Goal: Task Accomplishment & Management: Manage account settings

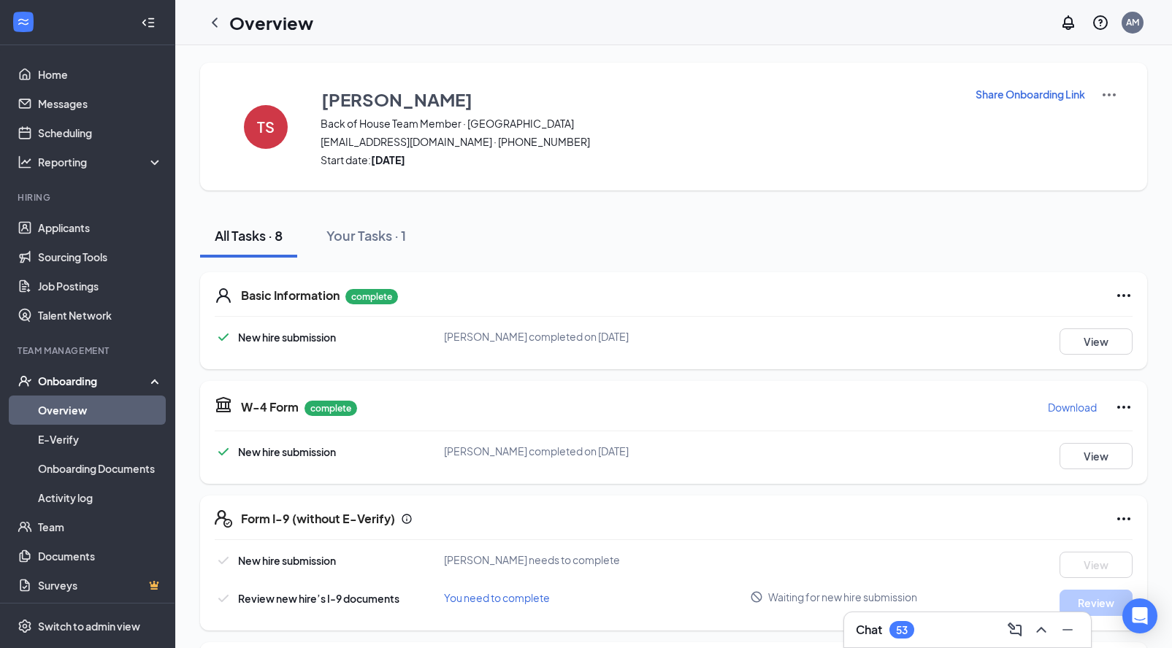
scroll to position [113, 0]
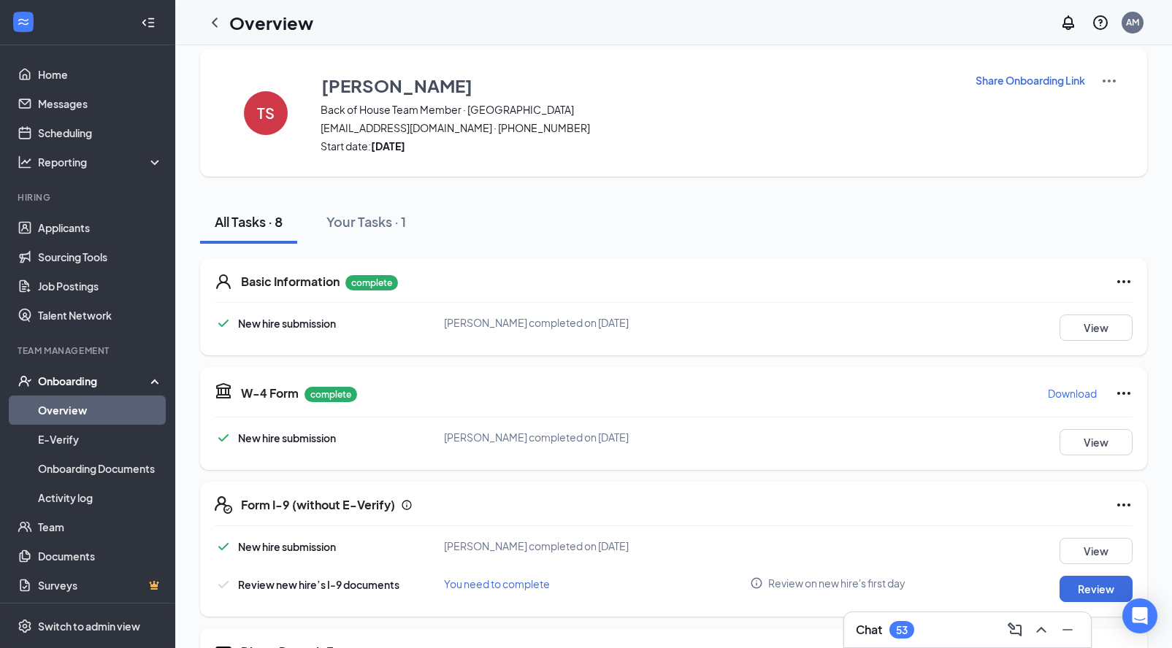
scroll to position [150, 0]
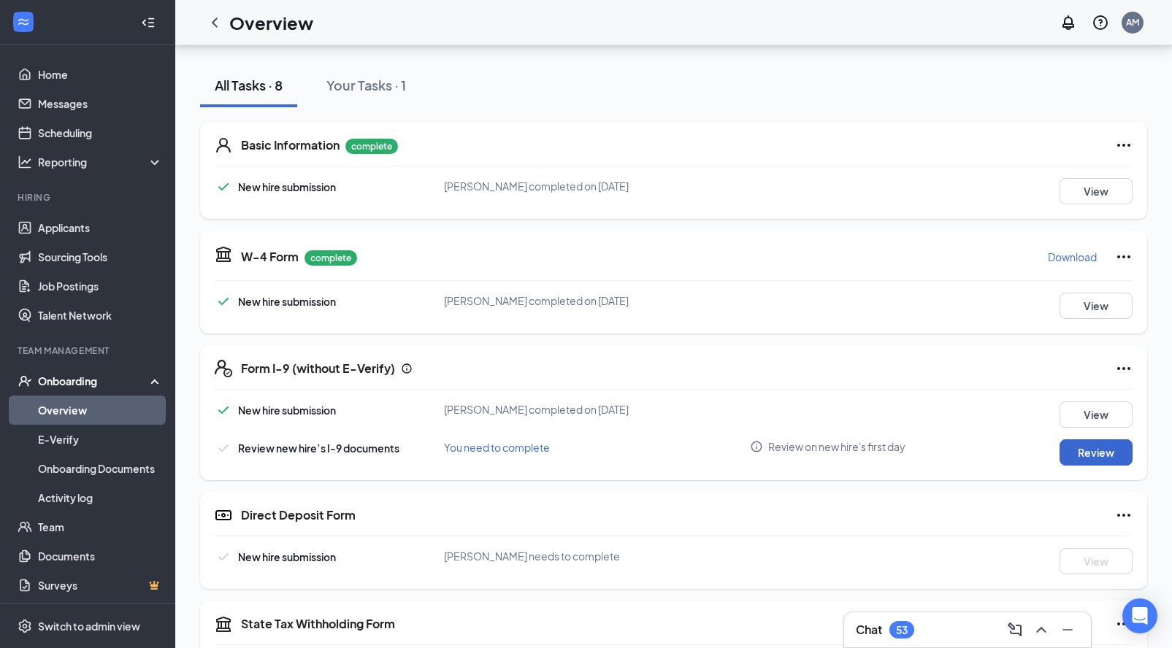
click at [1089, 459] on button "Review" at bounding box center [1095, 452] width 73 height 26
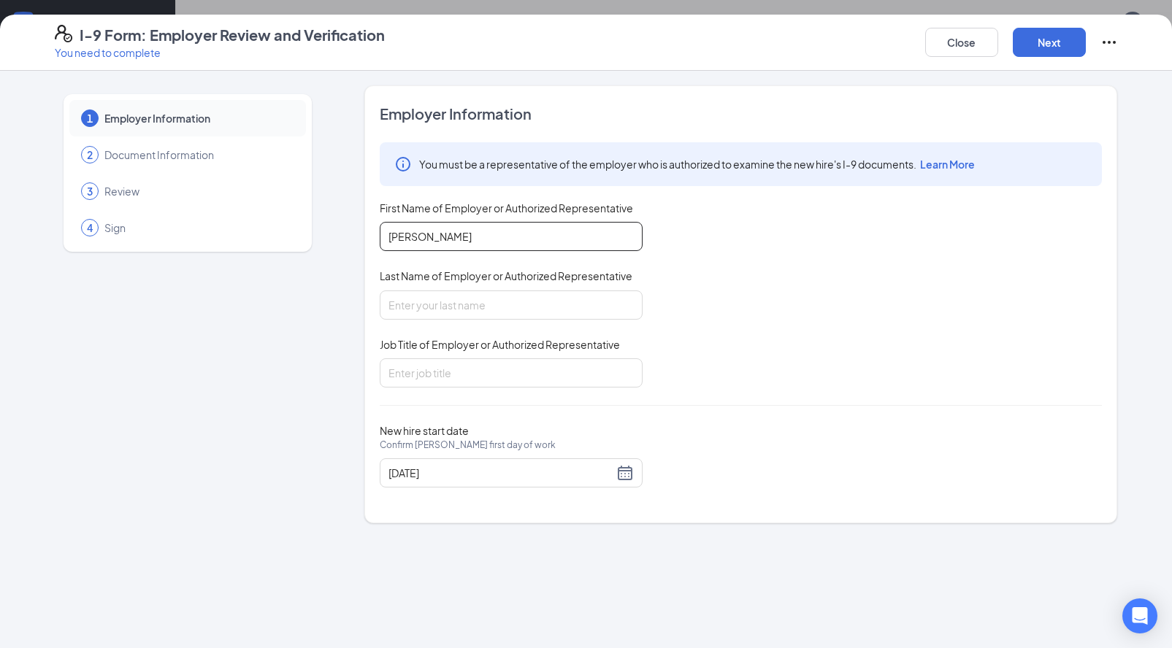
type input "Amy"
type input "Morris"
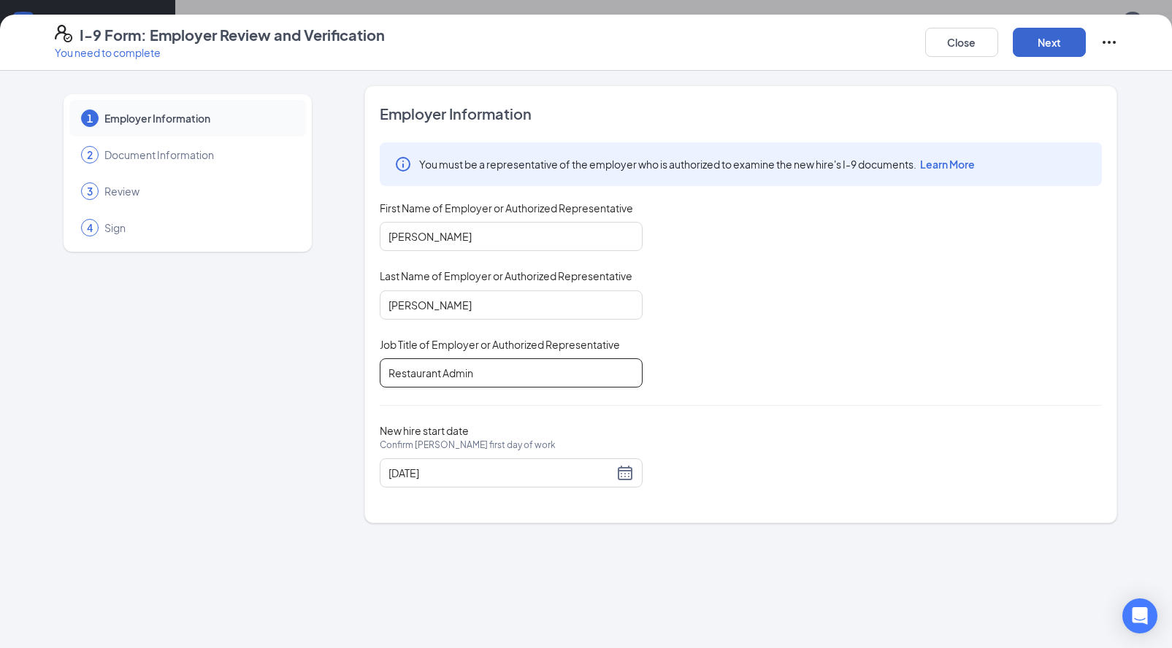
type input "Restaurant Admin"
click at [1073, 47] on button "Next" at bounding box center [1049, 42] width 73 height 29
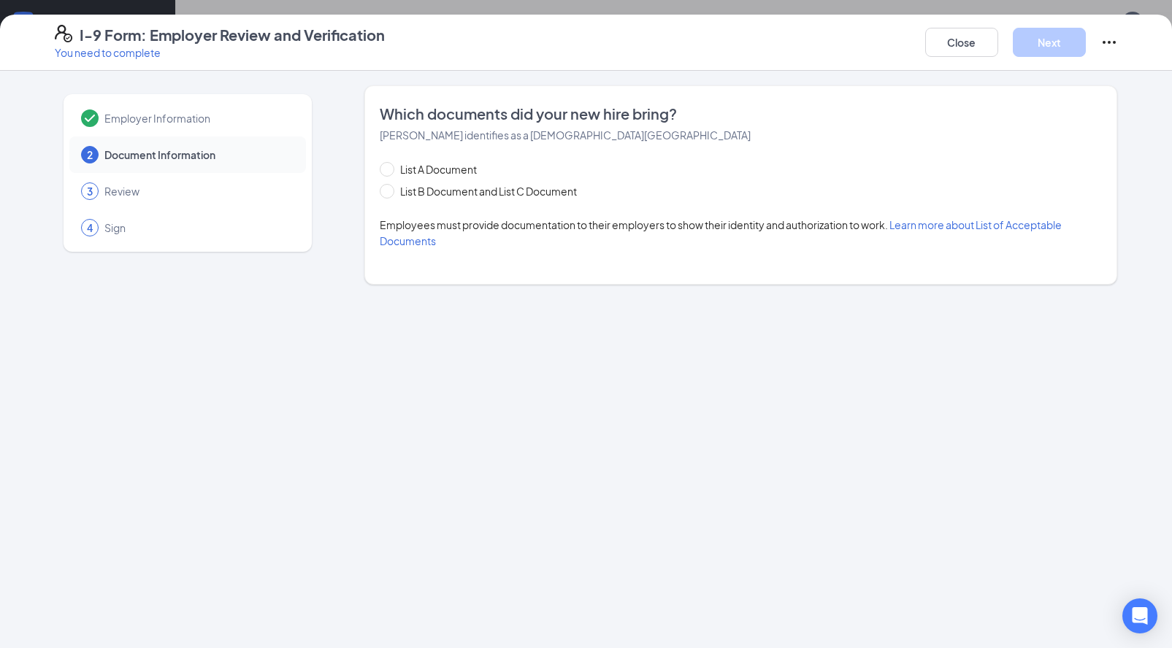
click at [435, 200] on div "List A Document List B Document and List C Document Employees must provide docu…" at bounding box center [741, 205] width 722 height 88
click at [388, 195] on span at bounding box center [387, 191] width 15 height 15
click at [388, 194] on input "List B Document and List C Document" at bounding box center [385, 189] width 10 height 10
radio input "true"
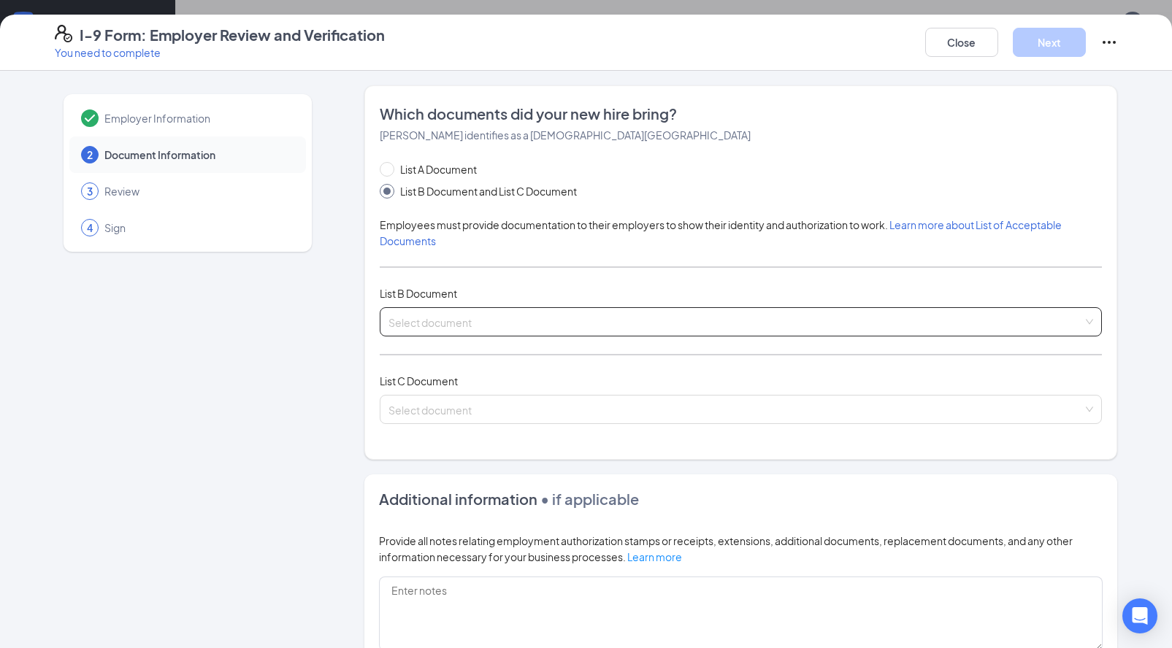
click at [431, 316] on input "search" at bounding box center [735, 319] width 694 height 22
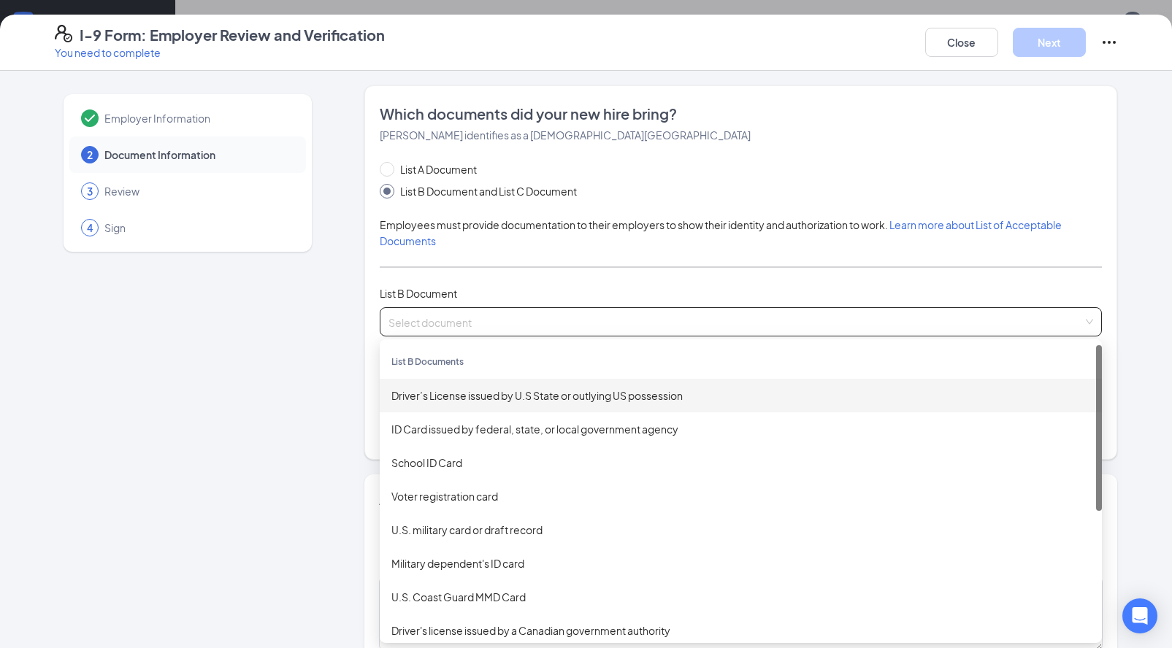
click at [458, 401] on div "Driver’s License issued by U.S State or outlying US possession" at bounding box center [740, 396] width 699 height 16
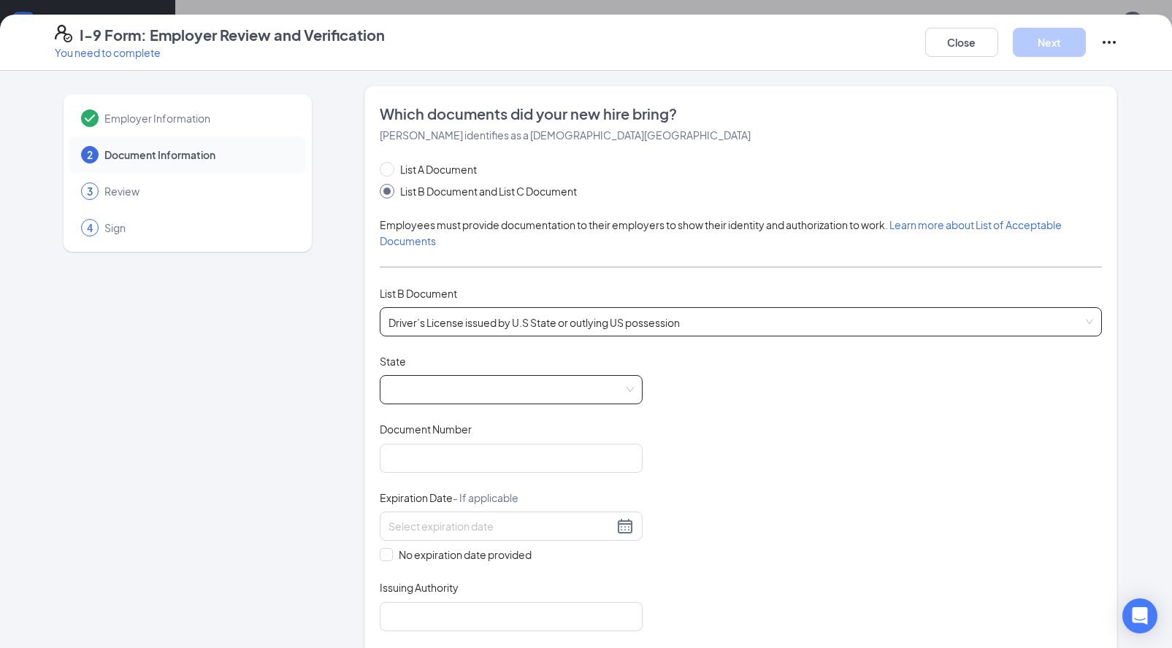
click at [454, 389] on span at bounding box center [510, 390] width 245 height 28
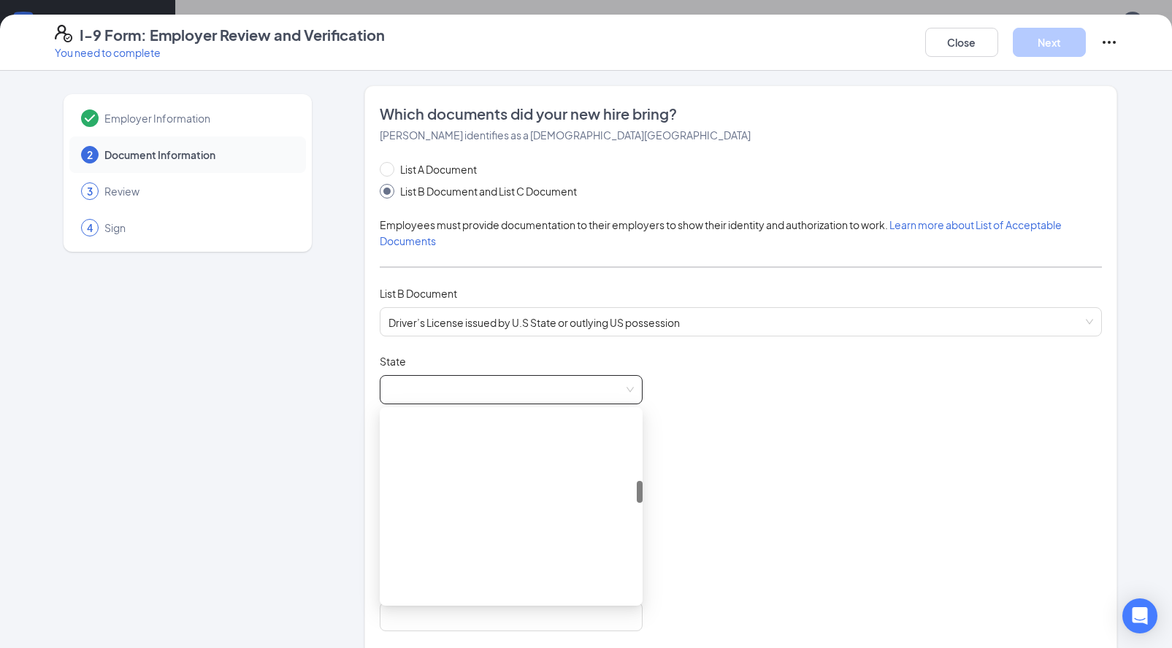
scroll to position [566, 0]
click at [438, 507] on div "Kentucky" at bounding box center [510, 502] width 239 height 16
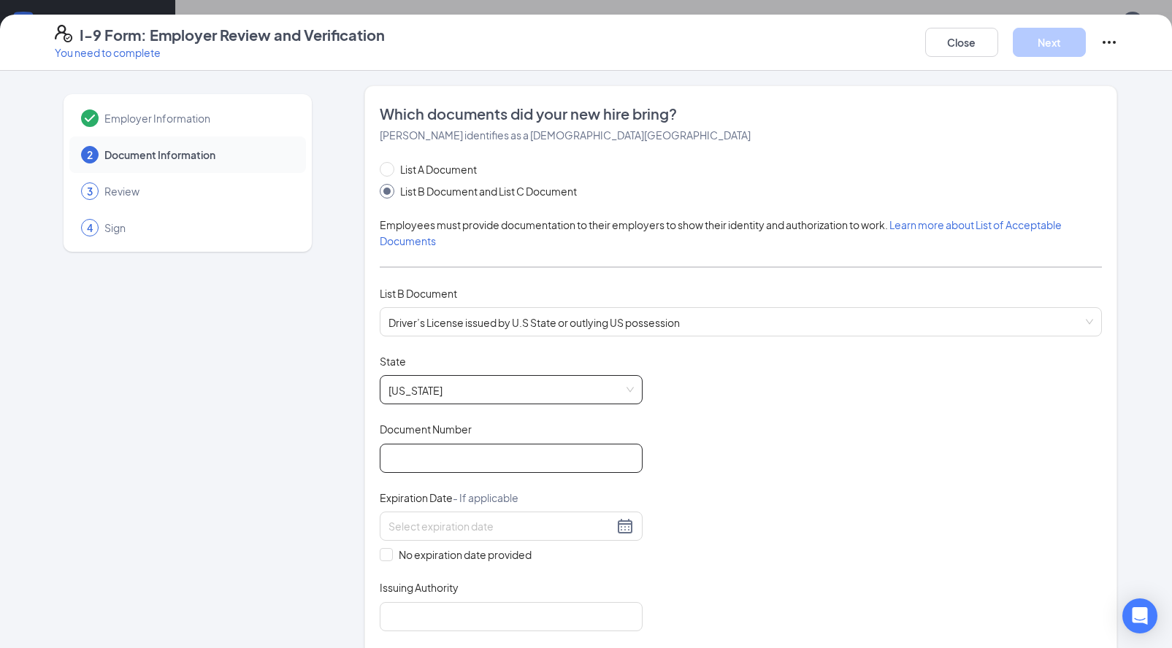
click at [466, 464] on input "Document Number" at bounding box center [511, 458] width 263 height 29
type input "S98186225"
click at [483, 523] on input at bounding box center [500, 526] width 225 height 16
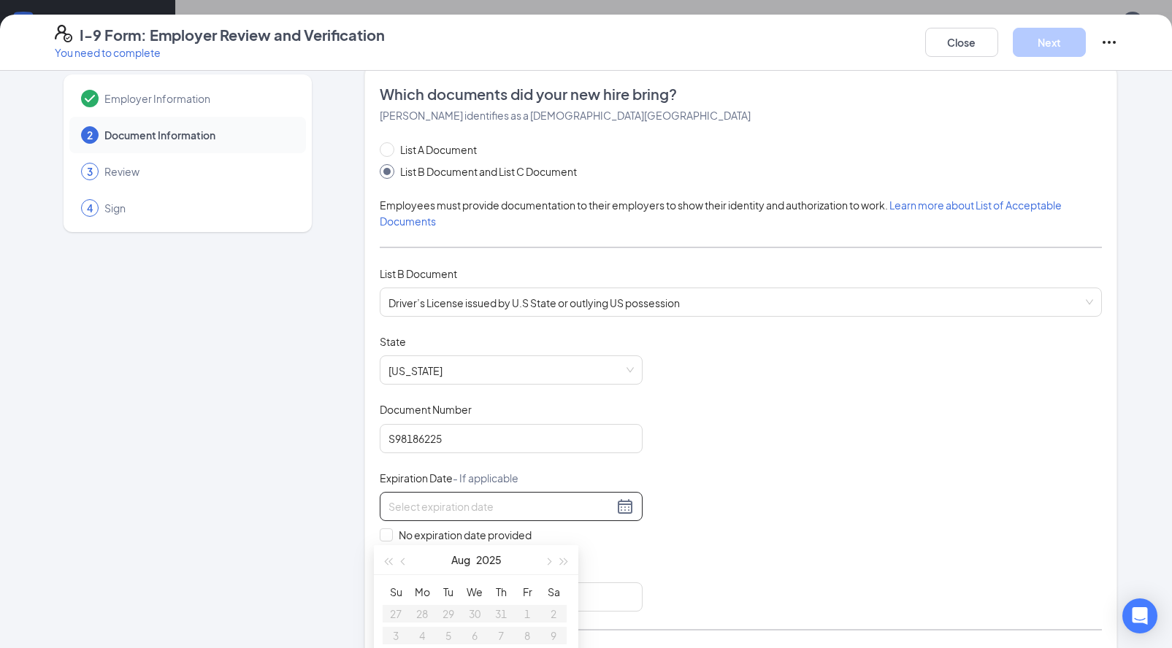
scroll to position [23, 0]
click at [552, 563] on button "button" at bounding box center [547, 559] width 16 height 29
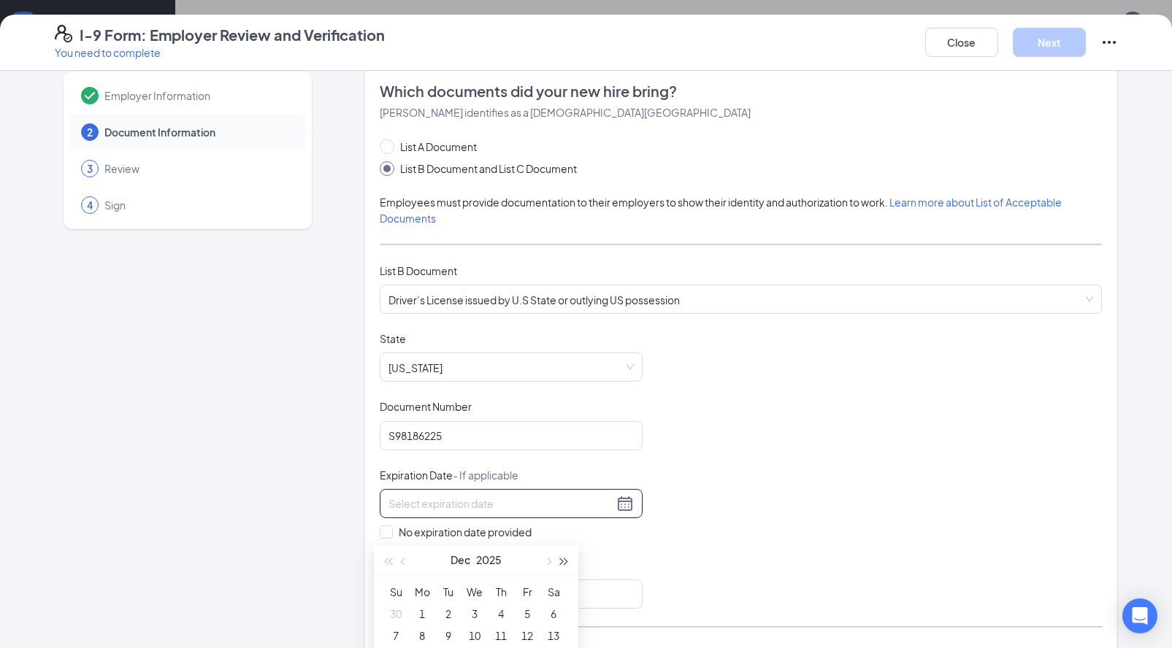
click at [562, 563] on span "button" at bounding box center [564, 561] width 7 height 7
type input "12/03/2026"
type input "12/02/2026"
type input "12/01/2026"
type input "12/08/2026"
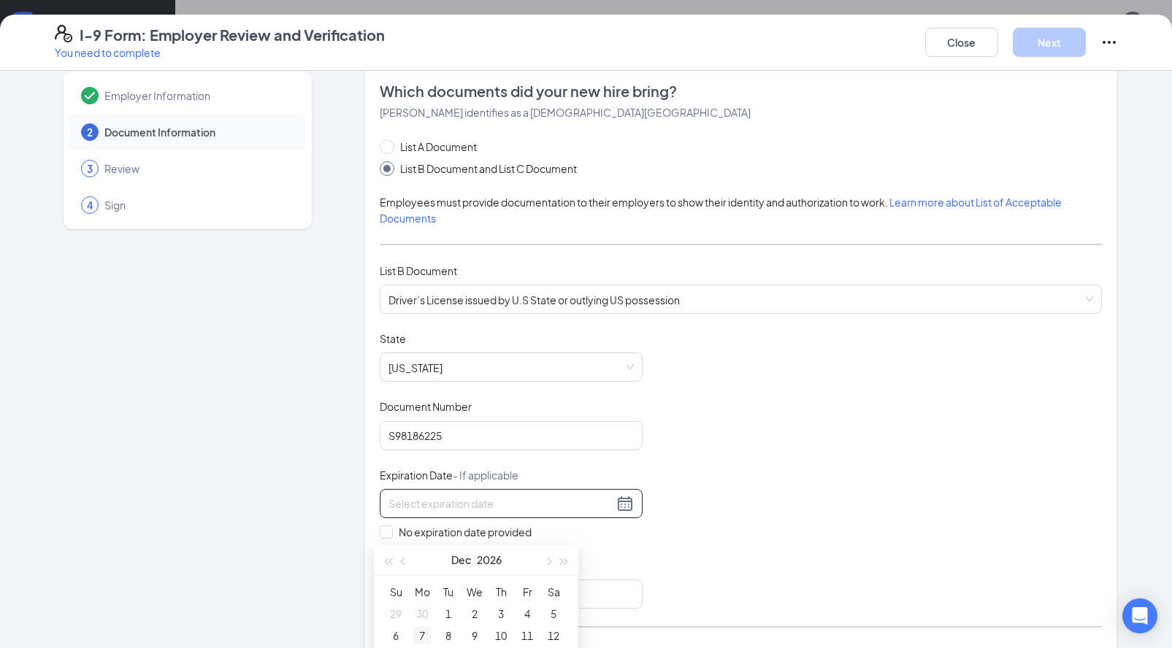
type input "12/07/2026"
type input "12/01/2026"
type input "12/02/2026"
type input "12/03/2026"
type input "12/04/2026"
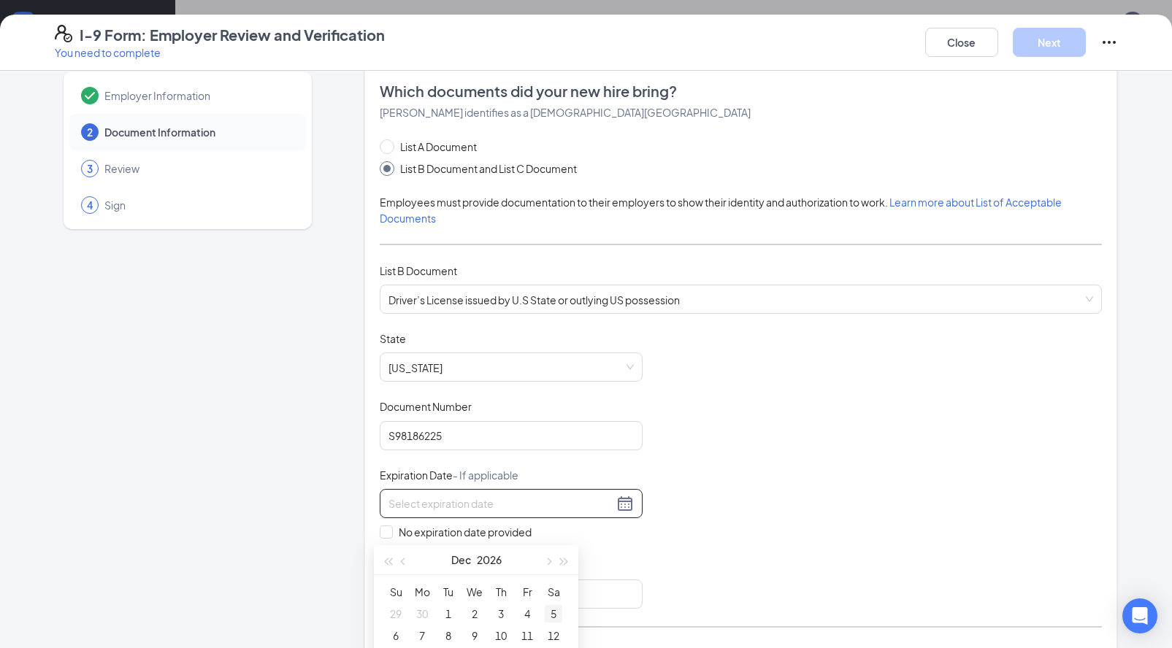
type input "12/05/2026"
click at [546, 615] on div "5" at bounding box center [554, 614] width 18 height 18
click at [645, 585] on div "Document Title Driver’s License issued by U.S State or outlying US possession S…" at bounding box center [741, 469] width 722 height 277
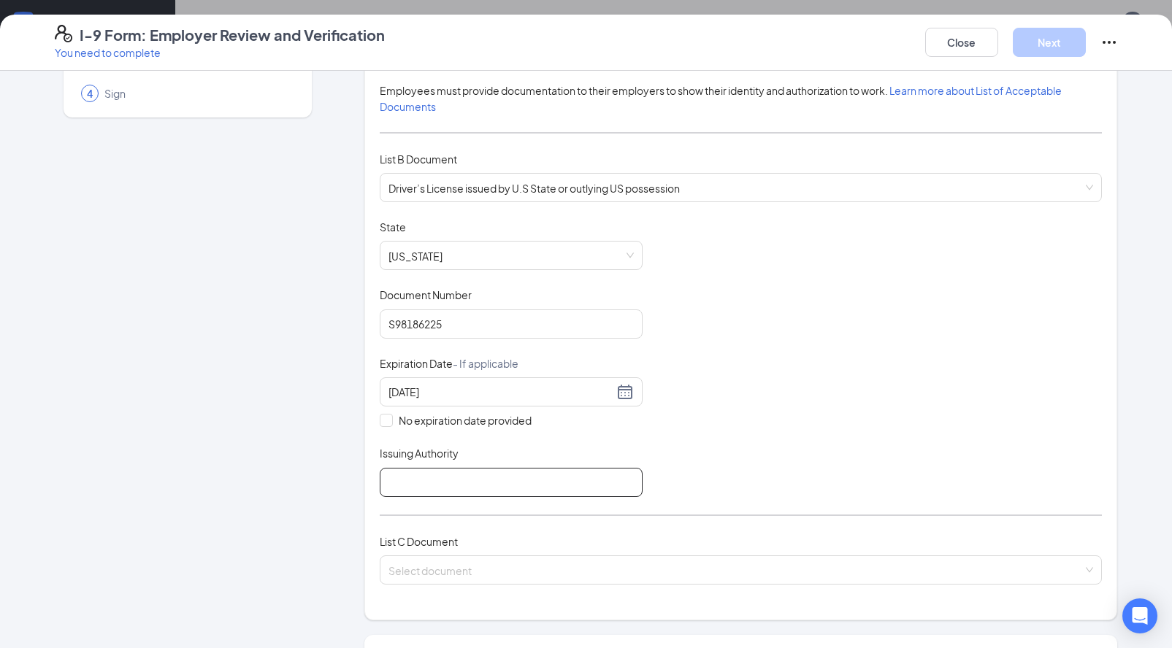
click at [510, 474] on input "Issuing Authority" at bounding box center [511, 482] width 263 height 29
type input "State of [US_STATE]"
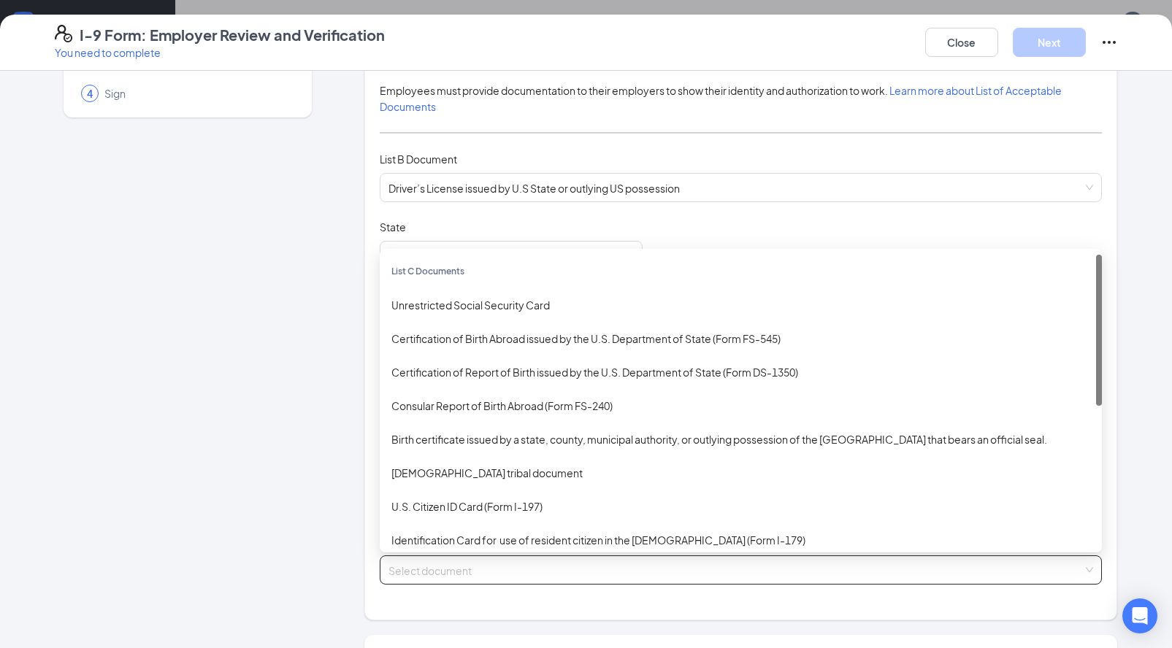
click at [482, 561] on input "search" at bounding box center [735, 567] width 694 height 22
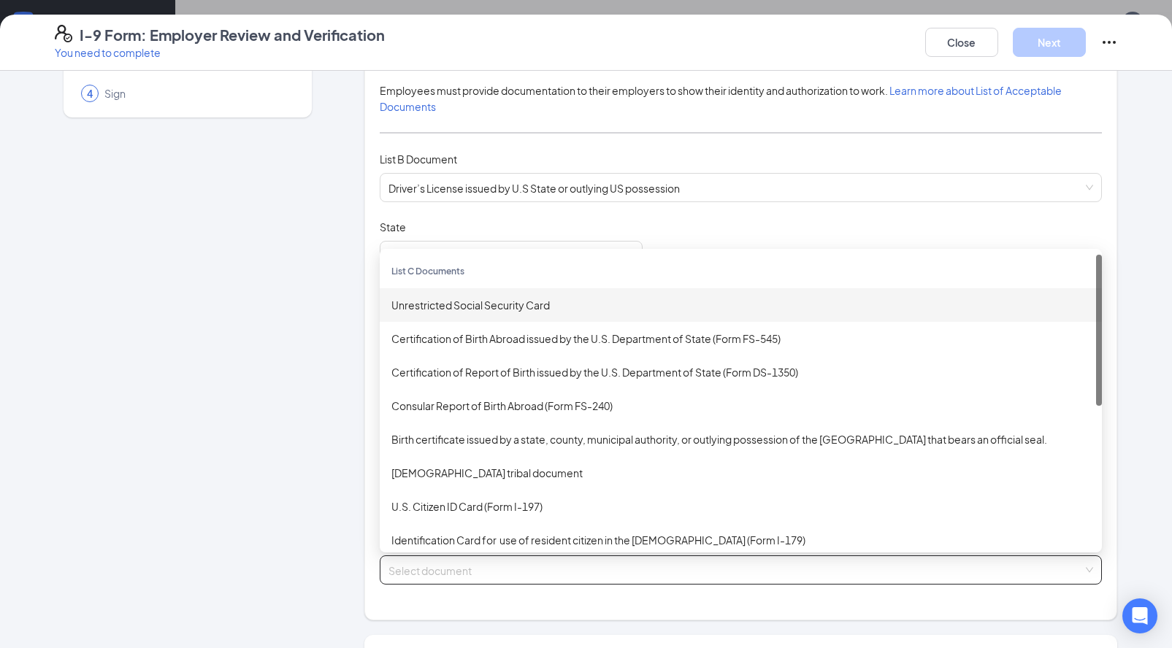
click at [472, 312] on div "Unrestricted Social Security Card" at bounding box center [741, 305] width 722 height 34
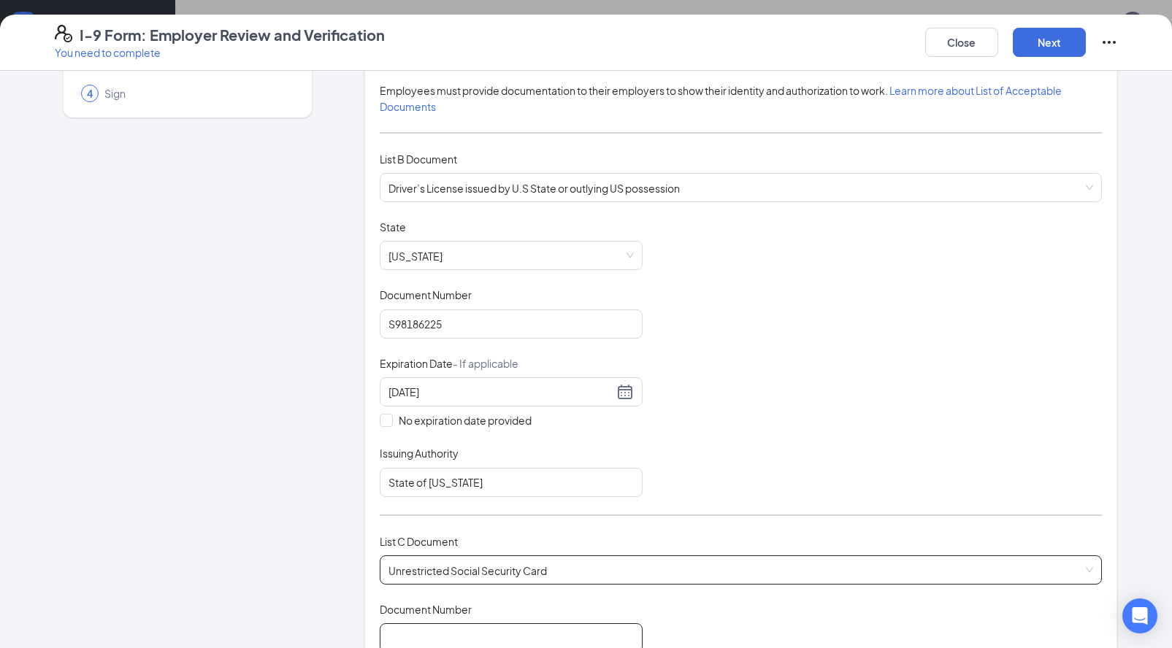
click at [430, 629] on input "Document Number" at bounding box center [511, 637] width 263 height 29
click at [675, 578] on span "Unrestricted Social Security Card" at bounding box center [740, 570] width 704 height 28
type input "403216311"
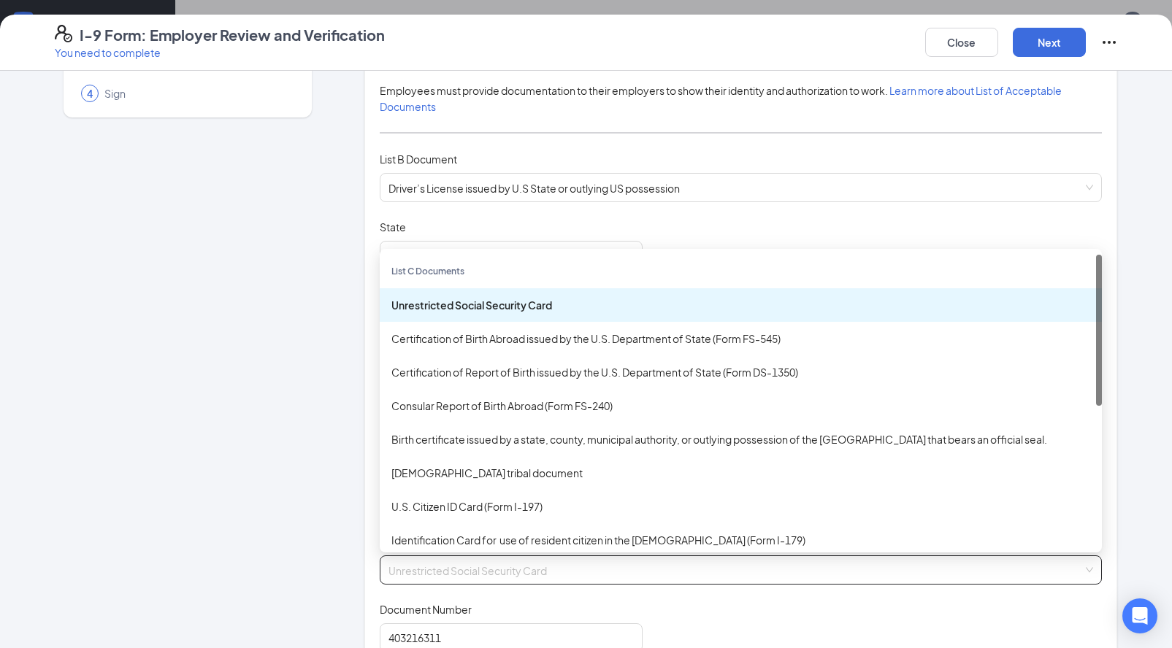
scroll to position [408, 0]
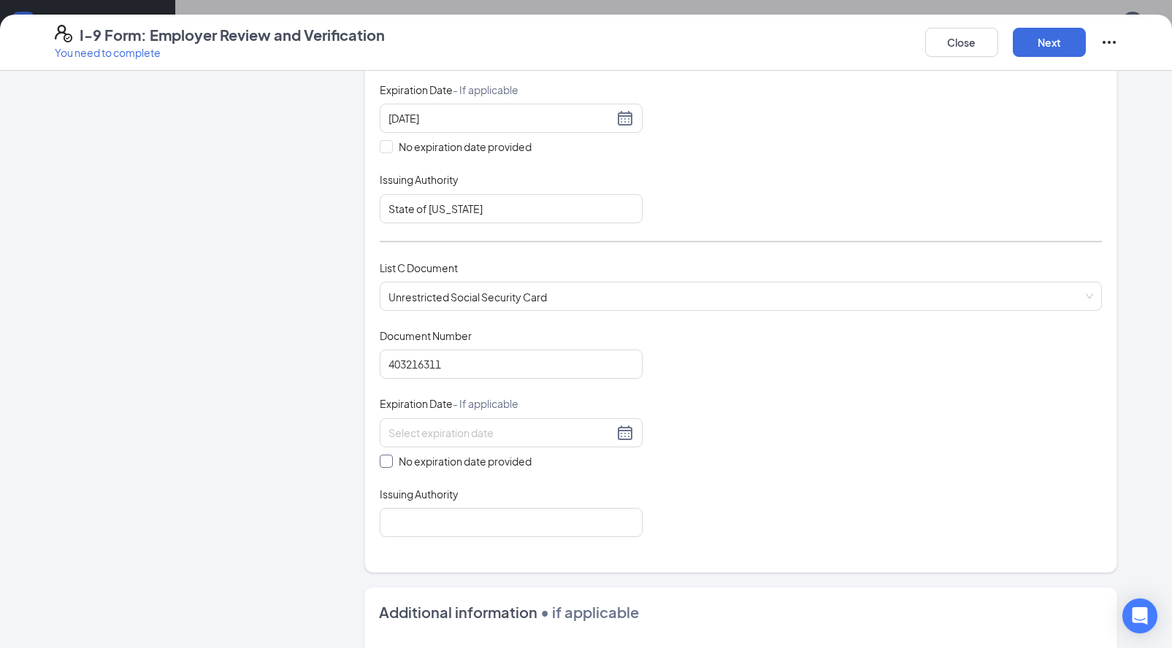
click at [393, 458] on span "No expiration date provided" at bounding box center [465, 461] width 145 height 16
click at [388, 458] on input "No expiration date provided" at bounding box center [385, 460] width 10 height 10
checkbox input "true"
click at [441, 522] on input "Issuing Authority" at bounding box center [511, 525] width 263 height 29
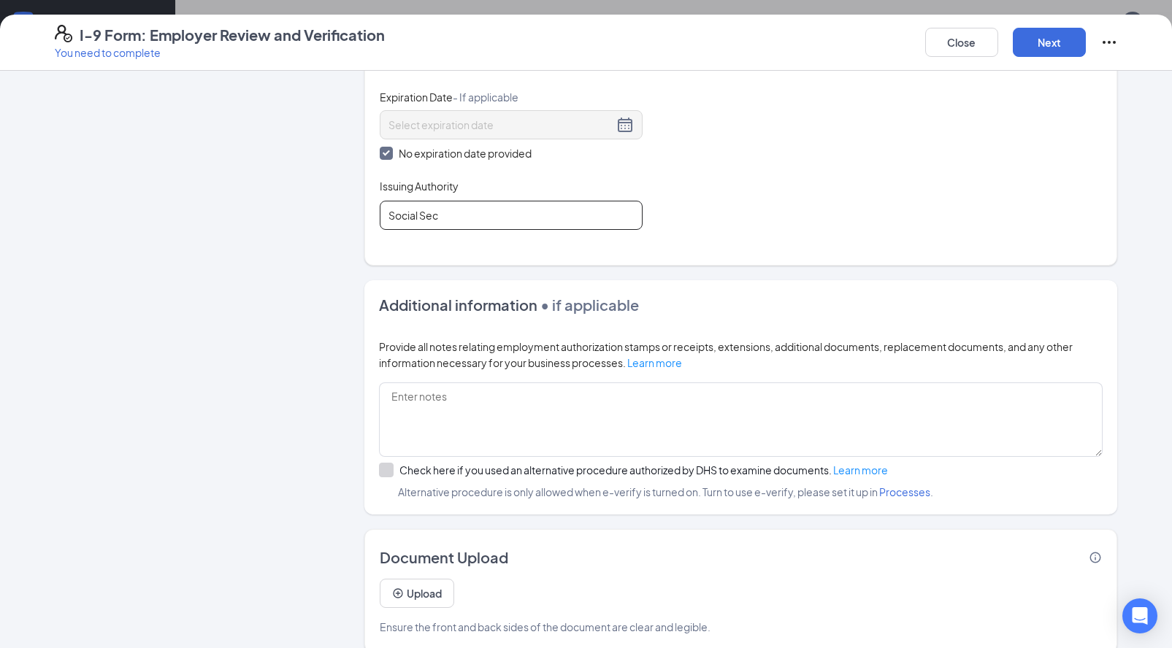
scroll to position [734, 0]
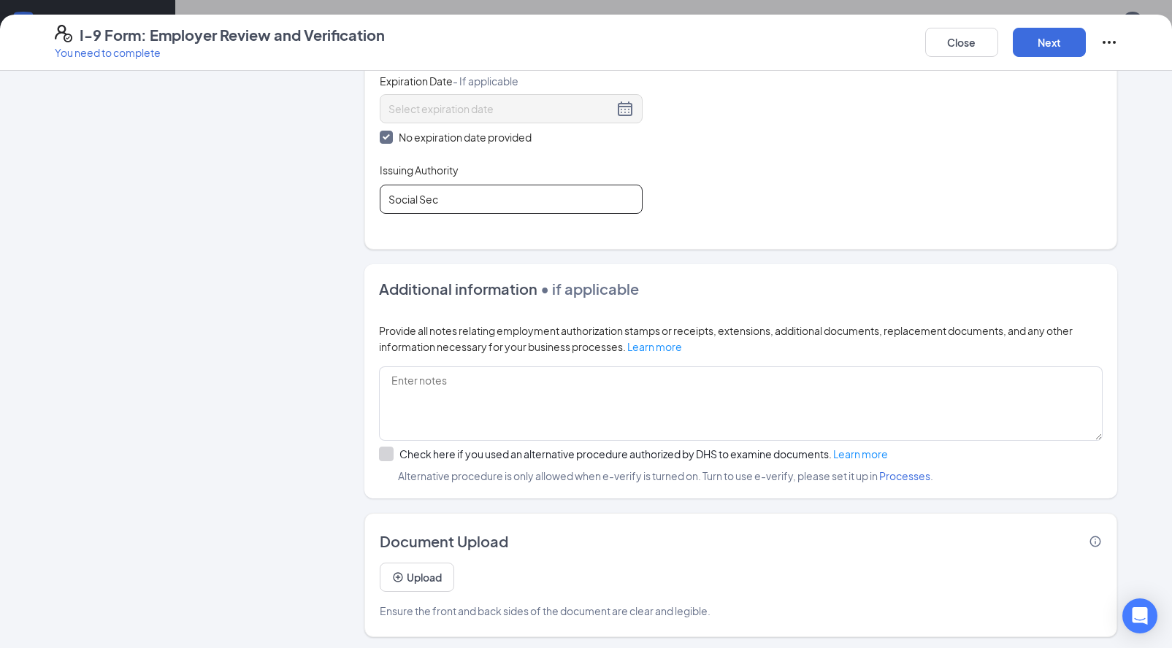
click at [446, 201] on input "Social Sec" at bounding box center [511, 199] width 263 height 29
type input "Social Security Admin"
click at [420, 580] on button "Upload" at bounding box center [417, 577] width 74 height 29
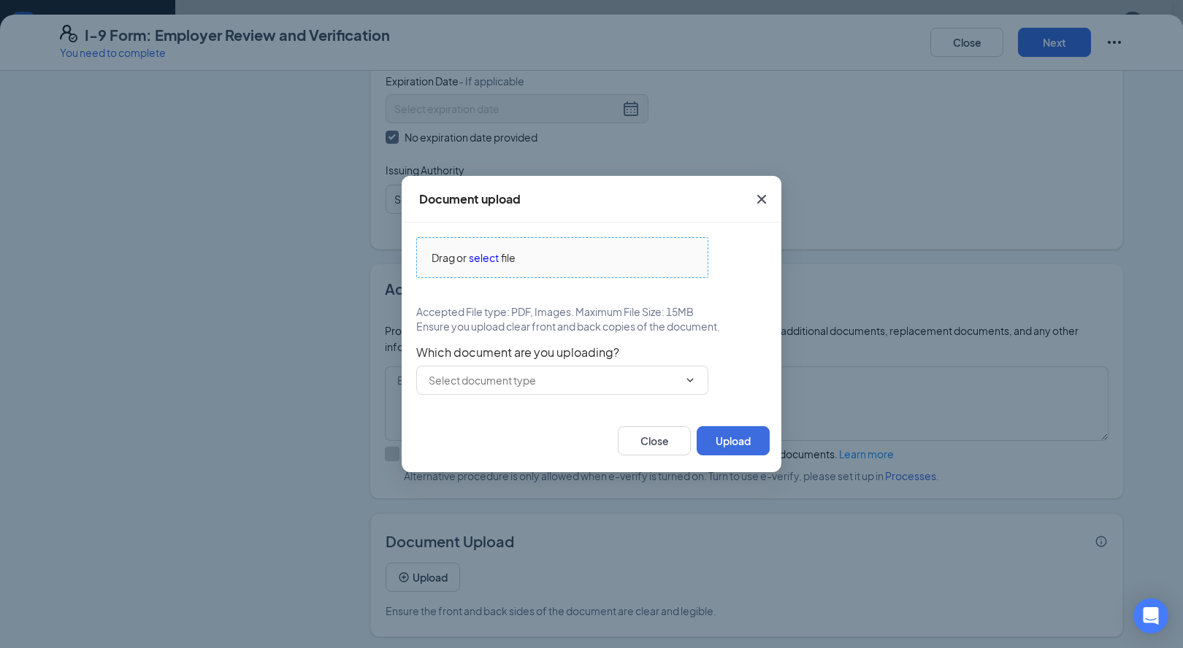
click at [485, 254] on span "select" at bounding box center [484, 258] width 30 height 16
click at [537, 378] on input "text" at bounding box center [554, 380] width 250 height 16
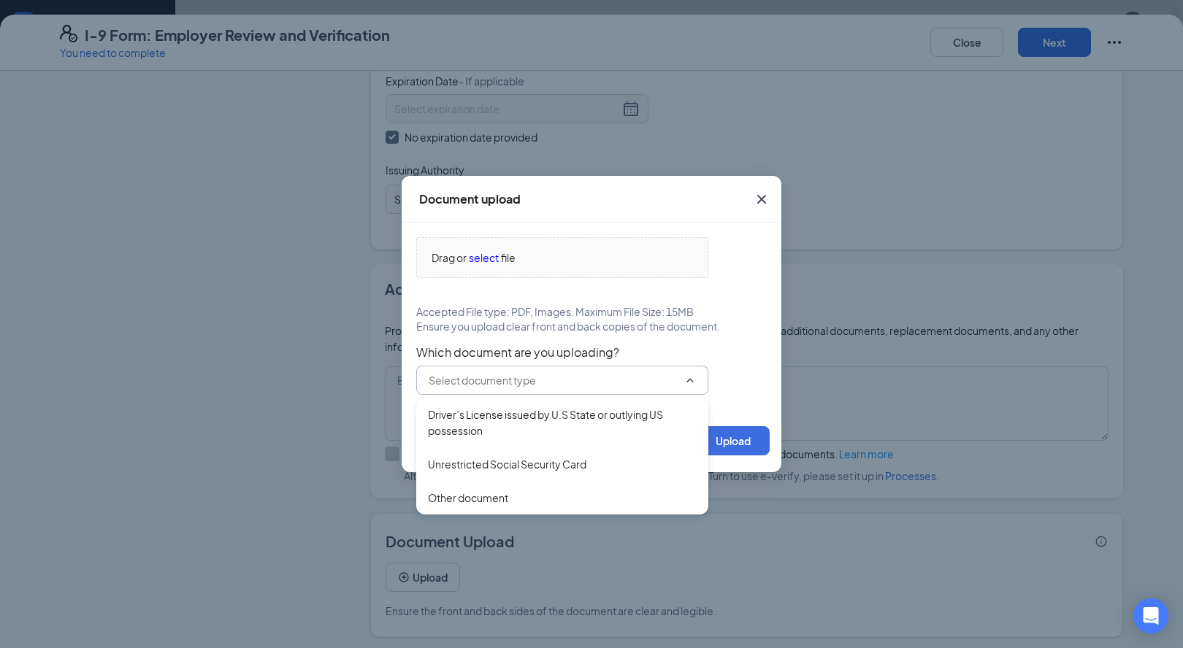
click at [356, 336] on div "Document upload Drag or select file Accepted File type: PDF, Images. Maximum Fi…" at bounding box center [591, 324] width 1183 height 648
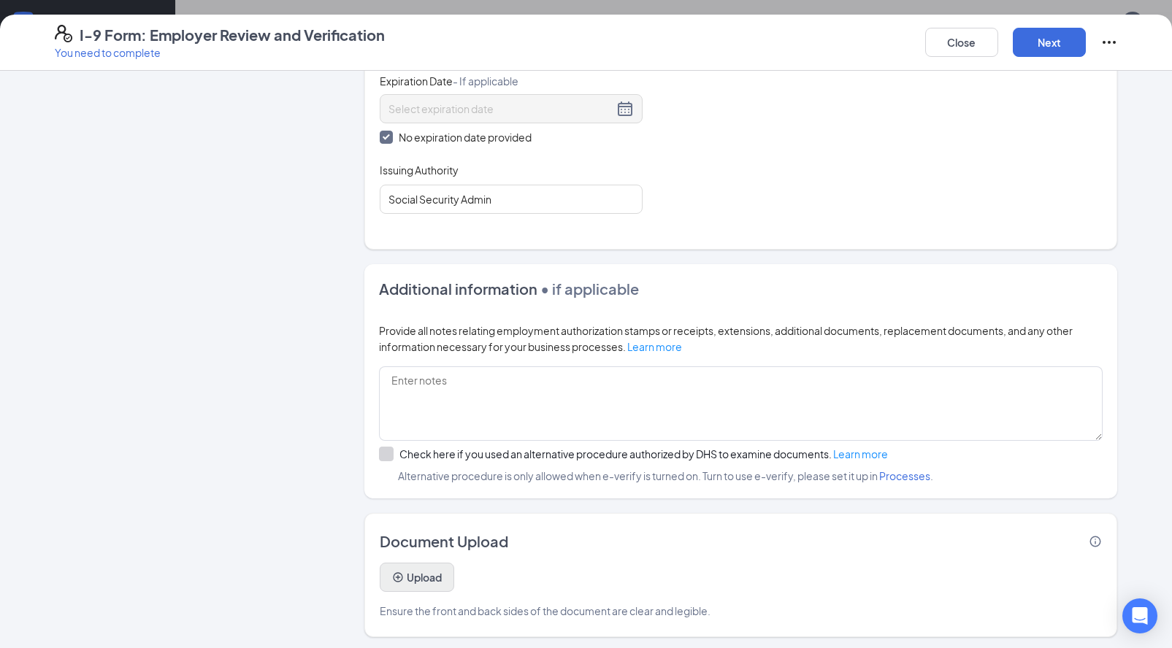
click at [439, 583] on button "Upload" at bounding box center [417, 577] width 74 height 29
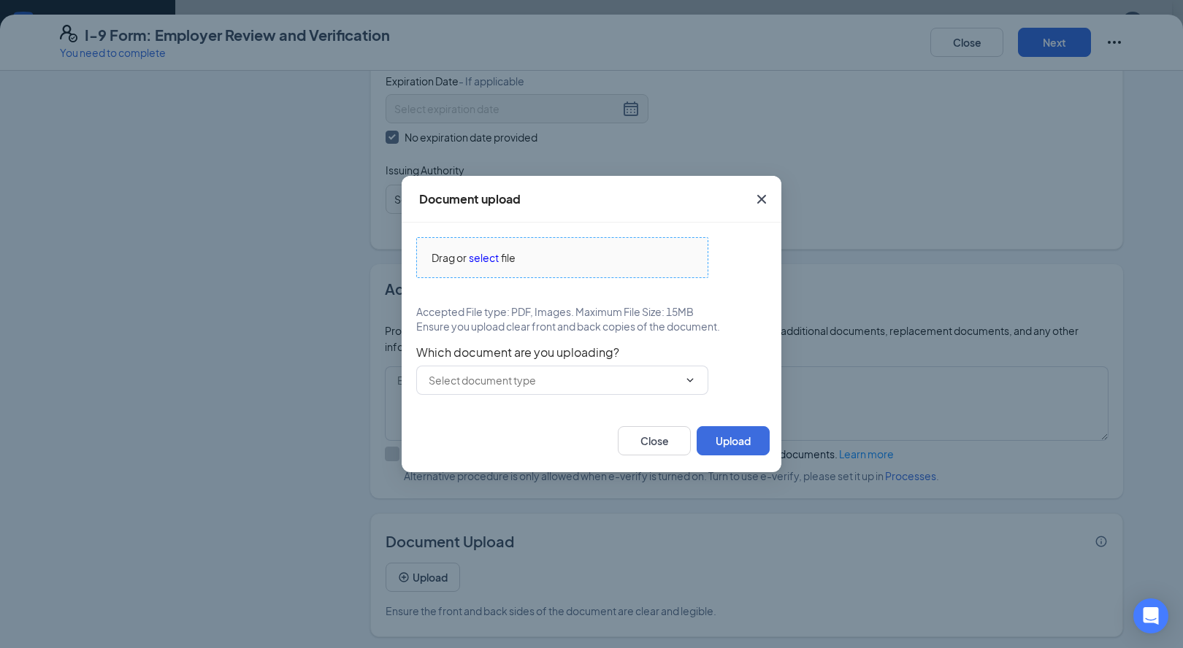
click at [475, 259] on span "select" at bounding box center [484, 258] width 30 height 16
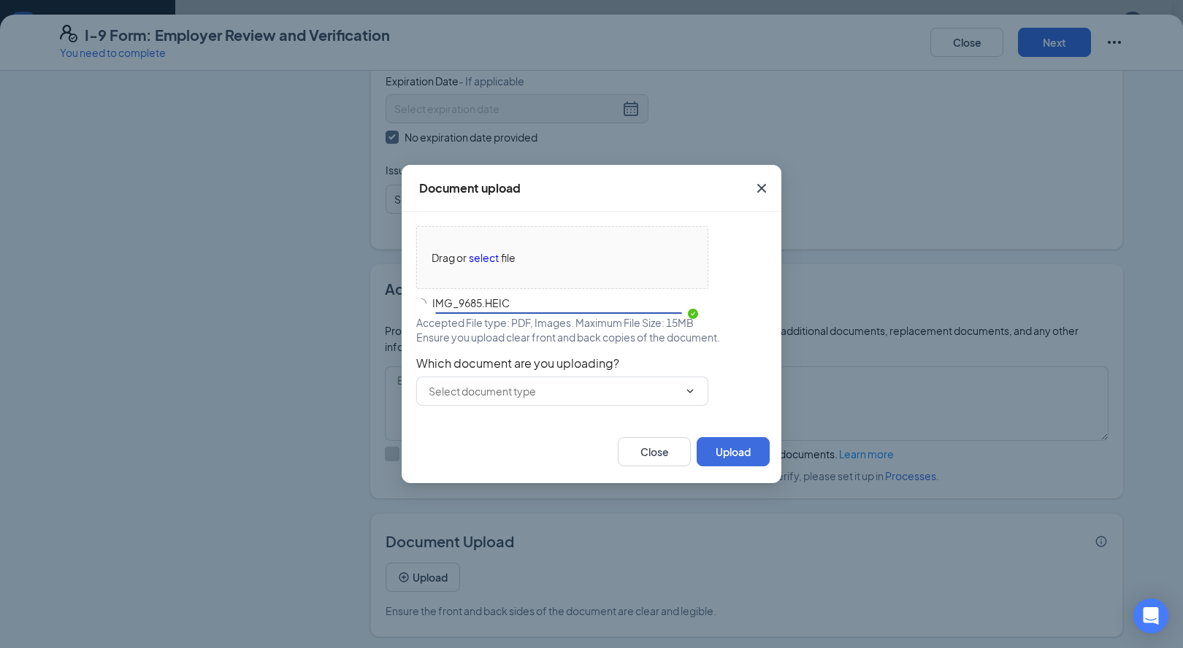
click at [644, 407] on div "Drag or select file IMG_9685.HEIC Accepted File type: PDF, Images. Maximum File…" at bounding box center [592, 316] width 380 height 209
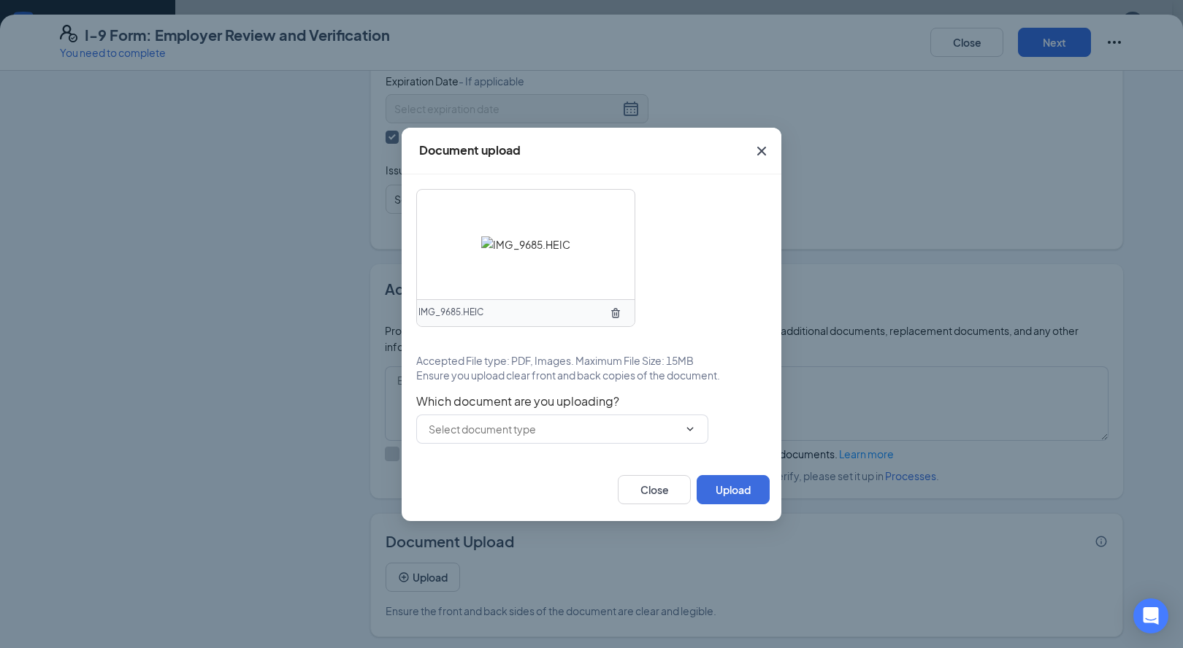
click at [640, 399] on span "Which document are you uploading?" at bounding box center [591, 401] width 350 height 15
click at [635, 432] on input "text" at bounding box center [554, 429] width 250 height 16
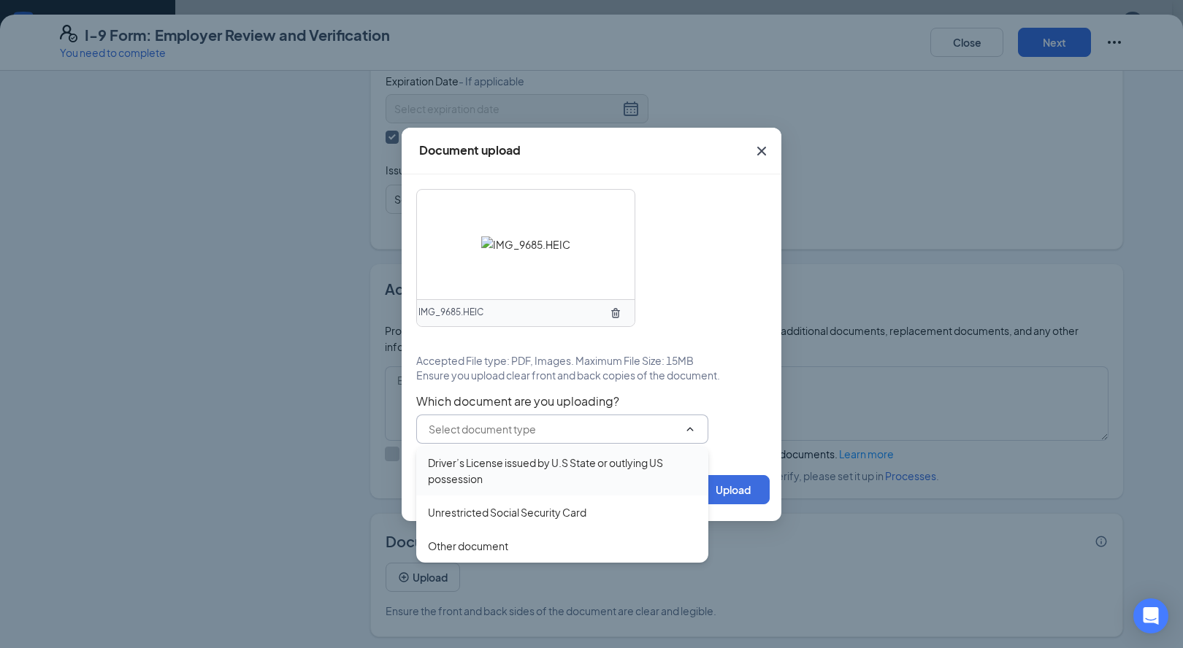
click at [596, 469] on div "Driver’s License issued by U.S State or outlying US possession" at bounding box center [562, 471] width 269 height 32
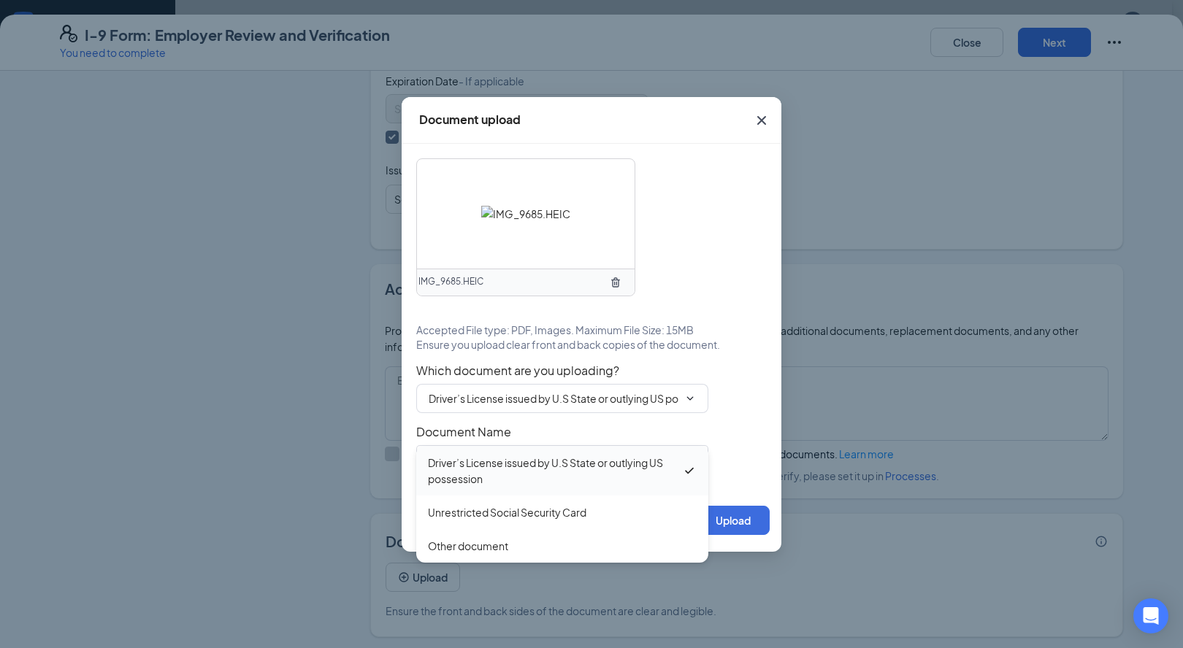
type input "Driver’s License issued by U.S State or outlying US possession"
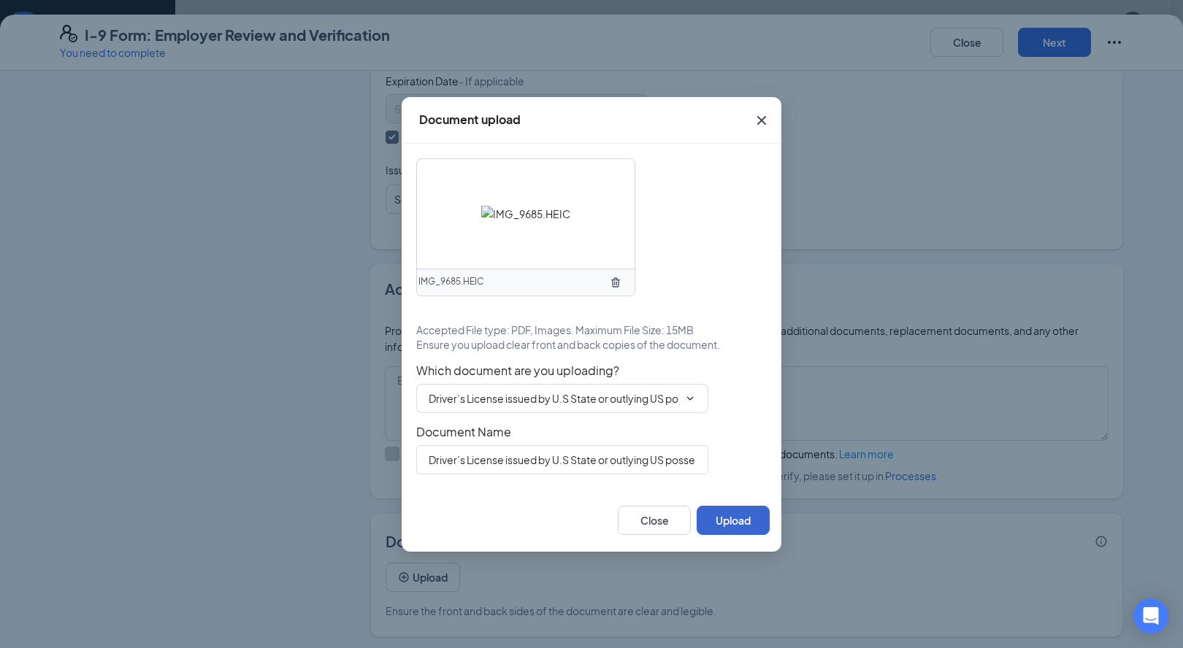
click at [726, 522] on button "Upload" at bounding box center [732, 520] width 73 height 29
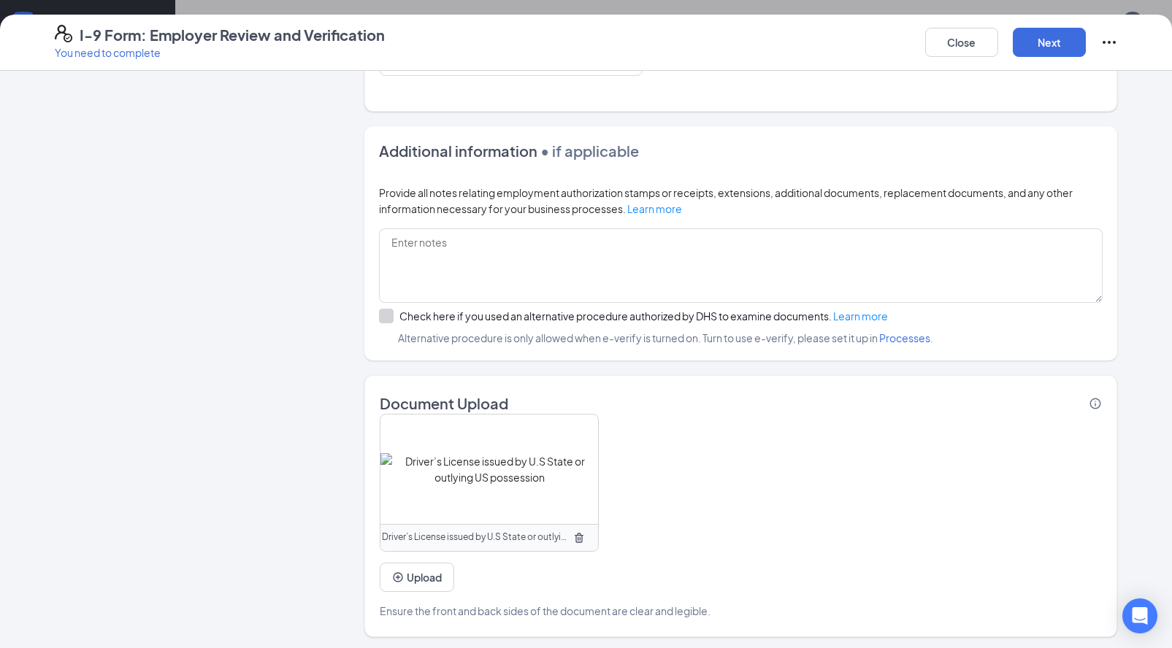
scroll to position [145, 0]
click at [428, 568] on button "Upload" at bounding box center [417, 577] width 74 height 29
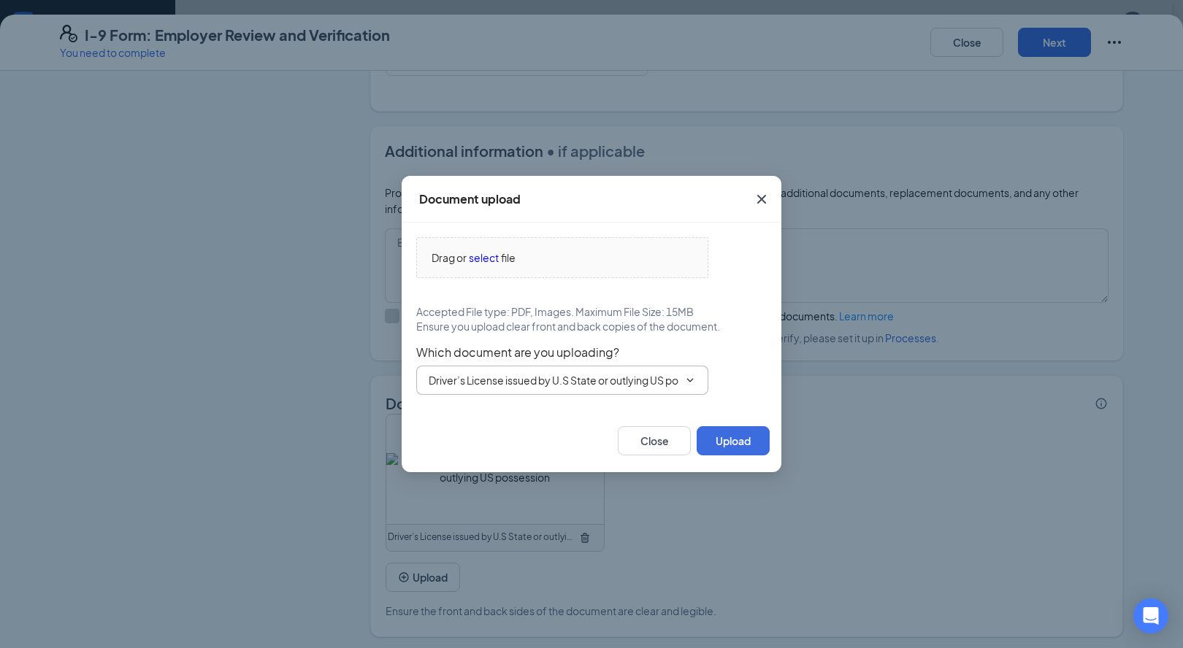
click at [494, 379] on input "Driver’s License issued by U.S State or outlying US possession" at bounding box center [554, 380] width 250 height 16
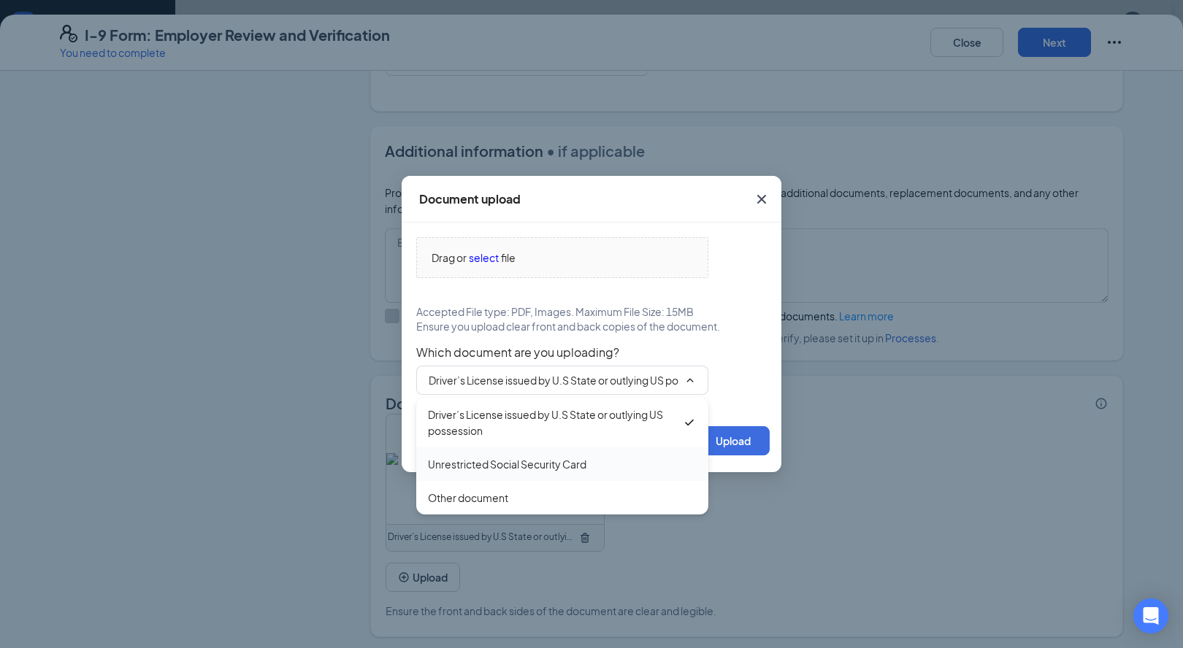
click at [490, 466] on div "Unrestricted Social Security Card" at bounding box center [507, 464] width 158 height 16
type input "Unrestricted Social Security Card"
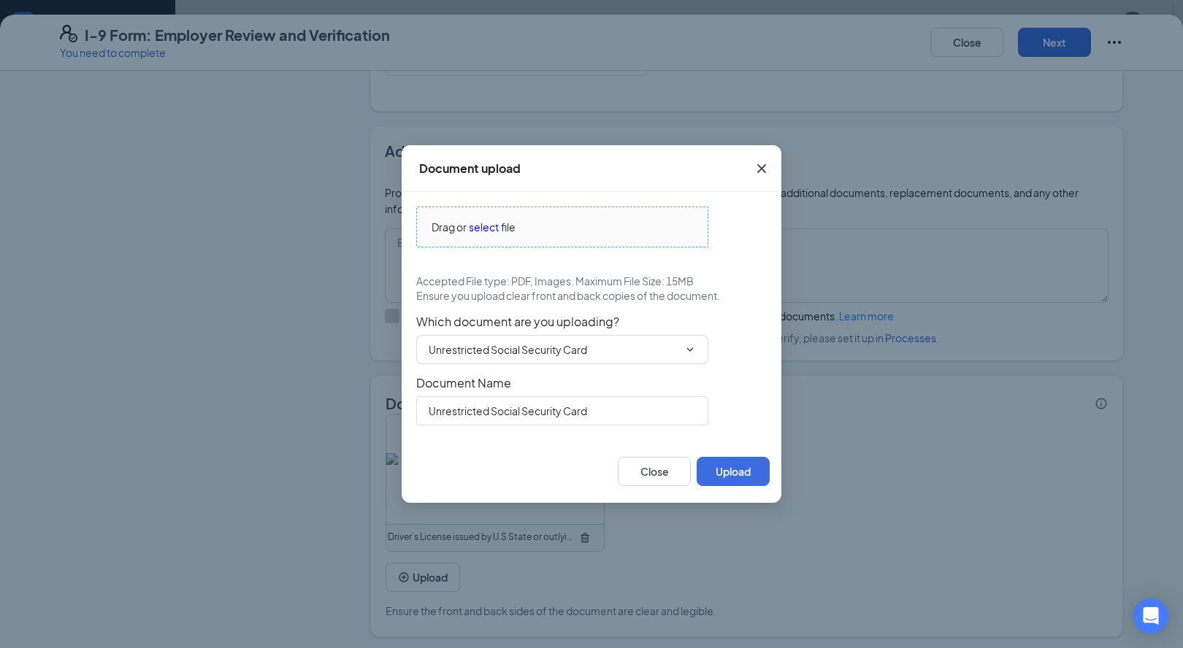
click at [491, 225] on span "select" at bounding box center [484, 227] width 30 height 16
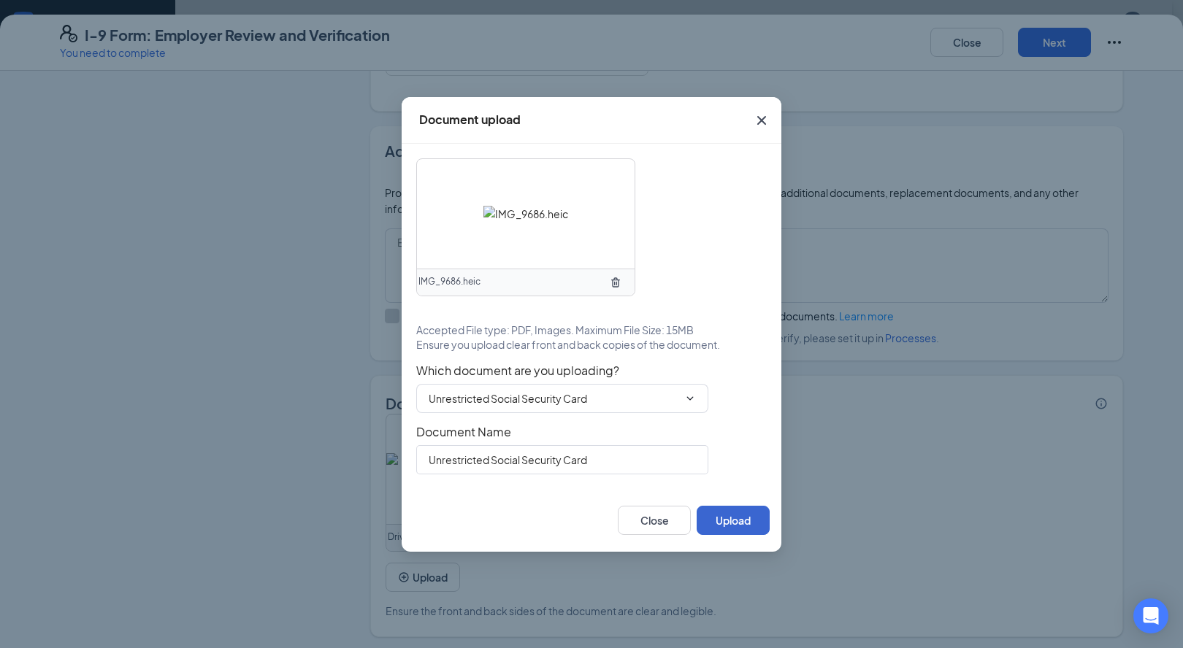
click at [739, 521] on button "Upload" at bounding box center [732, 520] width 73 height 29
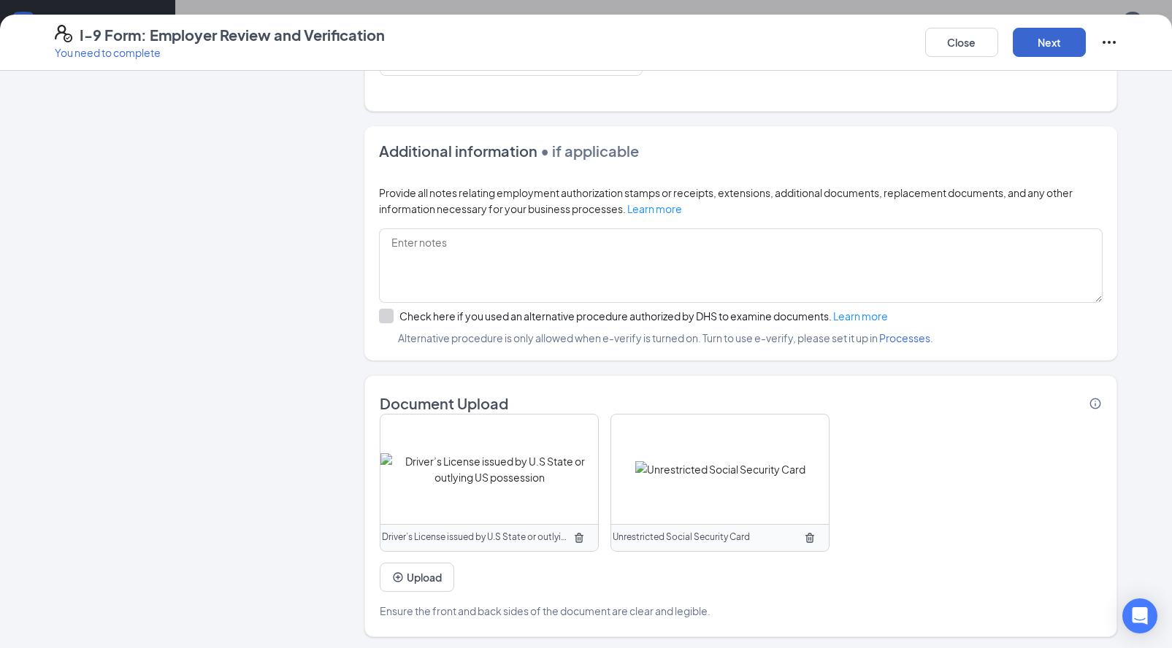
click at [1061, 36] on button "Next" at bounding box center [1049, 42] width 73 height 29
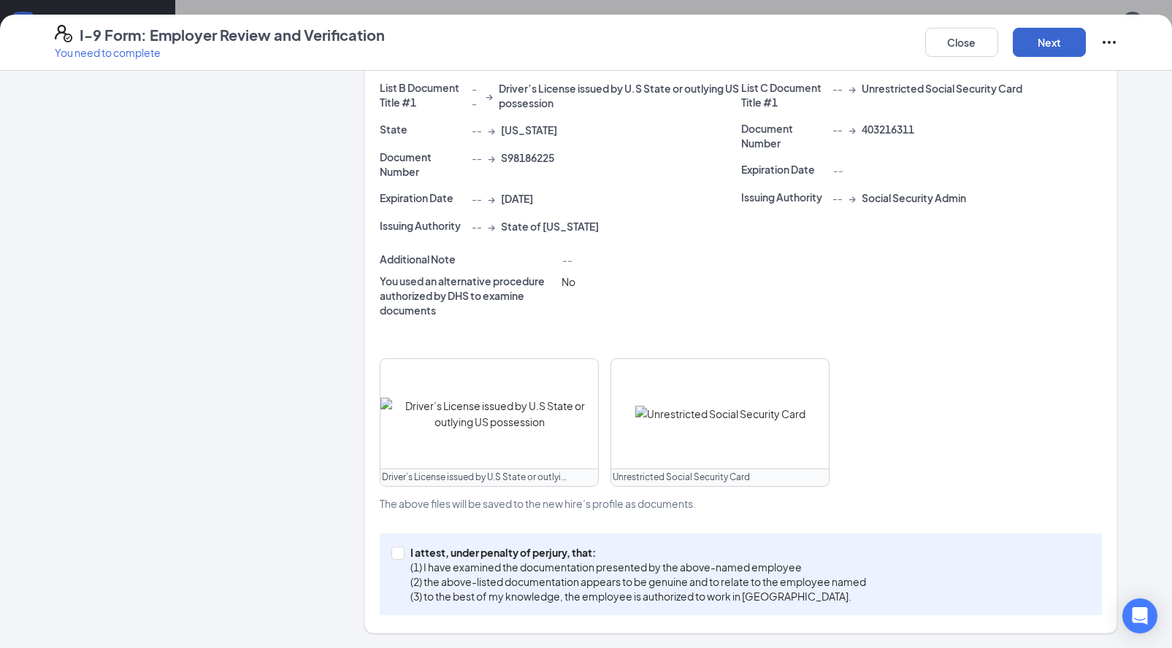
scroll to position [295, 0]
click at [391, 555] on input "I attest, under penalty of [PERSON_NAME], that: (1) I have examined the documen…" at bounding box center [396, 553] width 10 height 10
checkbox input "true"
click at [1050, 37] on button "Next" at bounding box center [1049, 42] width 73 height 29
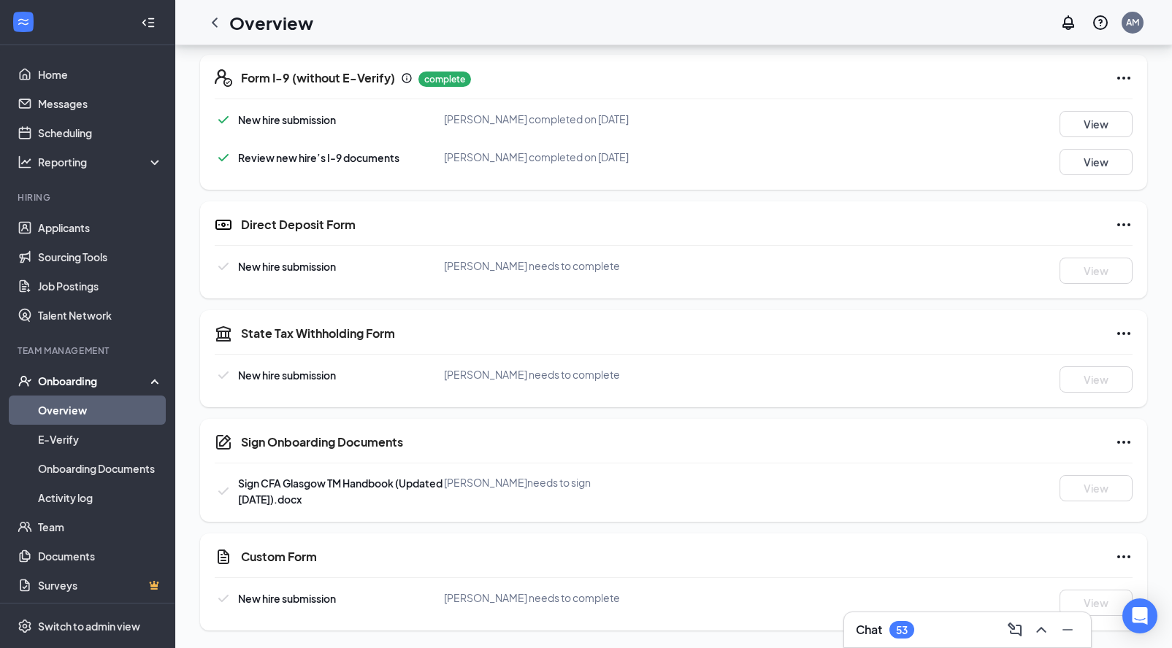
scroll to position [121, 0]
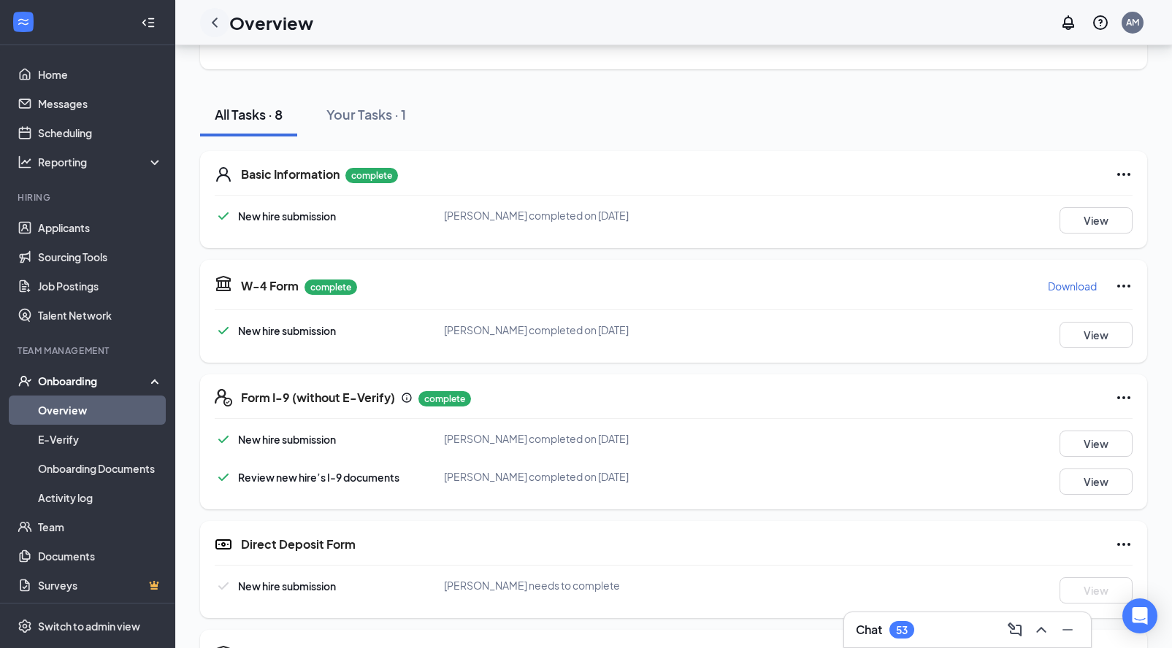
click at [220, 27] on icon "ChevronLeft" at bounding box center [215, 23] width 18 height 18
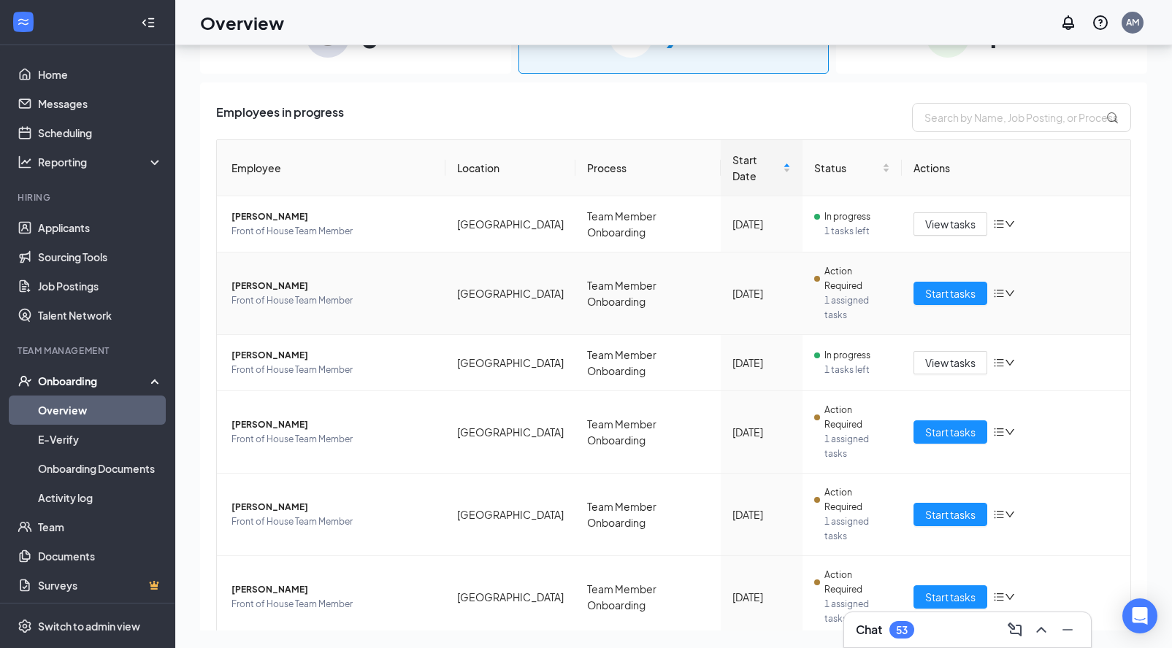
scroll to position [91, 0]
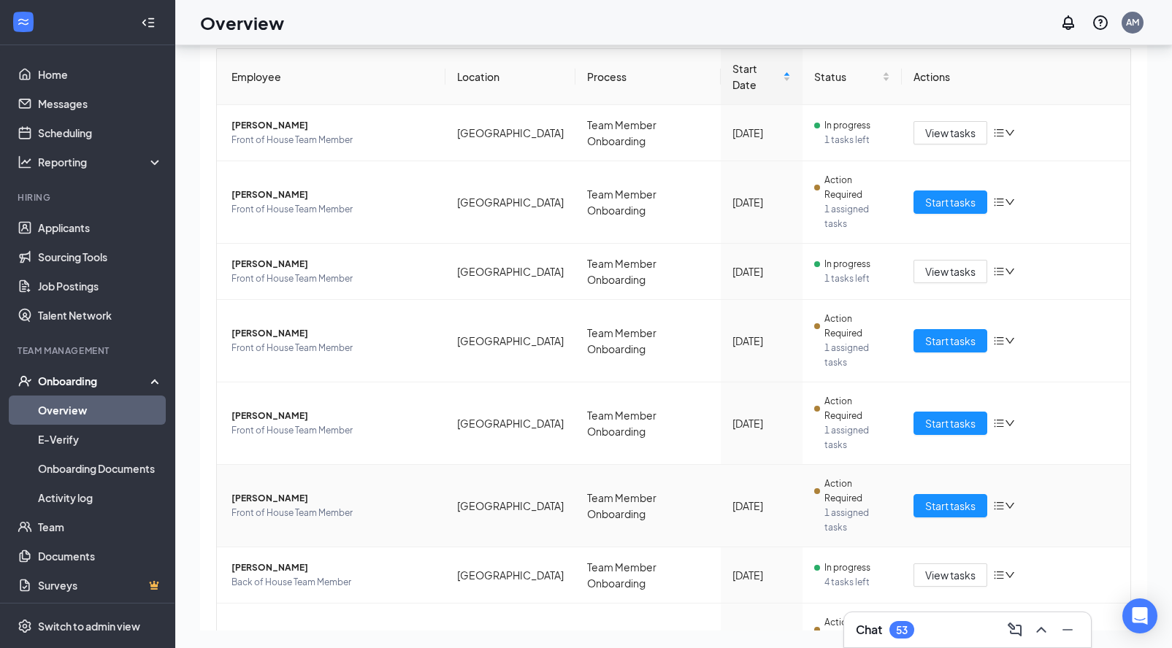
click at [273, 491] on span "Josephine L Matthews" at bounding box center [332, 498] width 202 height 15
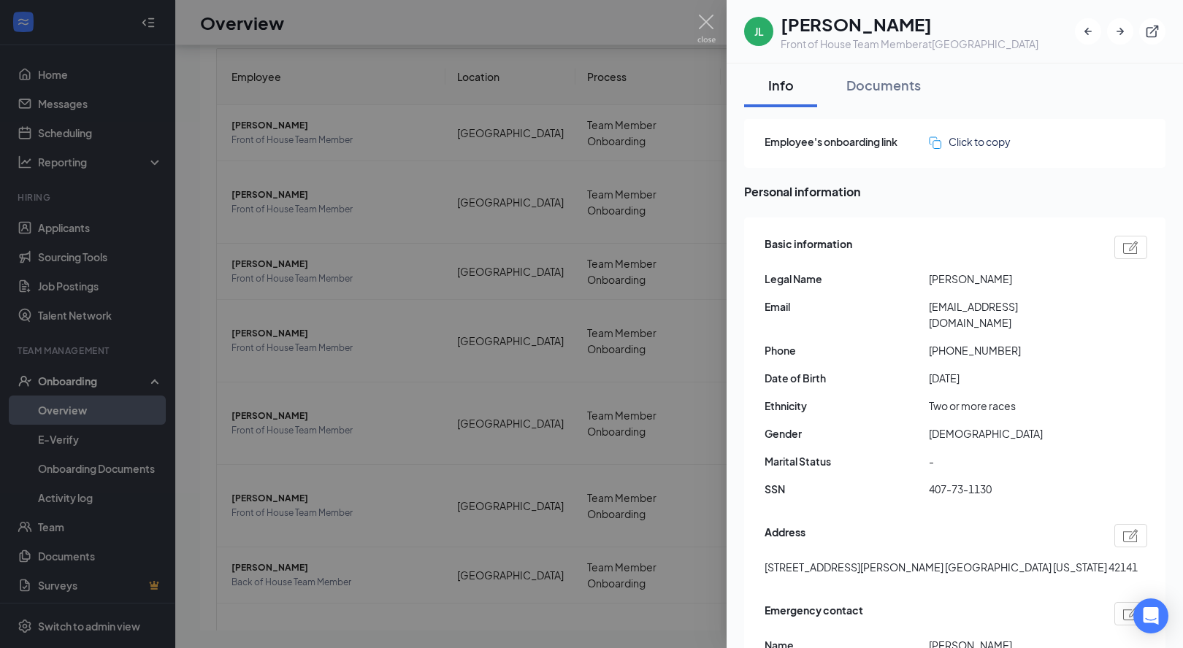
click at [405, 360] on div at bounding box center [591, 324] width 1183 height 648
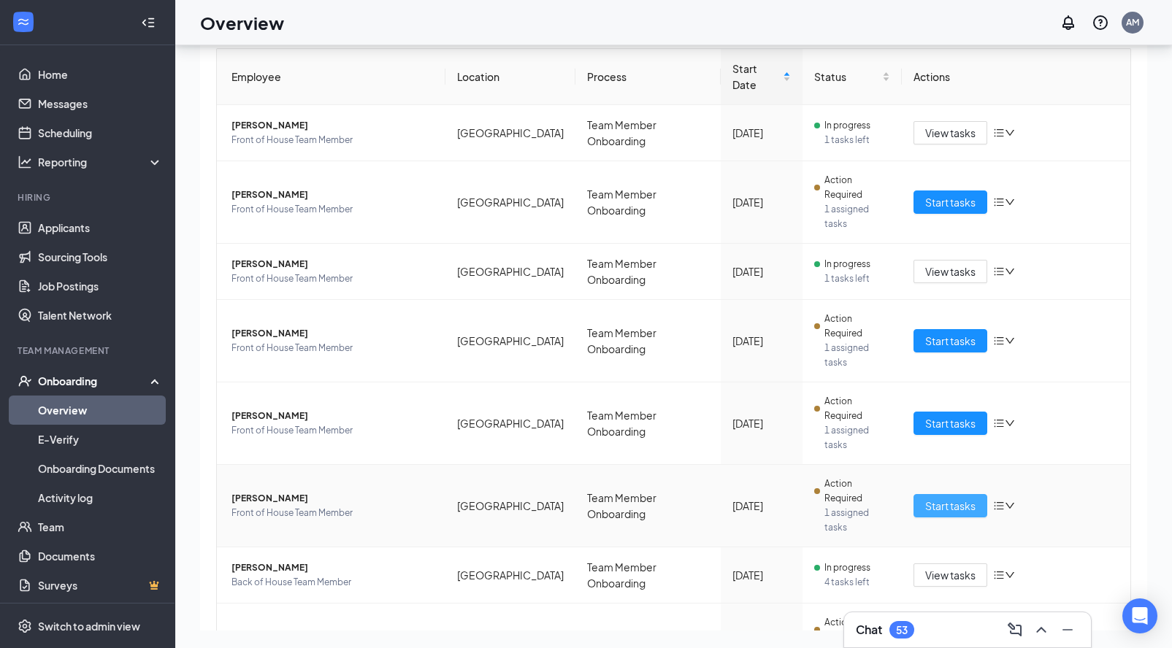
click at [932, 498] on span "Start tasks" at bounding box center [950, 506] width 50 height 16
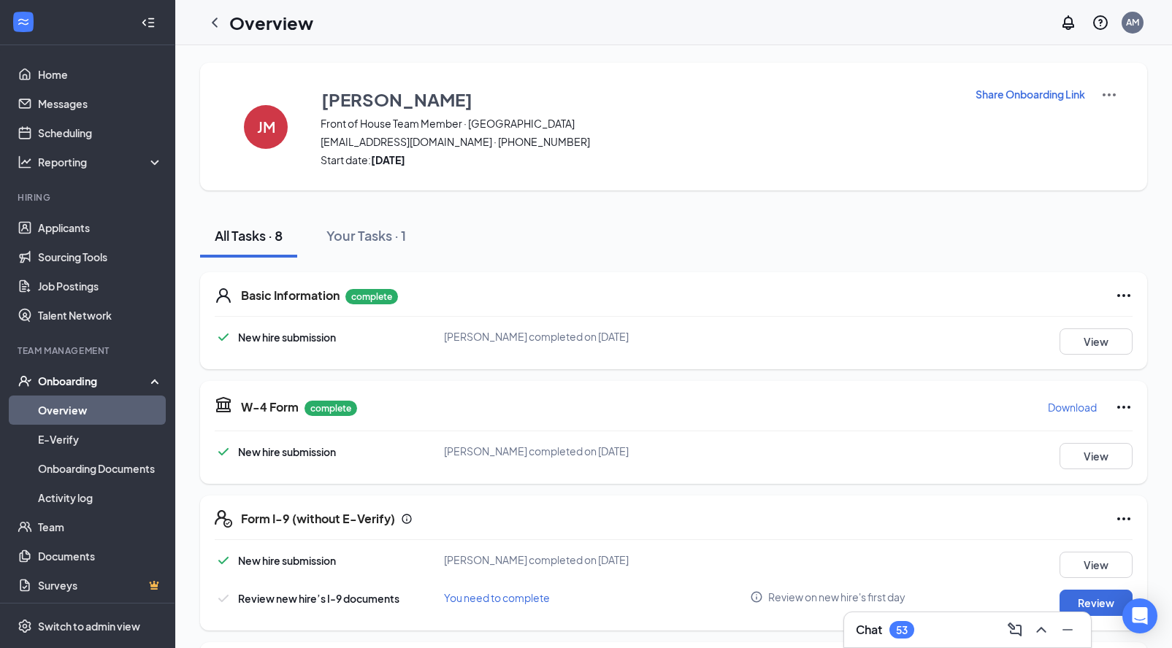
scroll to position [115, 0]
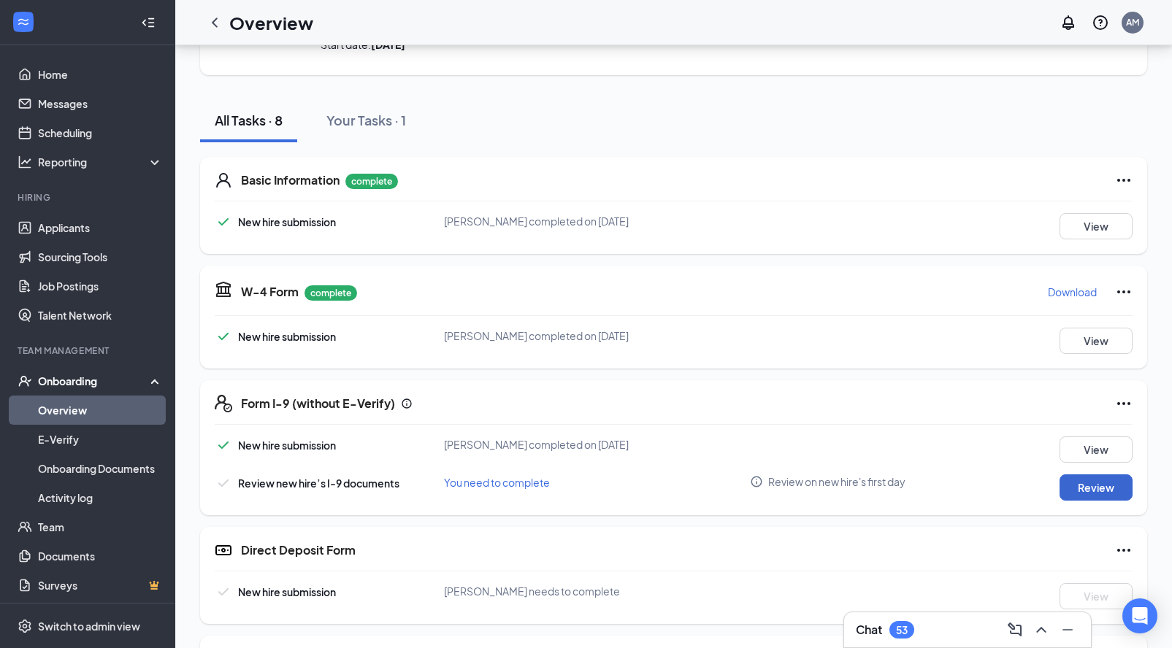
click at [1077, 491] on button "Review" at bounding box center [1095, 488] width 73 height 26
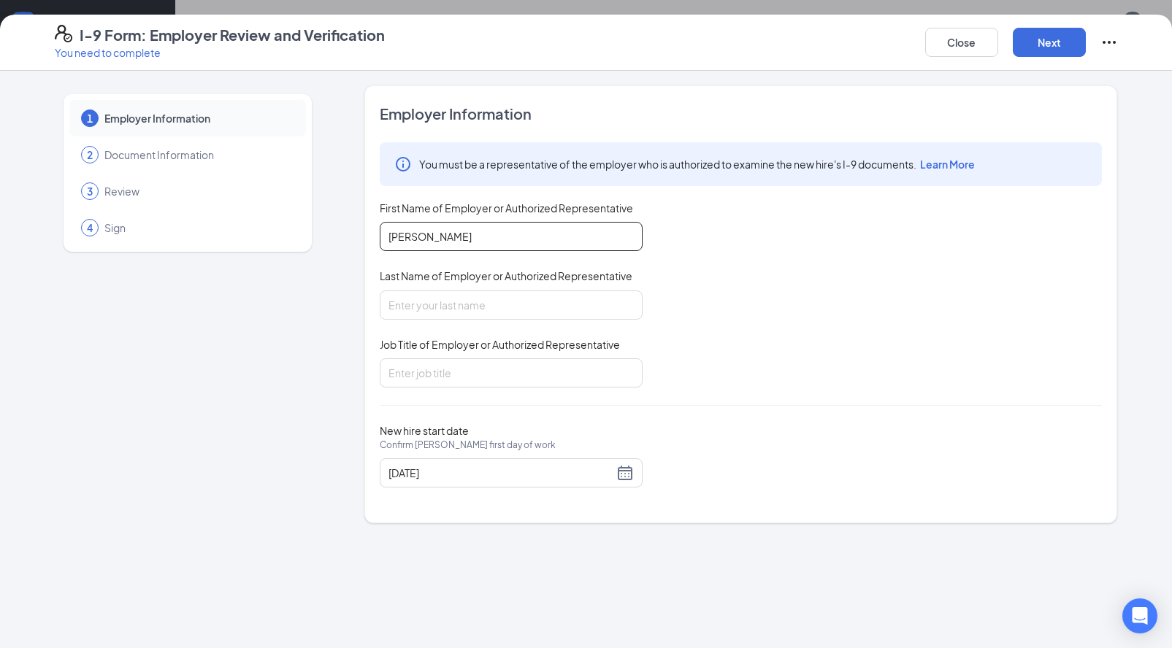
type input "[PERSON_NAME]"
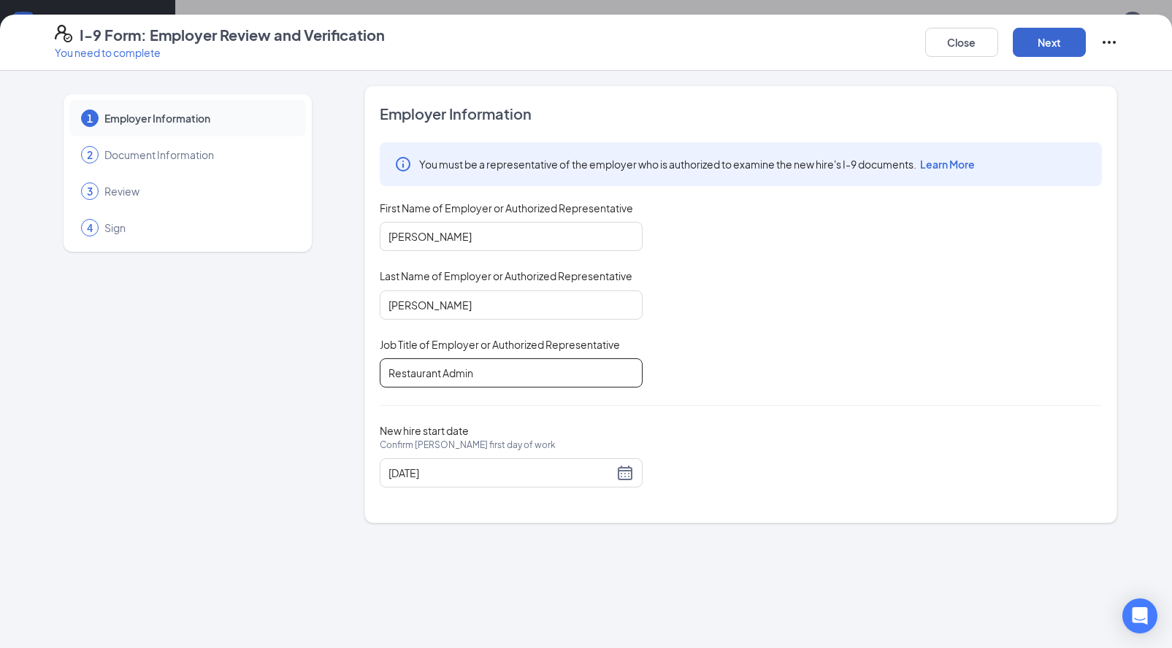
type input "Restaurant Admin"
click at [1047, 50] on button "Next" at bounding box center [1049, 42] width 73 height 29
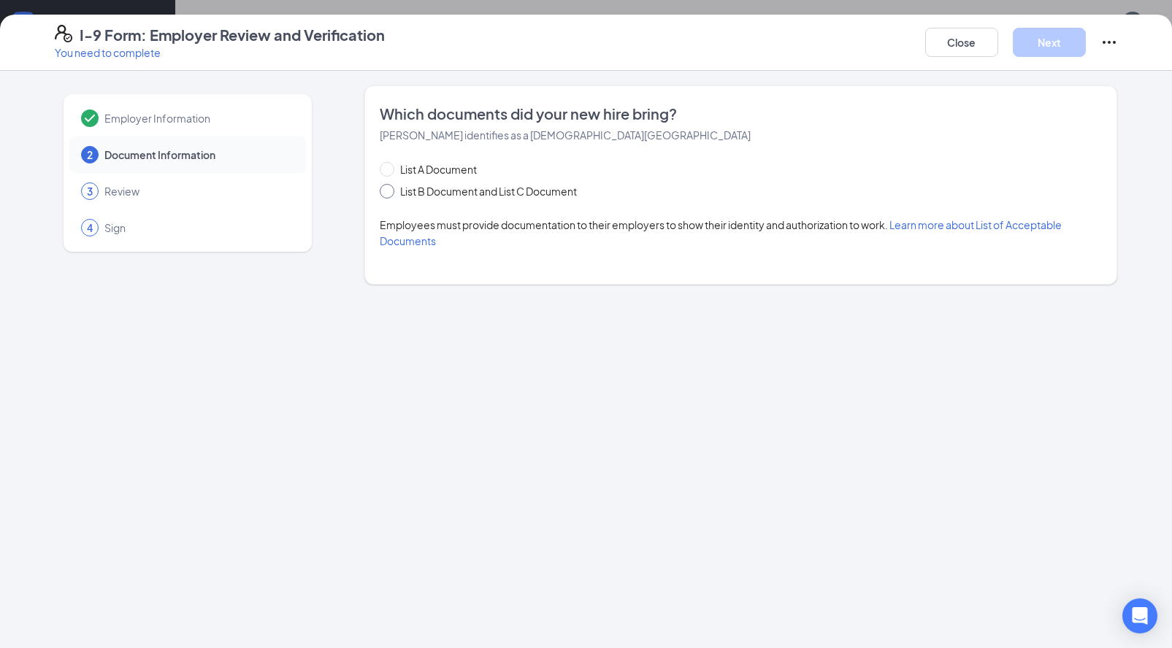
click at [393, 194] on span at bounding box center [387, 191] width 15 height 15
click at [390, 194] on input "List B Document and List C Document" at bounding box center [385, 189] width 10 height 10
radio input "true"
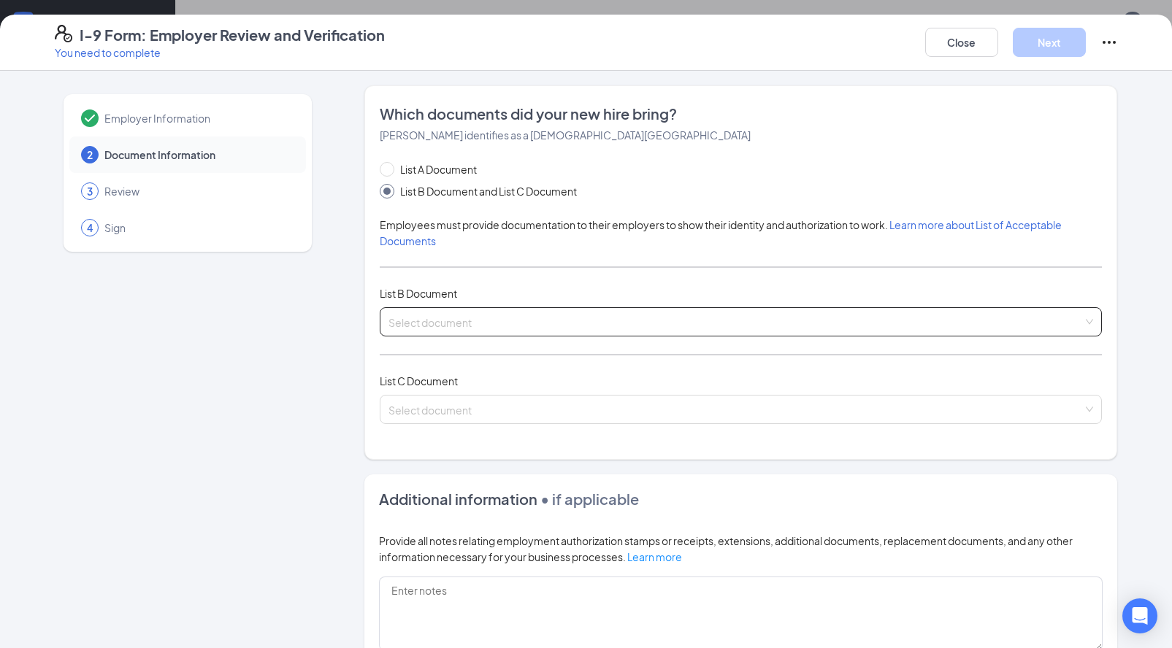
click at [435, 330] on span at bounding box center [735, 322] width 694 height 28
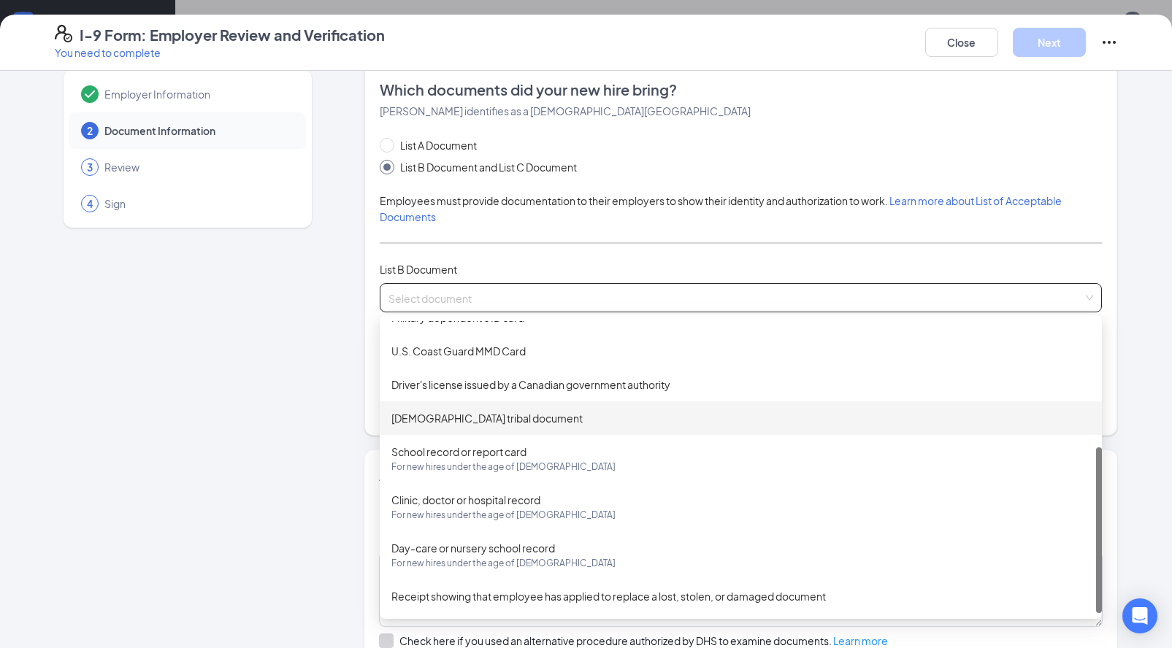
scroll to position [42, 0]
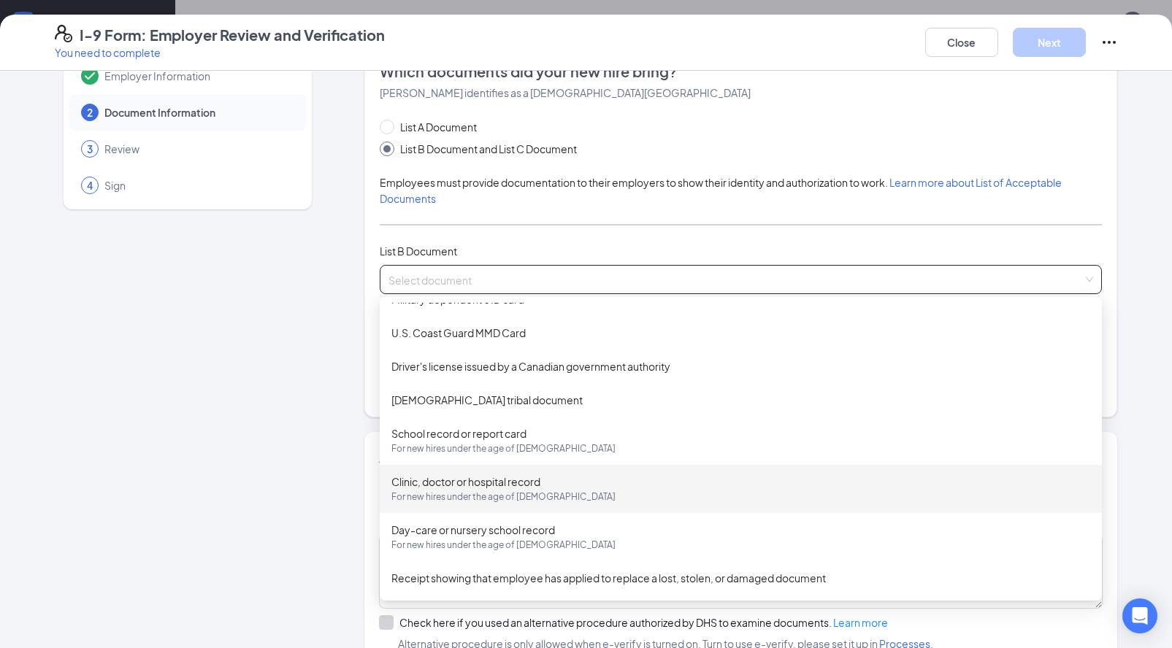
click at [504, 484] on div "Clinic, doctor or hospital record For new hires under the age of 18" at bounding box center [740, 489] width 699 height 31
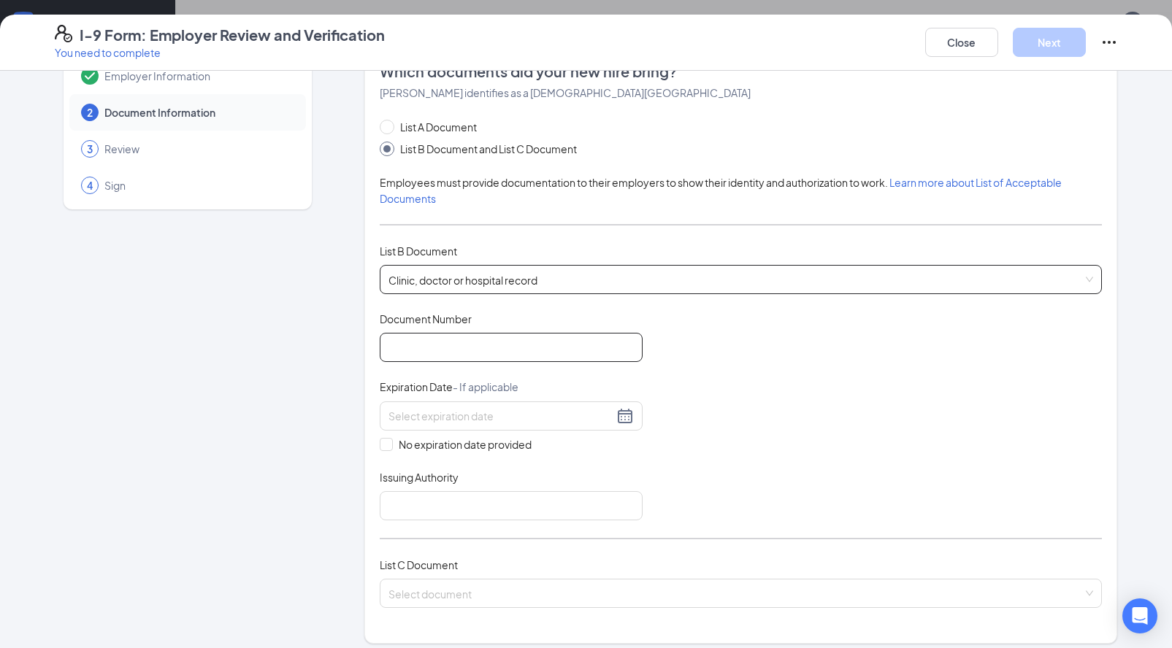
click at [458, 350] on input "Document Number" at bounding box center [511, 347] width 263 height 29
type input "3670730"
click at [383, 446] on input "No expiration date provided" at bounding box center [385, 443] width 10 height 10
checkbox input "true"
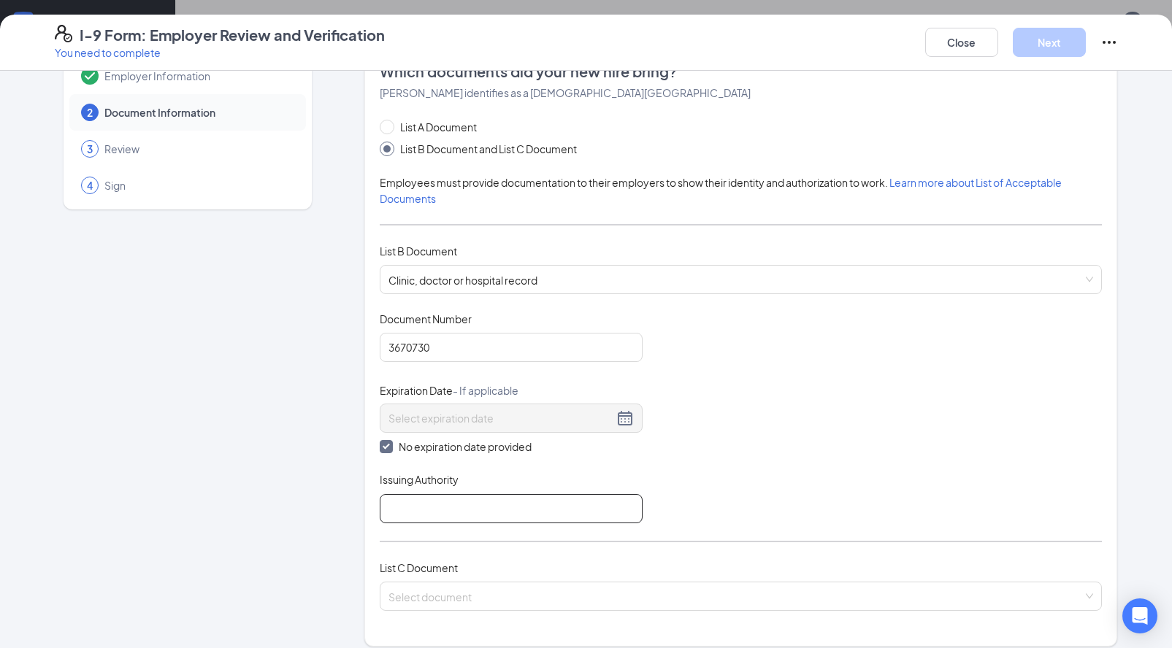
click at [461, 516] on input "Issuing Authority" at bounding box center [511, 508] width 263 height 29
drag, startPoint x: 461, startPoint y: 516, endPoint x: 410, endPoint y: 604, distance: 101.7
click at [410, 604] on span at bounding box center [735, 597] width 694 height 28
type input "Commonwealth of Kentucky"
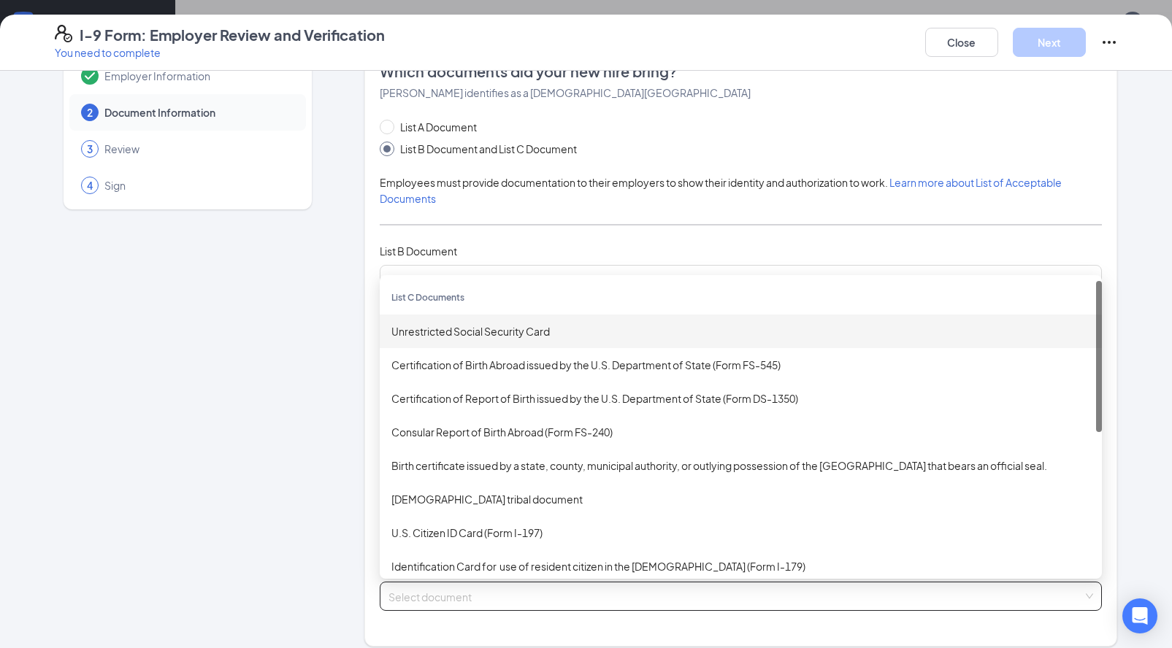
click at [476, 339] on div "Unrestricted Social Security Card" at bounding box center [741, 332] width 722 height 34
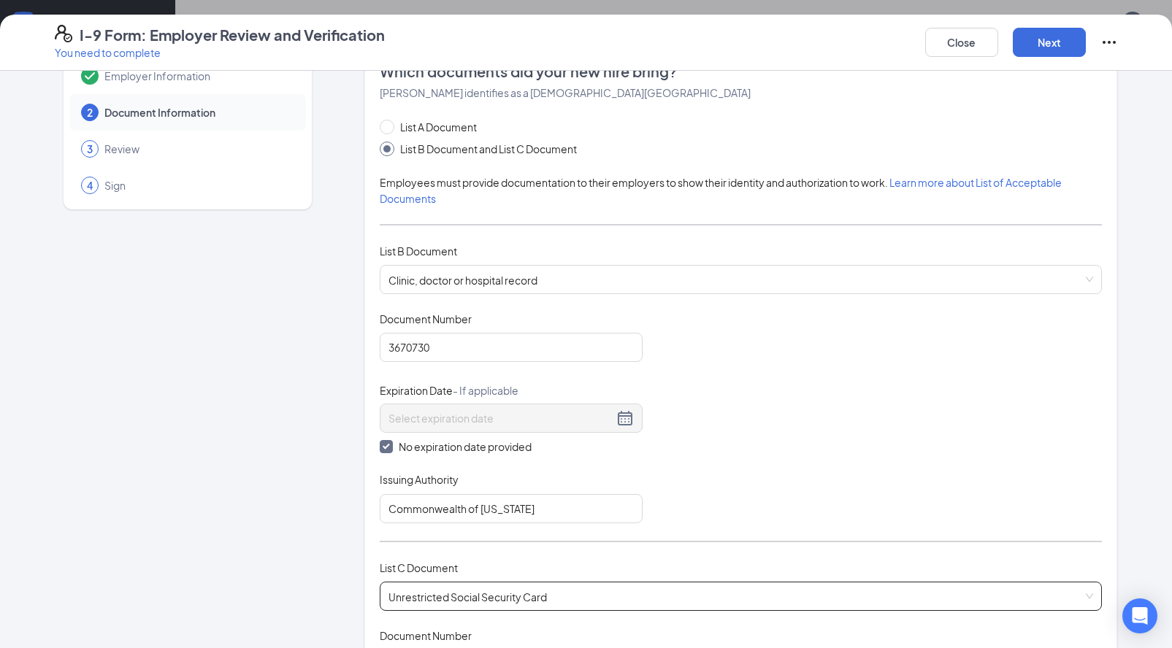
scroll to position [133, 0]
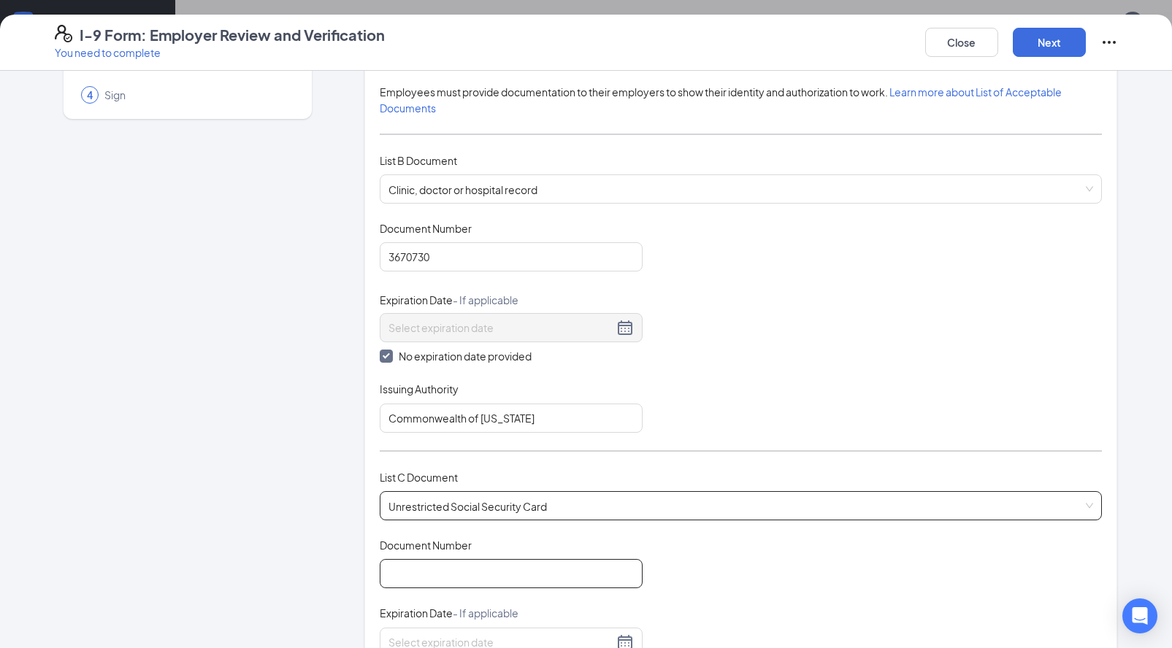
click at [477, 561] on input "Document Number" at bounding box center [511, 573] width 263 height 29
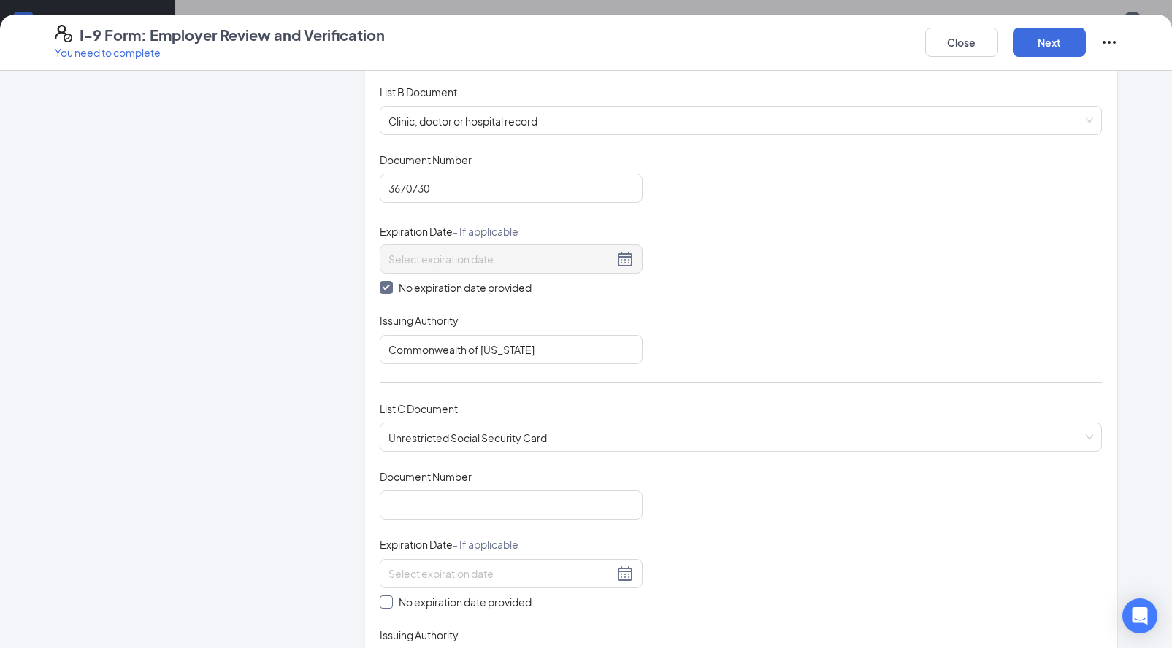
click at [382, 600] on input "No expiration date provided" at bounding box center [385, 601] width 10 height 10
checkbox input "true"
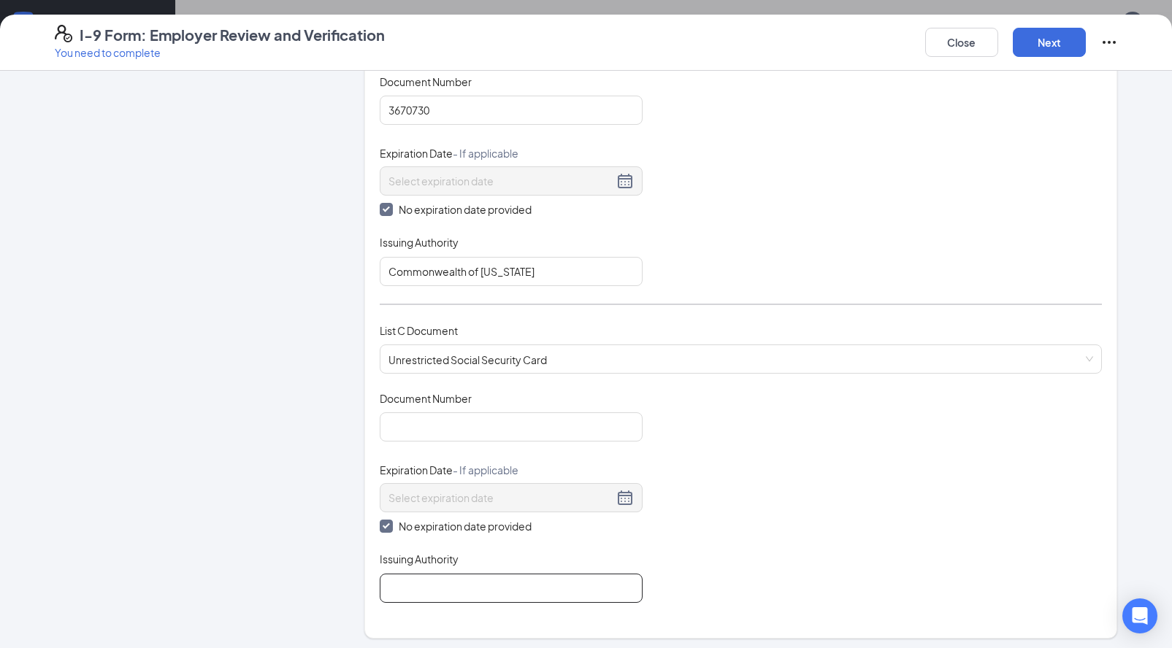
click at [409, 590] on input "Issuing Authority" at bounding box center [511, 588] width 263 height 29
type input "Social Security Admin"
click at [431, 429] on input "Document Number" at bounding box center [511, 426] width 263 height 29
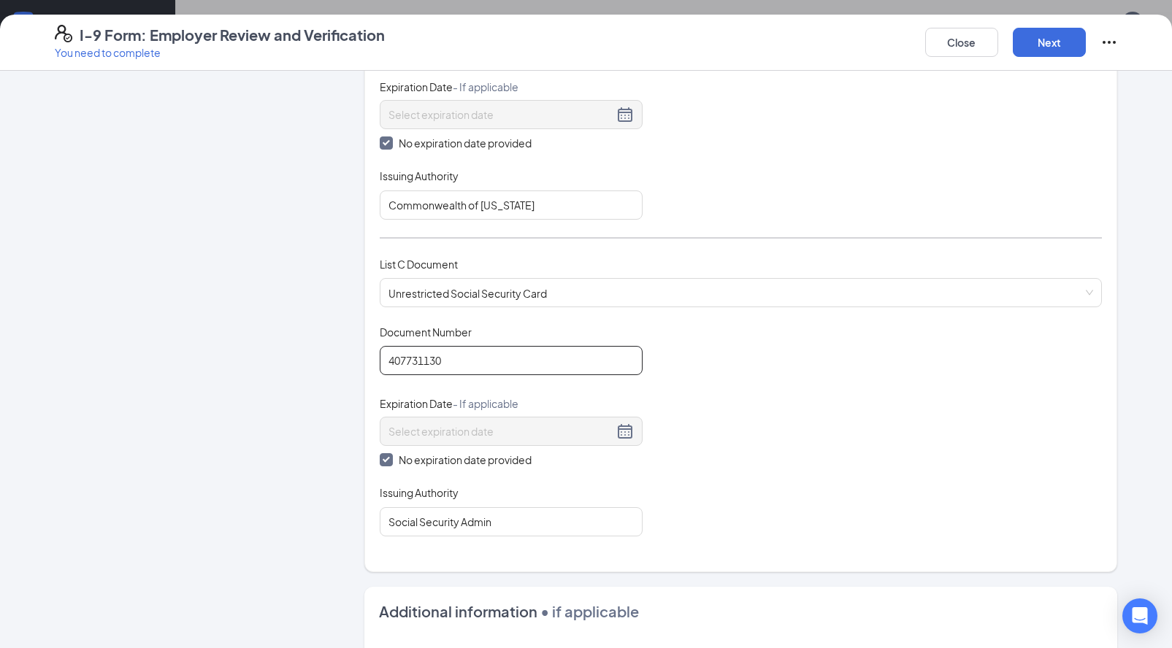
scroll to position [456, 0]
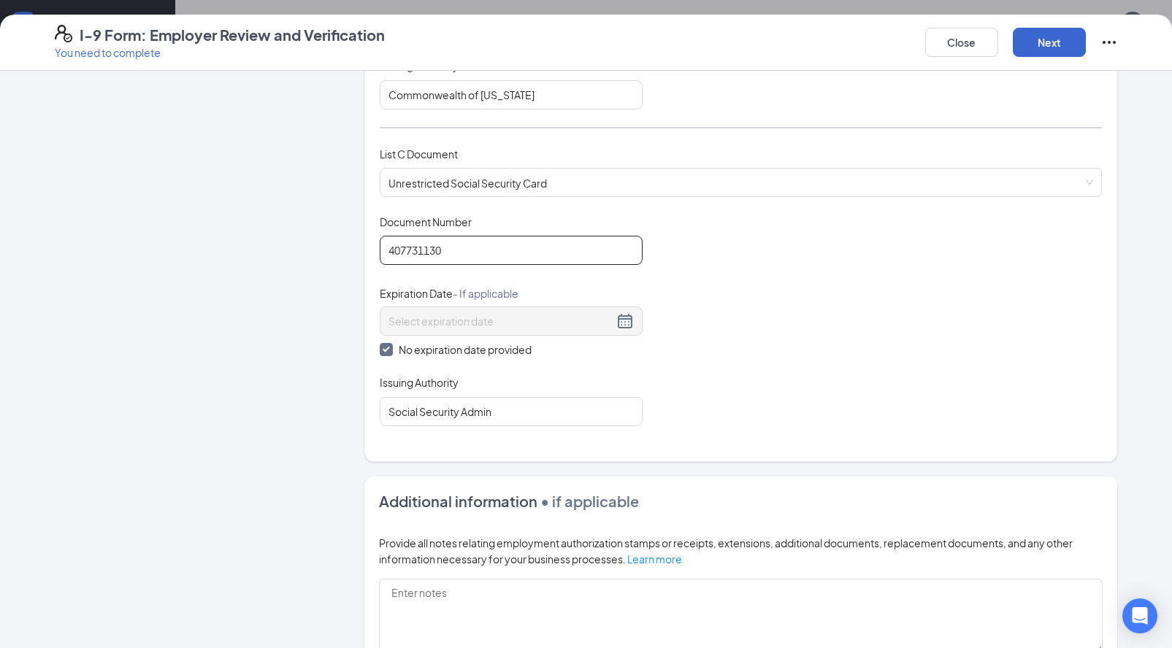
type input "407731130"
click at [1035, 40] on button "Next" at bounding box center [1049, 42] width 73 height 29
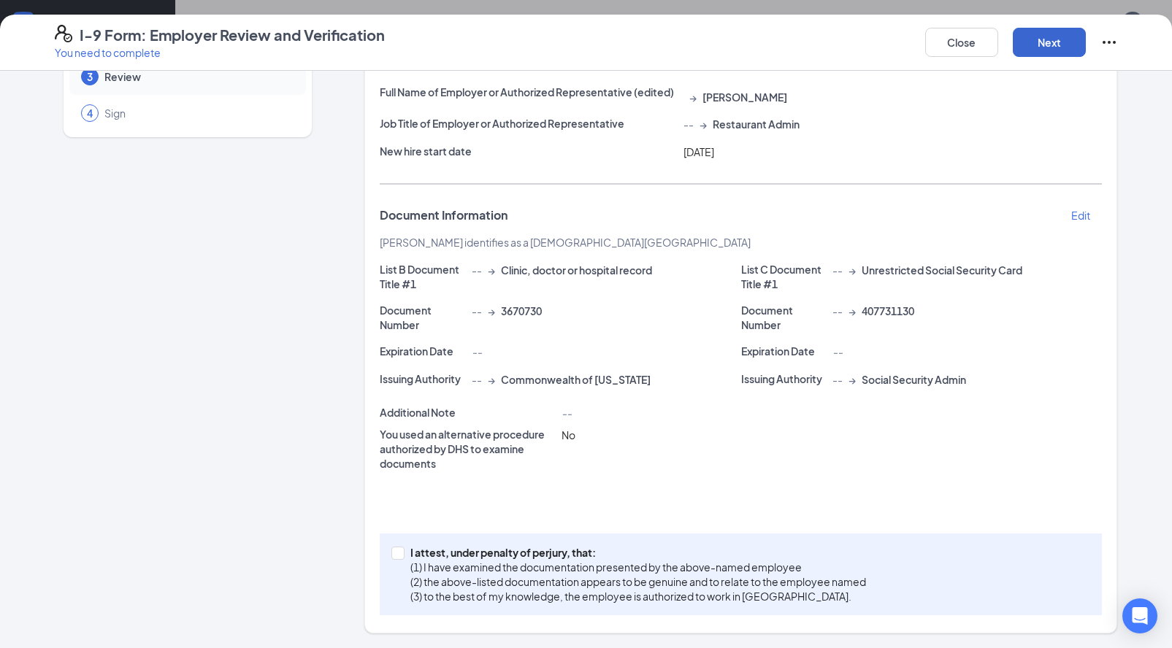
scroll to position [114, 0]
click at [394, 552] on input "I attest, under penalty of [PERSON_NAME], that: (1) I have examined the documen…" at bounding box center [396, 553] width 10 height 10
checkbox input "true"
click at [1035, 33] on button "Next" at bounding box center [1049, 42] width 73 height 29
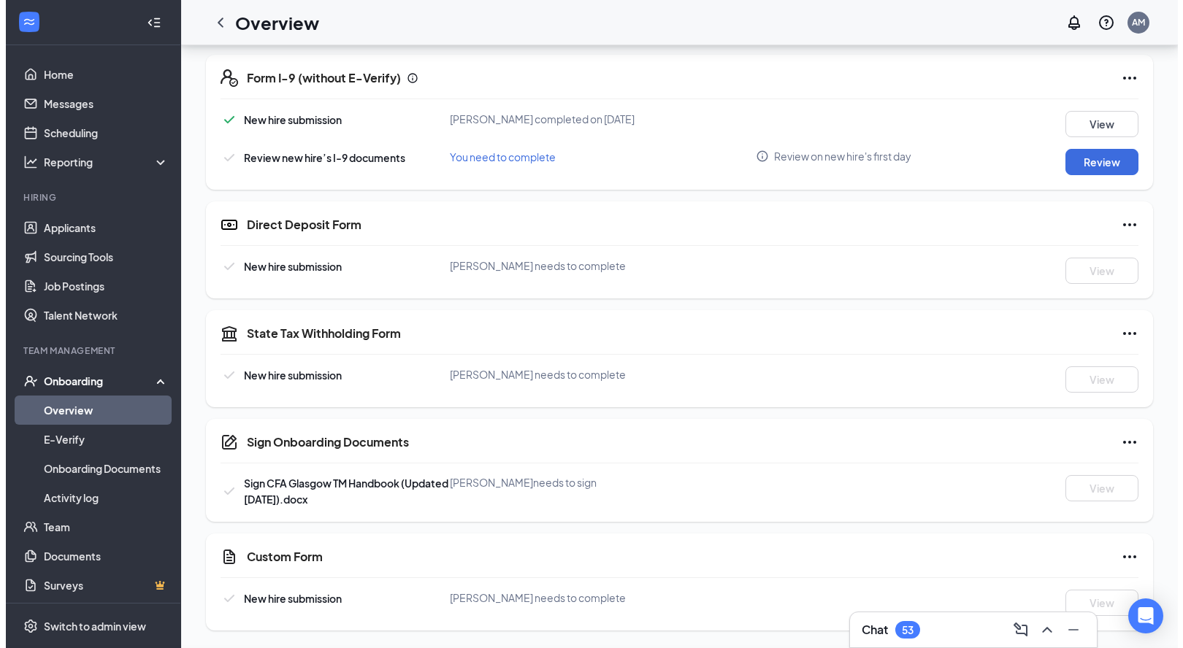
scroll to position [258, 0]
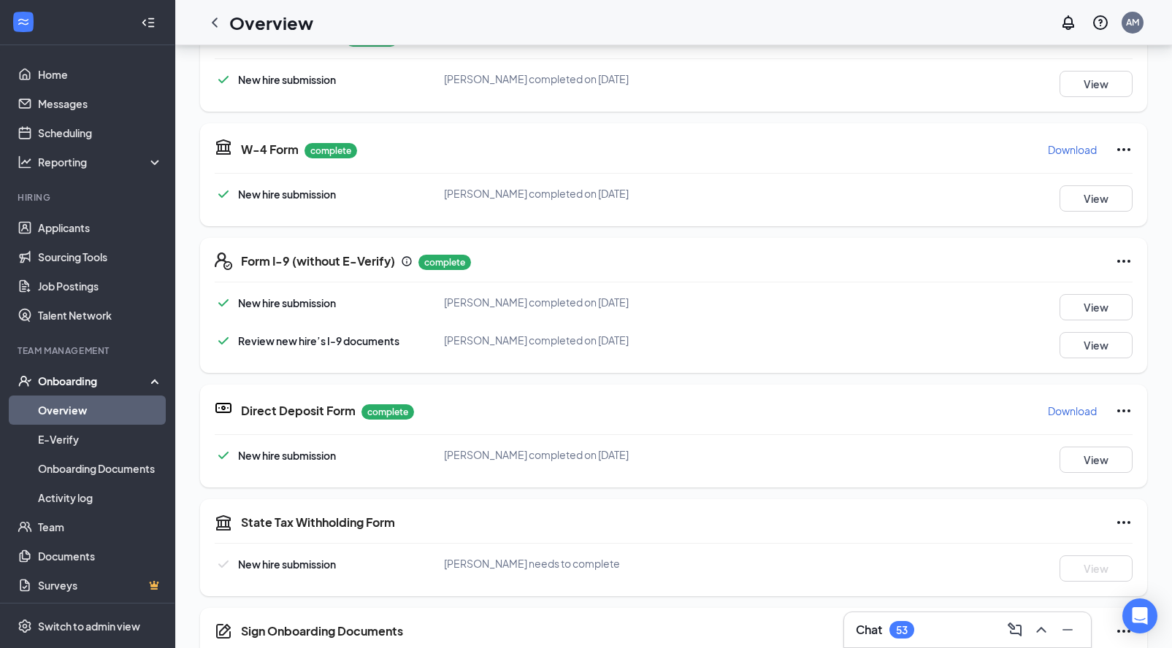
click at [1122, 262] on icon "Ellipses" at bounding box center [1124, 262] width 18 height 18
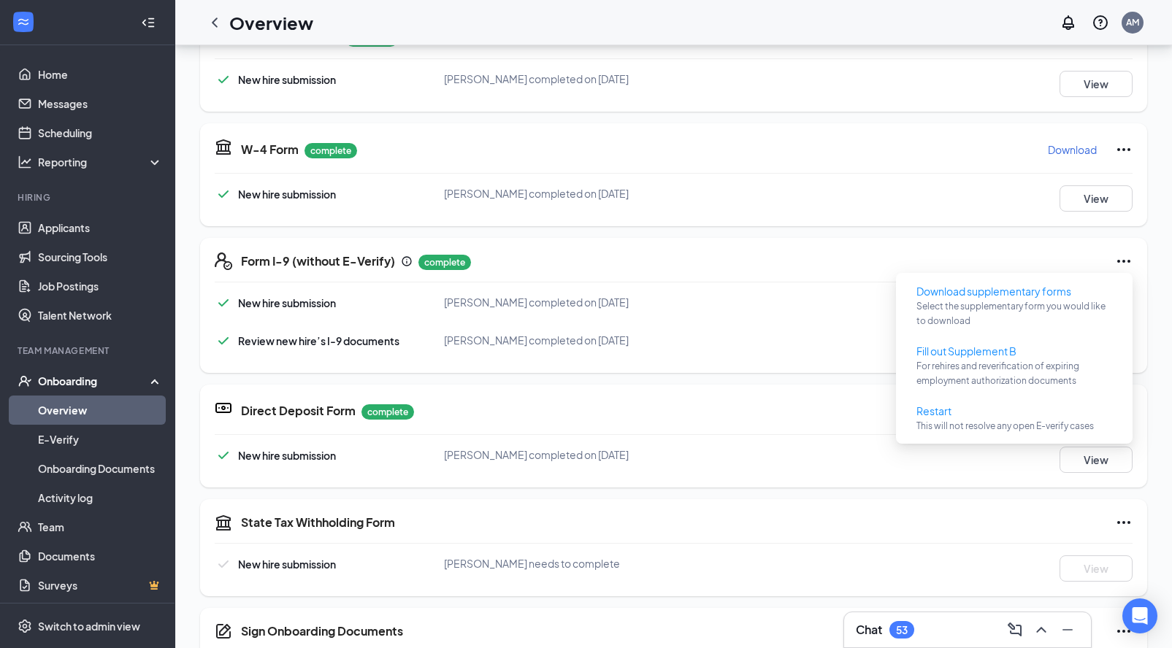
click at [677, 325] on div "New hire submission Josephine L Matthews completed on Aug 26, 2025 View Review …" at bounding box center [674, 326] width 918 height 64
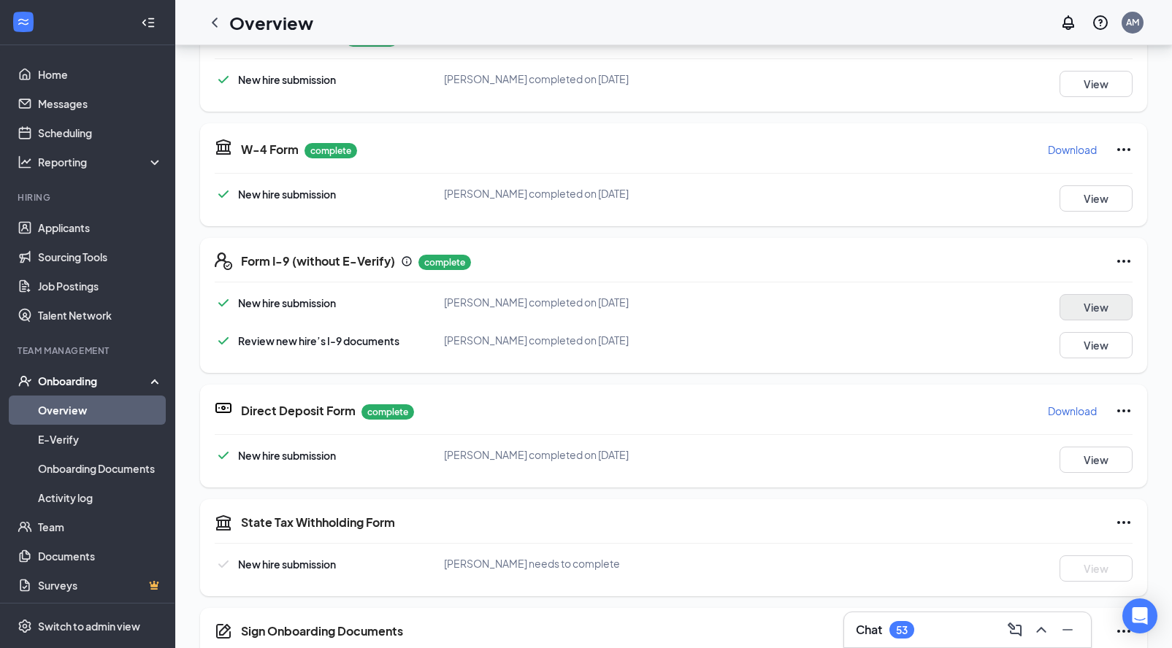
click at [1064, 307] on button "View" at bounding box center [1095, 307] width 73 height 26
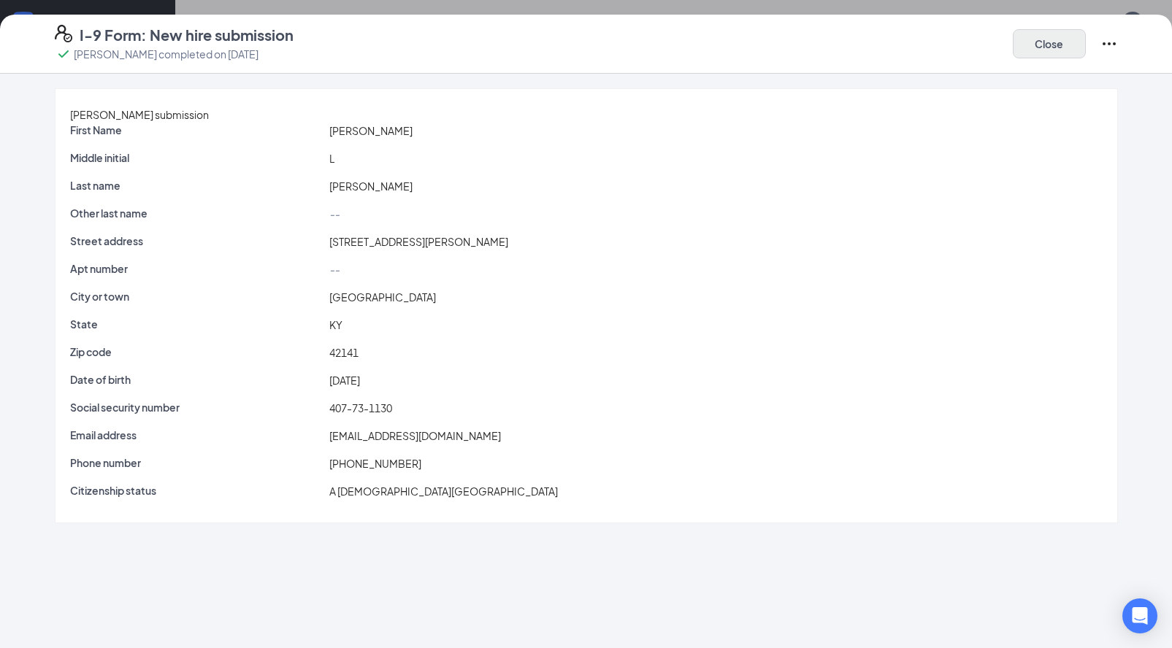
click at [1034, 49] on button "Close" at bounding box center [1049, 43] width 73 height 29
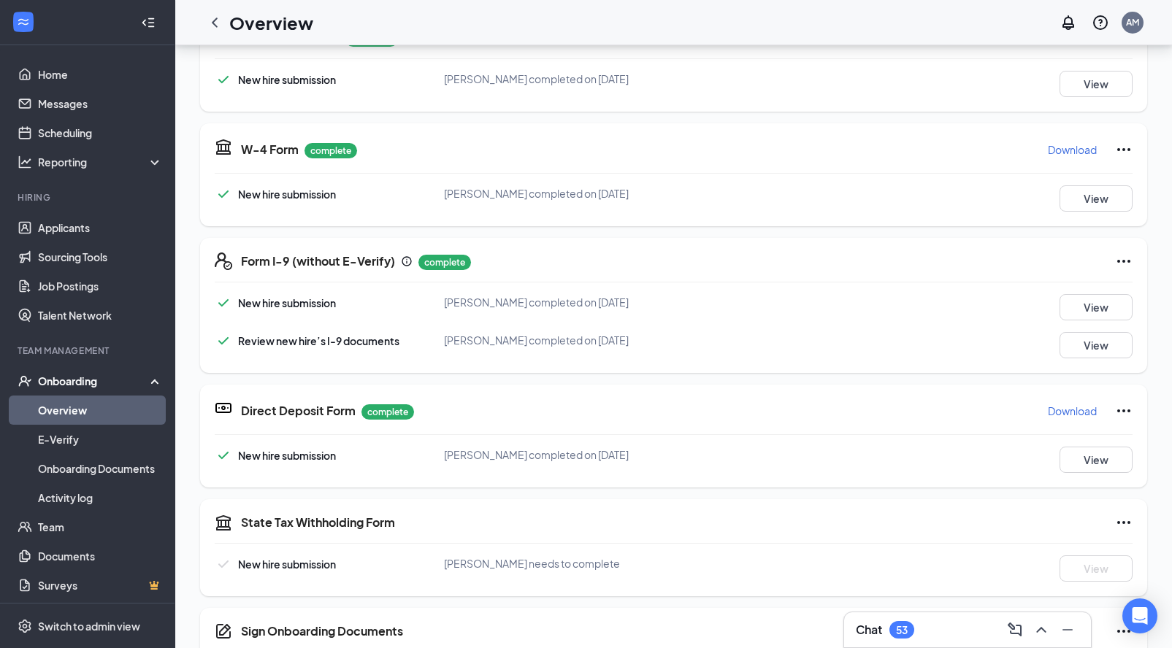
click at [1123, 258] on icon "Ellipses" at bounding box center [1124, 262] width 18 height 18
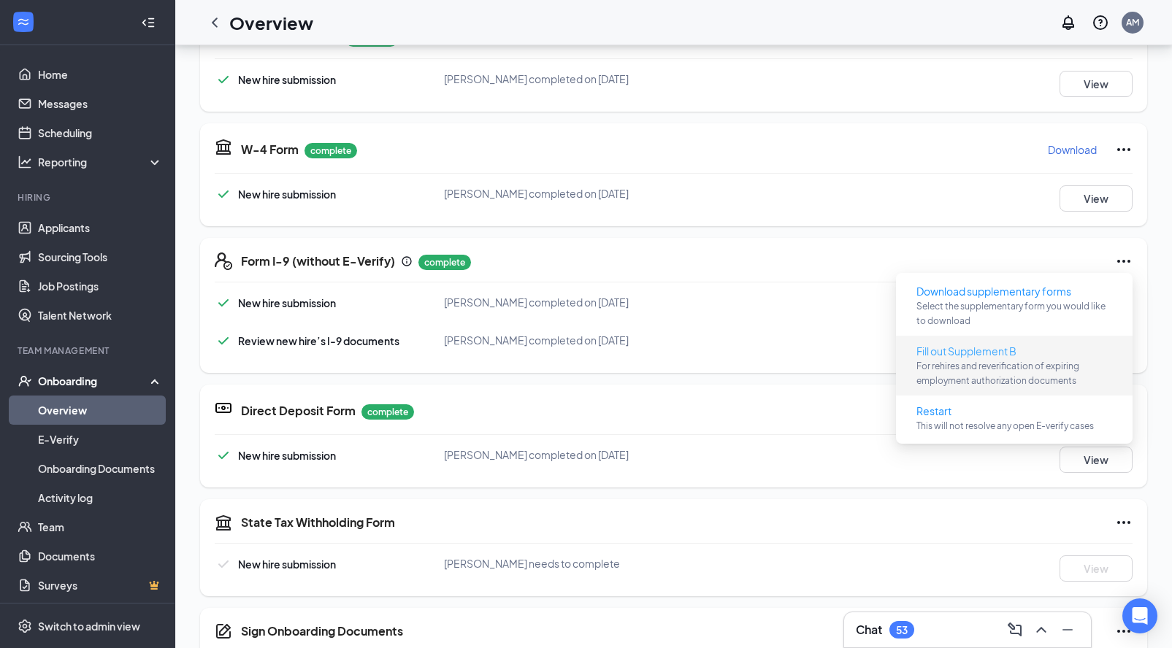
click at [958, 369] on span "For rehires and reverification of expiring employment authorization documents" at bounding box center [1014, 373] width 196 height 29
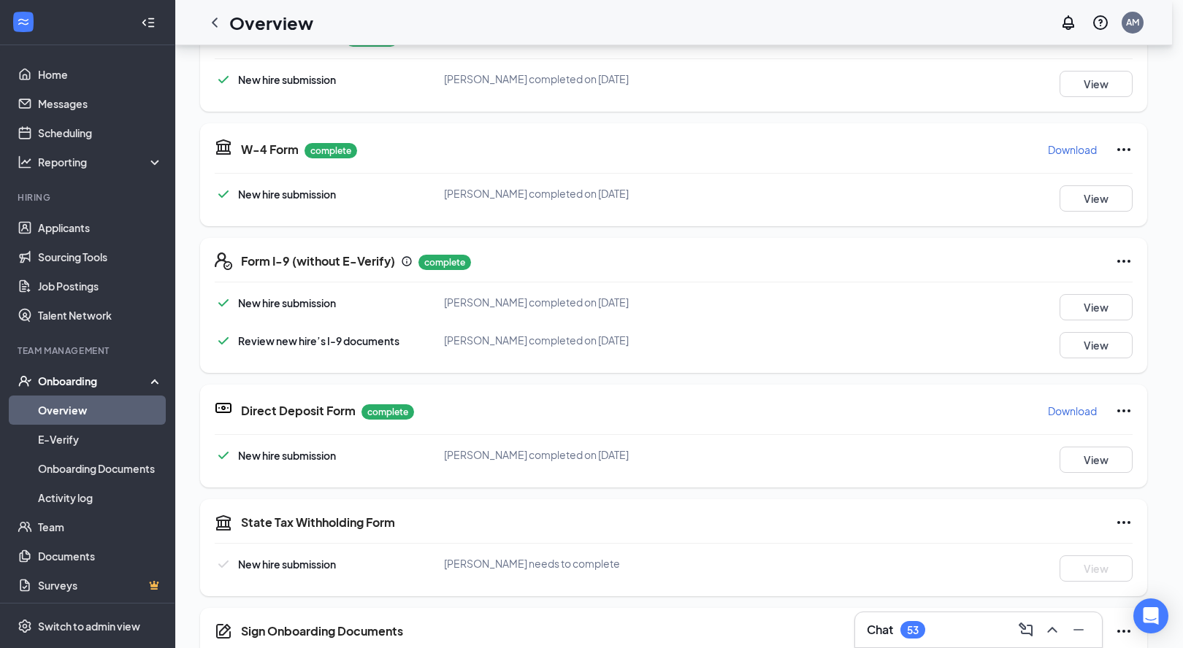
scroll to position [0, 0]
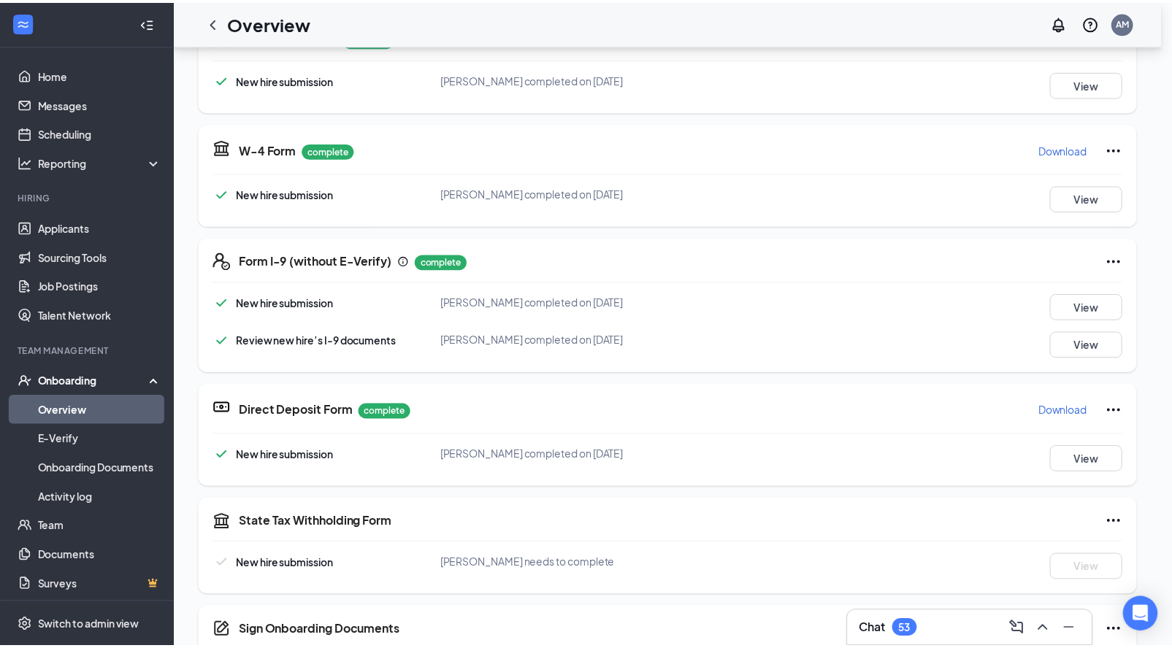
scroll to position [66, 0]
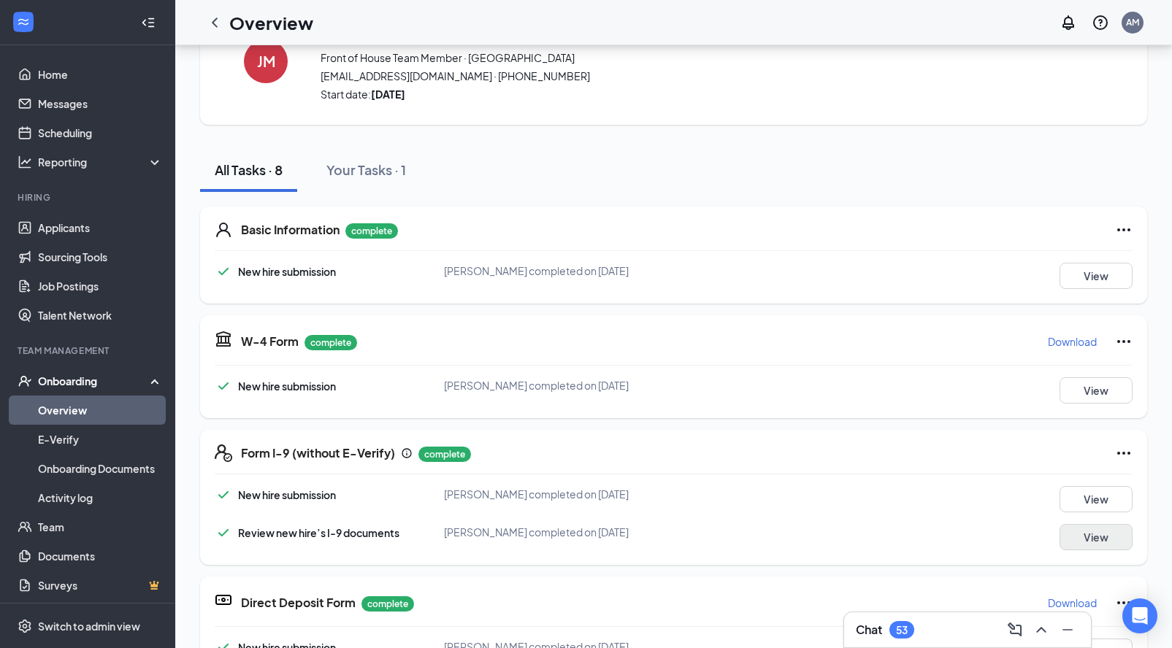
click at [1091, 539] on button "View" at bounding box center [1095, 537] width 73 height 26
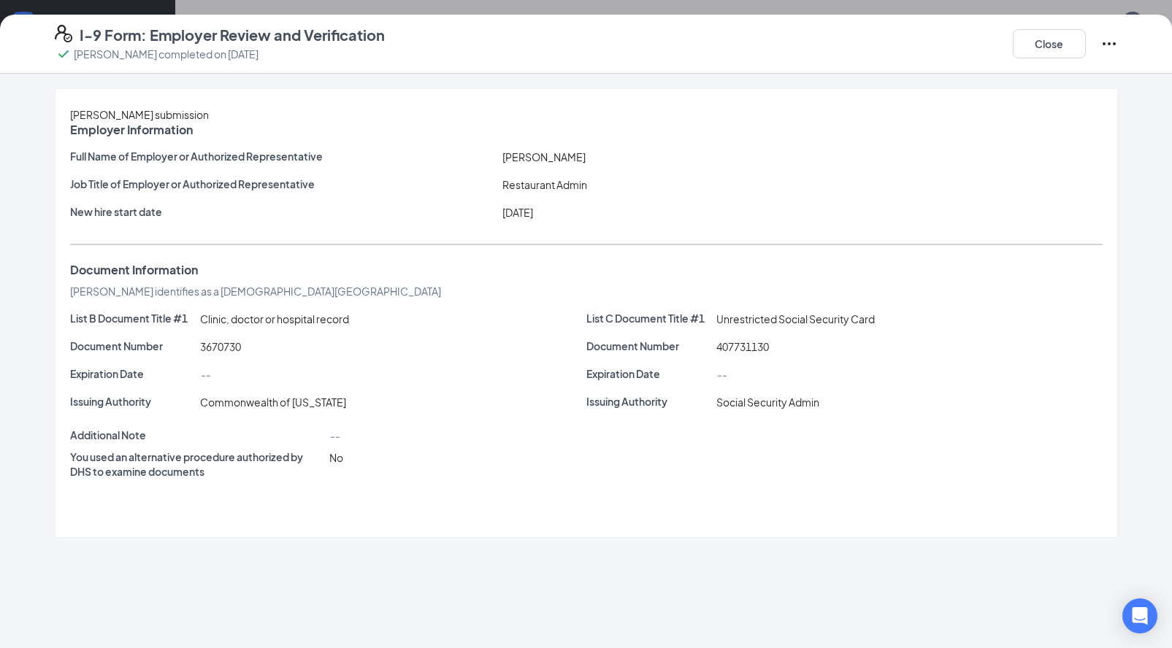
scroll to position [39, 0]
click at [1110, 48] on icon "Ellipses" at bounding box center [1109, 44] width 18 height 18
click at [869, 164] on div "Amy Morris" at bounding box center [802, 157] width 606 height 16
click at [1034, 49] on button "Close" at bounding box center [1049, 43] width 73 height 29
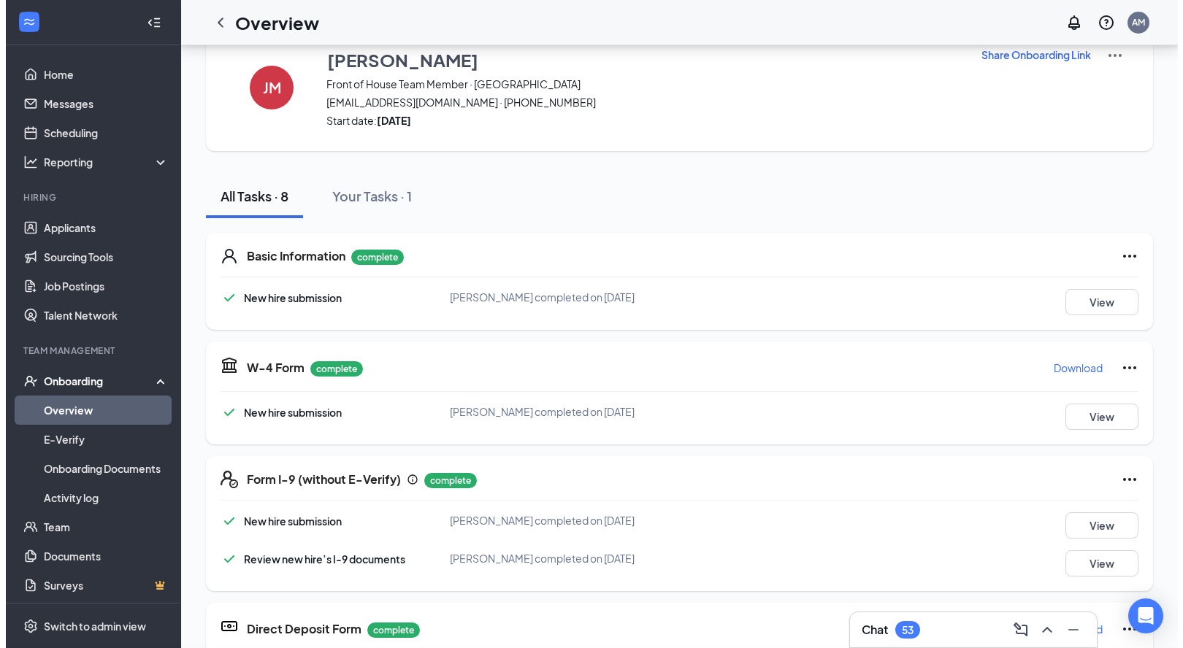
scroll to position [258, 0]
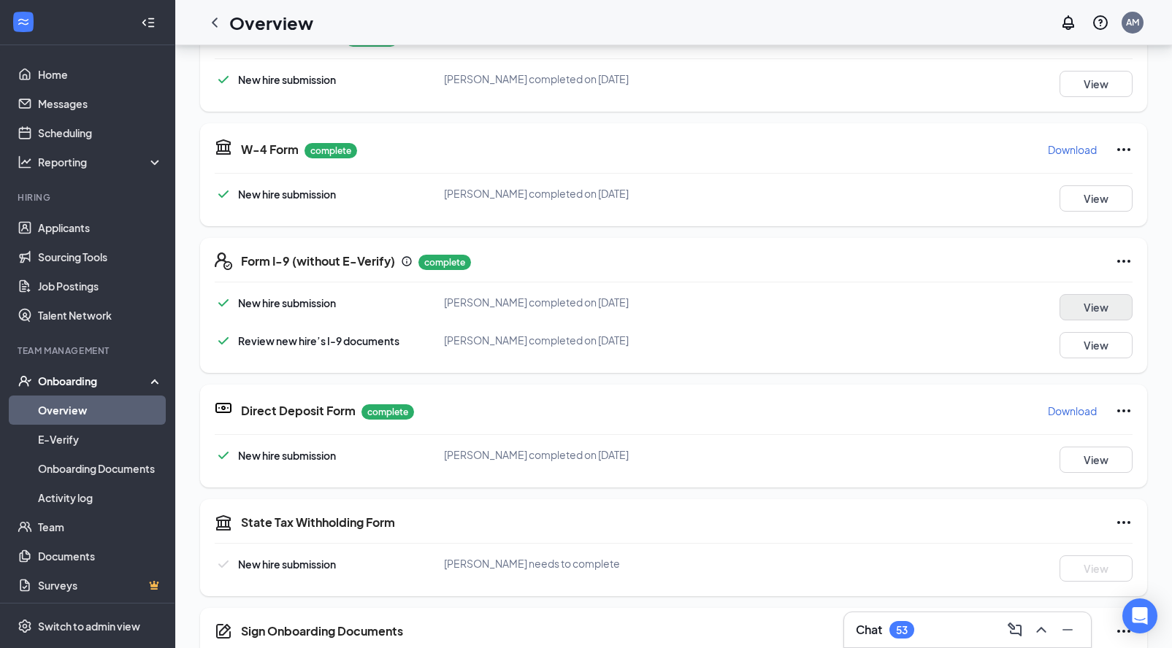
click at [1097, 311] on button "View" at bounding box center [1095, 307] width 73 height 26
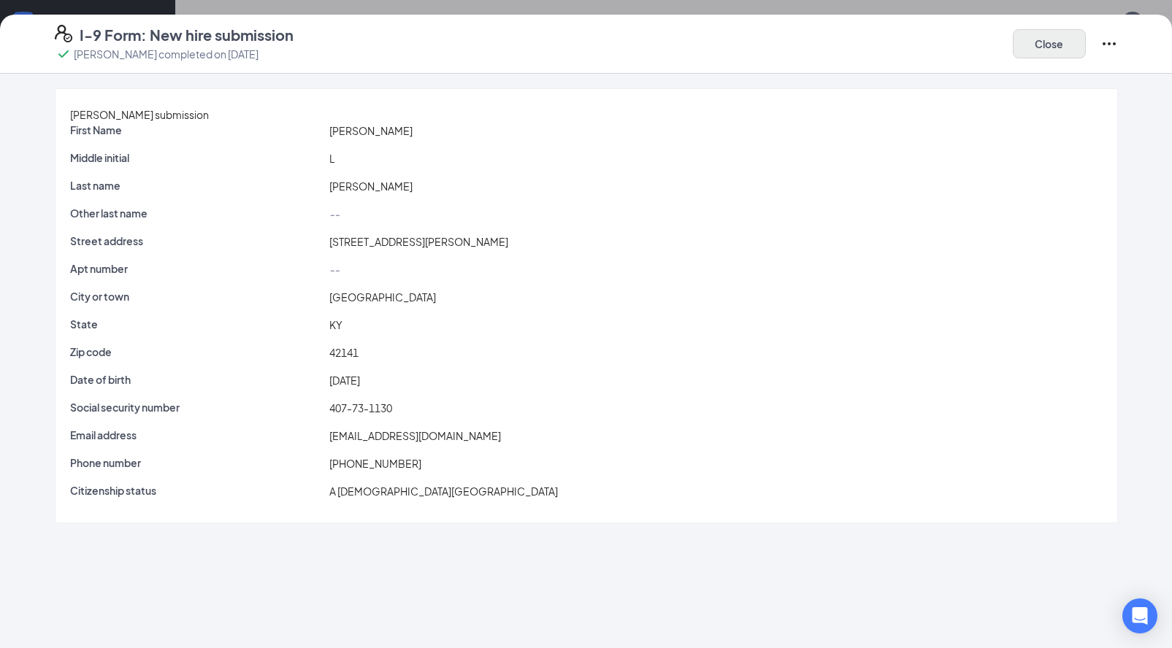
click at [1066, 52] on button "Close" at bounding box center [1049, 43] width 73 height 29
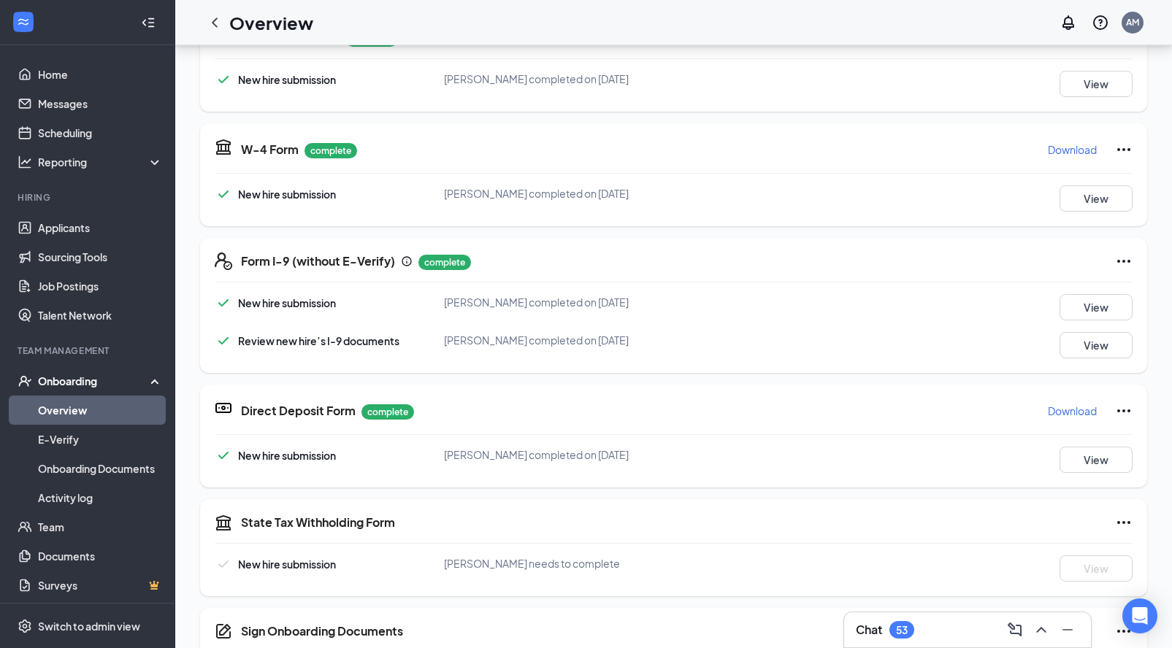
click at [1135, 267] on div "Form I-9 (without E-Verify) complete New hire submission Josephine L Matthews c…" at bounding box center [673, 305] width 947 height 135
click at [1127, 263] on icon "Ellipses" at bounding box center [1124, 262] width 18 height 18
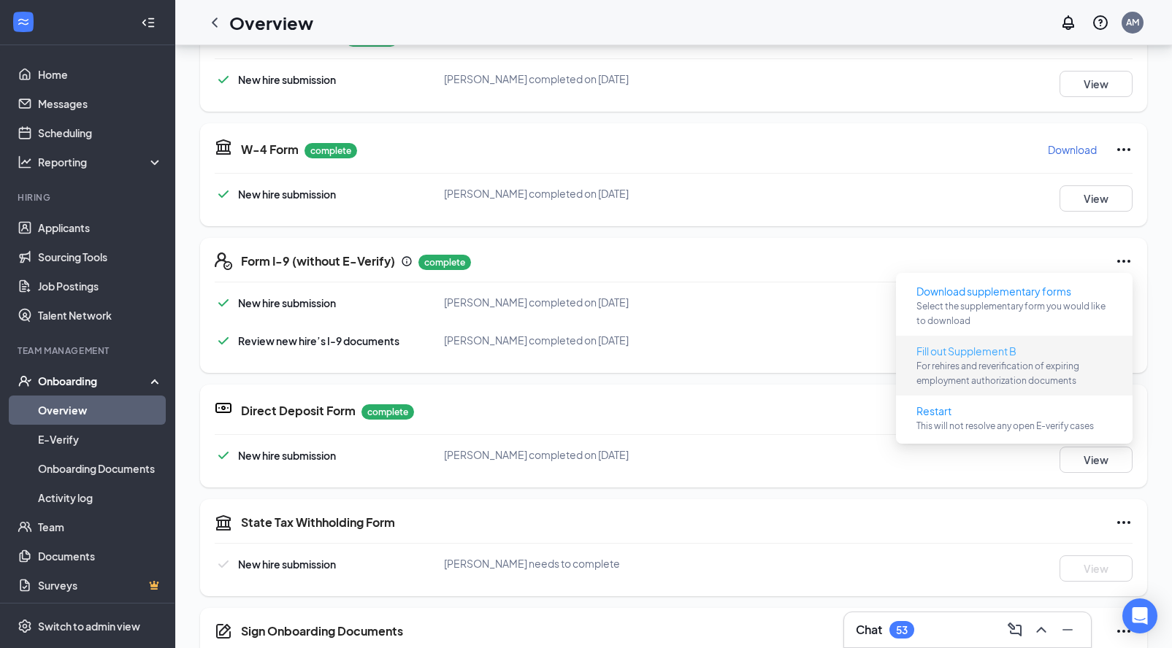
click at [983, 362] on span "For rehires and reverification of expiring employment authorization documents" at bounding box center [1014, 373] width 196 height 29
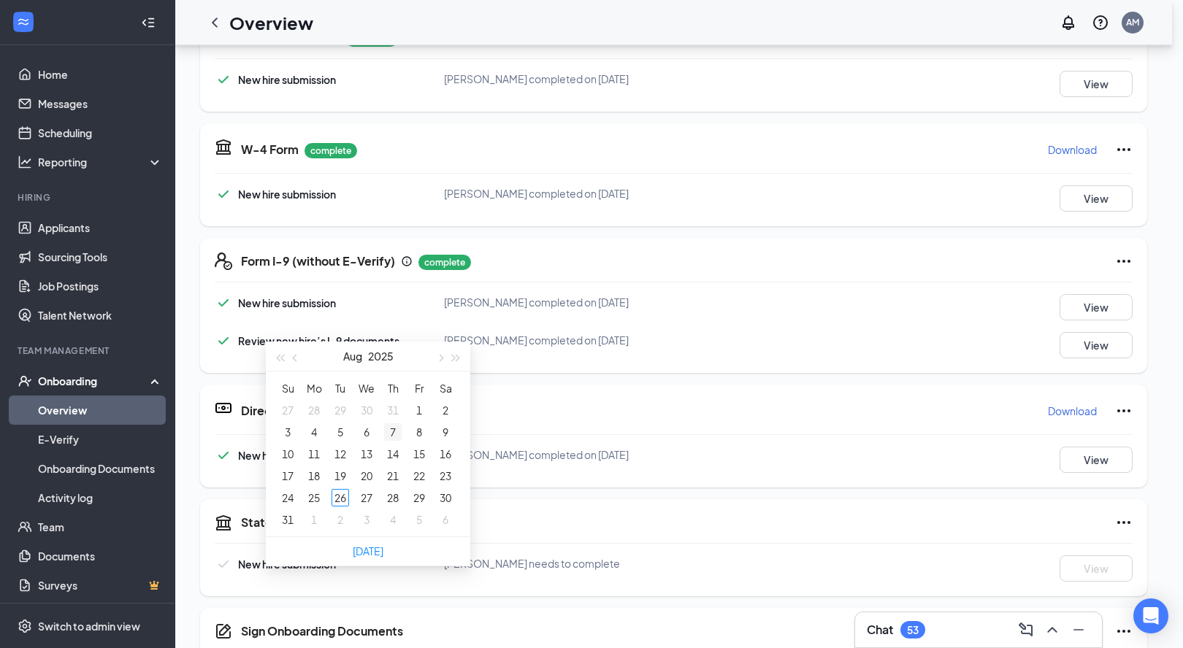
type input "2025-07-31"
type input "2025-08-07"
click at [439, 358] on span "button" at bounding box center [439, 358] width 7 height 7
type input "2025-09-12"
type input "2025-09-18"
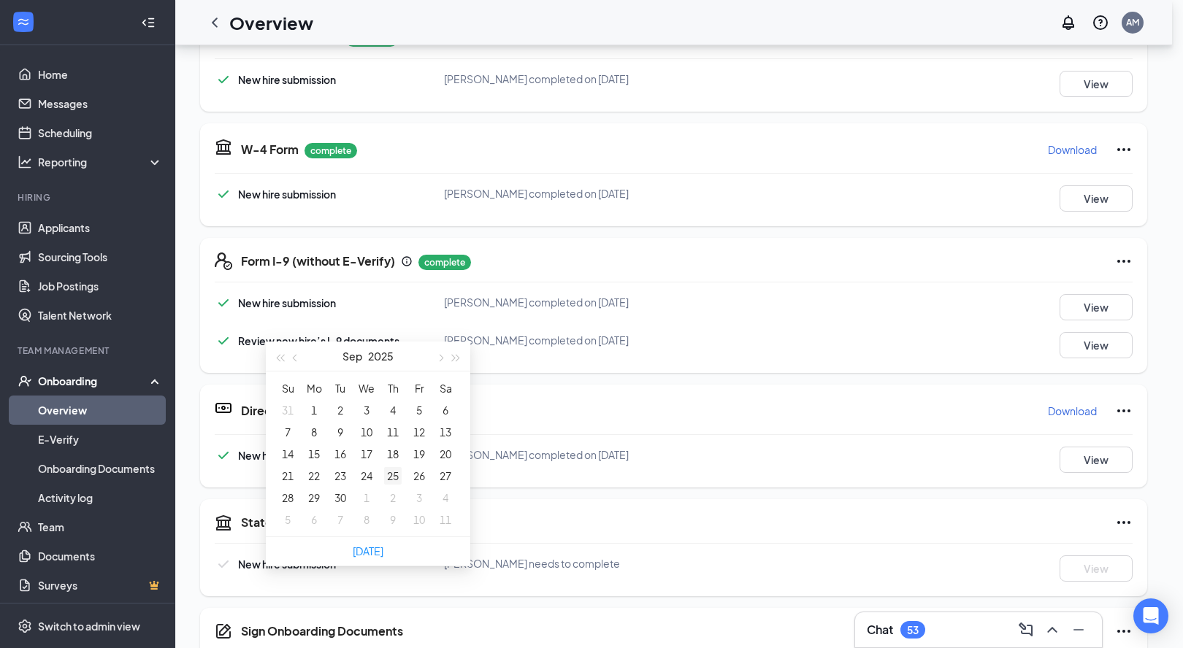
type input "2025-09-25"
type input "2025-09-30"
type input "2025-09-29"
click at [310, 502] on div "29" at bounding box center [314, 498] width 18 height 18
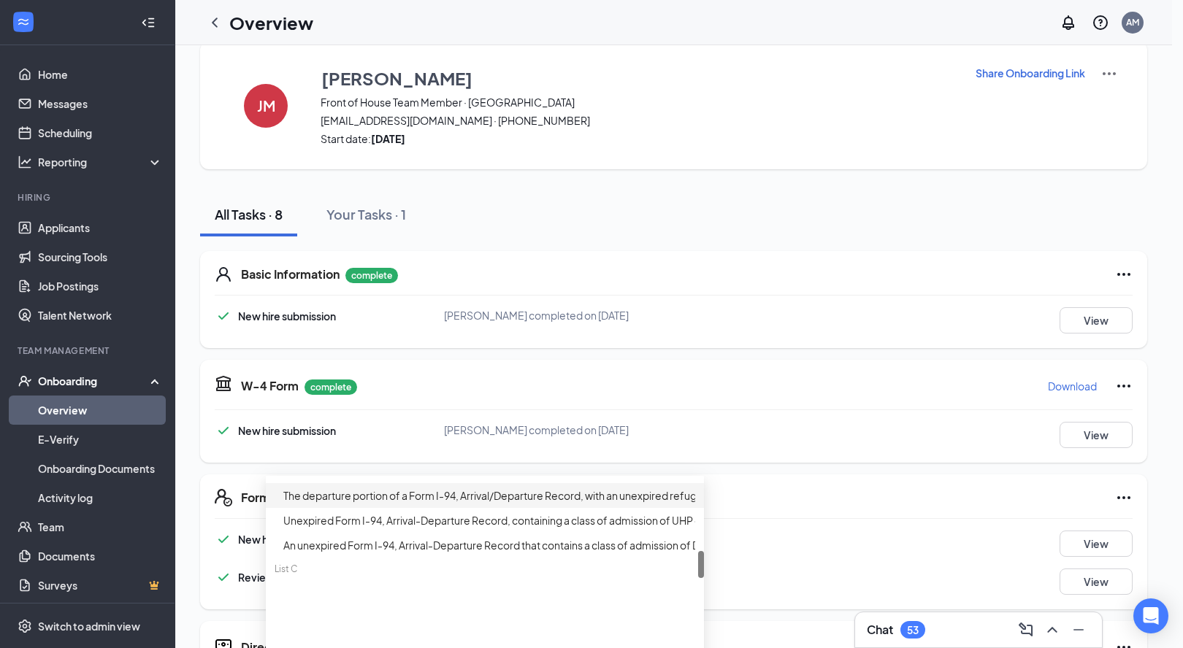
scroll to position [487, 0]
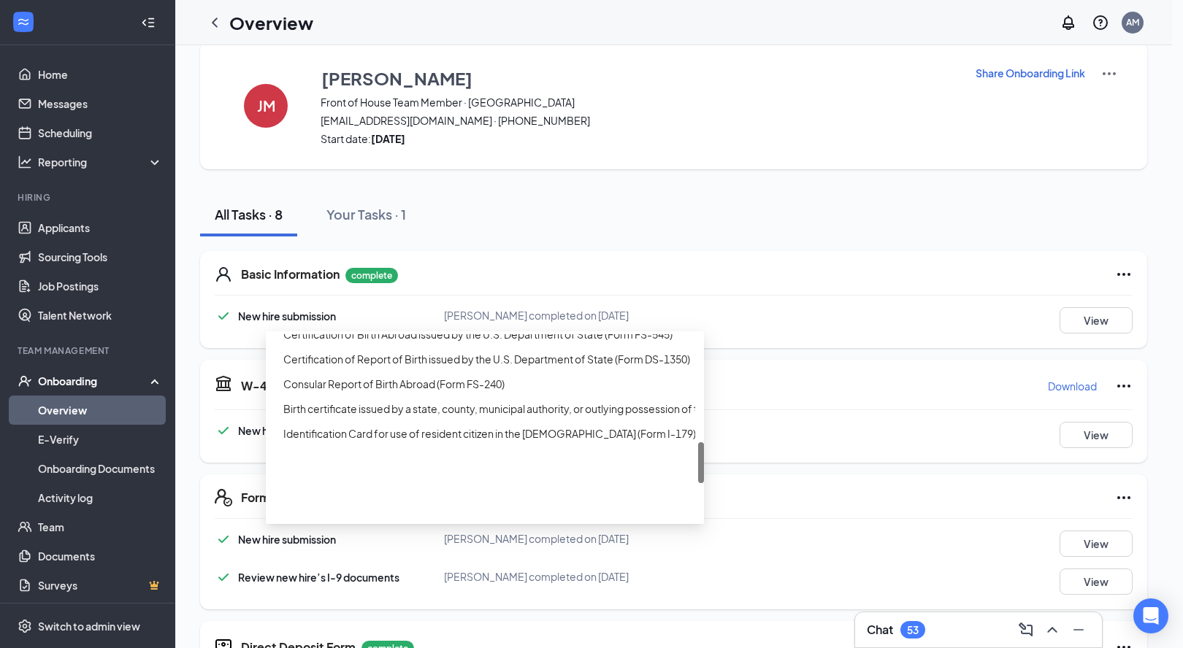
scroll to position [64, 0]
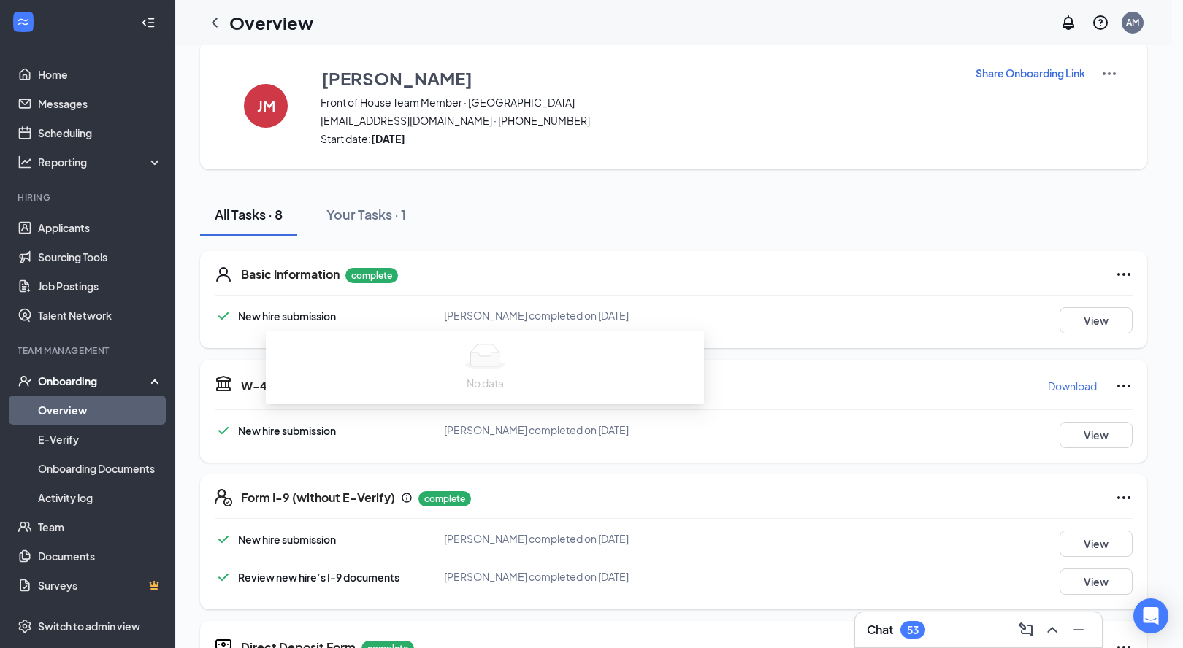
type input "ho"
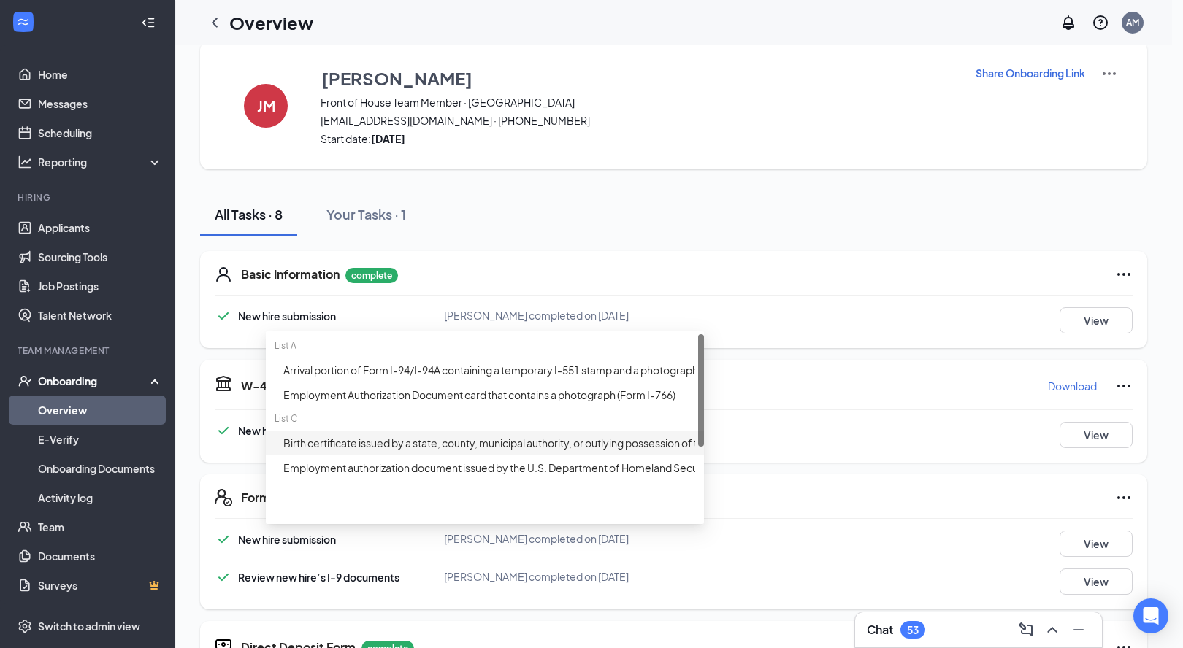
click at [517, 450] on span "Birth certificate issued by a state, county, municipal authority, or outlying p…" at bounding box center [611, 443] width 656 height 13
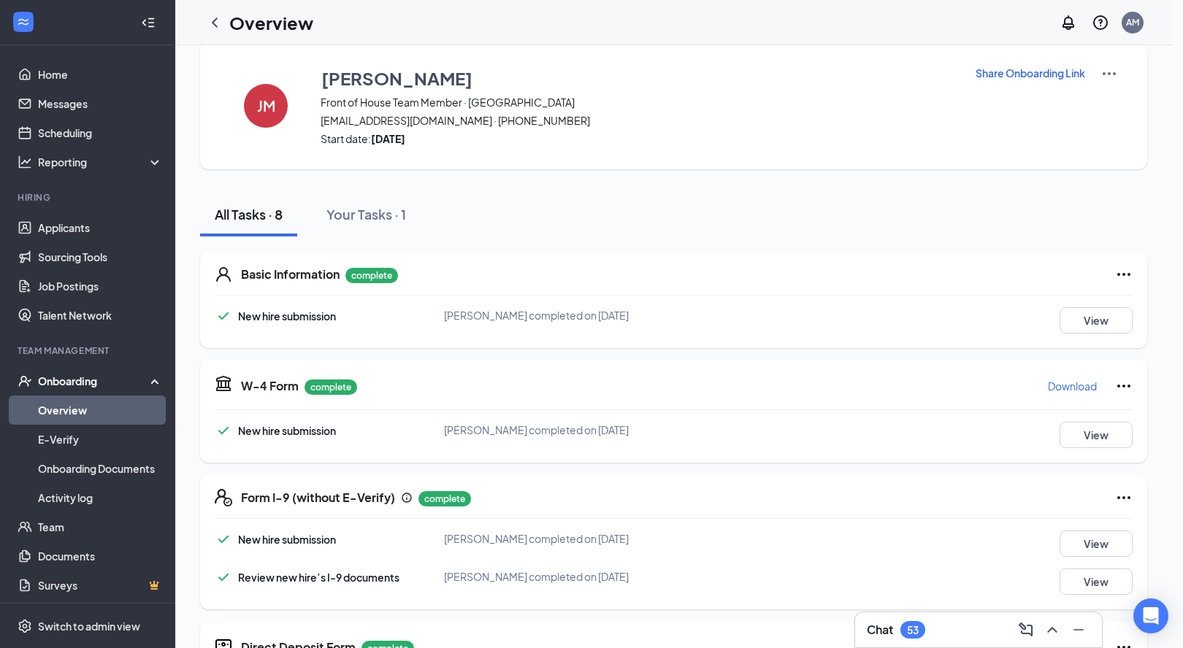
type input "3670730"
type input "Amy Morris"
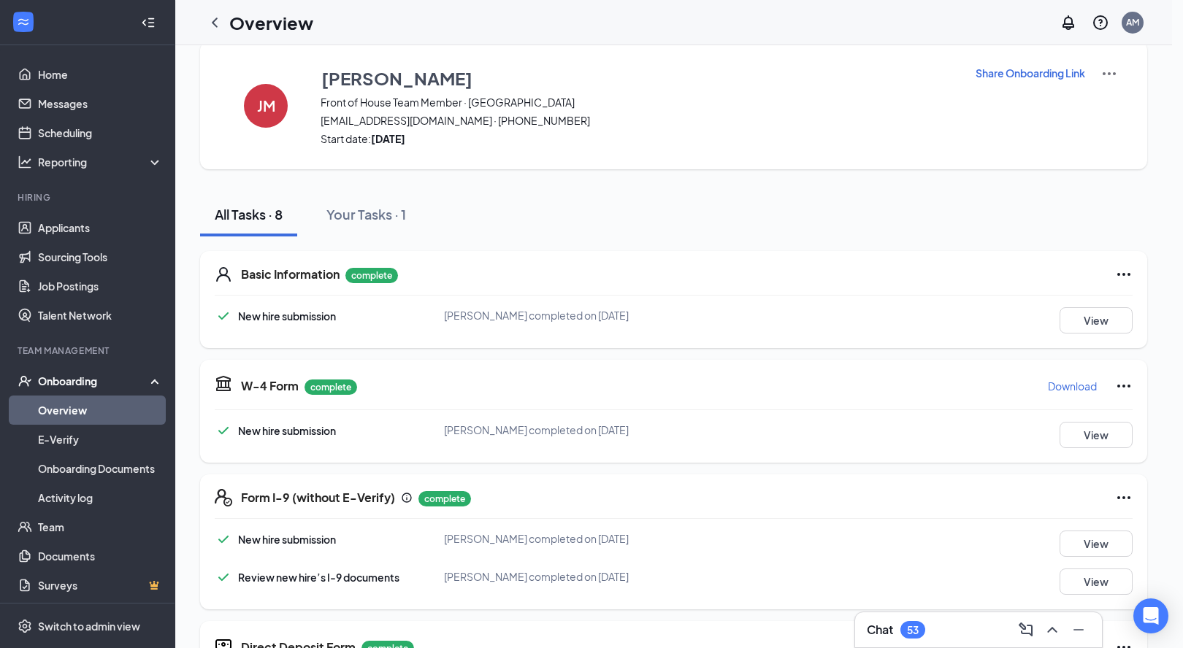
scroll to position [483, 0]
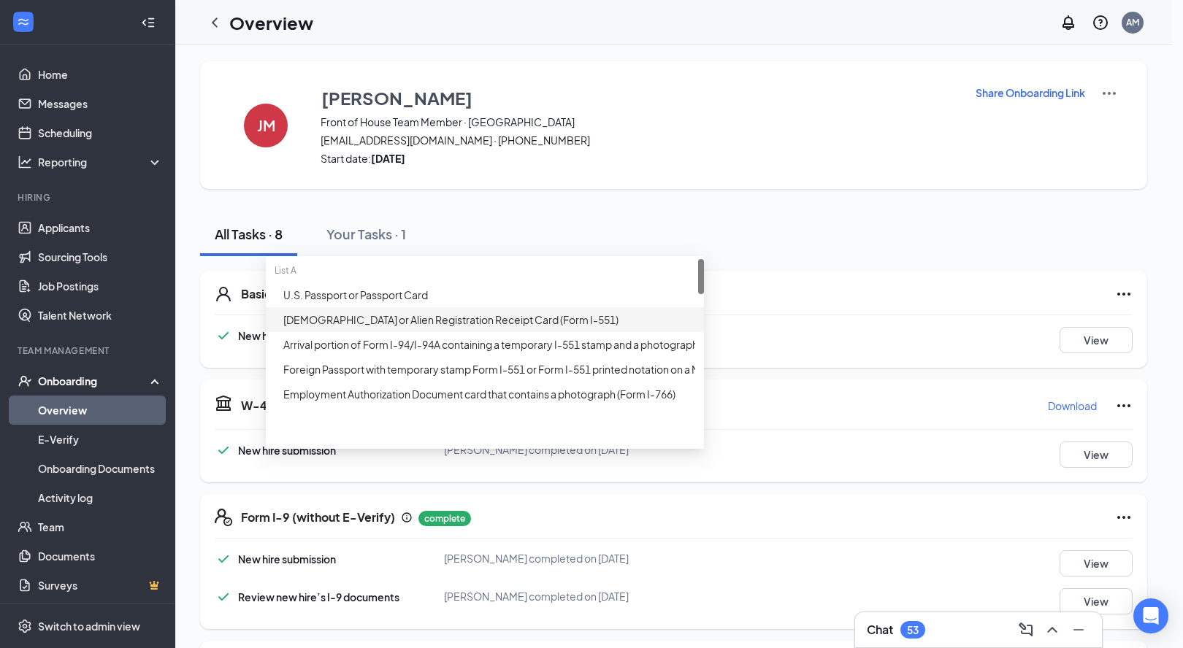
scroll to position [110, 0]
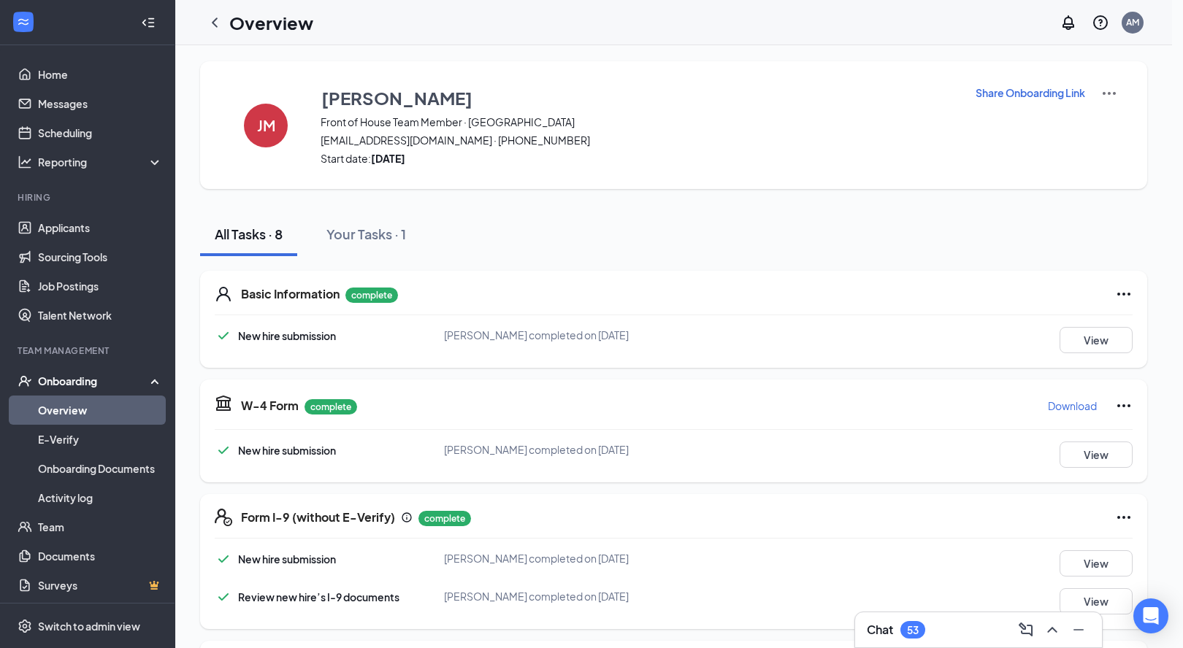
type input "d"
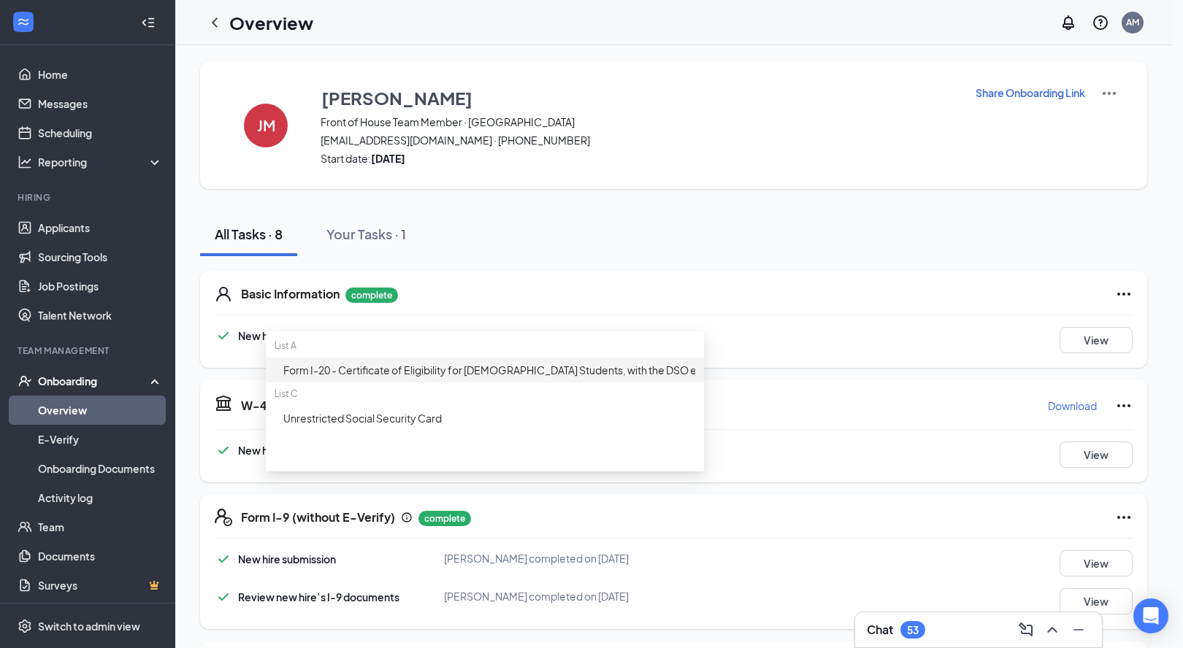
type input "soc"
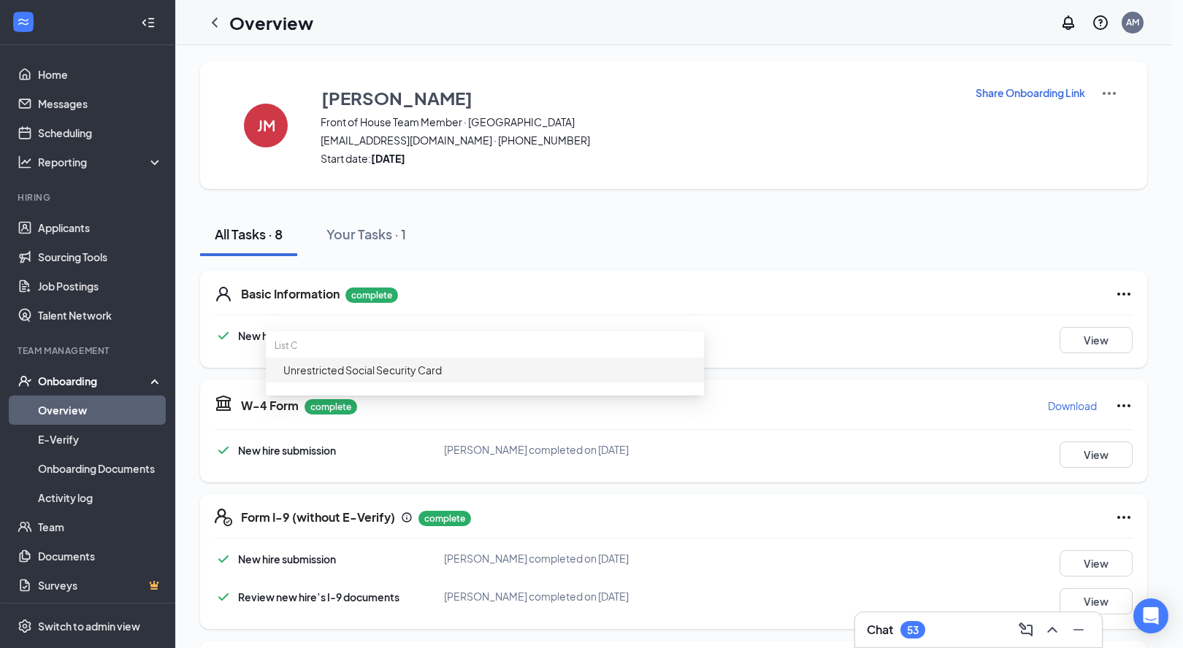
click at [362, 377] on span "Unrestricted Social Security Card" at bounding box center [362, 370] width 158 height 13
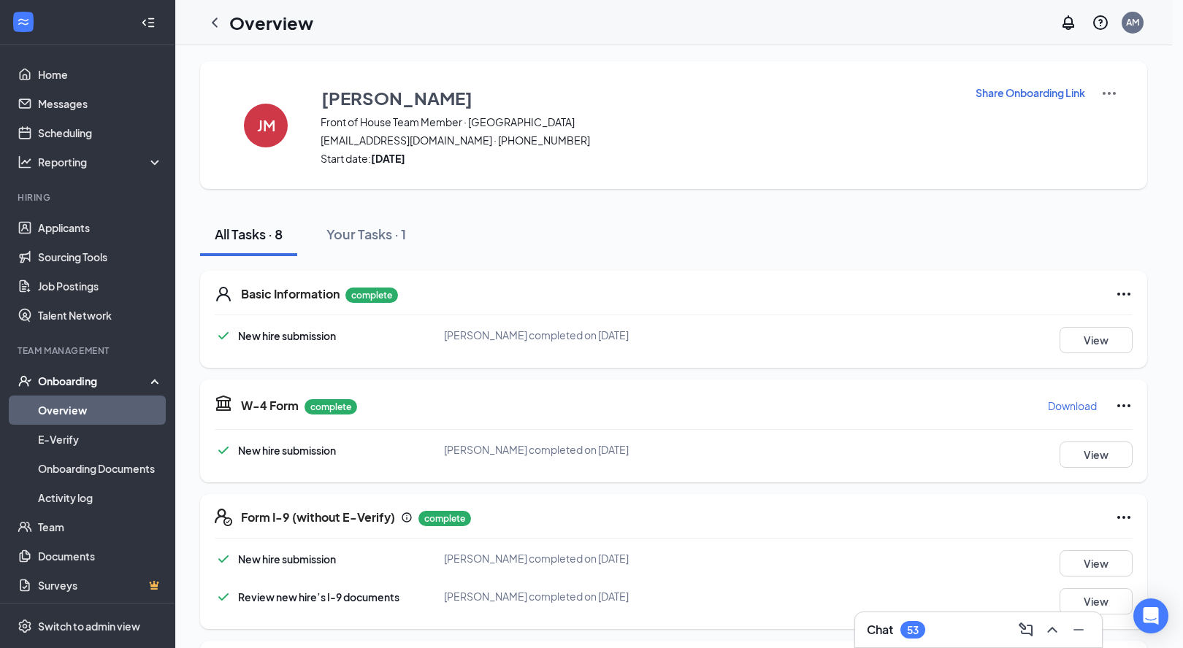
type input "407731130"
type input "Amy Morris"
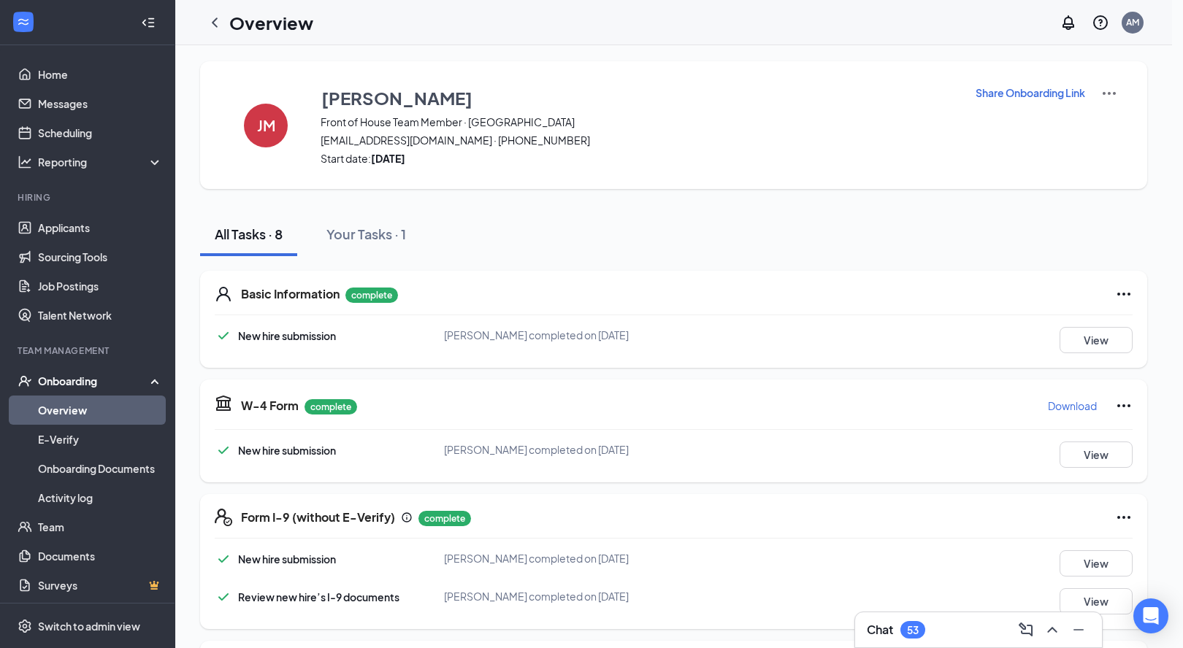
scroll to position [0, 0]
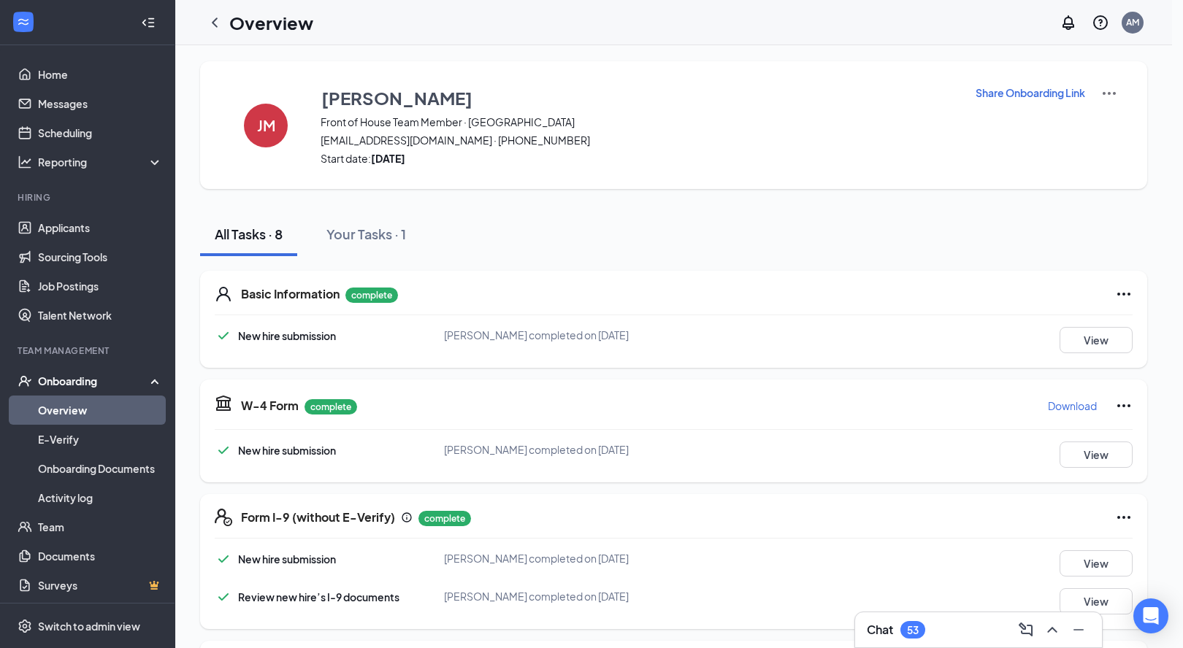
checkbox input "true"
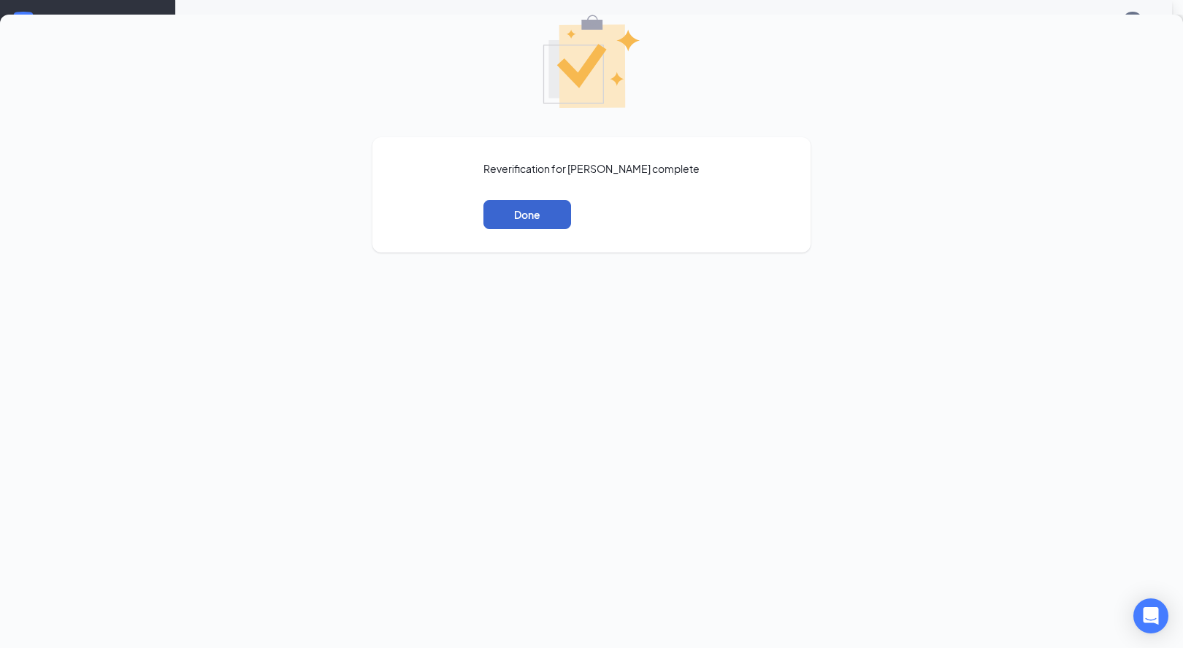
click at [493, 229] on button "Done" at bounding box center [527, 214] width 88 height 29
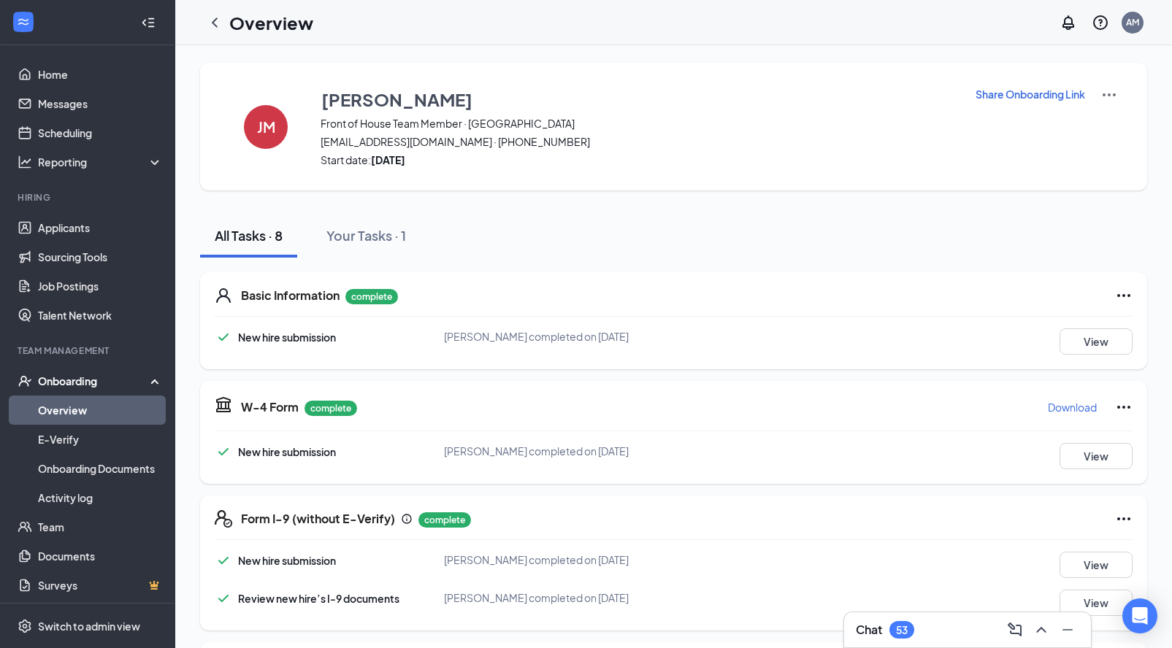
scroll to position [8, 0]
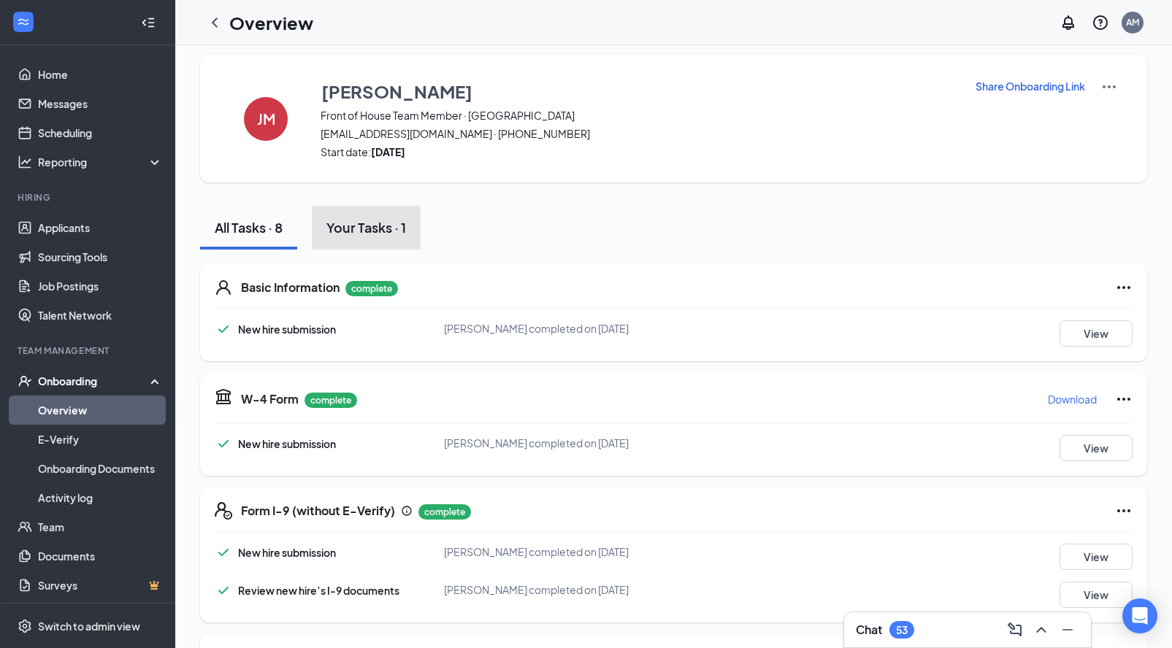
click at [385, 231] on div "Your Tasks · 1" at bounding box center [366, 227] width 80 height 18
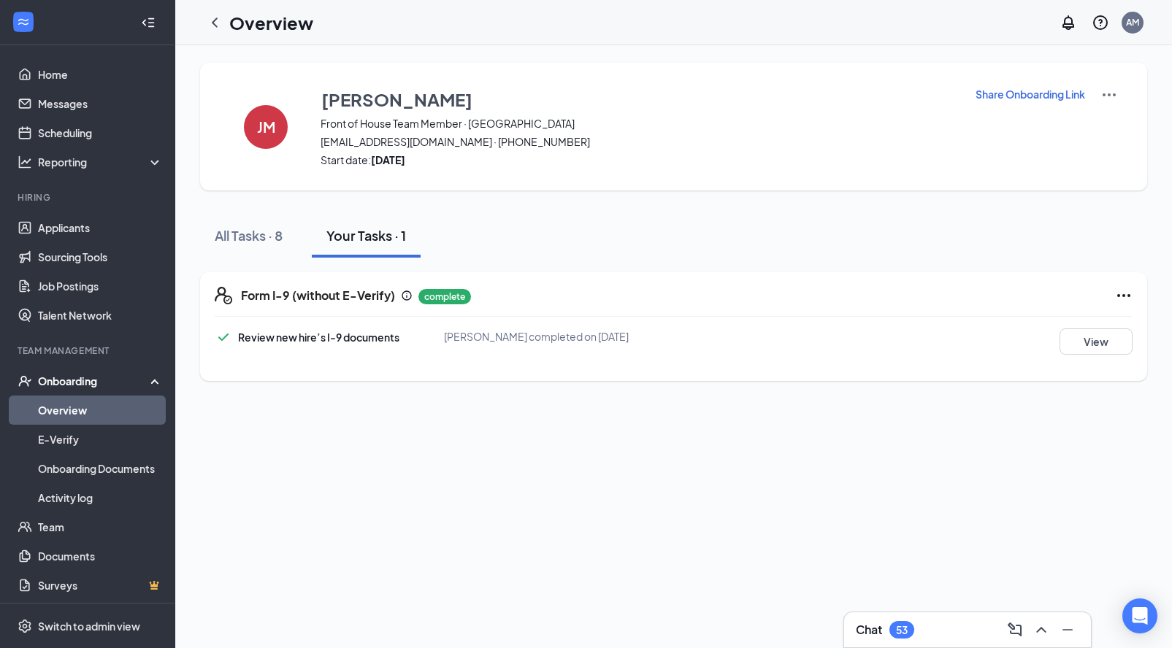
scroll to position [0, 0]
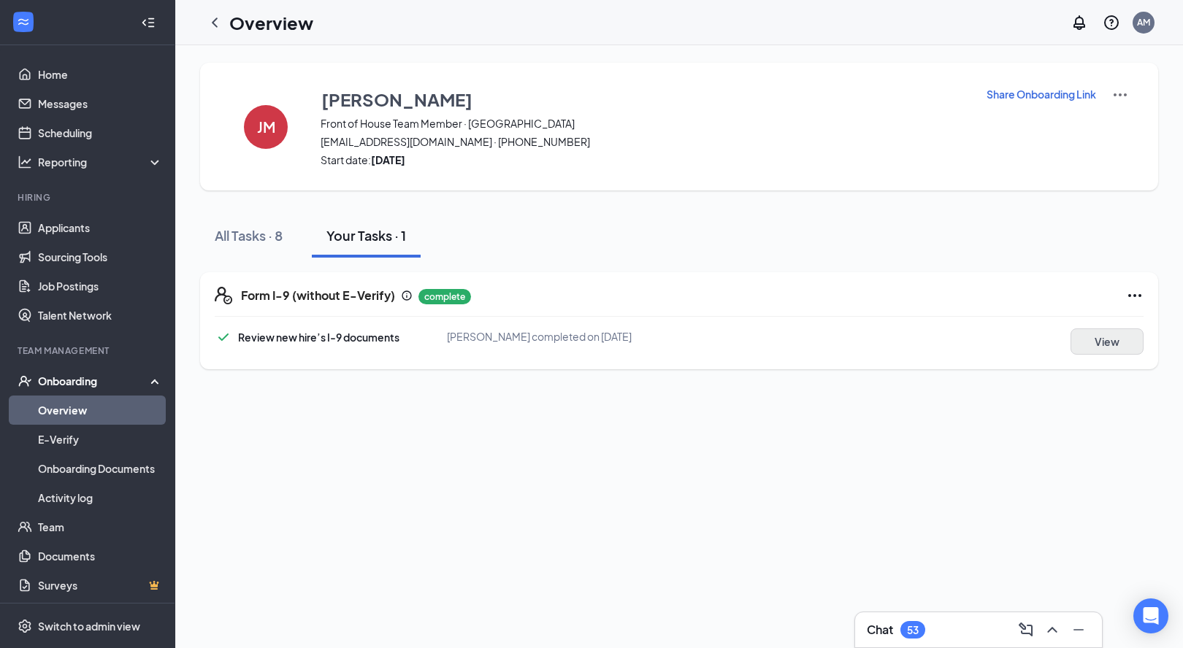
click at [1094, 346] on button "View" at bounding box center [1106, 342] width 73 height 26
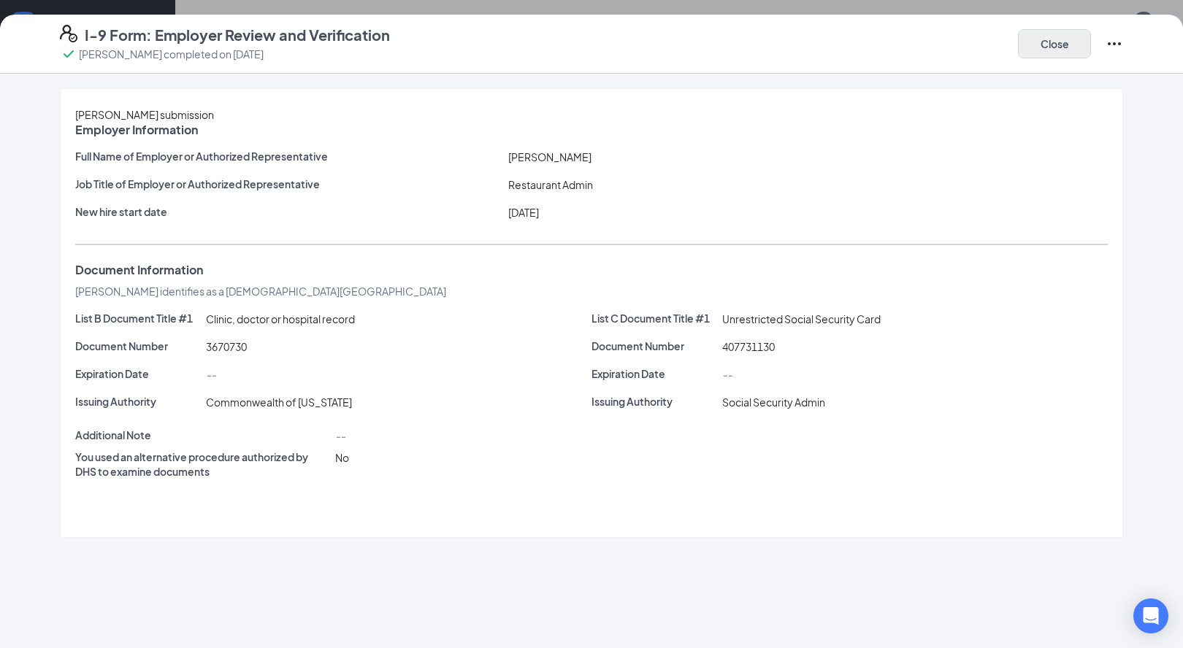
click at [1077, 50] on button "Close" at bounding box center [1054, 43] width 73 height 29
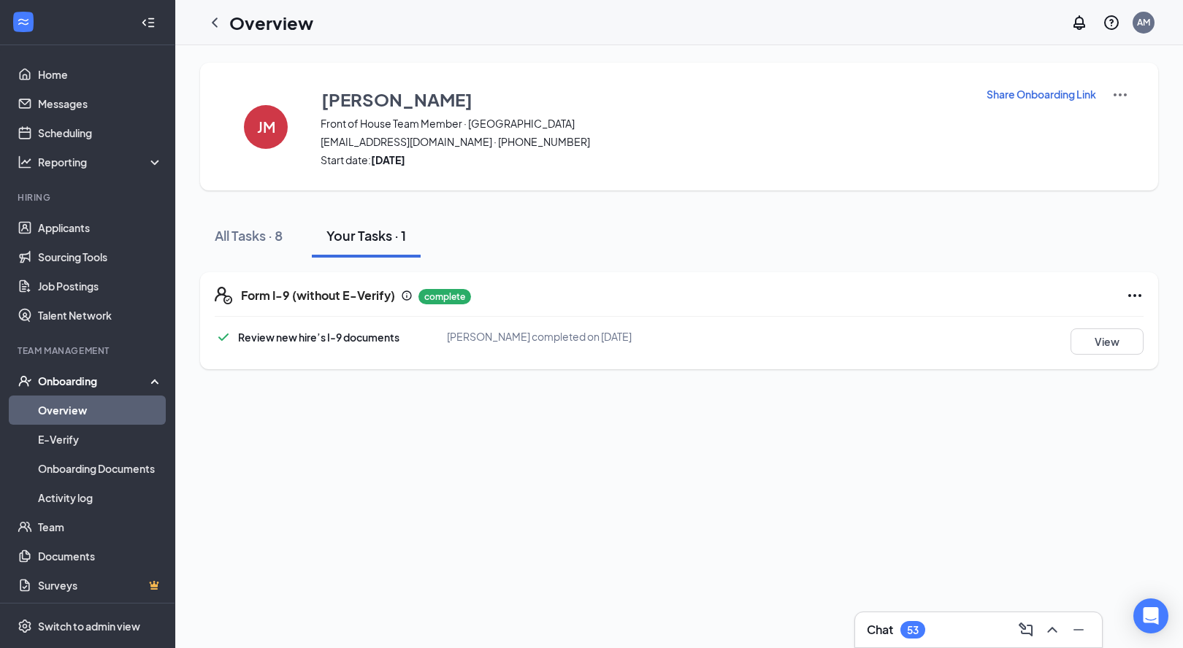
click at [67, 418] on link "Overview" at bounding box center [100, 410] width 125 height 29
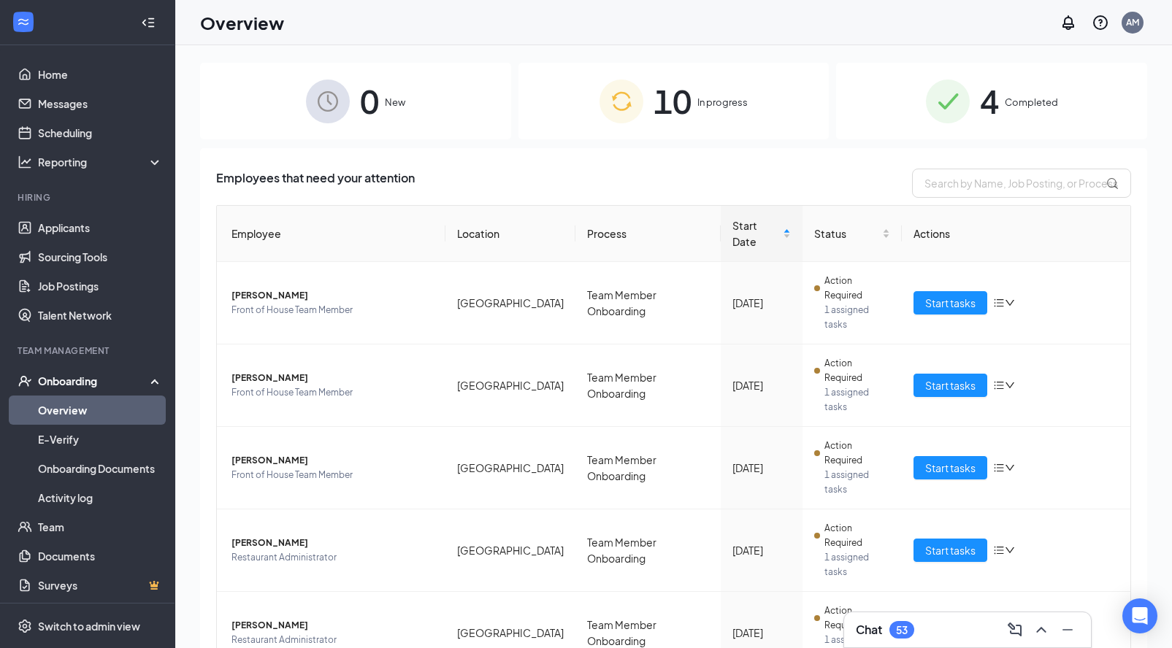
click at [1040, 111] on div "4 Completed" at bounding box center [991, 101] width 311 height 77
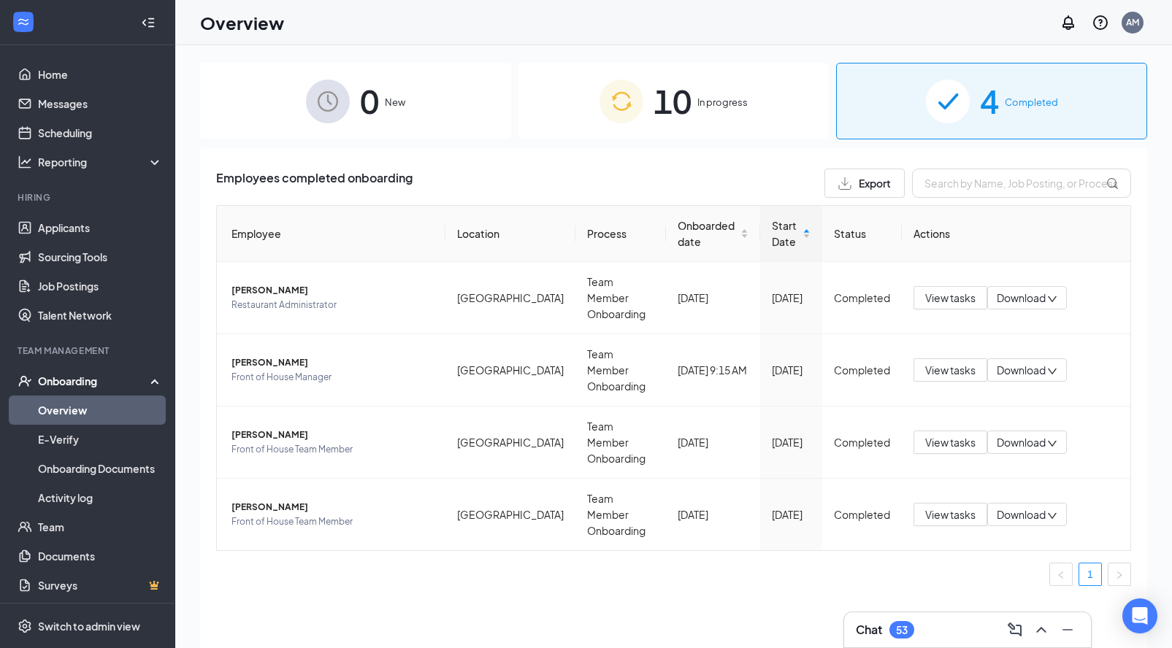
click at [679, 122] on span "10" at bounding box center [672, 101] width 38 height 50
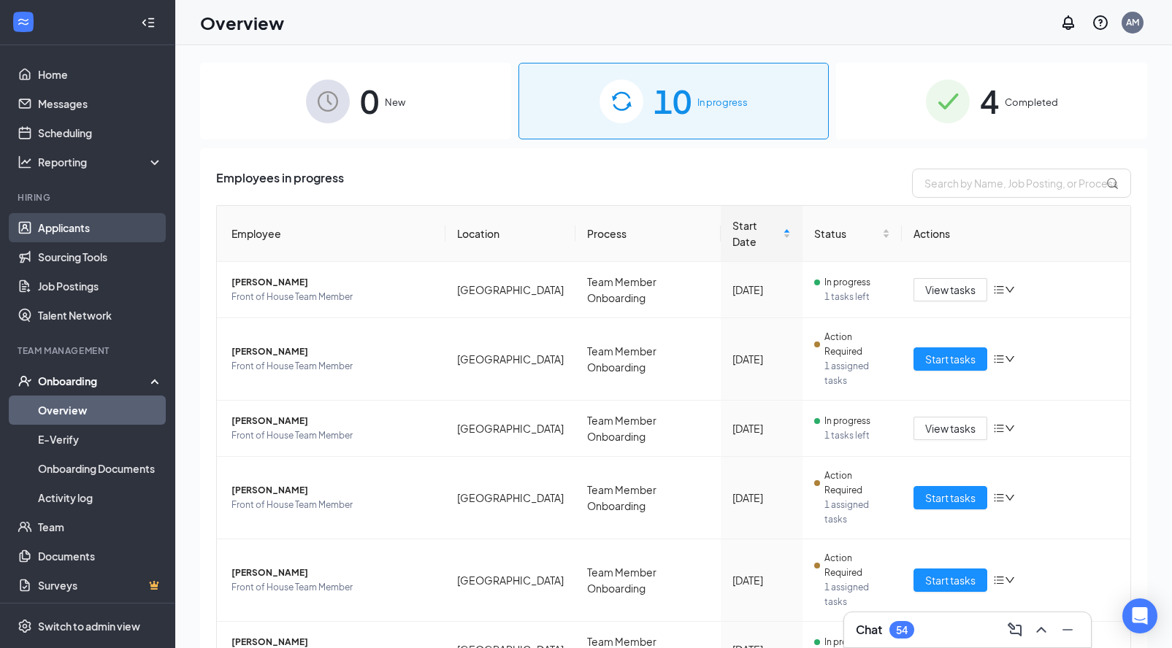
click at [66, 239] on link "Applicants" at bounding box center [100, 227] width 125 height 29
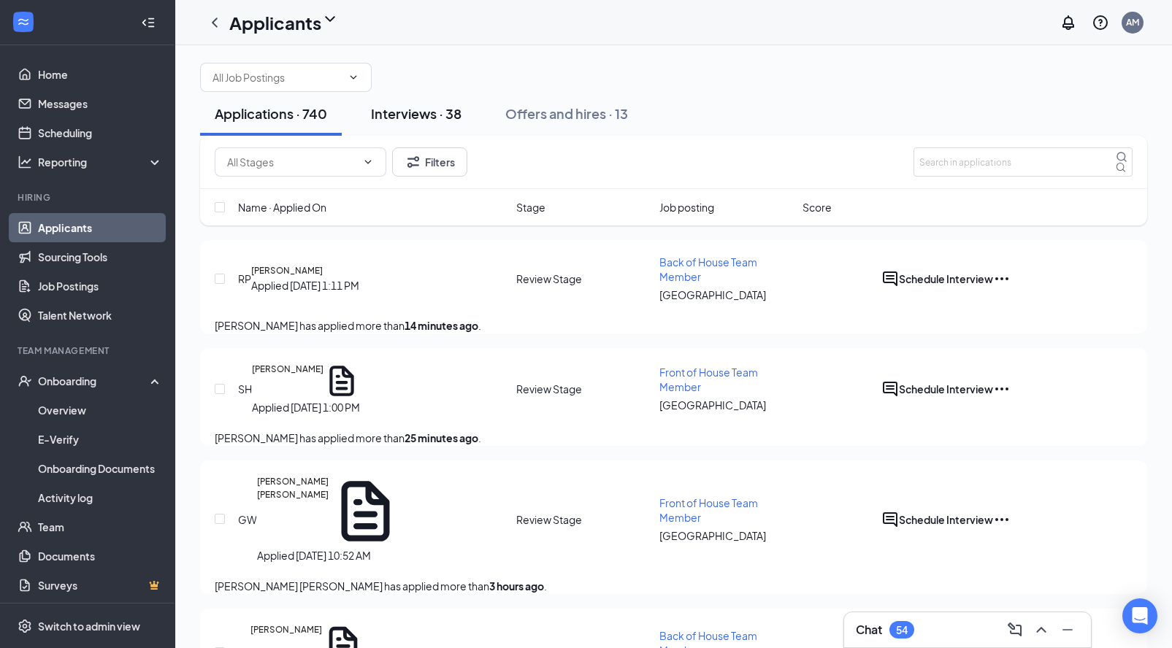
click at [390, 123] on div "Interviews · 38" at bounding box center [416, 113] width 91 height 18
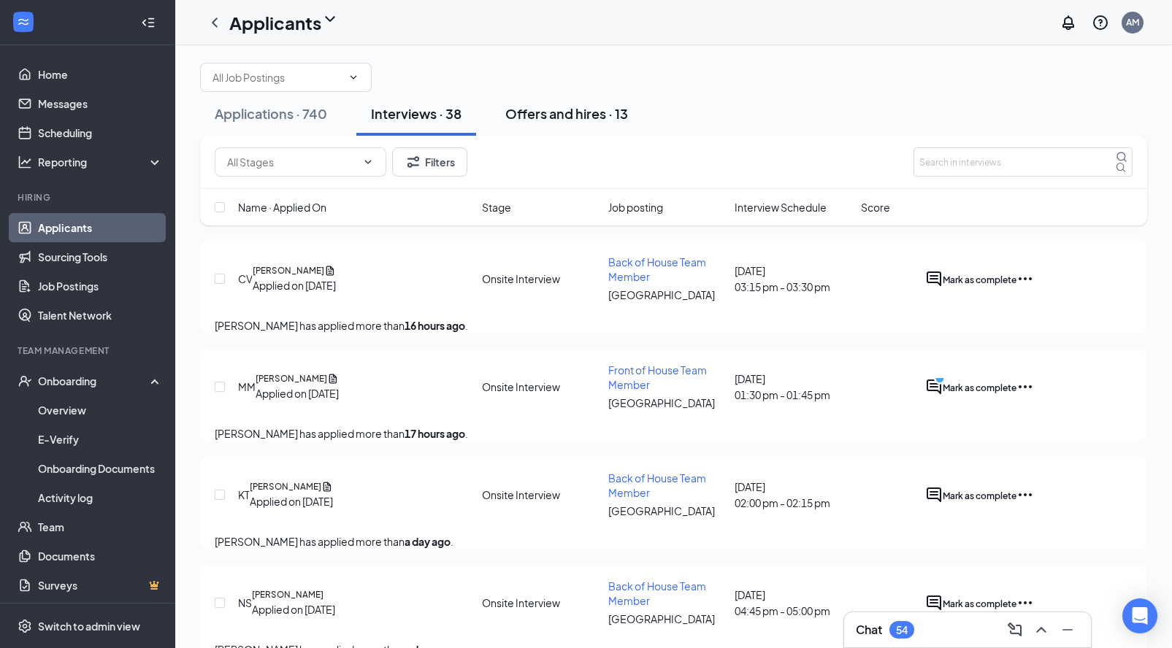
click at [531, 123] on div "Offers and hires · 13" at bounding box center [566, 113] width 123 height 18
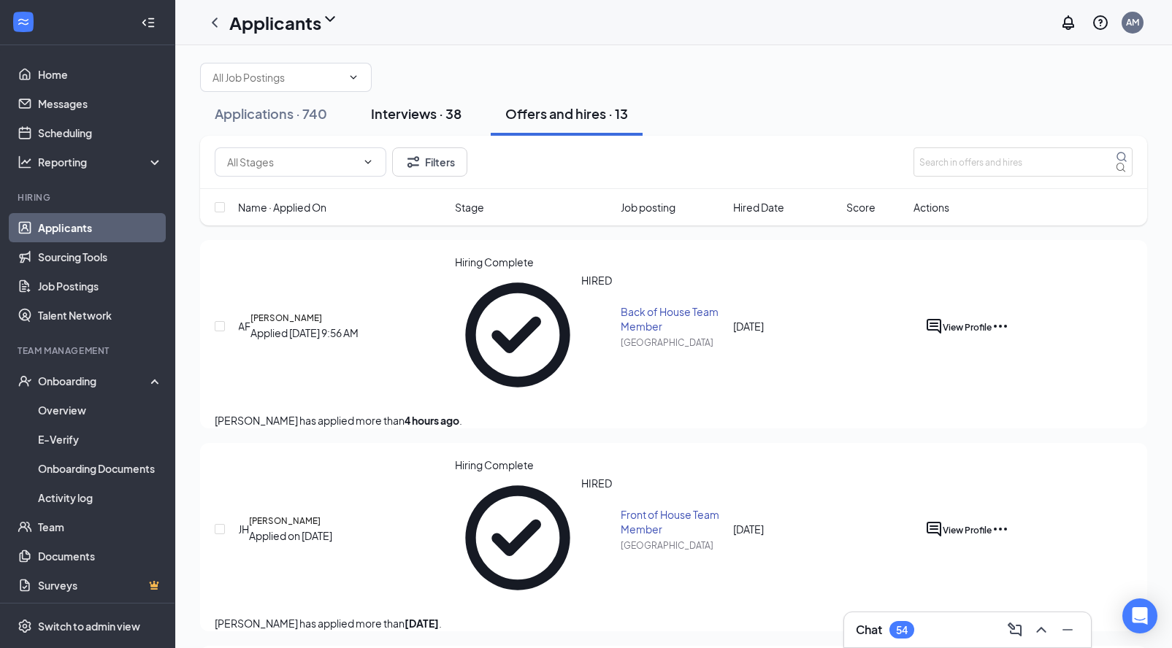
click at [396, 123] on div "Interviews · 38" at bounding box center [416, 113] width 91 height 18
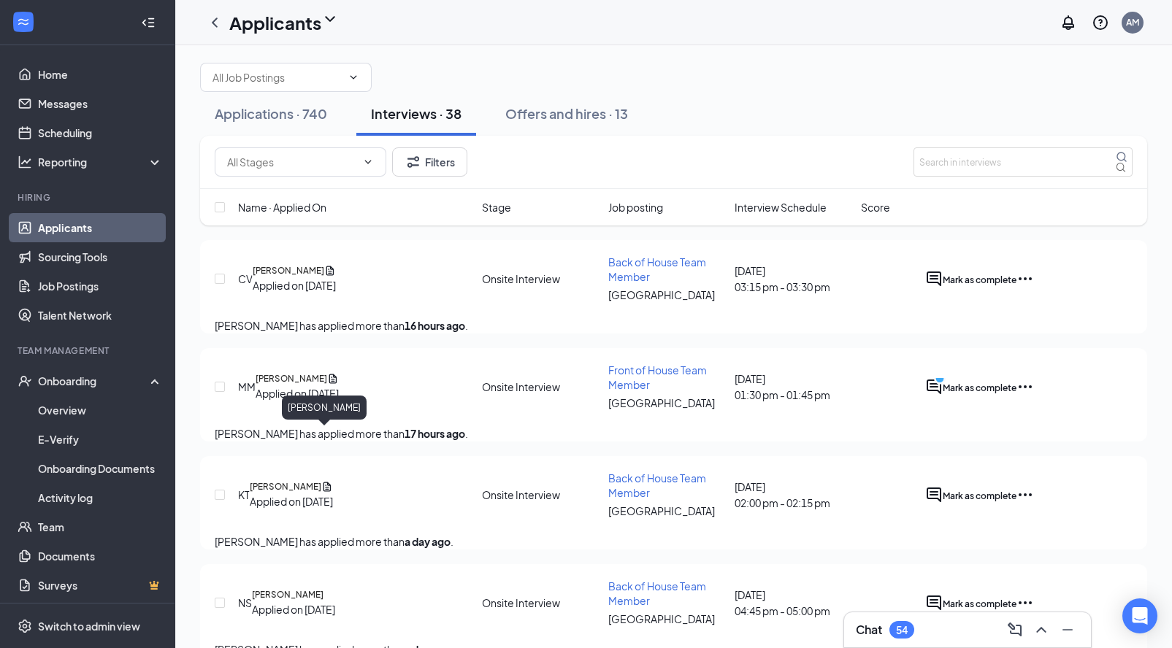
click at [327, 385] on h5 "[PERSON_NAME]" at bounding box center [292, 378] width 72 height 13
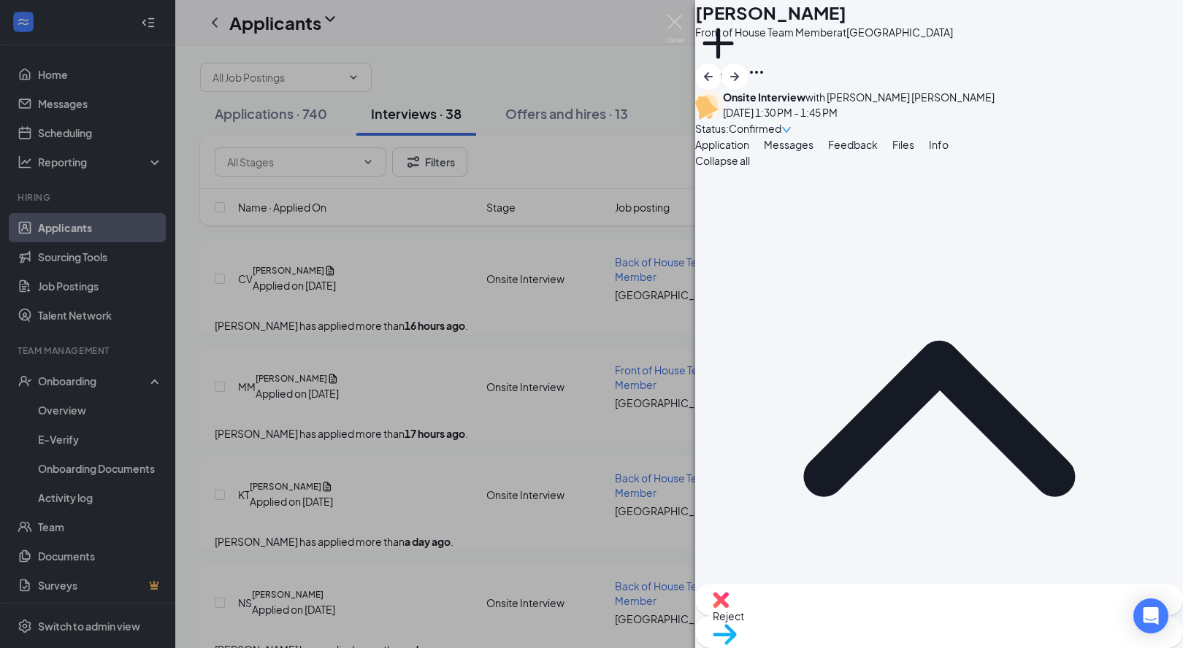
click at [914, 153] on button "Files" at bounding box center [903, 145] width 22 height 16
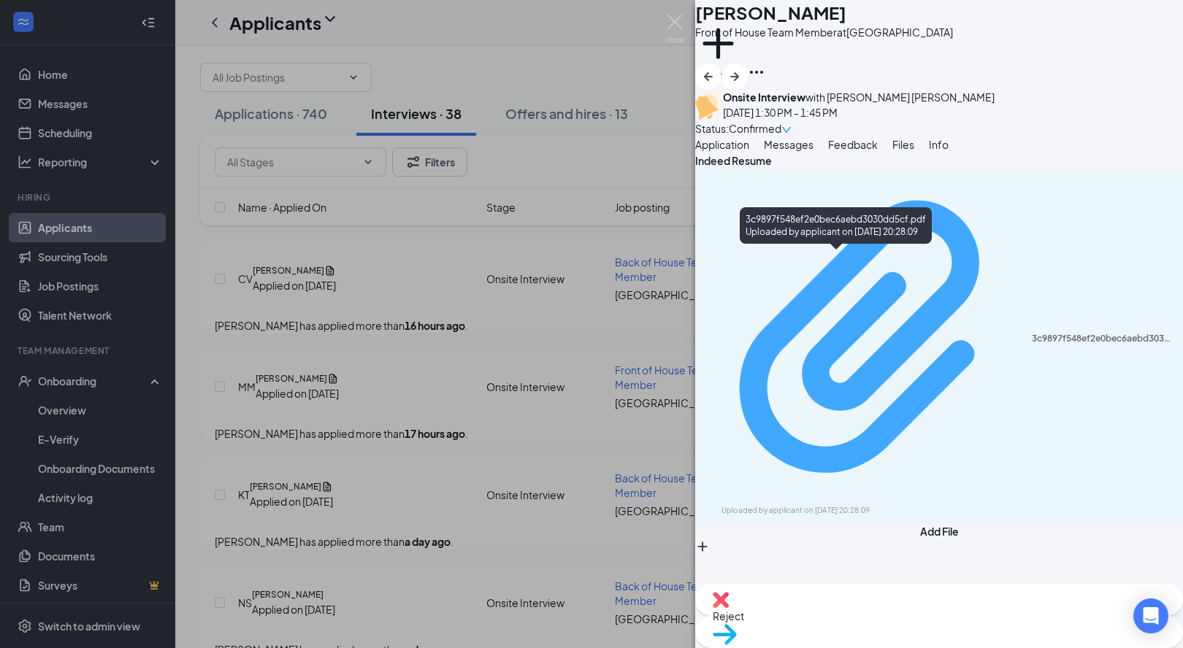
click at [1031, 333] on div "3c9897f548ef2e0bec6aebd3030dd5cf.pdf" at bounding box center [1102, 339] width 142 height 12
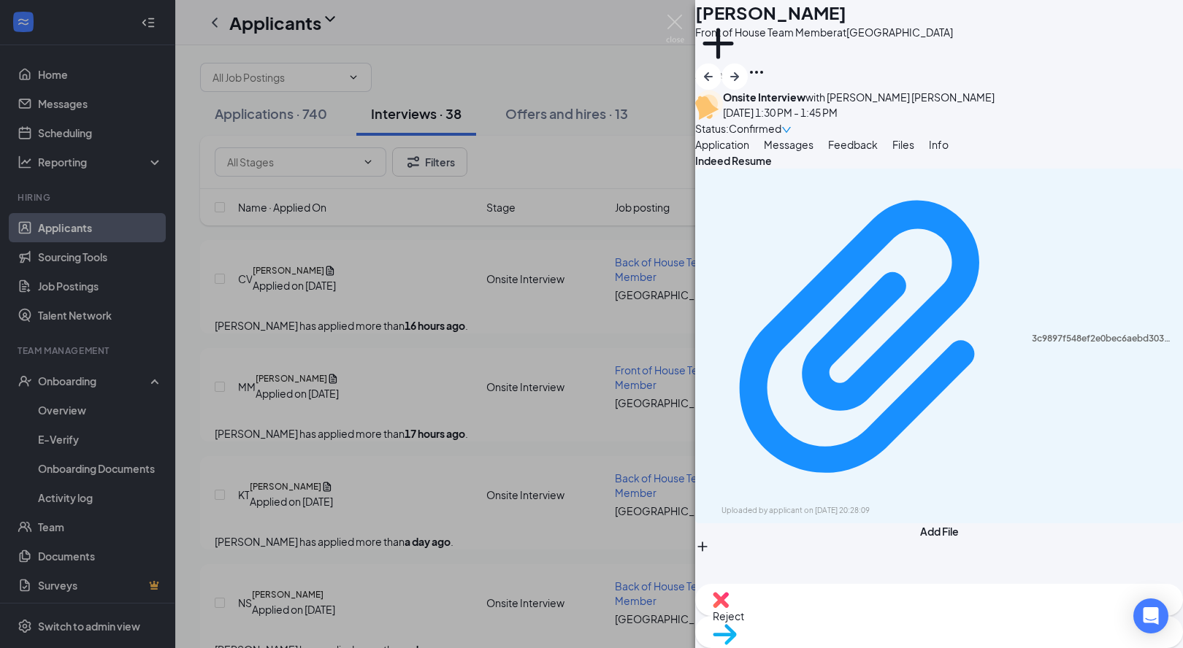
click at [971, 629] on div "Move to stage" at bounding box center [939, 632] width 488 height 32
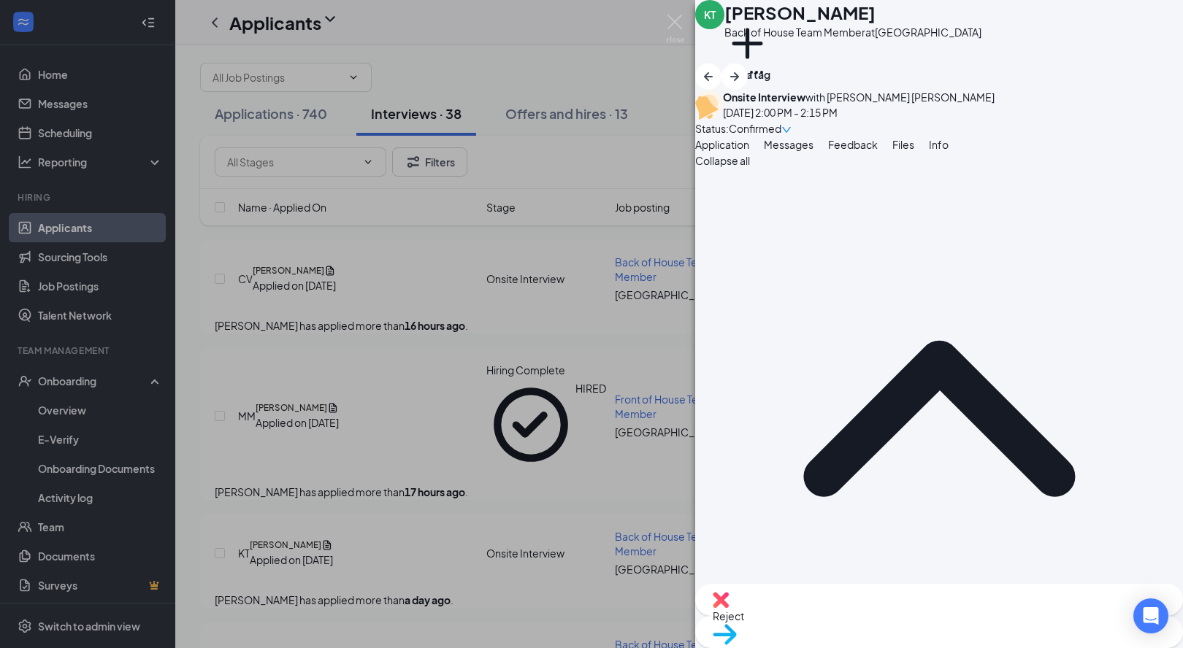
click at [538, 80] on div "KT Karen Truelove Back of House Team Member at Glasgow Add a tag Onsite Intervi…" at bounding box center [591, 324] width 1183 height 648
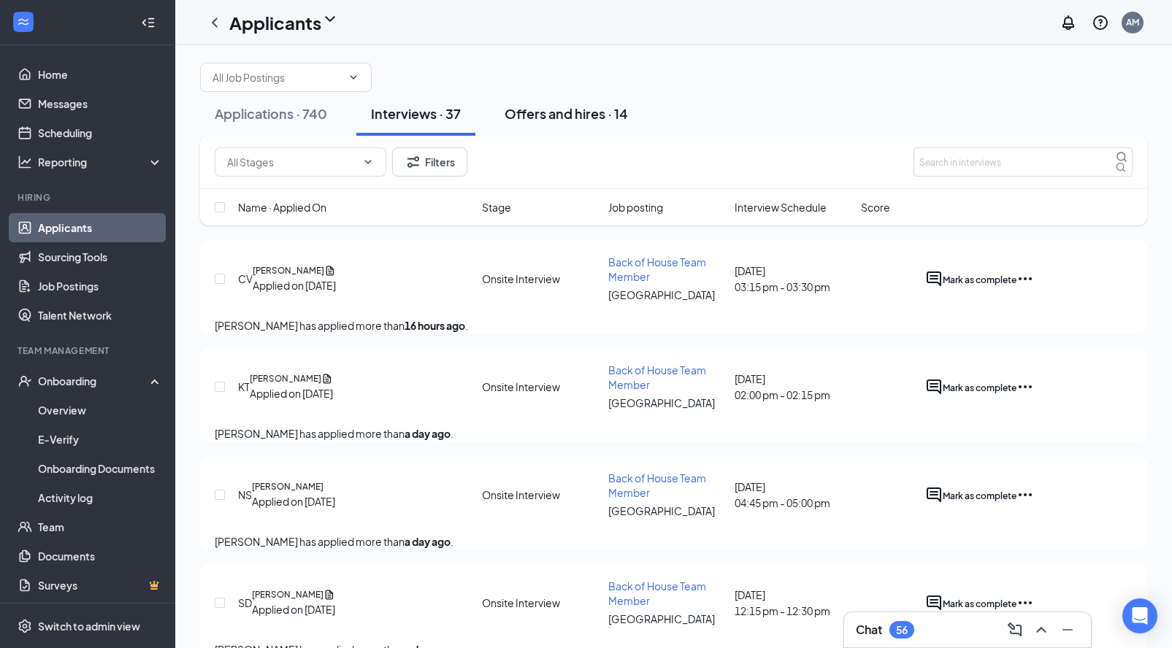
click at [588, 136] on button "Offers and hires · 14" at bounding box center [566, 114] width 153 height 44
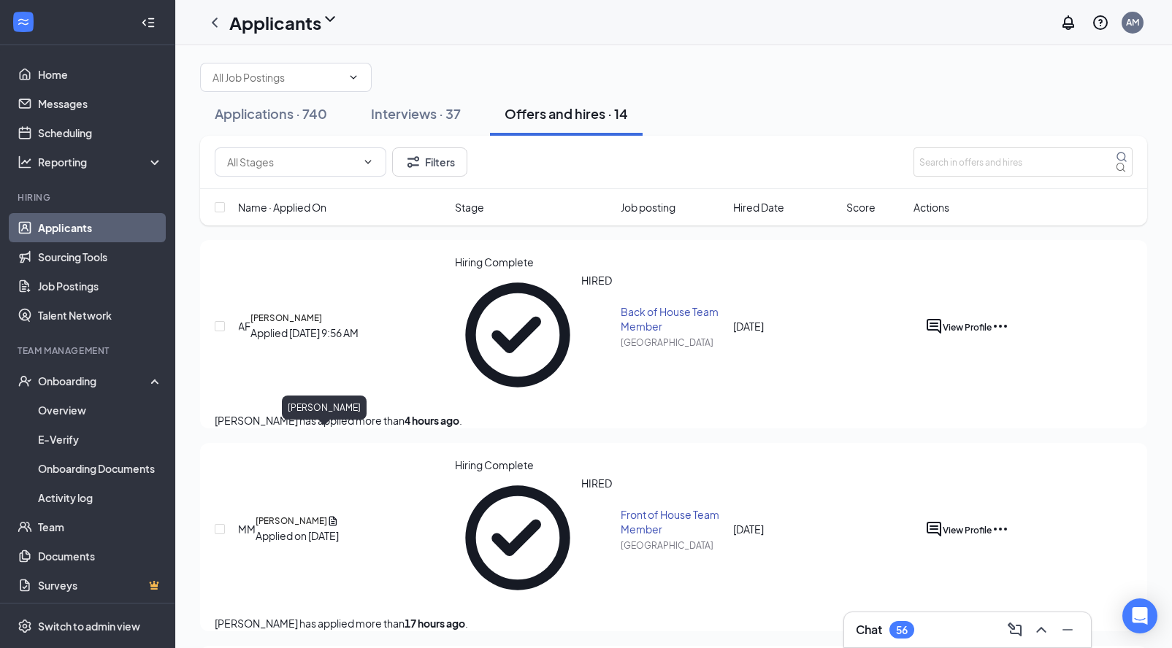
click at [309, 515] on h5 "[PERSON_NAME]" at bounding box center [292, 521] width 72 height 13
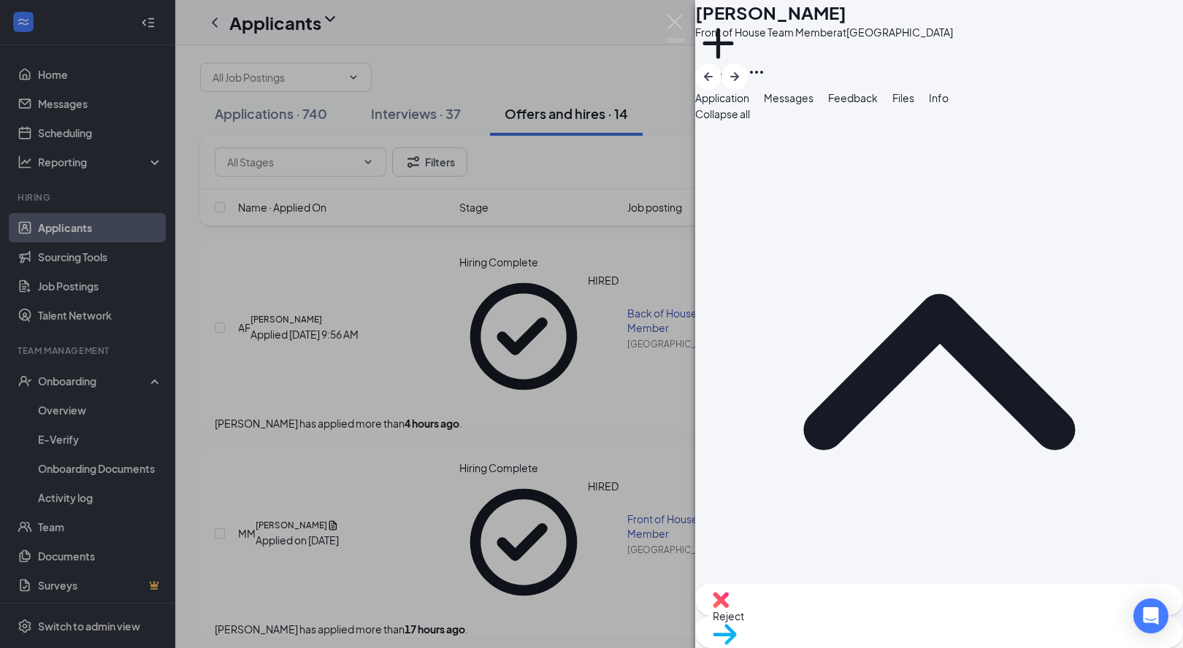
click at [361, 459] on div "MM Matthew Marcum Front of House Team Member at Glasgow Add a tag Application M…" at bounding box center [591, 324] width 1183 height 648
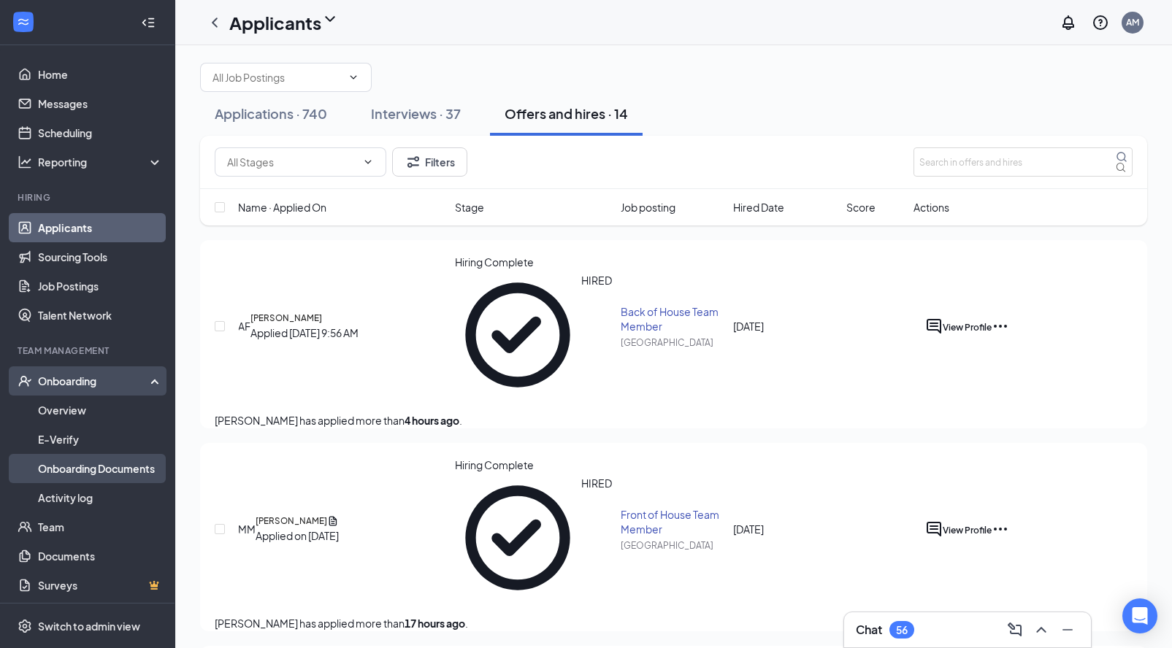
click at [112, 467] on link "Onboarding Documents" at bounding box center [100, 468] width 125 height 29
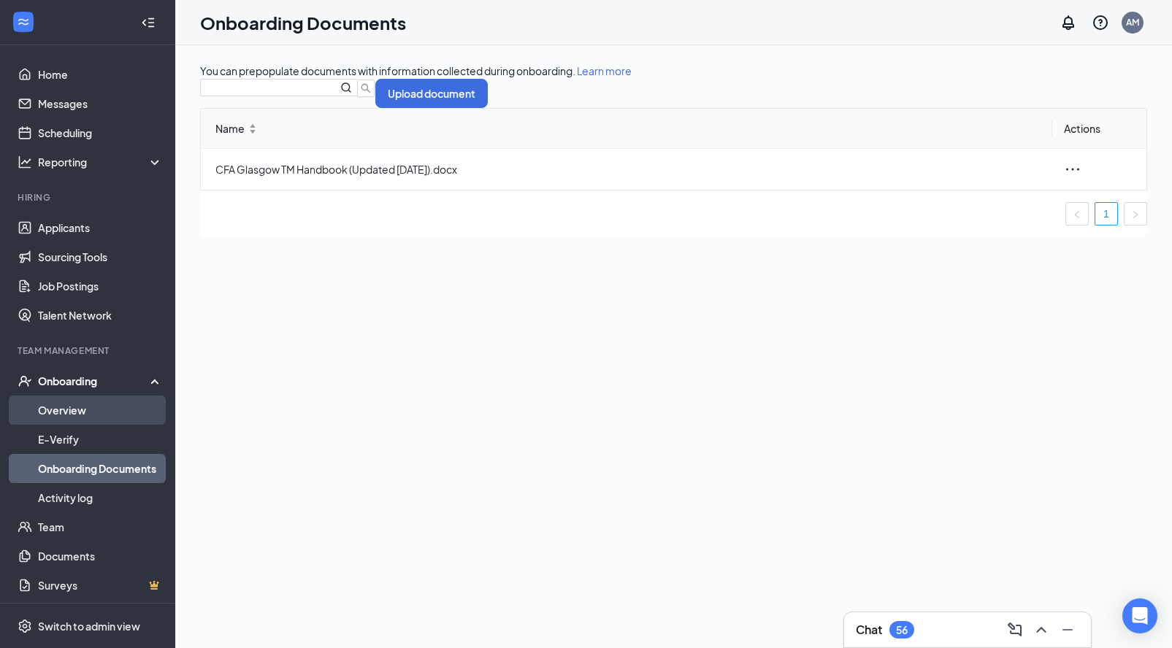
click at [71, 413] on link "Overview" at bounding box center [100, 410] width 125 height 29
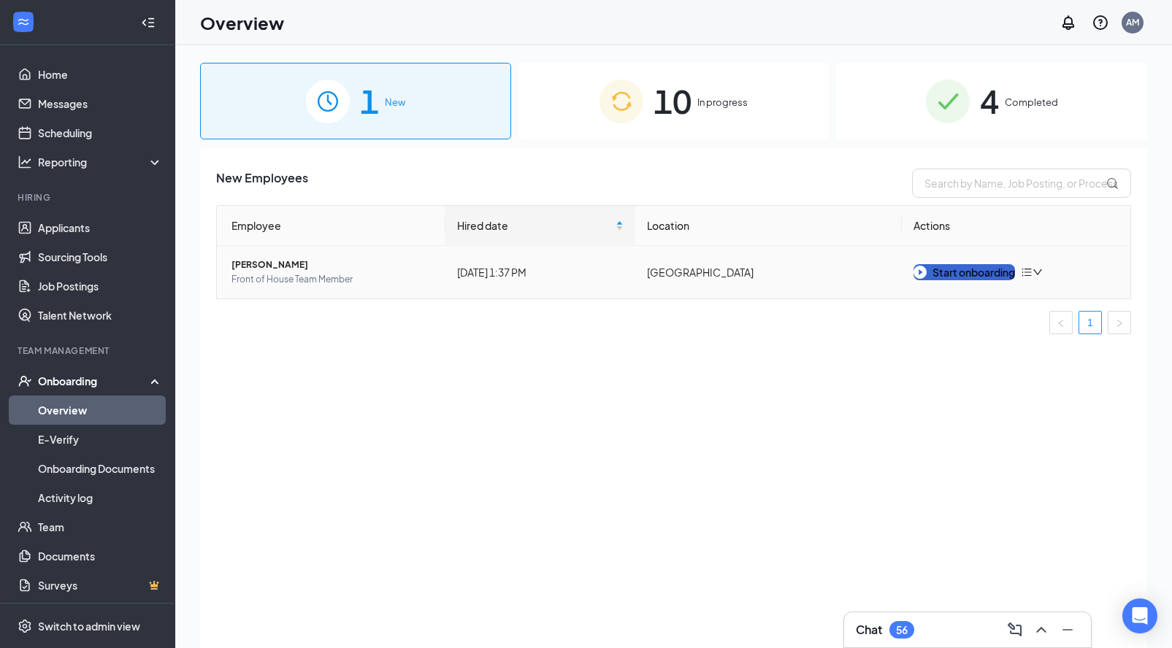
click at [962, 274] on div "Start onboarding" at bounding box center [963, 272] width 101 height 16
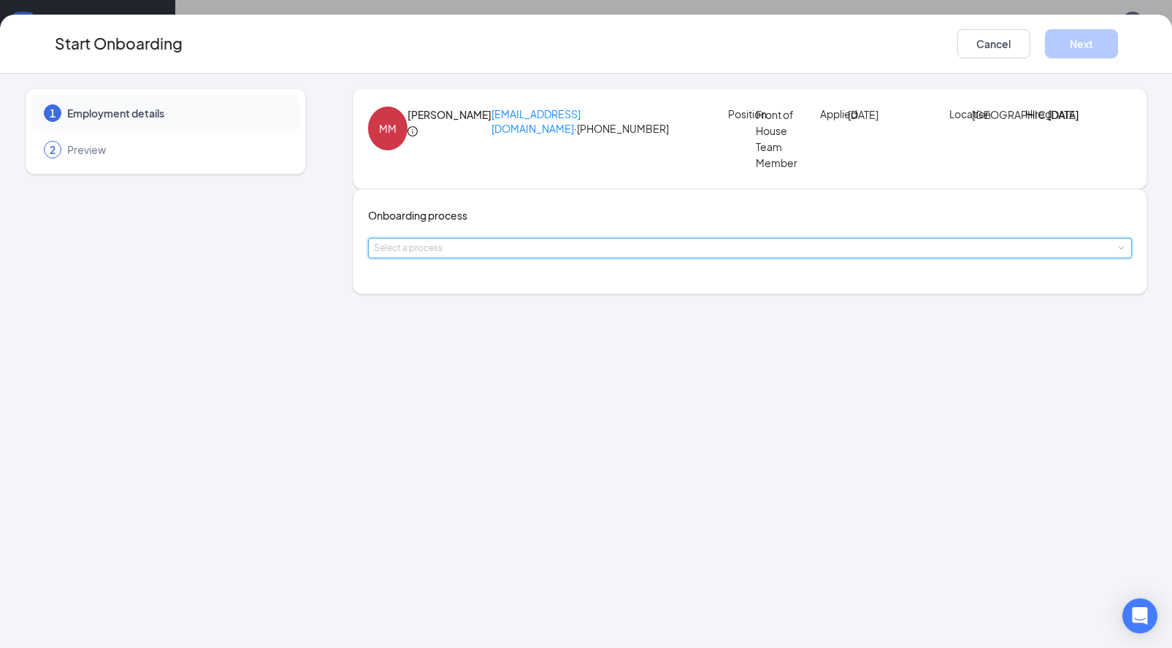
click at [512, 258] on div "Select a process" at bounding box center [750, 248] width 752 height 19
click at [495, 326] on span "Team Member Onboarding" at bounding box center [449, 326] width 129 height 13
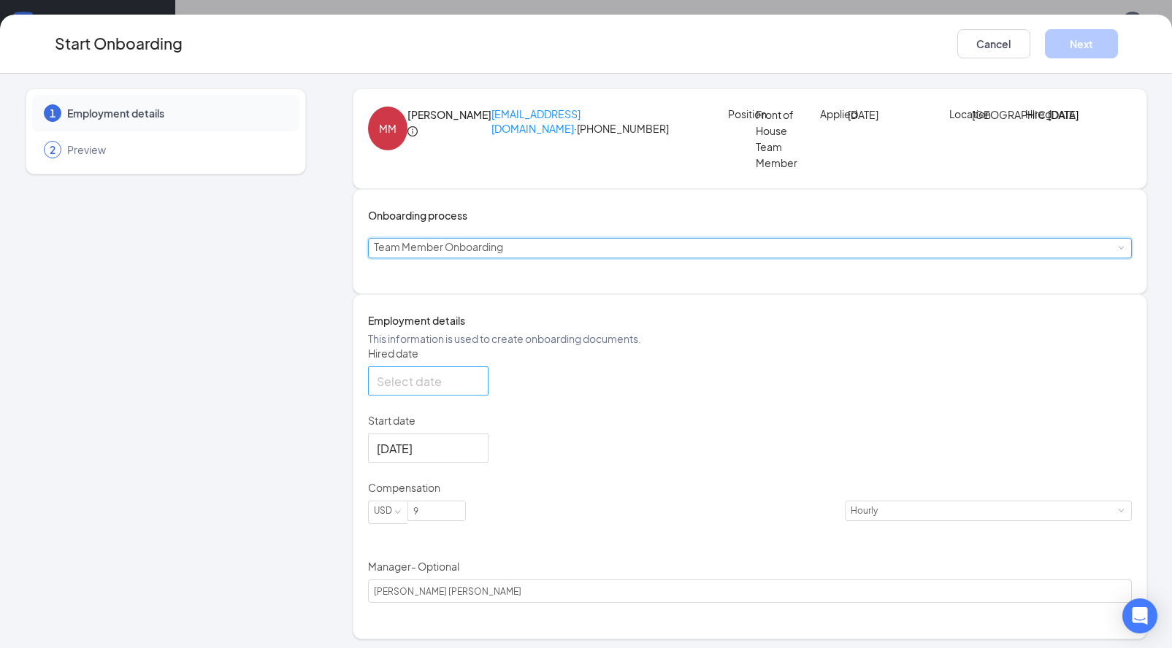
click at [480, 391] on div at bounding box center [428, 381] width 103 height 18
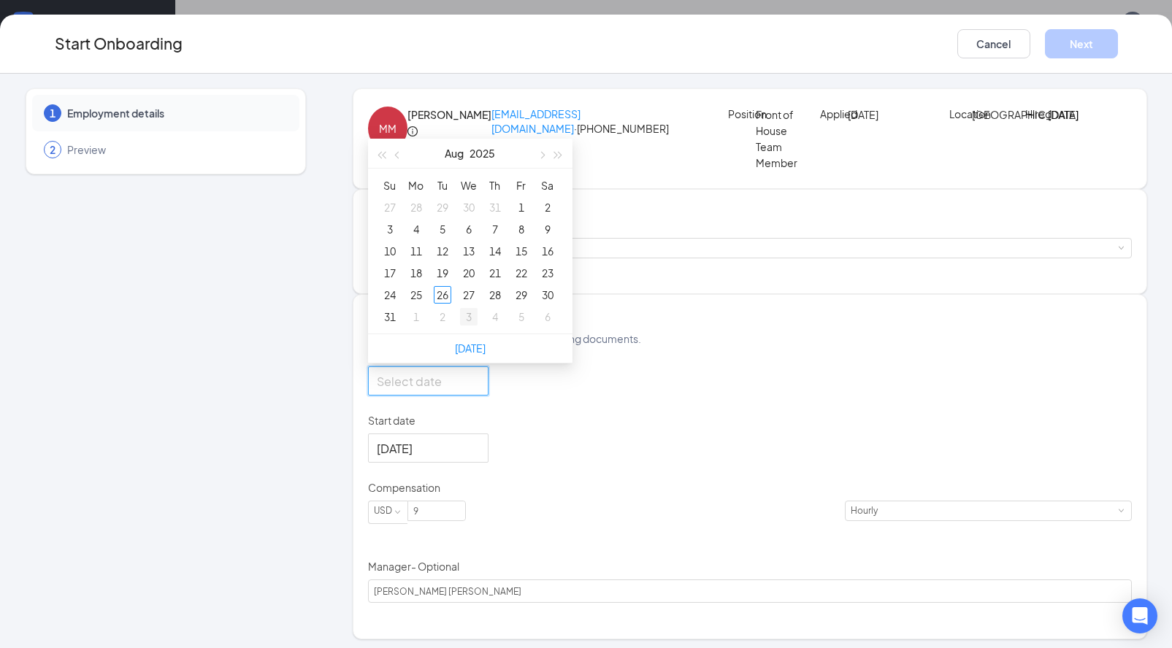
type input "[DATE]"
type input "Aug 9, 2025"
click at [550, 168] on button "button" at bounding box center [542, 153] width 16 height 29
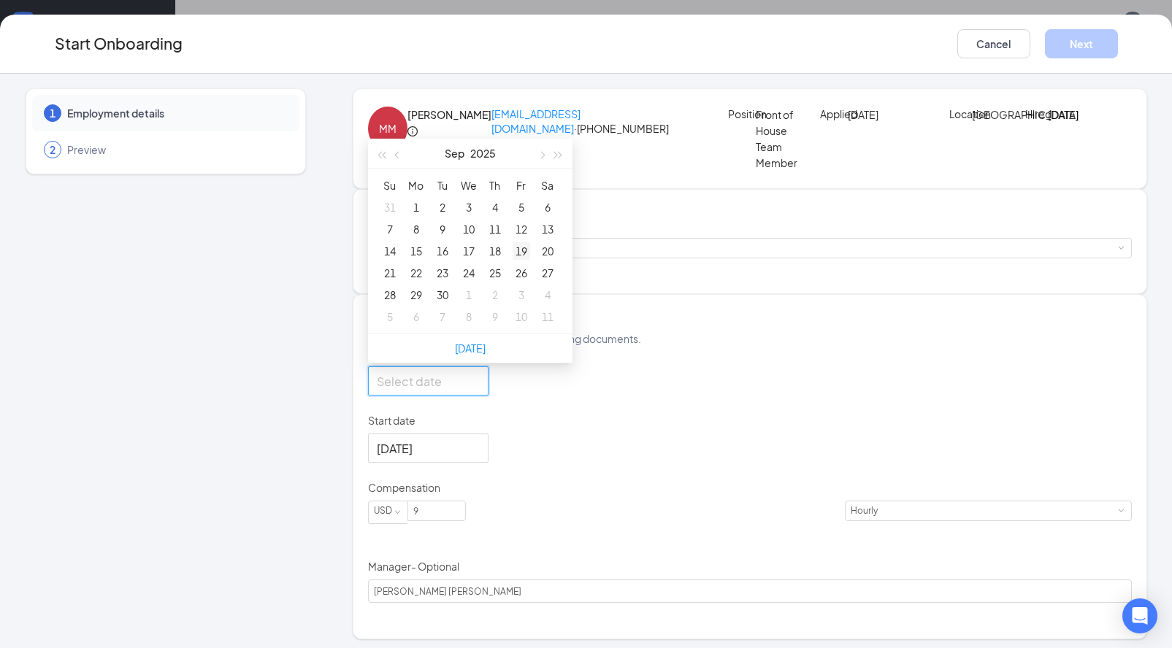
type input "[DATE]"
type input "Sep 12, 2025"
type input "Sep 19, 2025"
type input "Sep 26, 2025"
type input "Oct 2, 2025"
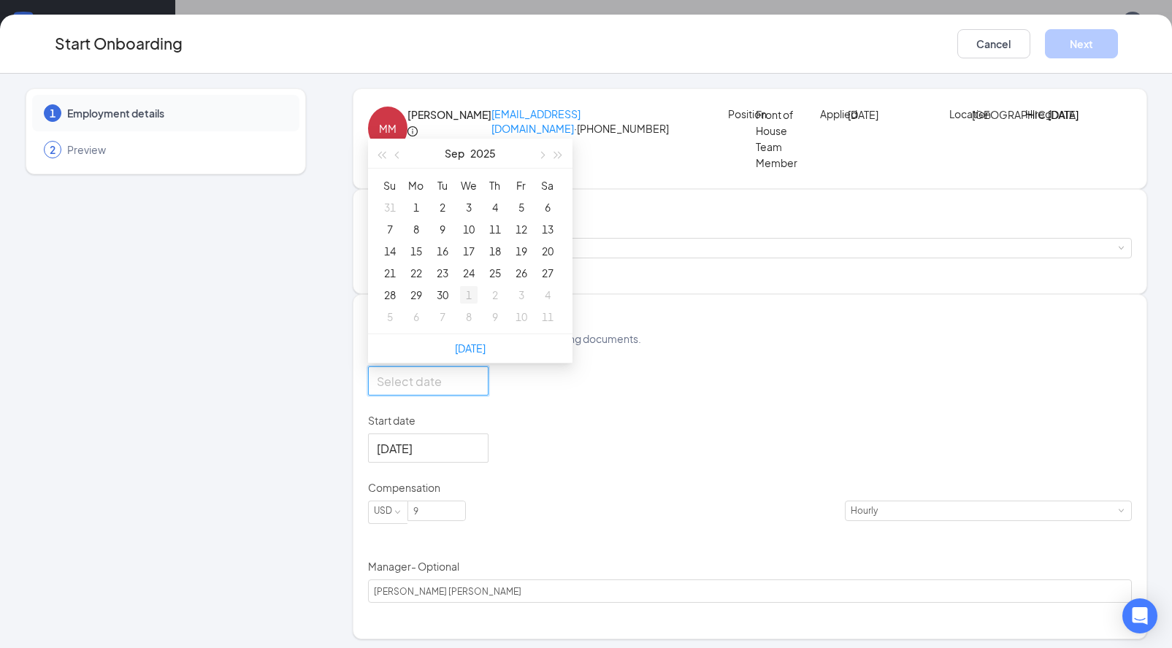
type input "Oct 1, 2025"
type input "[DATE]"
click at [425, 304] on div "29" at bounding box center [416, 295] width 18 height 18
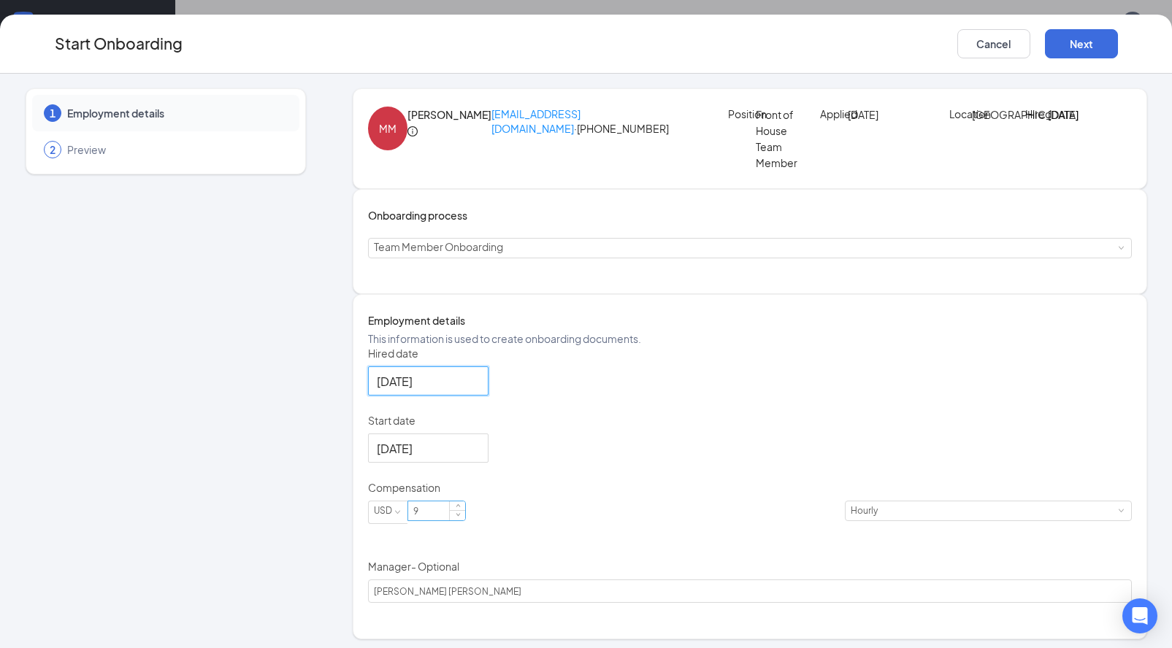
click at [460, 520] on input "9" at bounding box center [436, 511] width 57 height 19
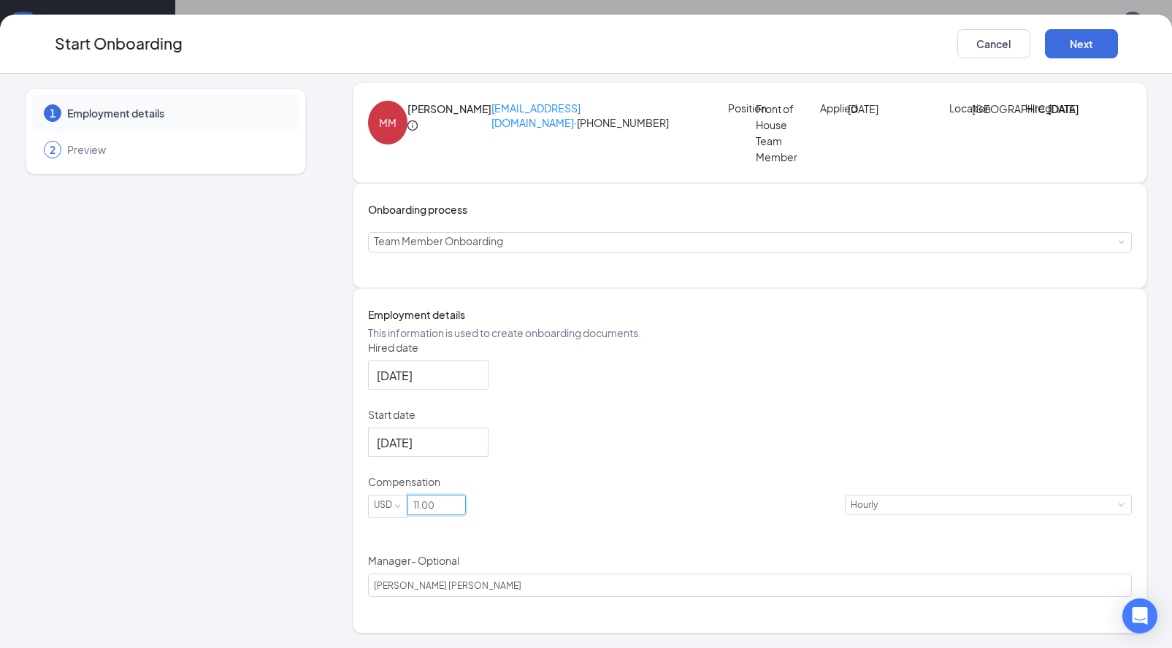
scroll to position [66, 0]
type input "11"
click at [1067, 48] on button "Next" at bounding box center [1081, 43] width 73 height 29
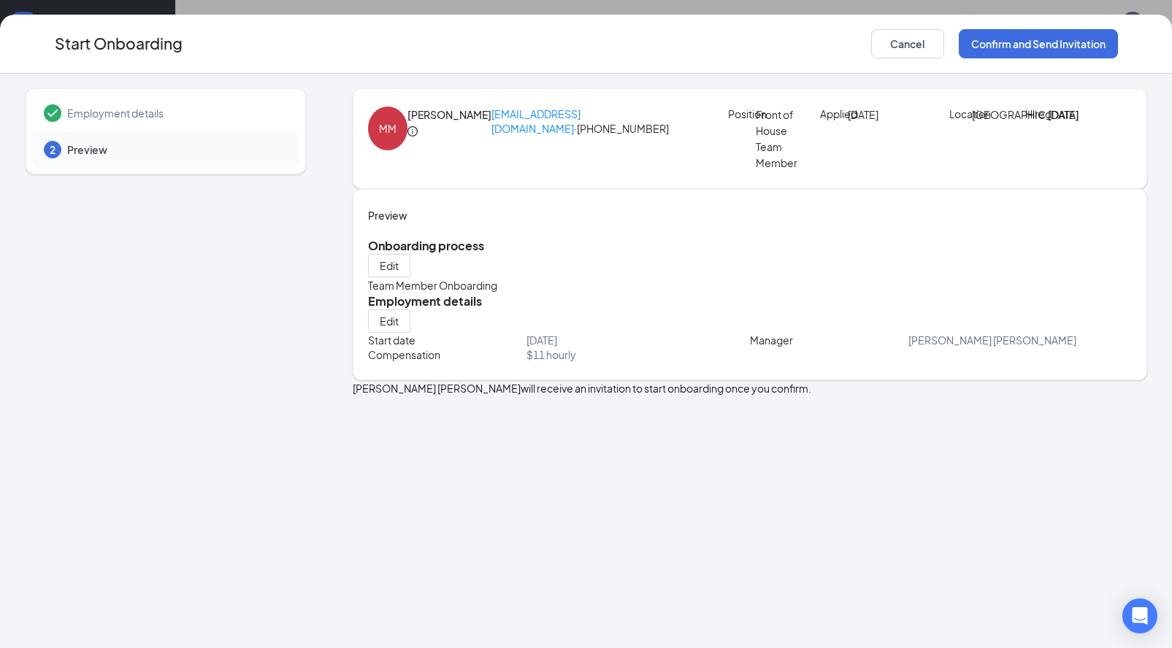
click at [418, 126] on icon "info-circle" at bounding box center [412, 131] width 10 height 10
click at [948, 161] on div "Position Front of House Team Member Applied Aug 21, 2025" at bounding box center [838, 139] width 220 height 64
click at [1041, 50] on button "Confirm and Send Invitation" at bounding box center [1037, 43] width 159 height 29
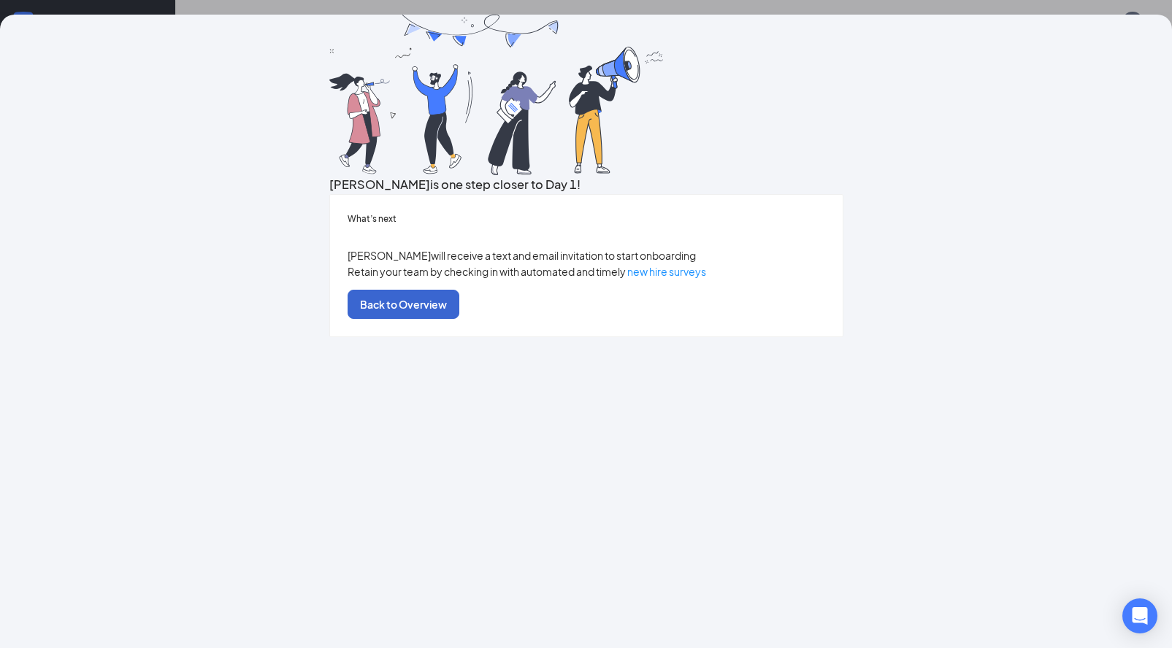
click at [459, 319] on button "Back to Overview" at bounding box center [403, 304] width 112 height 29
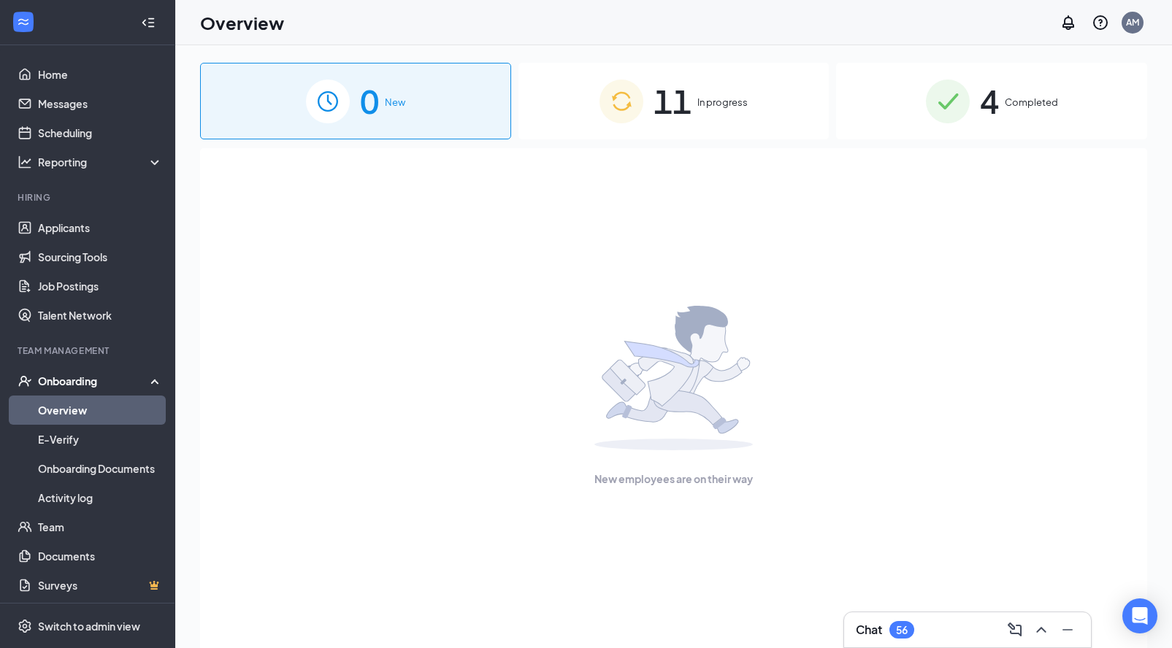
click at [713, 106] on span "In progress" at bounding box center [722, 102] width 50 height 15
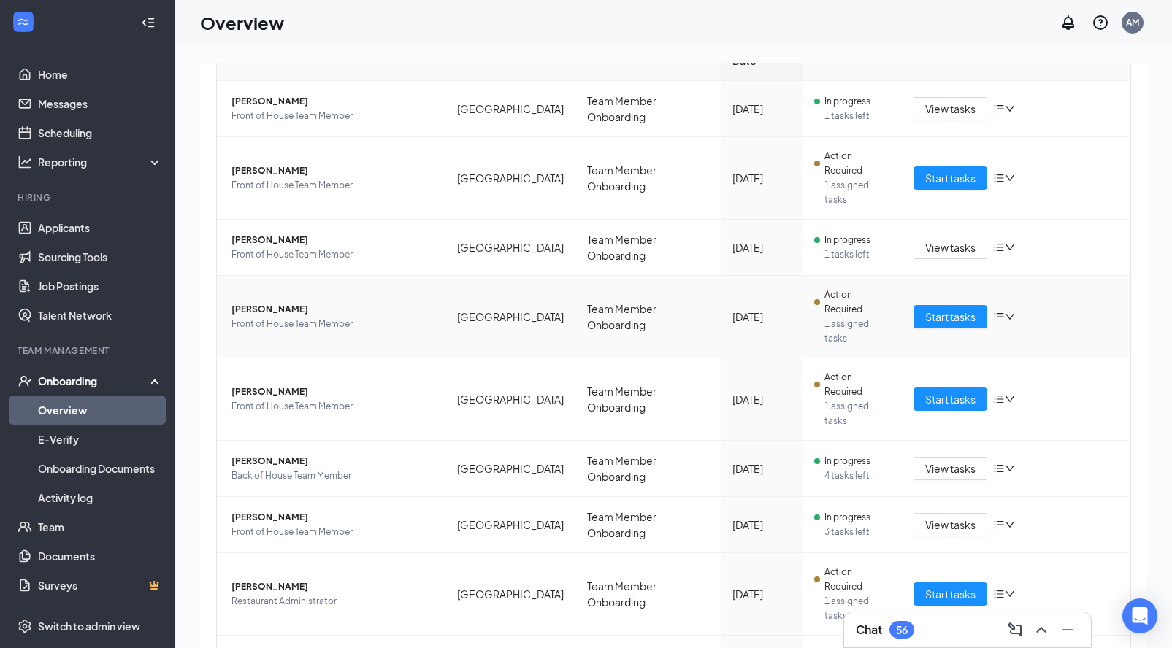
scroll to position [66, 0]
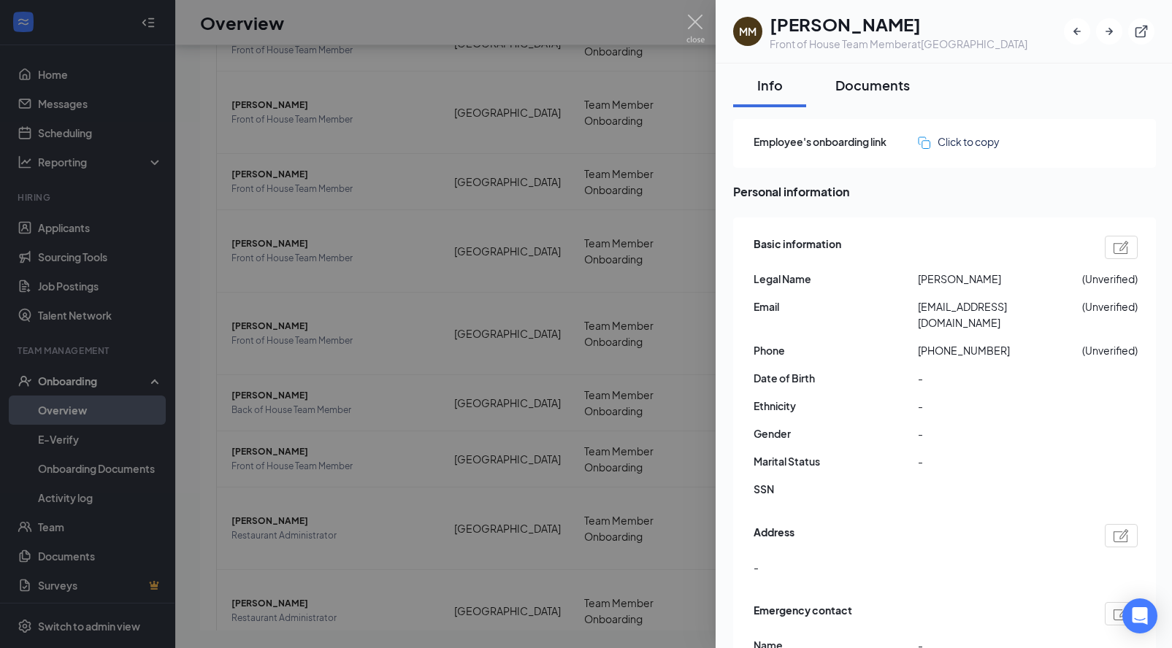
click at [855, 83] on div "Documents" at bounding box center [872, 85] width 74 height 18
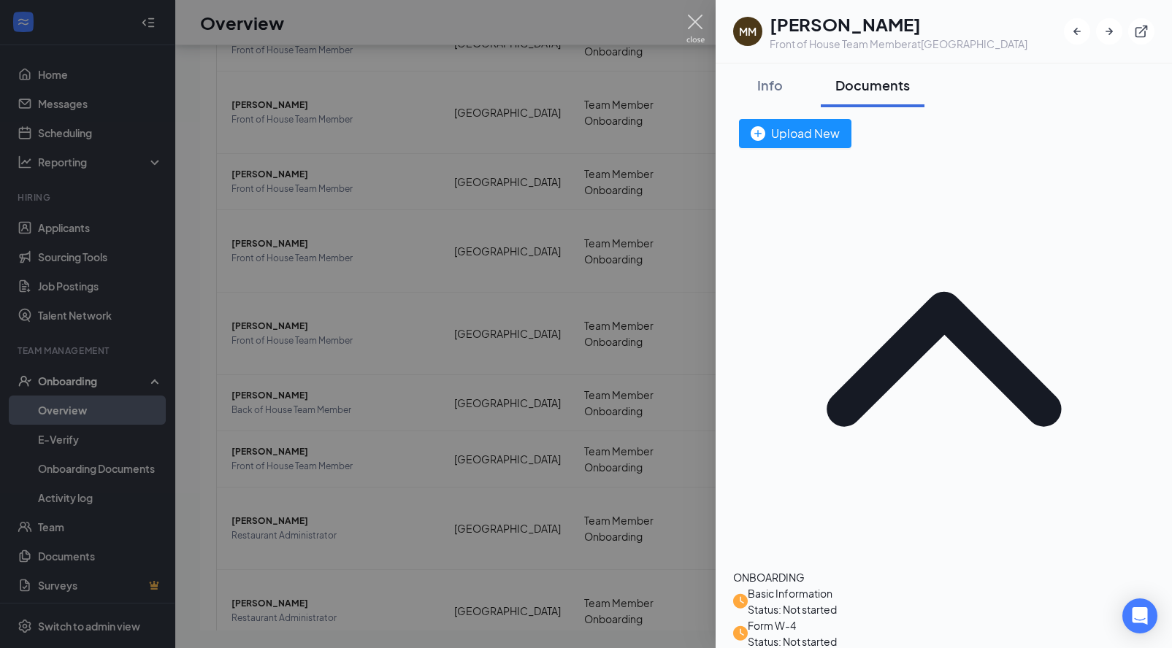
click at [702, 27] on img at bounding box center [695, 29] width 18 height 28
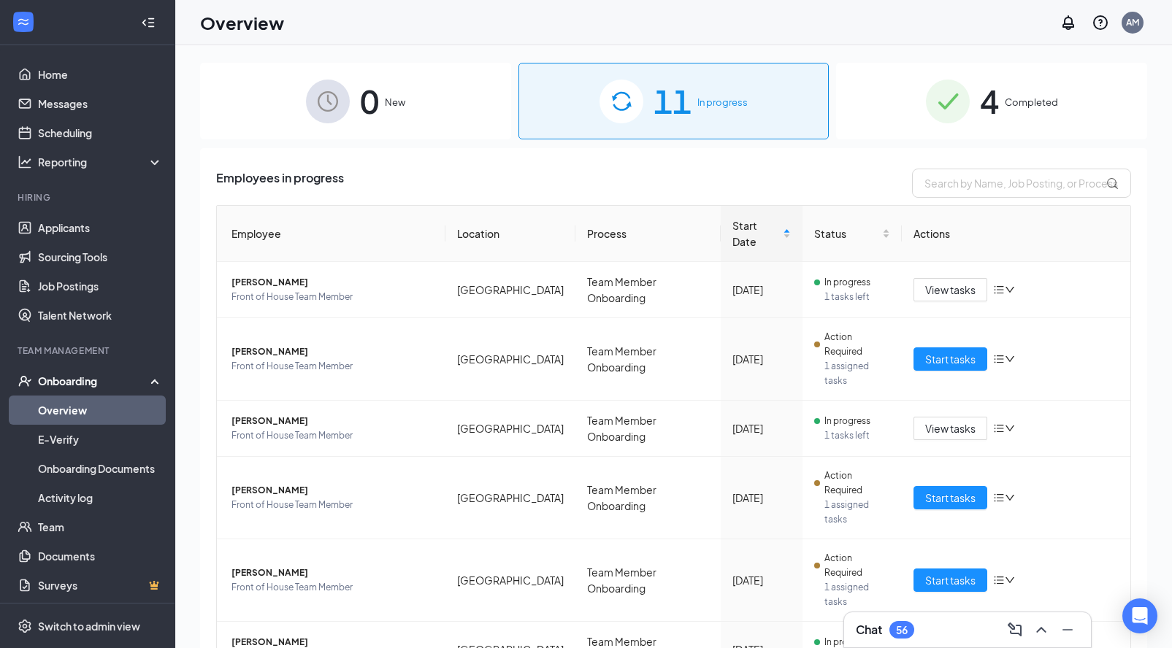
scroll to position [131, 0]
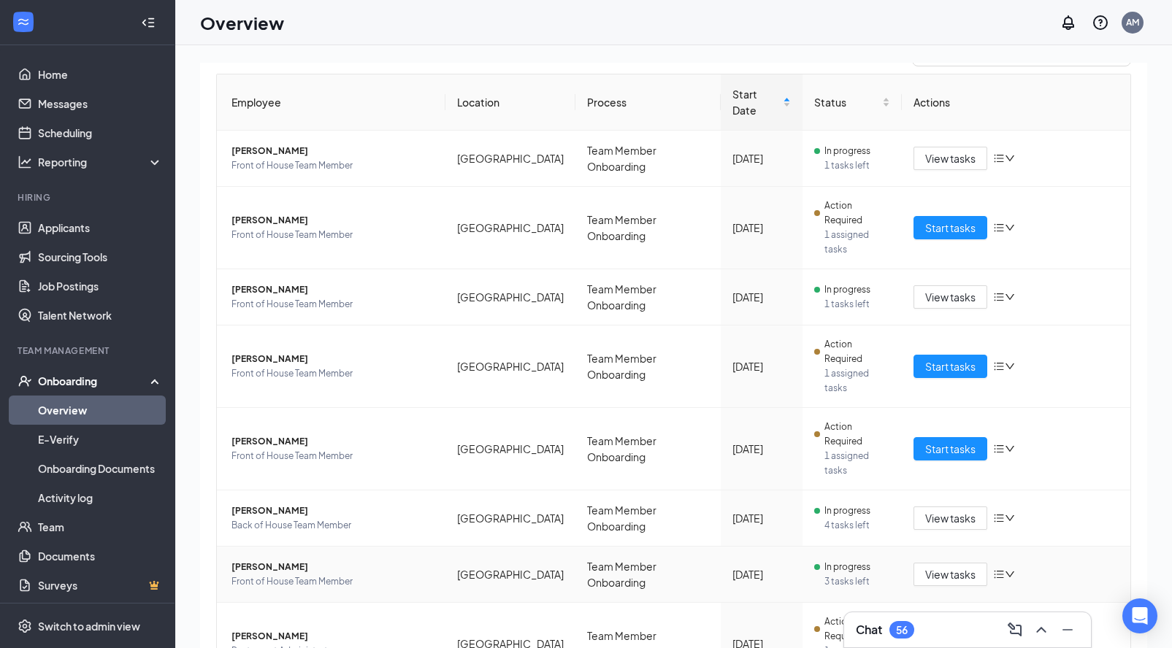
click at [315, 560] on span "[PERSON_NAME]" at bounding box center [332, 567] width 202 height 15
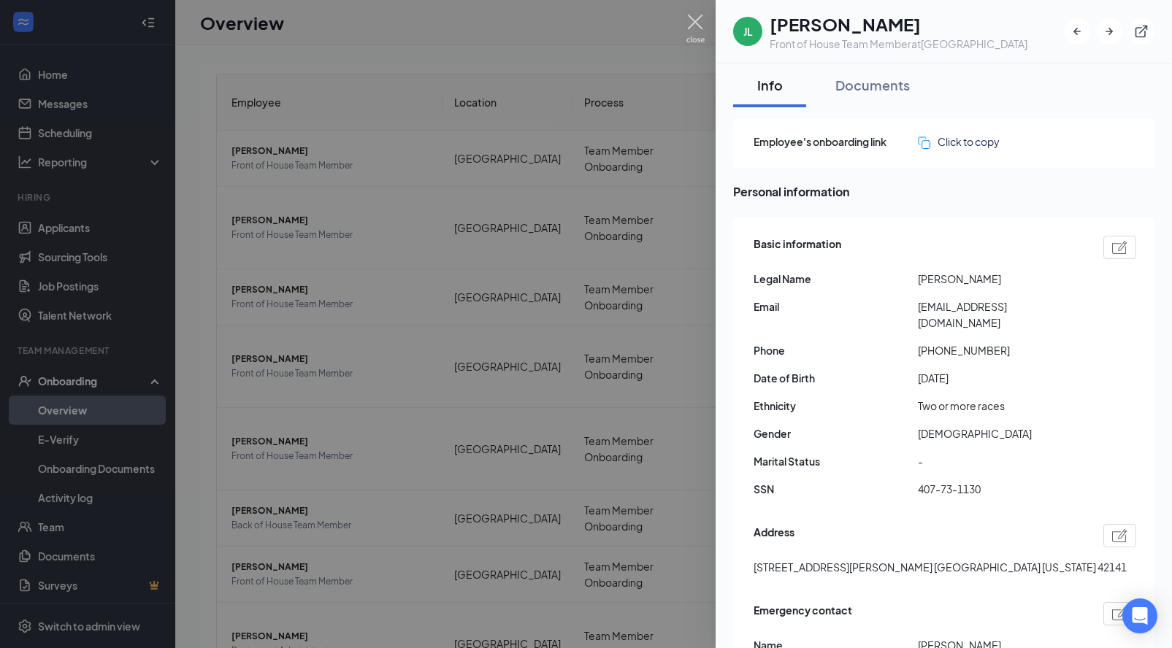
click at [693, 27] on img at bounding box center [695, 29] width 18 height 28
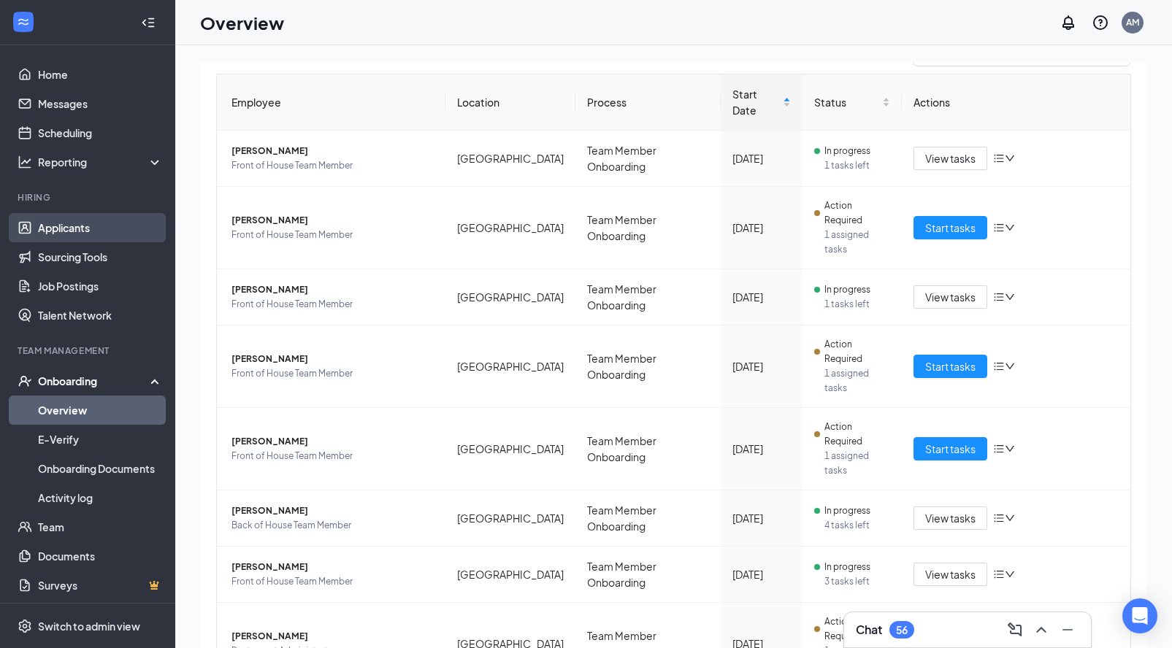
click at [58, 234] on link "Applicants" at bounding box center [100, 227] width 125 height 29
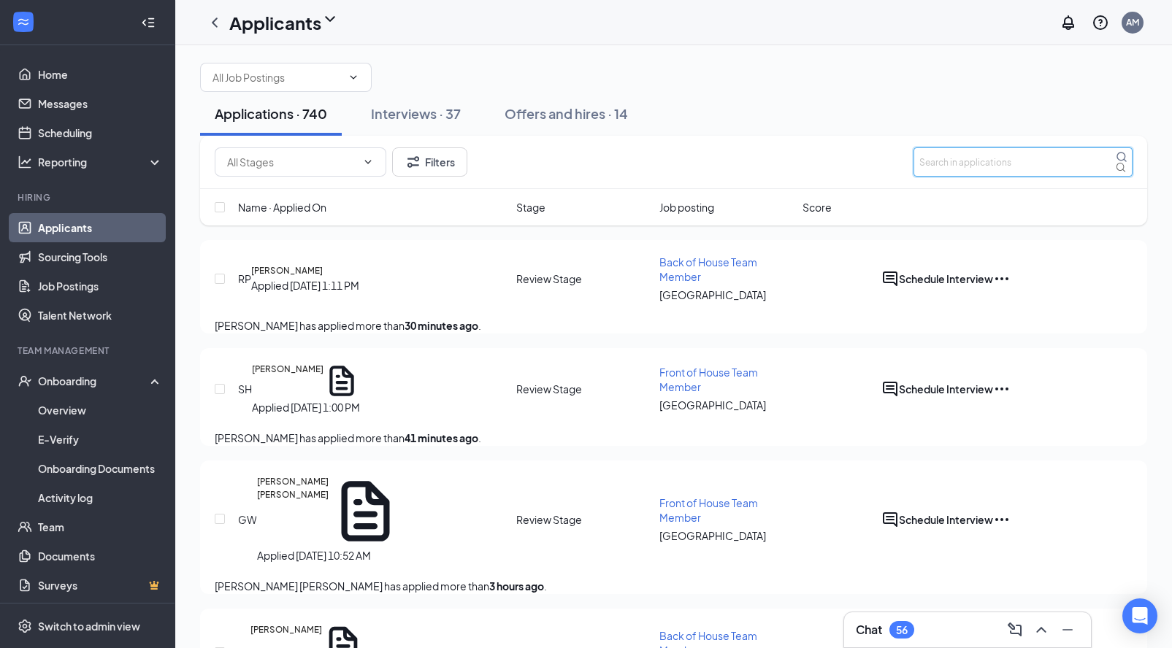
click at [987, 177] on input "text" at bounding box center [1022, 161] width 219 height 29
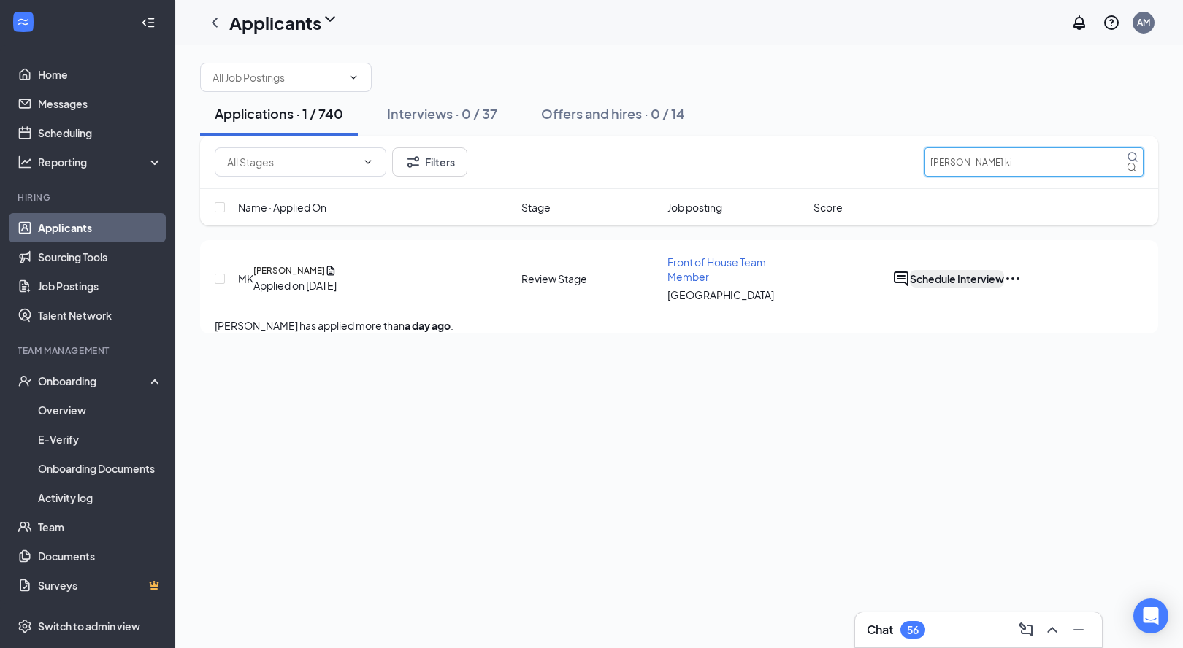
type input "Mitchell ki"
click at [1004, 288] on button "Schedule Interview" at bounding box center [957, 279] width 94 height 18
radio input "true"
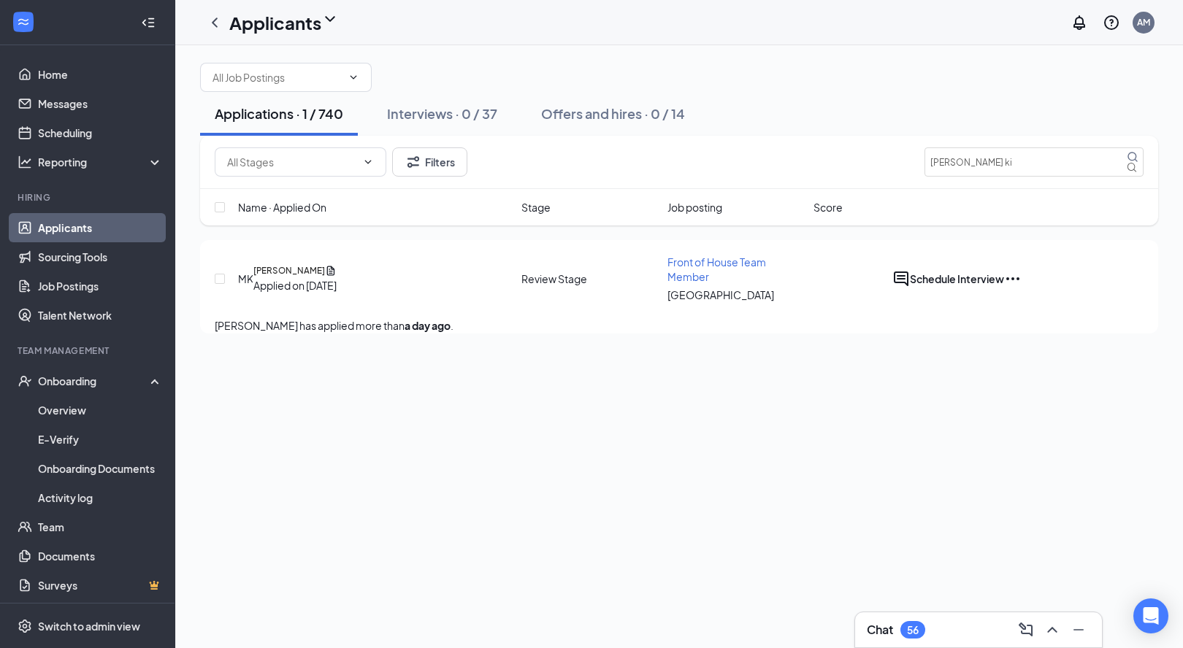
radio input "false"
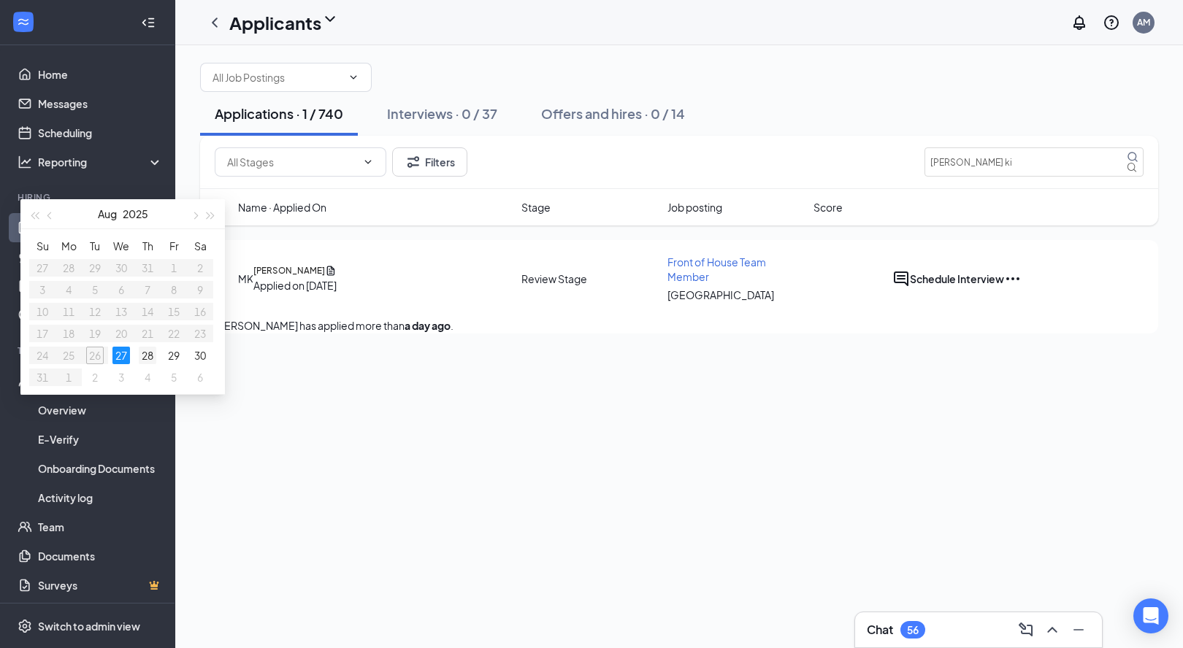
click at [156, 364] on div "28" at bounding box center [148, 356] width 18 height 18
type input "[DATE]"
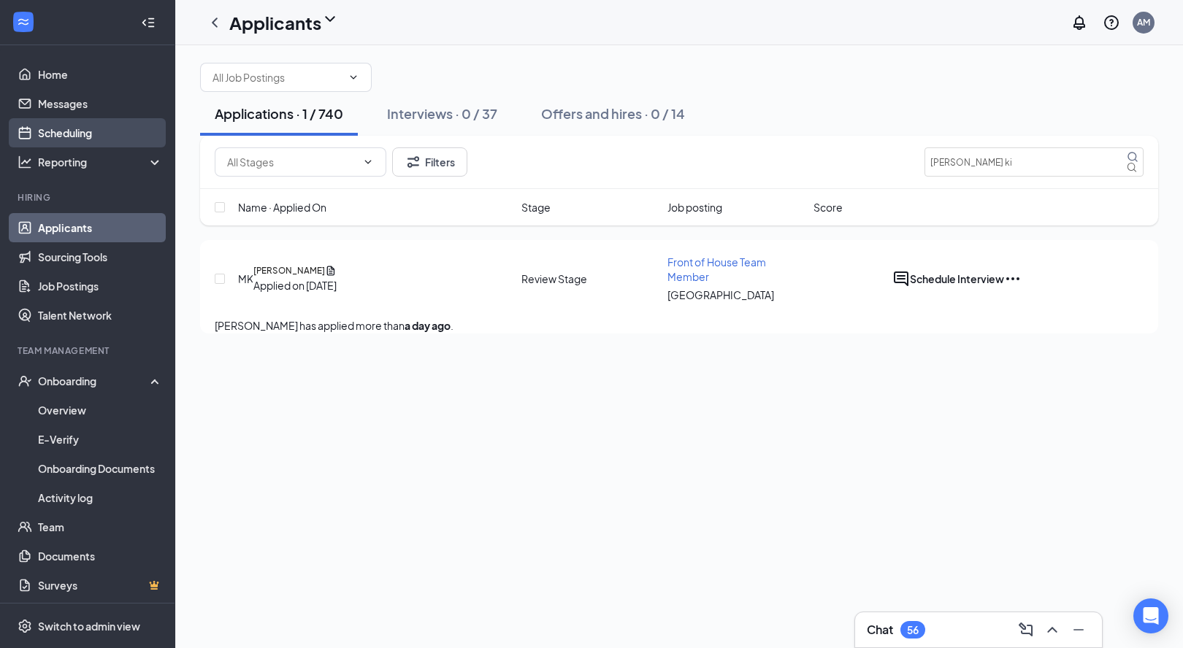
click at [77, 137] on link "Scheduling" at bounding box center [100, 132] width 125 height 29
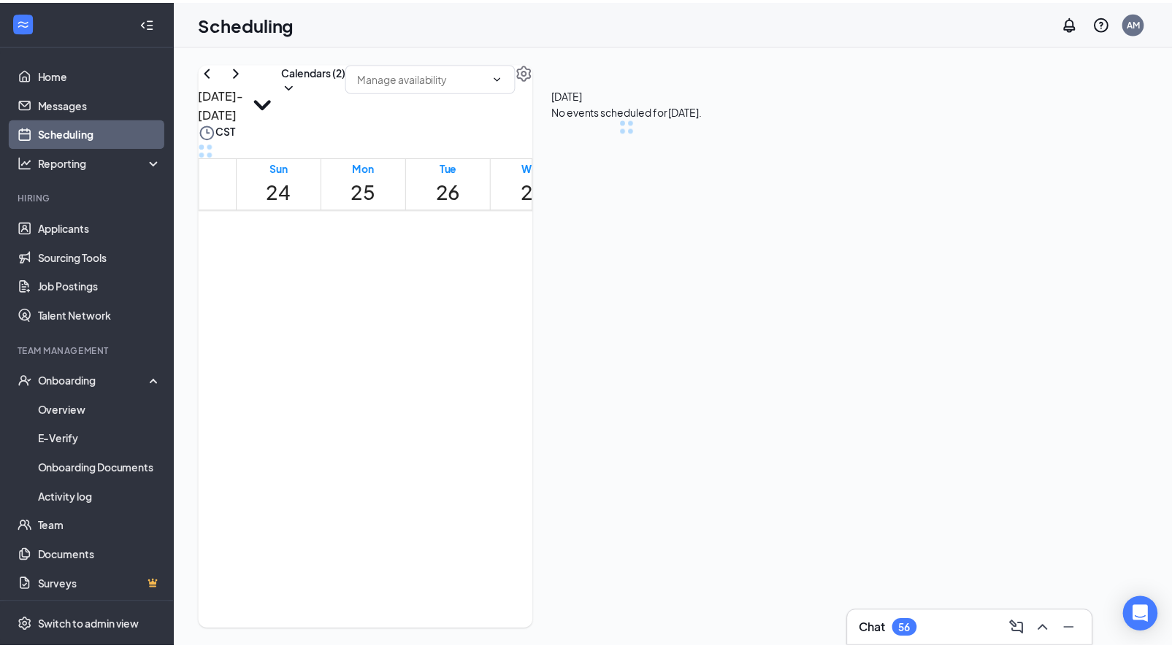
scroll to position [718, 0]
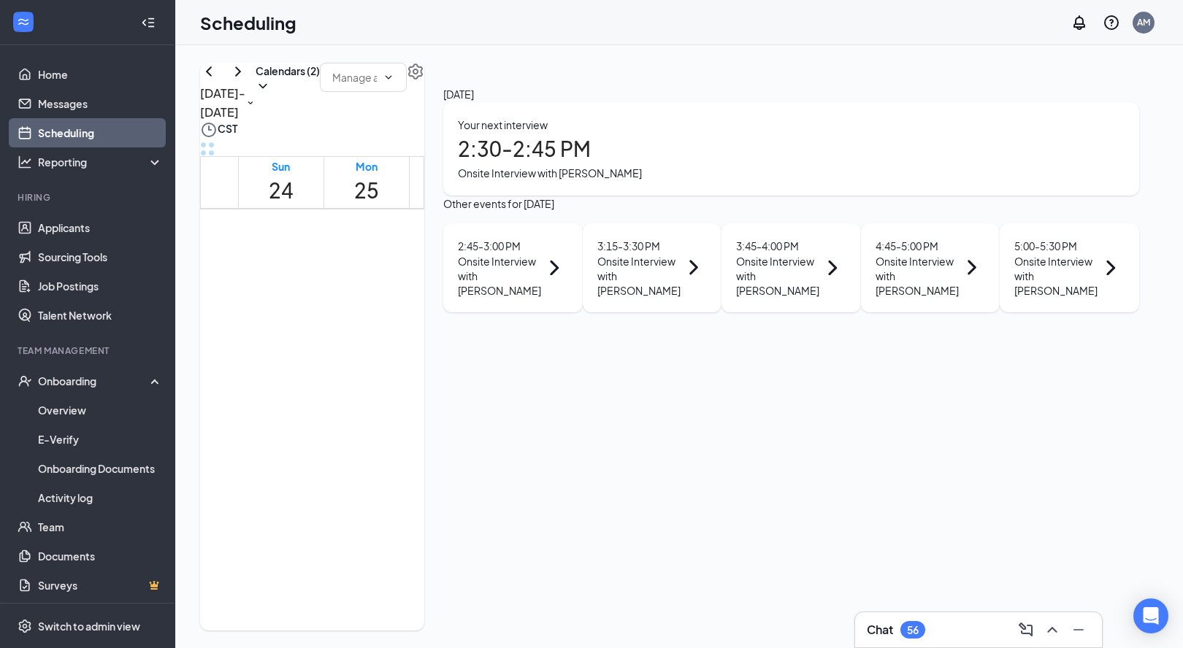
click at [626, 174] on h1 "28" at bounding box center [623, 190] width 25 height 32
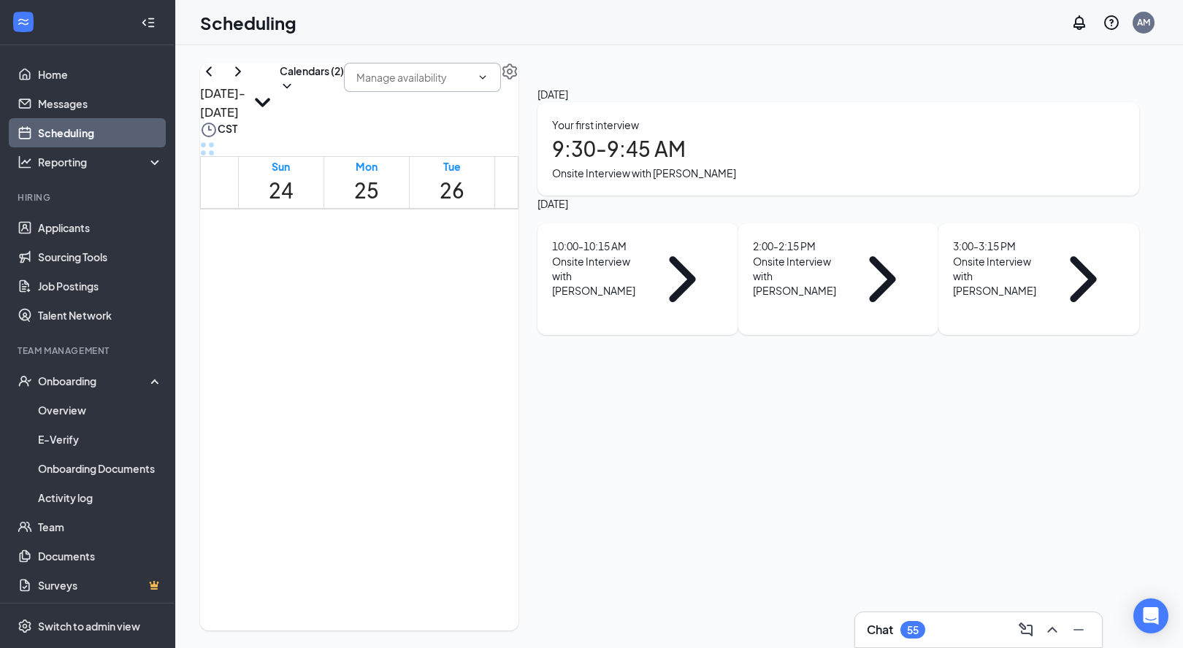
click at [472, 85] on input "text" at bounding box center [413, 77] width 115 height 16
click at [518, 80] on button "button" at bounding box center [510, 72] width 18 height 18
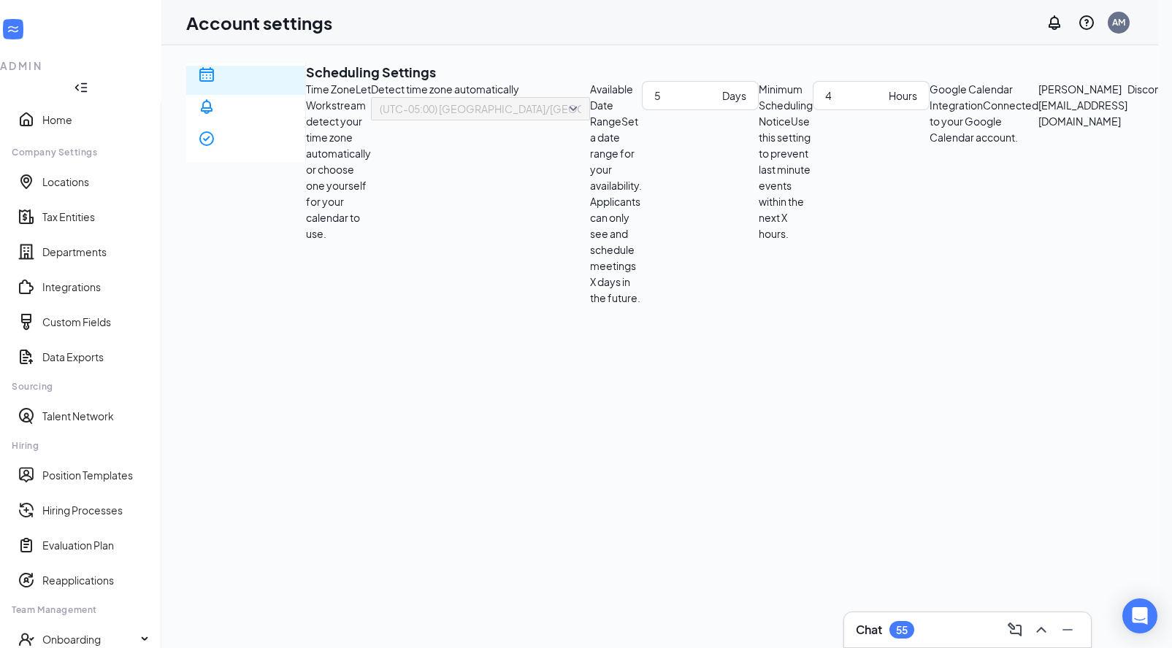
scroll to position [26, 0]
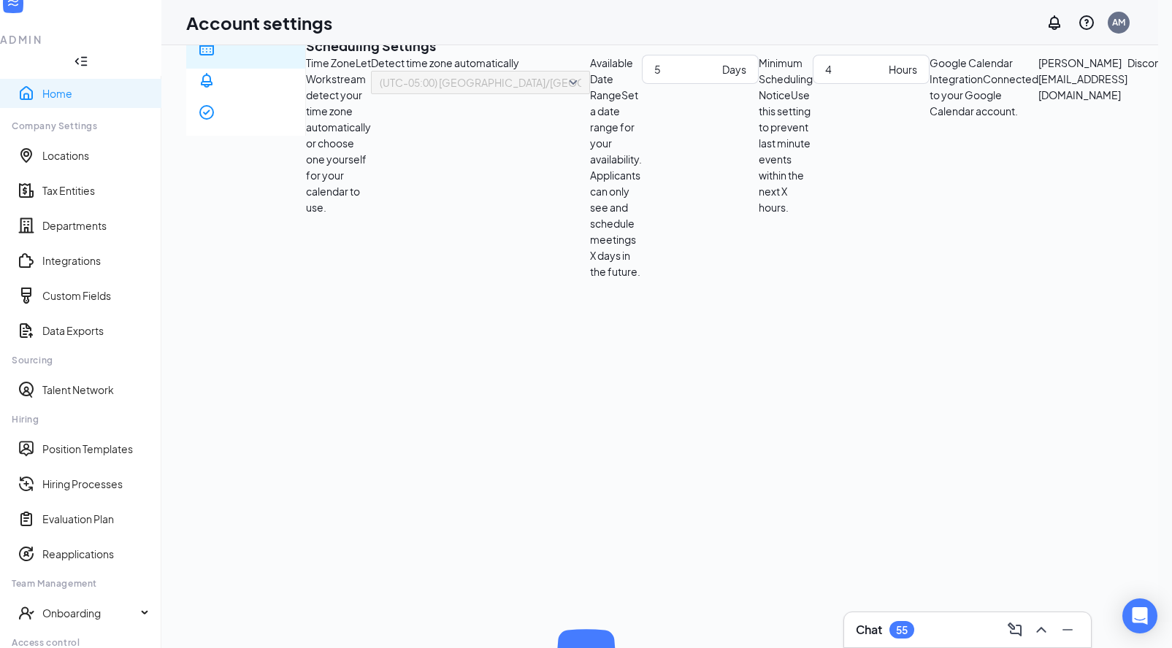
click at [53, 86] on link "Home" at bounding box center [95, 93] width 107 height 15
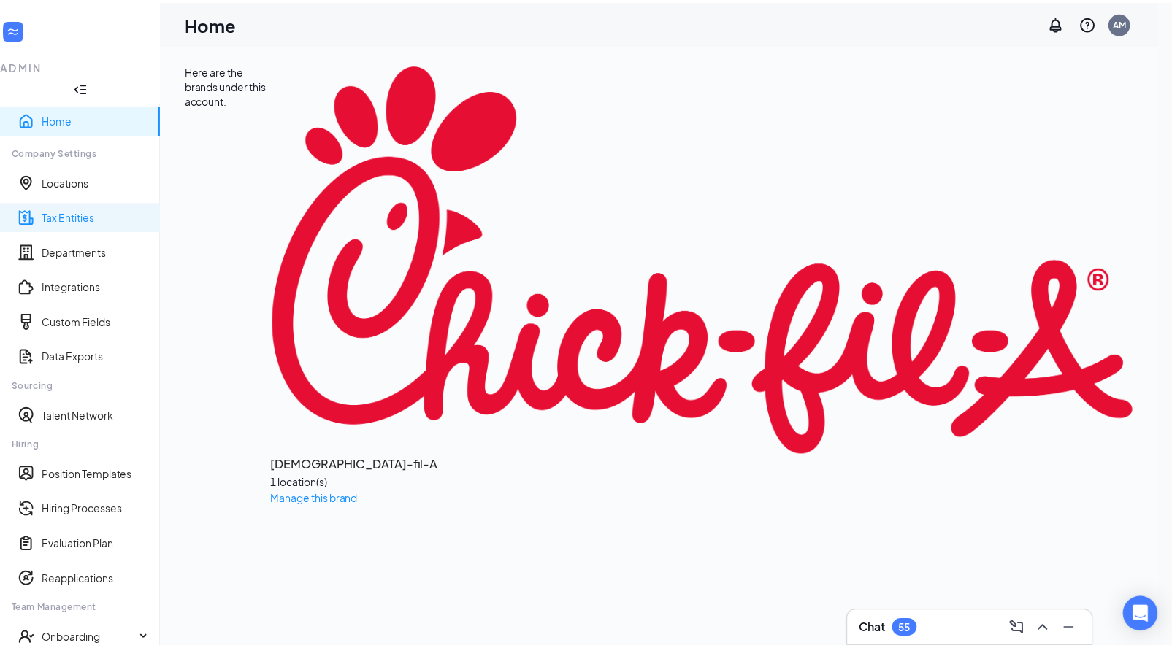
scroll to position [83, 0]
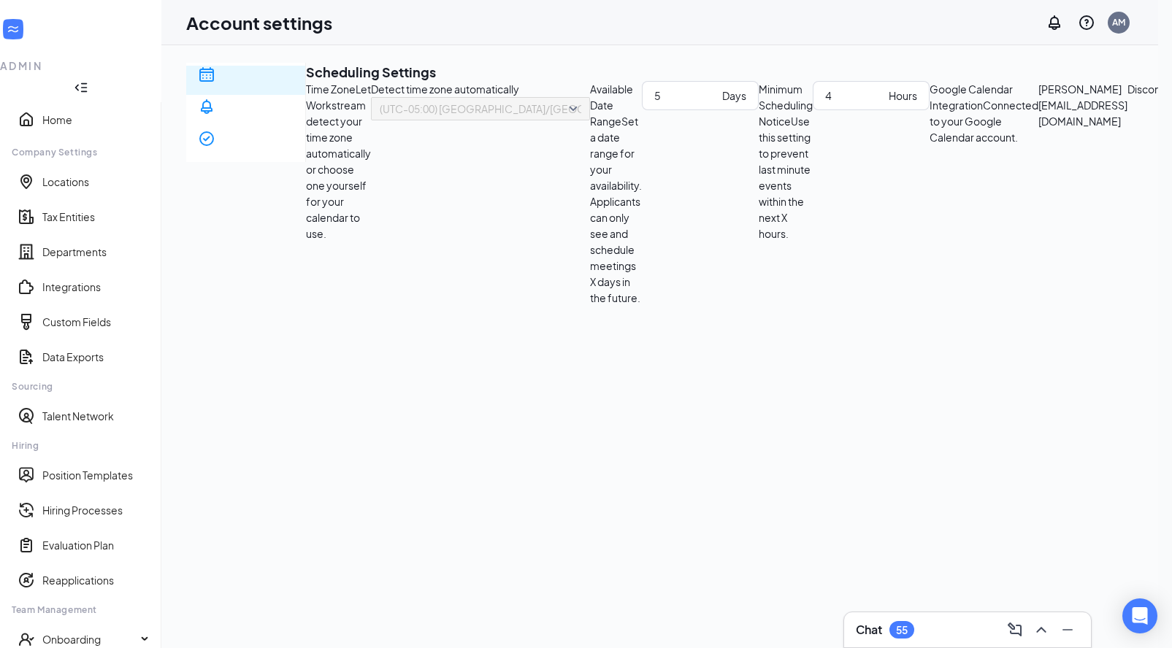
scroll to position [22, 0]
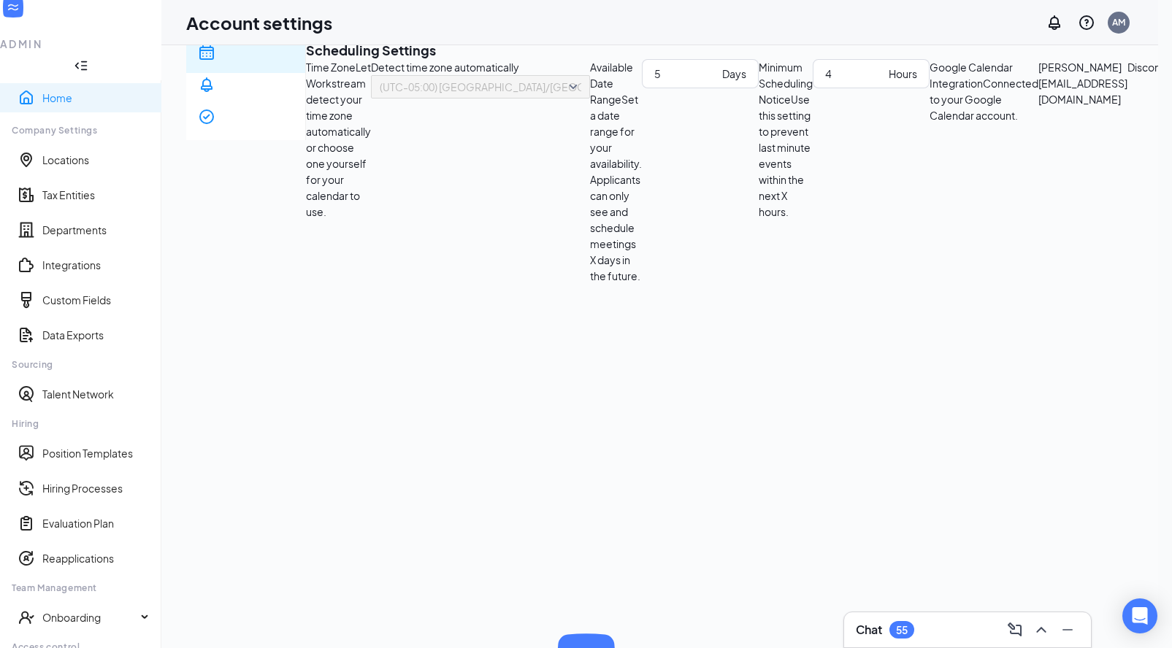
click at [42, 91] on link "Home" at bounding box center [95, 98] width 107 height 15
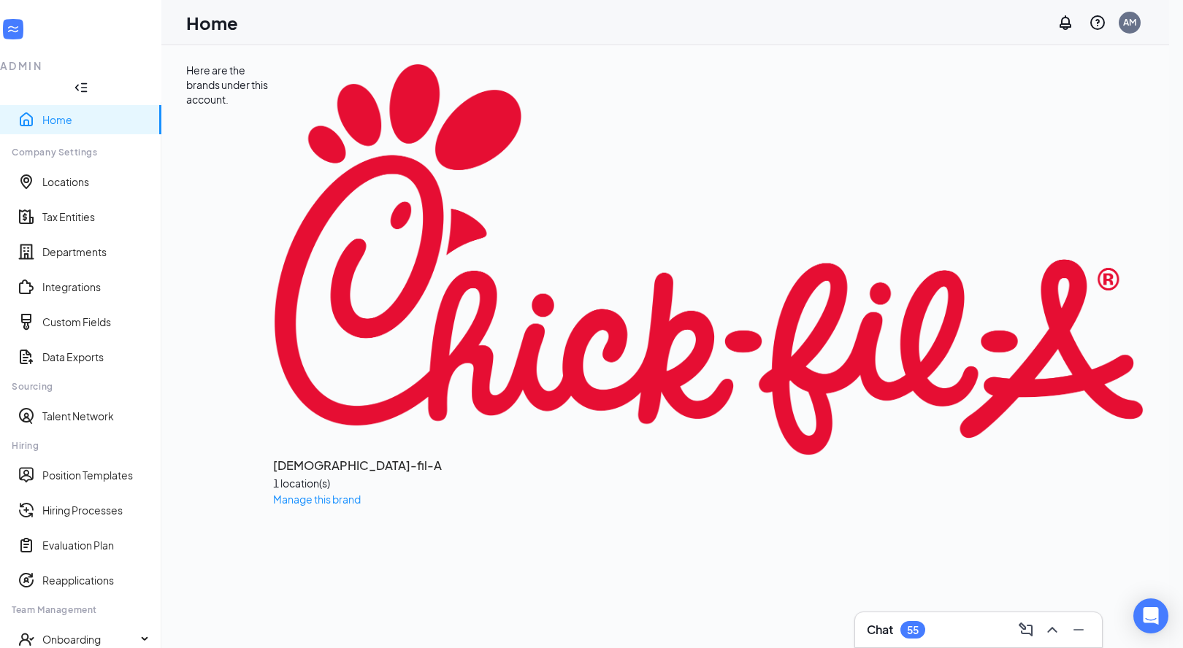
click at [273, 475] on div "1 location(s)" at bounding box center [708, 483] width 871 height 16
click at [273, 493] on span "Manage this brand" at bounding box center [317, 499] width 88 height 13
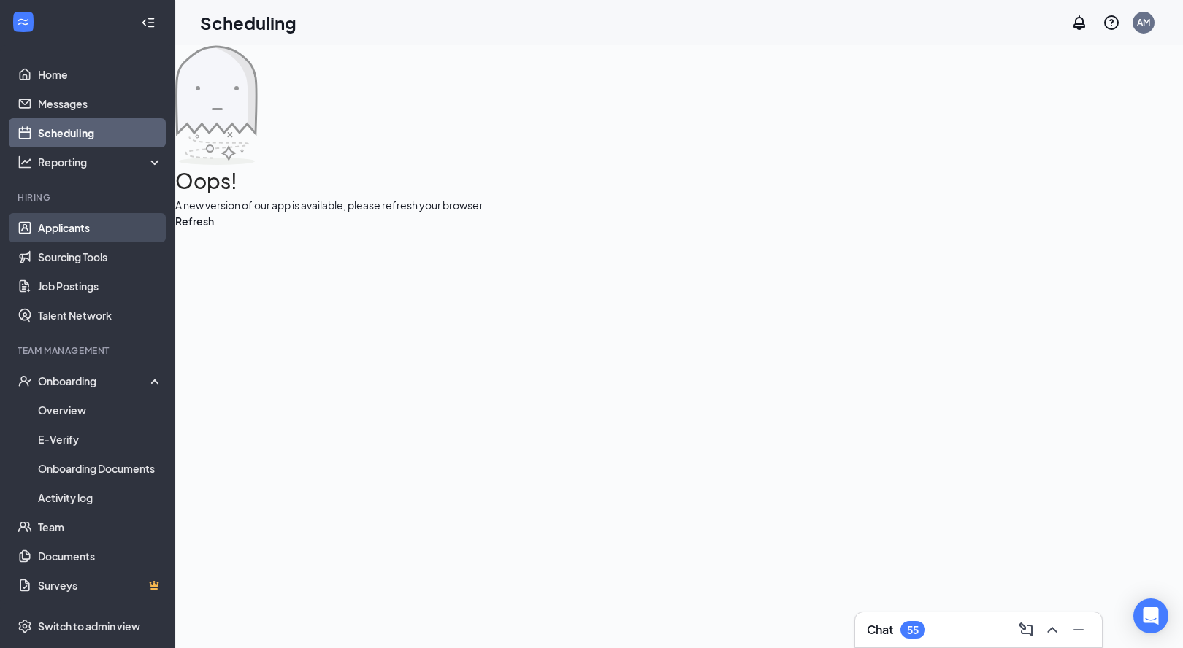
click at [73, 231] on link "Applicants" at bounding box center [100, 227] width 125 height 29
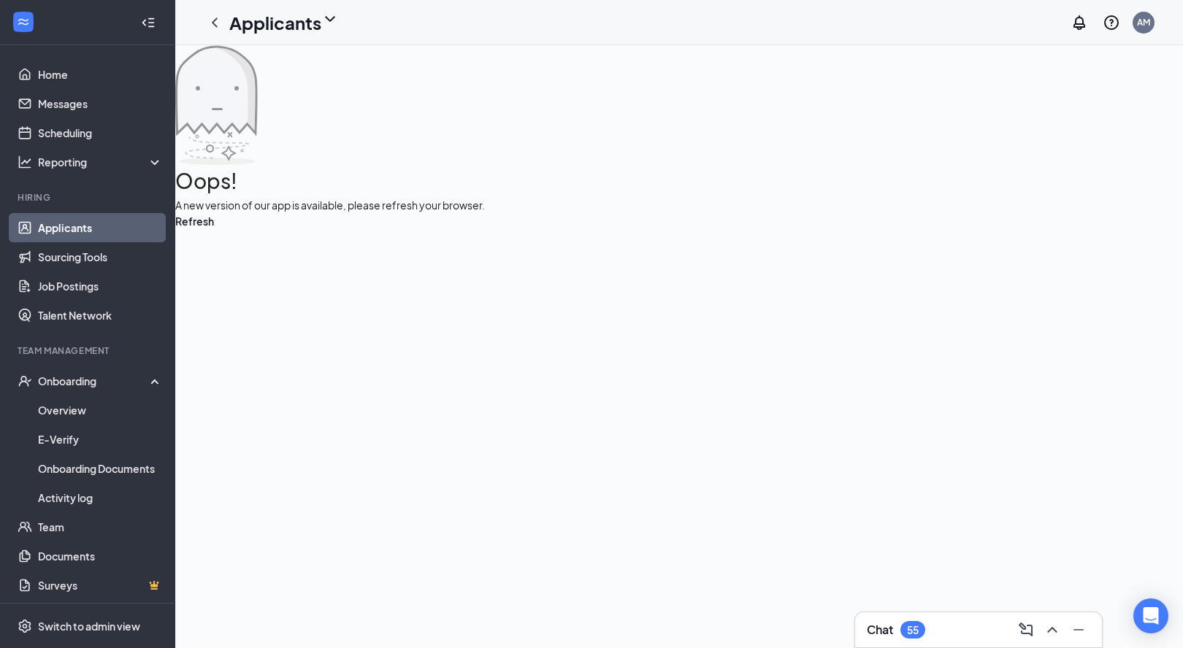
click at [116, 236] on link "Applicants" at bounding box center [100, 227] width 125 height 29
click at [214, 229] on button "Refresh" at bounding box center [194, 221] width 39 height 16
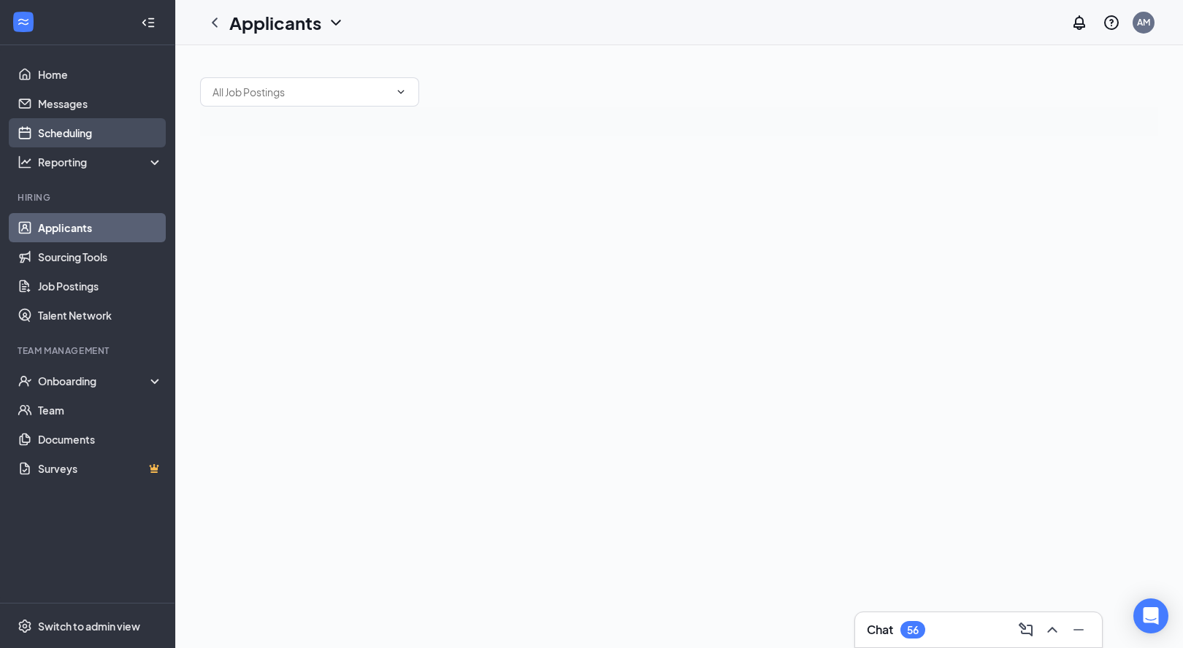
click at [77, 138] on link "Scheduling" at bounding box center [100, 132] width 125 height 29
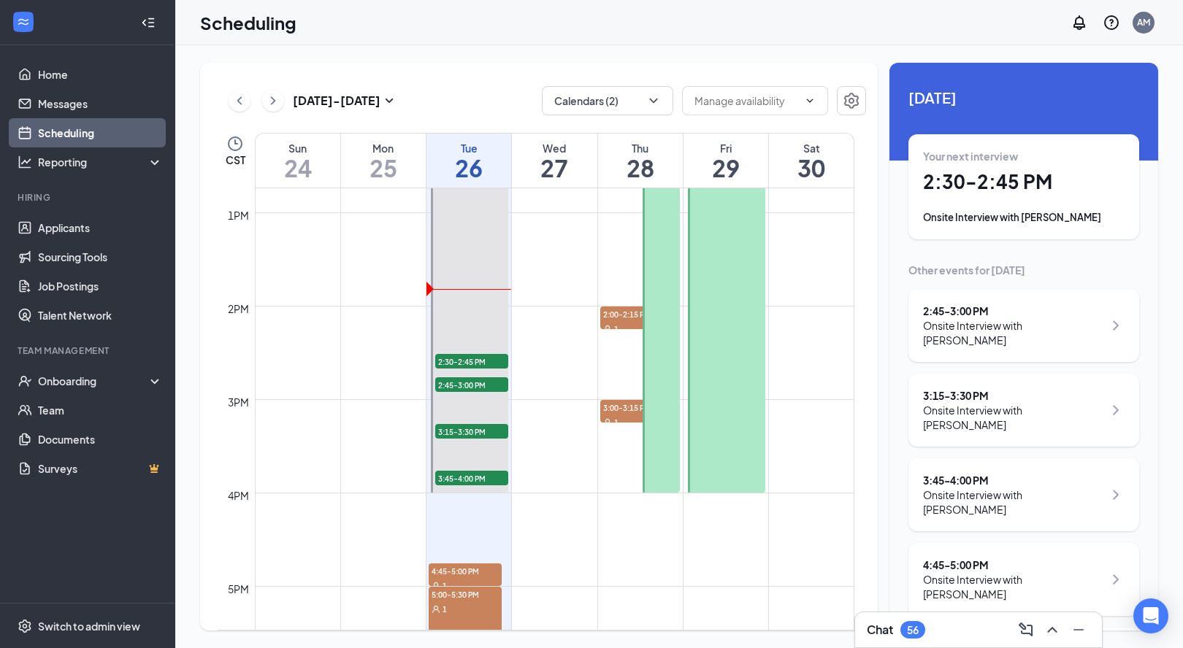
scroll to position [1256, 0]
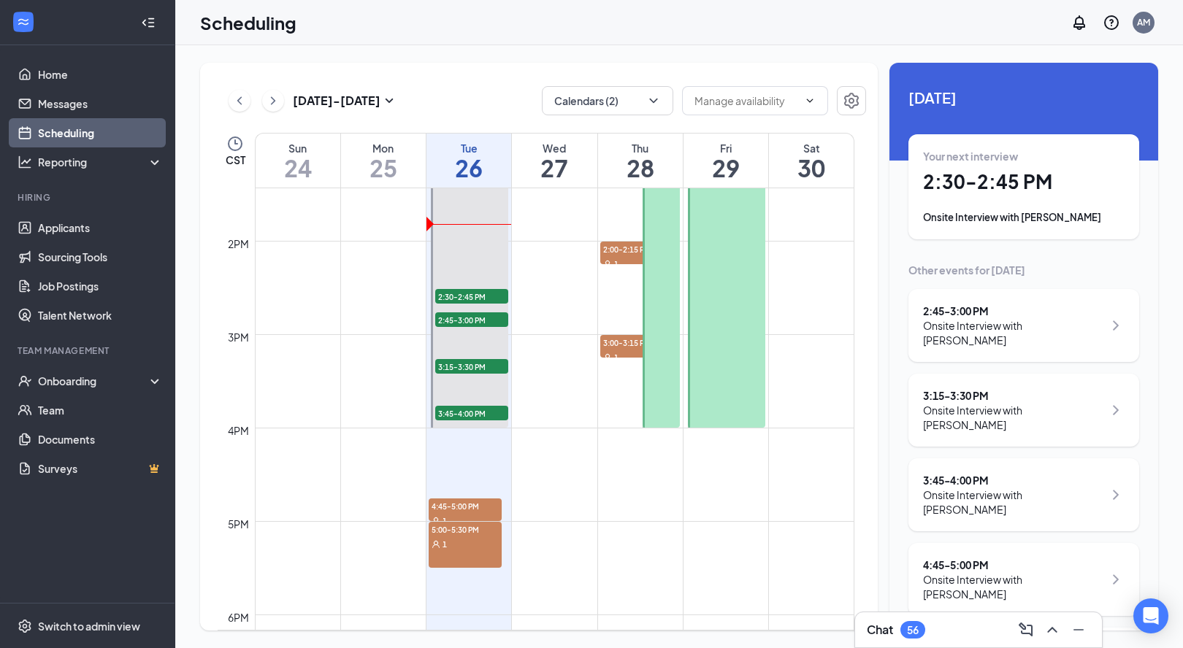
click at [654, 457] on td at bounding box center [554, 462] width 599 height 23
click at [650, 461] on td at bounding box center [554, 462] width 599 height 23
click at [745, 99] on input "text" at bounding box center [746, 101] width 104 height 16
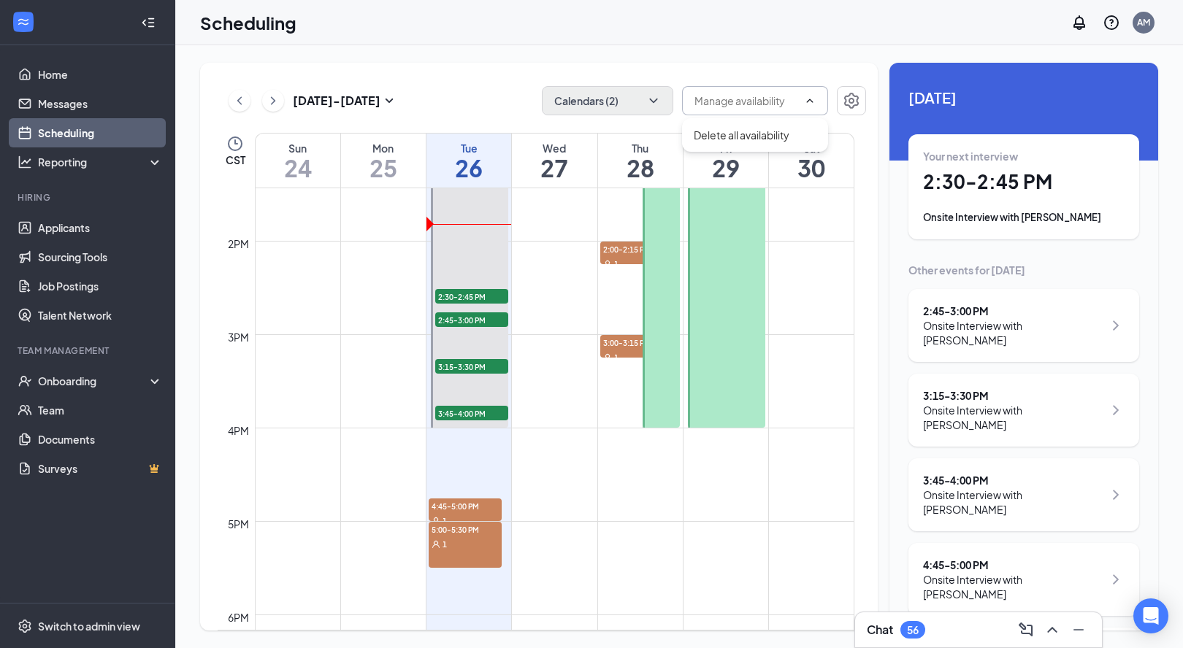
click at [650, 99] on icon "ChevronDown" at bounding box center [653, 101] width 8 height 4
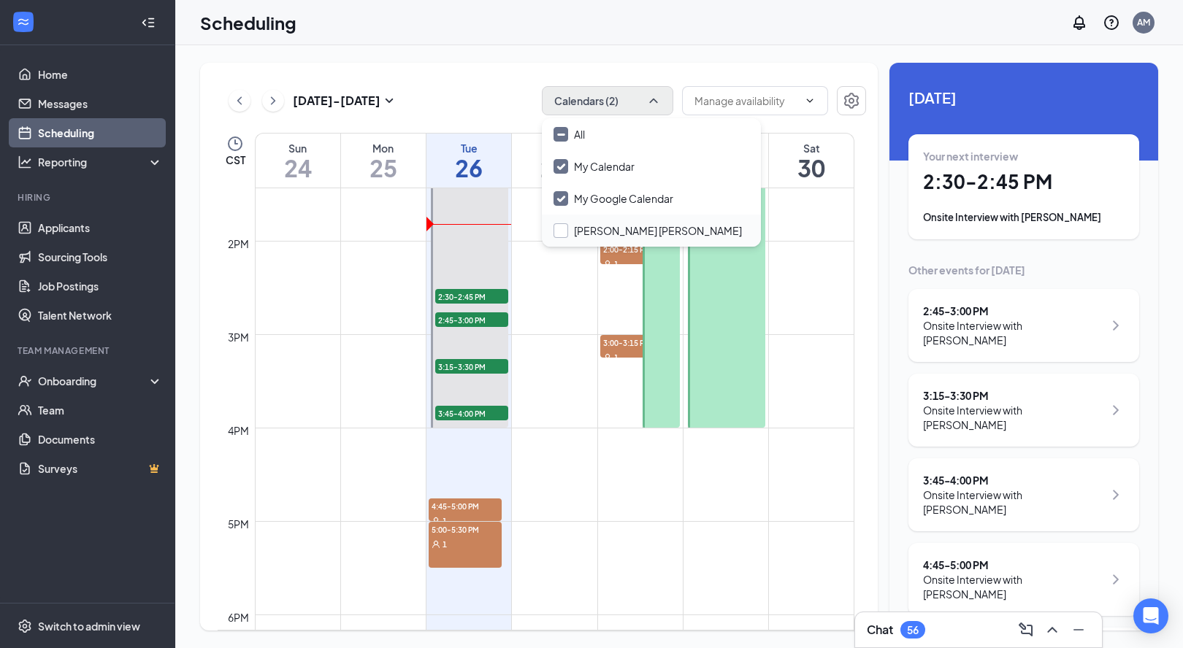
click at [562, 234] on div at bounding box center [560, 230] width 15 height 15
click at [562, 234] on input "Sarah Jane Cobb" at bounding box center [647, 230] width 188 height 15
click at [558, 230] on input "Sarah Jane Cobb" at bounding box center [647, 230] width 188 height 15
checkbox input "false"
checkbox input "true"
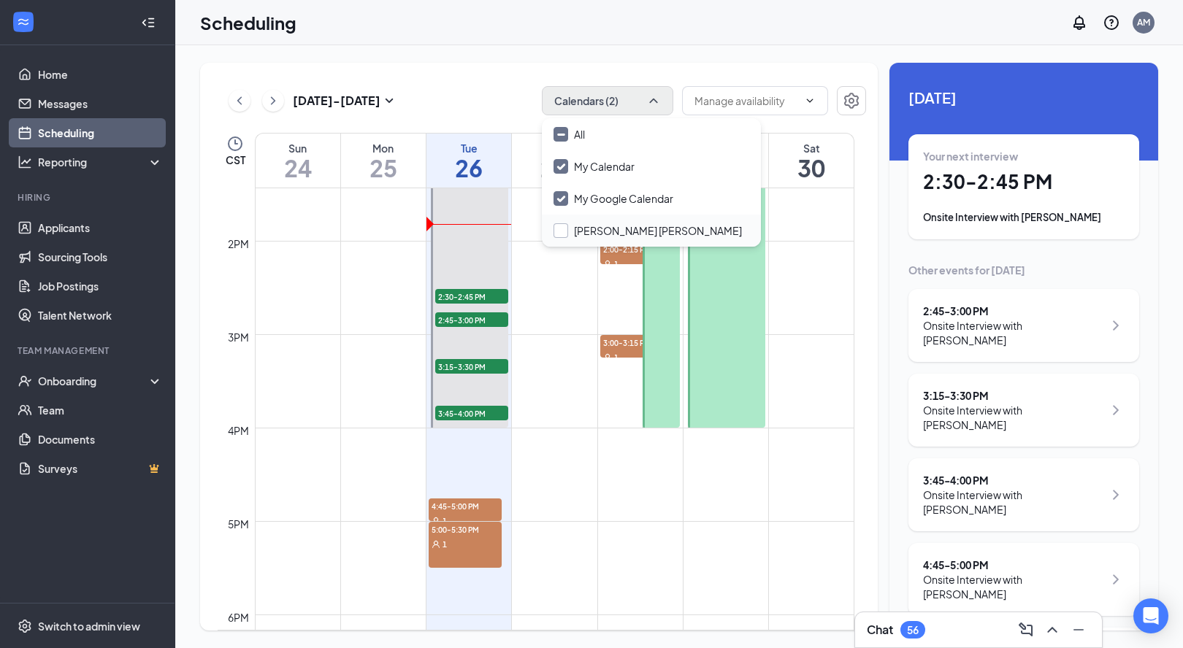
checkbox input "true"
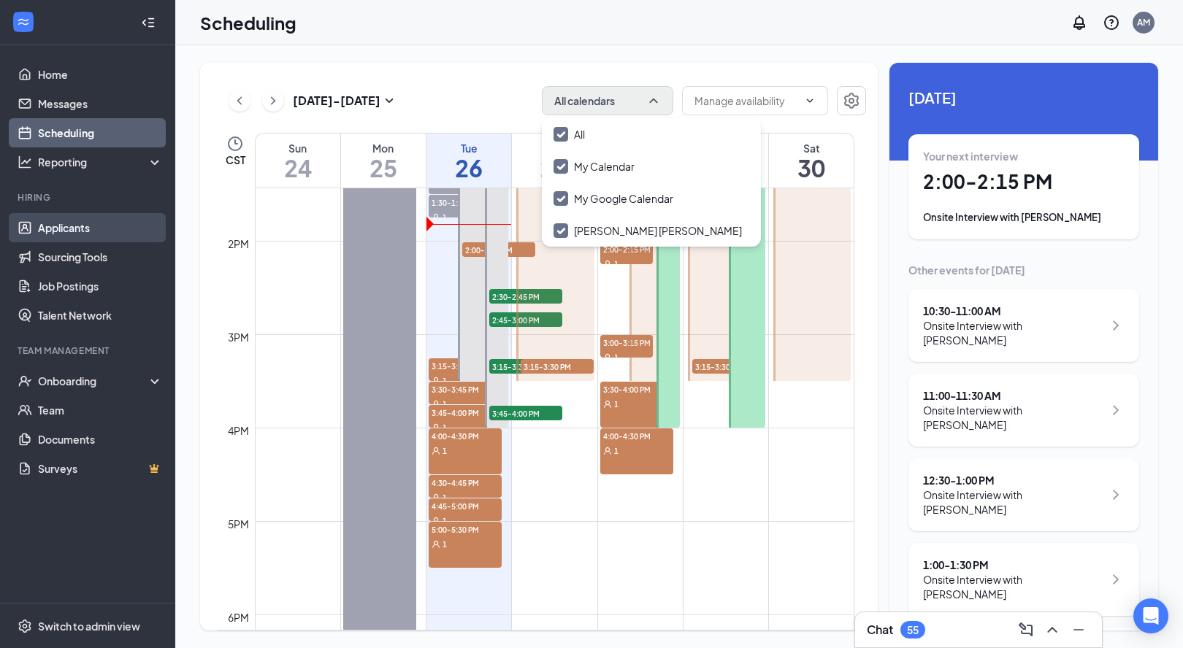
click at [73, 237] on link "Applicants" at bounding box center [100, 227] width 125 height 29
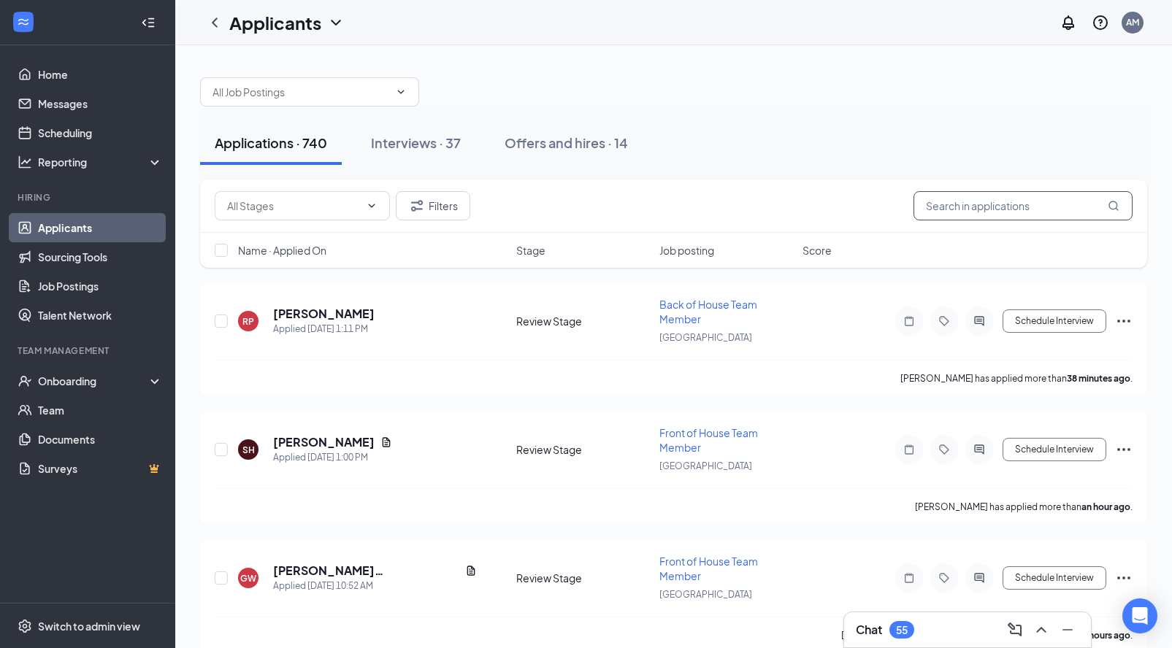
click at [992, 214] on input "text" at bounding box center [1022, 205] width 219 height 29
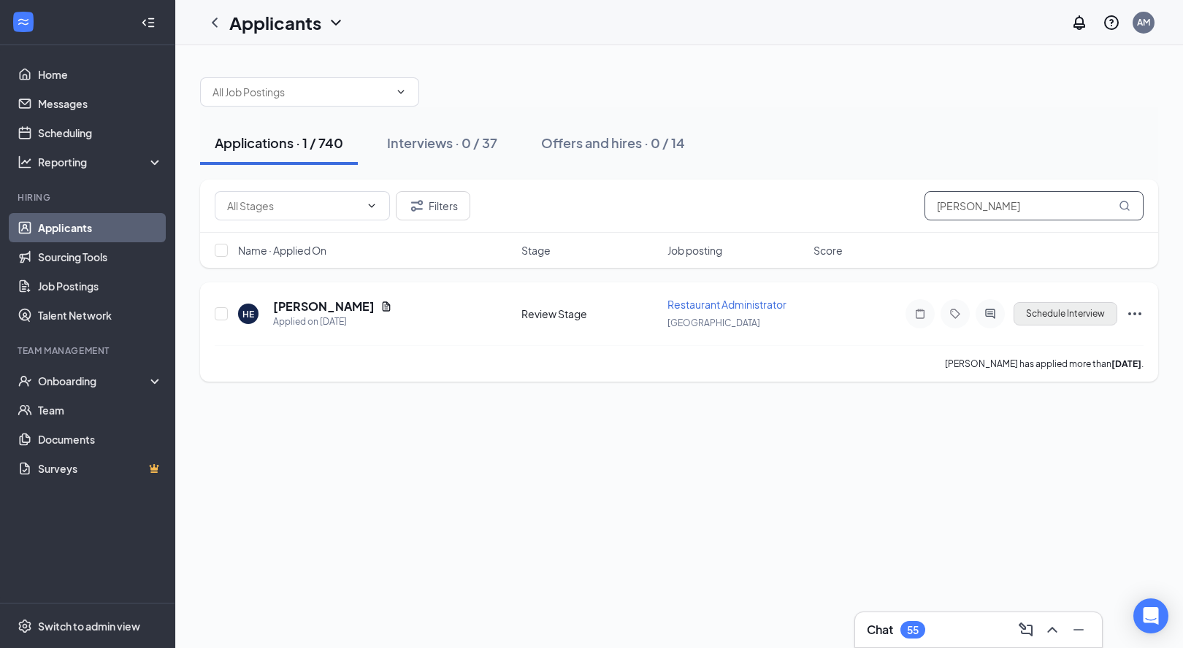
type input "haley epl"
click at [1028, 307] on button "Schedule Interview" at bounding box center [1065, 313] width 104 height 23
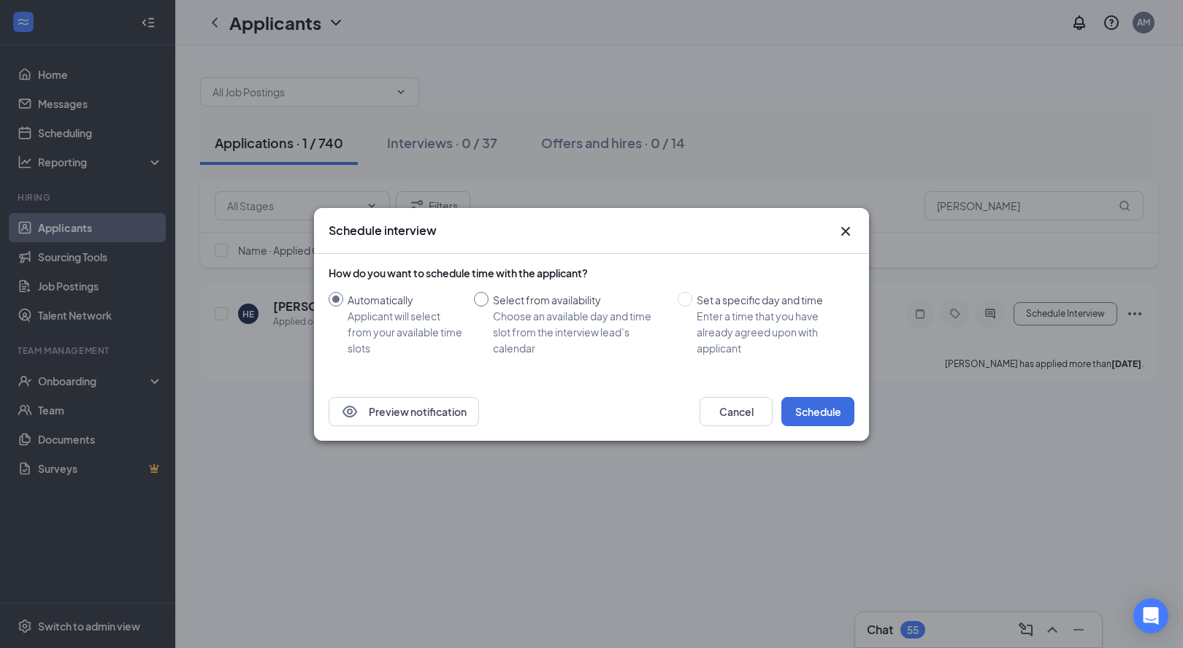
click at [550, 299] on div "Select from availability" at bounding box center [579, 300] width 173 height 16
click at [488, 299] on input "Select from availability Choose an available day and time slot from the intervi…" at bounding box center [481, 299] width 15 height 15
radio input "true"
radio input "false"
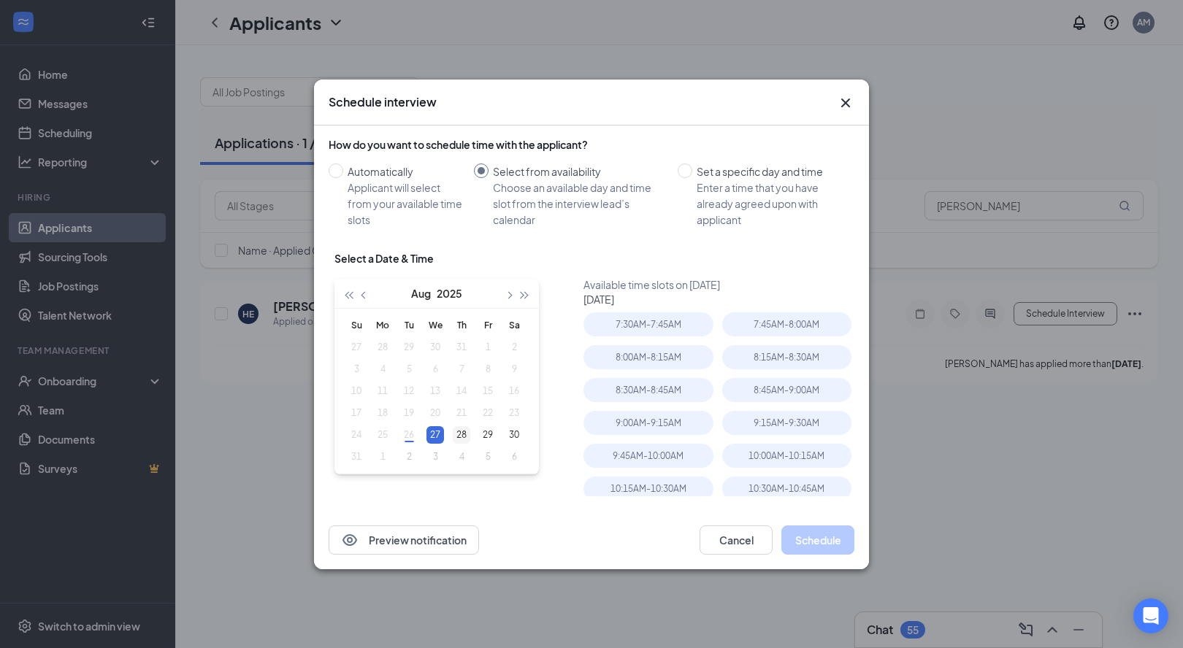
type input "Aug 28, 2025"
click at [456, 440] on div "28" at bounding box center [462, 435] width 18 height 18
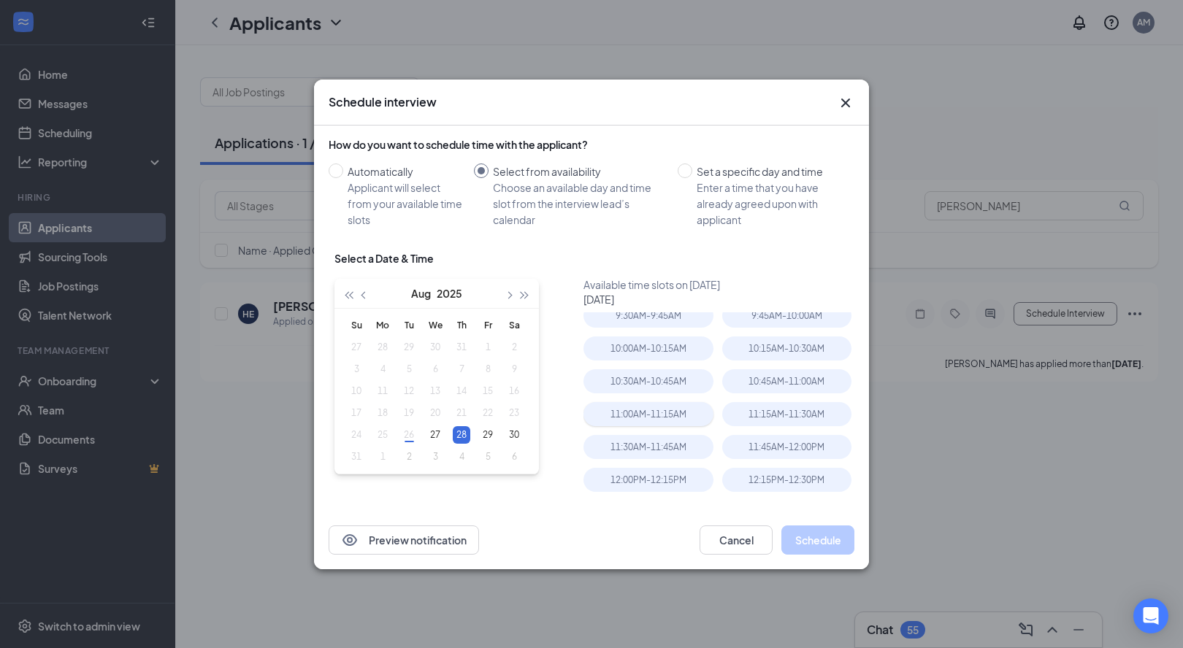
scroll to position [104, 0]
click at [729, 537] on button "Cancel" at bounding box center [735, 540] width 73 height 29
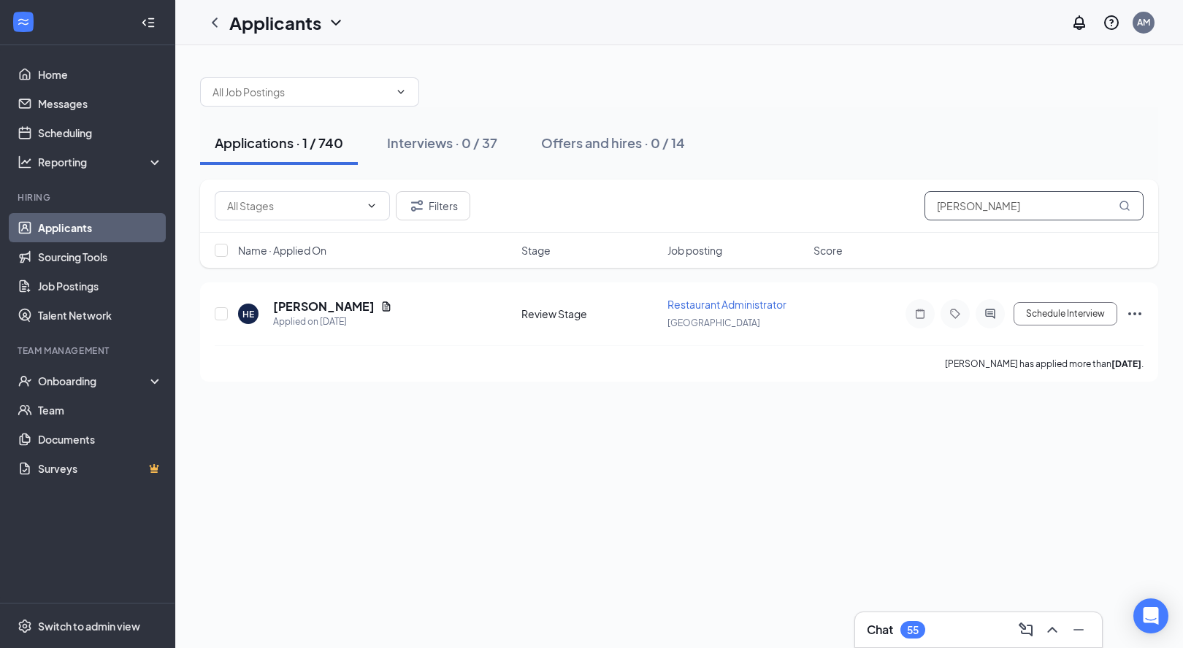
click at [971, 212] on input "haley epl" at bounding box center [1033, 205] width 219 height 29
type input "jamie"
click at [1051, 314] on button "Schedule Interview" at bounding box center [1065, 313] width 104 height 23
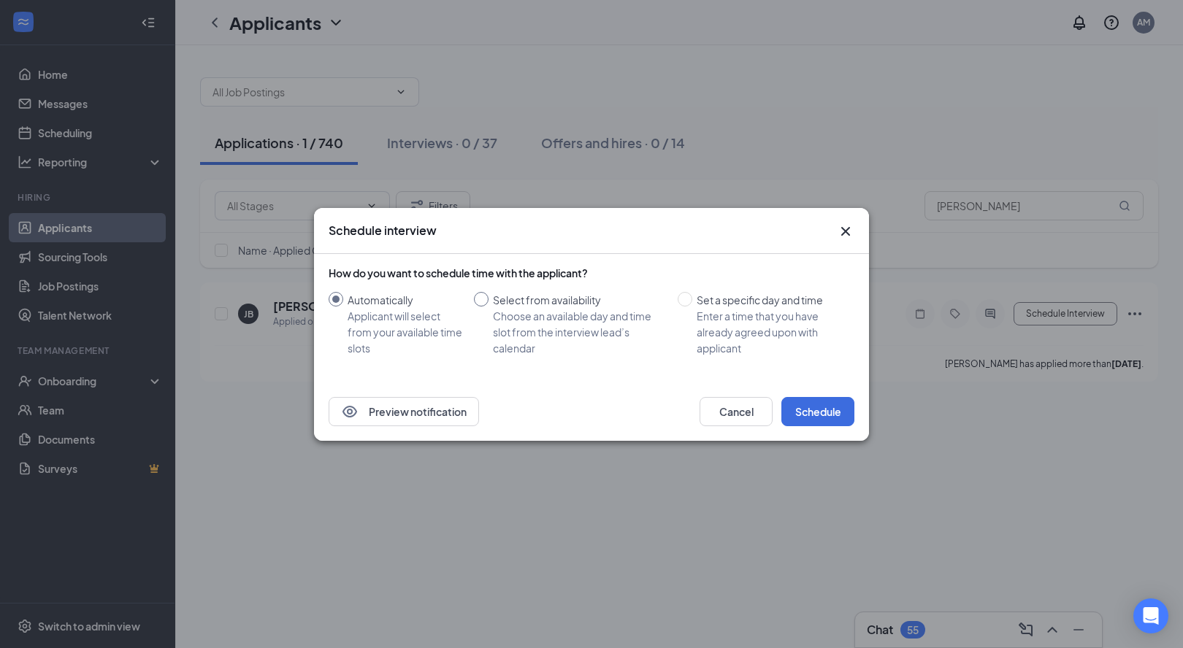
click at [560, 301] on div "Select from availability" at bounding box center [579, 300] width 173 height 16
click at [488, 301] on input "Select from availability Choose an available day and time slot from the intervi…" at bounding box center [481, 299] width 15 height 15
radio input "true"
radio input "false"
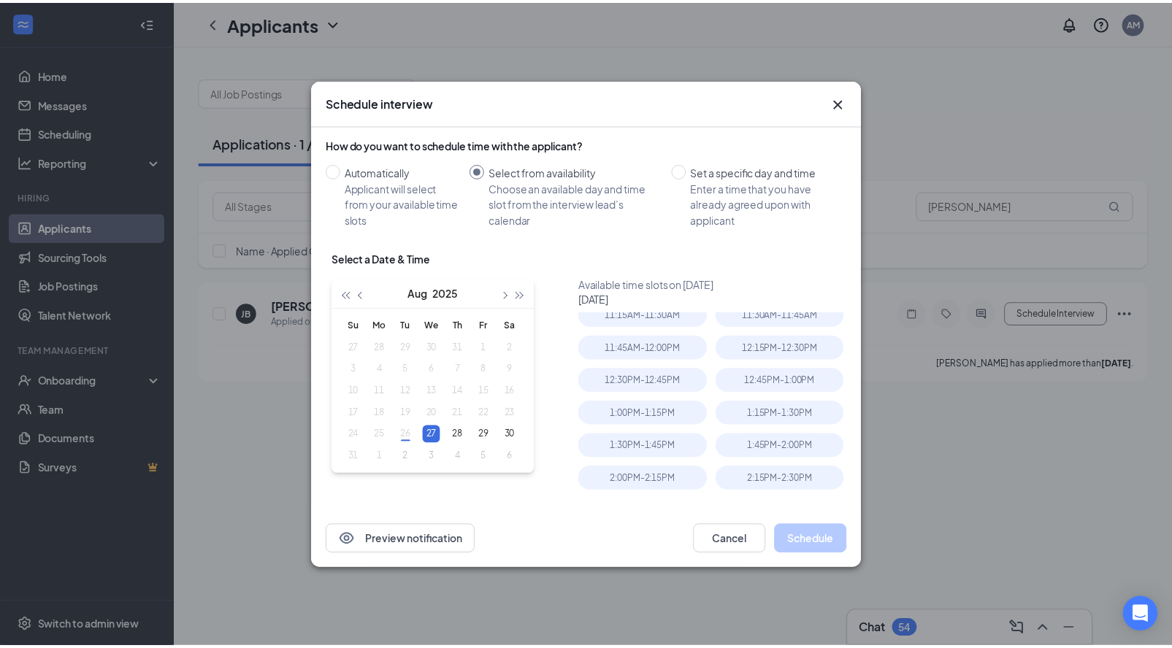
scroll to position [312, 0]
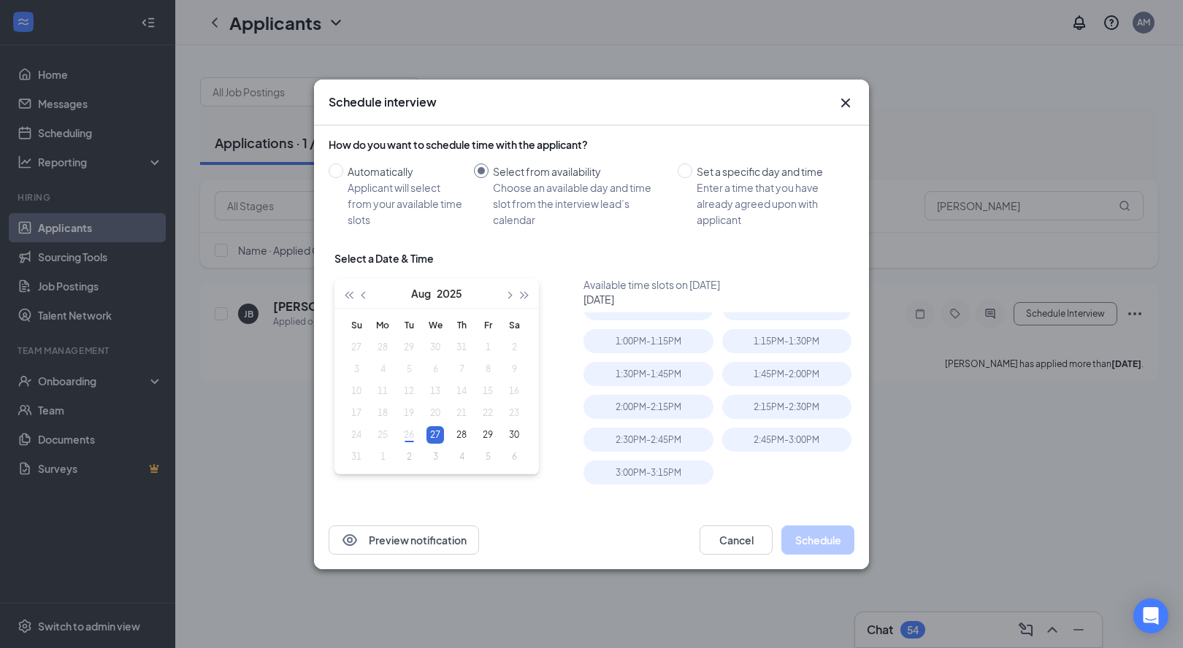
click at [414, 439] on table "Su Mo Tu We Th Fr Sa 27 28 29 30 31 1 2 3 4 5 6 7 8 9 10 11 12 13 14 15 16 17 1…" at bounding box center [435, 391] width 184 height 153
click at [410, 437] on table "Su Mo Tu We Th Fr Sa 27 28 29 30 31 1 2 3 4 5 6 7 8 9 10 11 12 13 14 15 16 17 1…" at bounding box center [435, 391] width 184 height 153
click at [462, 434] on div "28" at bounding box center [462, 435] width 18 height 18
type input "Aug 28, 2025"
click at [666, 414] on div "2:00PM - 2:15PM" at bounding box center [647, 407] width 129 height 24
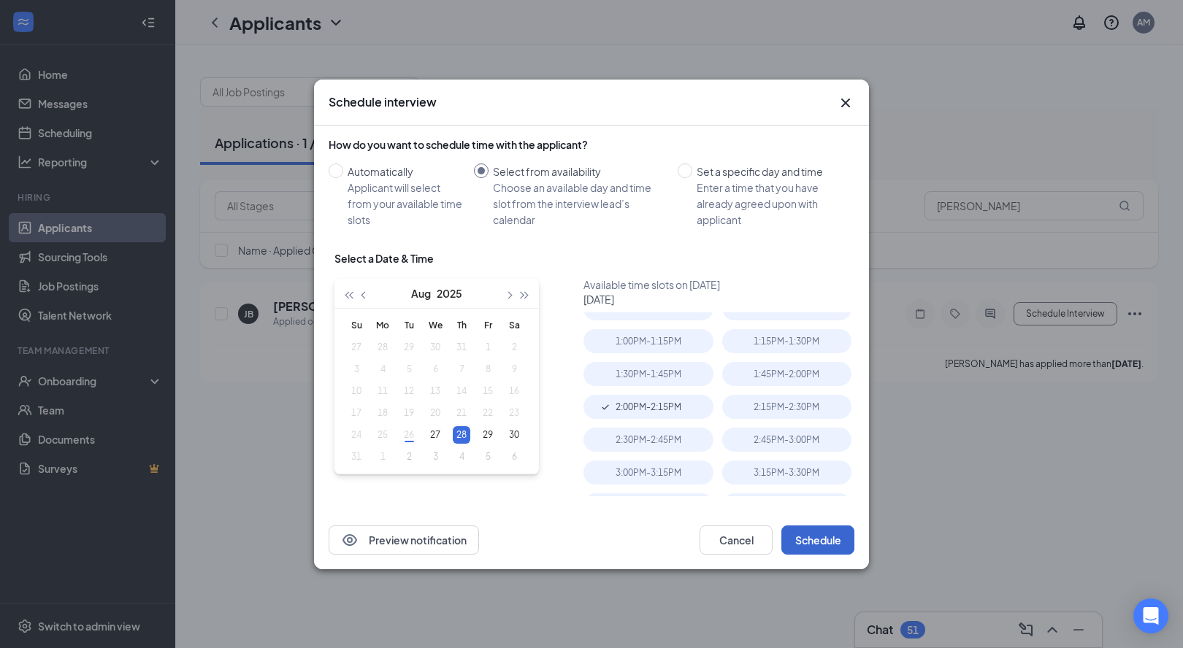
click at [826, 542] on button "Schedule" at bounding box center [817, 540] width 73 height 29
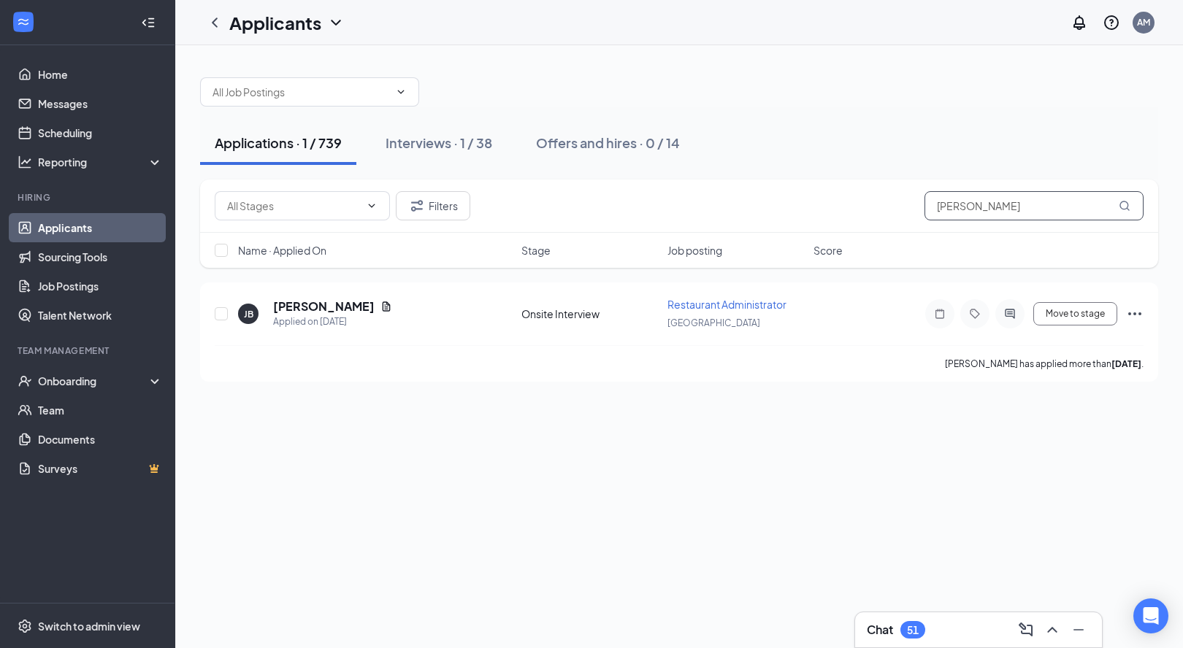
click at [984, 201] on input "jamie" at bounding box center [1033, 205] width 219 height 29
type input "haley employ"
drag, startPoint x: 869, startPoint y: 310, endPoint x: 1067, endPoint y: 322, distance: 197.4
click at [1067, 322] on button "Schedule Interview" at bounding box center [1065, 313] width 104 height 23
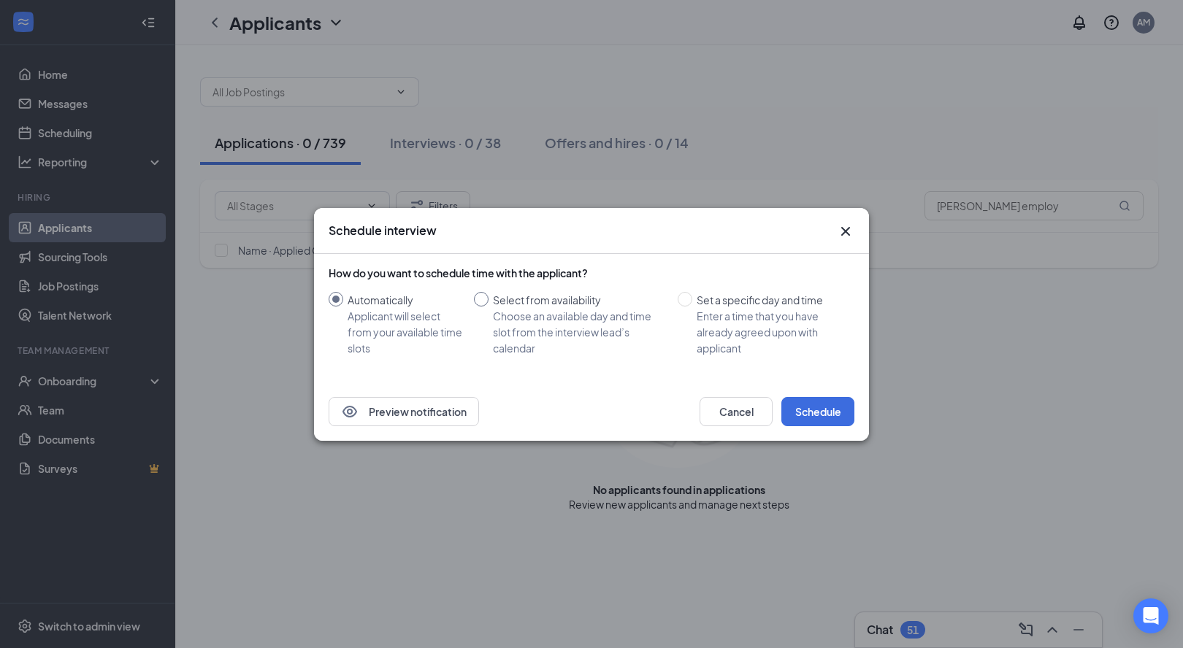
click at [569, 318] on div "Choose an available day and time slot from the interview lead’s calendar" at bounding box center [579, 332] width 173 height 48
click at [488, 307] on input "Select from availability Choose an available day and time slot from the intervi…" at bounding box center [481, 299] width 15 height 15
radio input "true"
radio input "false"
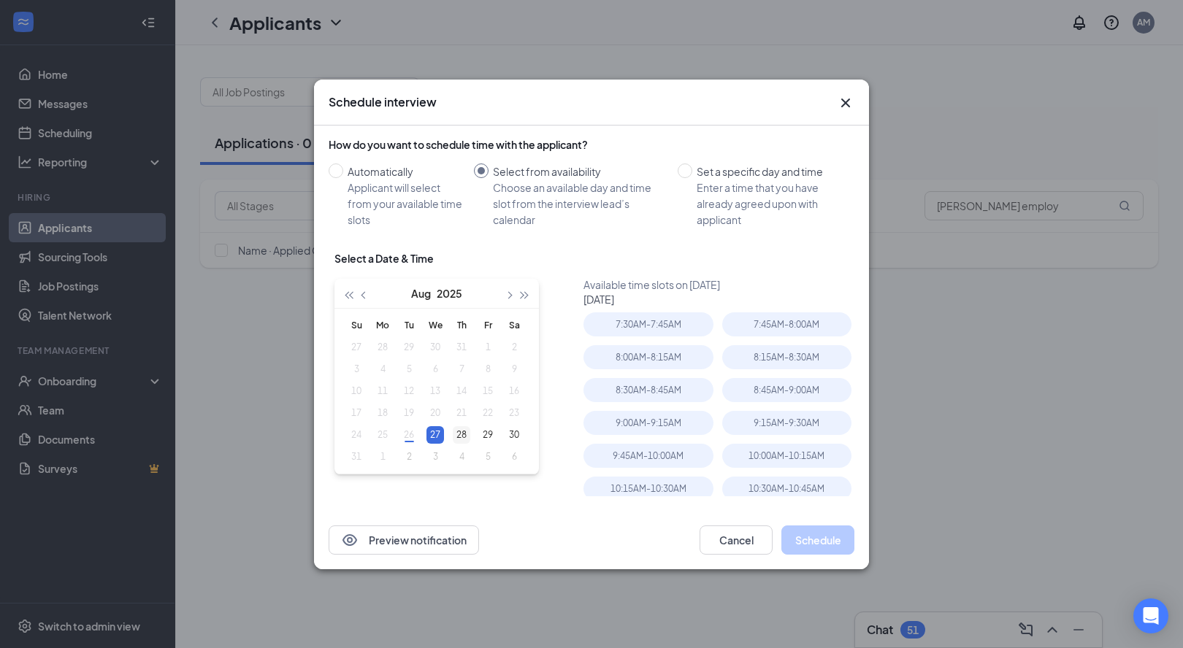
type input "Aug 28, 2025"
click at [463, 434] on div "28" at bounding box center [462, 435] width 18 height 18
click at [636, 484] on div "10:30AM - 10:45AM" at bounding box center [647, 489] width 129 height 24
click at [815, 545] on button "Schedule" at bounding box center [817, 540] width 73 height 29
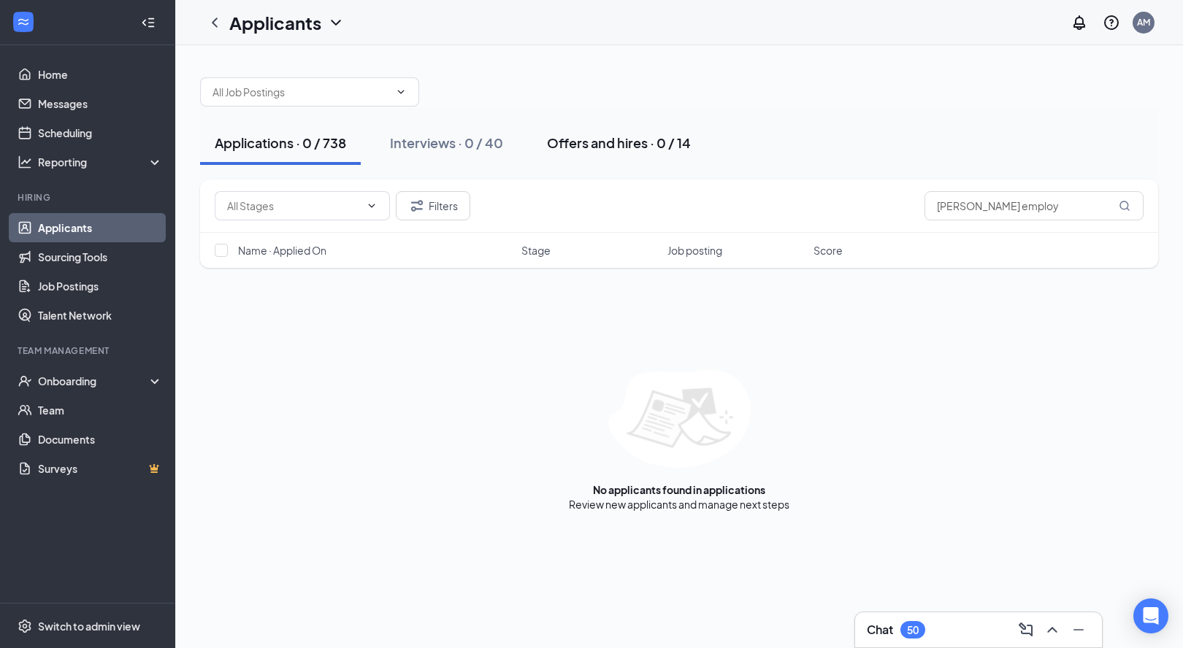
click at [575, 147] on div "Offers and hires · 0 / 14" at bounding box center [619, 143] width 144 height 18
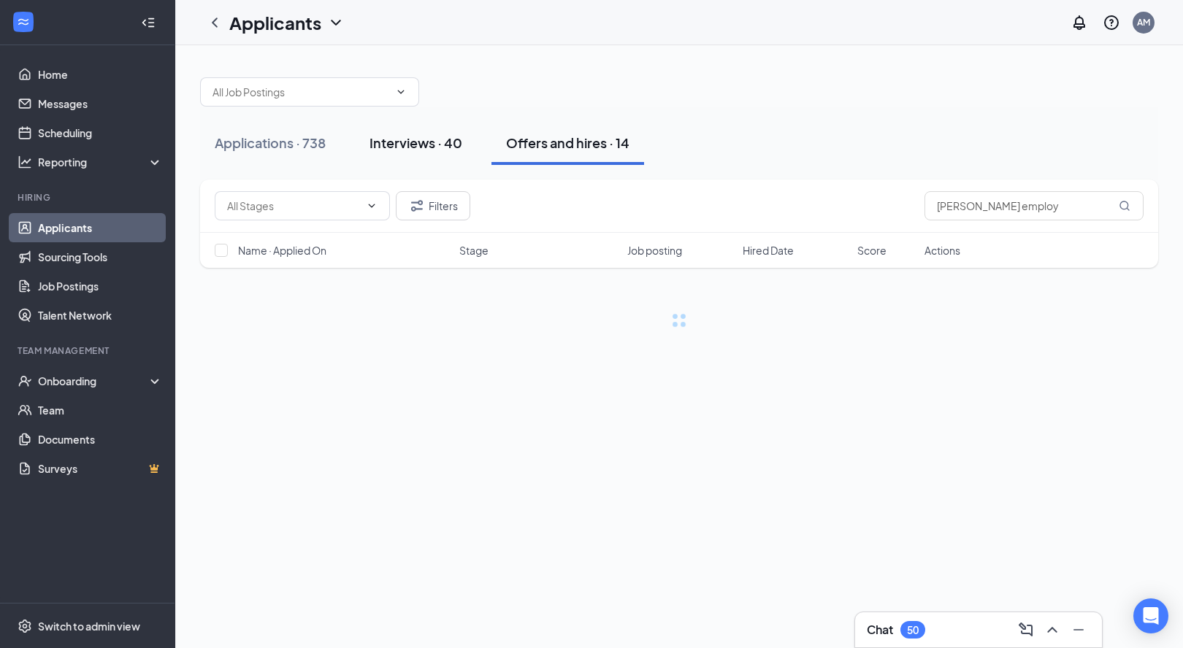
click at [410, 145] on div "Interviews · 40" at bounding box center [415, 143] width 93 height 18
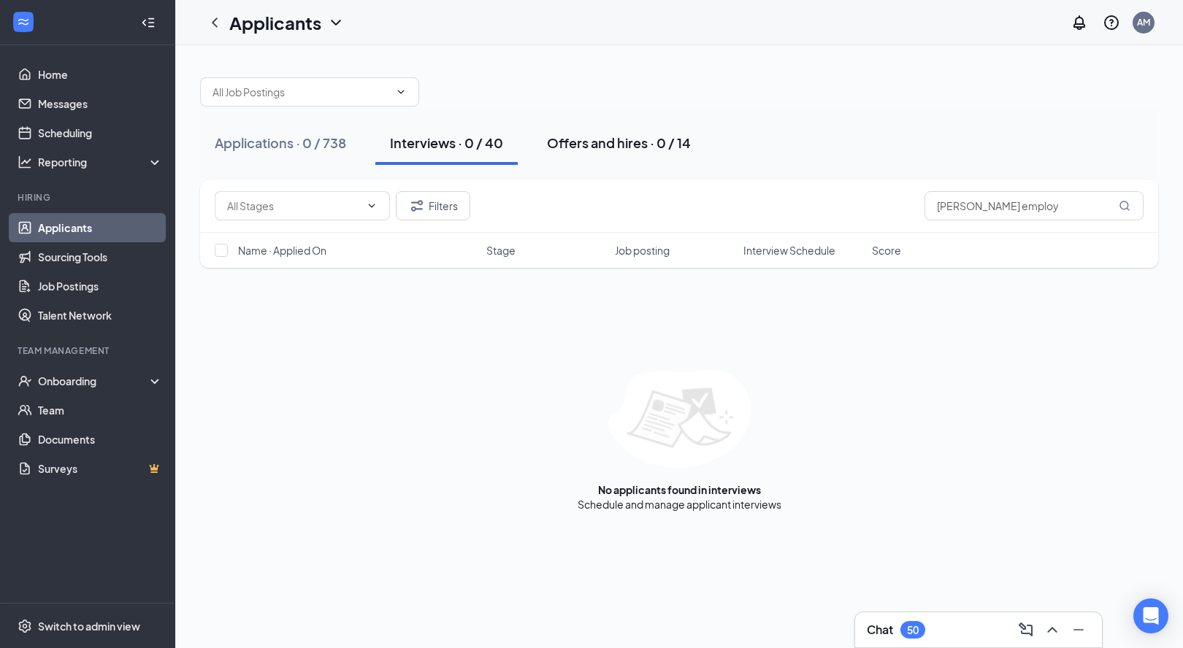
click at [575, 145] on div "Offers and hires · 0 / 14" at bounding box center [619, 143] width 144 height 18
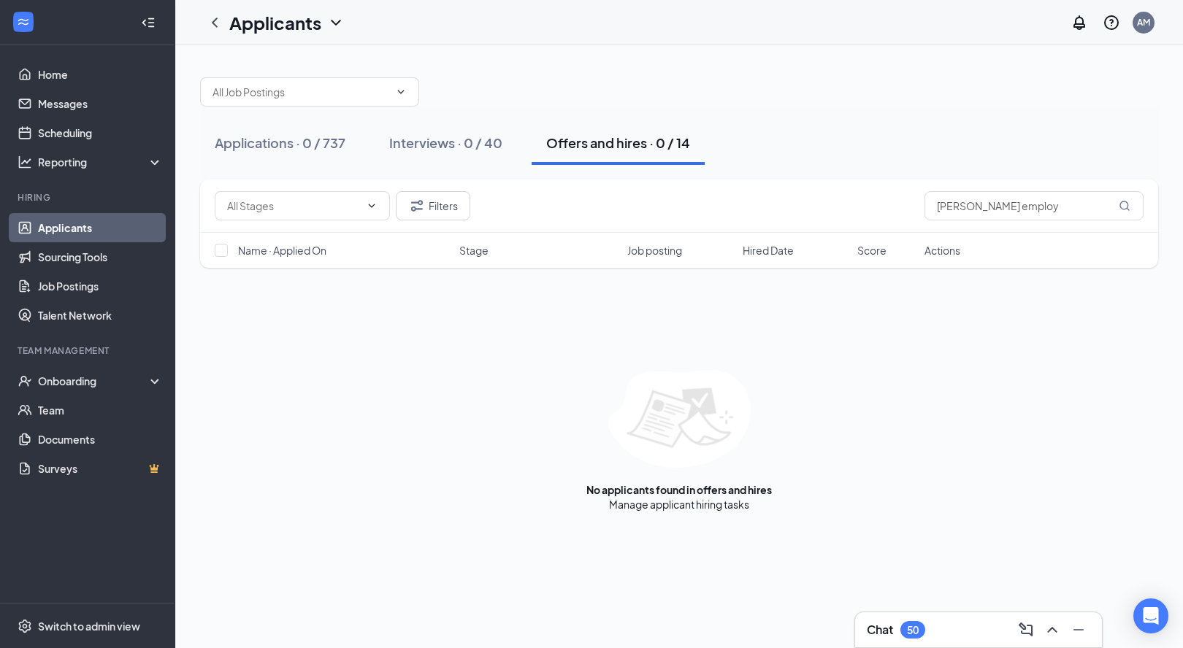
click at [107, 228] on link "Applicants" at bounding box center [100, 227] width 125 height 29
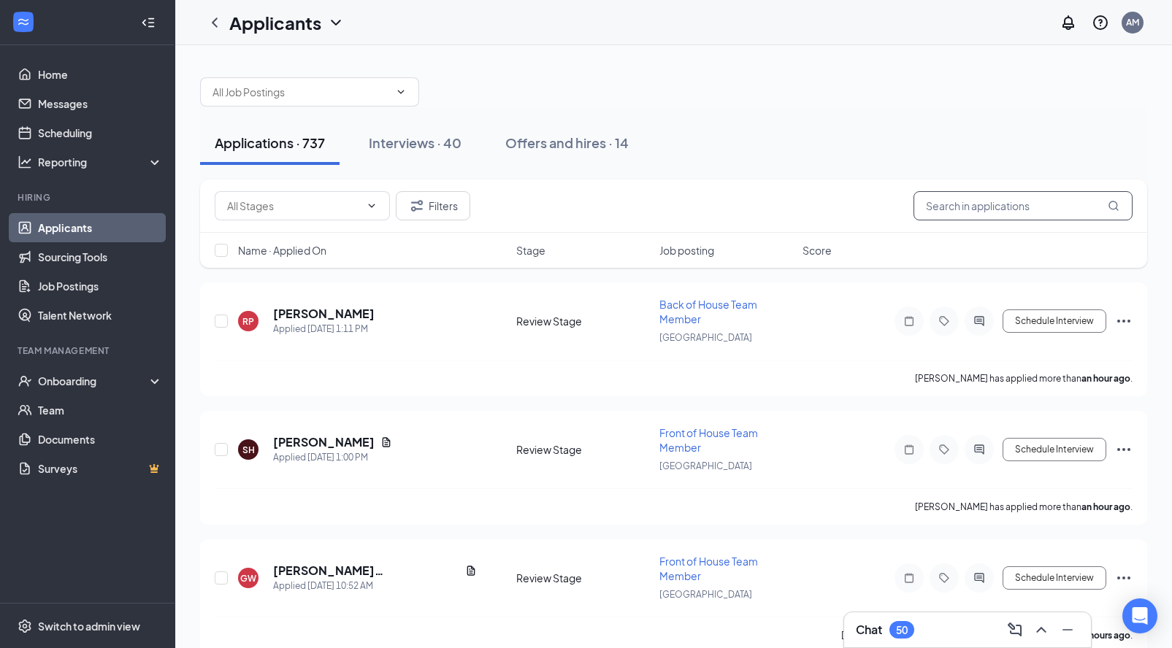
click at [996, 211] on input "text" at bounding box center [1022, 205] width 219 height 29
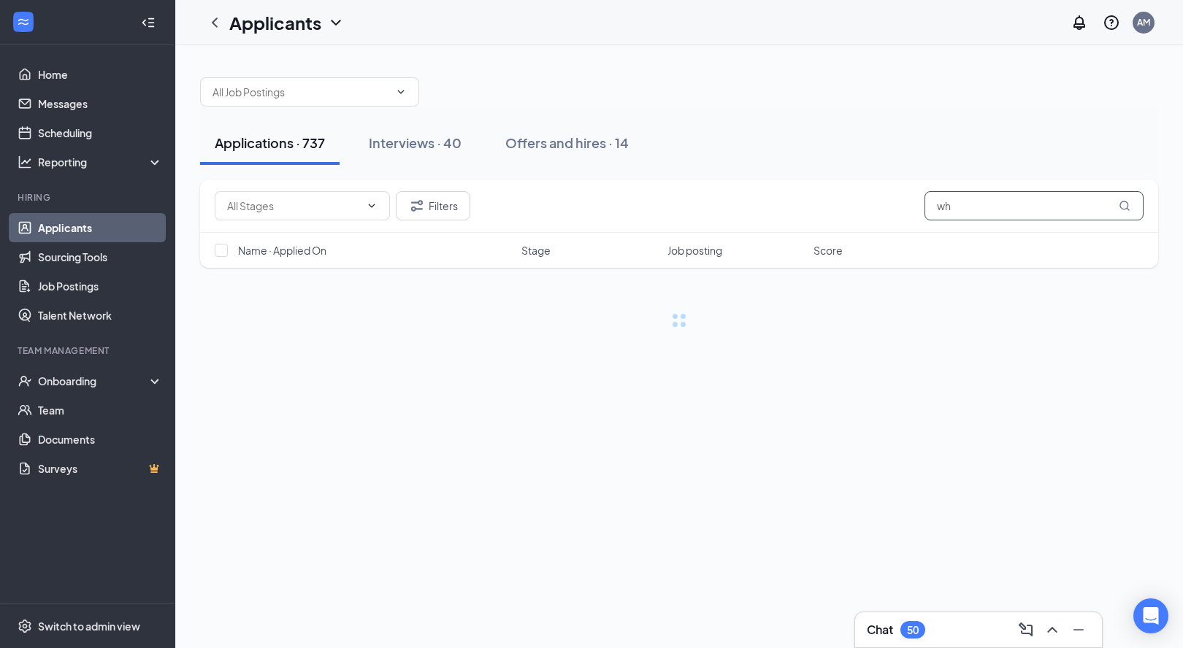
type input "w"
type input "khole smith"
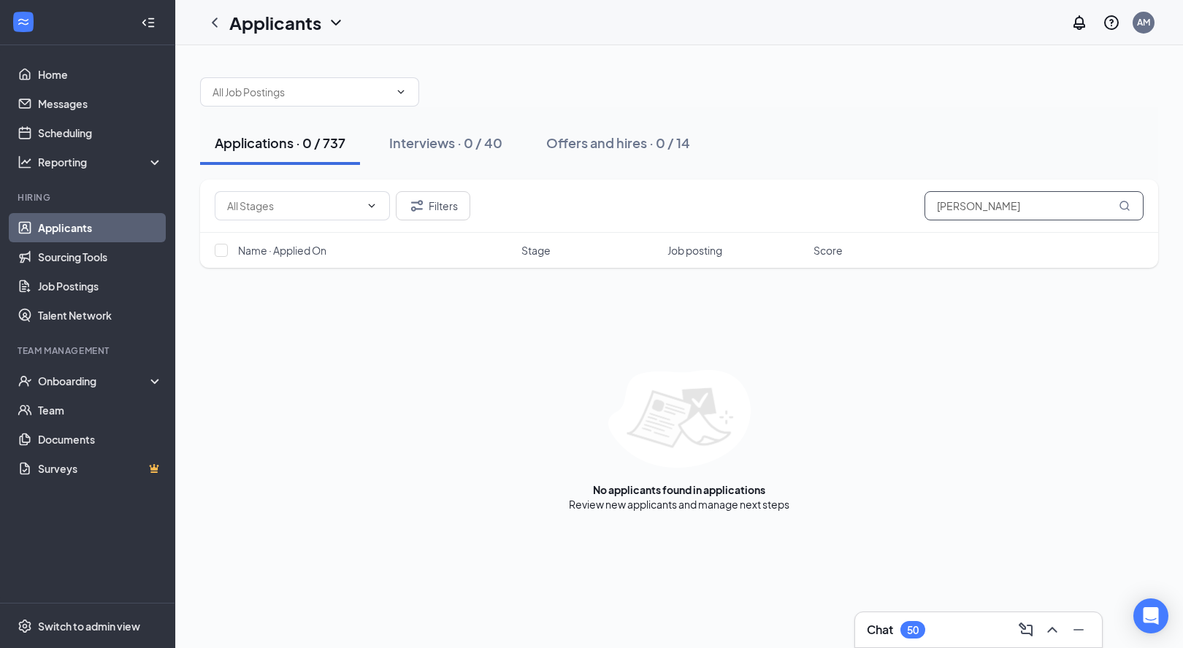
drag, startPoint x: 1012, startPoint y: 210, endPoint x: 885, endPoint y: 211, distance: 127.0
click at [885, 211] on div "Filters khole smith" at bounding box center [679, 205] width 929 height 29
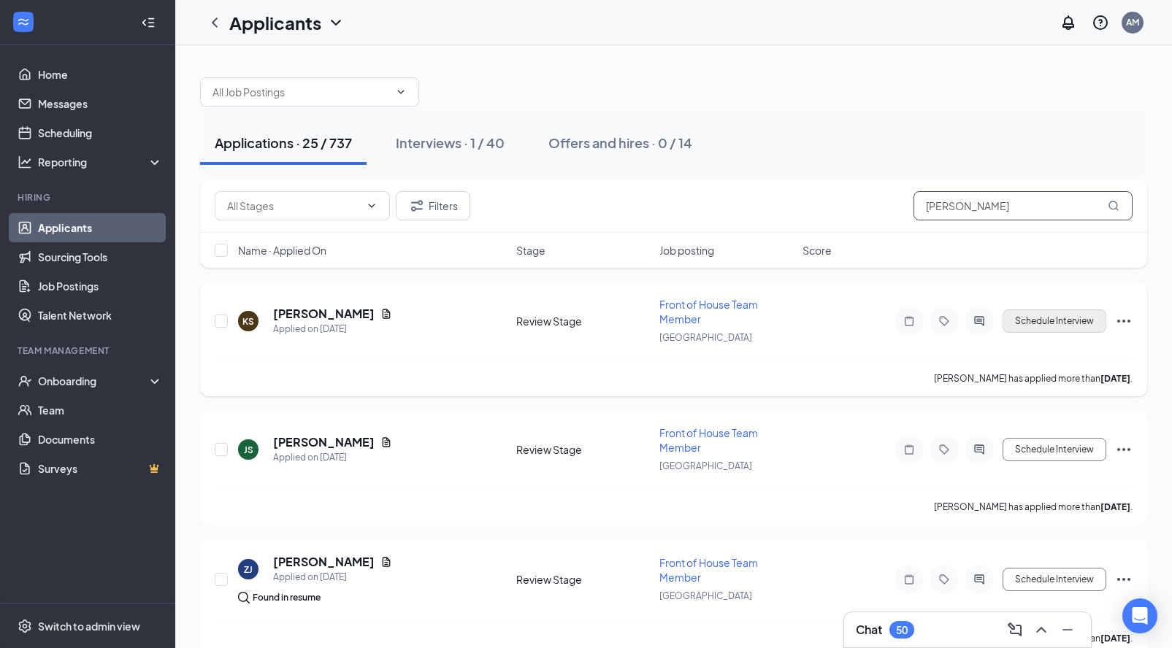
type input "smith"
click at [1013, 319] on button "Schedule Interview" at bounding box center [1054, 321] width 104 height 23
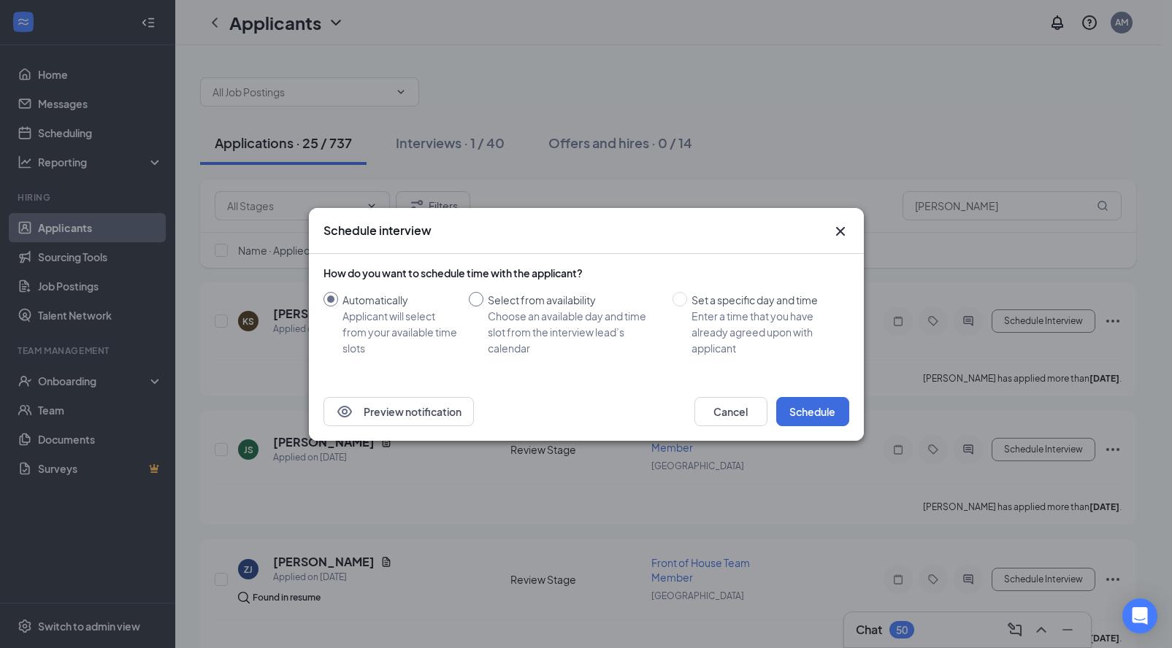
click at [546, 316] on div "Choose an available day and time slot from the interview lead’s calendar" at bounding box center [574, 332] width 173 height 48
click at [483, 307] on input "Select from availability Choose an available day and time slot from the intervi…" at bounding box center [476, 299] width 15 height 15
radio input "true"
radio input "false"
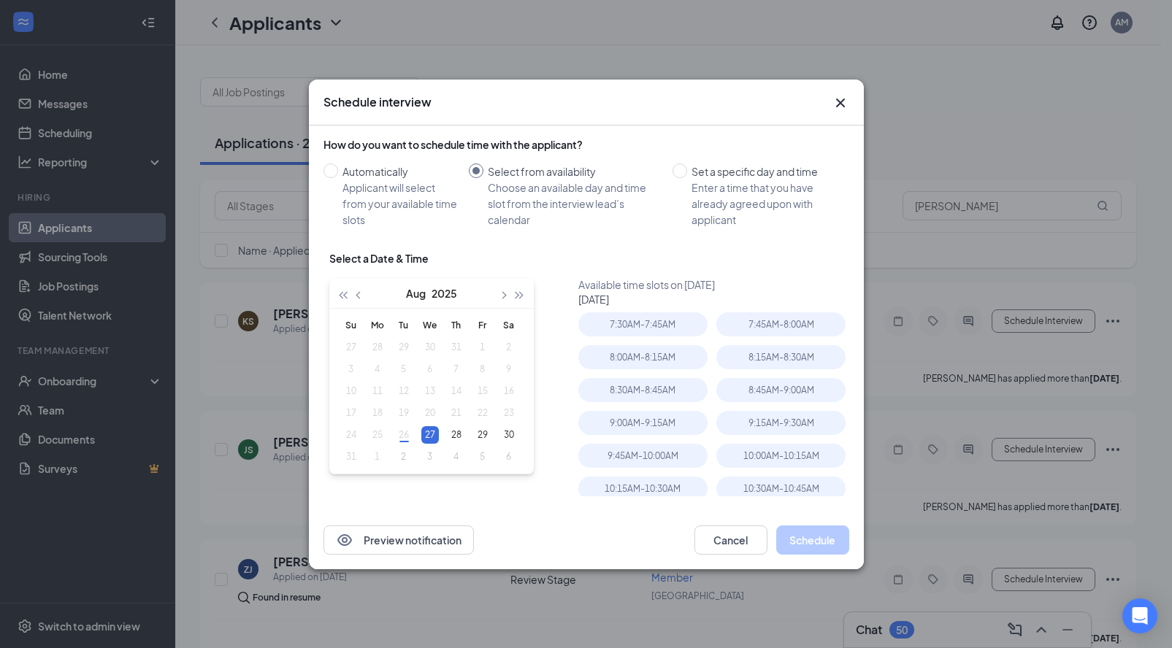
click at [406, 437] on table "Su Mo Tu We Th Fr Sa 27 28 29 30 31 1 2 3 4 5 6 7 8 9 10 11 12 13 14 15 16 17 1…" at bounding box center [430, 391] width 184 height 153
click at [399, 439] on table "Su Mo Tu We Th Fr Sa 27 28 29 30 31 1 2 3 4 5 6 7 8 9 10 11 12 13 14 15 16 17 1…" at bounding box center [430, 391] width 184 height 153
type input "Aug 27, 2025"
click at [727, 533] on button "Cancel" at bounding box center [730, 540] width 73 height 29
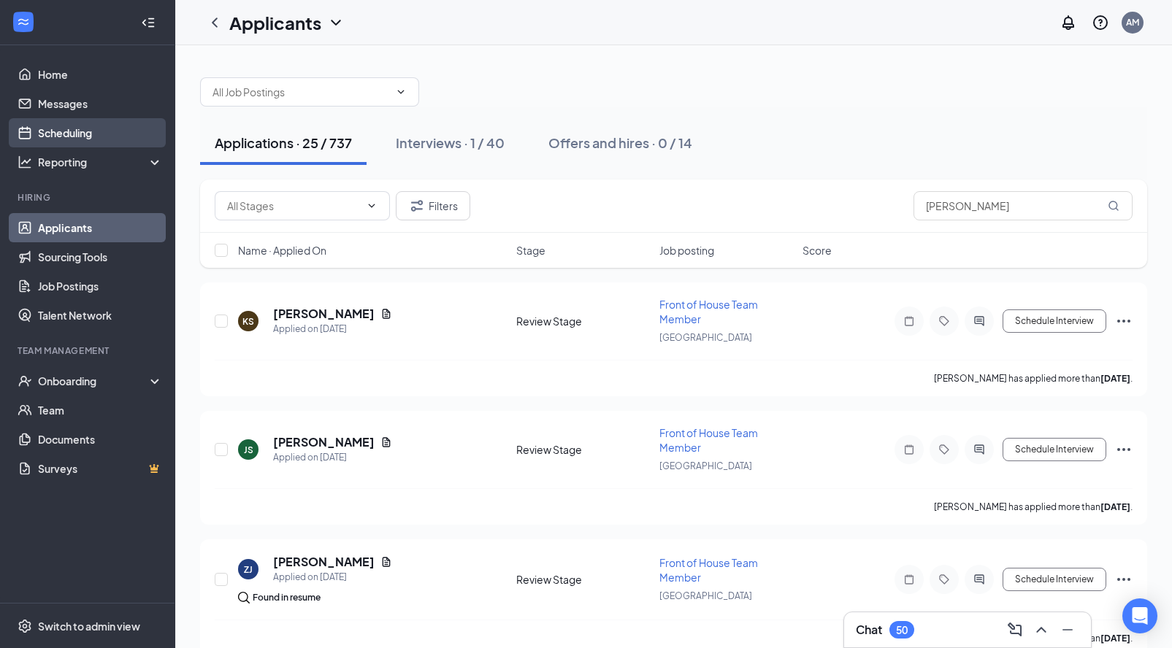
click at [98, 133] on link "Scheduling" at bounding box center [100, 132] width 125 height 29
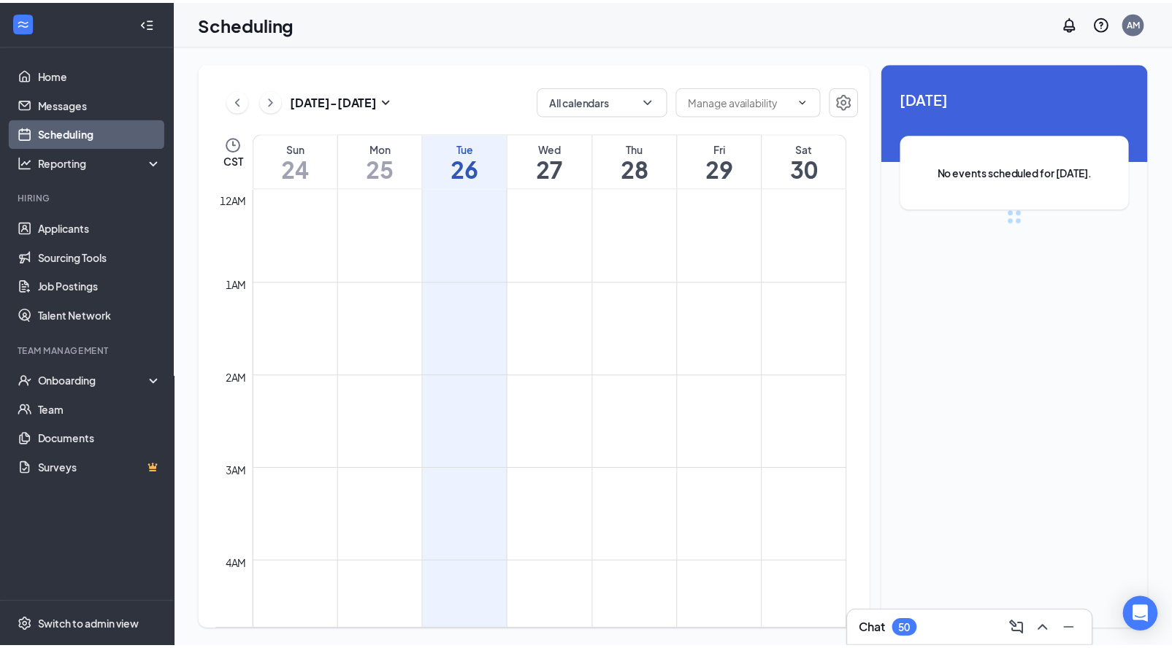
scroll to position [718, 0]
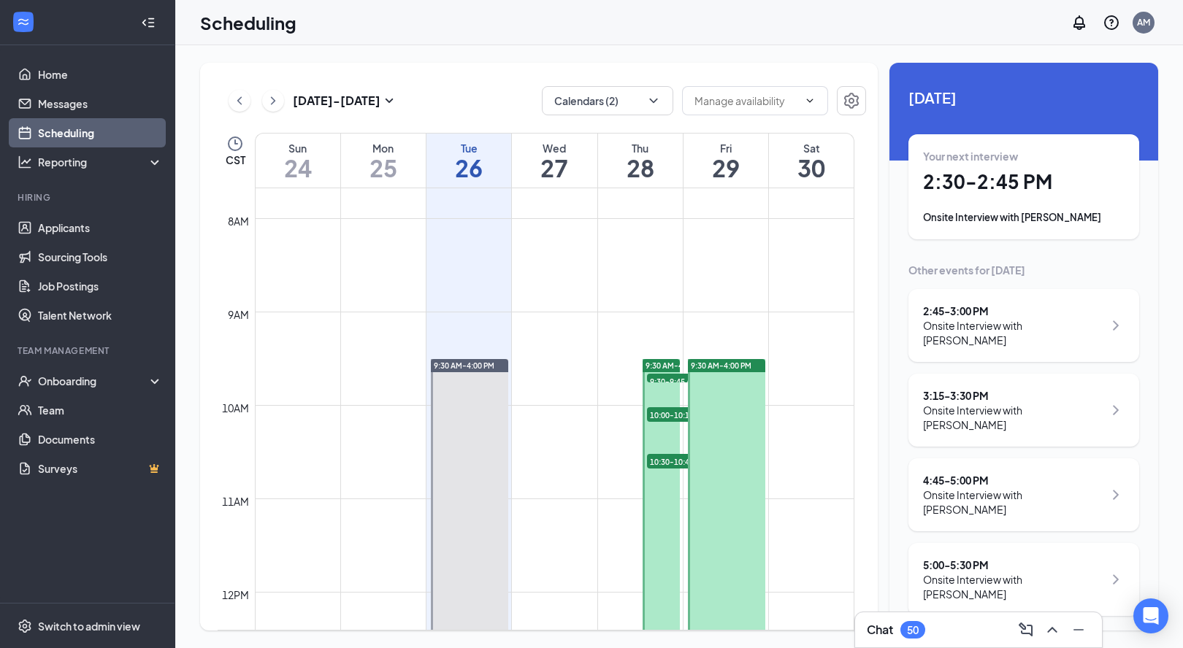
click at [644, 233] on td at bounding box center [554, 229] width 599 height 23
click at [639, 174] on h1 "28" at bounding box center [640, 167] width 85 height 25
click at [717, 211] on td at bounding box center [554, 206] width 599 height 23
click at [710, 174] on h1 "29" at bounding box center [725, 167] width 85 height 25
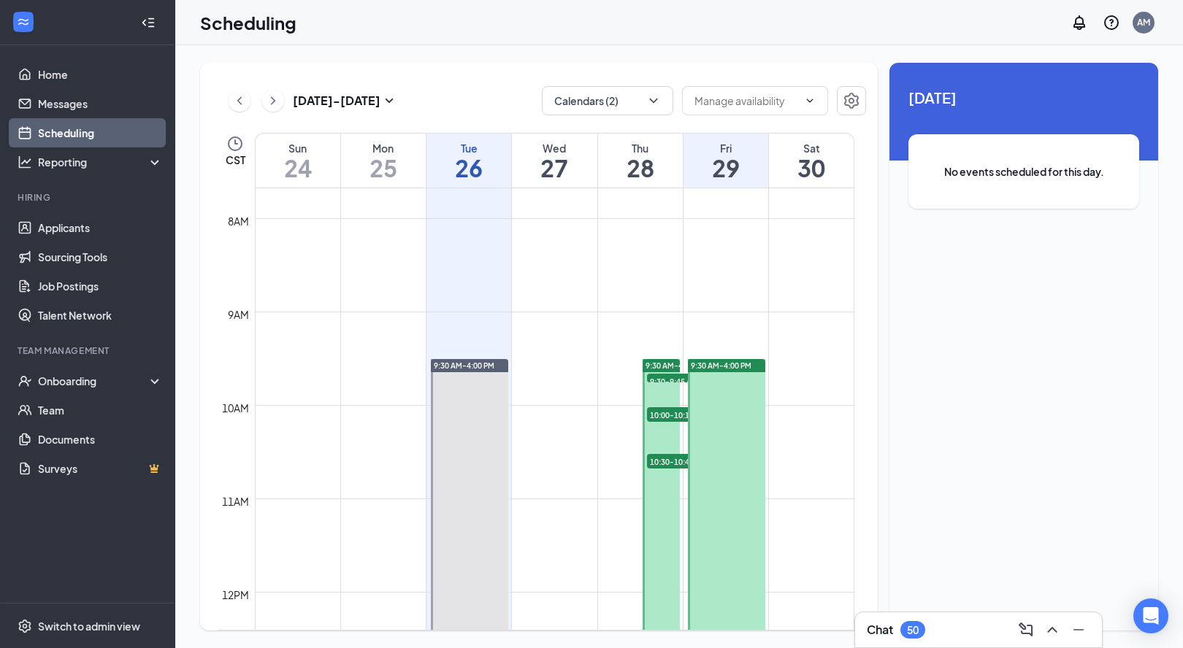
click at [717, 185] on div "Fri 29" at bounding box center [725, 161] width 85 height 54
click at [639, 175] on h1 "28" at bounding box center [640, 167] width 85 height 25
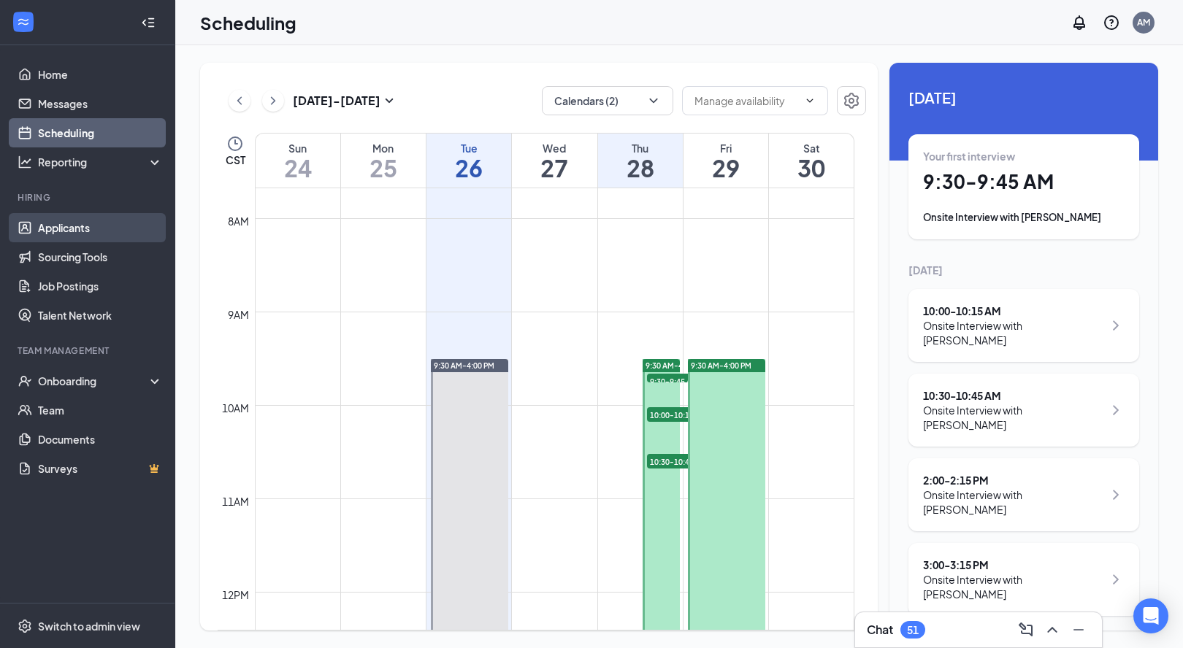
click at [78, 228] on link "Applicants" at bounding box center [100, 227] width 125 height 29
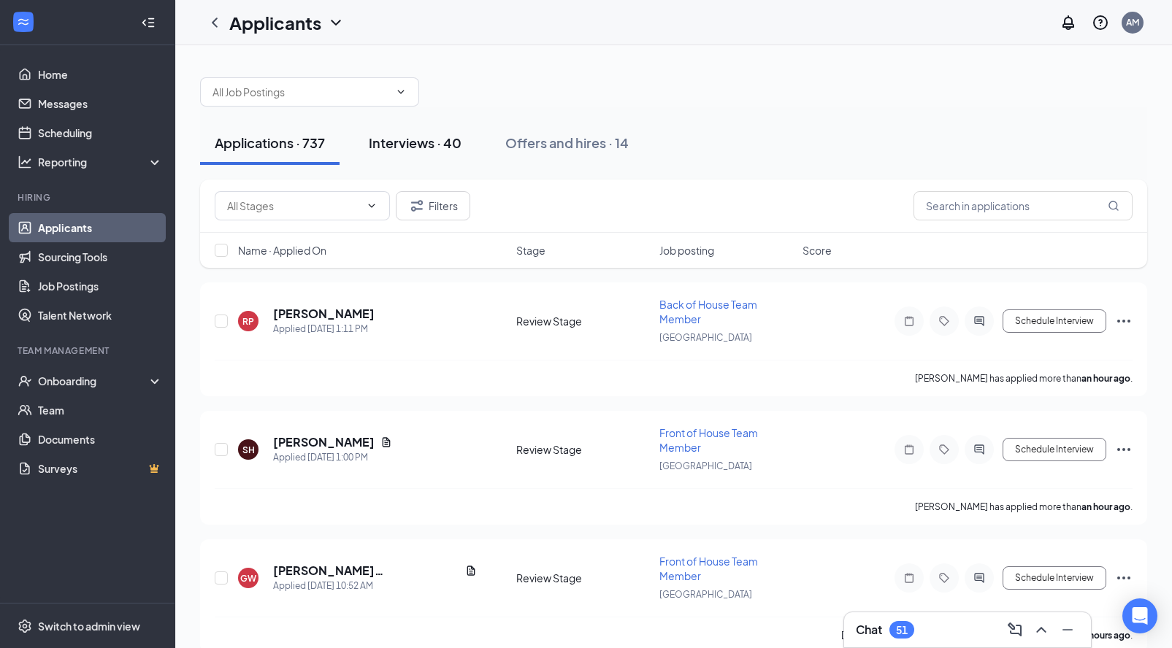
click at [393, 140] on div "Interviews · 40" at bounding box center [415, 143] width 93 height 18
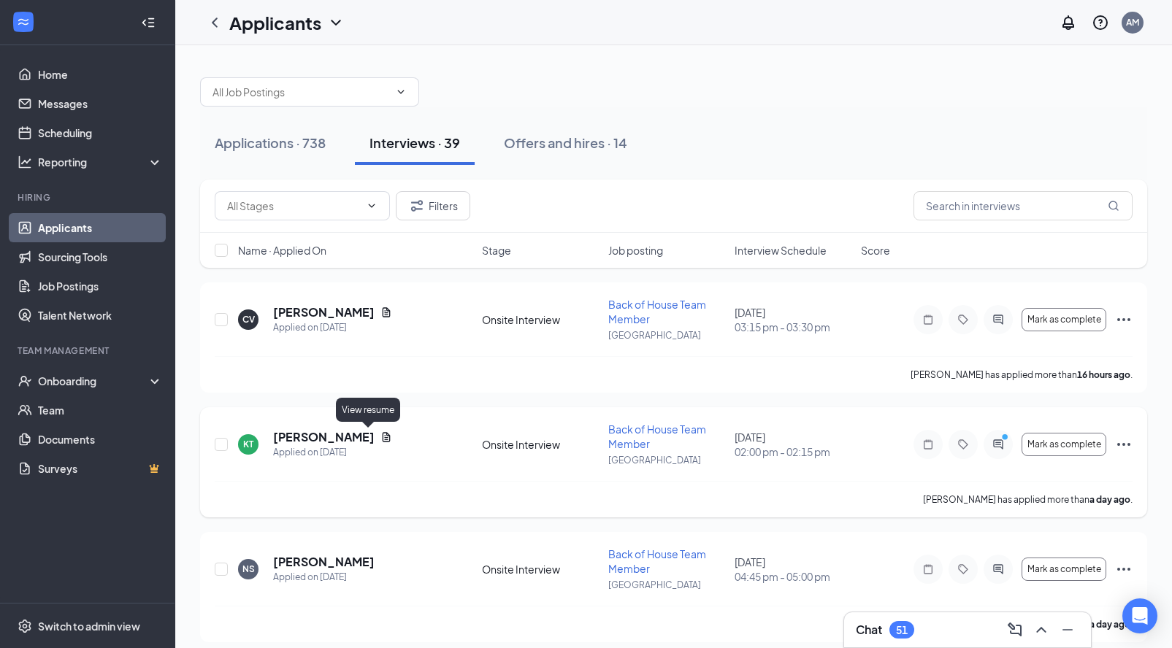
click at [380, 438] on icon "Document" at bounding box center [386, 437] width 12 height 12
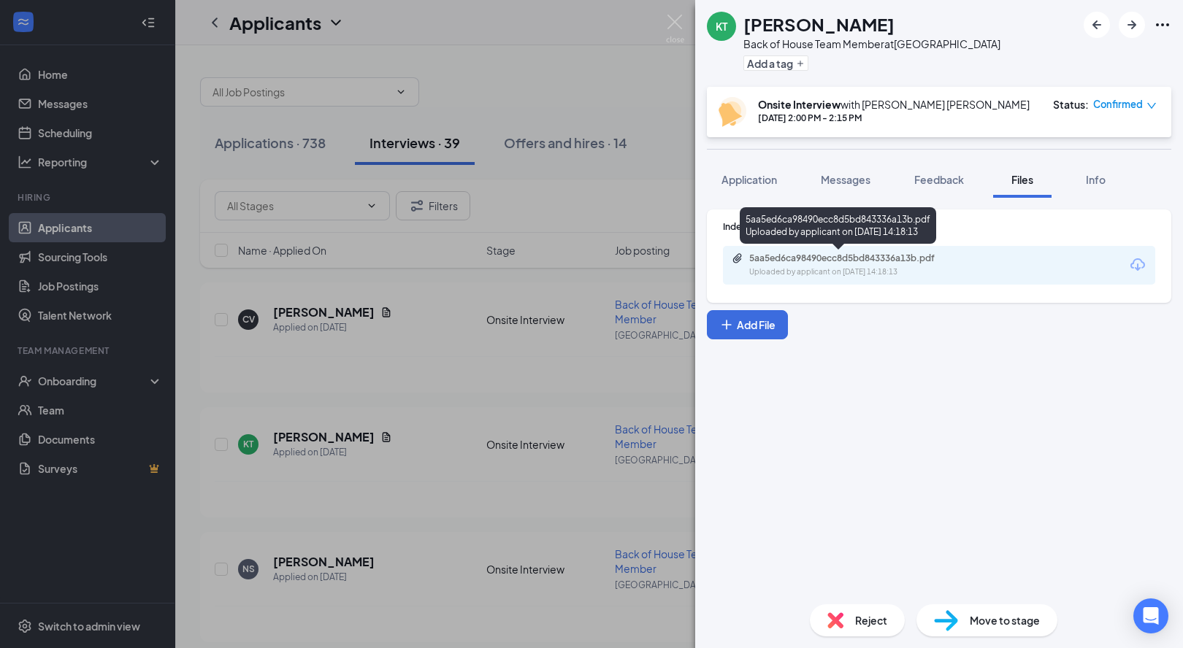
click at [831, 261] on div "5aa5ed6ca98490ecc8d5bd843336a13b.pdf" at bounding box center [851, 259] width 204 height 12
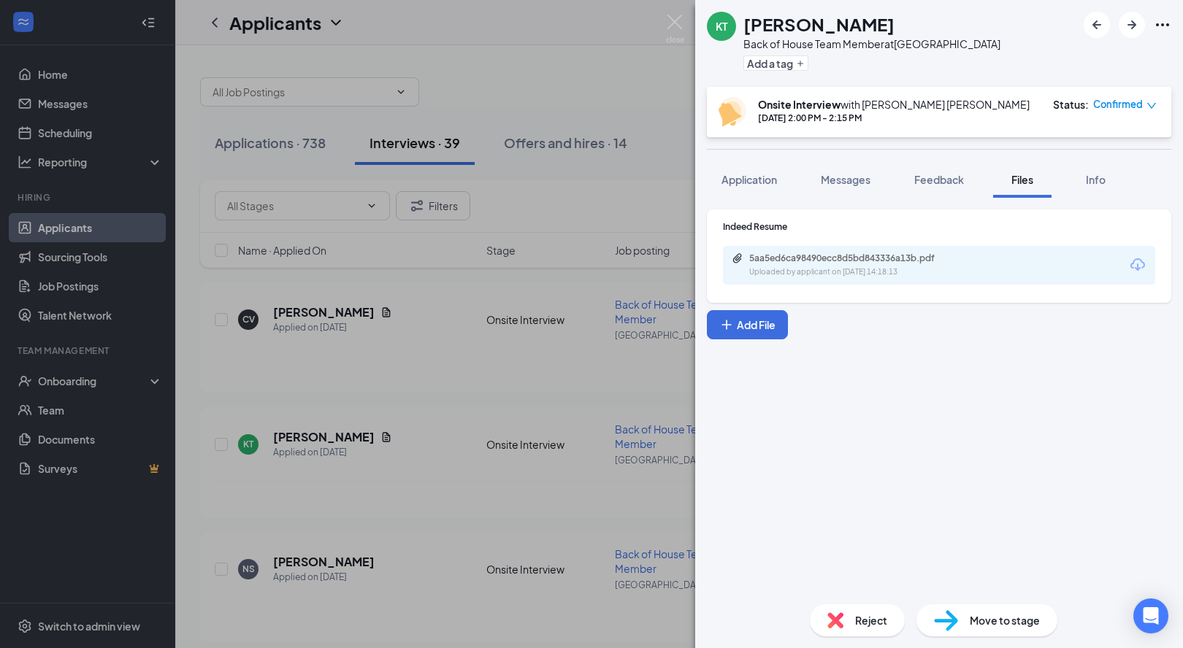
click at [663, 44] on div "KT Karen Truelove Back of House Team Member at Glasgow Add a tag Onsite Intervi…" at bounding box center [591, 324] width 1183 height 648
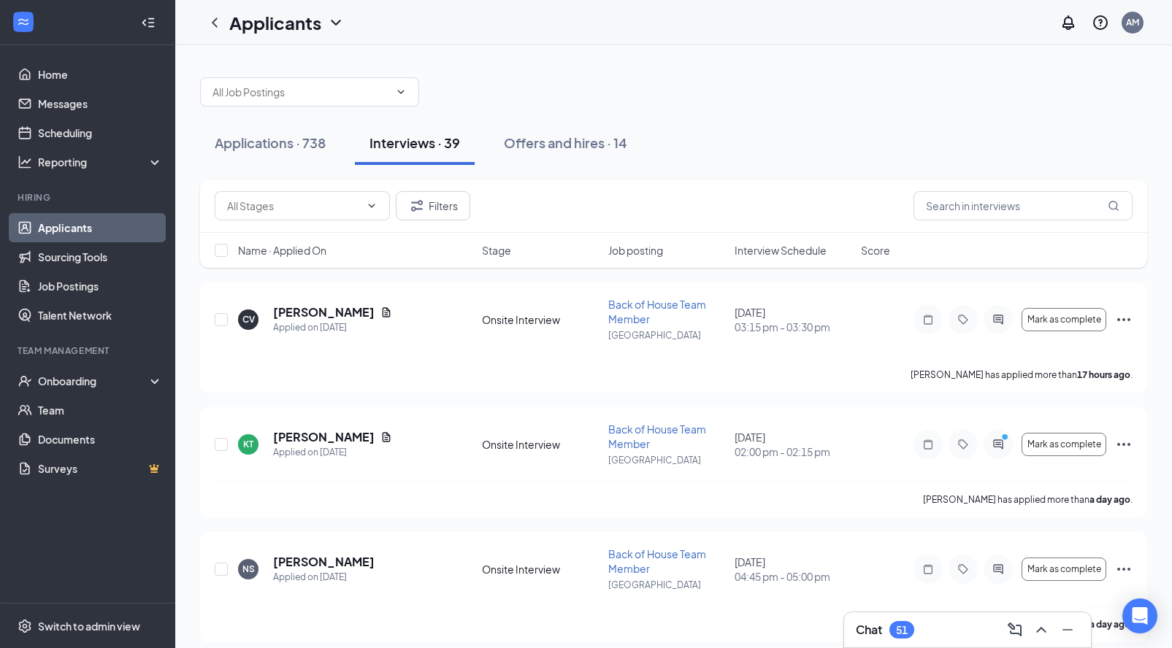
scroll to position [3, 0]
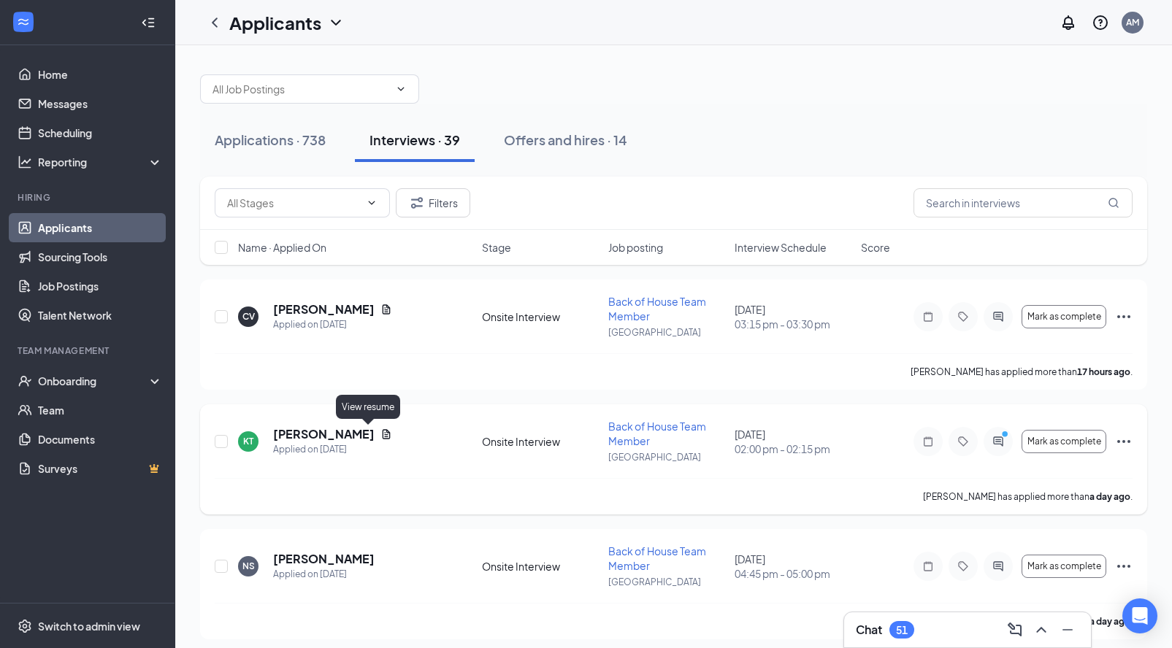
click at [383, 436] on icon "Document" at bounding box center [387, 433] width 8 height 9
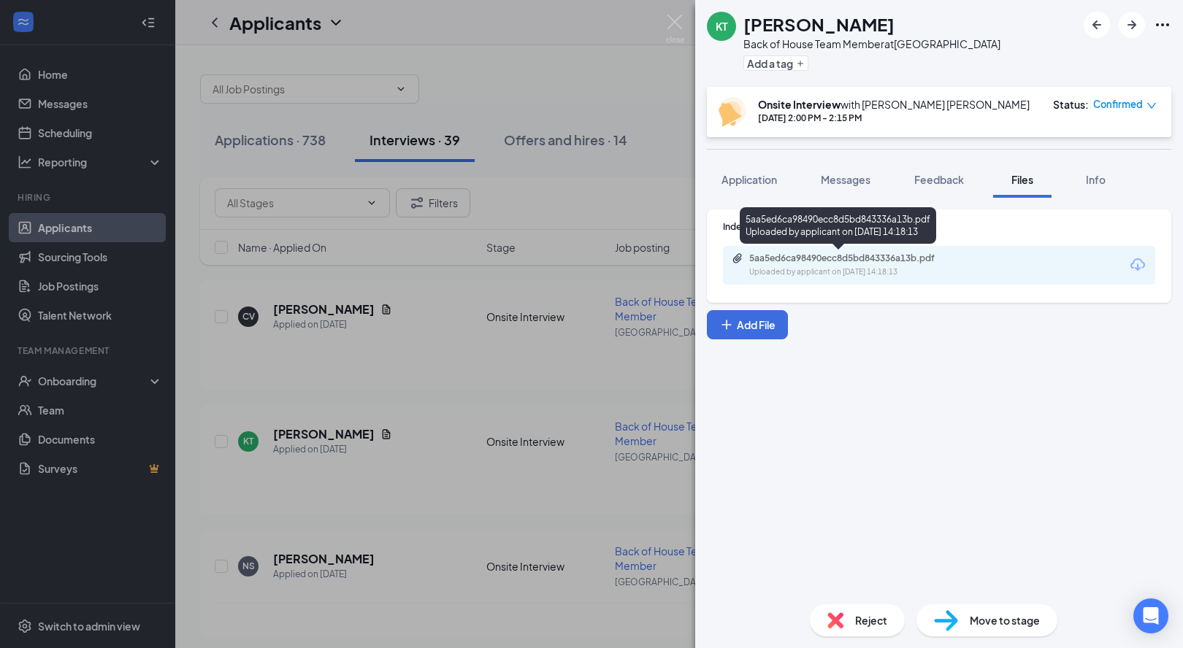
click at [828, 264] on div "5aa5ed6ca98490ecc8d5bd843336a13b.pdf Uploaded by applicant on Aug 25, 2025 at 1…" at bounding box center [849, 266] width 237 height 26
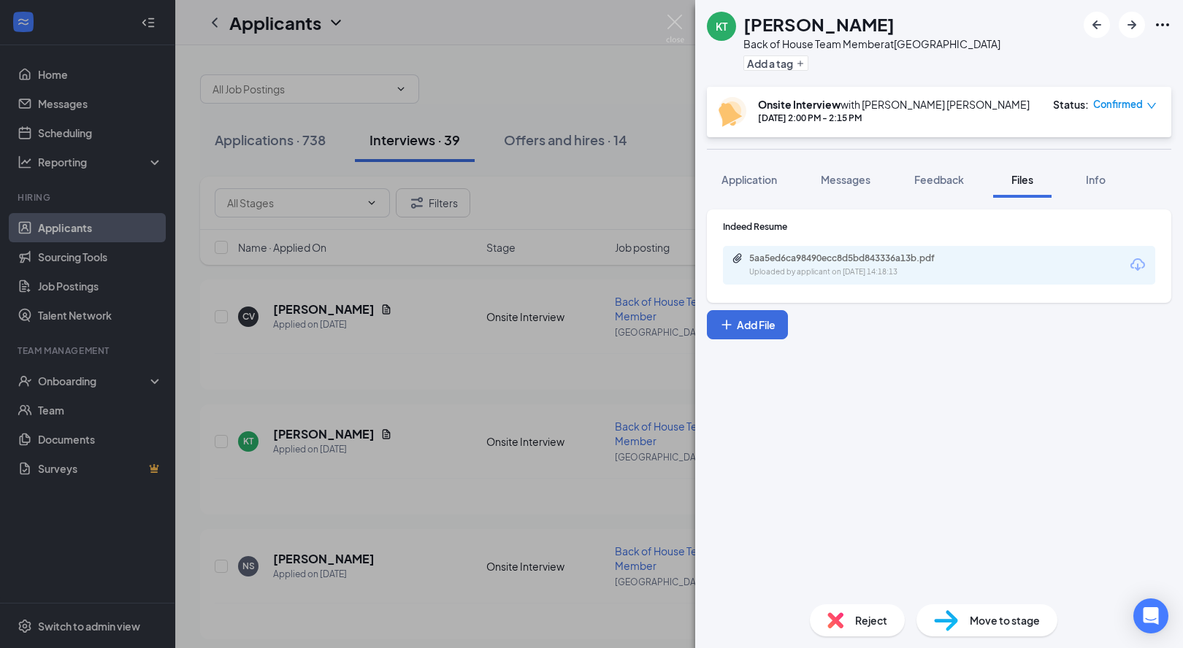
click at [602, 91] on div "KT Karen Truelove Back of House Team Member at Glasgow Add a tag Onsite Intervi…" at bounding box center [591, 324] width 1183 height 648
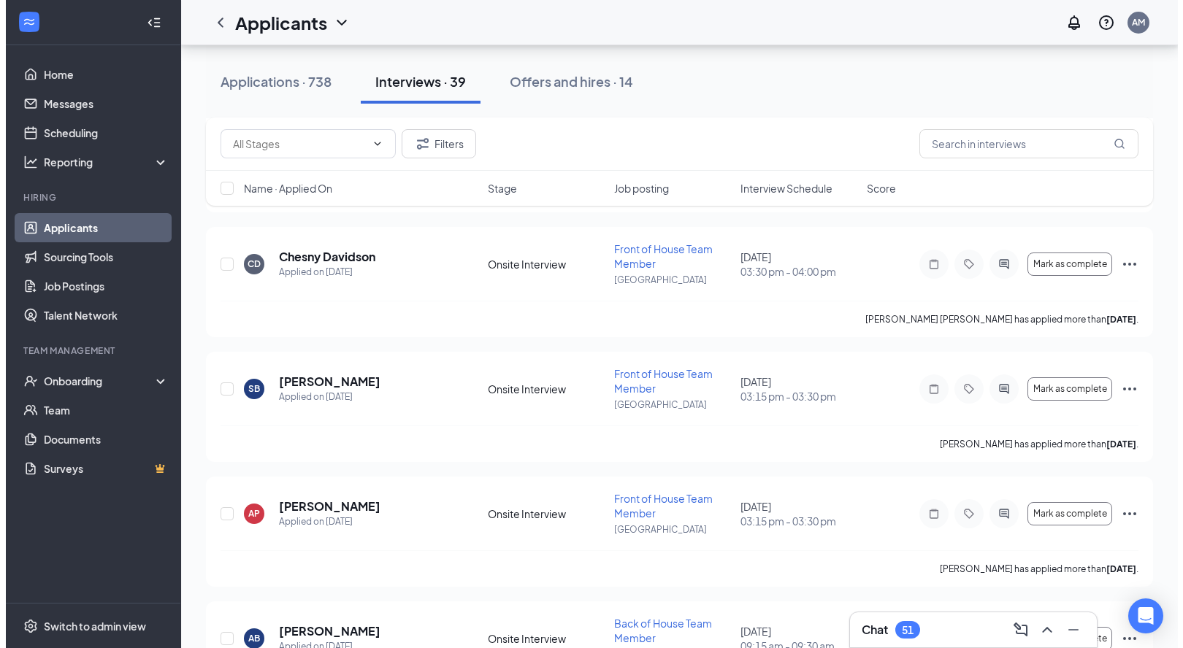
scroll to position [911, 0]
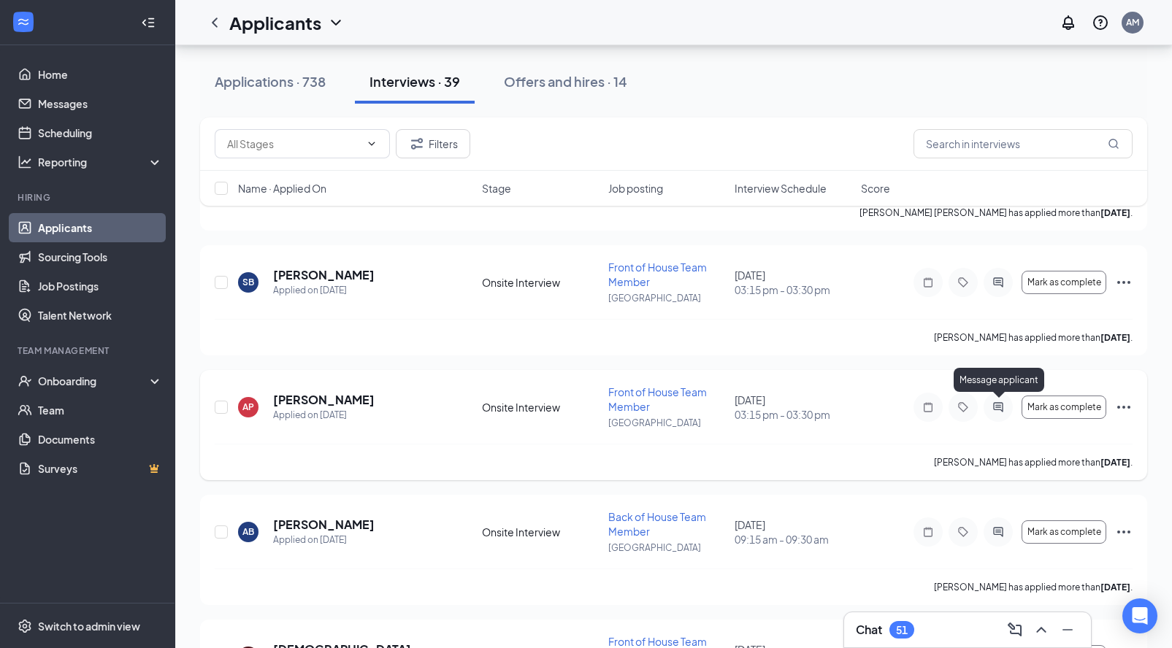
click at [993, 403] on icon "ActiveChat" at bounding box center [998, 408] width 18 height 12
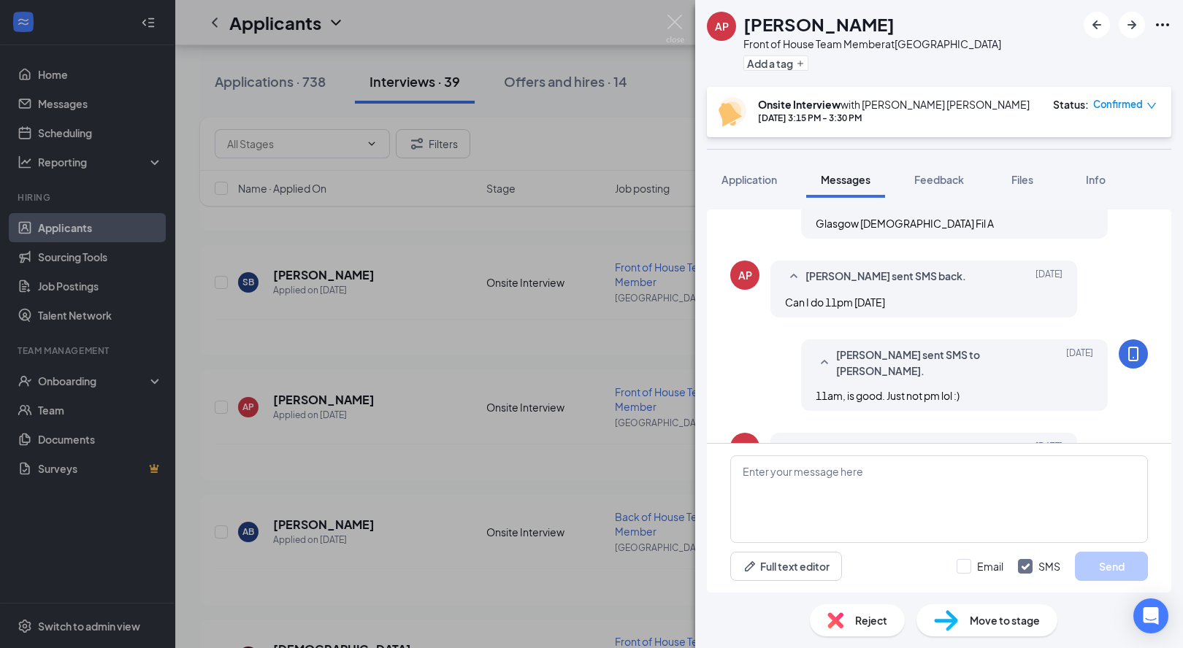
scroll to position [850, 0]
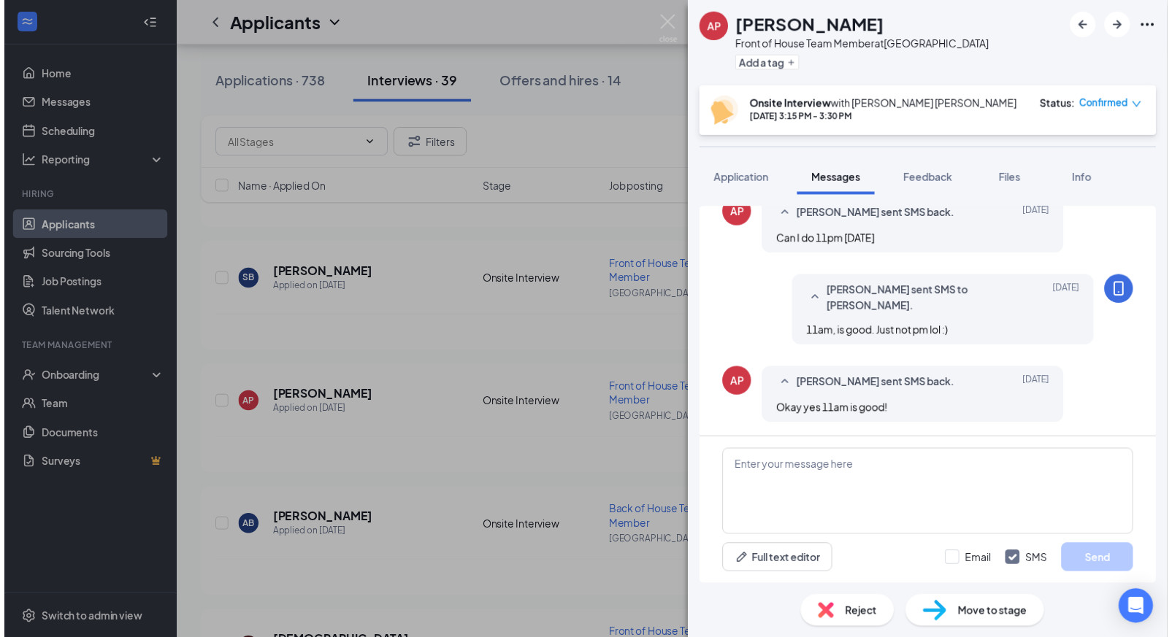
scroll to position [850, 0]
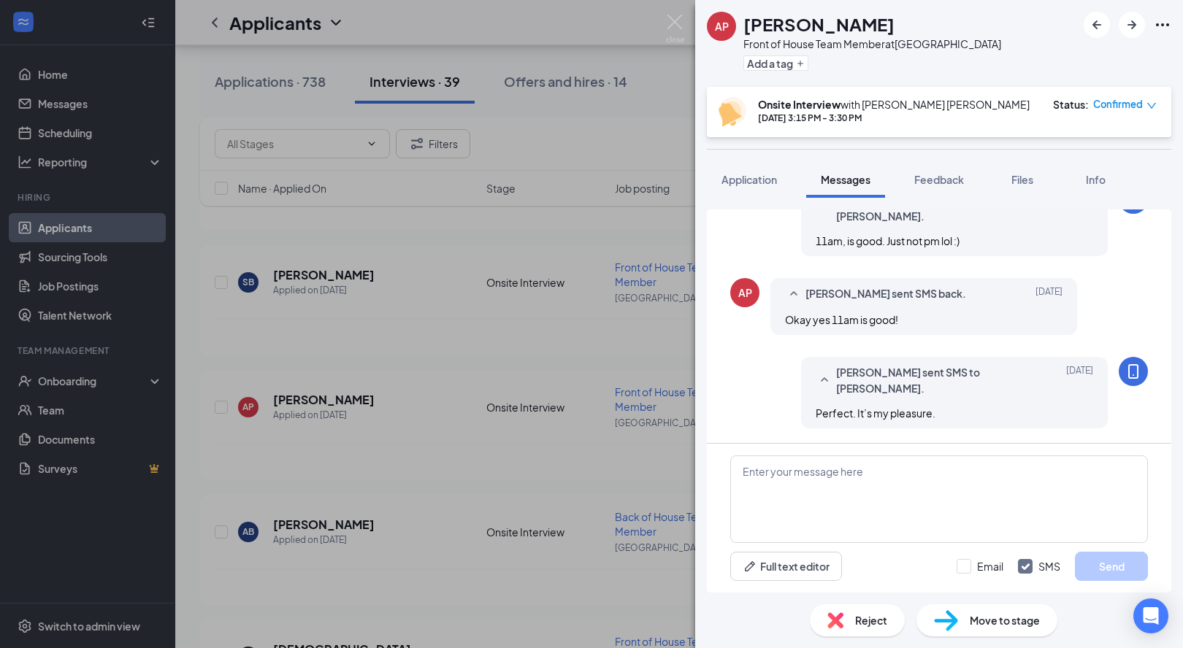
click at [685, 25] on div "AP Adalynn Purchis Front of House Team Member at Glasgow Add a tag Onsite Inter…" at bounding box center [591, 324] width 1183 height 648
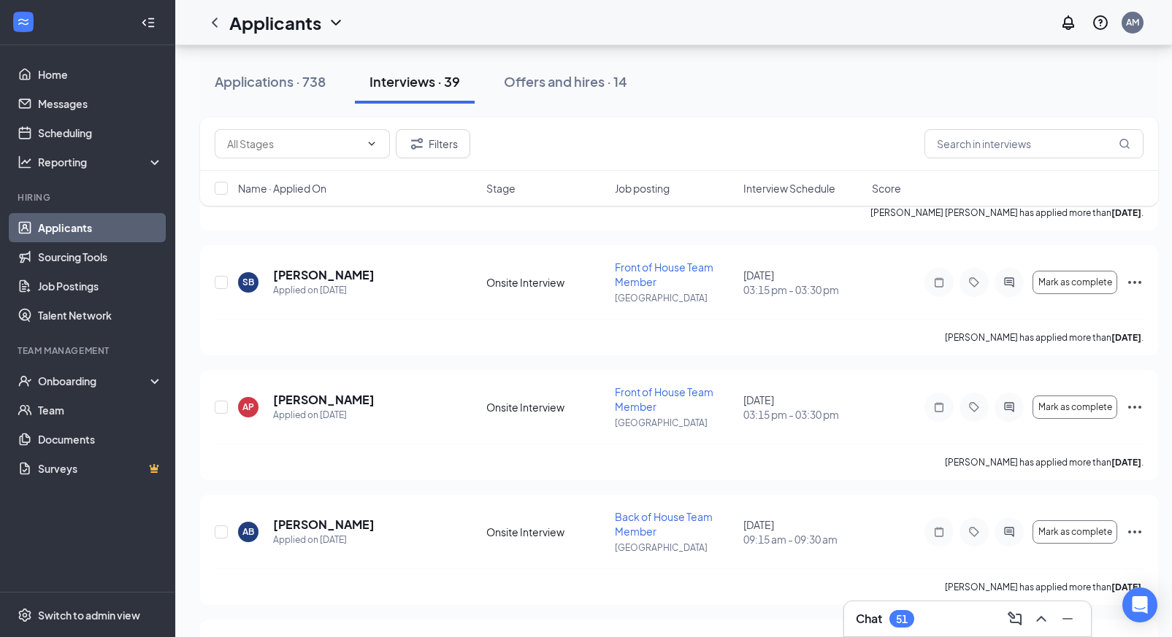
click at [823, 191] on span "Interview Schedule" at bounding box center [789, 188] width 92 height 15
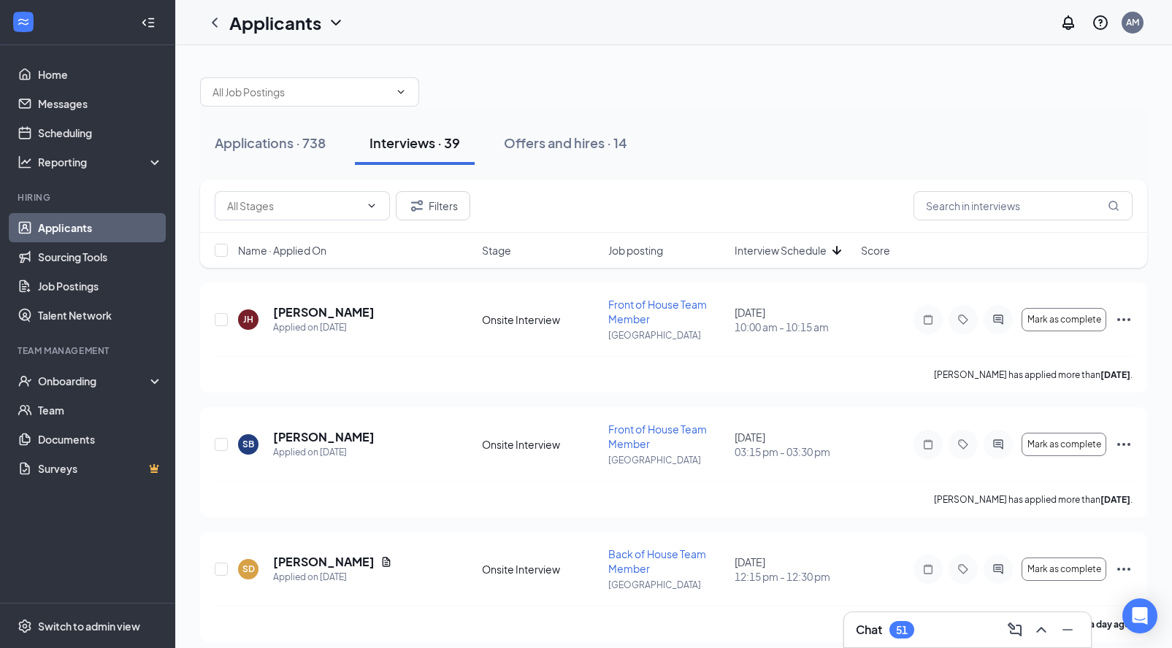
click at [802, 253] on span "Interview Schedule" at bounding box center [780, 250] width 92 height 15
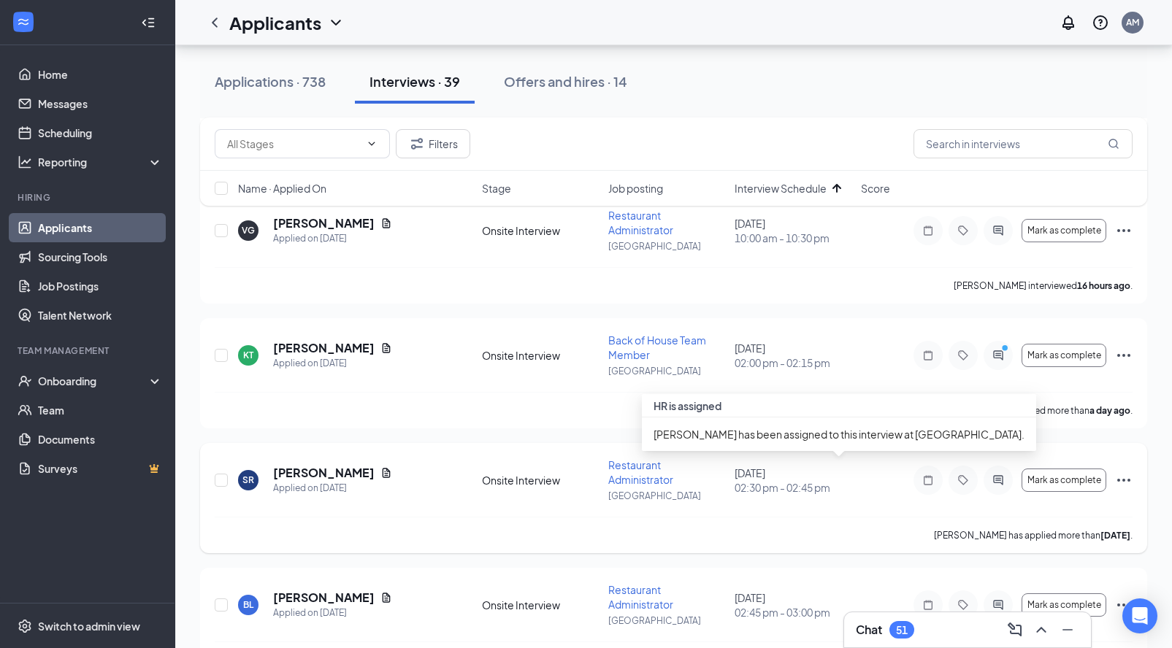
scroll to position [860, 0]
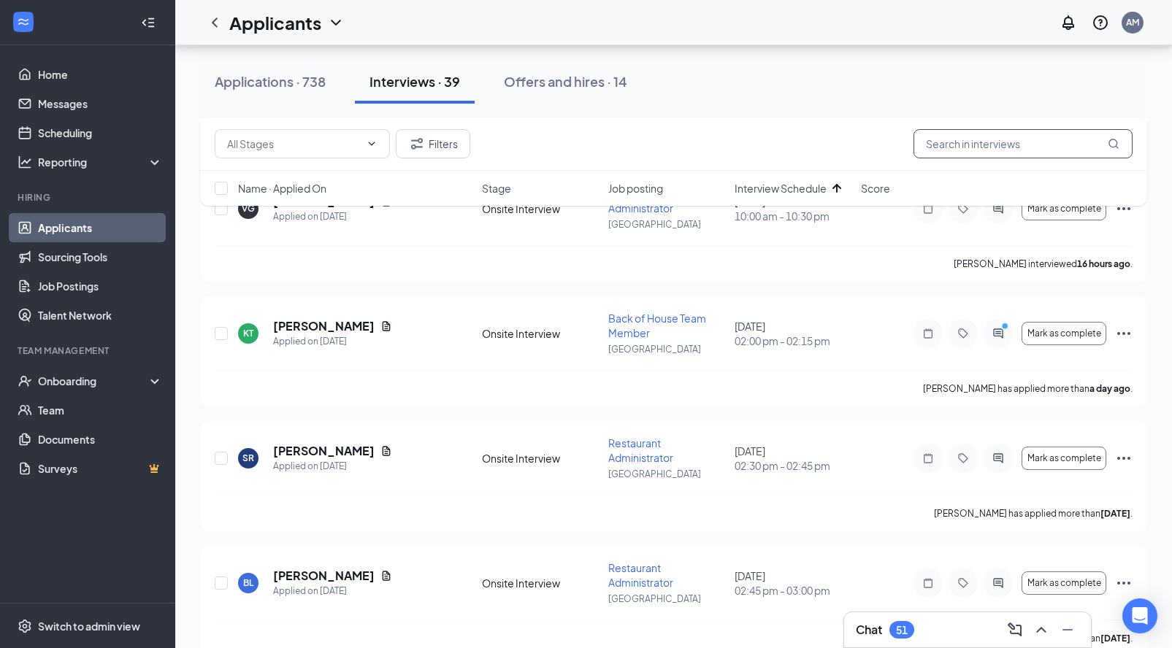
click at [958, 150] on input "text" at bounding box center [1022, 143] width 219 height 29
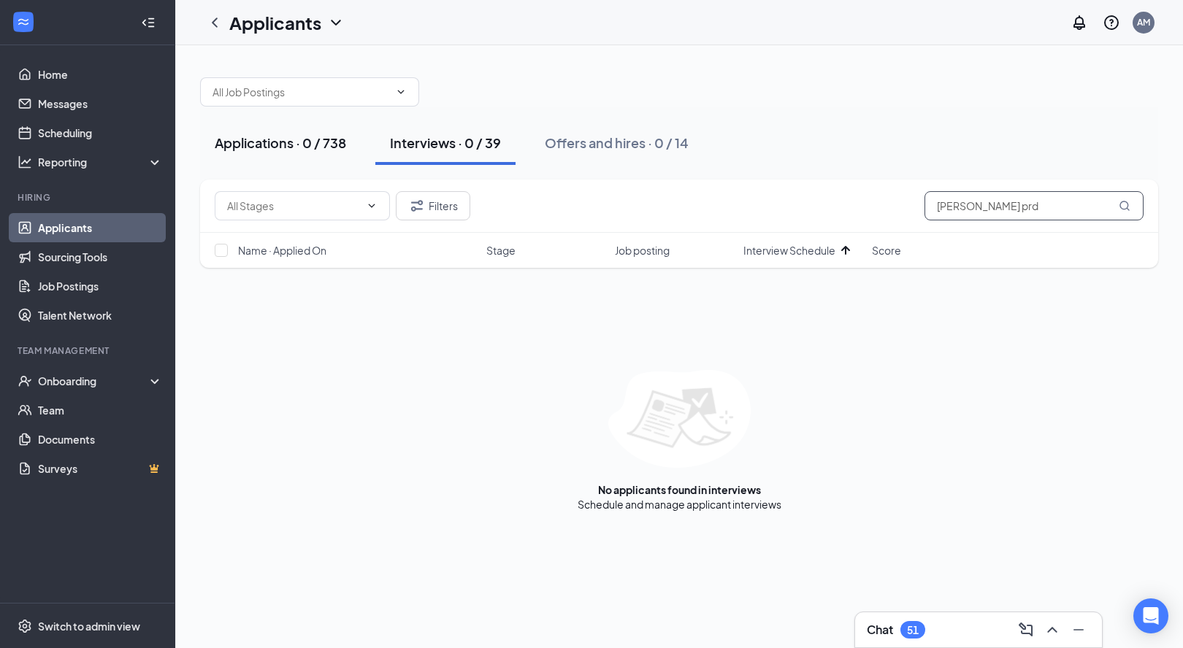
type input "darcie prd"
click at [294, 147] on div "Applications · 0 / 738" at bounding box center [280, 143] width 131 height 18
click at [1004, 210] on input "darcie prd" at bounding box center [1033, 205] width 219 height 29
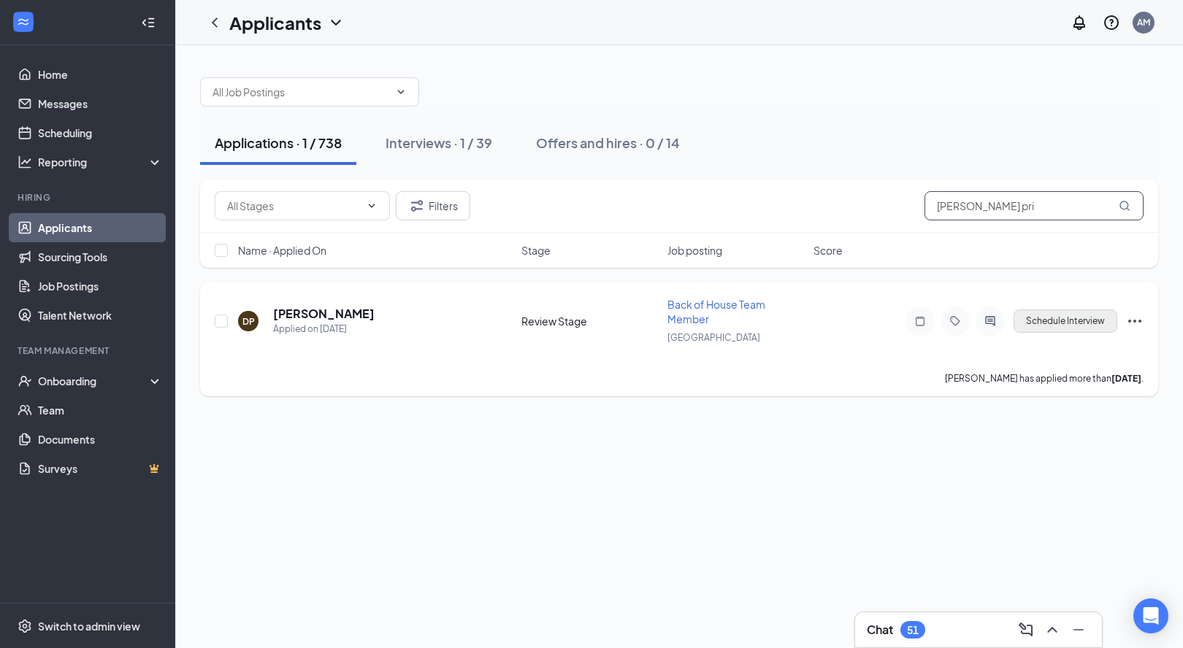
type input "darcie pri"
click at [1073, 326] on button "Schedule Interview" at bounding box center [1065, 321] width 104 height 23
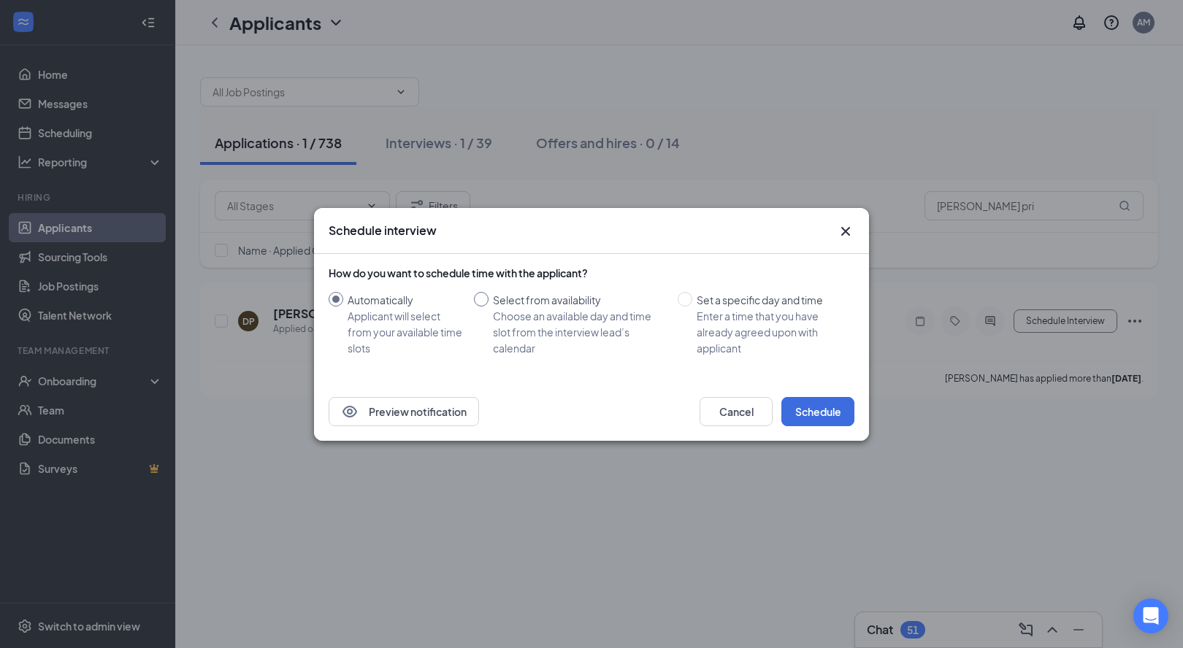
click at [564, 303] on div "Select from availability" at bounding box center [579, 300] width 173 height 16
click at [488, 303] on input "Select from availability Choose an available day and time slot from the intervi…" at bounding box center [481, 299] width 15 height 15
radio input "true"
radio input "false"
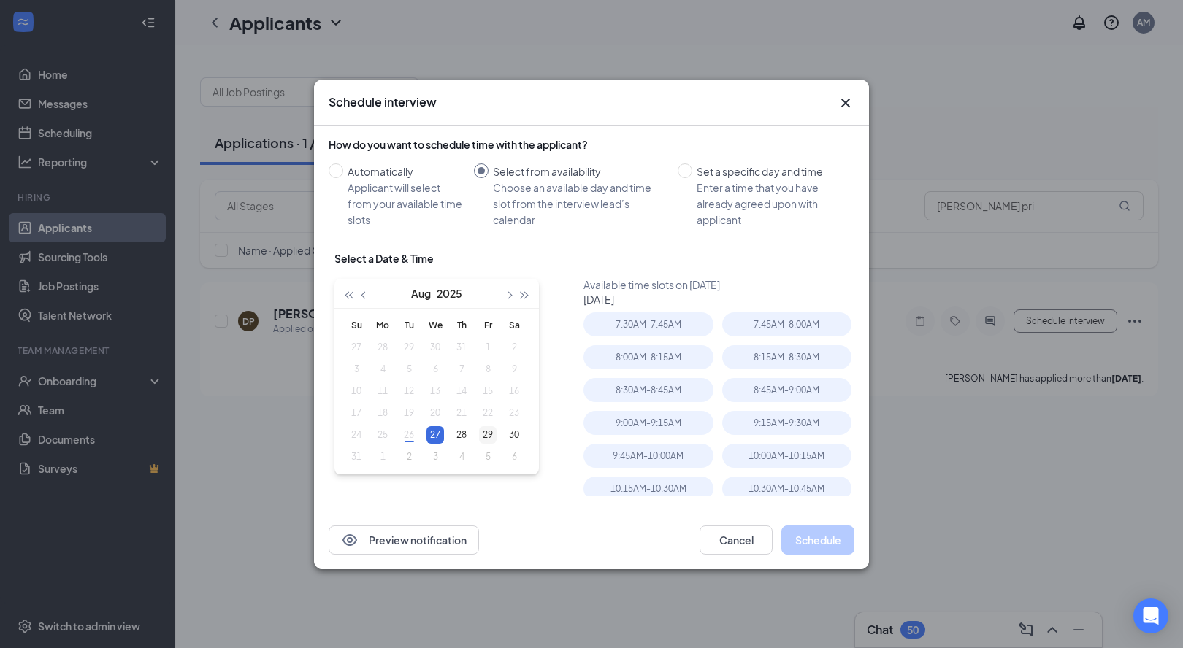
click at [494, 437] on div "29" at bounding box center [488, 435] width 18 height 18
type input "Aug 29, 2025"
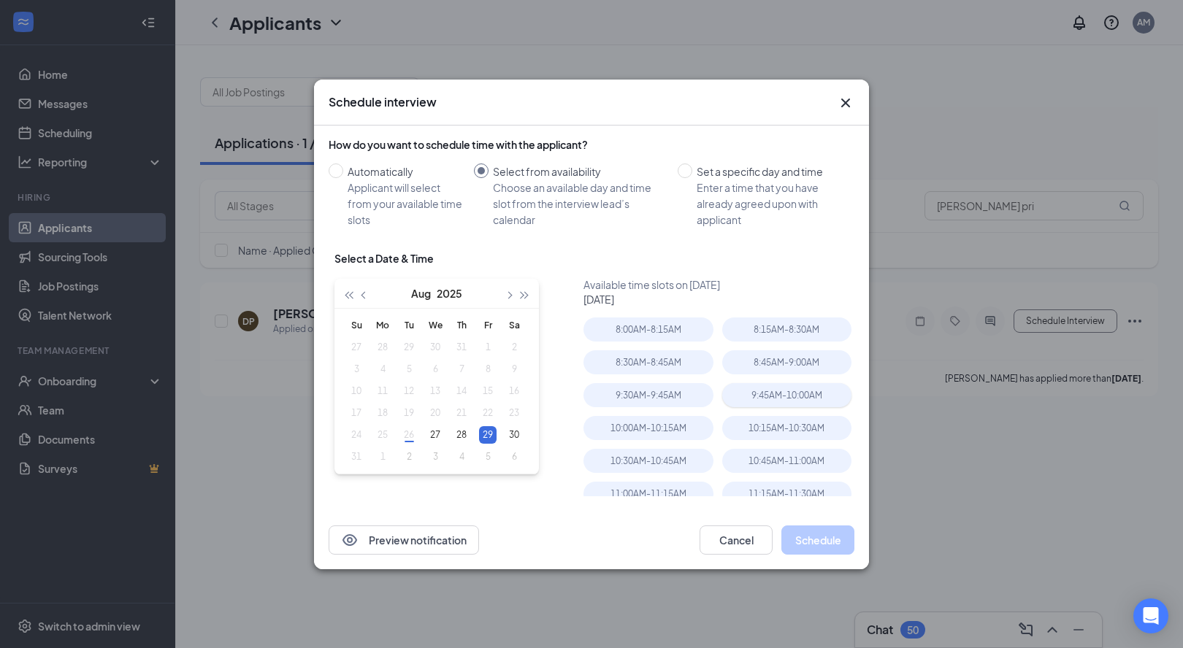
scroll to position [31, 0]
click at [679, 488] on div "11:00AM - 11:15AM" at bounding box center [647, 491] width 129 height 24
click at [795, 531] on button "Schedule" at bounding box center [817, 540] width 73 height 29
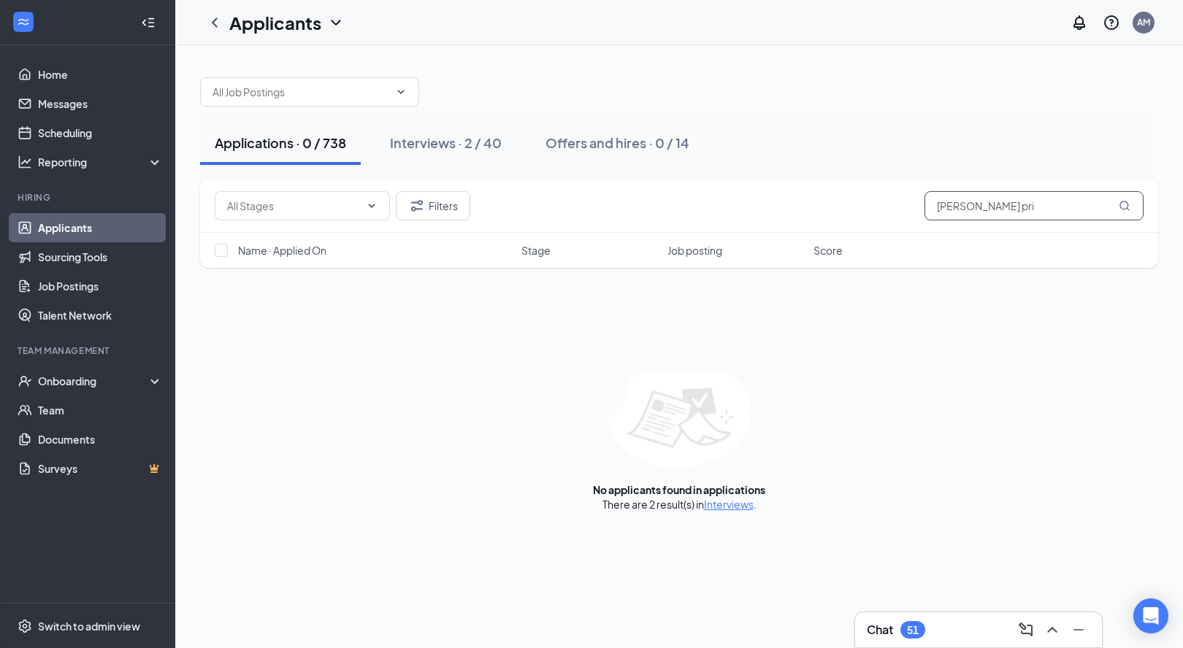
click at [1014, 212] on input "darcie pri" at bounding box center [1033, 205] width 219 height 29
type input "hinkle"
click at [961, 204] on input "hinkle" at bounding box center [1033, 205] width 219 height 29
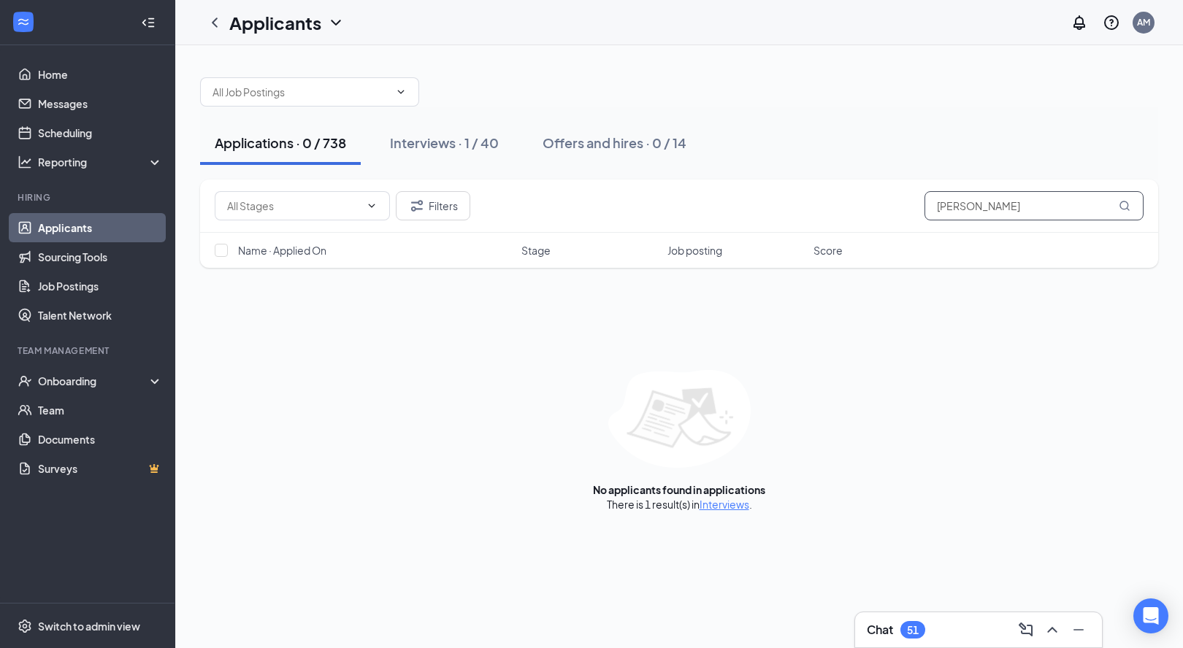
click at [961, 204] on input "hinkle" at bounding box center [1033, 205] width 219 height 29
type input "Jalynn"
drag, startPoint x: 961, startPoint y: 204, endPoint x: 327, endPoint y: 148, distance: 636.8
click at [327, 148] on div "Applications · 0 / 738" at bounding box center [280, 143] width 131 height 18
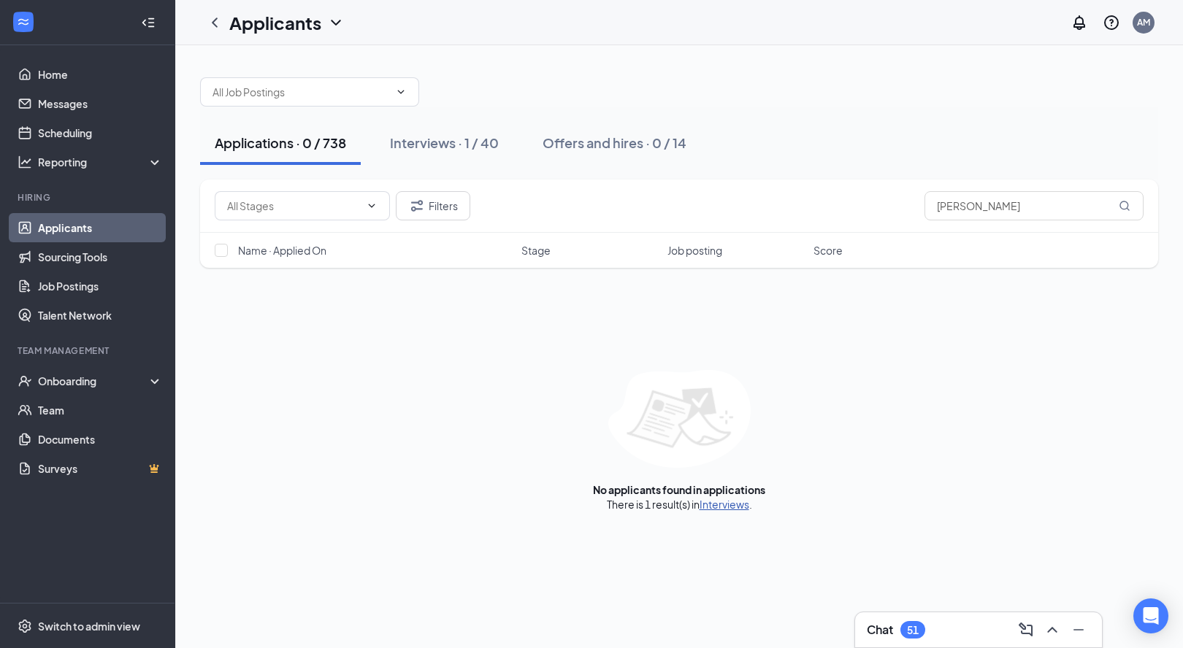
click at [718, 503] on link "Interviews" at bounding box center [724, 504] width 50 height 13
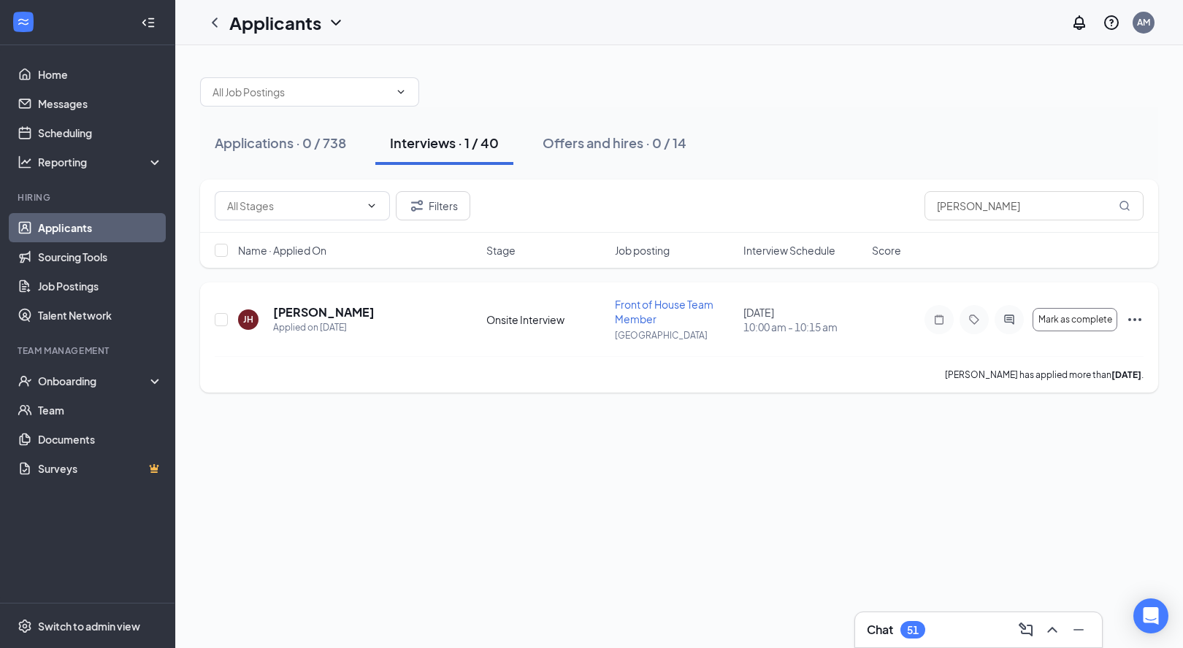
click at [1140, 318] on icon "Ellipses" at bounding box center [1134, 319] width 13 height 3
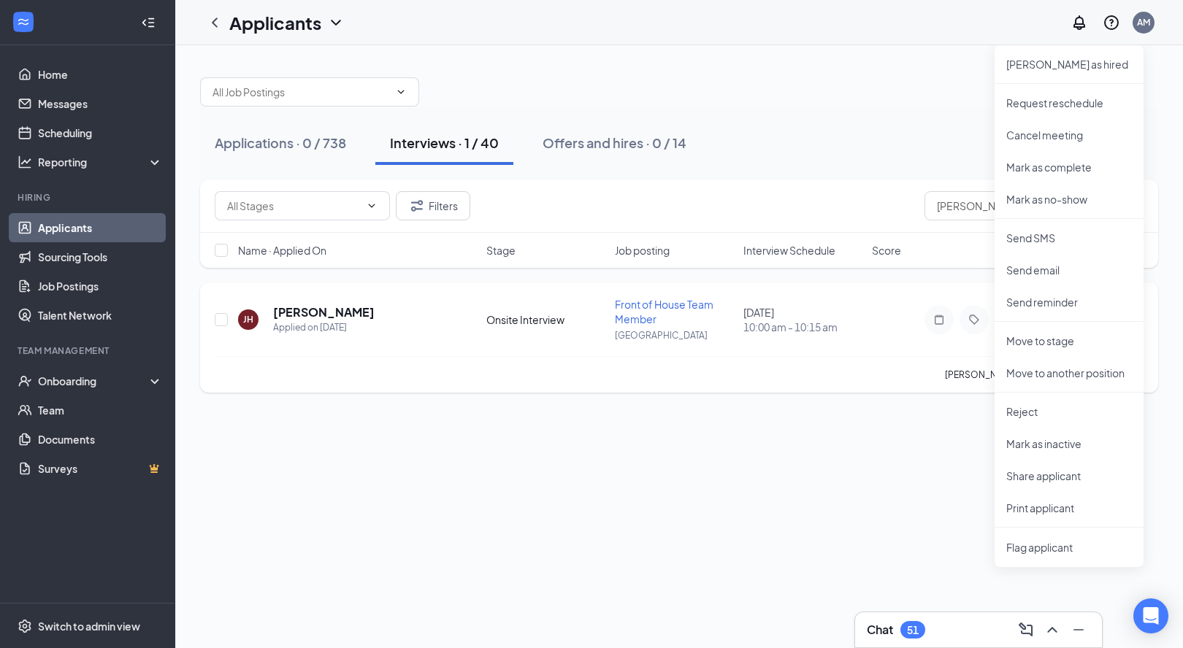
click at [764, 380] on div "Jalynn Hinkle has applied more than 7 days ago ." at bounding box center [679, 374] width 929 height 37
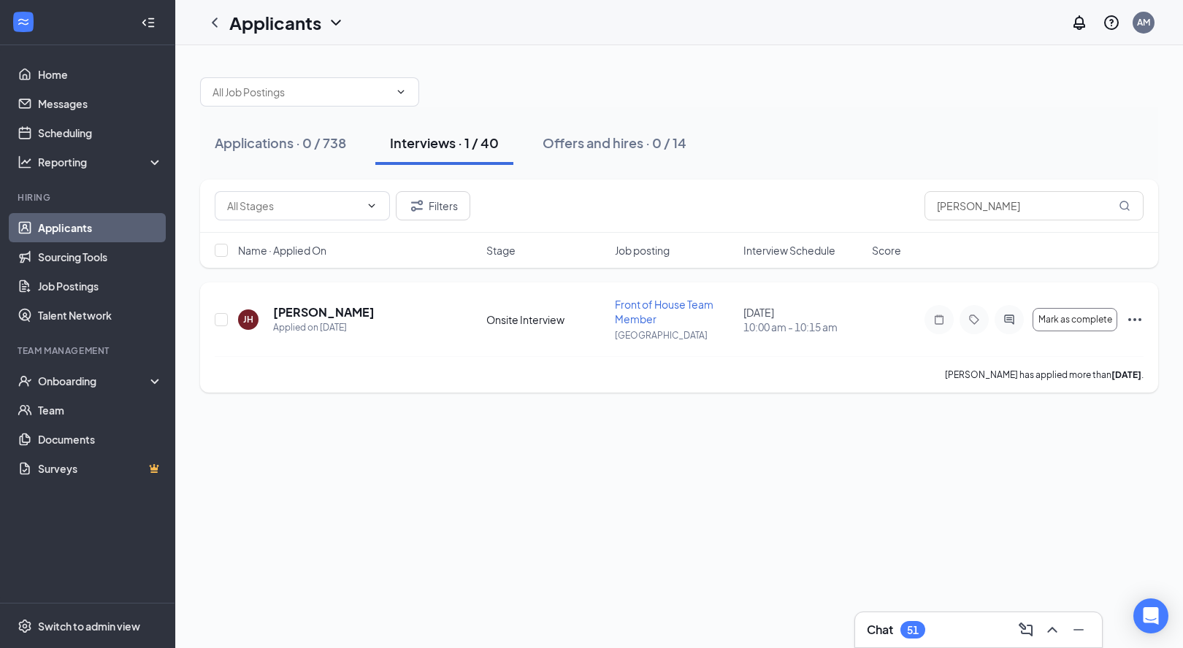
click at [1134, 317] on icon "Ellipses" at bounding box center [1135, 320] width 18 height 18
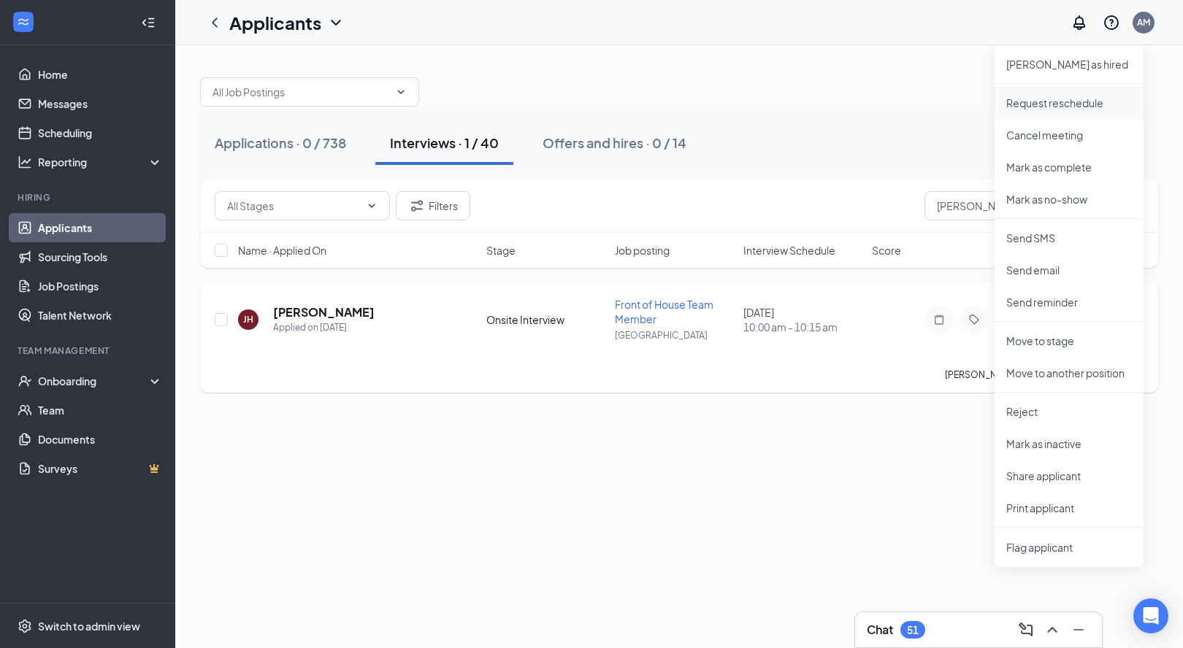
click at [1027, 109] on p "Request reschedule" at bounding box center [1069, 103] width 126 height 15
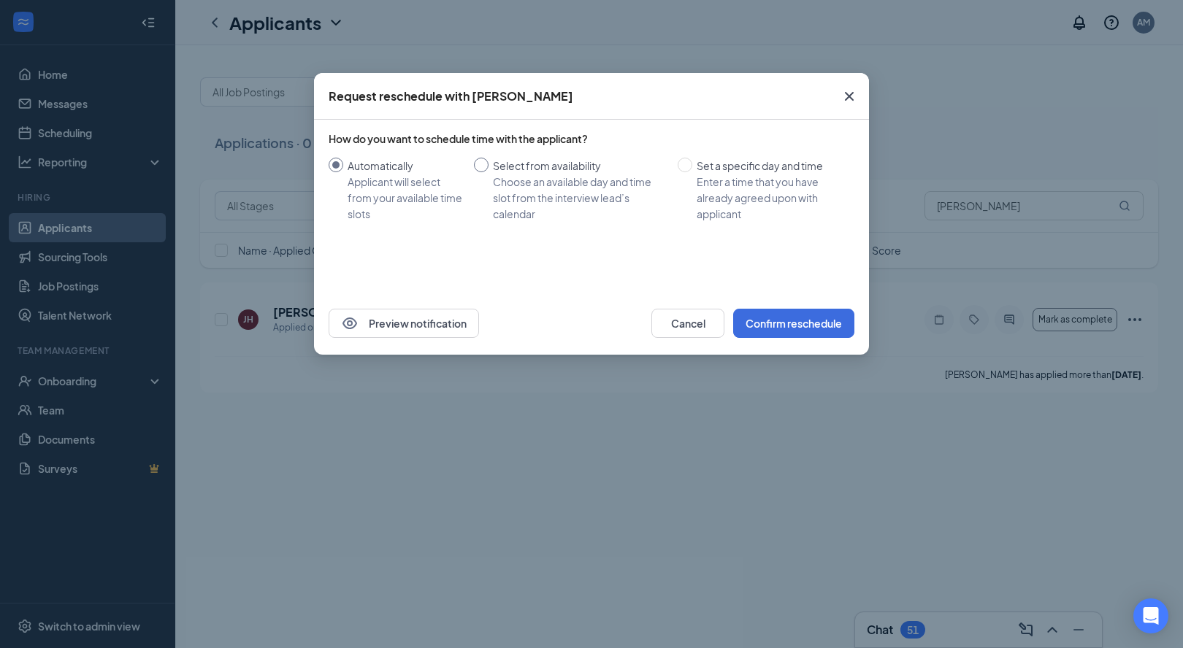
click at [480, 171] on span at bounding box center [481, 165] width 15 height 15
click at [480, 171] on input "Select from availability Choose an available day and time slot from the intervi…" at bounding box center [481, 165] width 15 height 15
radio input "true"
radio input "false"
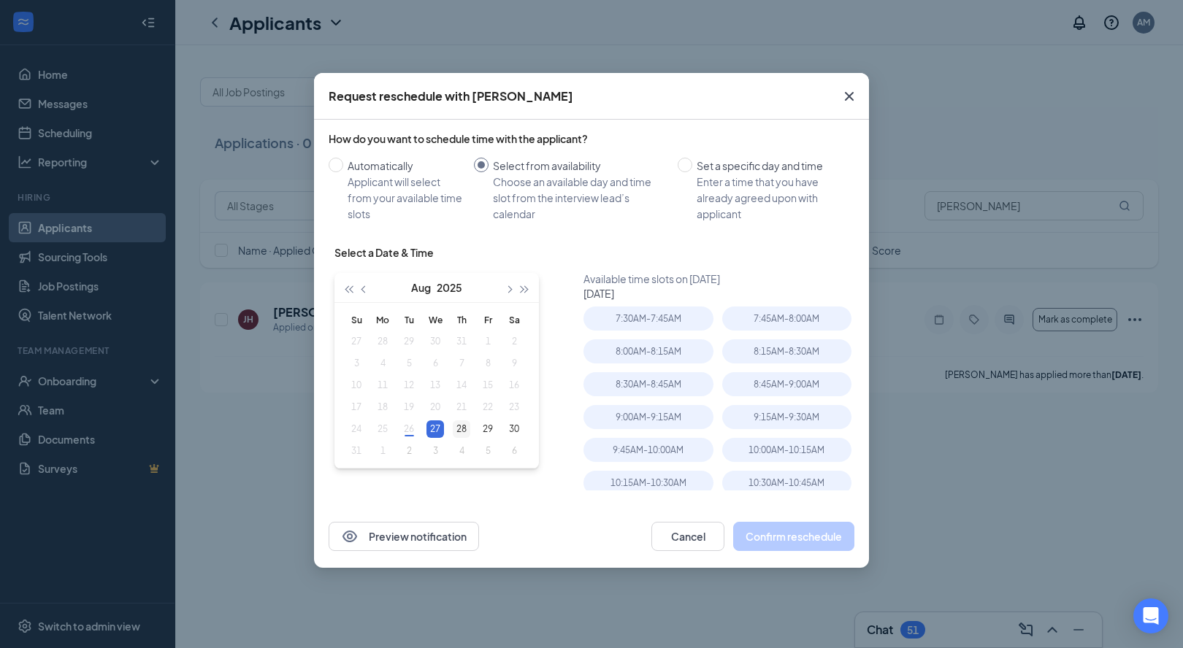
click at [461, 428] on div "28" at bounding box center [462, 429] width 18 height 18
type input "Aug 28, 2025"
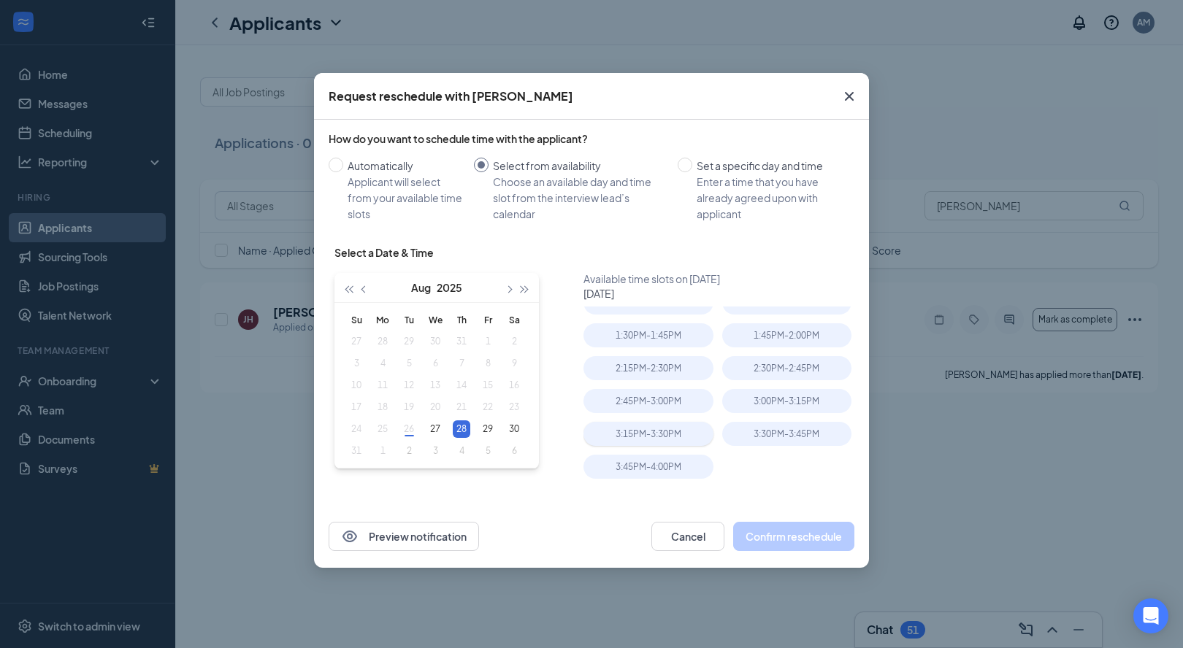
click at [647, 434] on div "3:15PM - 3:30PM" at bounding box center [647, 434] width 129 height 24
click at [797, 541] on button "Confirm reschedule" at bounding box center [793, 536] width 121 height 29
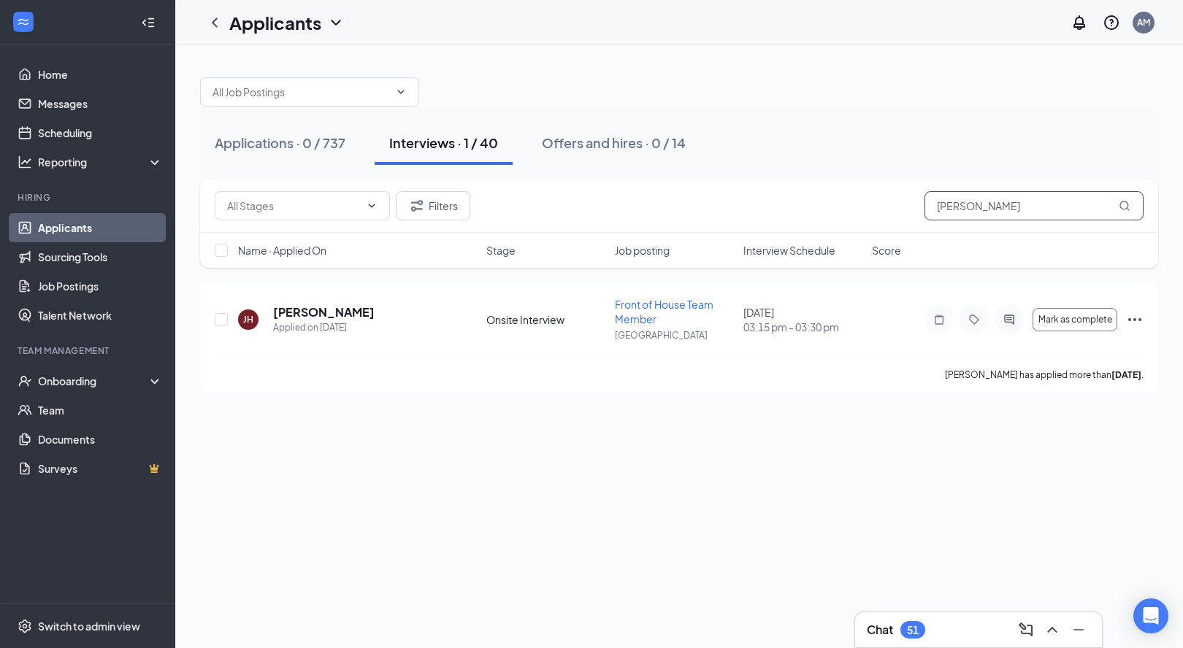
click at [970, 206] on input "Jalynn" at bounding box center [1033, 205] width 219 height 29
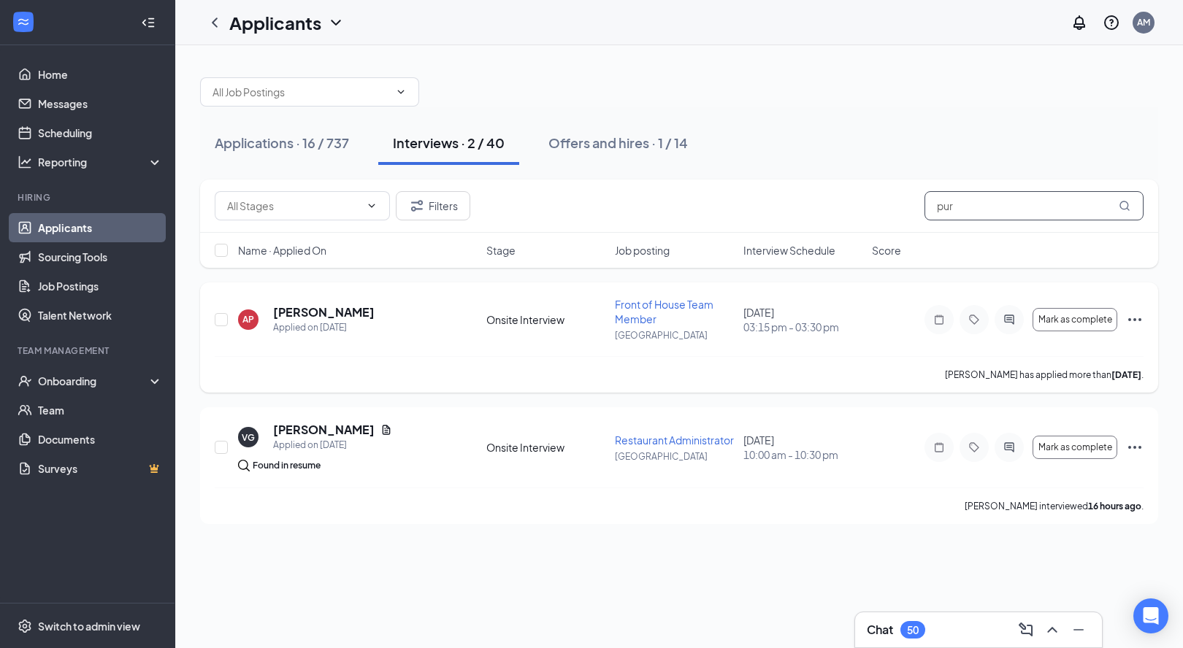
type input "pur"
click at [1136, 322] on icon "Ellipses" at bounding box center [1135, 320] width 18 height 18
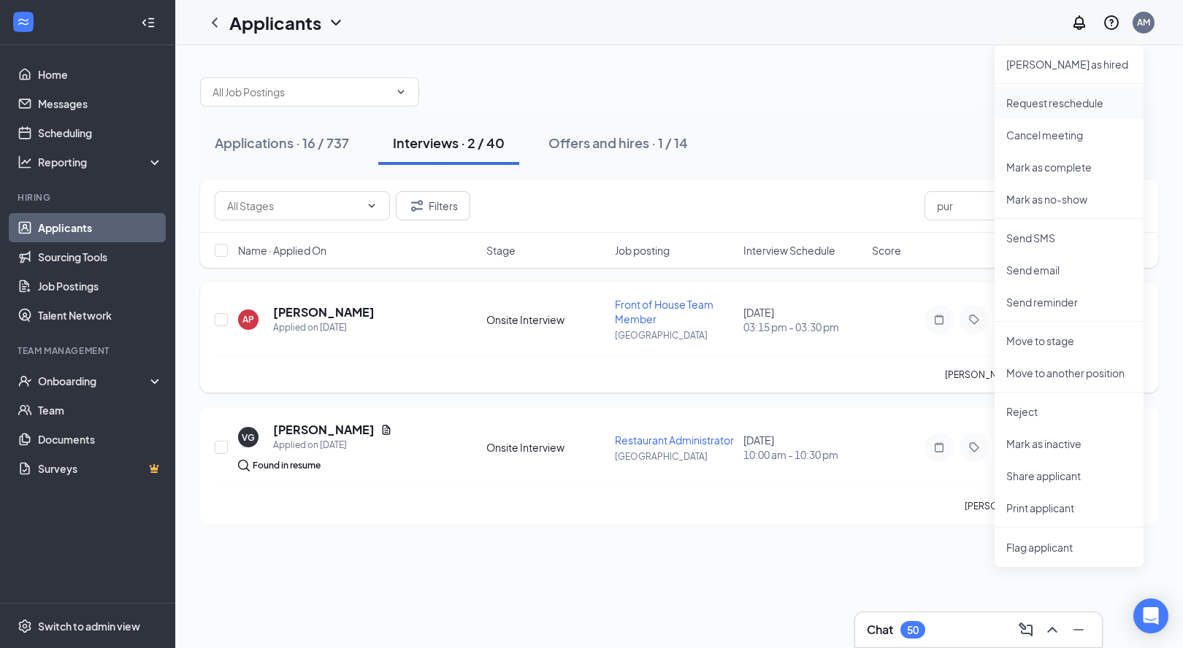
click at [1072, 106] on p "Request reschedule" at bounding box center [1069, 103] width 126 height 15
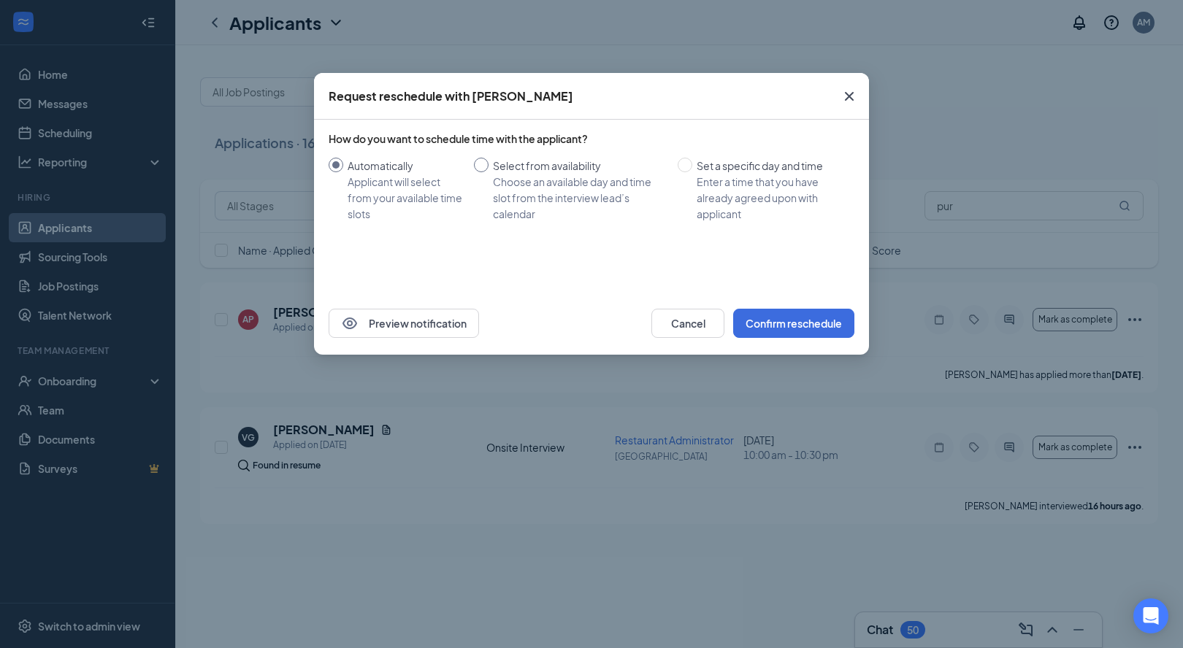
click at [503, 166] on div "Select from availability" at bounding box center [579, 166] width 173 height 16
click at [488, 166] on input "Select from availability Choose an available day and time slot from the intervi…" at bounding box center [481, 165] width 15 height 15
radio input "true"
radio input "false"
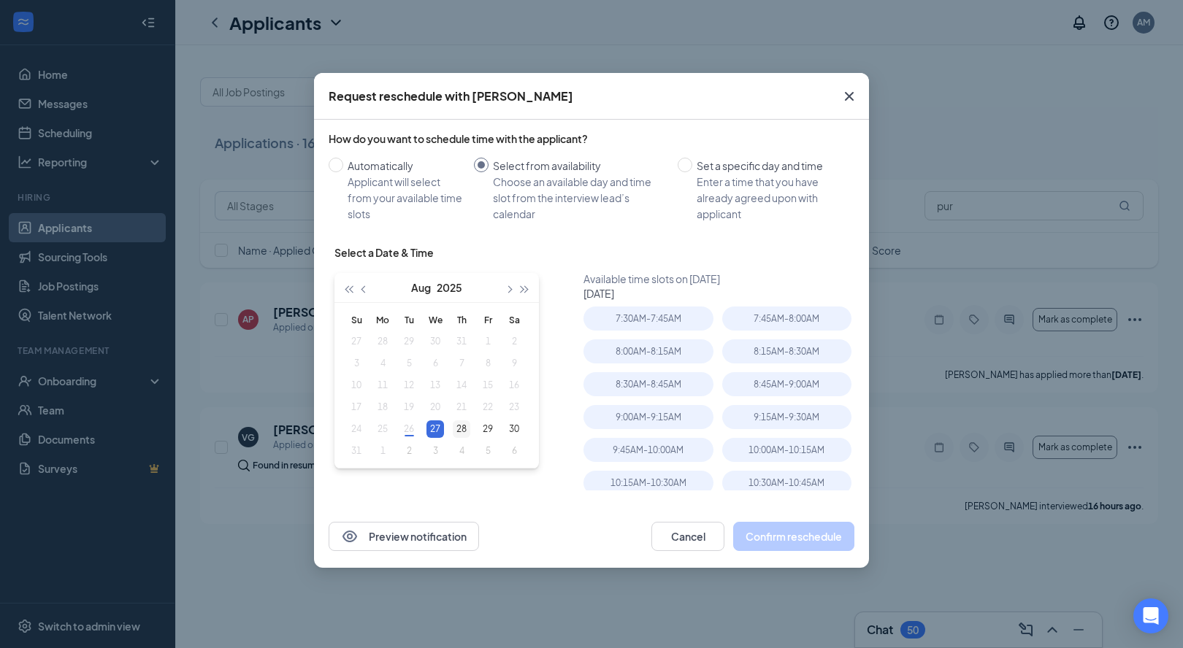
click at [460, 434] on div "28" at bounding box center [462, 429] width 18 height 18
type input "Aug 28, 2025"
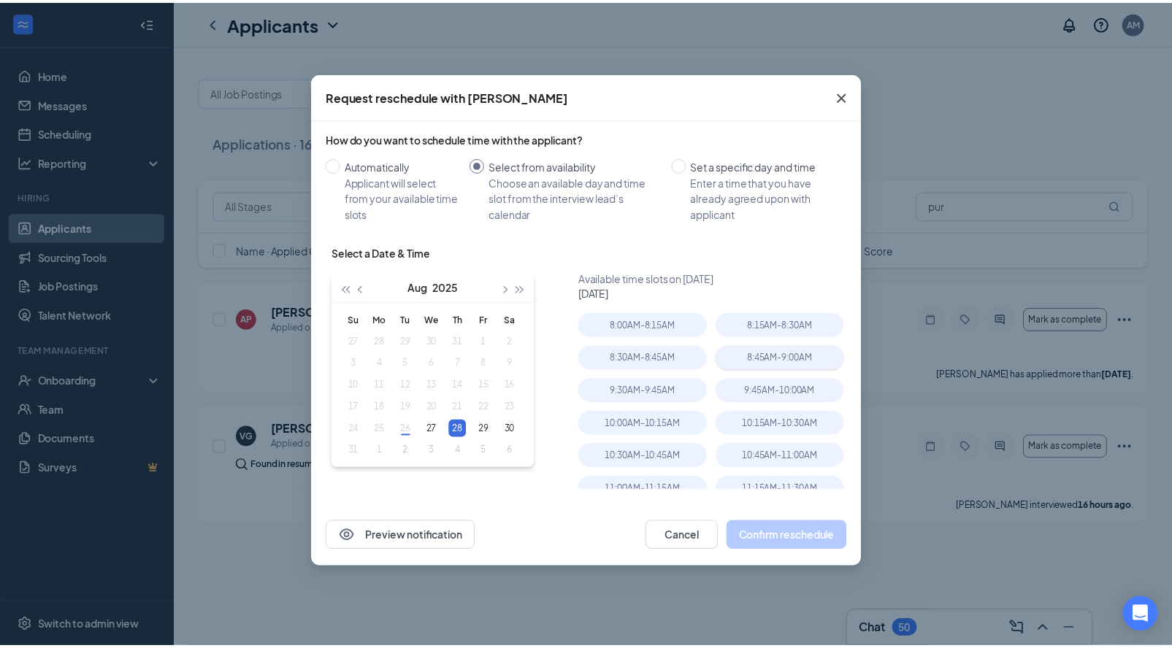
scroll to position [45, 0]
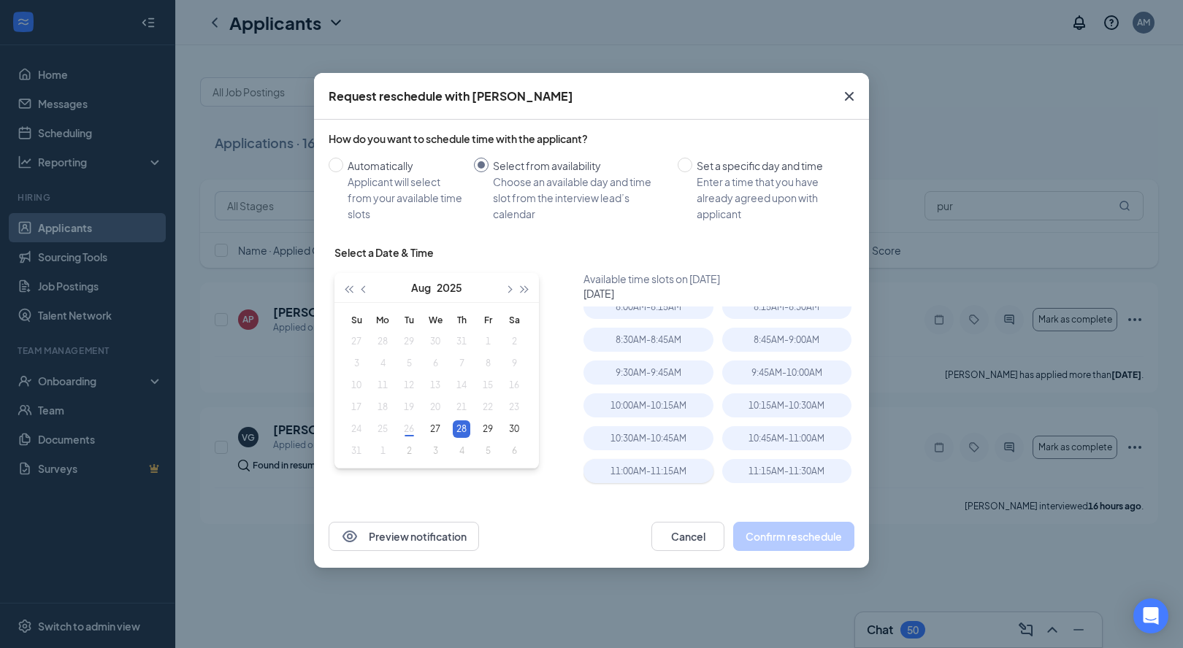
click at [652, 472] on div "11:00AM - 11:15AM" at bounding box center [647, 471] width 129 height 24
click at [788, 539] on button "Confirm reschedule" at bounding box center [793, 536] width 121 height 29
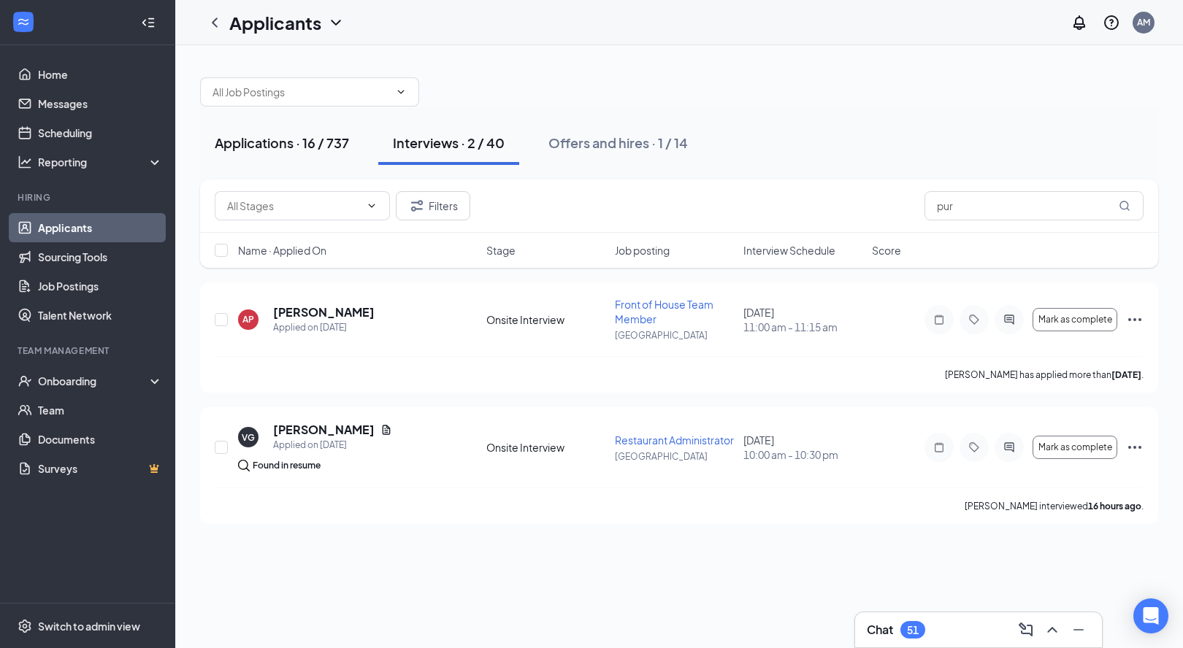
click at [323, 141] on div "Applications · 16 / 737" at bounding box center [282, 143] width 134 height 18
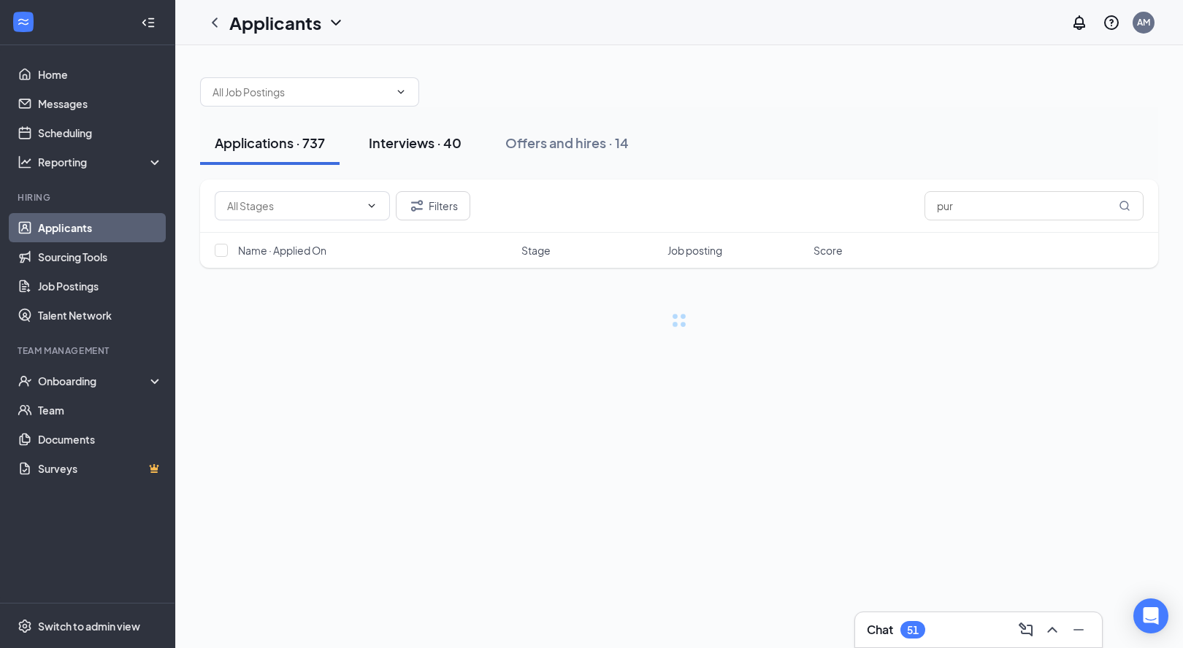
click at [415, 141] on div "Interviews · 40" at bounding box center [415, 143] width 93 height 18
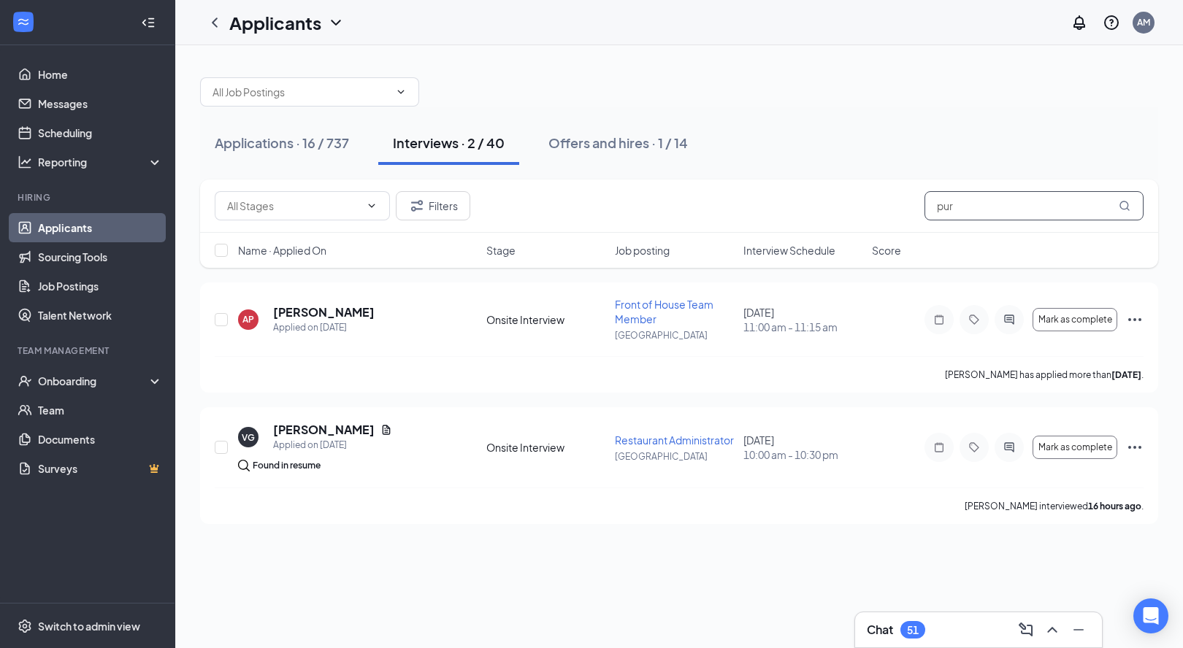
click at [969, 201] on input "pur" at bounding box center [1033, 205] width 219 height 29
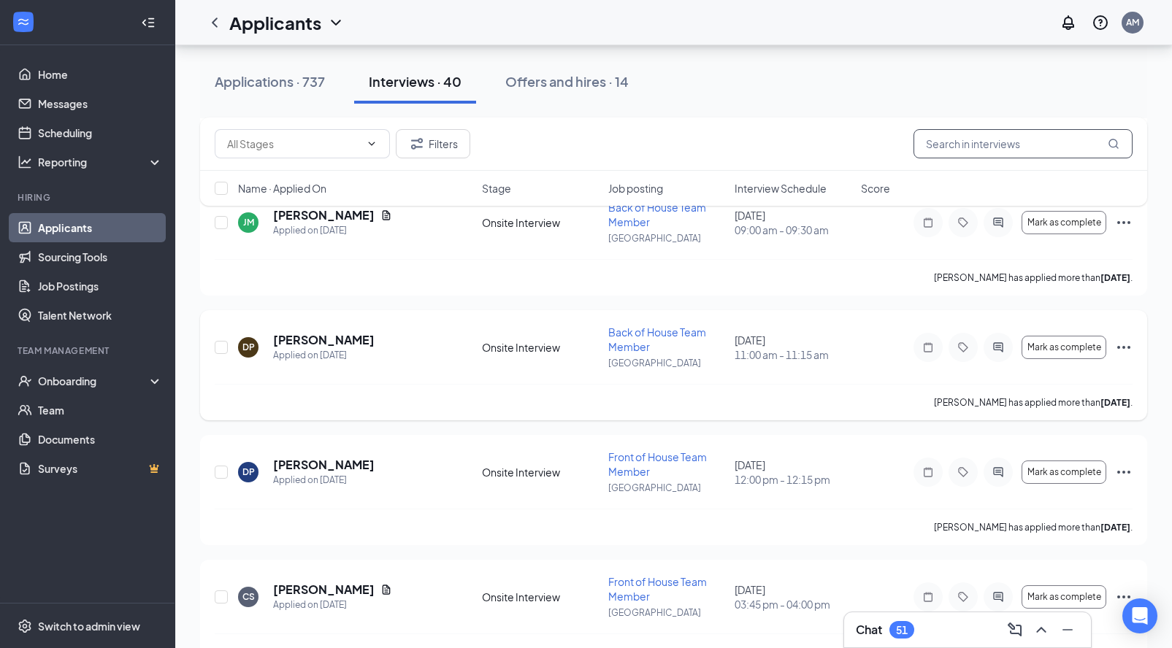
scroll to position [2024, 0]
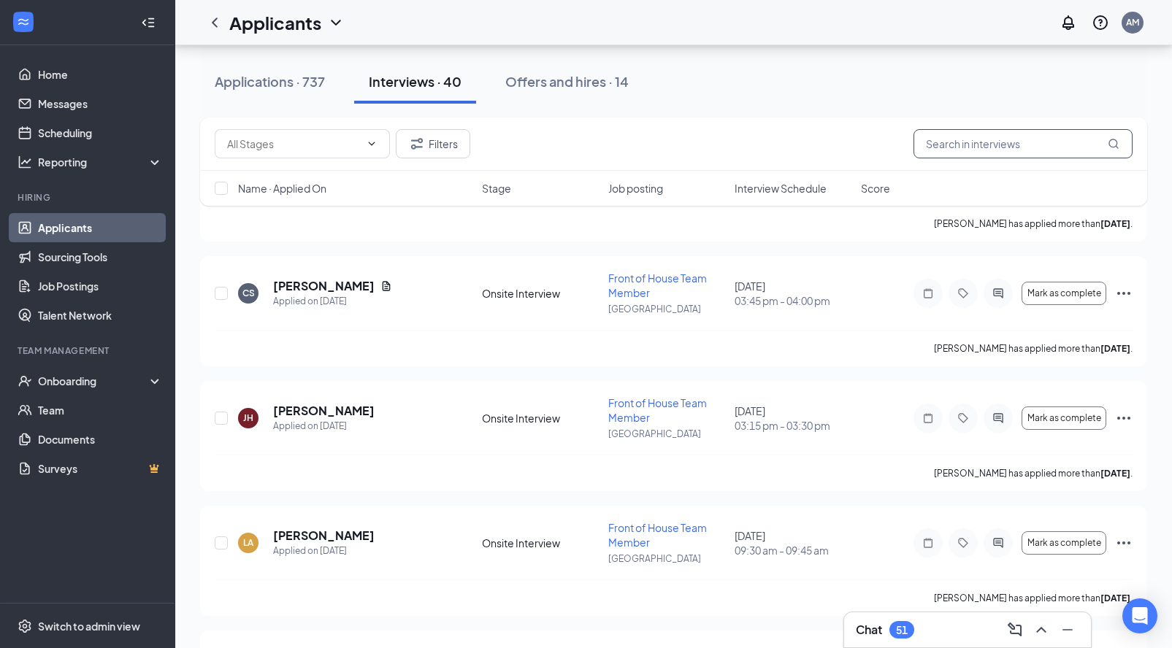
click at [1017, 148] on input "text" at bounding box center [1022, 143] width 219 height 29
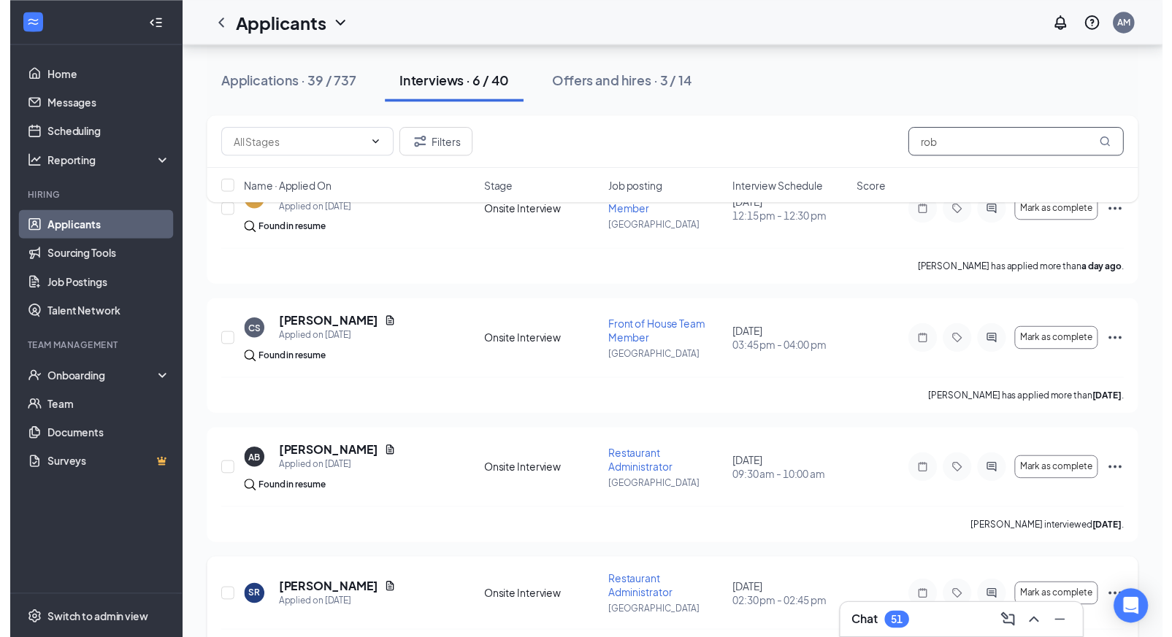
scroll to position [177, 0]
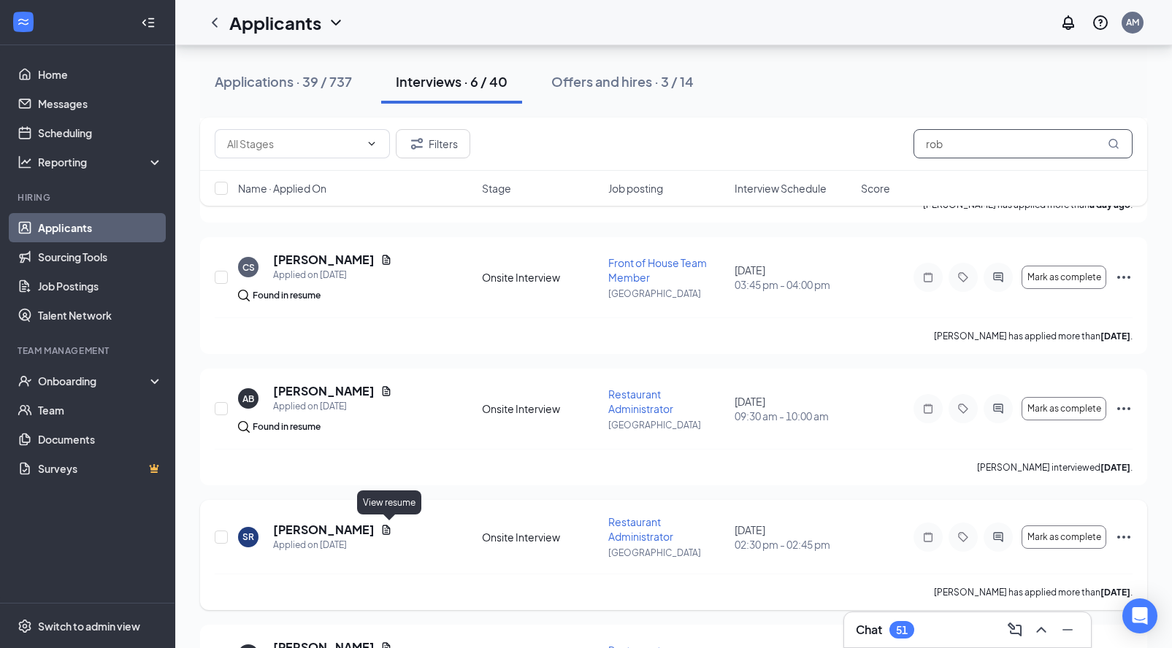
type input "rob"
click at [374, 529] on h5 "Sydney Robertson" at bounding box center [323, 530] width 101 height 16
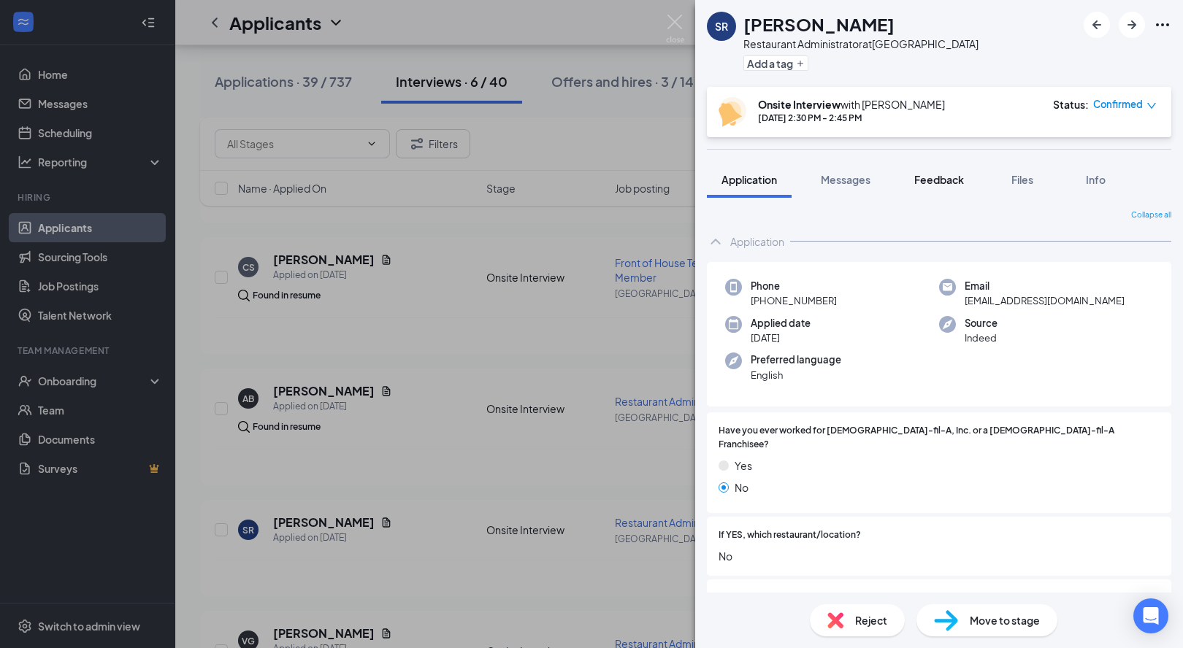
click at [934, 177] on span "Feedback" at bounding box center [939, 179] width 50 height 13
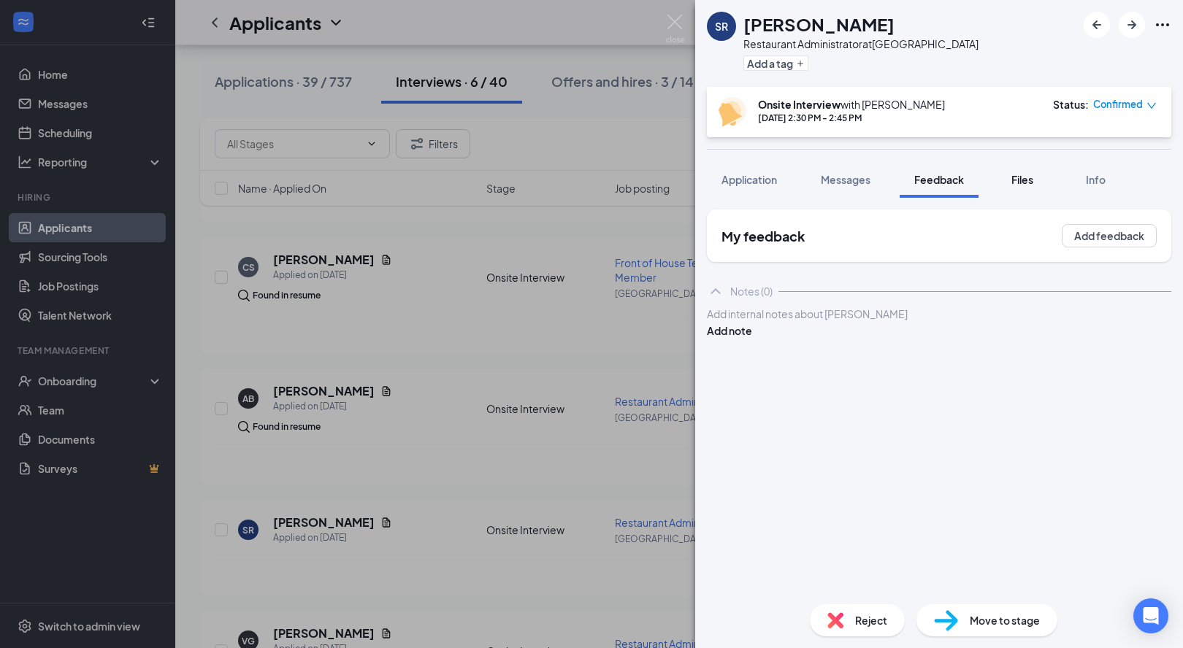
click at [1023, 187] on button "Files" at bounding box center [1022, 179] width 58 height 37
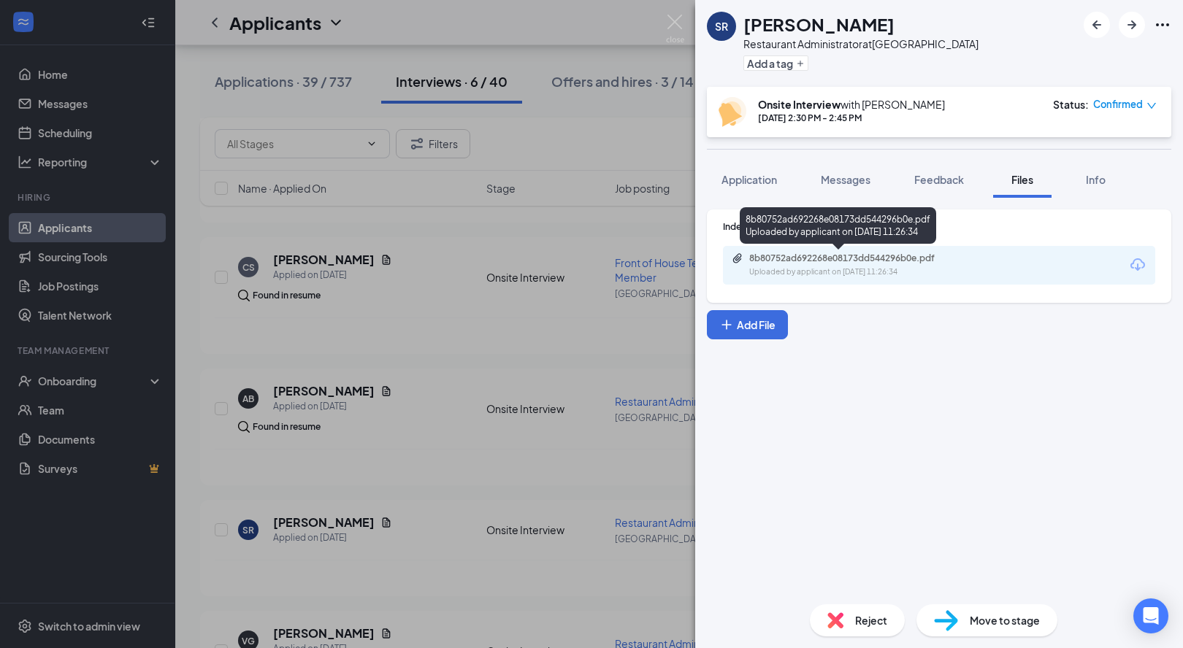
click at [823, 256] on div "8b80752ad692268e08173dd544296b0e.pdf" at bounding box center [851, 259] width 204 height 12
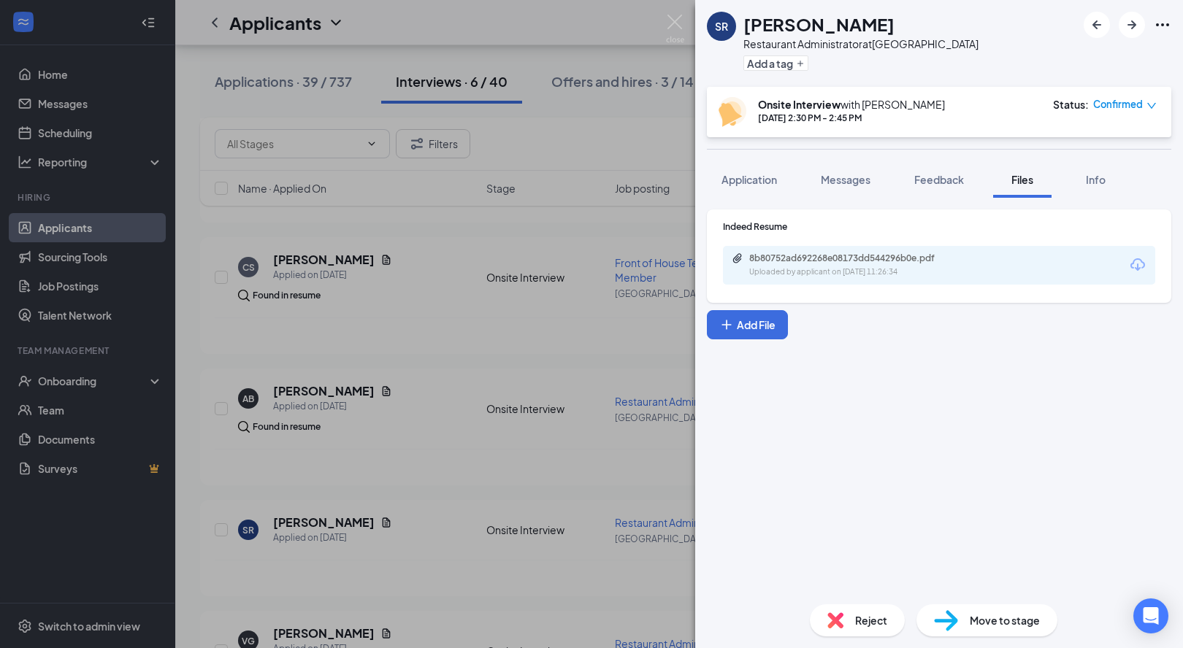
click at [582, 329] on div "SR Sydney Robertson Restaurant Administrator at Glasgow Add a tag Onsite Interv…" at bounding box center [591, 324] width 1183 height 648
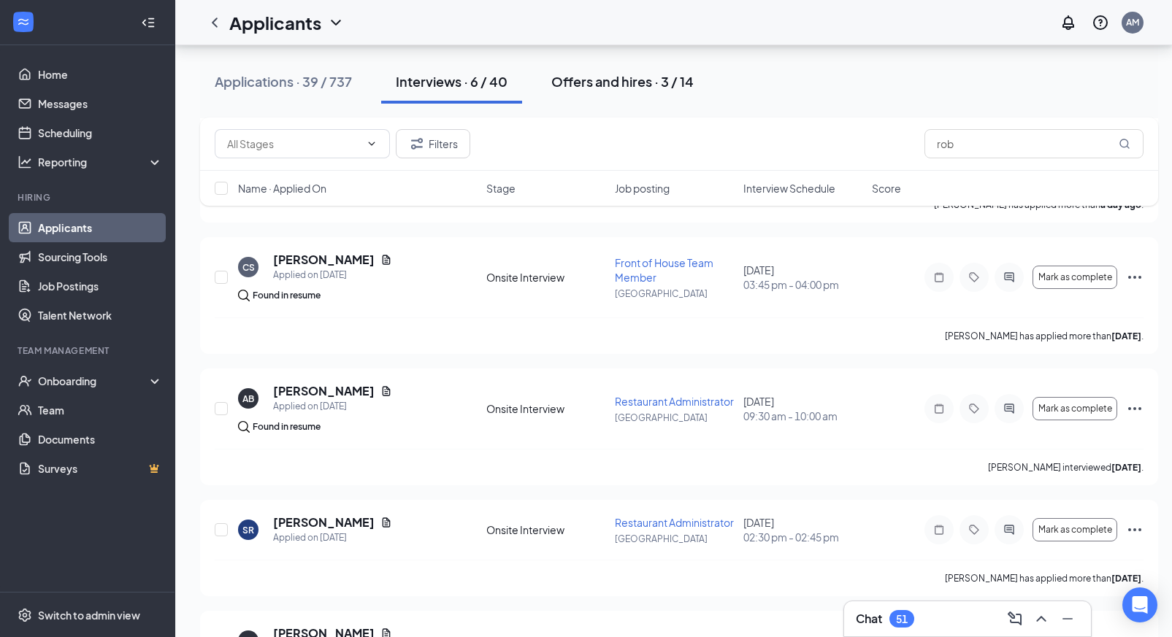
click at [620, 92] on button "Offers and hires · 3 / 14" at bounding box center [623, 82] width 172 height 44
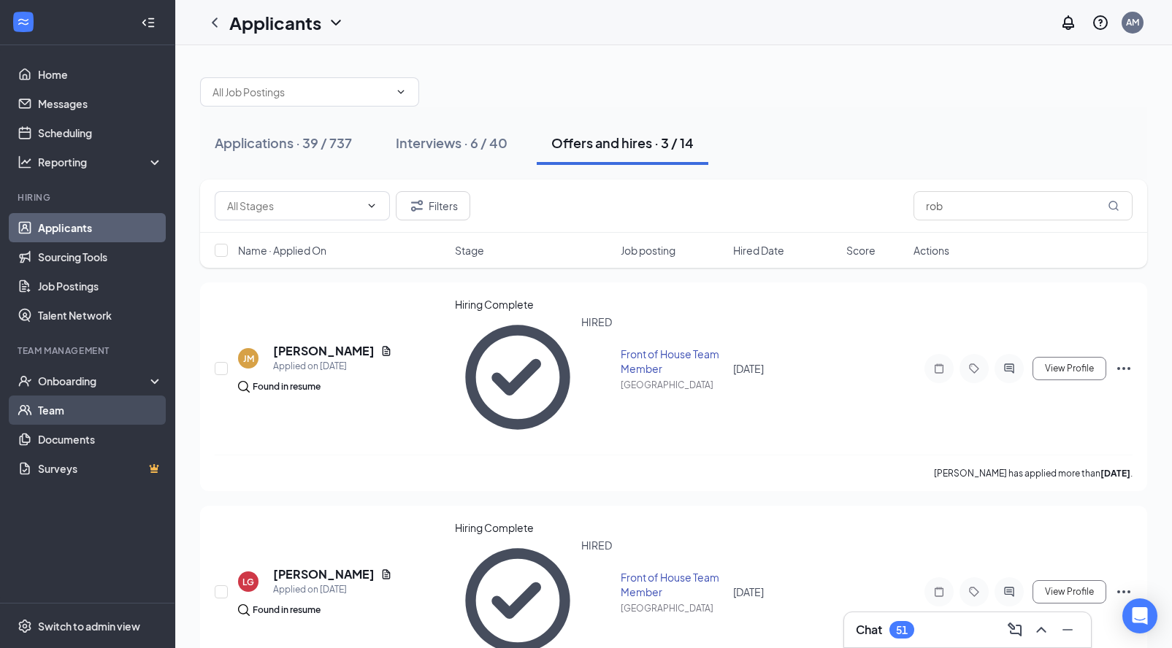
click at [64, 412] on link "Team" at bounding box center [100, 410] width 125 height 29
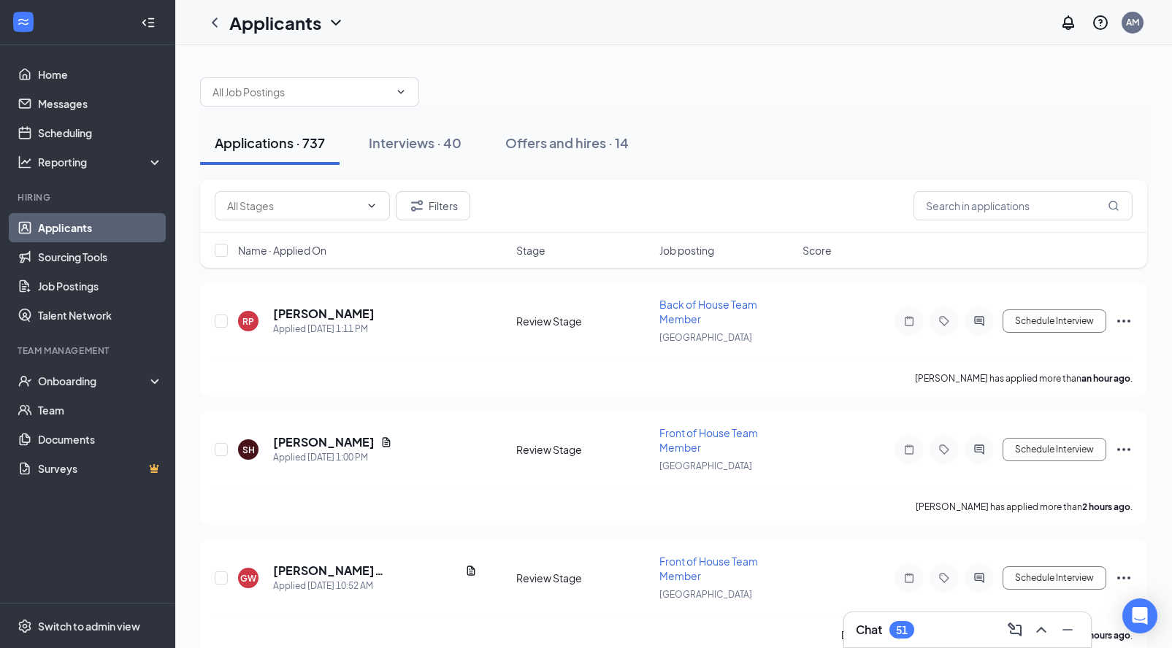
click at [285, 265] on div "Name · Applied On Stage Job posting Score" at bounding box center [673, 250] width 947 height 35
click at [72, 413] on link "Team" at bounding box center [100, 410] width 125 height 29
click at [423, 153] on button "Interviews · 40" at bounding box center [415, 143] width 122 height 44
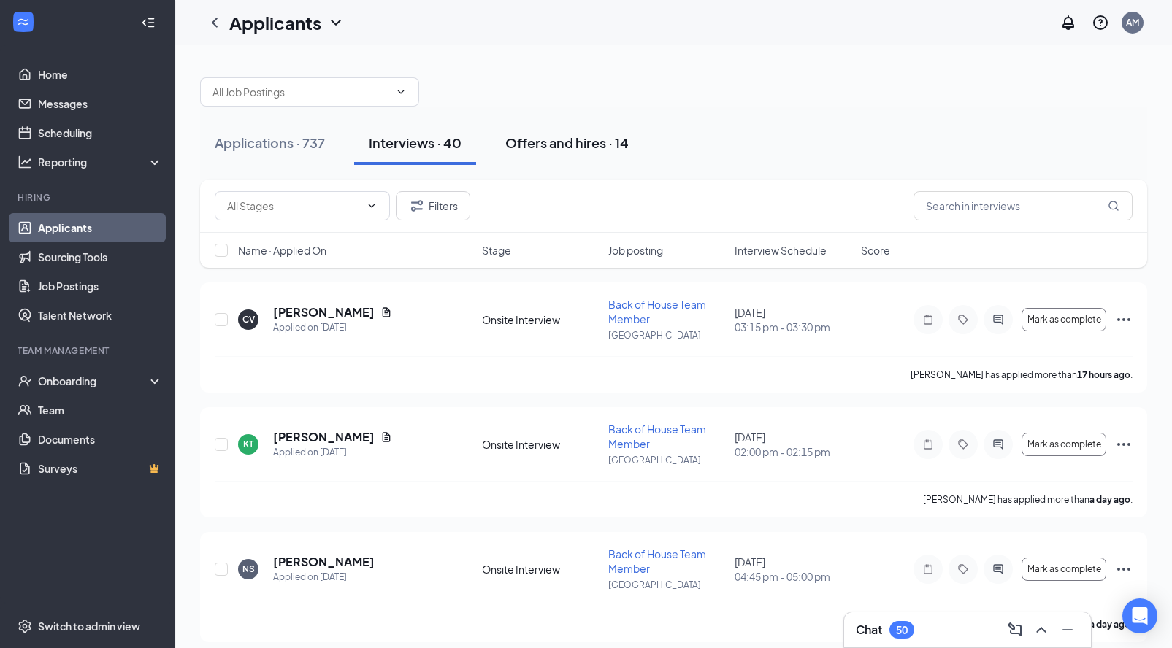
click at [546, 150] on div "Offers and hires · 14" at bounding box center [566, 143] width 123 height 18
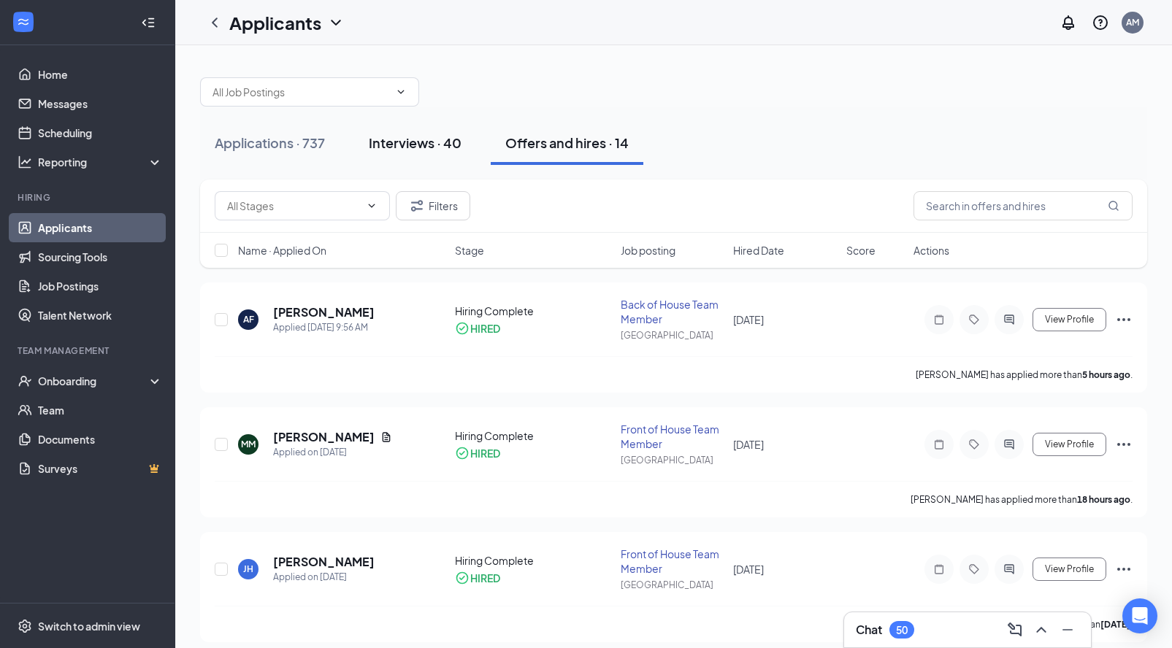
click at [441, 146] on div "Interviews · 40" at bounding box center [415, 143] width 93 height 18
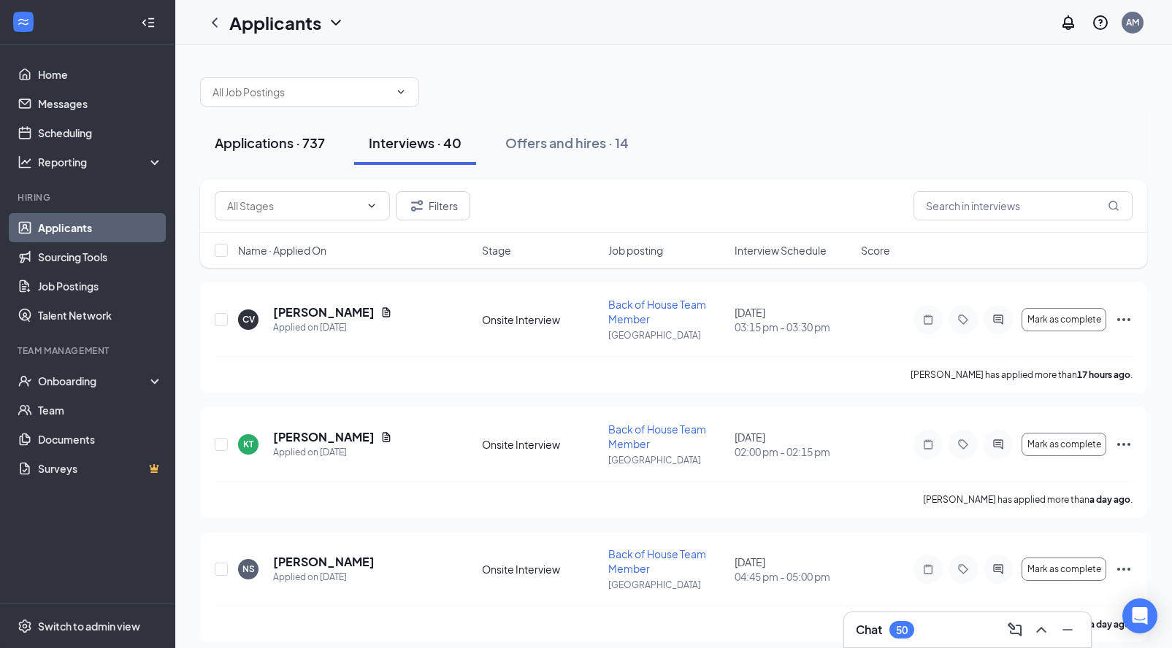
click at [268, 152] on button "Applications · 737" at bounding box center [269, 143] width 139 height 44
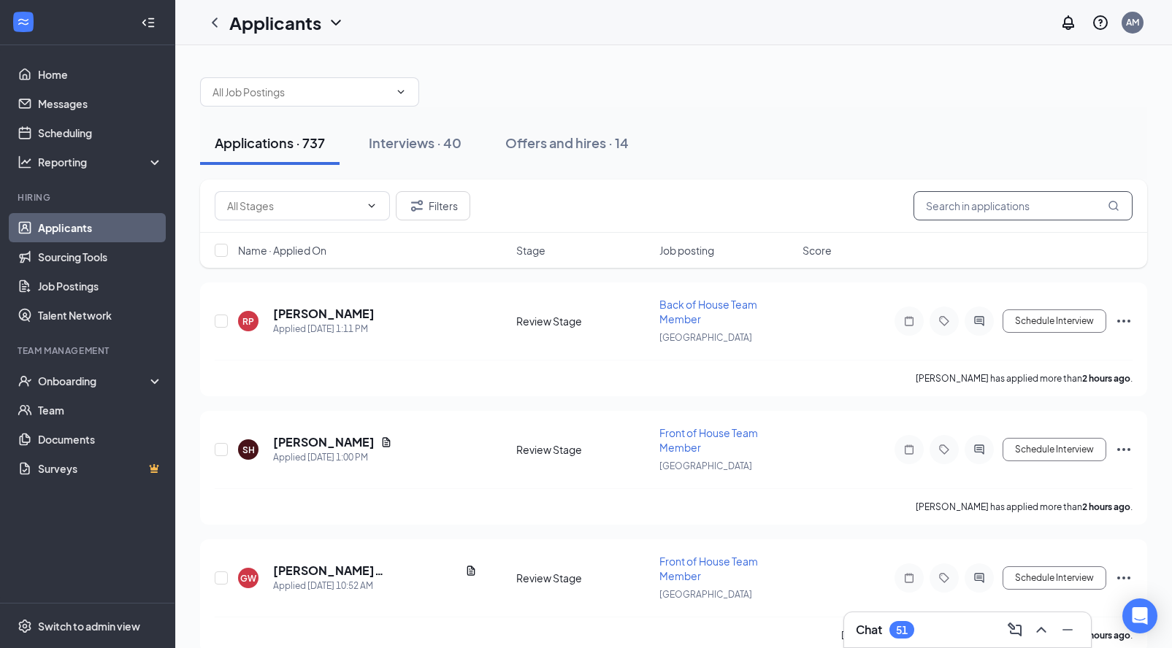
click at [1037, 215] on input "text" at bounding box center [1022, 205] width 219 height 29
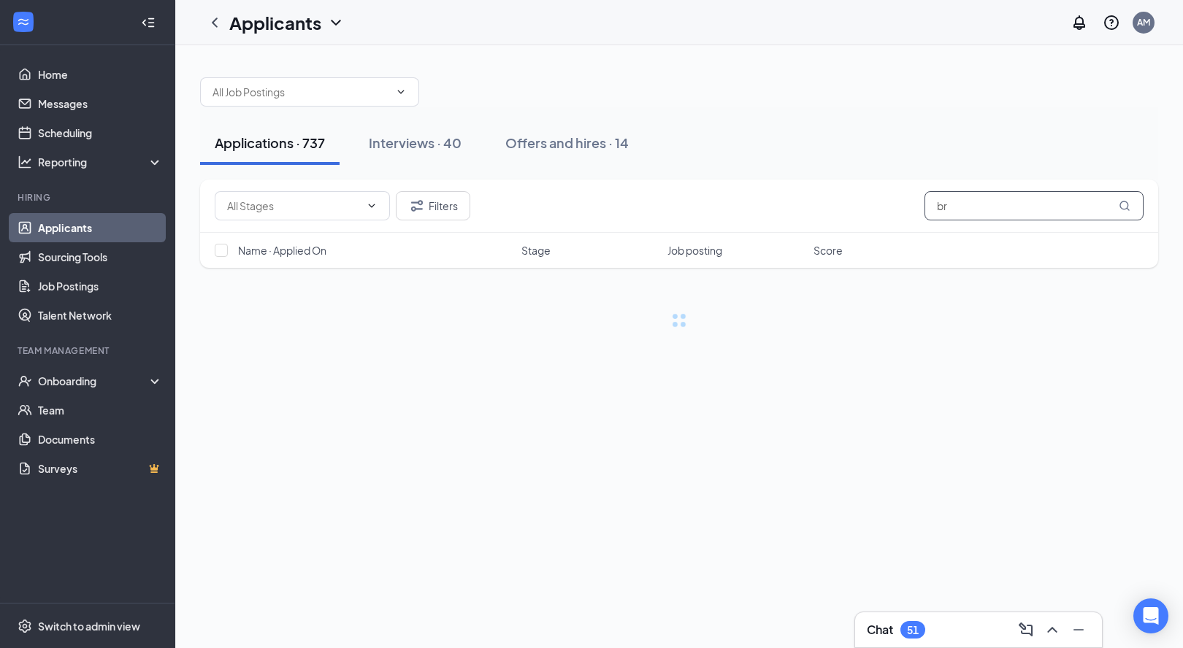
type input "b"
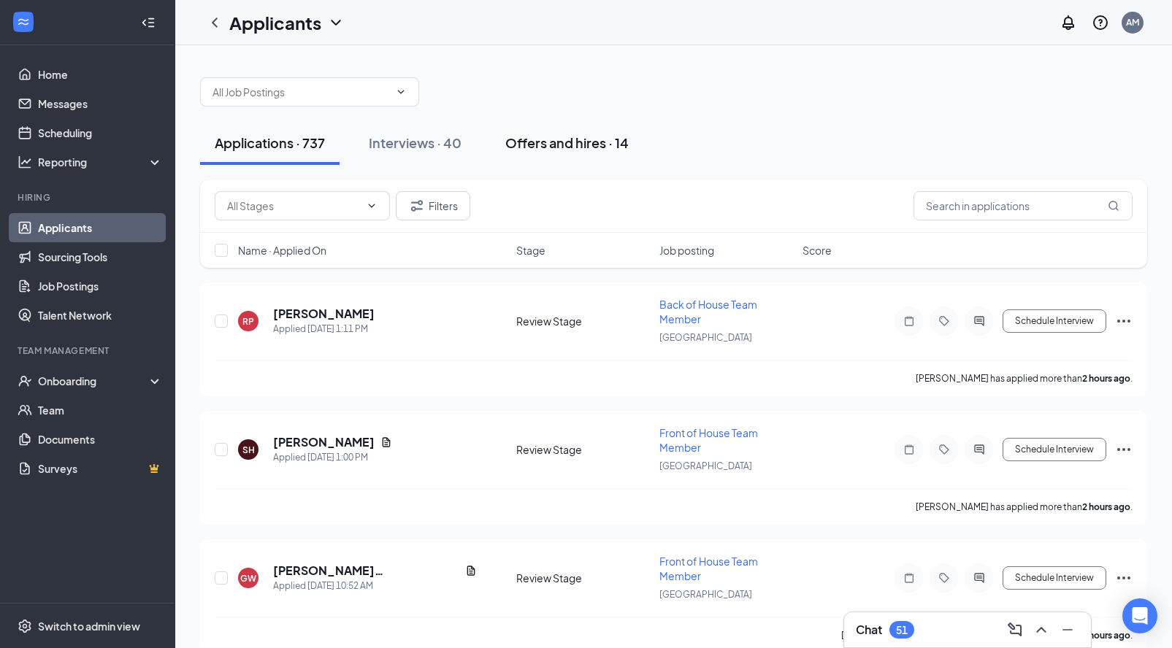
click at [532, 142] on div "Offers and hires · 14" at bounding box center [566, 143] width 123 height 18
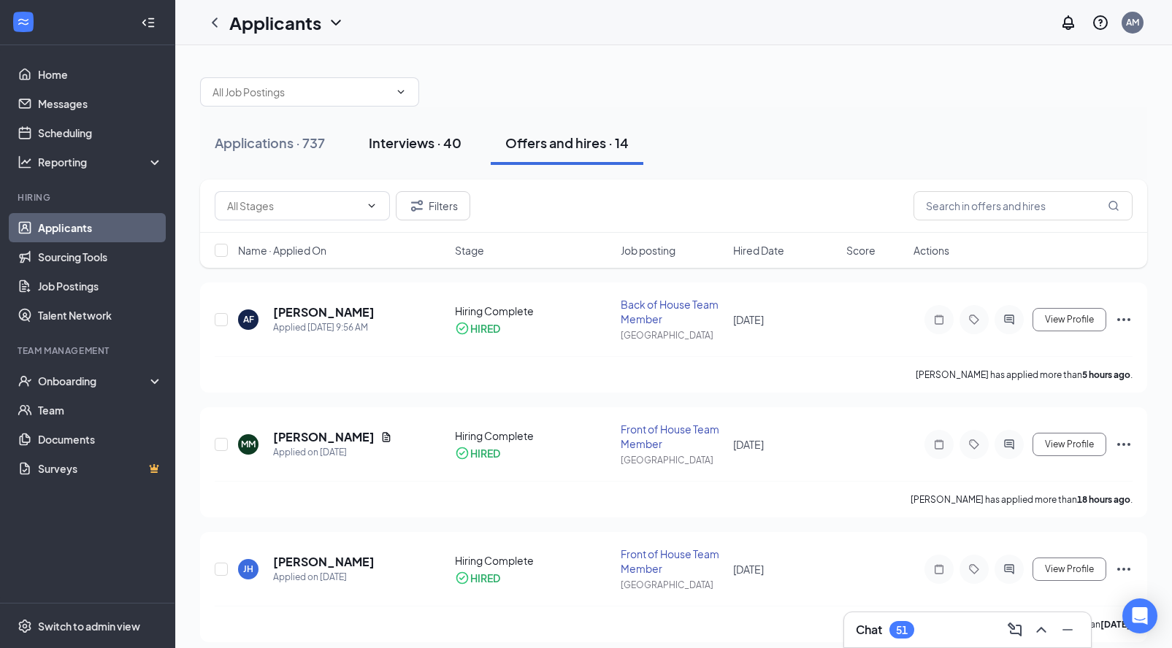
click at [422, 150] on div "Interviews · 40" at bounding box center [415, 143] width 93 height 18
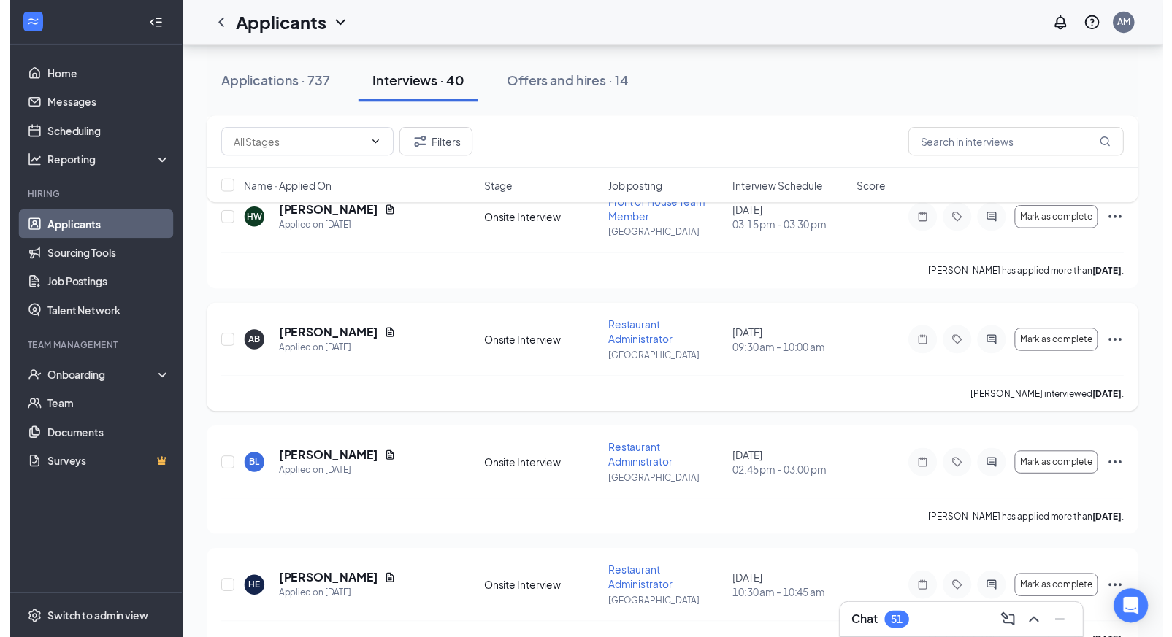
scroll to position [2705, 0]
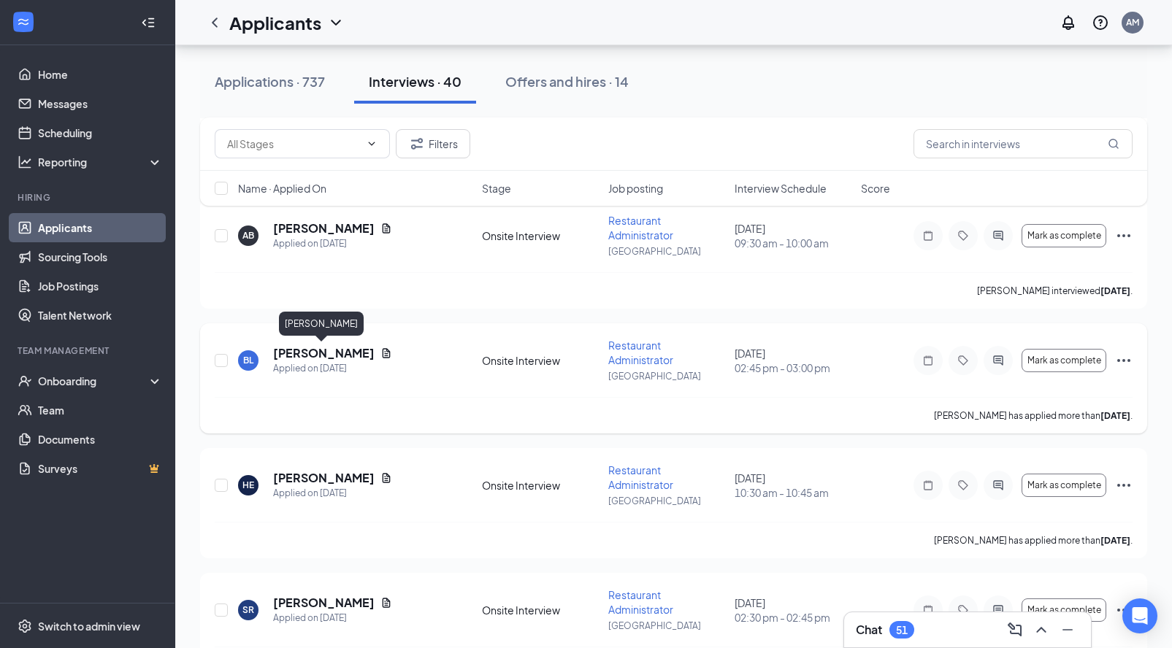
click at [323, 353] on h5 "[PERSON_NAME]" at bounding box center [323, 353] width 101 height 16
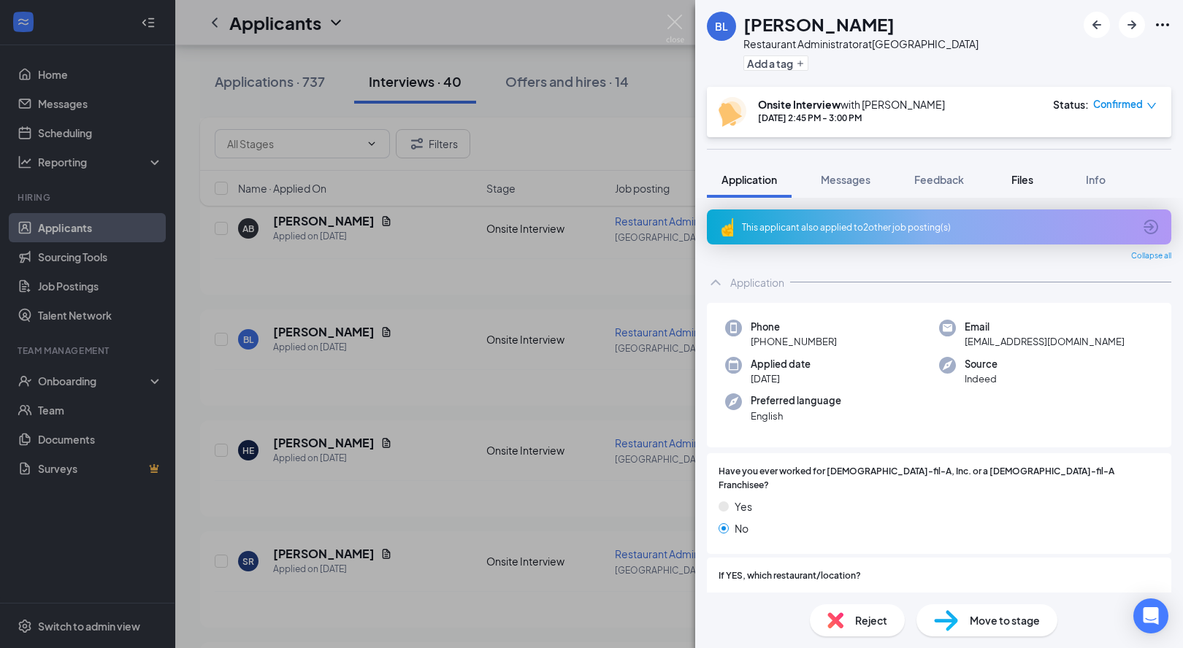
click at [1014, 183] on span "Files" at bounding box center [1022, 179] width 22 height 13
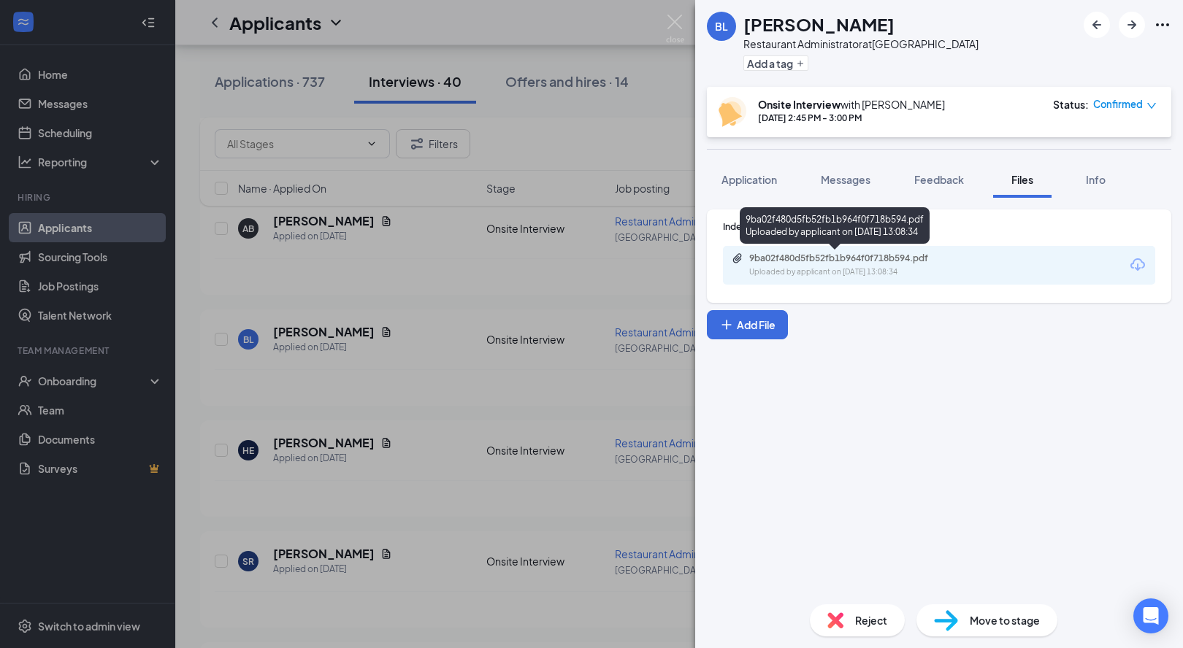
click at [845, 258] on div "9ba02f480d5fb52fb1b964f0f718b594.pdf" at bounding box center [851, 259] width 204 height 12
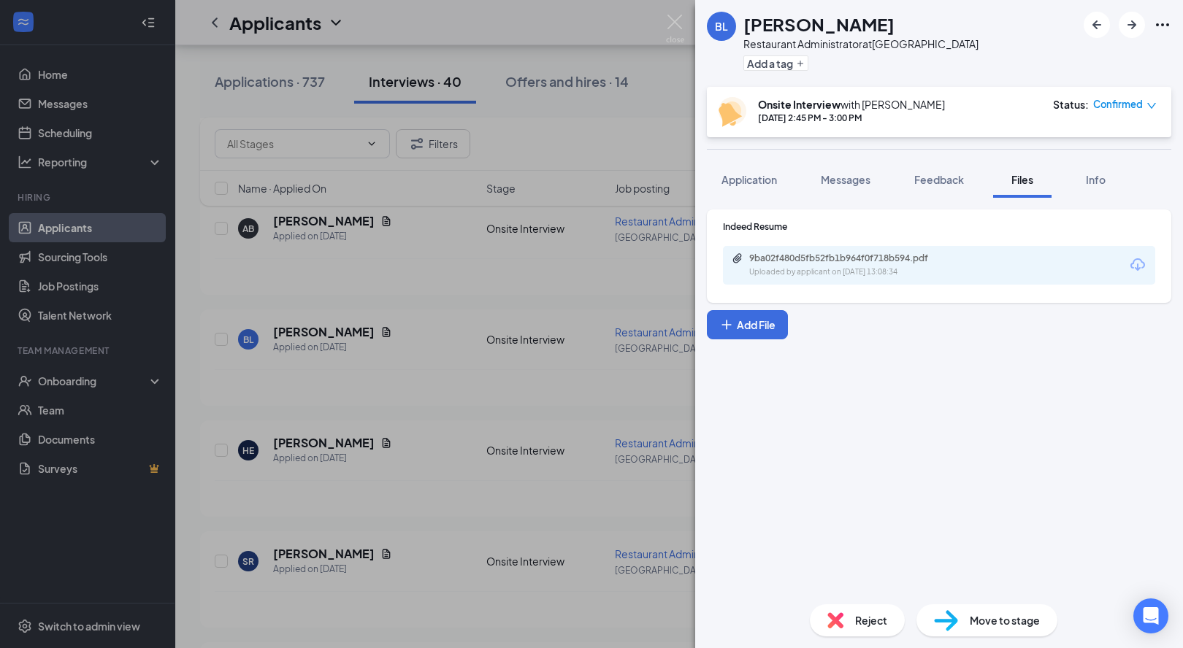
click at [975, 631] on div "Move to stage" at bounding box center [986, 620] width 141 height 32
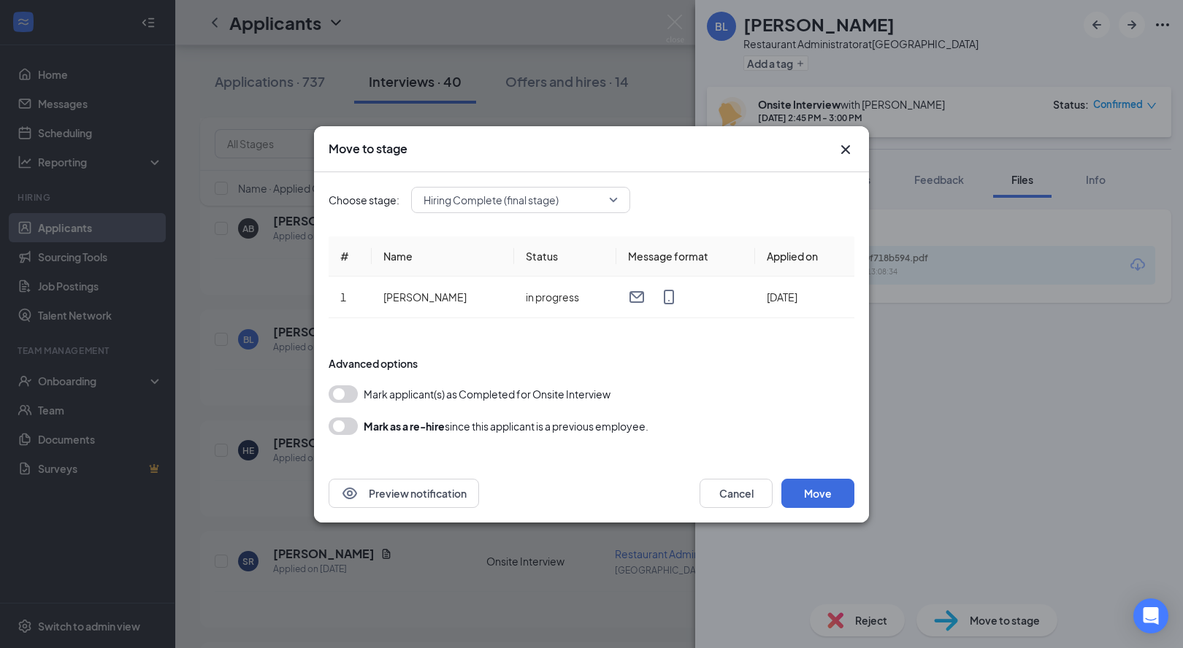
click at [350, 395] on button "button" at bounding box center [343, 394] width 29 height 18
click at [807, 485] on button "Move" at bounding box center [817, 493] width 73 height 29
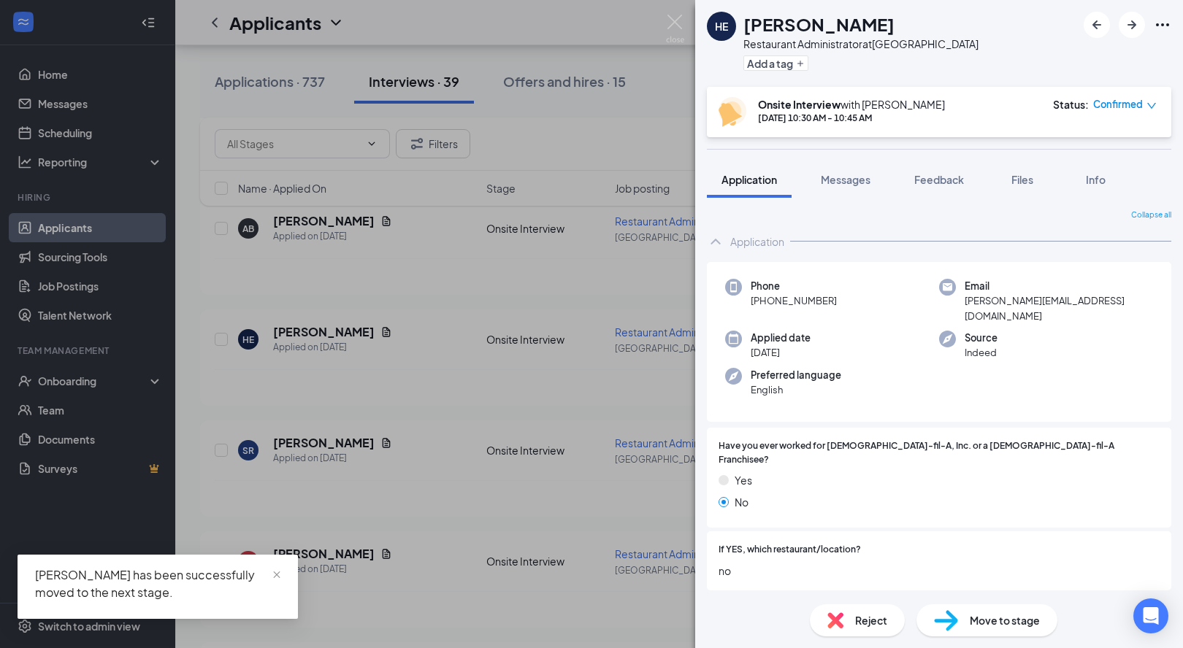
click at [72, 386] on div "HE Haley Epley Restaurant Administrator at Glasgow Add a tag Onsite Interview w…" at bounding box center [591, 324] width 1183 height 648
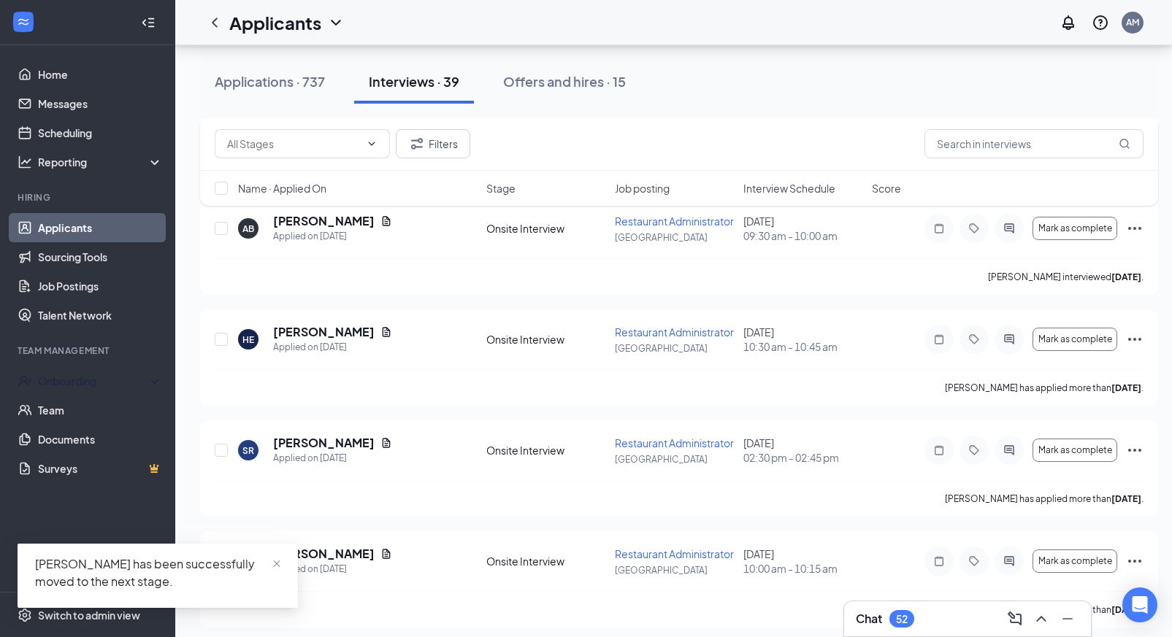
click at [72, 386] on div "Onboarding" at bounding box center [94, 381] width 112 height 15
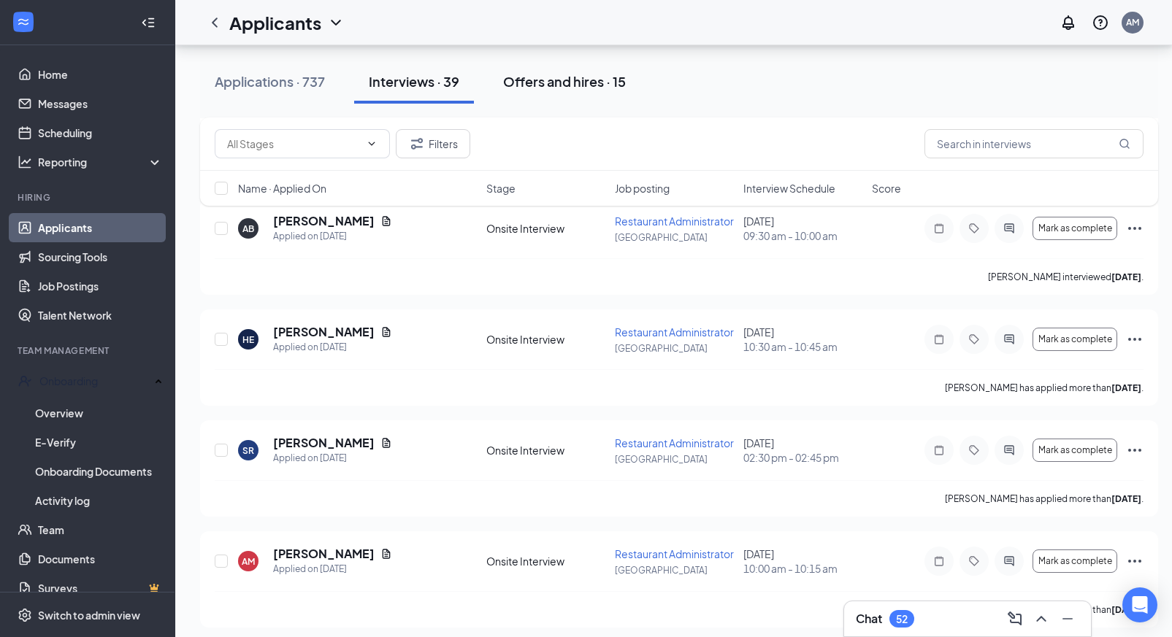
click at [561, 81] on div "Offers and hires · 15" at bounding box center [564, 81] width 123 height 18
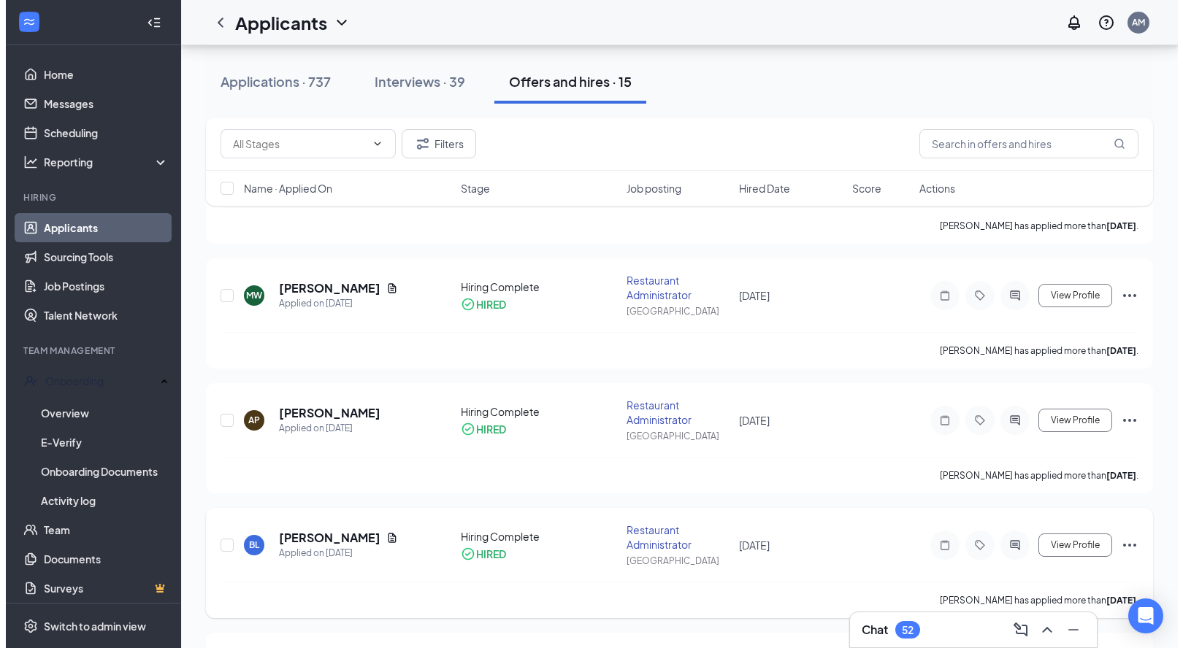
scroll to position [913, 0]
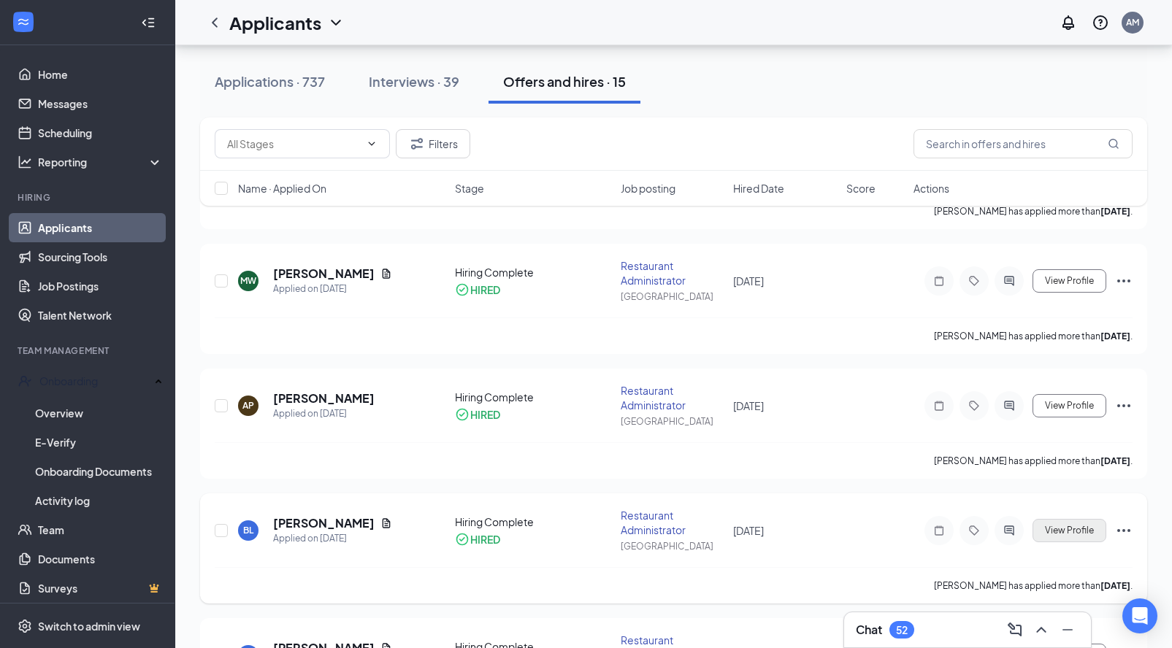
click at [1080, 531] on span "View Profile" at bounding box center [1069, 531] width 49 height 10
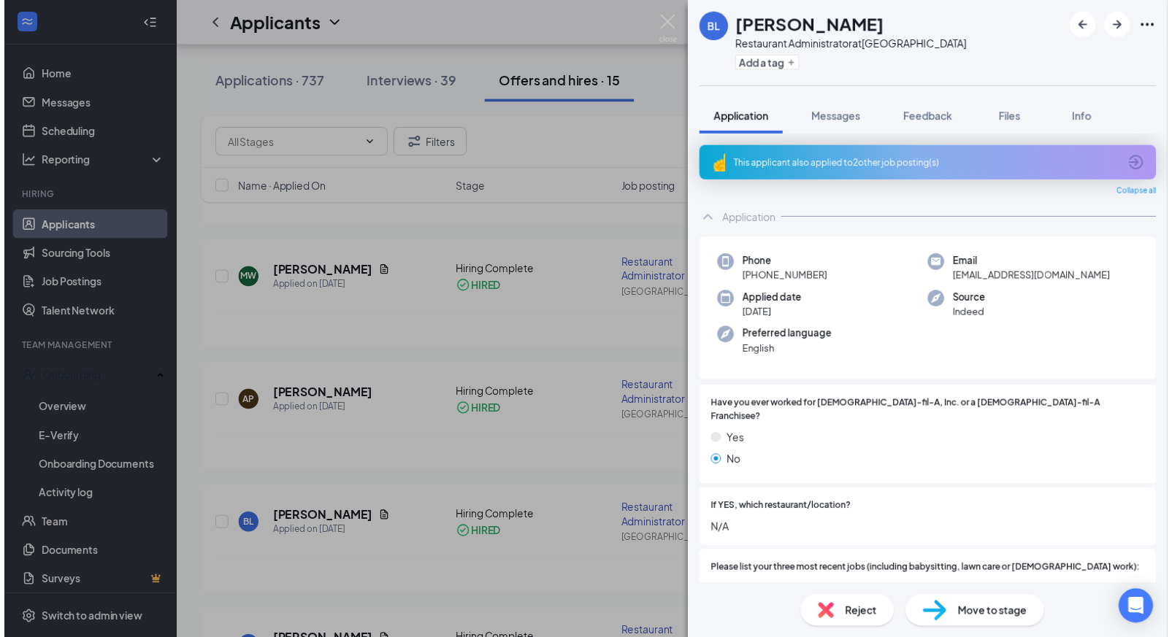
scroll to position [112, 0]
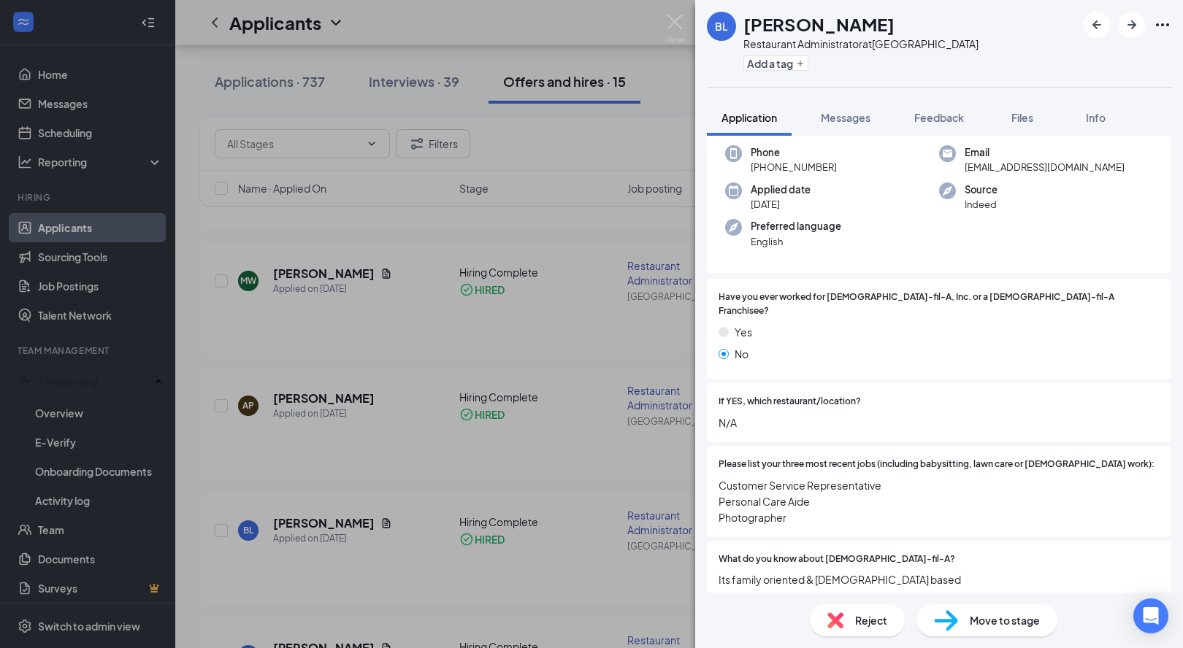
click at [640, 315] on div "BL Brittiney Lewis Restaurant Administrator at Glasgow Add a tag Application Me…" at bounding box center [591, 324] width 1183 height 648
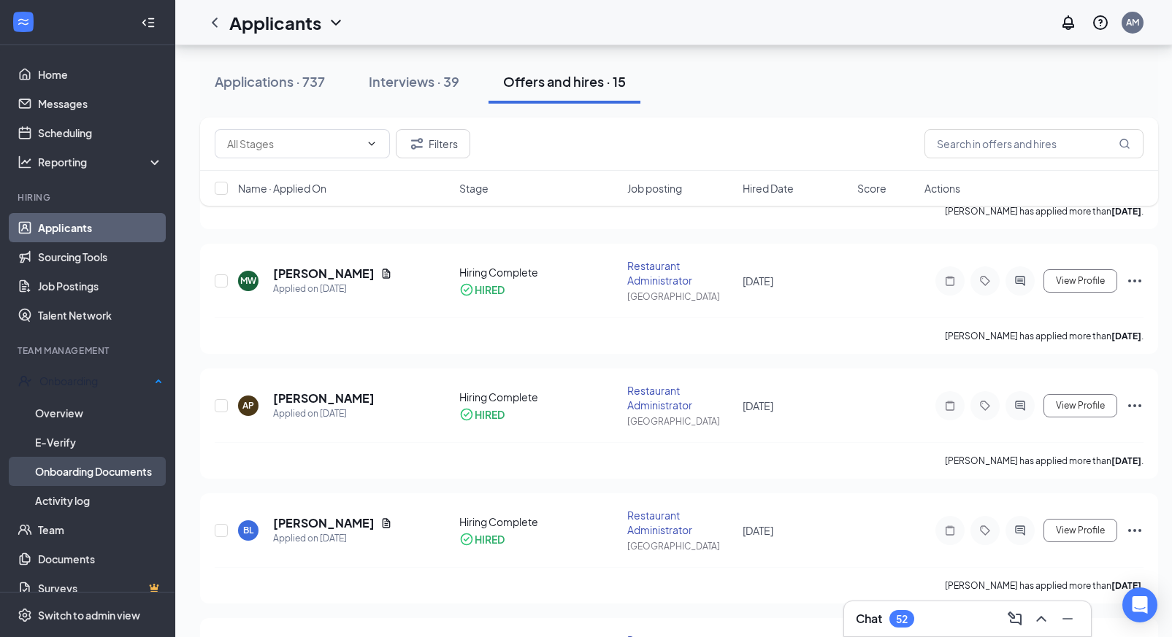
click at [82, 469] on link "Onboarding Documents" at bounding box center [99, 471] width 128 height 29
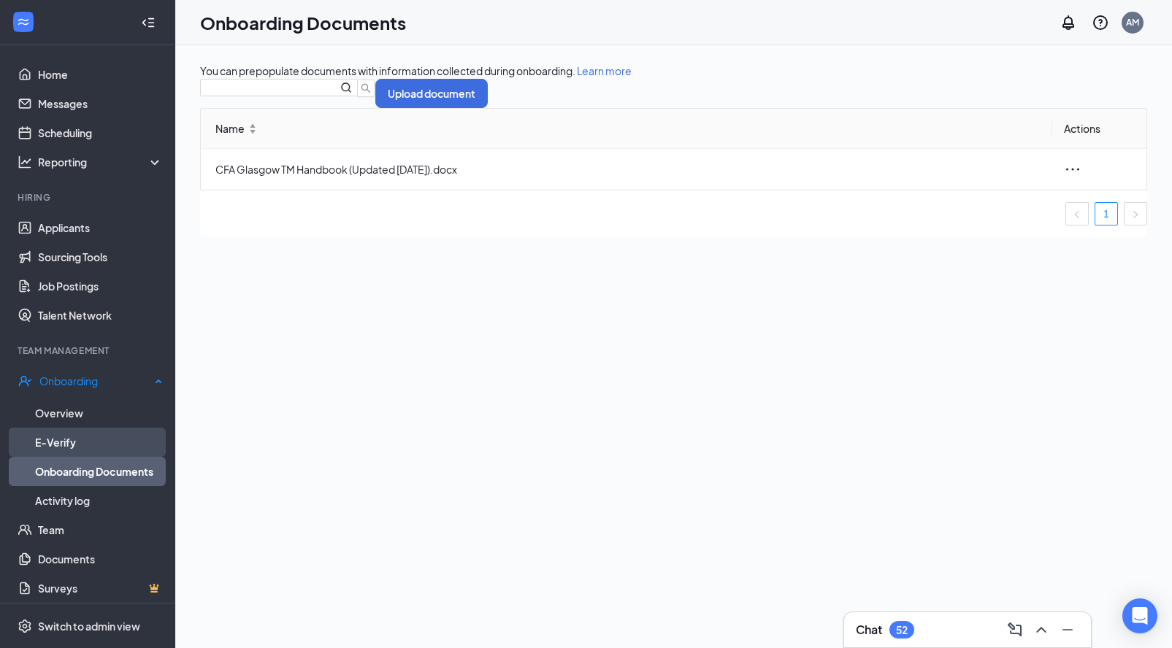
click at [52, 439] on link "E-Verify" at bounding box center [99, 442] width 128 height 29
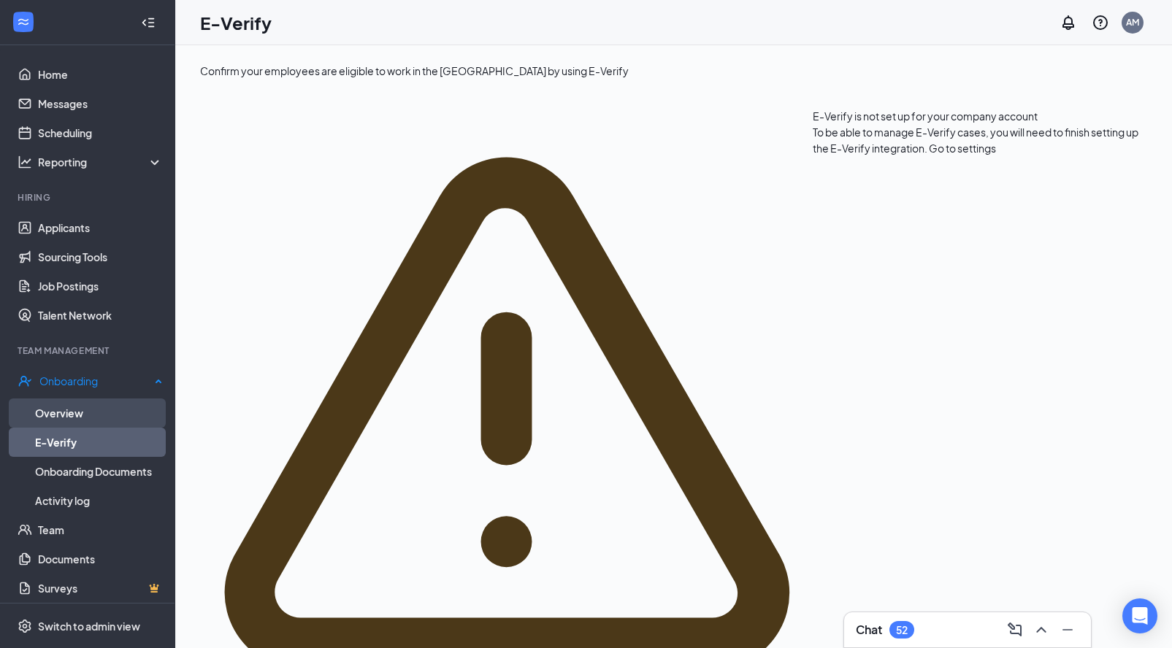
click at [65, 415] on link "Overview" at bounding box center [99, 413] width 128 height 29
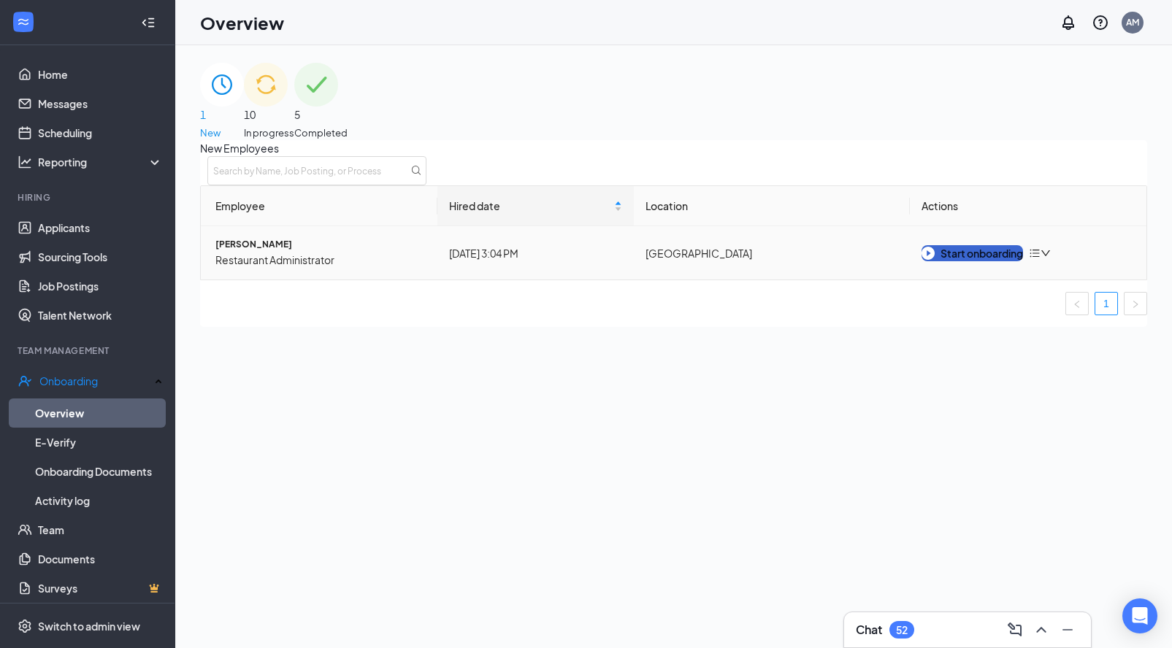
click at [1009, 261] on div "Start onboarding" at bounding box center [971, 253] width 101 height 16
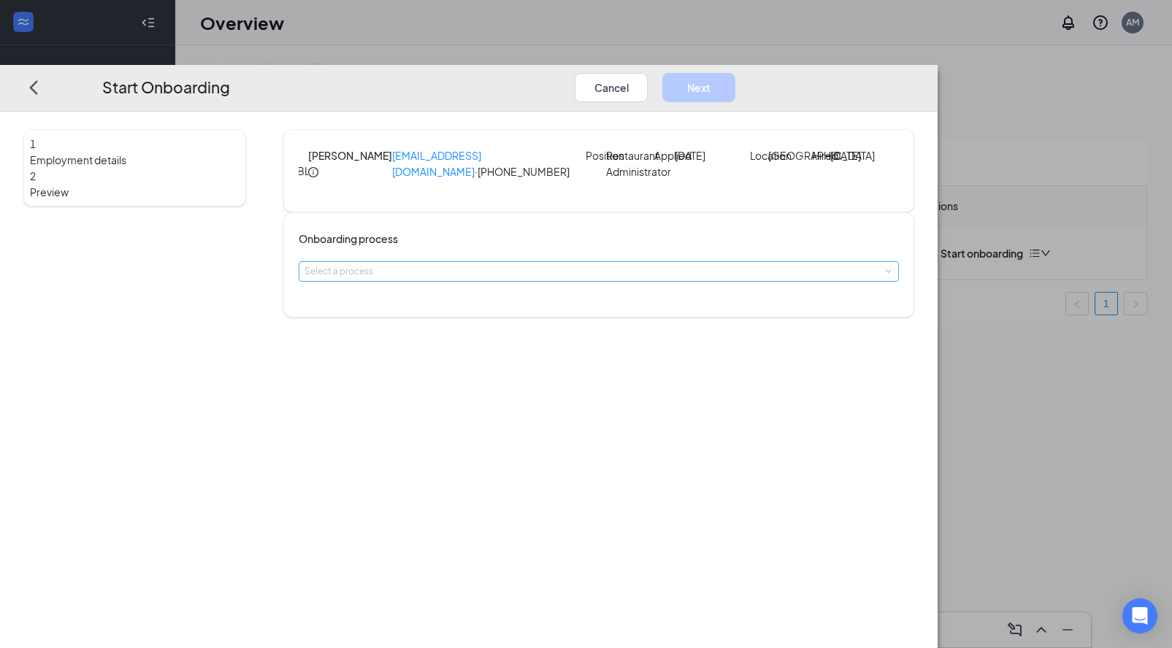
click at [522, 279] on div "Select a process" at bounding box center [595, 271] width 582 height 15
click at [496, 327] on span "Team Member Onboarding" at bounding box center [440, 325] width 111 height 11
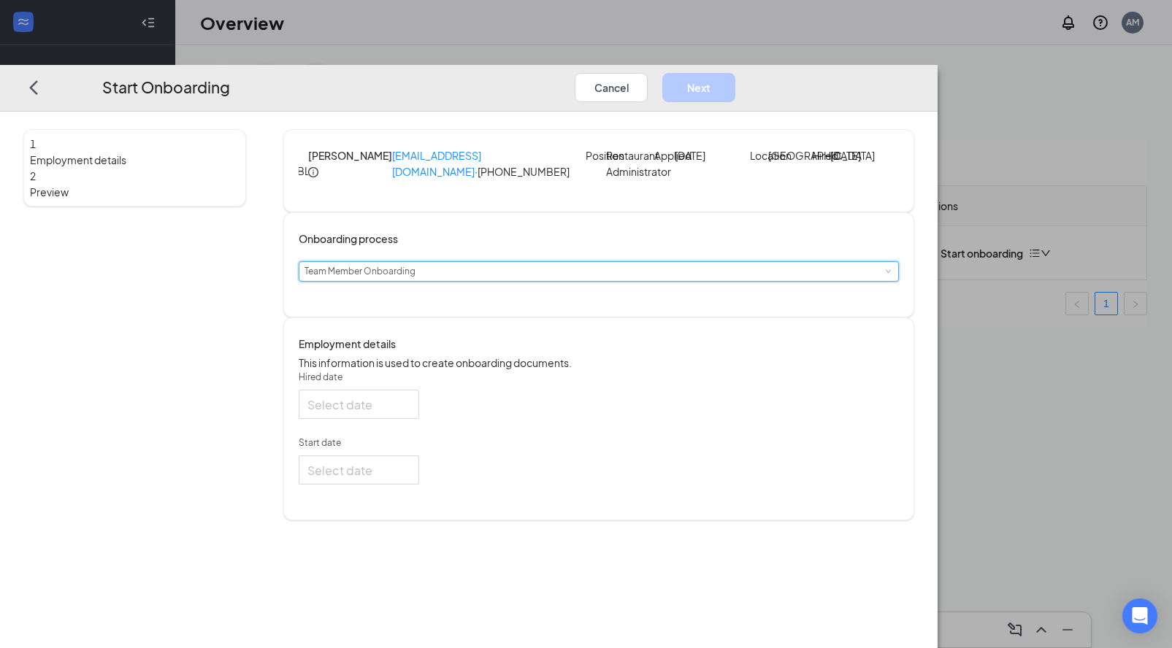
type input "[DATE]"
click at [410, 413] on div at bounding box center [358, 404] width 103 height 18
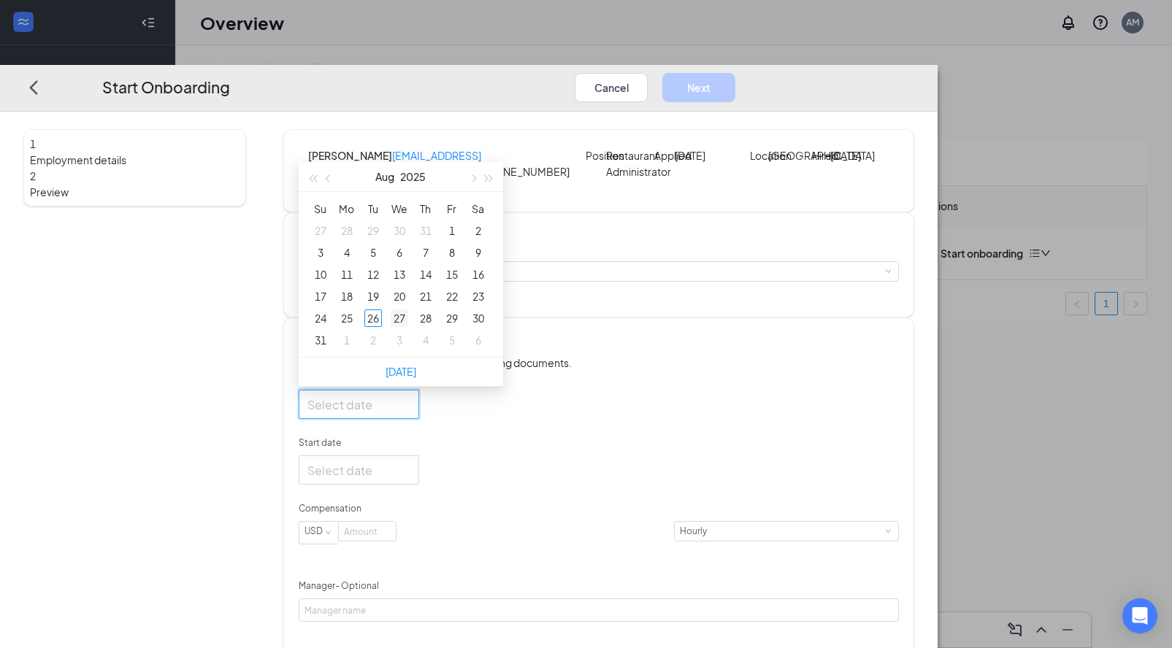
type input "Sep 3, 2025"
type input "Aug 27, 2025"
type input "Aug 20, 2025"
click at [476, 182] on span "button" at bounding box center [472, 177] width 7 height 7
type input "Sep 4, 2025"
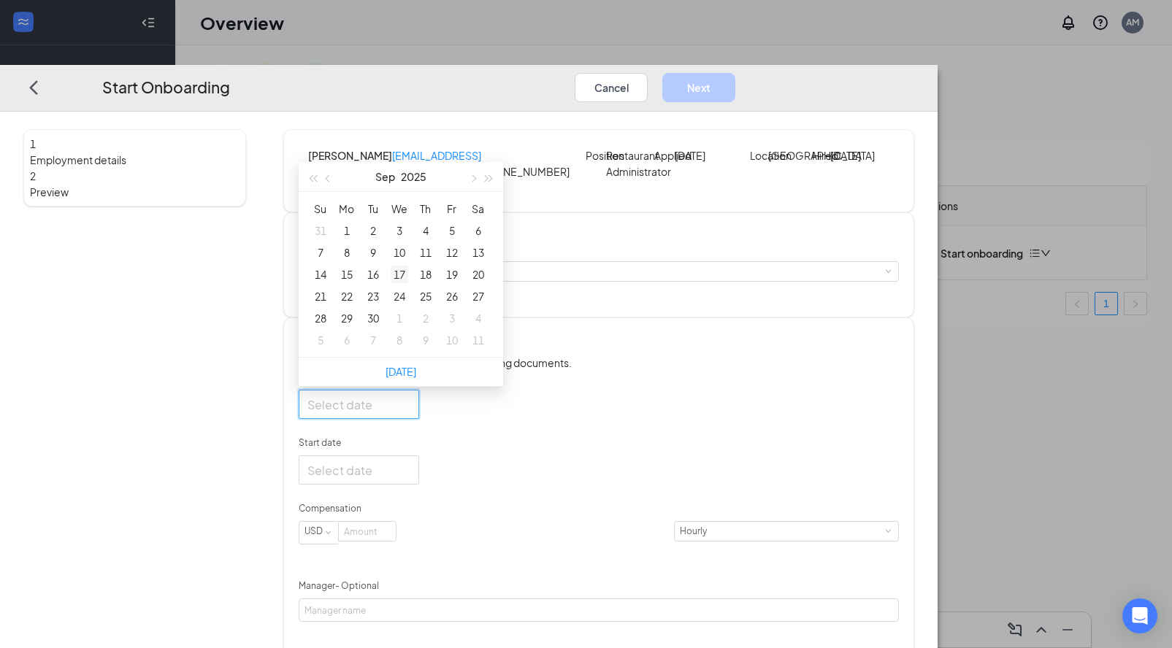
type input "Sep 10, 2025"
type input "Sep 17, 2025"
type input "Sep 24, 2025"
type input "Sep 23, 2025"
type input "Sep 30, 2025"
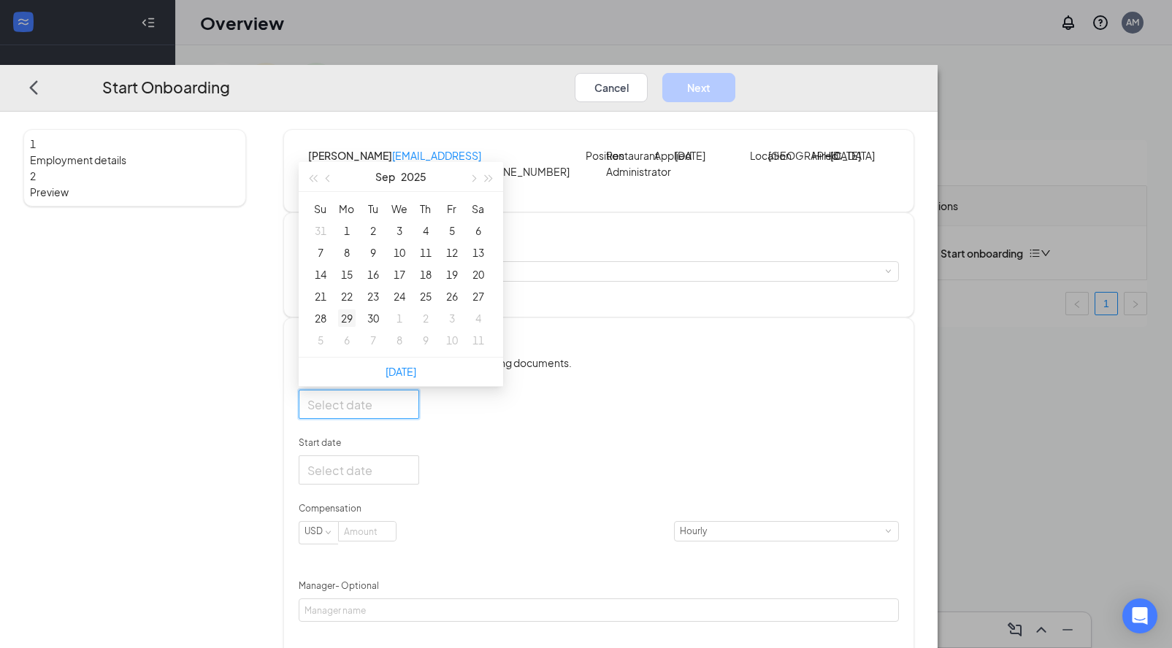
type input "Sep 29, 2025"
click at [356, 327] on div "29" at bounding box center [347, 319] width 18 height 18
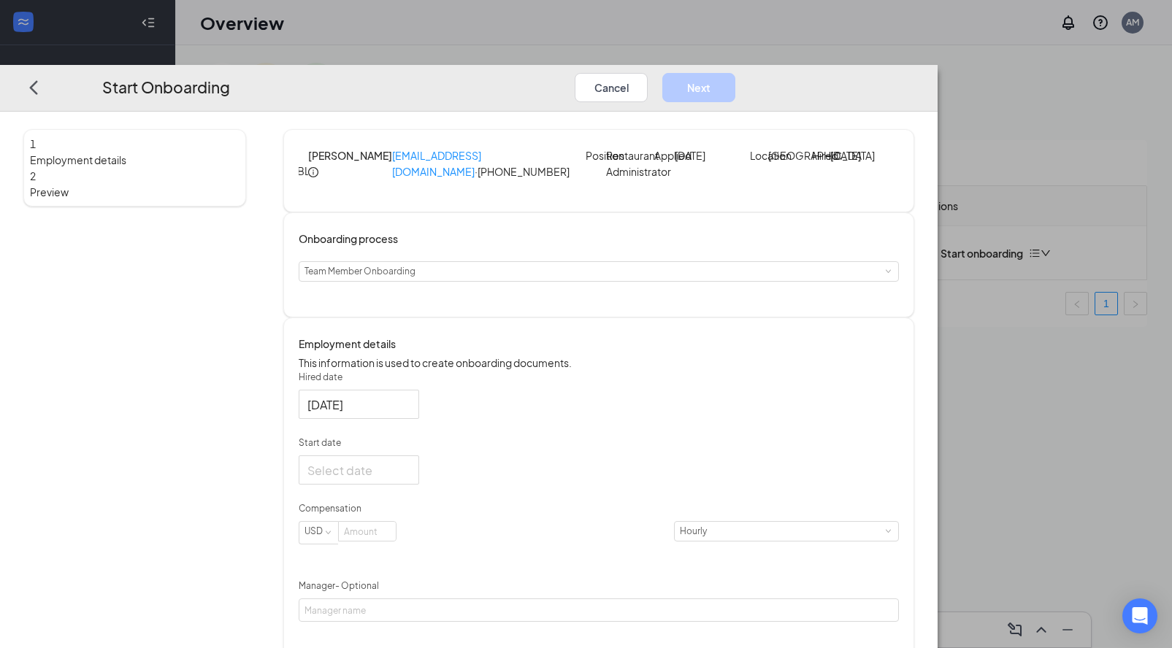
click at [357, 422] on div "1 Employment details 2 Preview BL Brittiney Lewis metcofootballmom@gmail.com · …" at bounding box center [468, 393] width 891 height 529
click at [419, 485] on div at bounding box center [359, 470] width 120 height 29
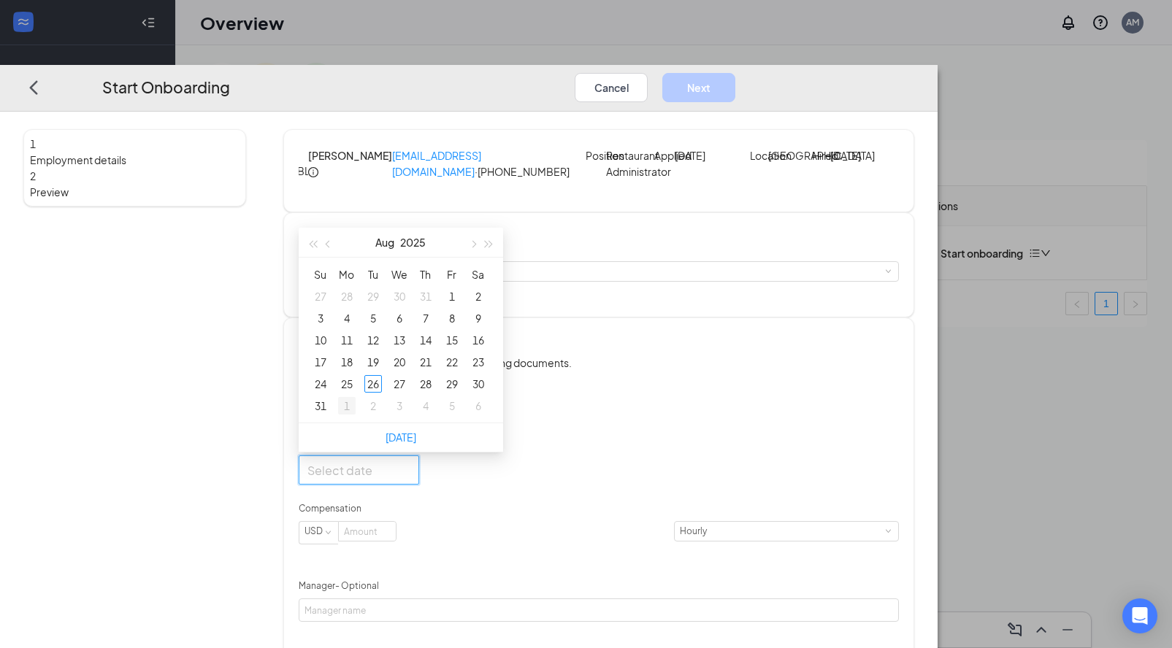
type input "Sep 1, 2025"
type input "[DATE]"
type input "Aug 20, 2025"
type input "Aug 14, 2025"
type input "Aug 8, 2025"
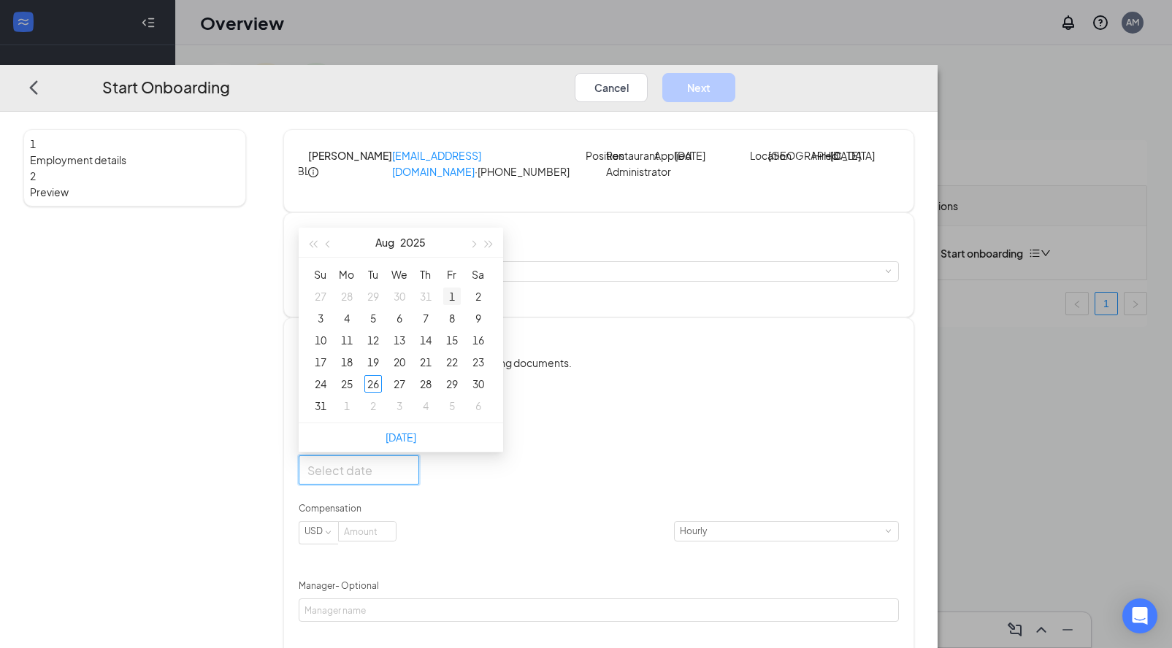
type input "Aug 1, 2025"
click at [476, 247] on span "button" at bounding box center [472, 243] width 7 height 7
type input "Sep 4, 2025"
type input "Sep 10, 2025"
type input "Sep 17, 2025"
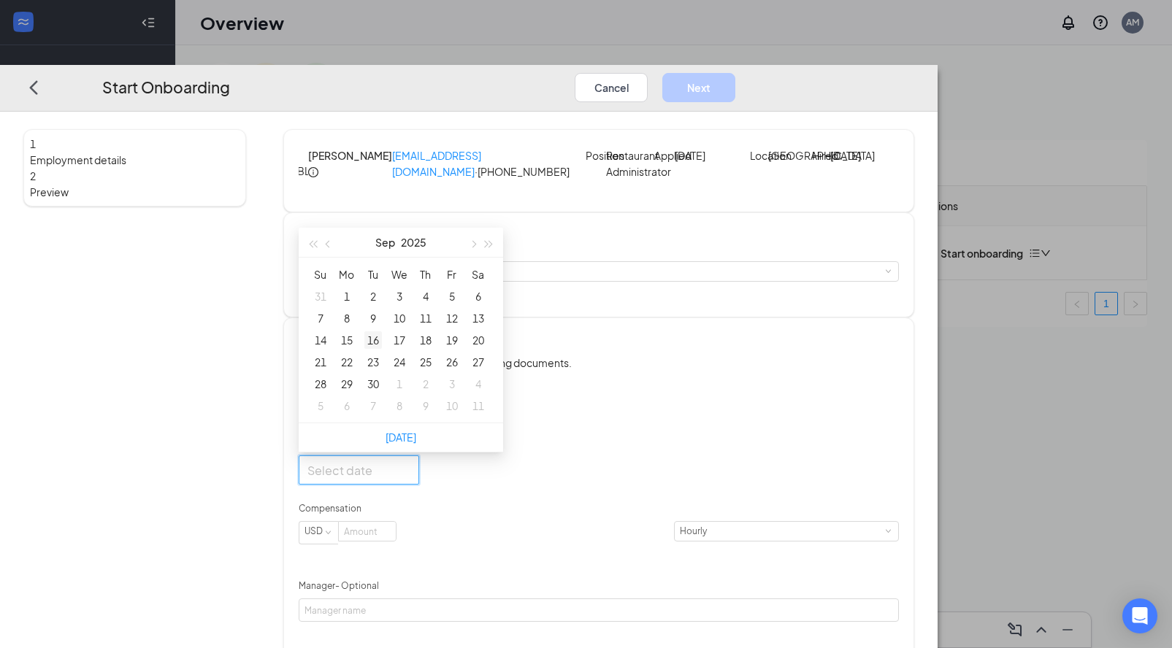
type input "Sep 16, 2025"
type input "Sep 23, 2025"
type input "Sep 29, 2025"
click at [356, 393] on div "29" at bounding box center [347, 384] width 18 height 18
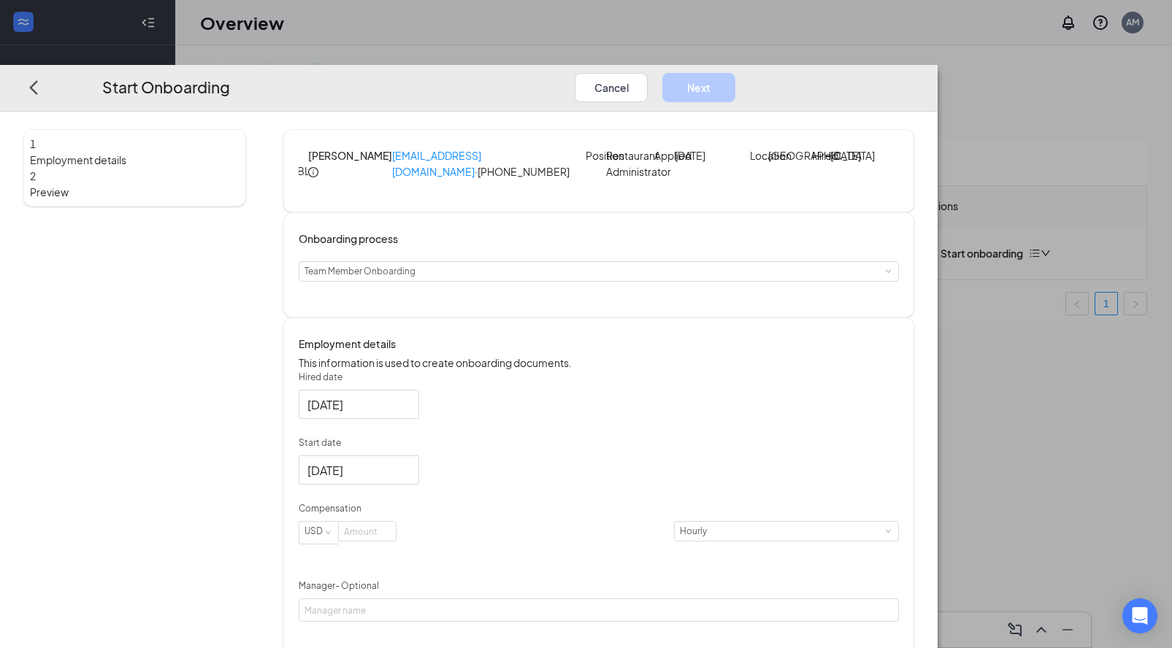
click at [246, 456] on div "1 Employment details 2 Preview" at bounding box center [134, 393] width 223 height 529
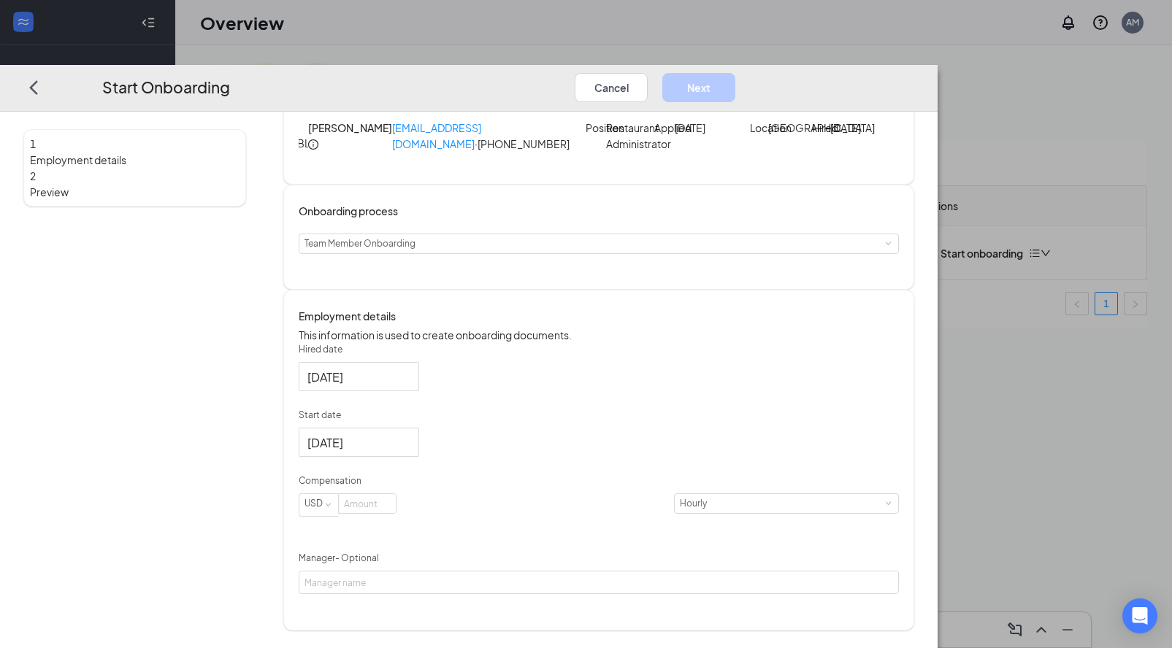
scroll to position [66, 0]
click at [396, 513] on input at bounding box center [367, 503] width 57 height 19
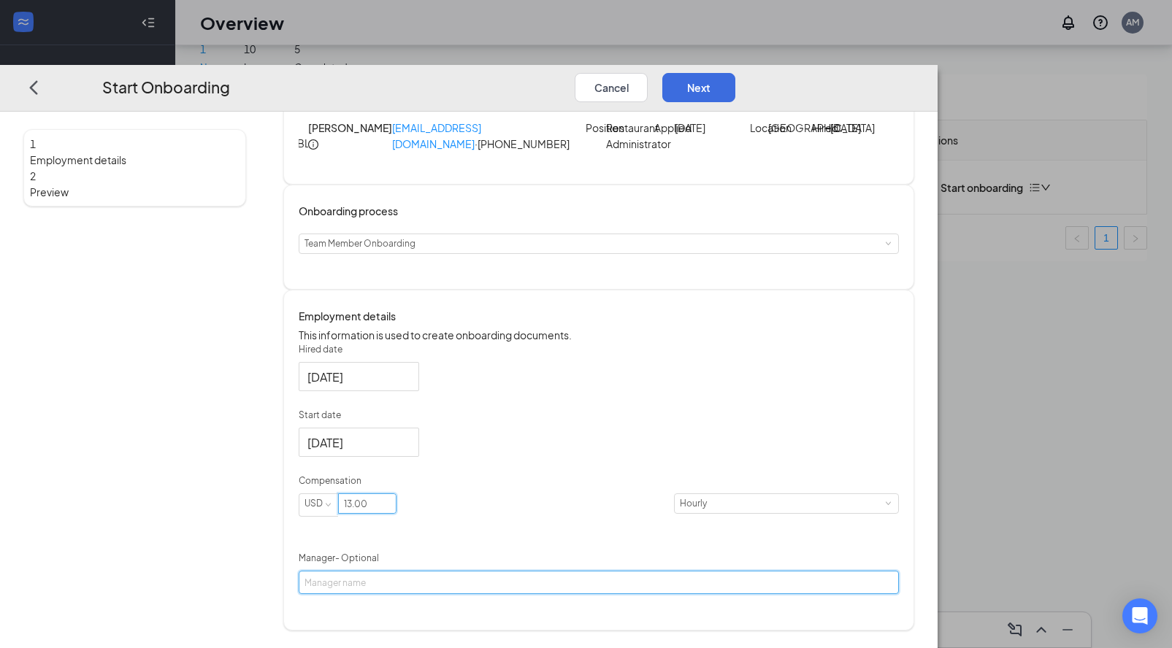
type input "13"
click at [420, 594] on input "Manager - Optional" at bounding box center [599, 582] width 600 height 23
type input "Sarah Jane Cobb"
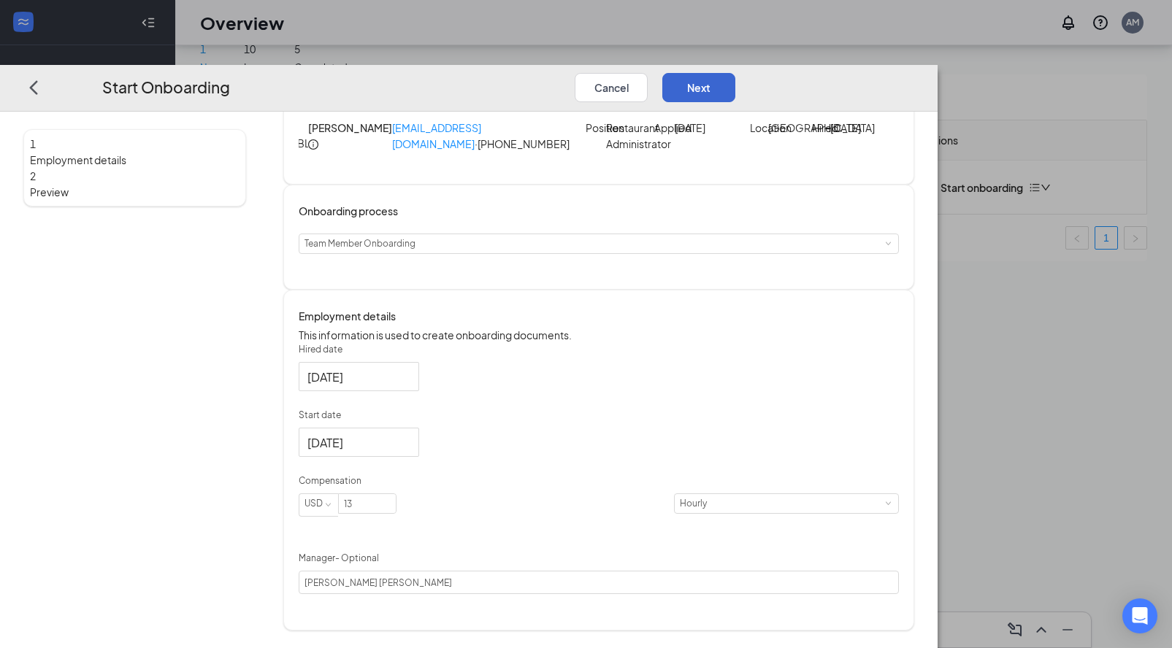
click at [735, 72] on button "Next" at bounding box center [698, 86] width 73 height 29
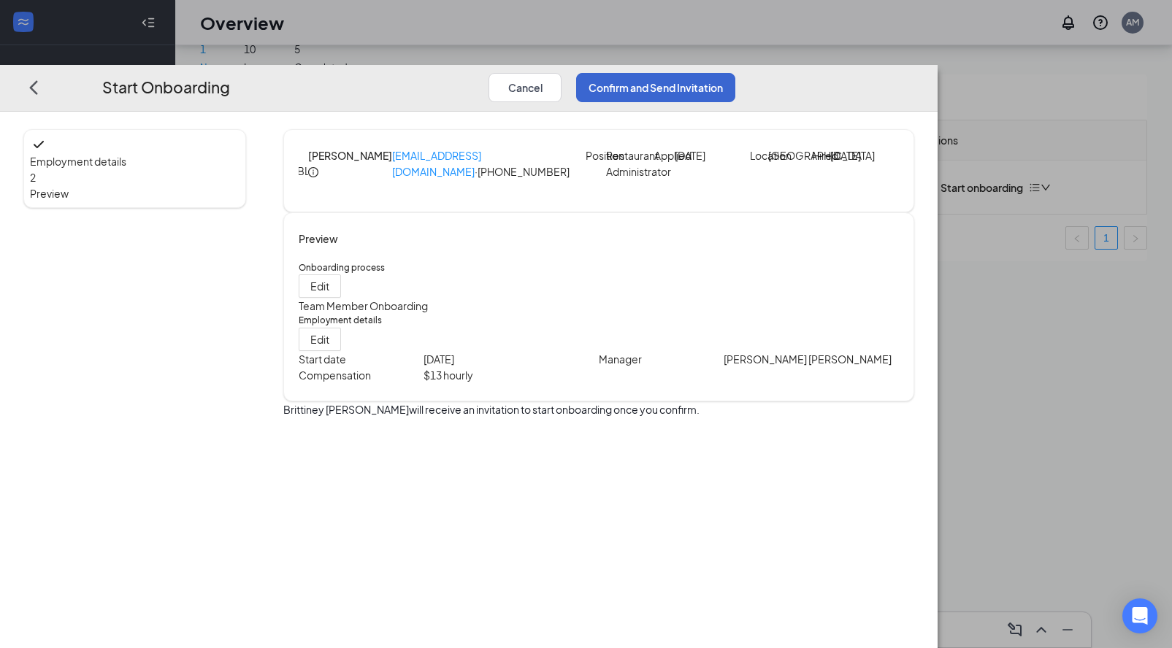
click at [735, 72] on button "Confirm and Send Invitation" at bounding box center [655, 86] width 159 height 29
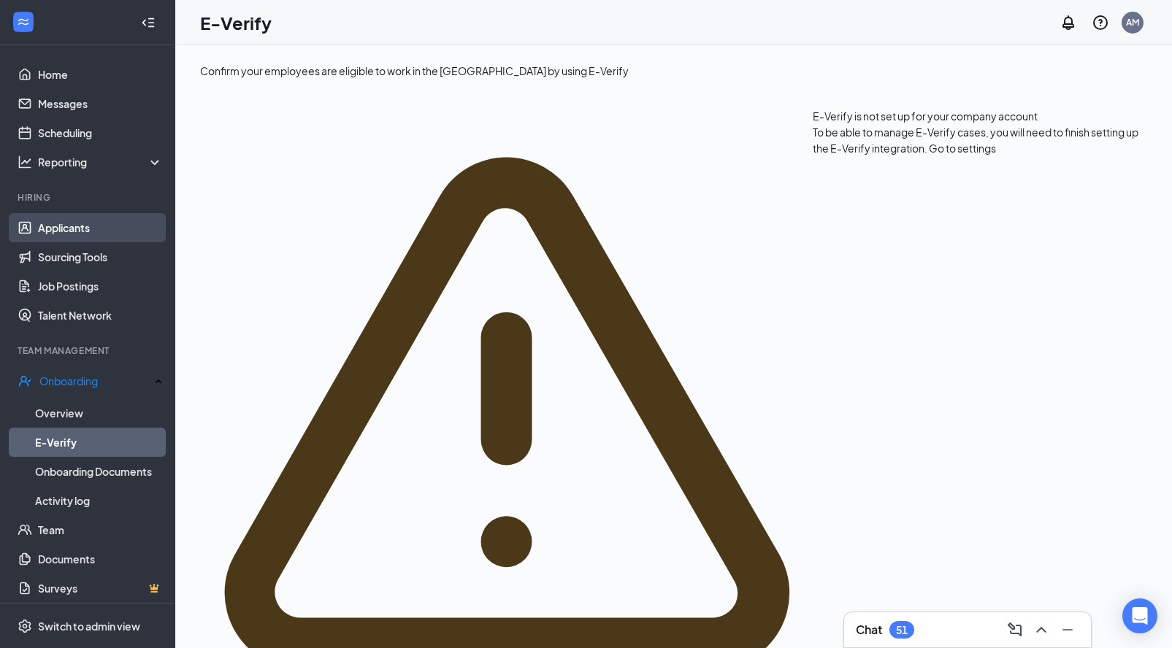
click at [78, 228] on link "Applicants" at bounding box center [100, 227] width 125 height 29
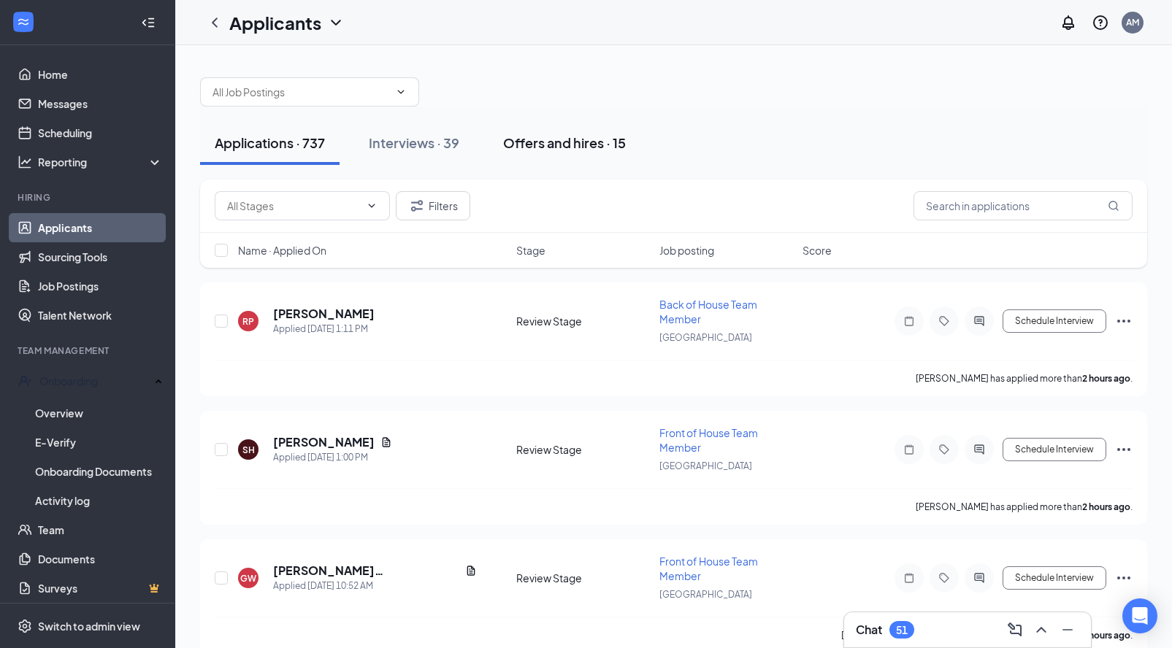
click at [526, 142] on div "Offers and hires · 15" at bounding box center [564, 143] width 123 height 18
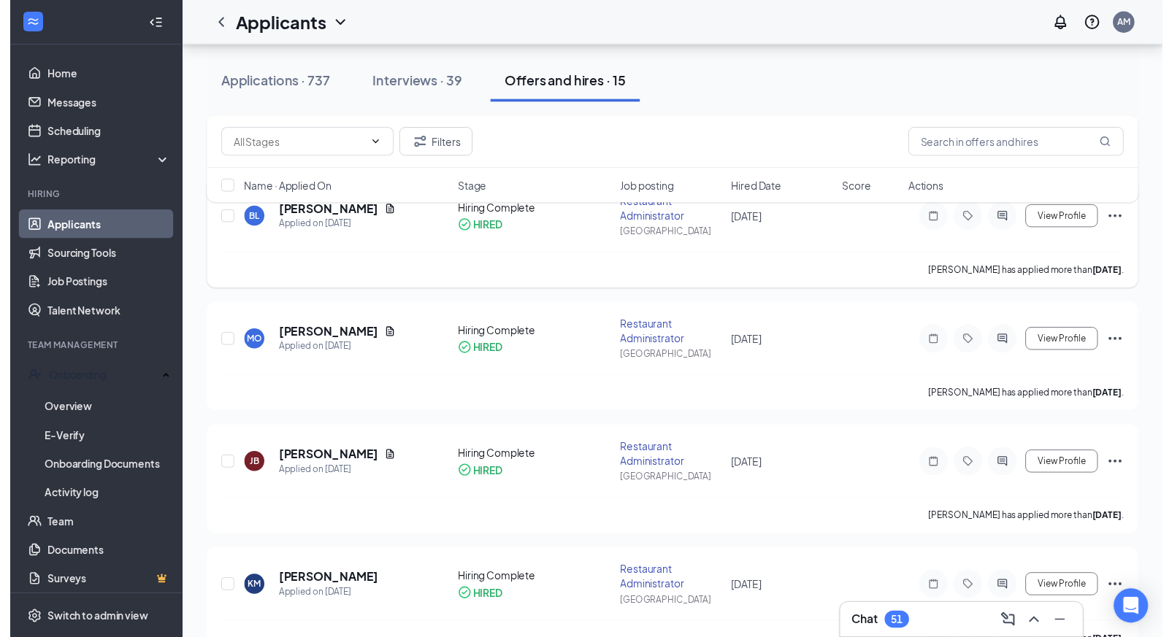
scroll to position [1197, 0]
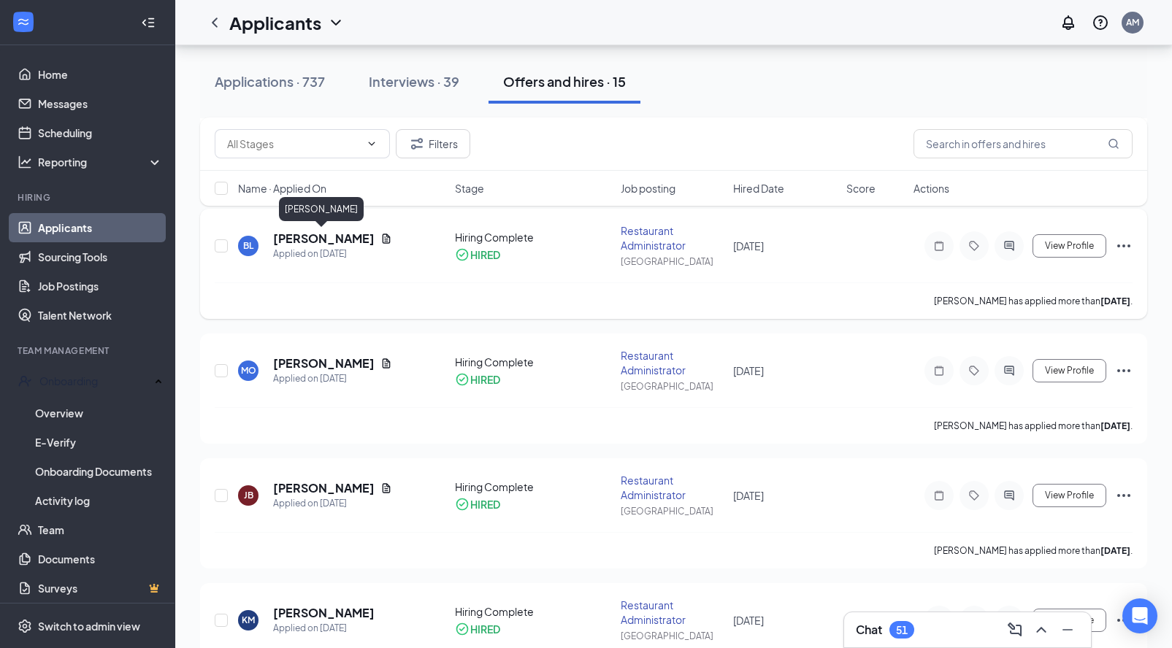
click at [310, 234] on h5 "[PERSON_NAME]" at bounding box center [323, 239] width 101 height 16
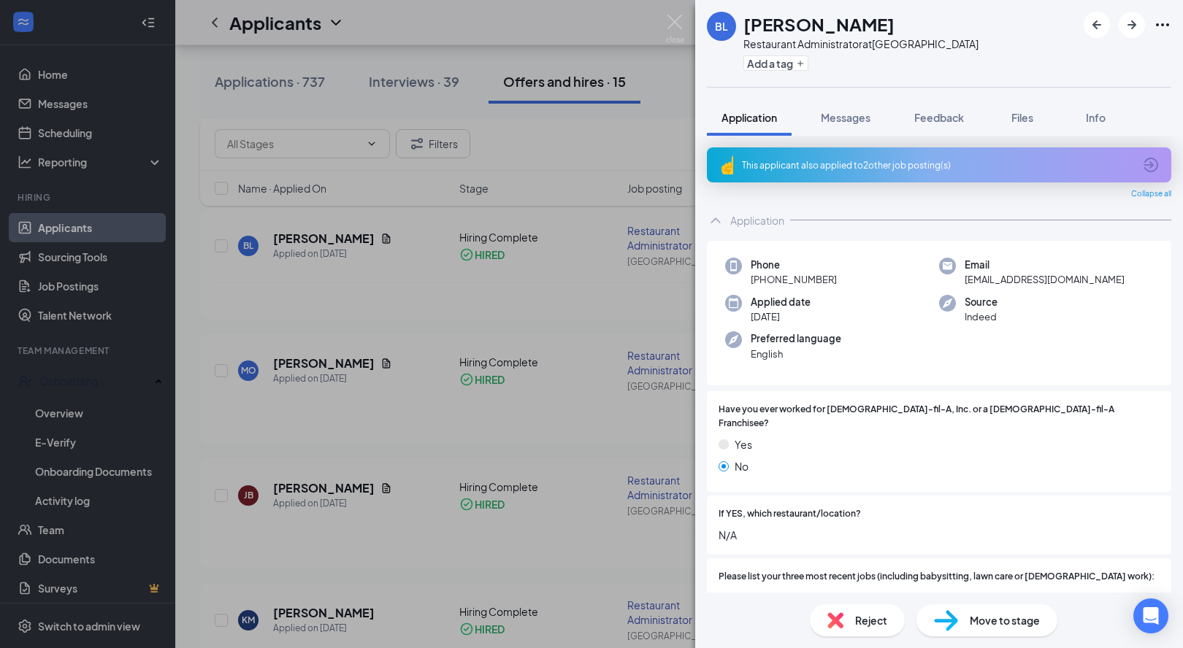
click at [446, 268] on div "BL Brittiney Lewis Restaurant Administrator at Glasgow Add a tag Application Me…" at bounding box center [591, 324] width 1183 height 648
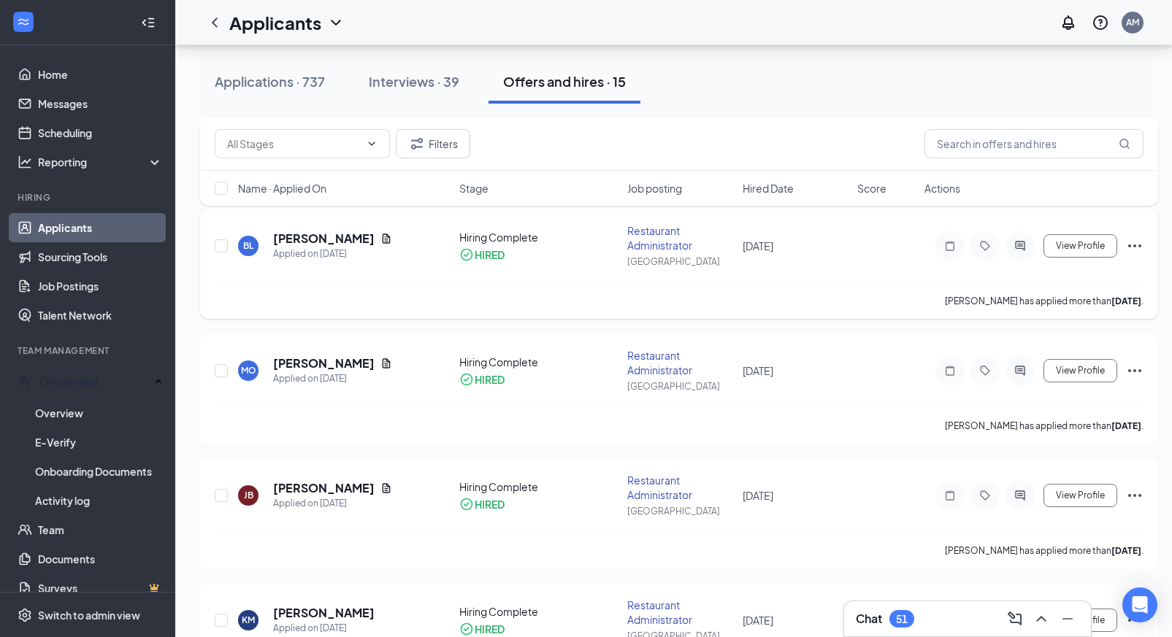
click at [636, 241] on div "Restaurant Administrator" at bounding box center [680, 237] width 106 height 29
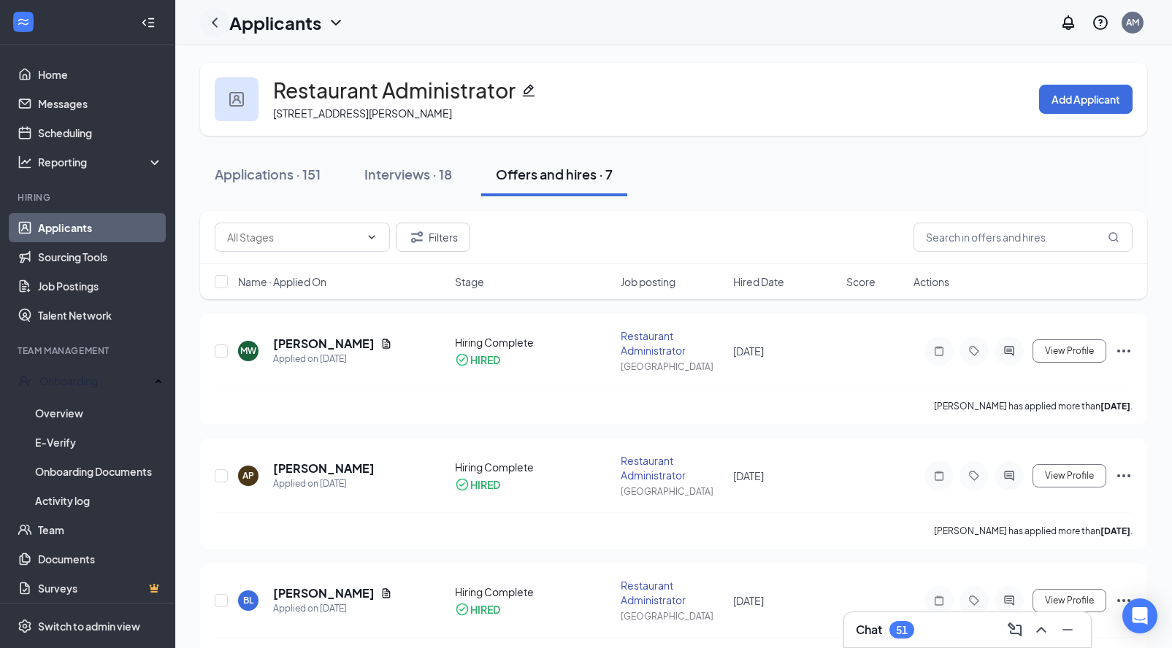
click at [214, 20] on icon "ChevronLeft" at bounding box center [215, 22] width 6 height 9
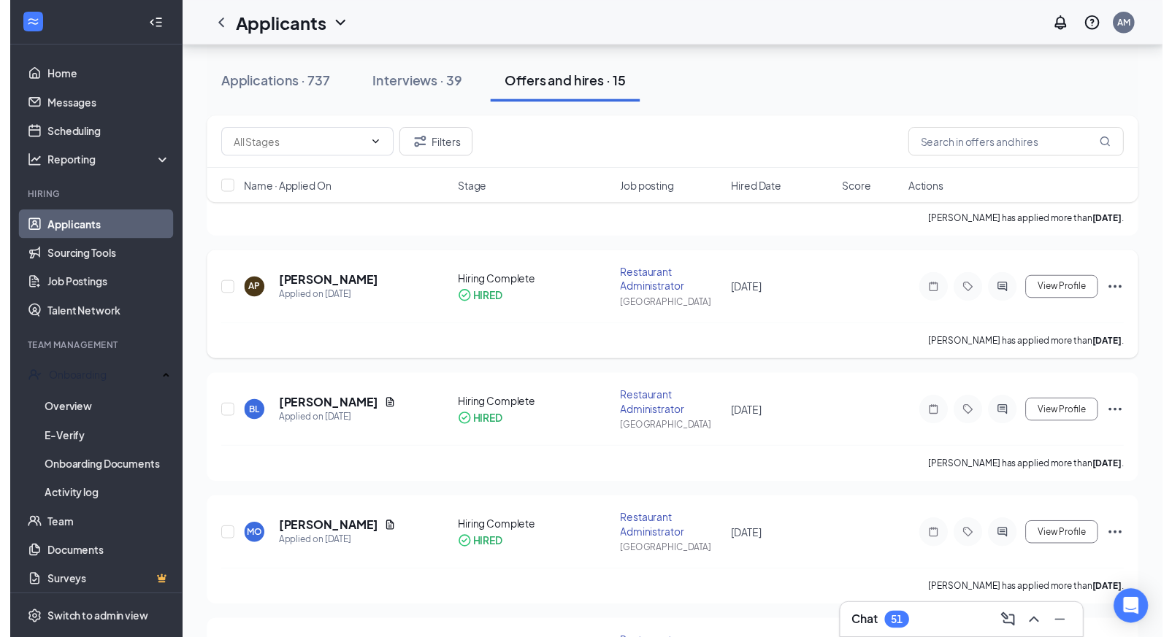
scroll to position [1121, 0]
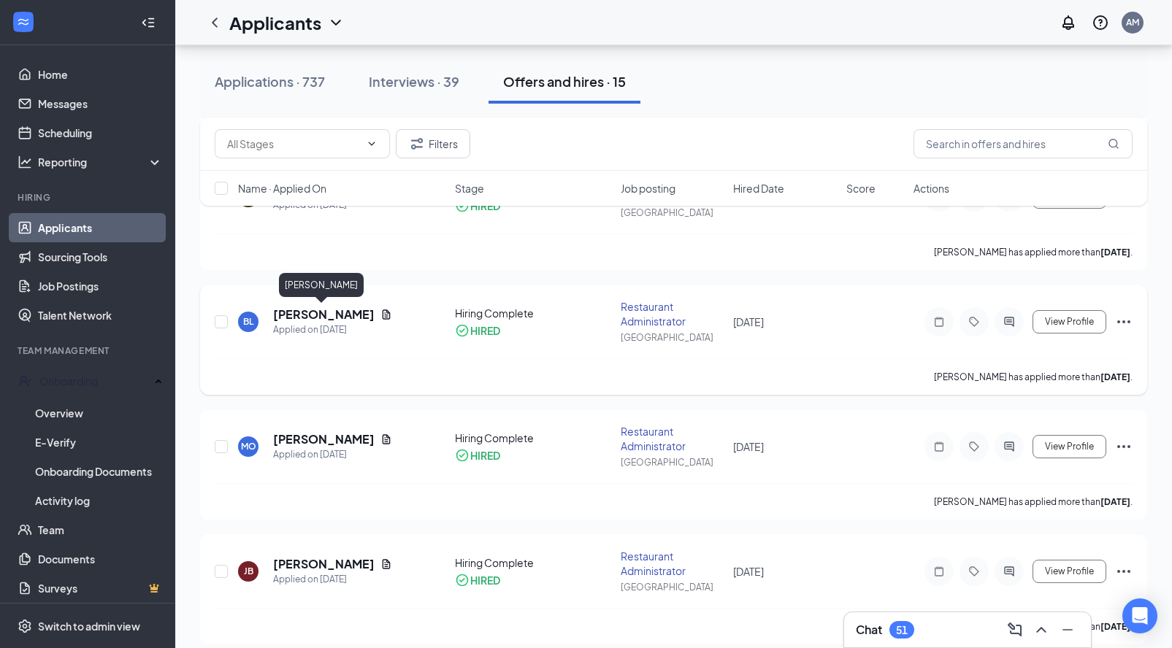
click at [340, 317] on h5 "[PERSON_NAME]" at bounding box center [323, 315] width 101 height 16
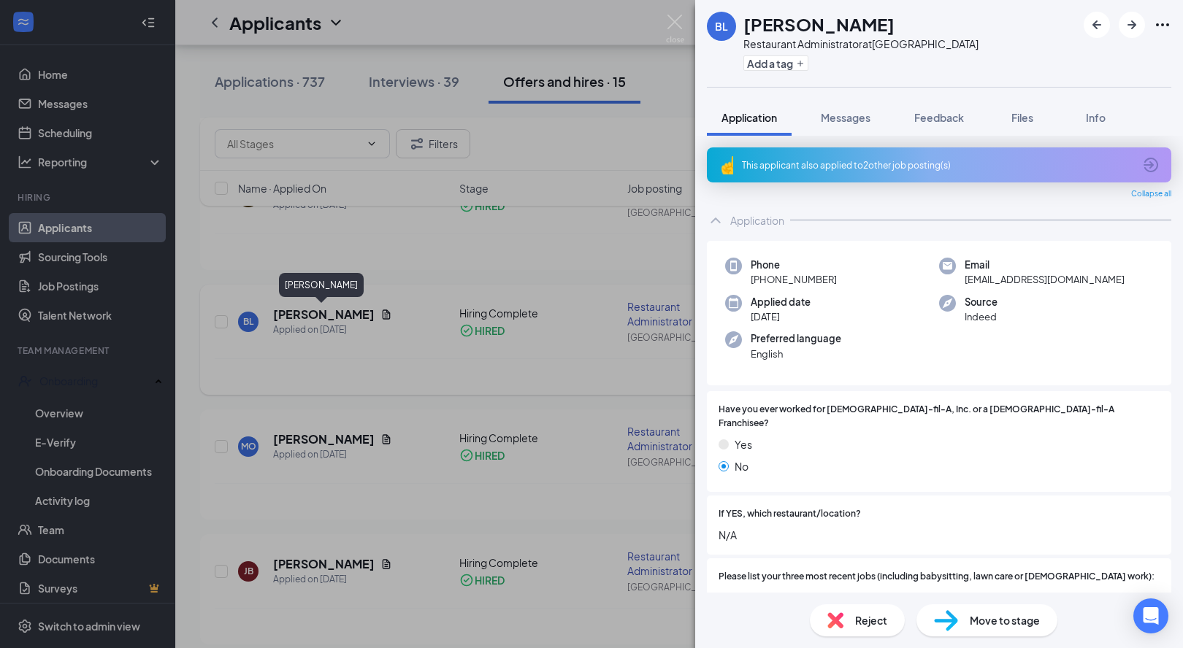
click at [340, 317] on div "BL Brittiney Lewis Restaurant Administrator at Glasgow Add a tag Application Me…" at bounding box center [591, 324] width 1183 height 648
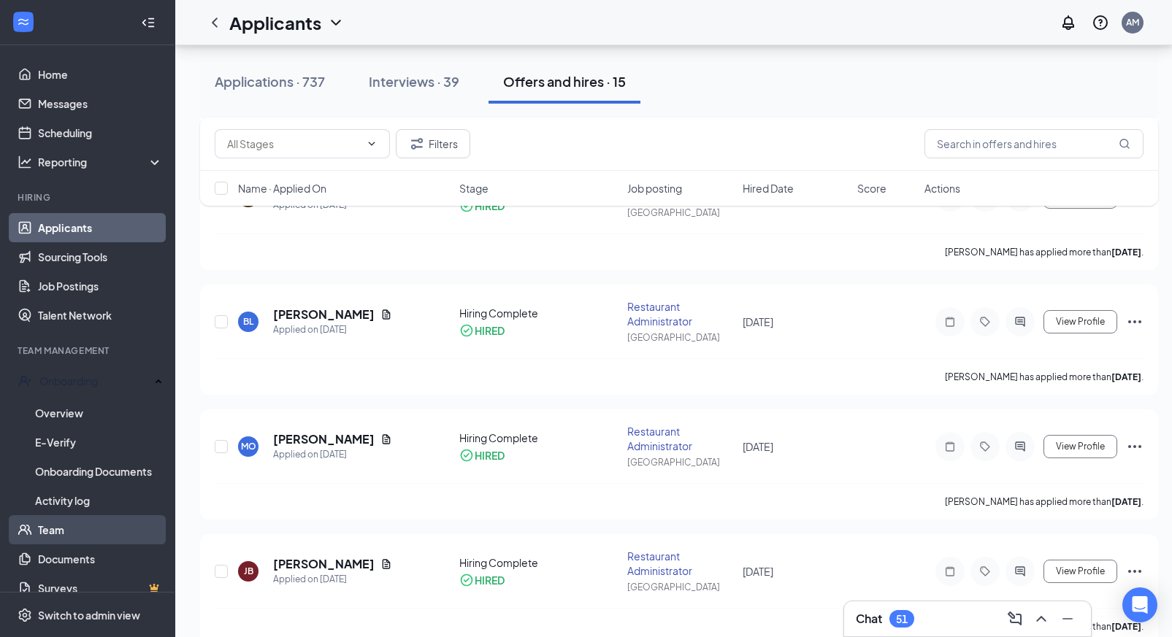
click at [42, 537] on link "Team" at bounding box center [100, 529] width 125 height 29
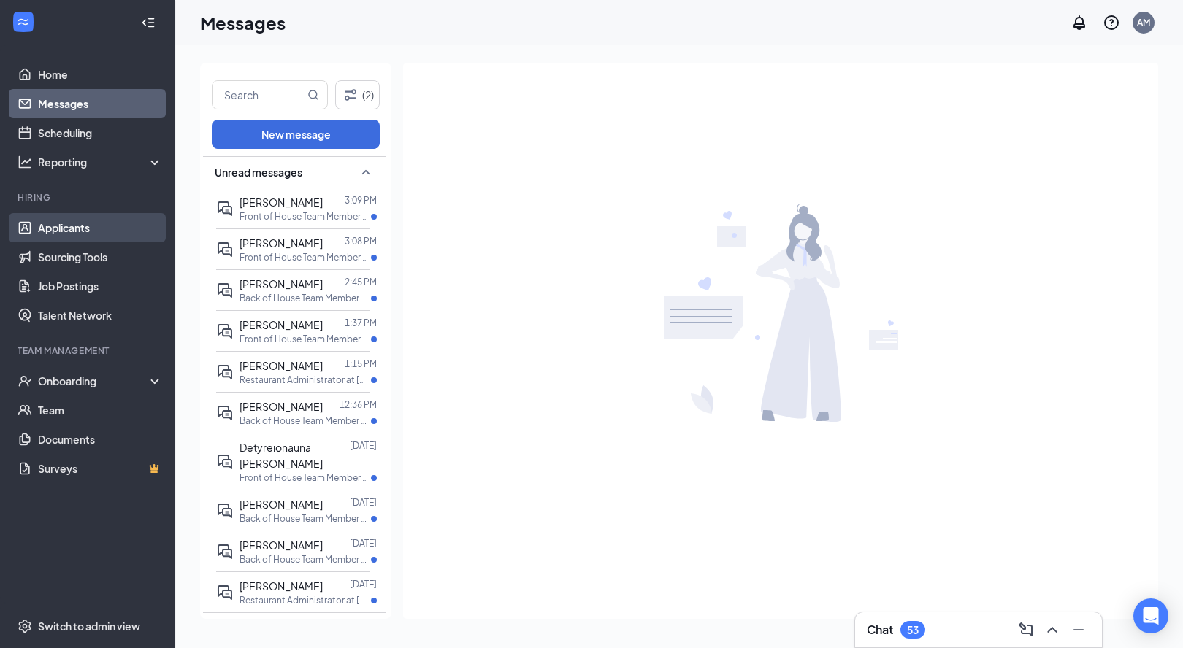
click at [57, 233] on link "Applicants" at bounding box center [100, 227] width 125 height 29
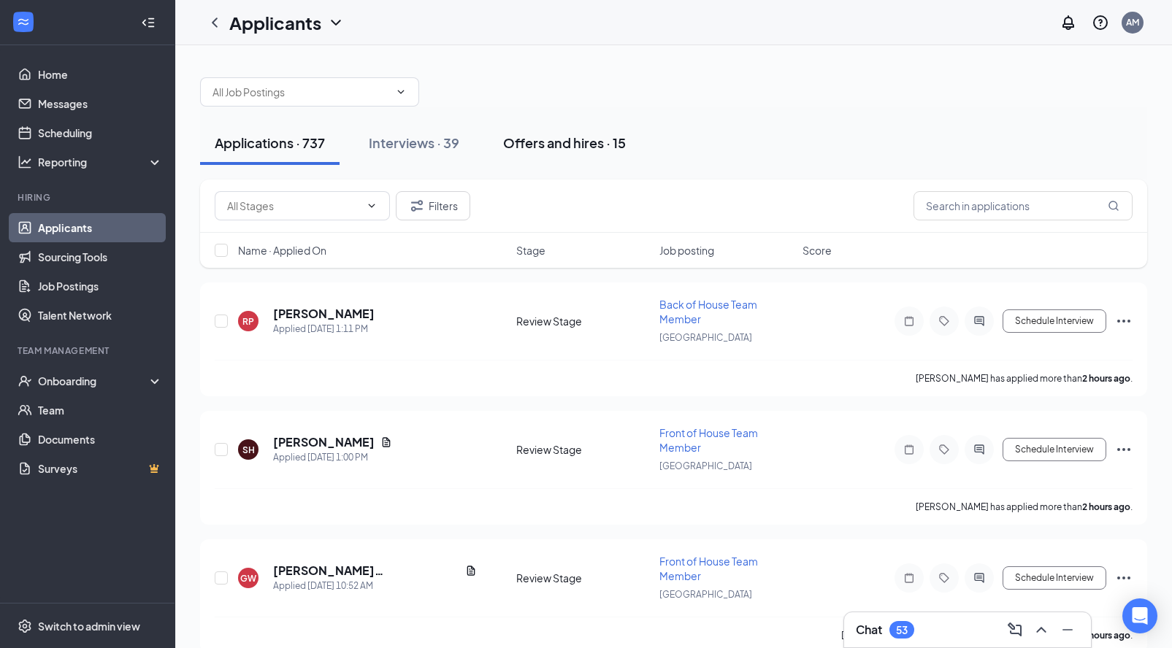
click at [547, 139] on div "Offers and hires · 15" at bounding box center [564, 143] width 123 height 18
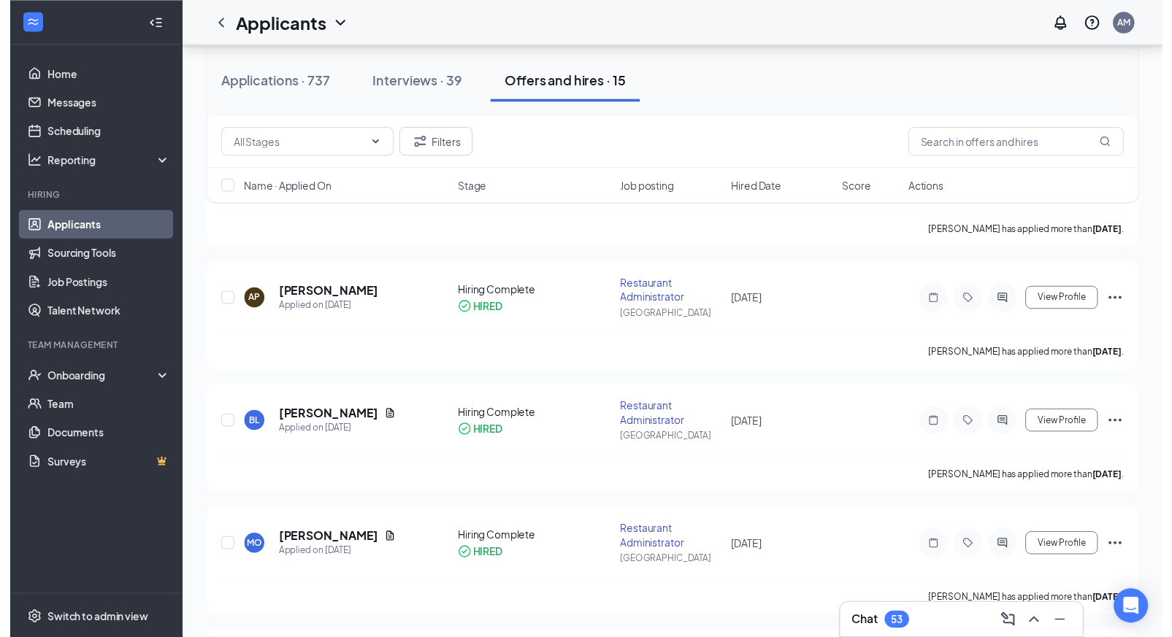
scroll to position [1123, 0]
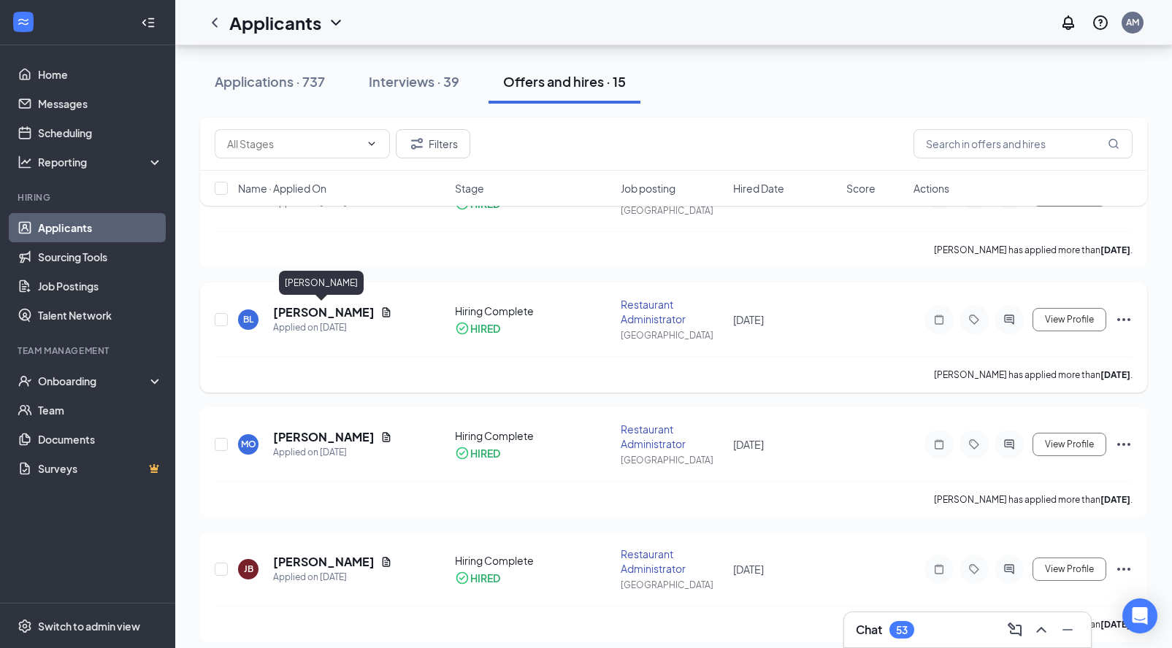
click at [301, 312] on h5 "[PERSON_NAME]" at bounding box center [323, 312] width 101 height 16
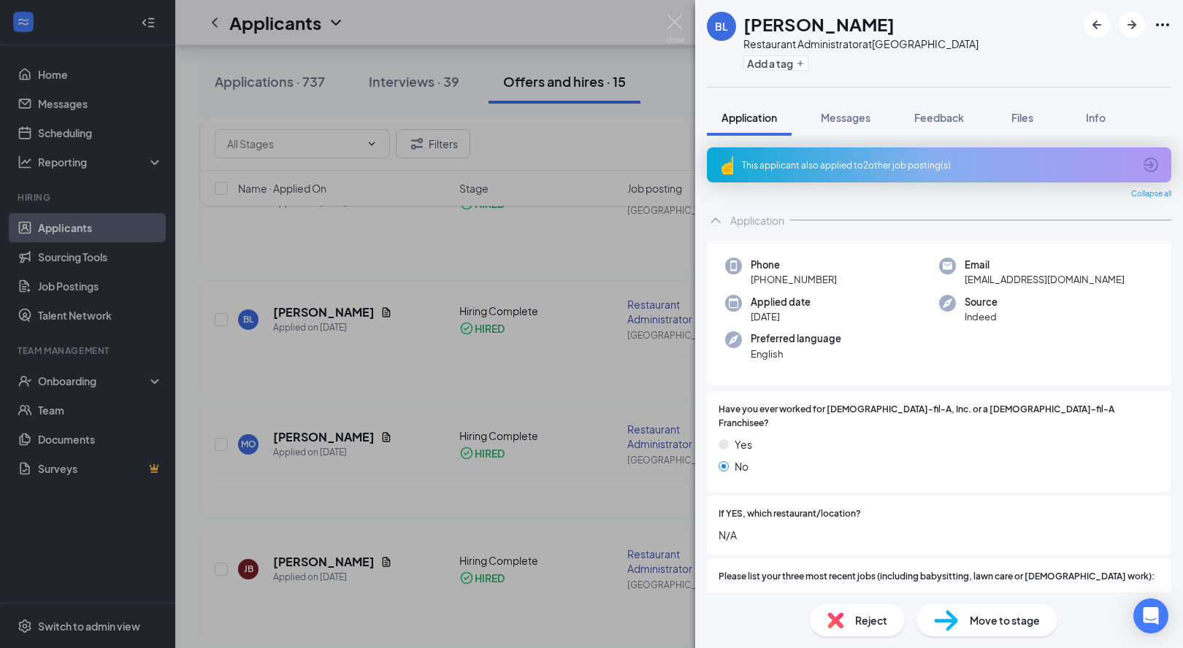
click at [373, 329] on div "[PERSON_NAME] Restaurant Administrator at [GEOGRAPHIC_DATA] Add a tag Applicati…" at bounding box center [591, 324] width 1183 height 648
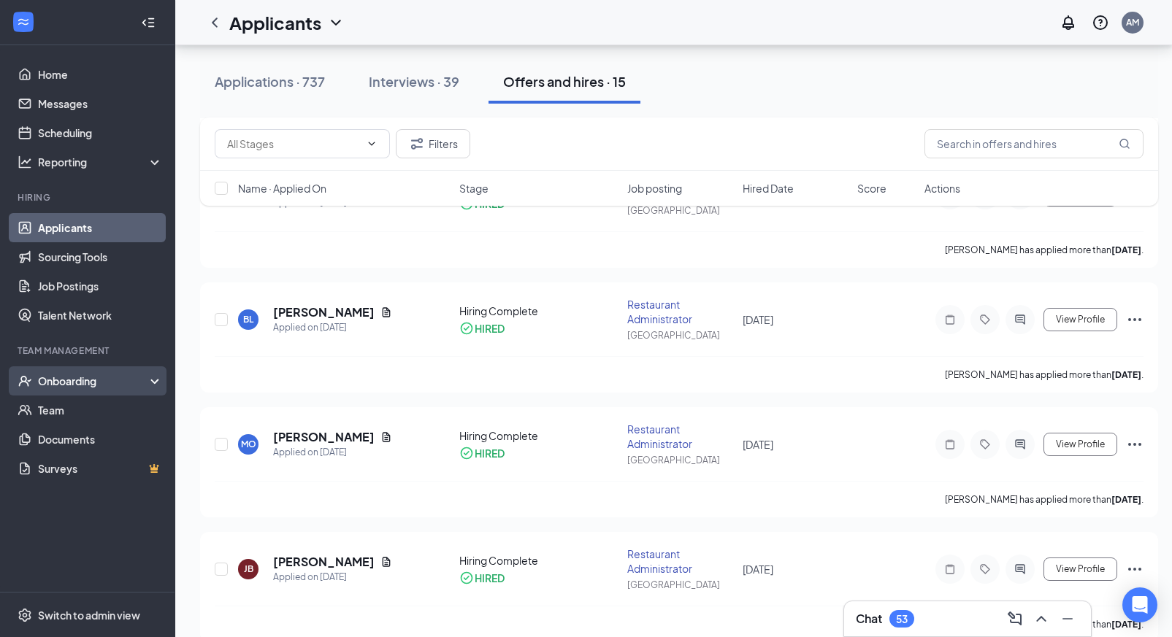
click at [61, 381] on div "Onboarding" at bounding box center [94, 381] width 112 height 15
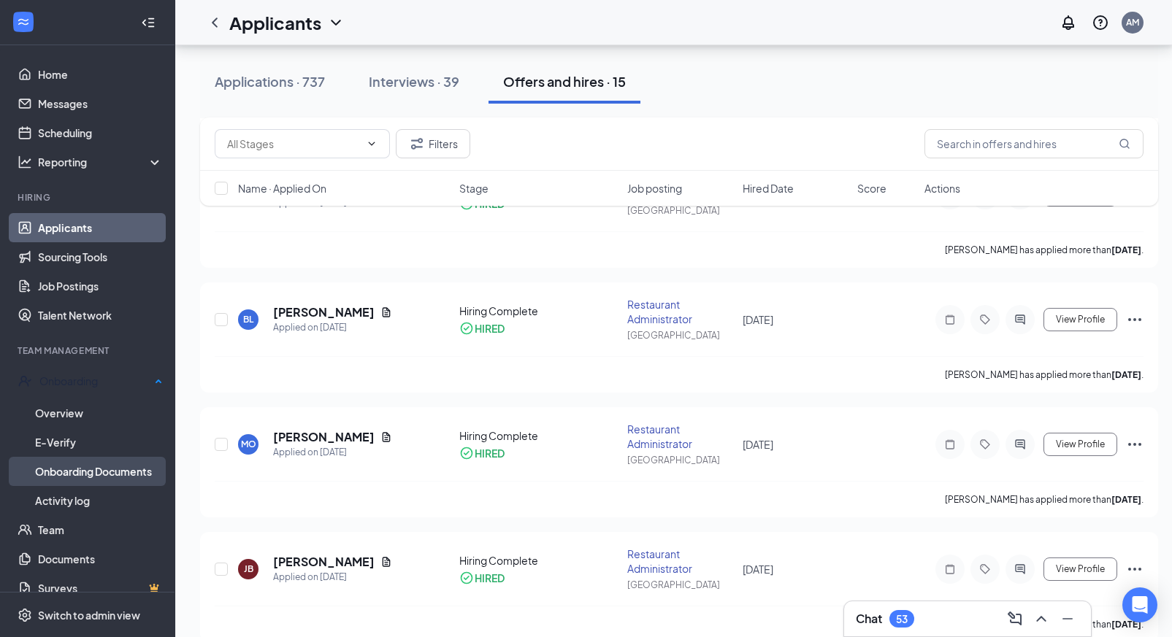
click at [82, 468] on link "Onboarding Documents" at bounding box center [99, 471] width 128 height 29
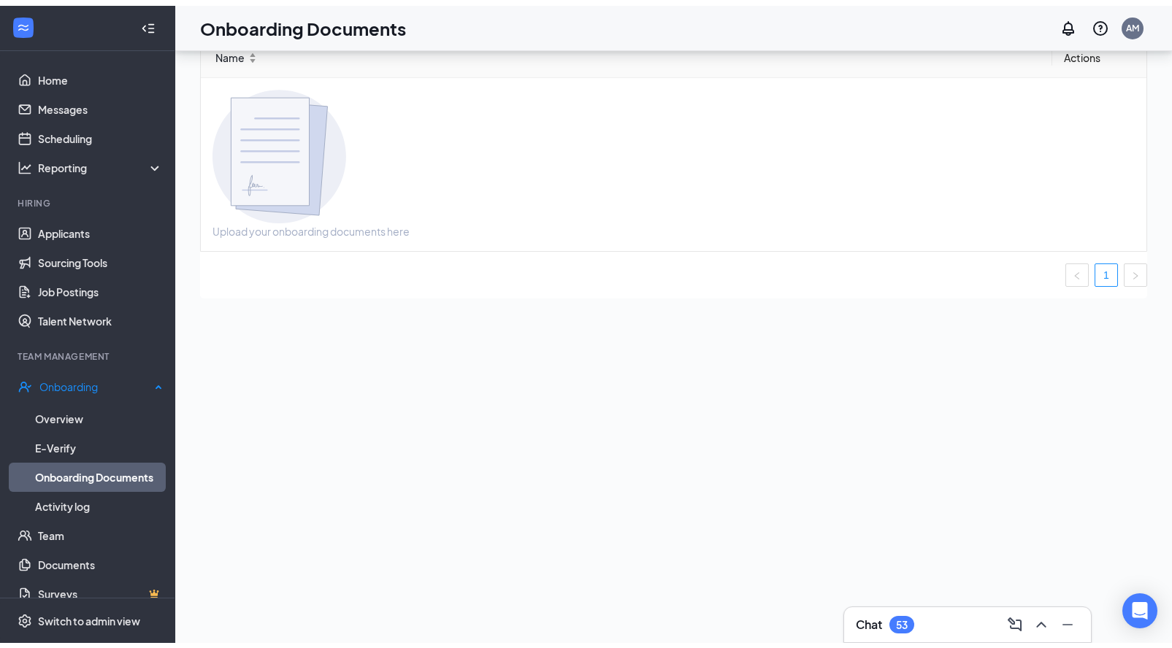
scroll to position [66, 0]
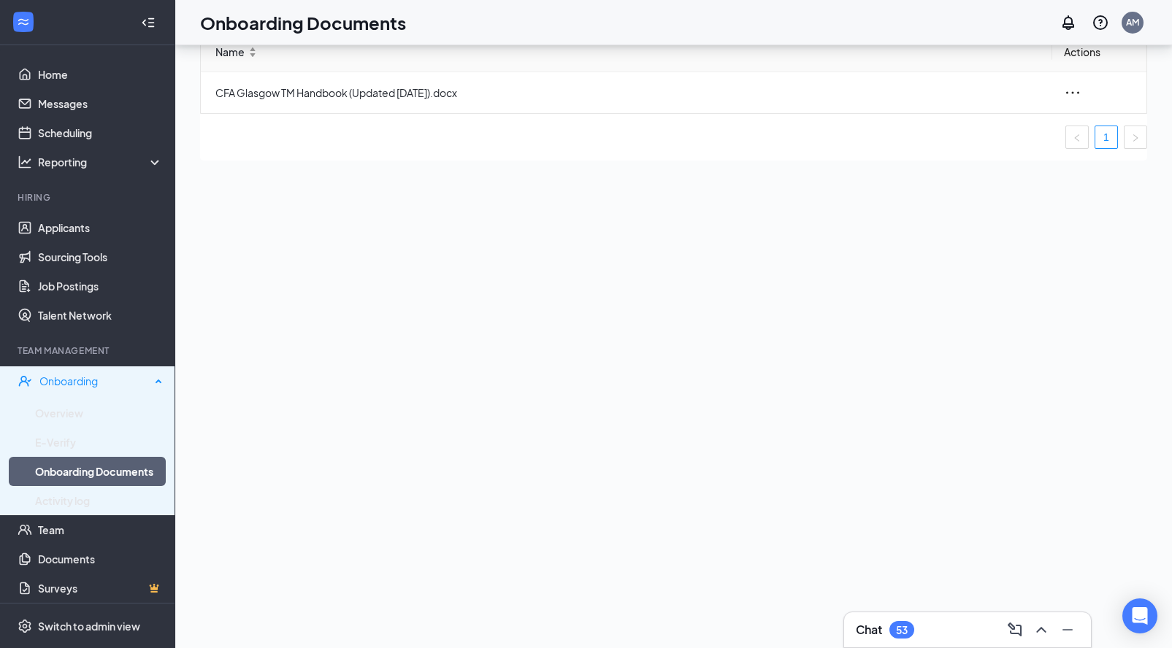
click at [42, 380] on div "Onboarding" at bounding box center [94, 381] width 111 height 15
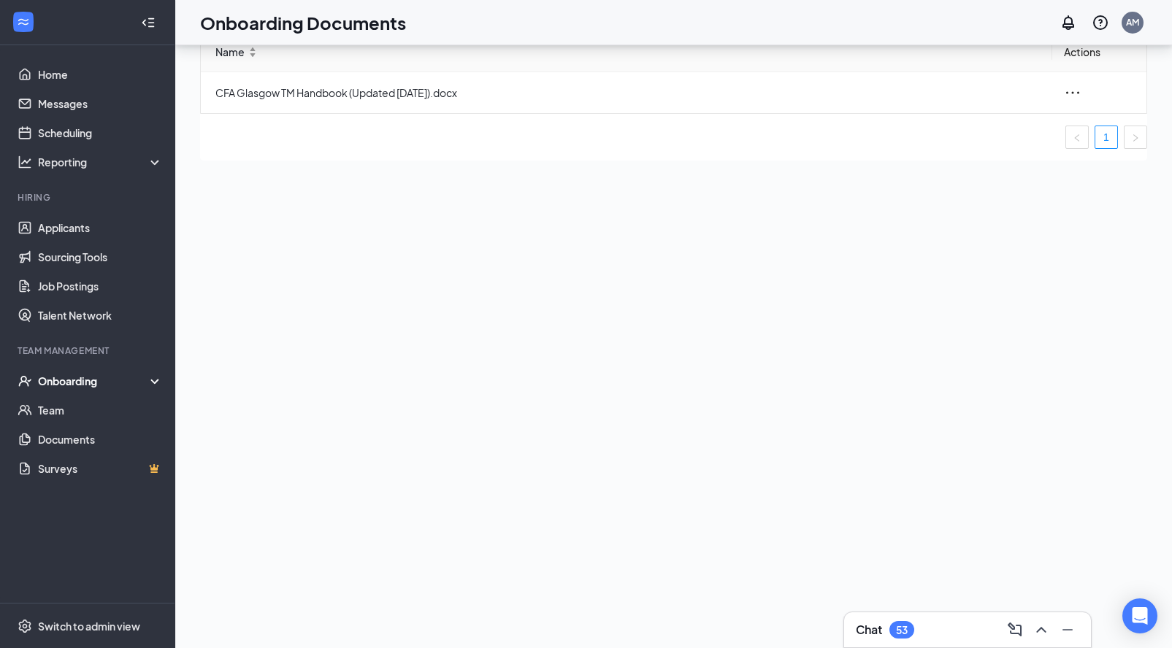
click at [42, 380] on div "Onboarding" at bounding box center [94, 381] width 112 height 15
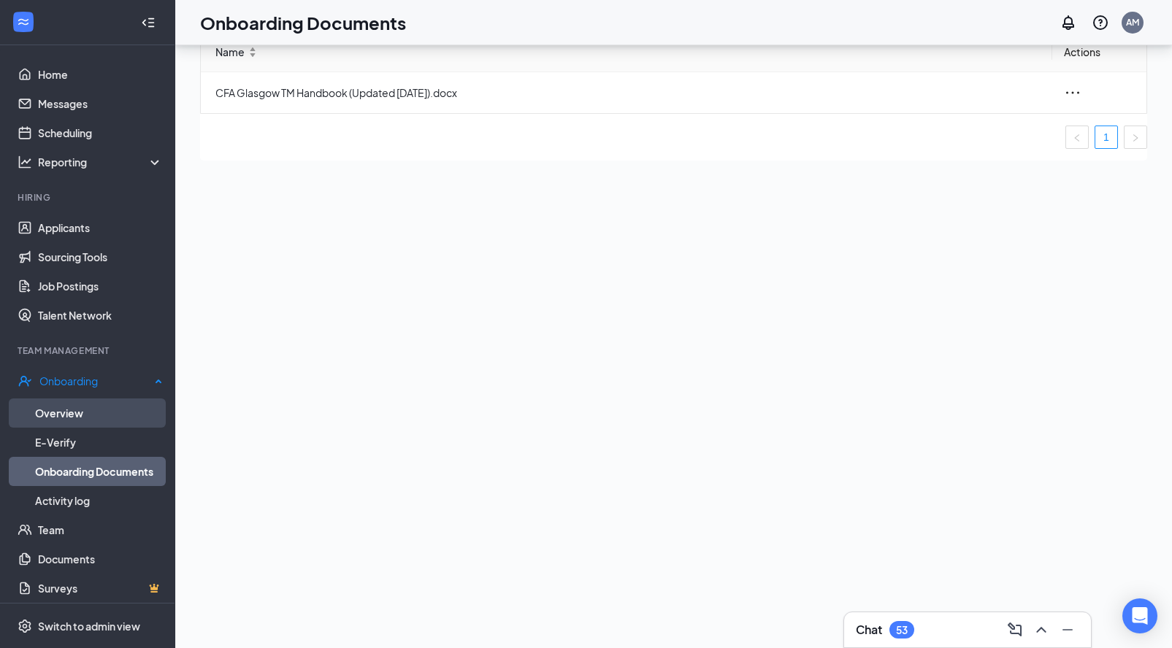
click at [49, 406] on link "Overview" at bounding box center [99, 413] width 128 height 29
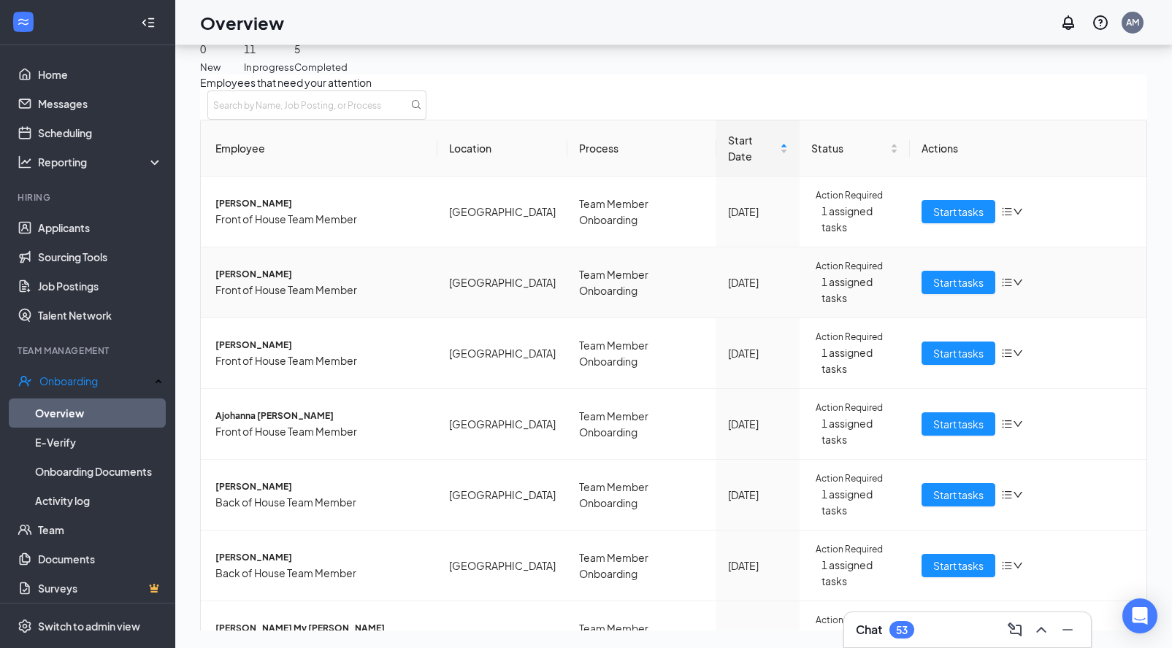
scroll to position [74, 0]
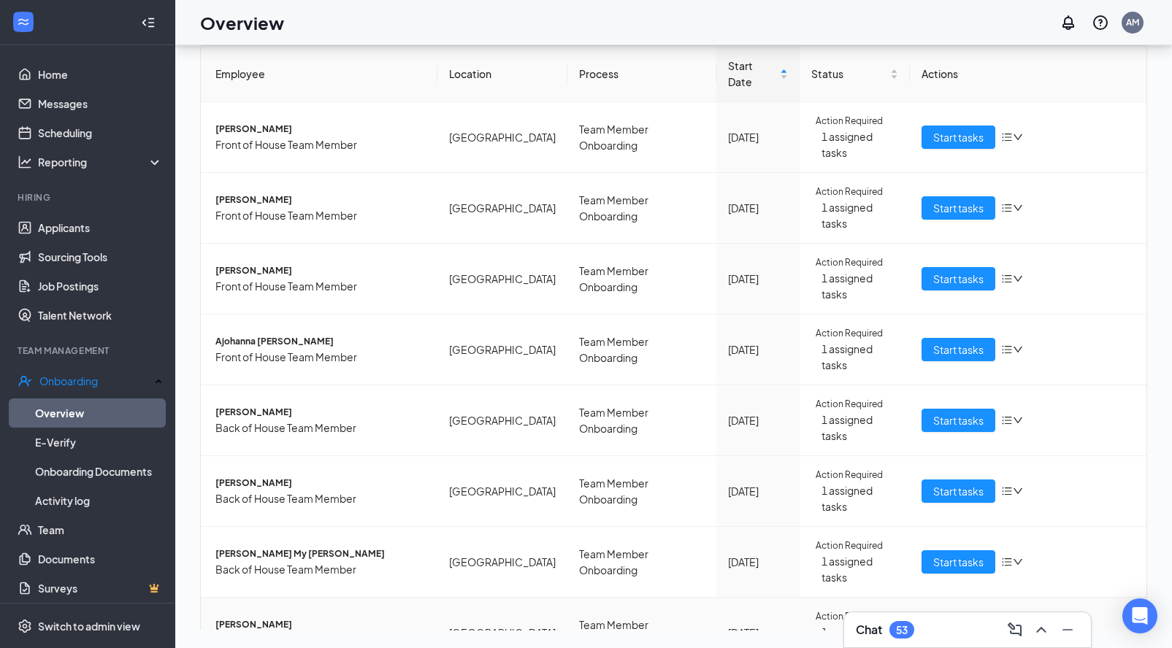
click at [963, 625] on span "Start tasks" at bounding box center [958, 633] width 50 height 16
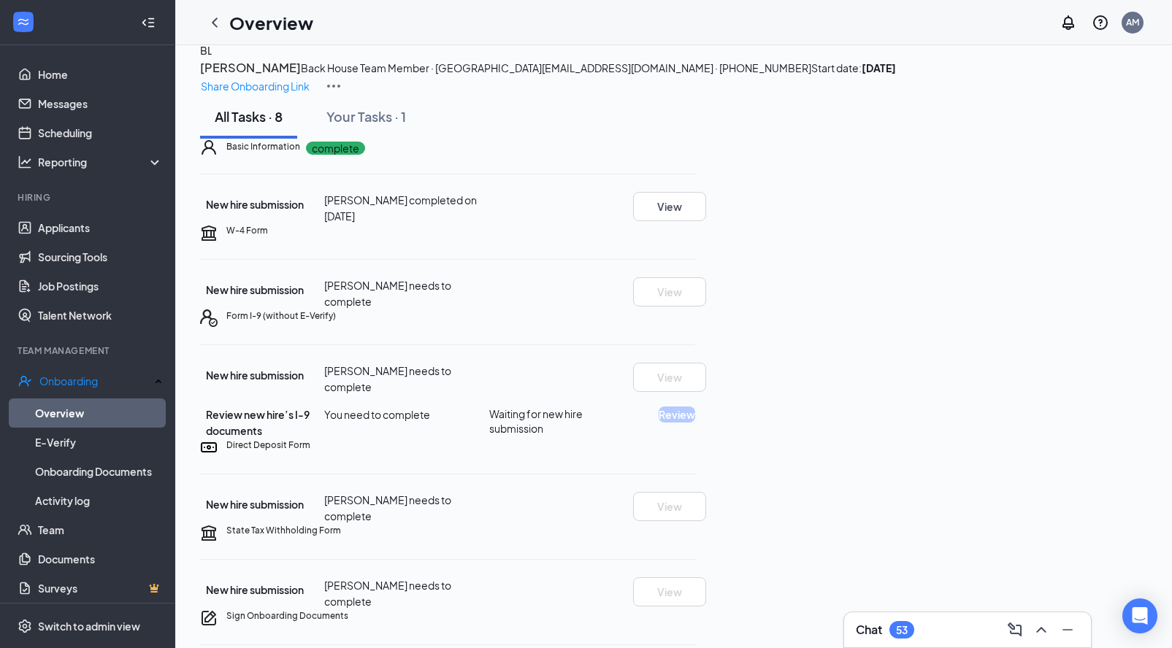
scroll to position [117, 0]
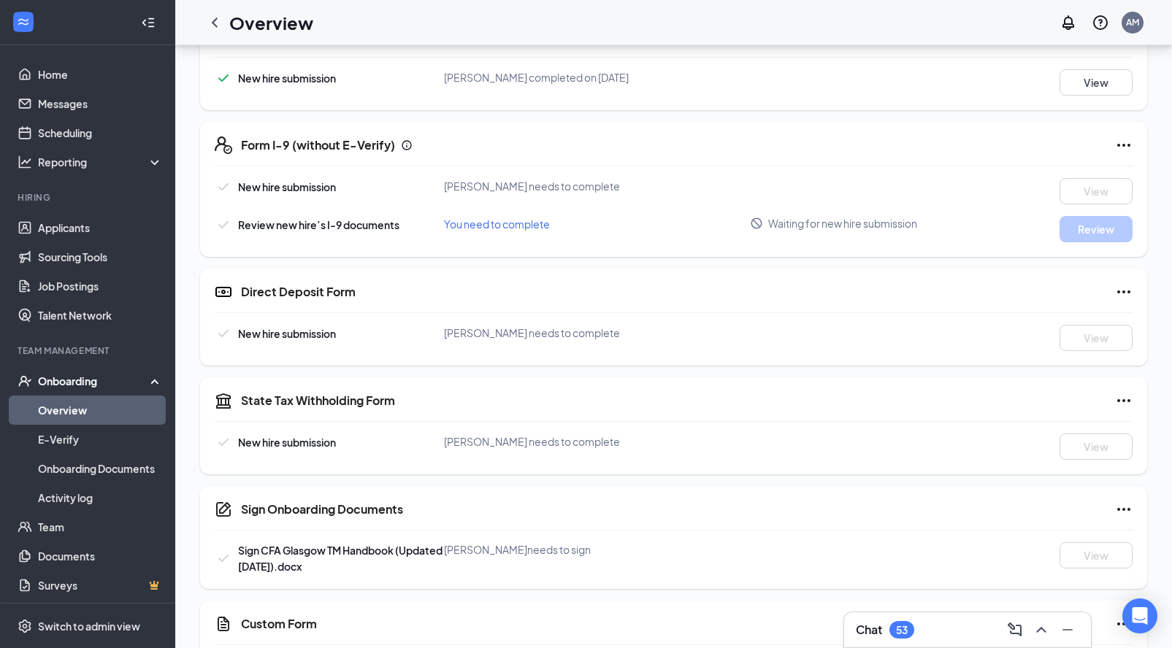
scroll to position [262, 0]
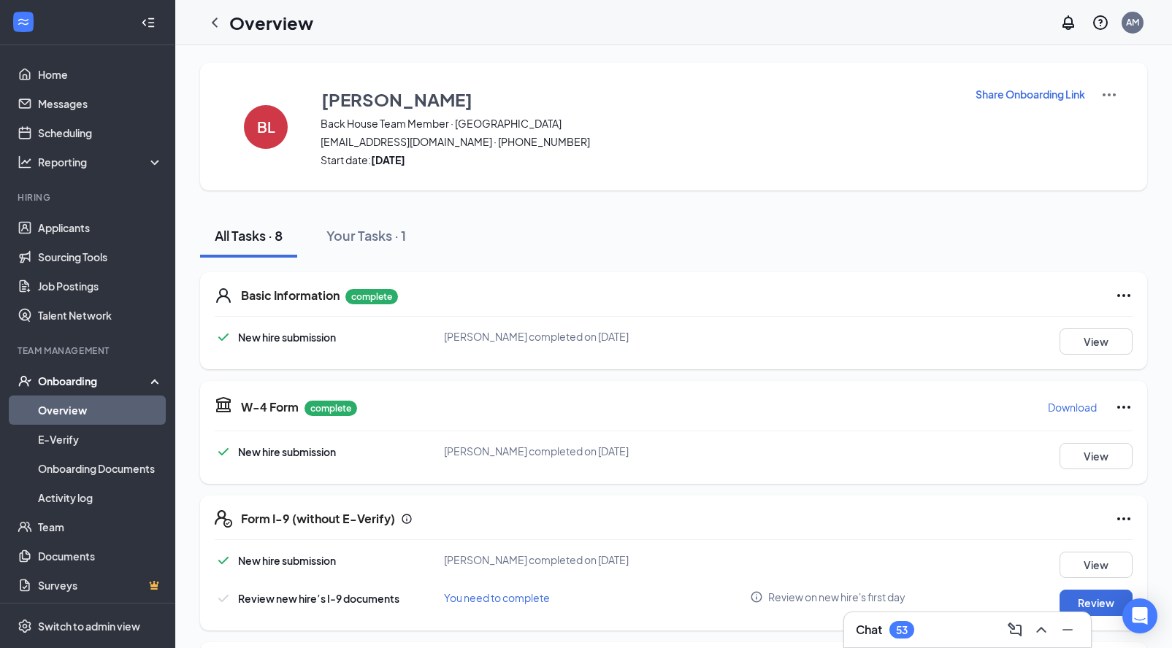
scroll to position [120, 0]
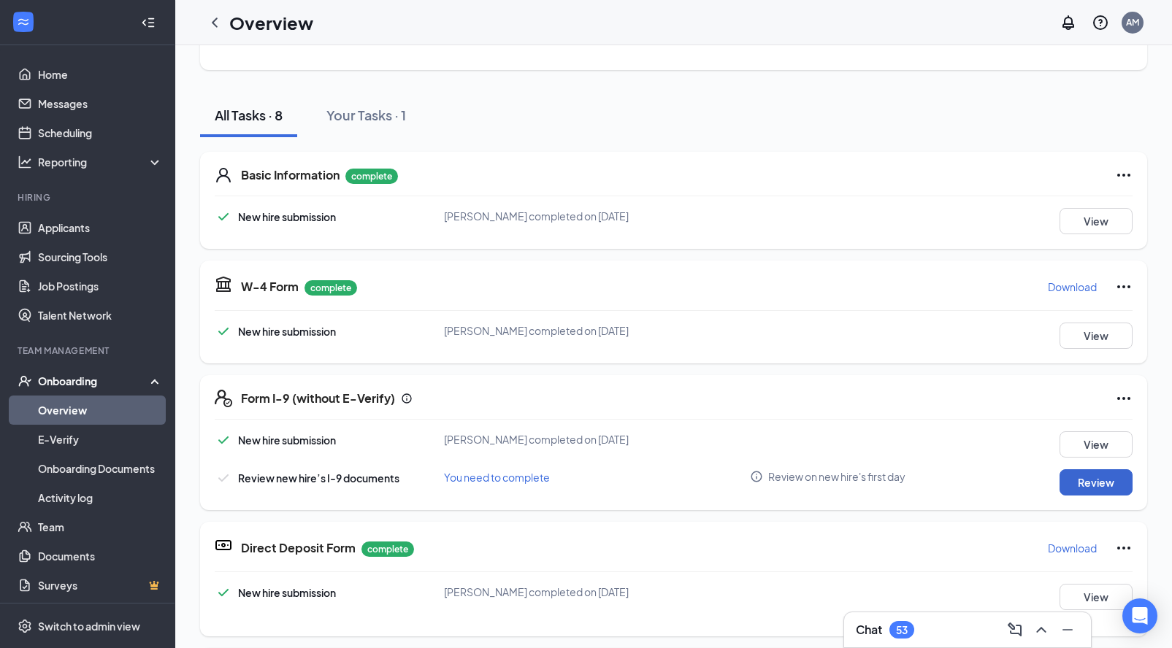
click at [1063, 481] on button "Review" at bounding box center [1095, 482] width 73 height 26
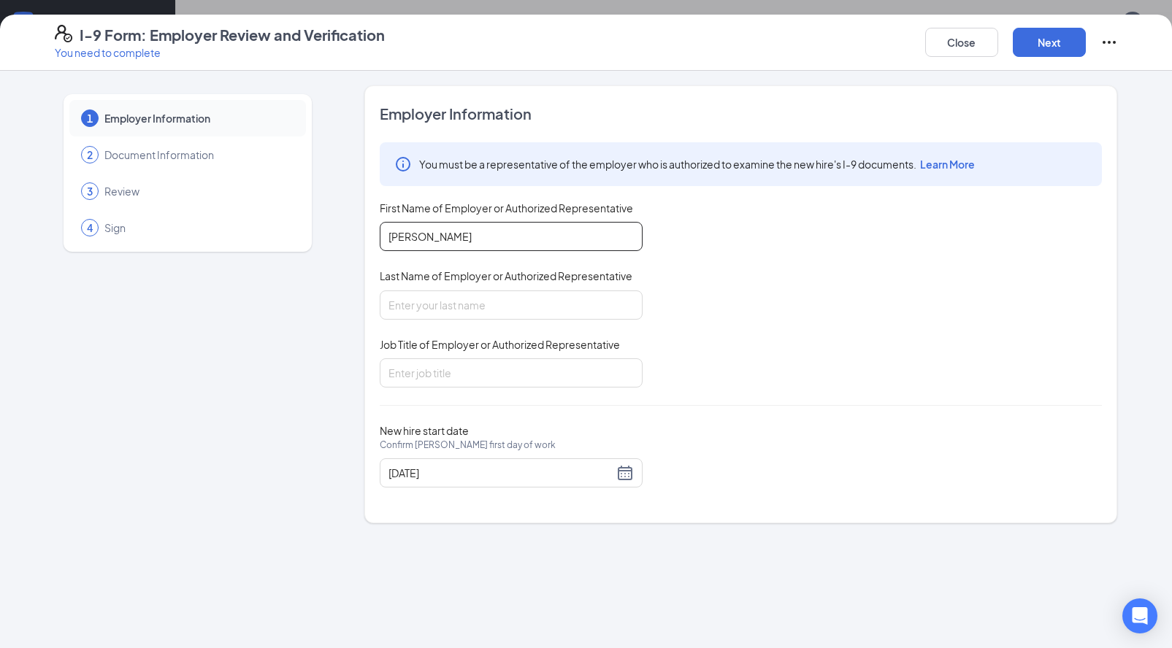
type input "[PERSON_NAME]"
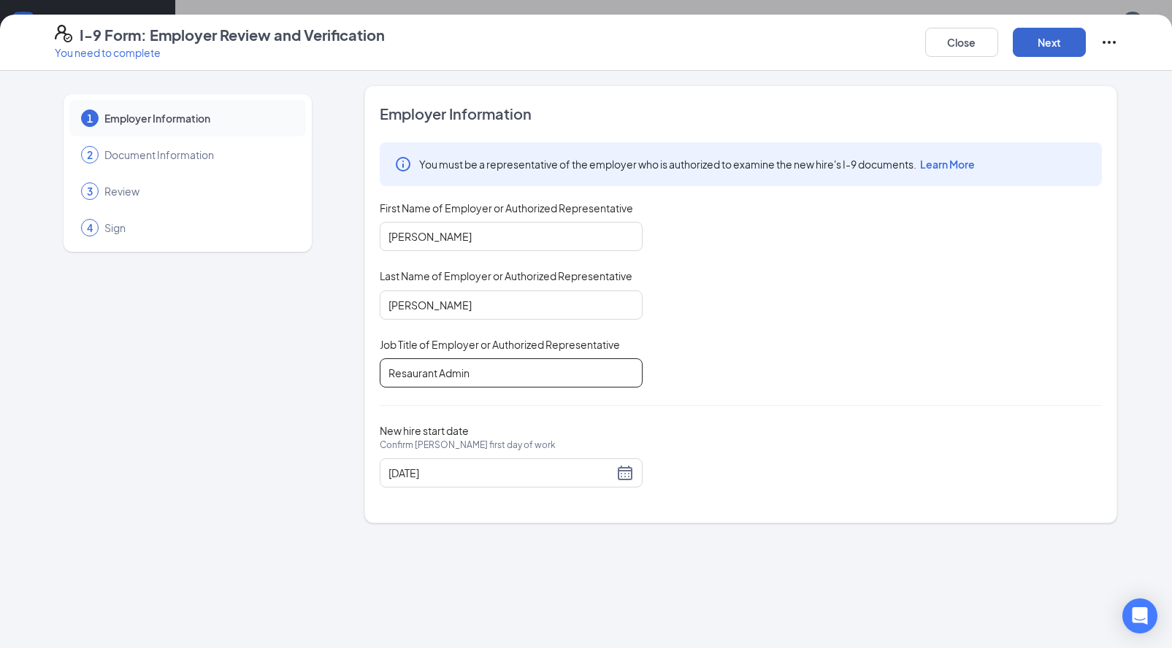
type input "Resaurant Admin"
click at [1043, 36] on button "Next" at bounding box center [1049, 42] width 73 height 29
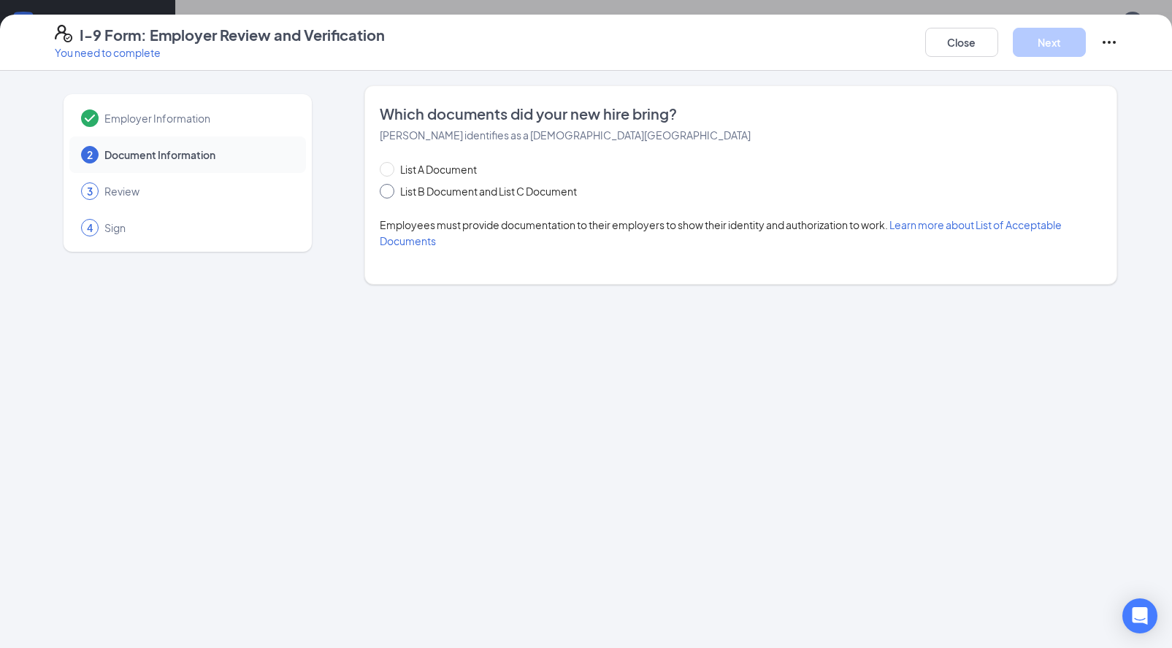
click at [453, 195] on span "List B Document and List C Document" at bounding box center [488, 191] width 188 height 16
click at [390, 194] on input "List B Document and List C Document" at bounding box center [385, 189] width 10 height 10
radio input "true"
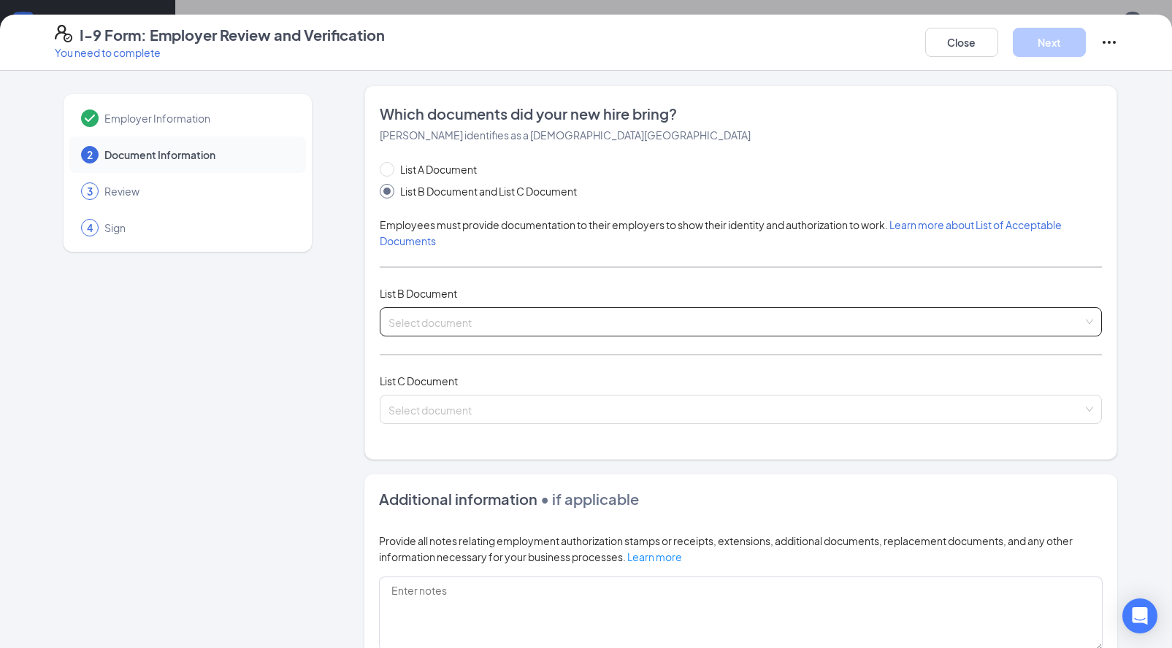
click at [437, 324] on input "search" at bounding box center [735, 319] width 694 height 22
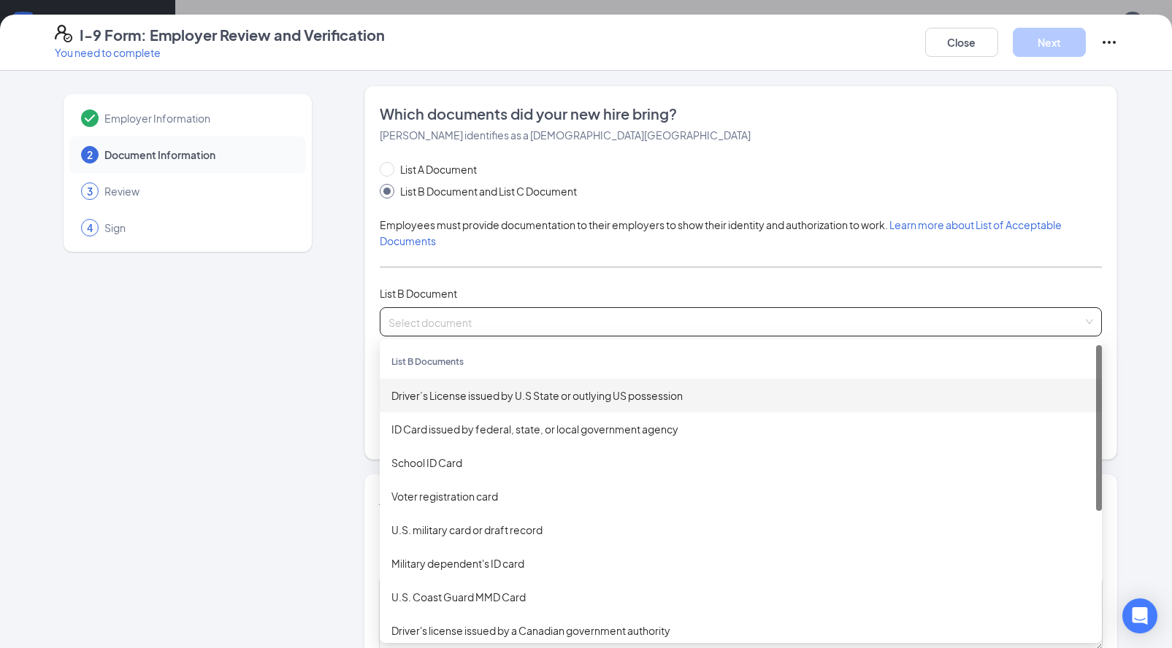
click at [433, 402] on div "Driver’s License issued by U.S State or outlying US possession" at bounding box center [740, 396] width 699 height 16
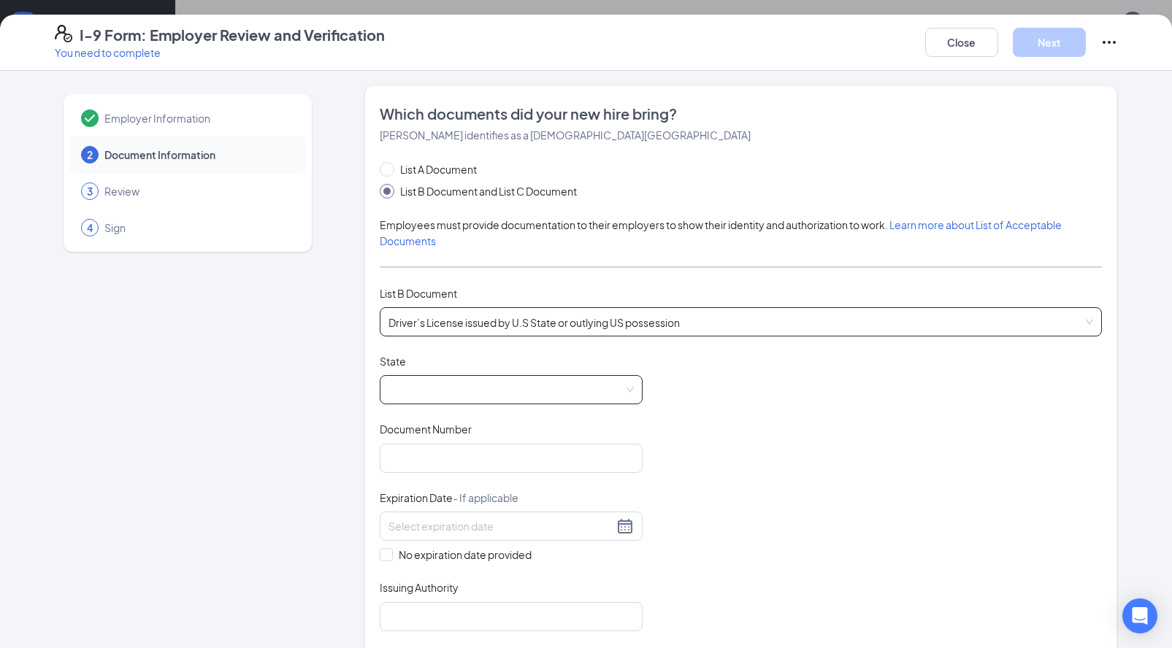
click at [425, 395] on span at bounding box center [510, 390] width 245 height 28
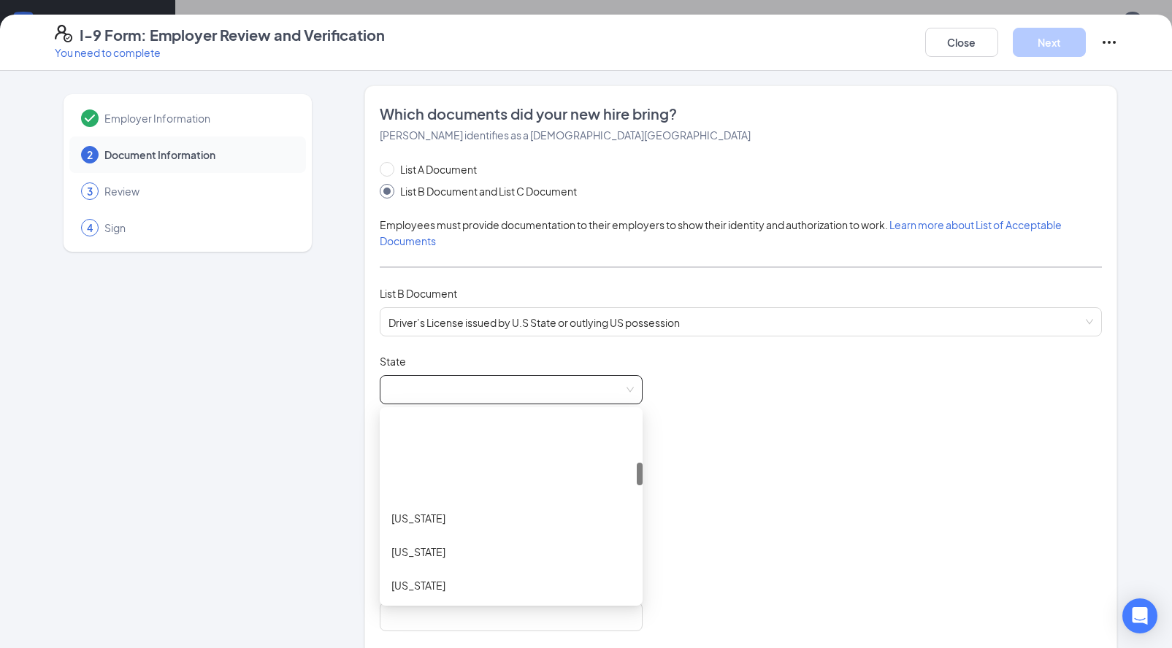
scroll to position [526, 0]
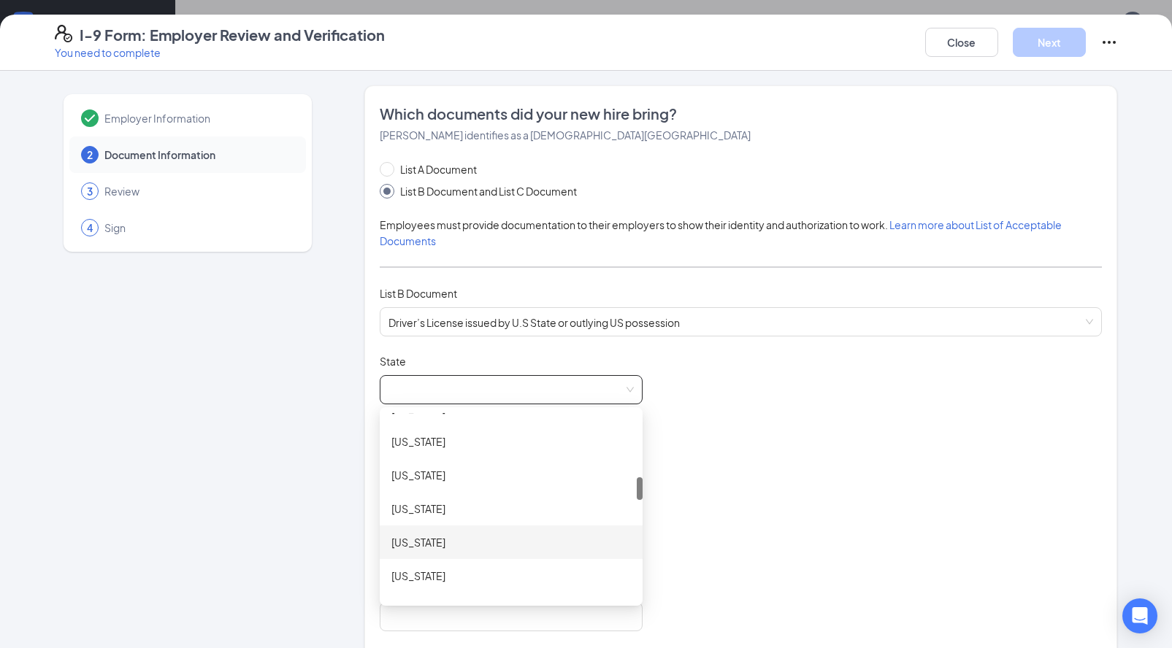
click at [429, 534] on div "[US_STATE]" at bounding box center [510, 542] width 239 height 16
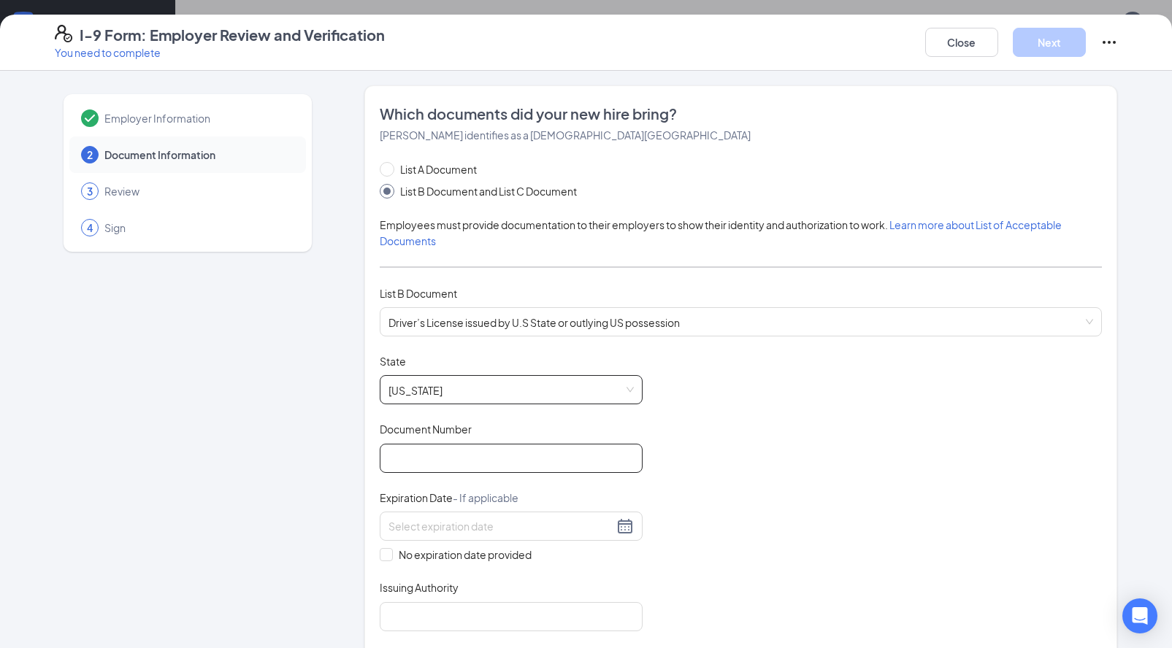
click at [435, 466] on input "Document Number" at bounding box center [511, 458] width 263 height 29
type input "0"
type input "O03992093"
click at [435, 530] on input at bounding box center [500, 526] width 225 height 16
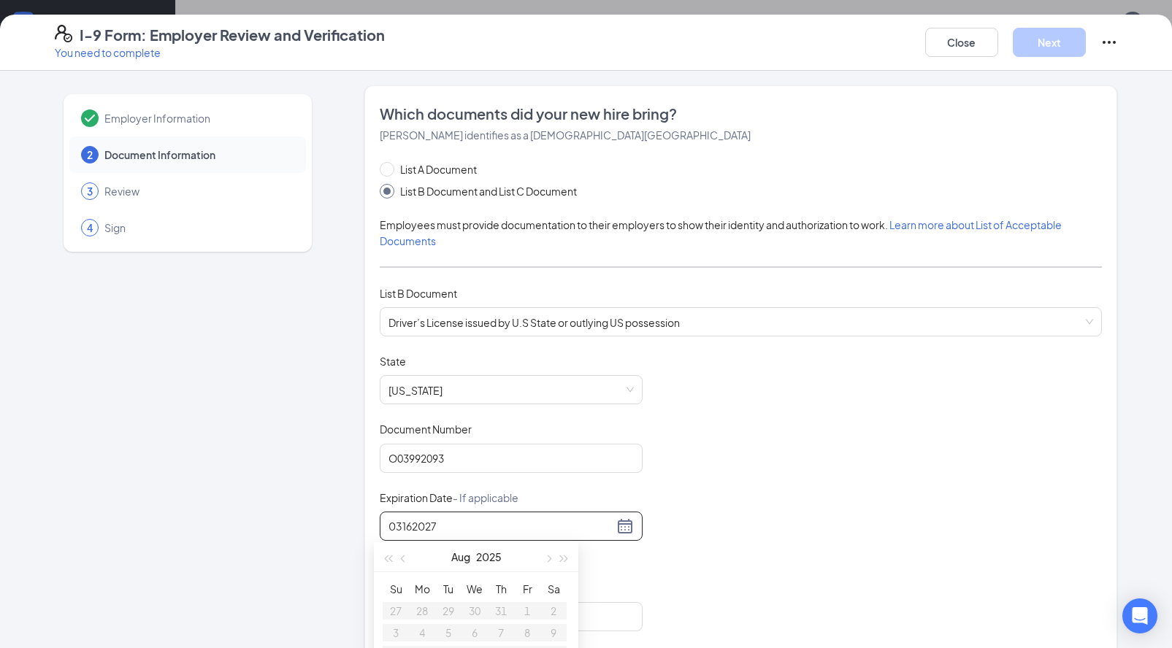
type input "03162027"
click at [692, 555] on div "Document Title Driver’s License issued by U.S State or outlying US possession S…" at bounding box center [741, 492] width 722 height 277
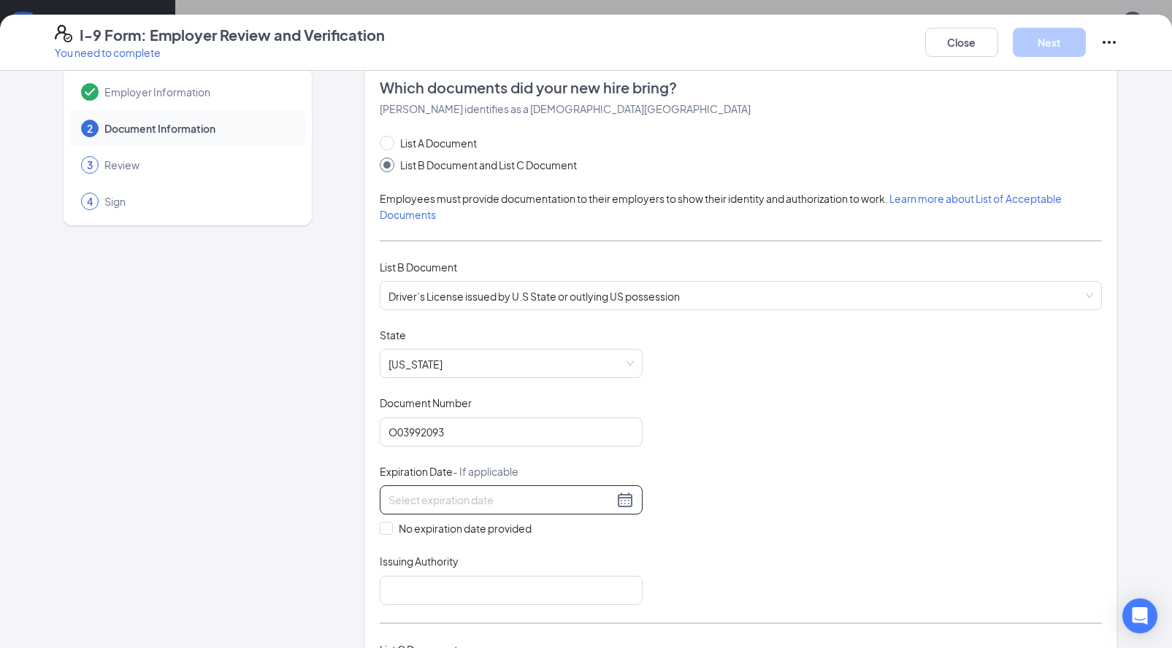
click at [570, 500] on input at bounding box center [500, 500] width 225 height 16
click at [617, 503] on div at bounding box center [510, 500] width 245 height 18
click at [548, 541] on button "button" at bounding box center [547, 530] width 16 height 29
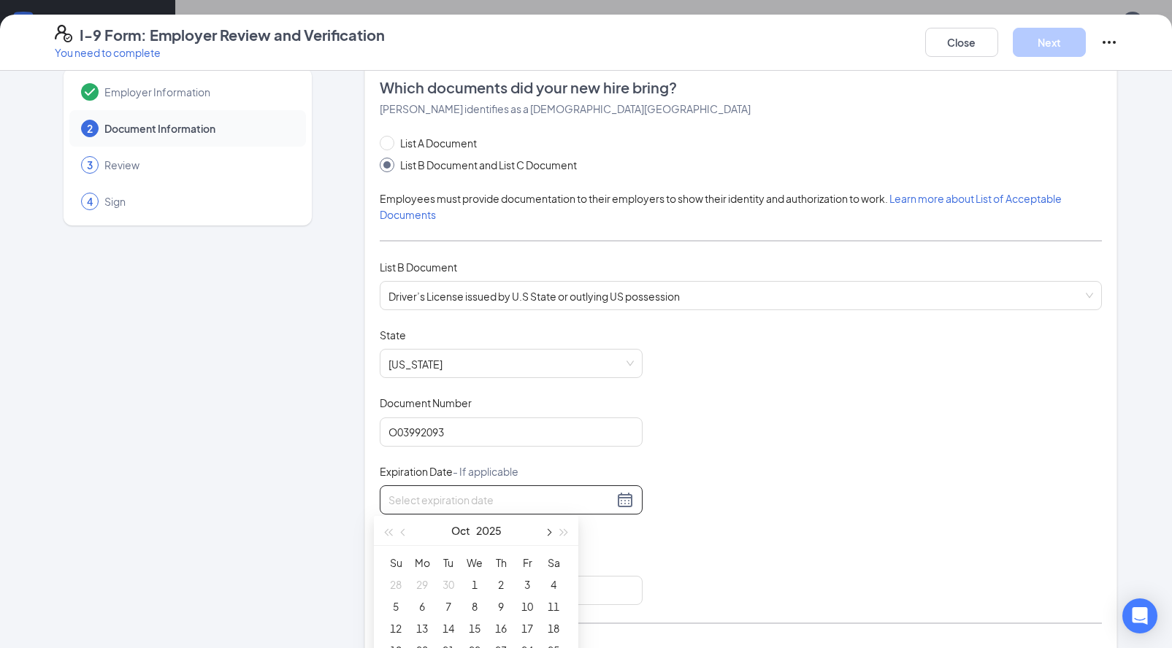
click at [548, 541] on button "button" at bounding box center [547, 530] width 16 height 29
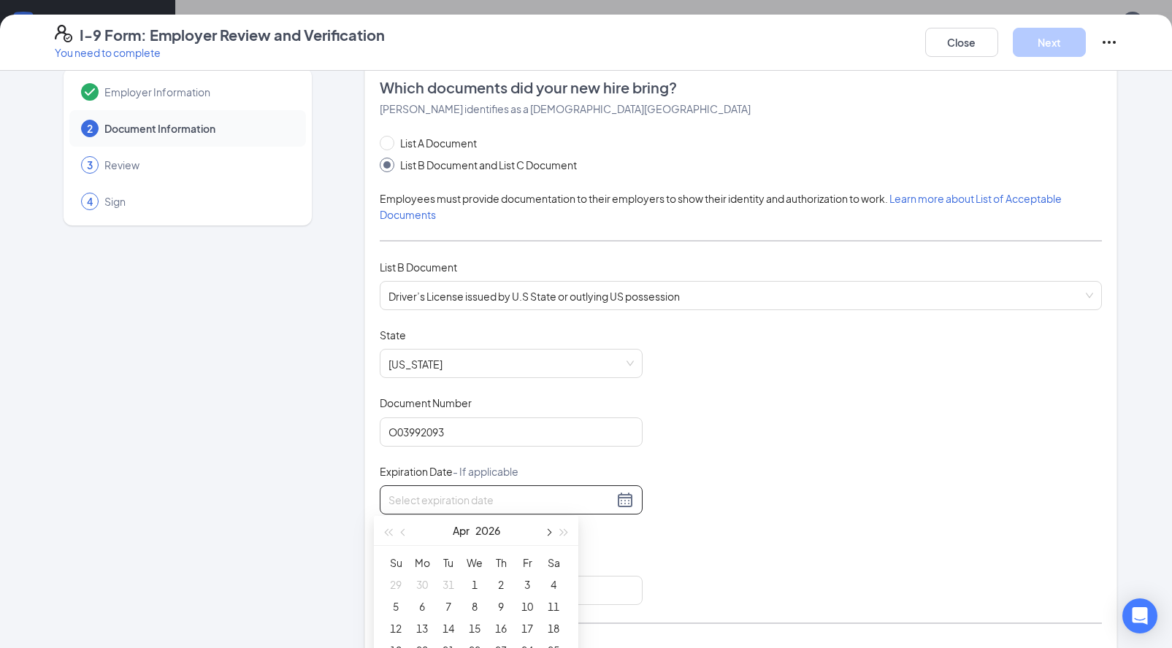
click at [548, 541] on button "button" at bounding box center [547, 530] width 16 height 29
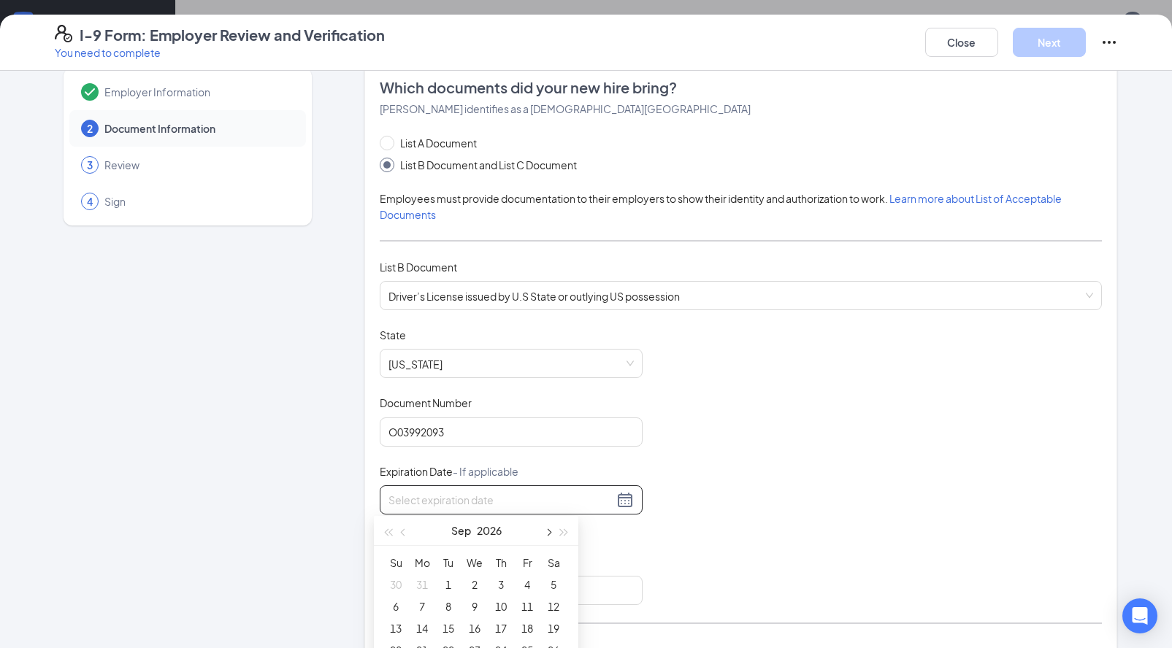
click at [548, 541] on button "button" at bounding box center [547, 530] width 16 height 29
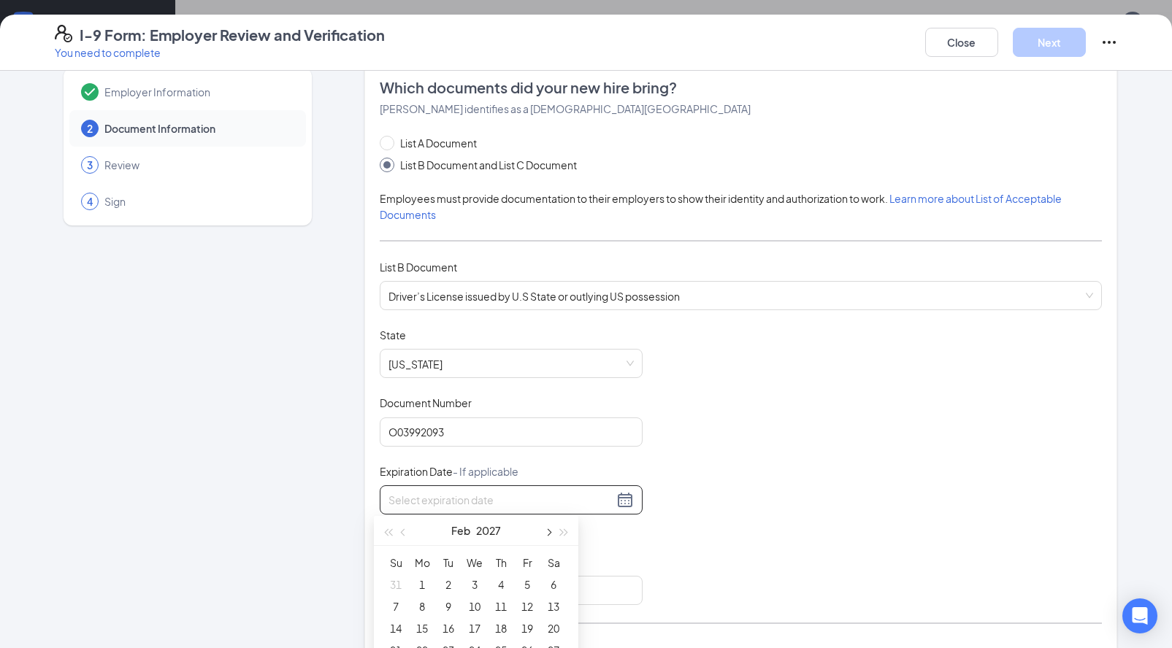
click at [548, 541] on button "button" at bounding box center [547, 530] width 16 height 29
type input "[DATE]"
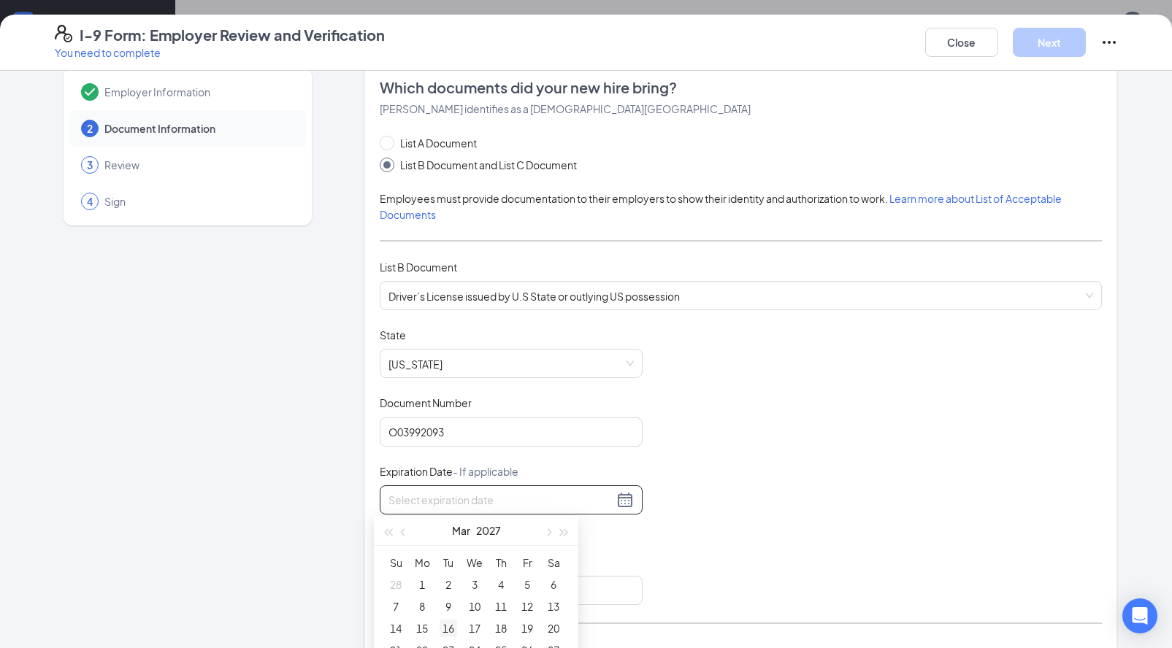
type input "[DATE]"
click at [447, 630] on div "16" at bounding box center [448, 629] width 18 height 18
click at [492, 592] on input "Issuing Authority" at bounding box center [511, 590] width 263 height 29
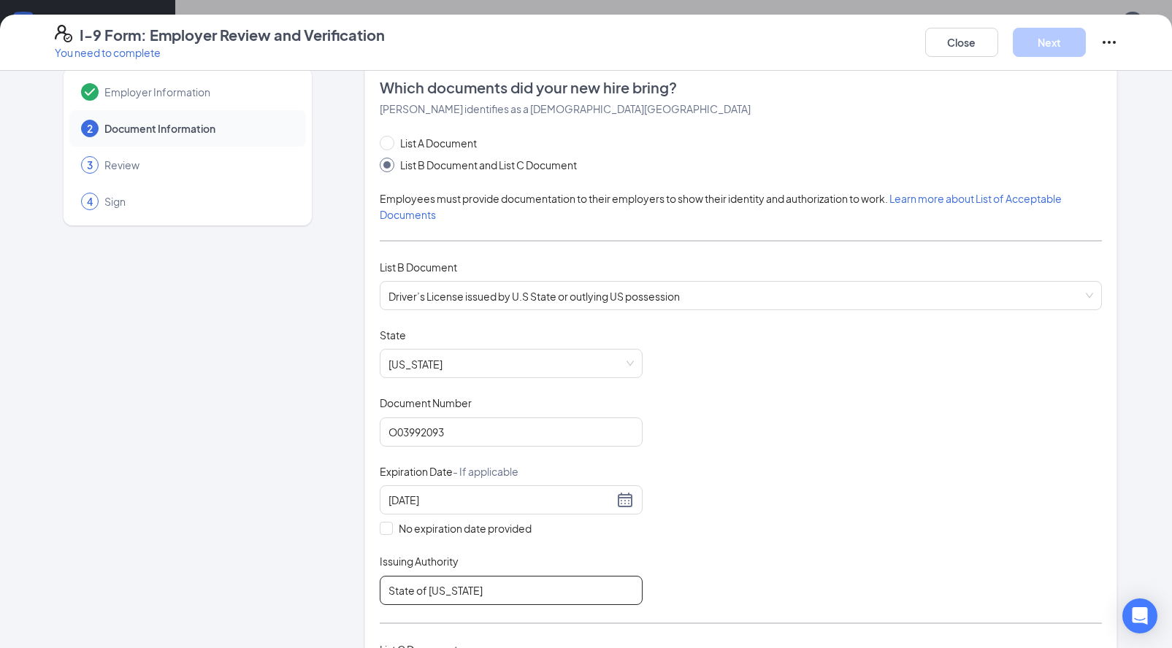
type input "State of [US_STATE]"
click at [276, 554] on div "Employer Information 2 Document Information 3 Review 4 Sign" at bounding box center [188, 587] width 266 height 1057
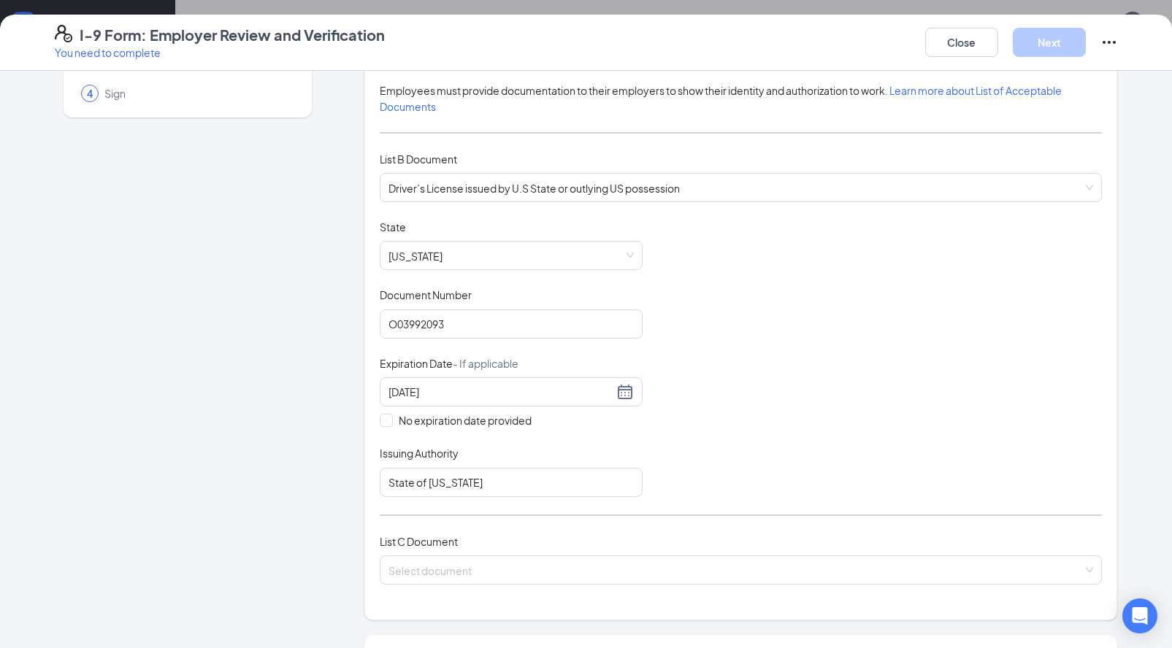
scroll to position [158, 0]
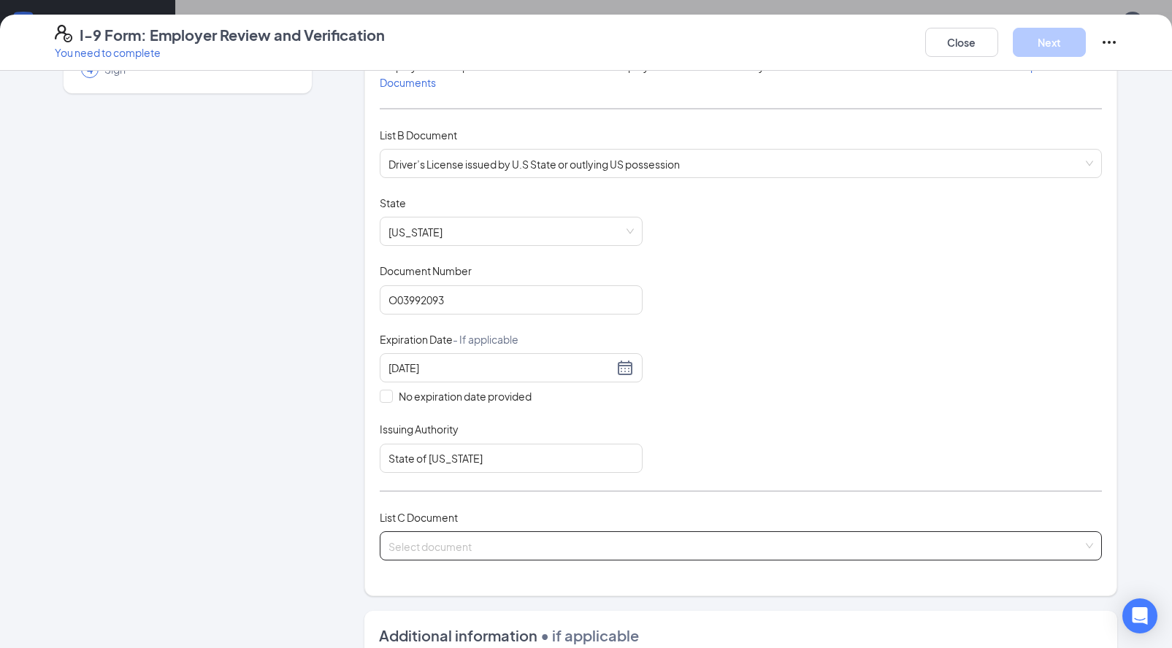
click at [405, 546] on input "search" at bounding box center [735, 543] width 694 height 22
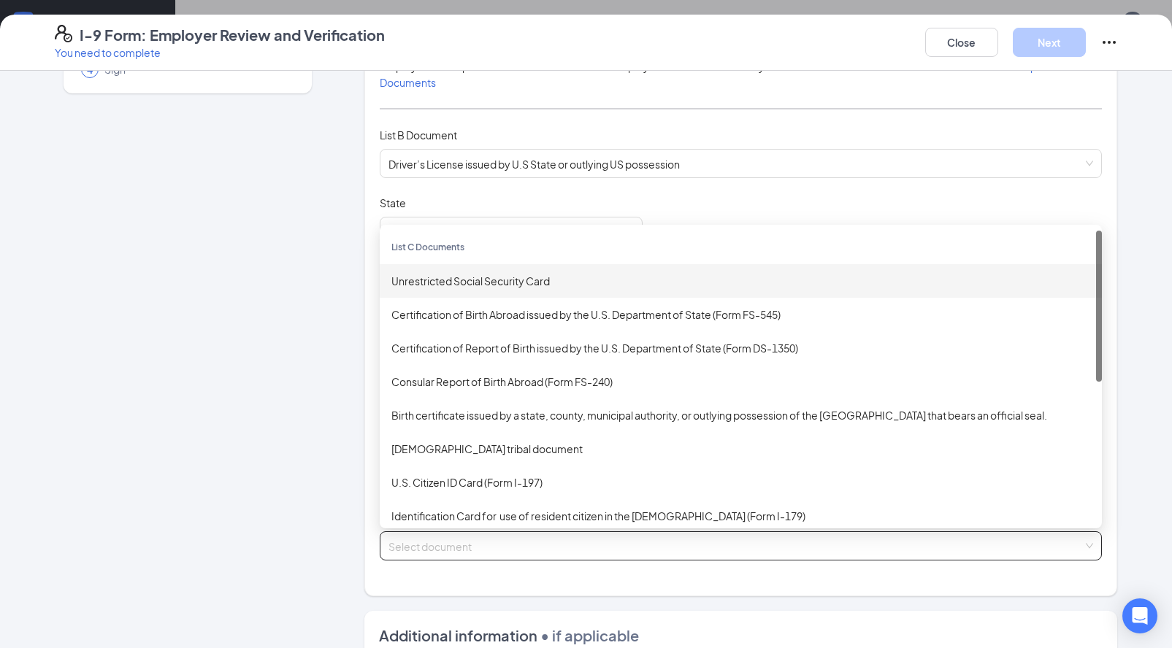
click at [432, 288] on div "Unrestricted Social Security Card" at bounding box center [741, 281] width 722 height 34
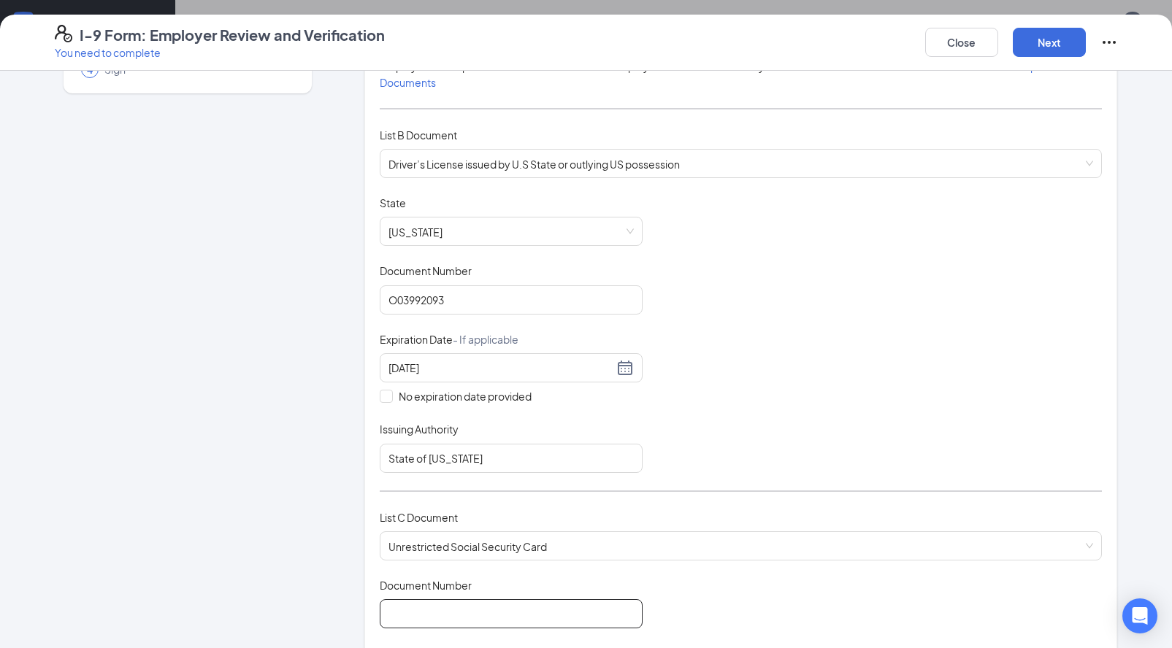
click at [403, 606] on input "Document Number" at bounding box center [511, 613] width 263 height 29
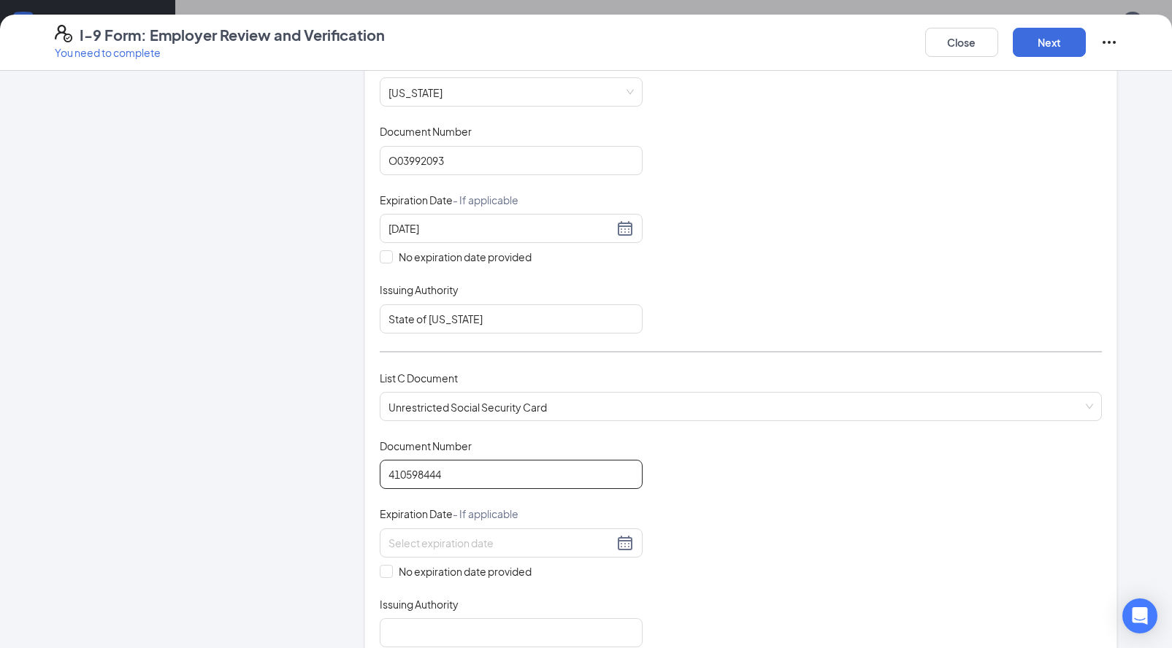
scroll to position [301, 0]
type input "410598444"
click at [382, 566] on input "No expiration date provided" at bounding box center [385, 567] width 10 height 10
checkbox input "true"
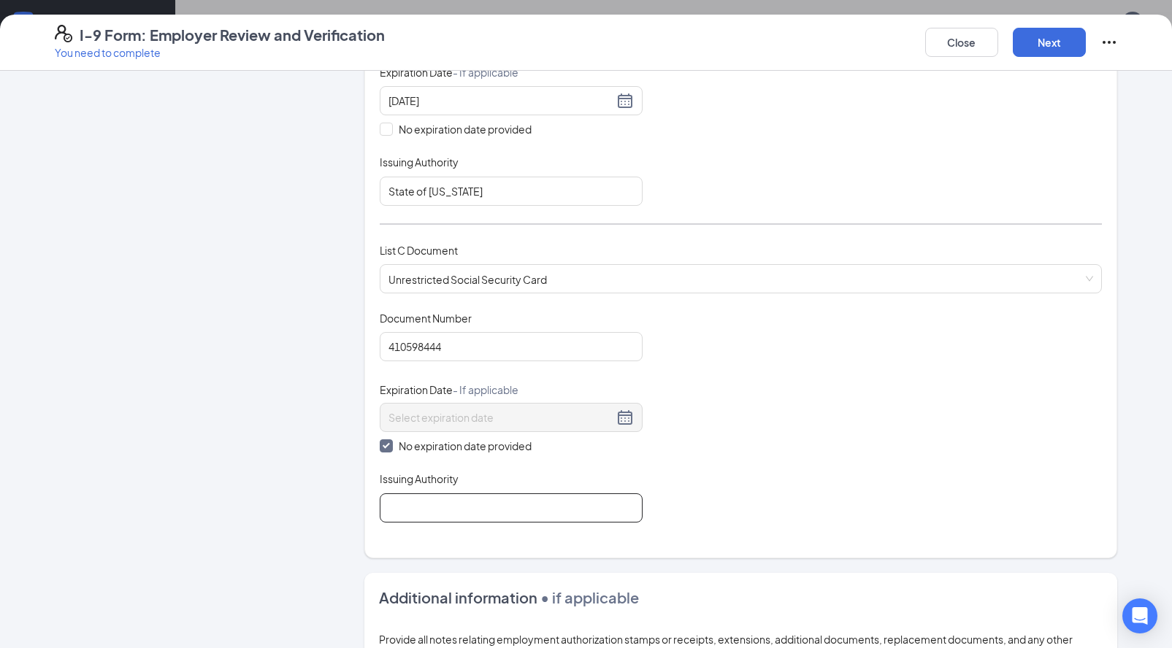
click at [418, 513] on input "Issuing Authority" at bounding box center [511, 507] width 263 height 29
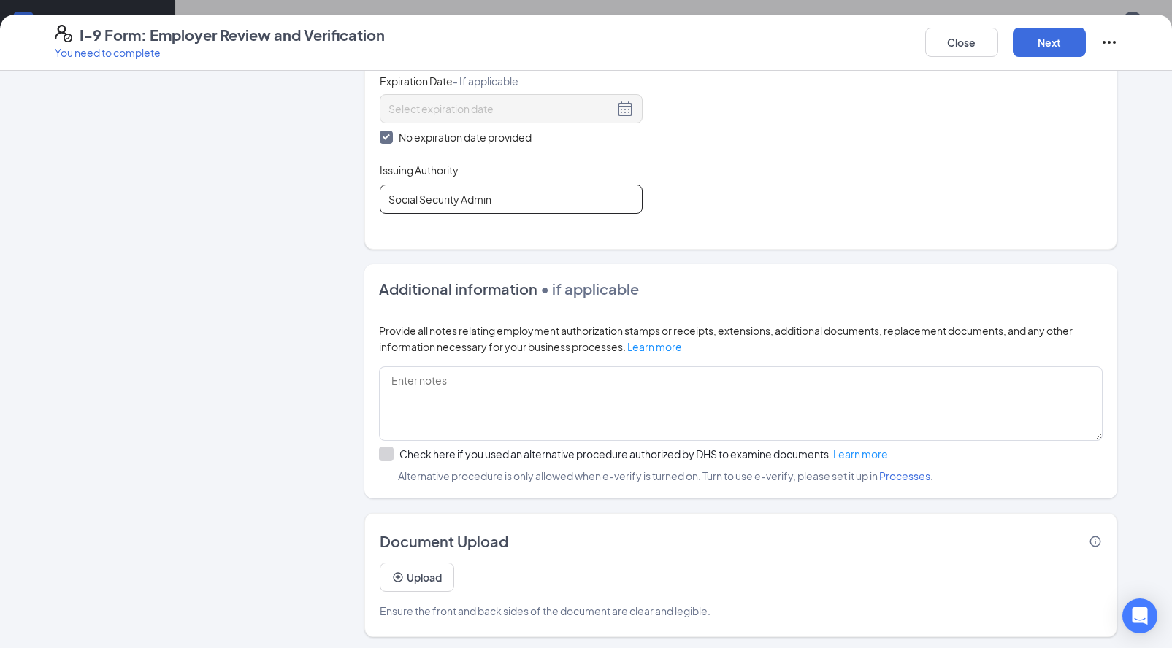
scroll to position [177, 0]
type input "Social Security Admin"
click at [409, 572] on button "Upload" at bounding box center [417, 577] width 74 height 29
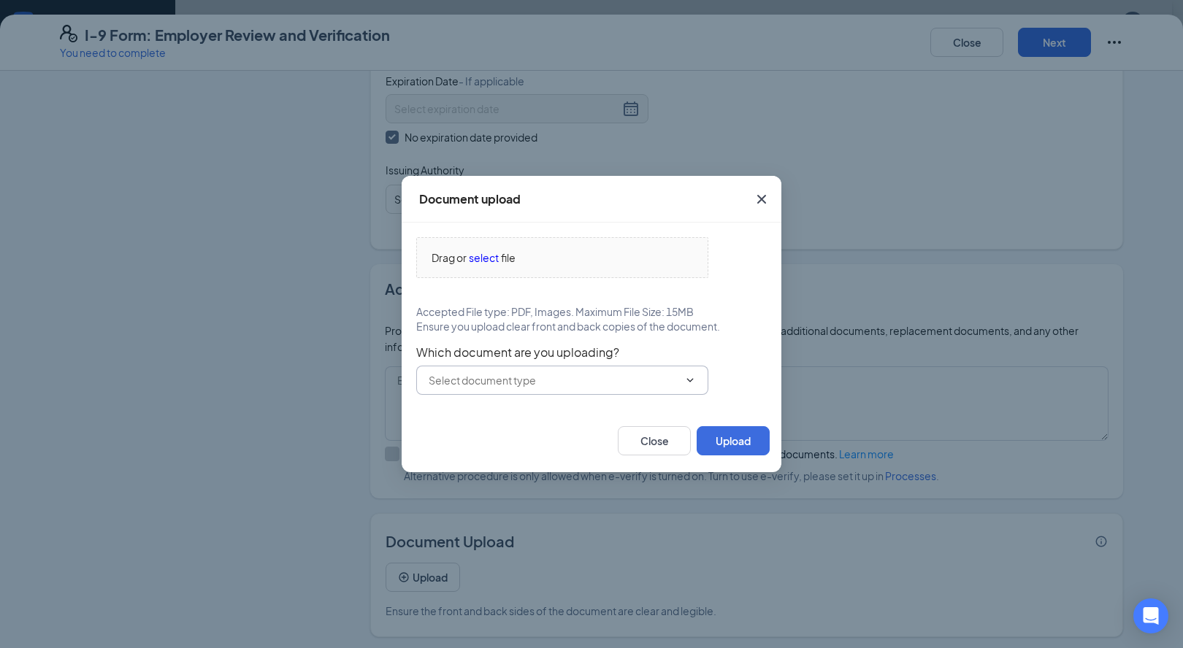
click at [507, 384] on input "text" at bounding box center [554, 380] width 250 height 16
click at [493, 257] on span "select" at bounding box center [484, 258] width 30 height 16
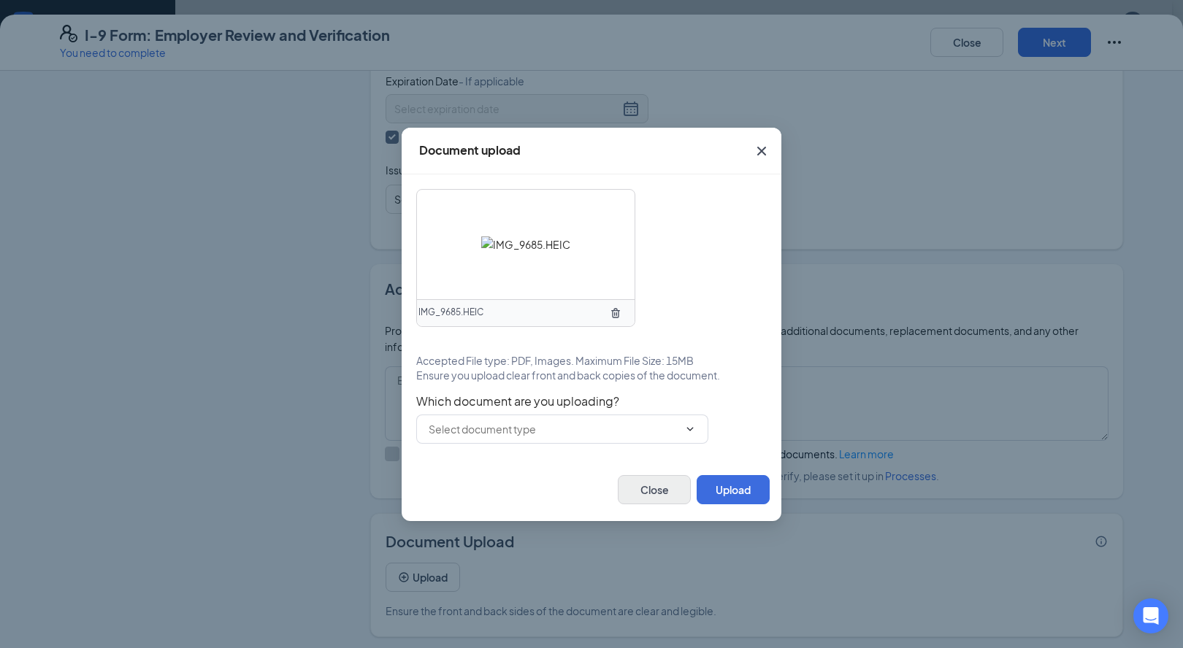
click at [648, 496] on button "Close" at bounding box center [654, 489] width 73 height 29
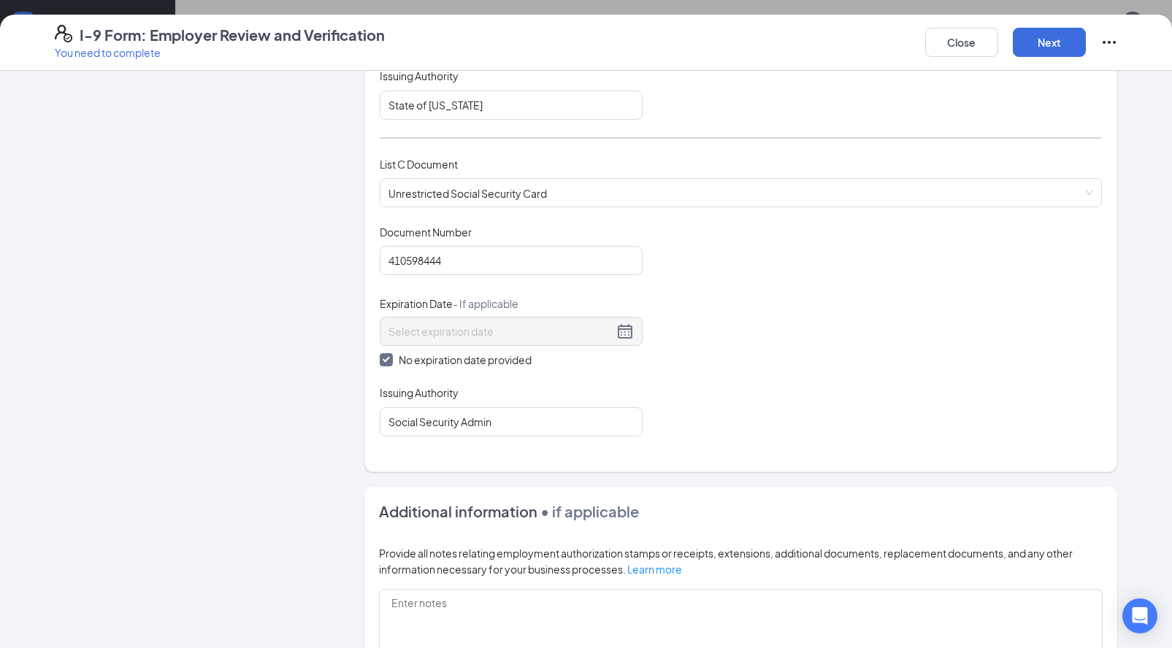
scroll to position [734, 0]
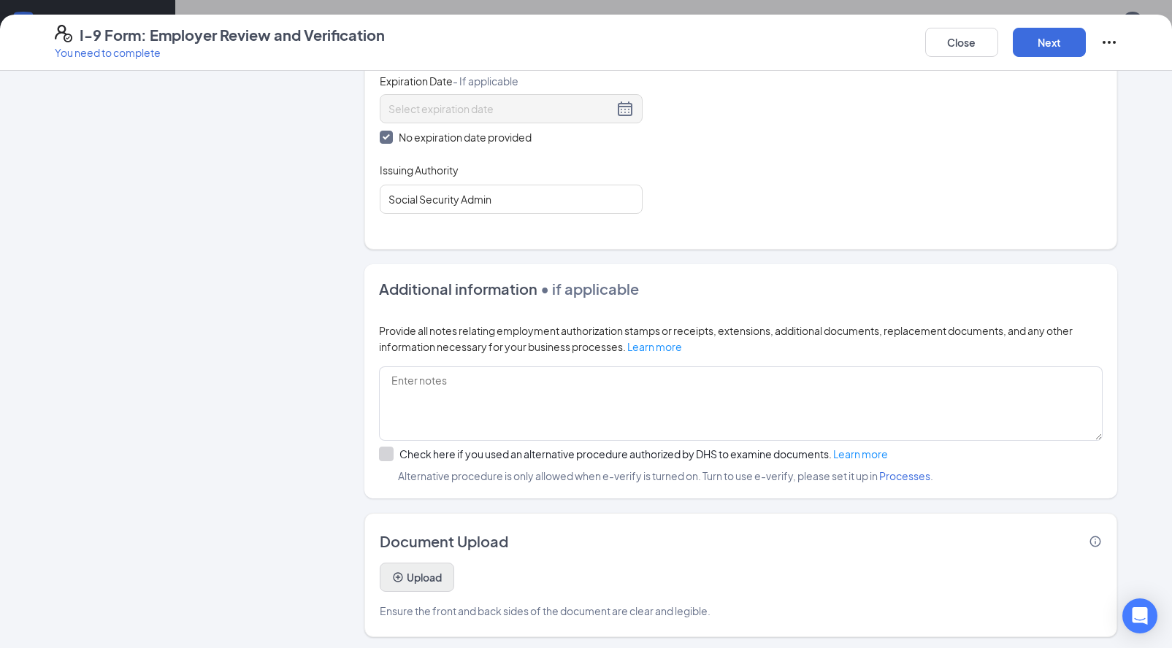
click at [444, 570] on button "Upload" at bounding box center [417, 577] width 74 height 29
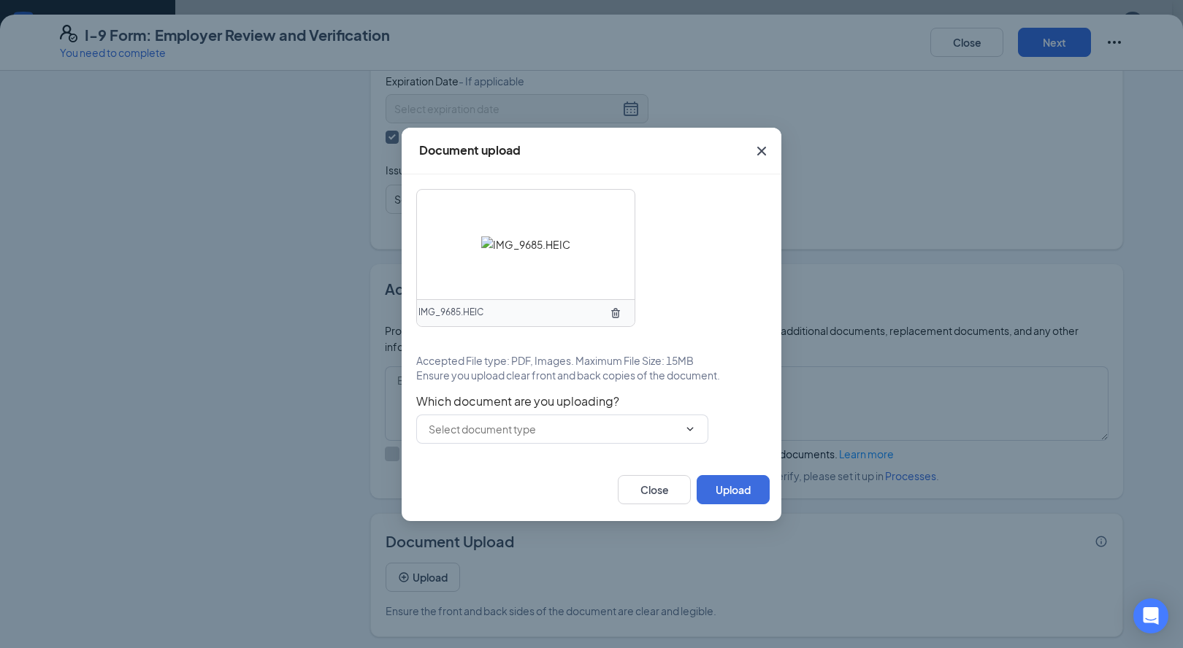
click at [618, 316] on icon "TrashOutline" at bounding box center [616, 313] width 12 height 12
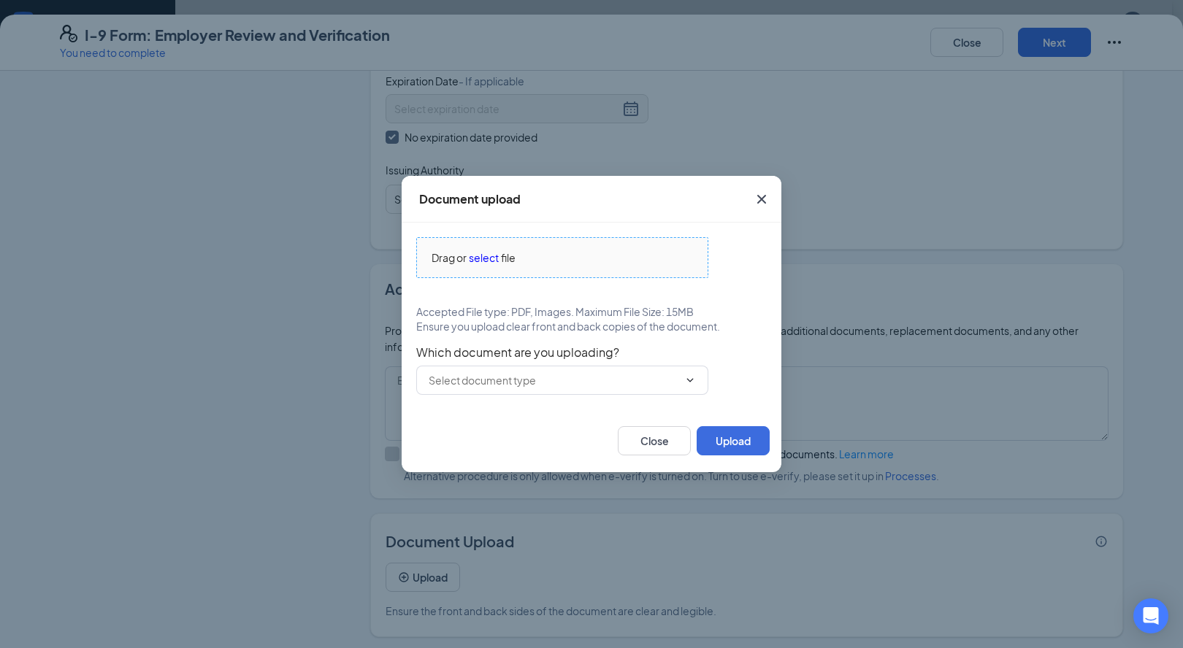
click at [492, 257] on span "select" at bounding box center [484, 258] width 30 height 16
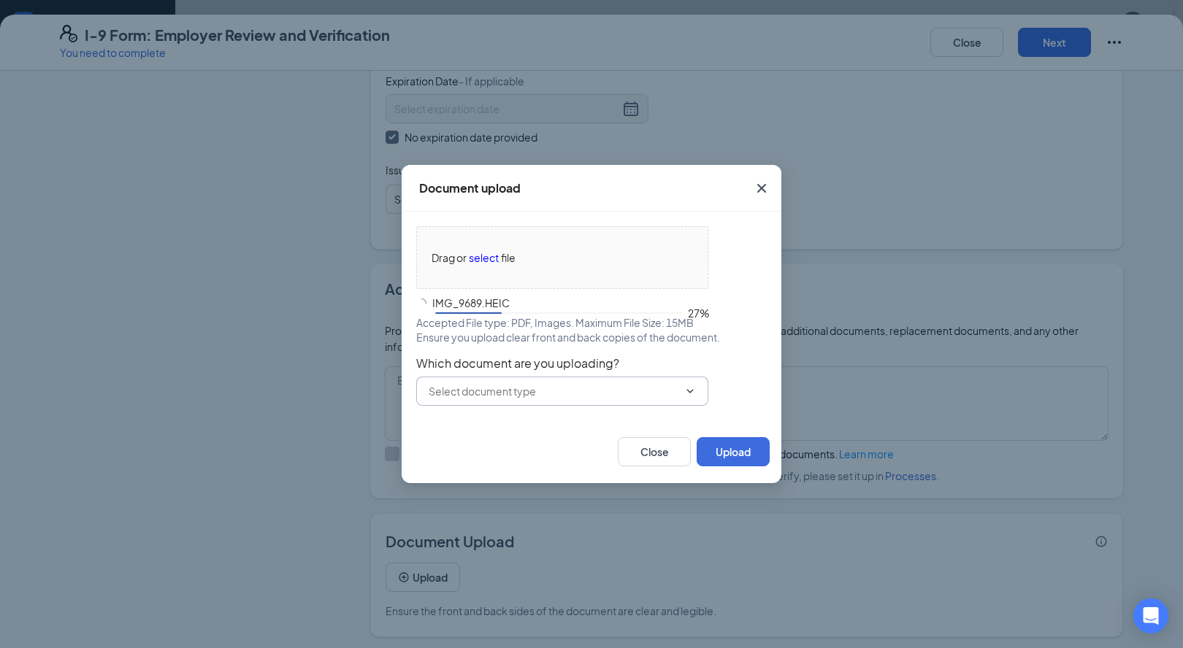
click at [558, 396] on input "text" at bounding box center [554, 391] width 250 height 16
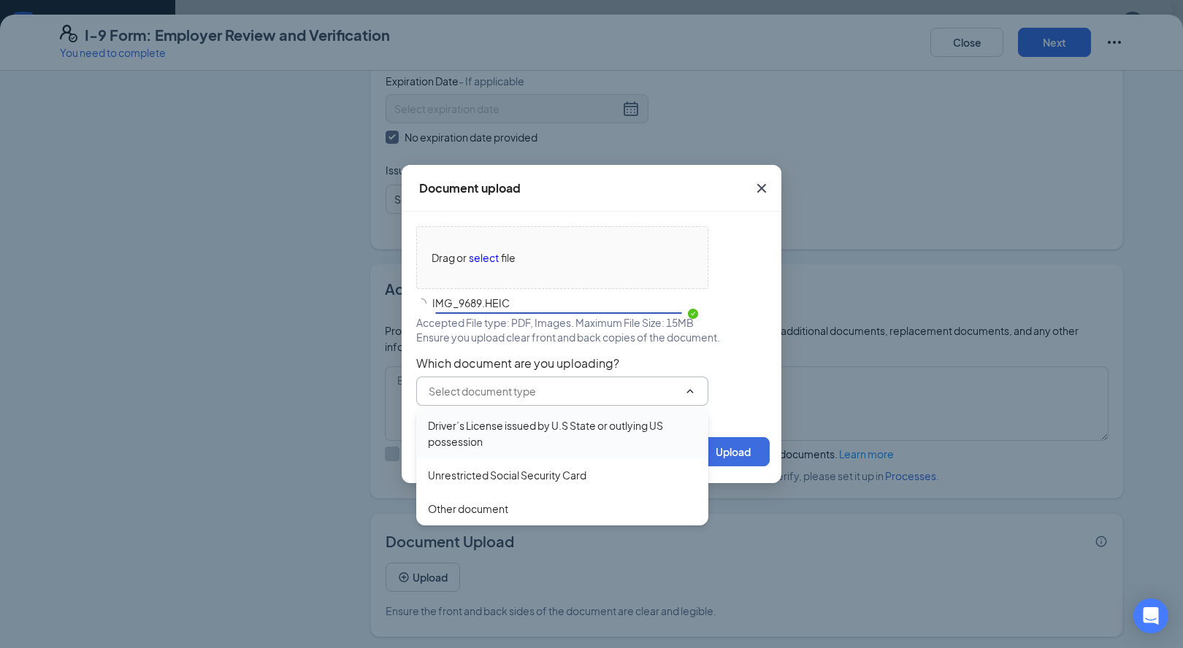
click at [551, 423] on div "Driver’s License issued by U.S State or outlying US possession" at bounding box center [562, 434] width 269 height 32
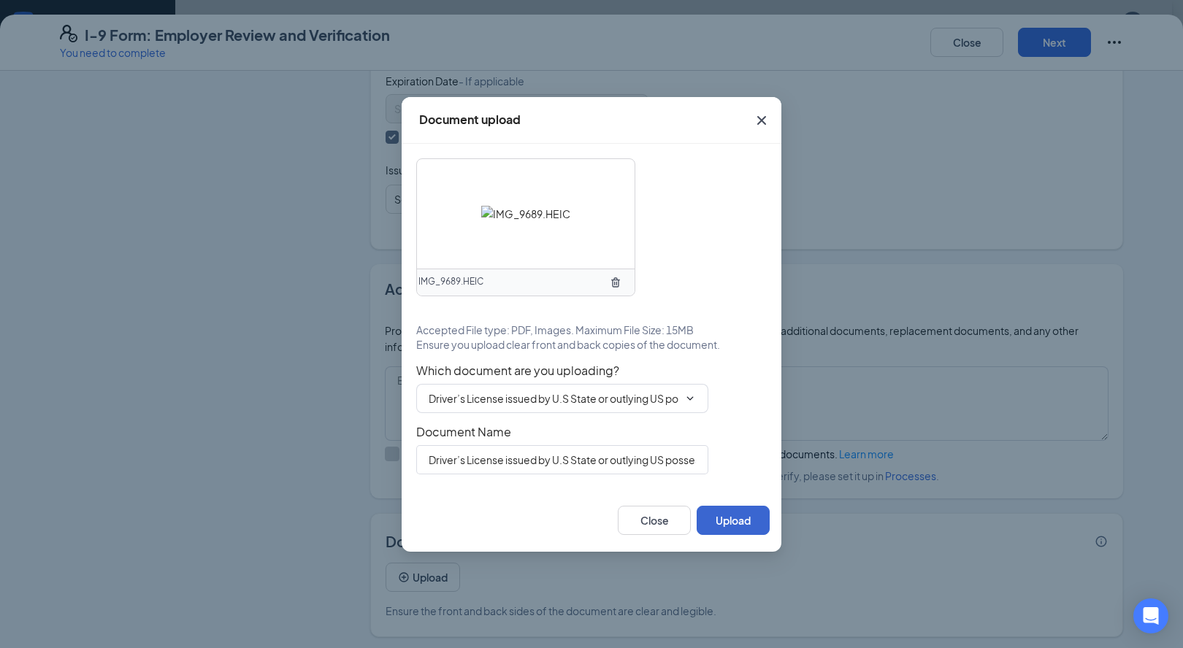
click at [718, 519] on button "Upload" at bounding box center [732, 520] width 73 height 29
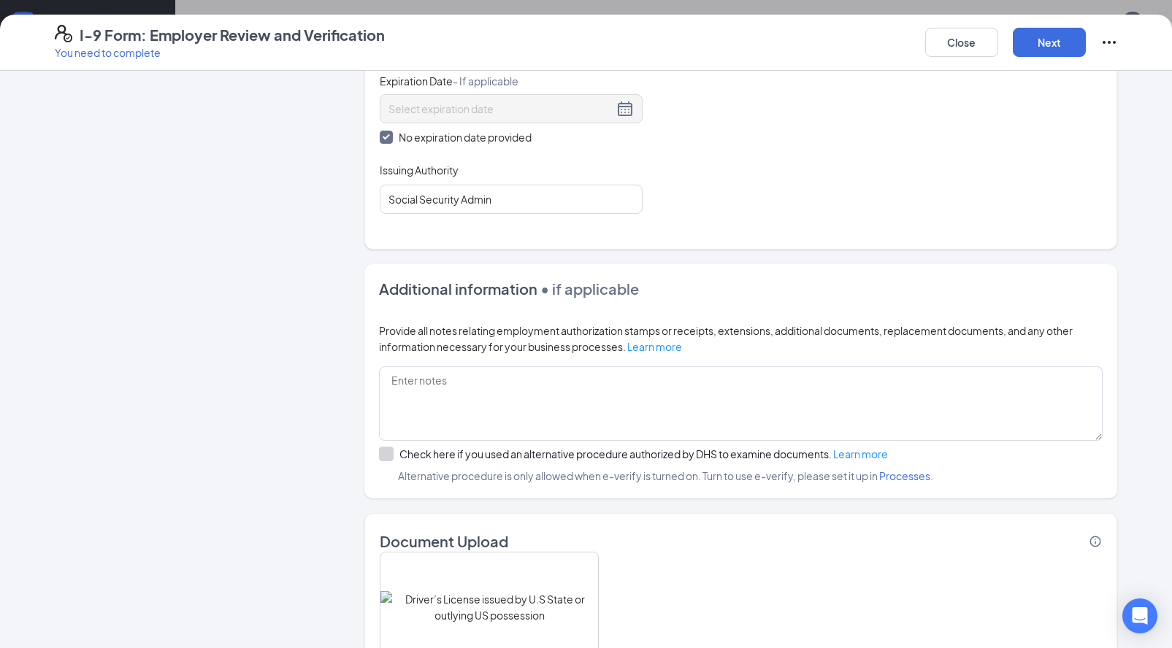
scroll to position [872, 0]
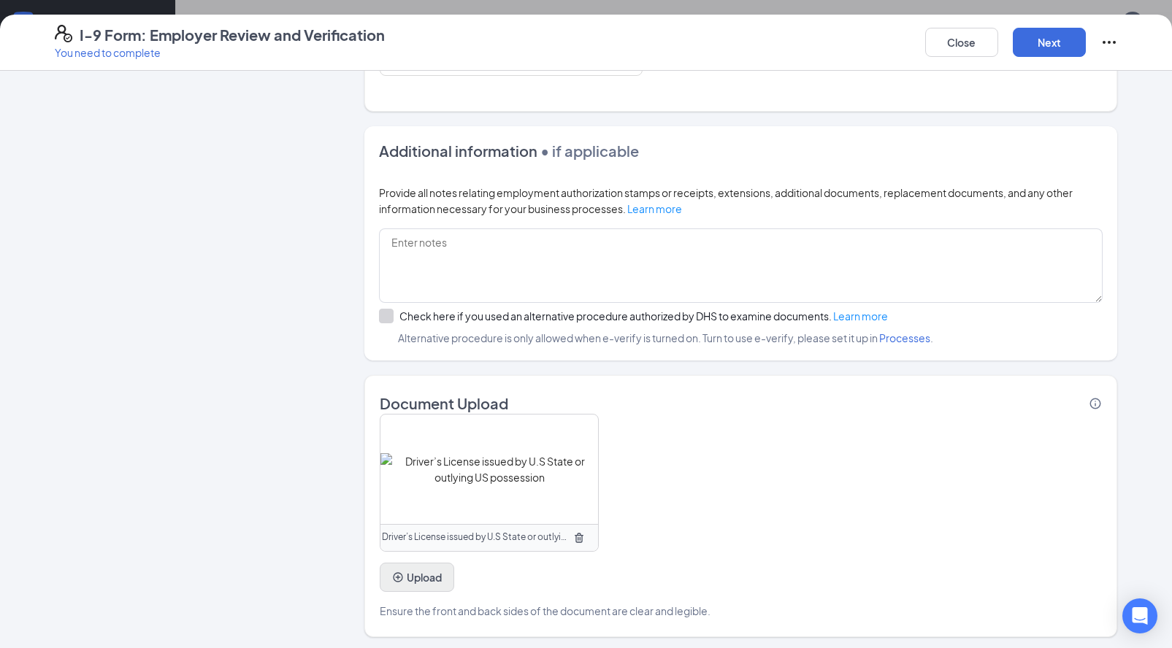
click at [434, 572] on button "Upload" at bounding box center [417, 577] width 74 height 29
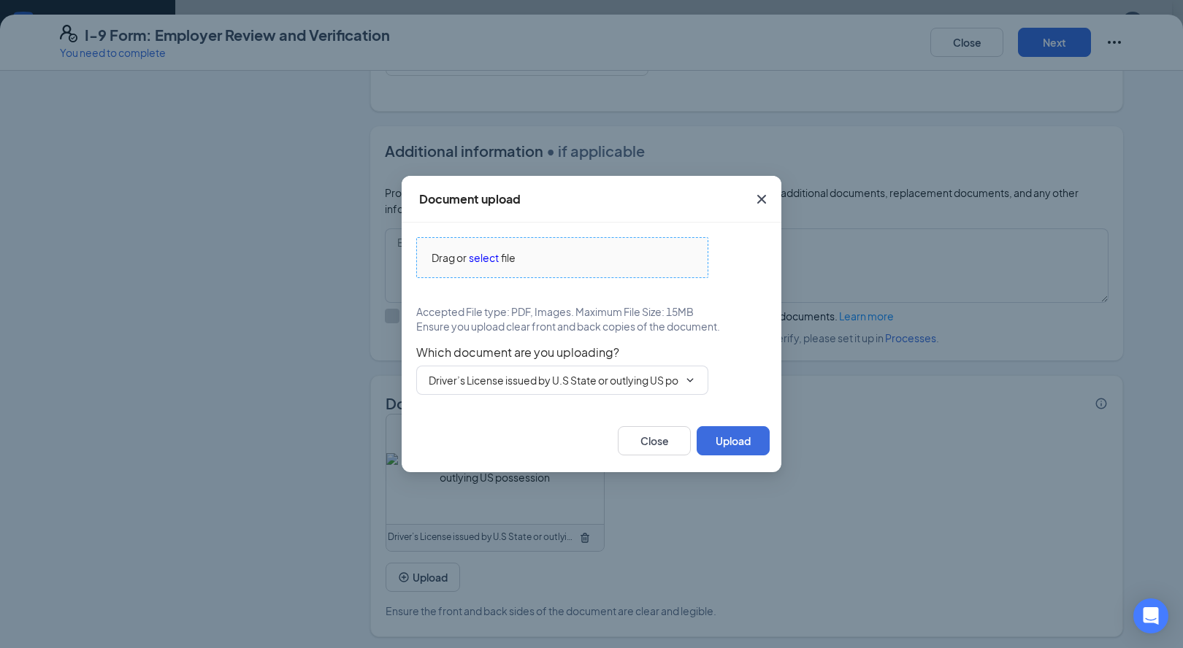
click at [489, 261] on span "select" at bounding box center [484, 258] width 30 height 16
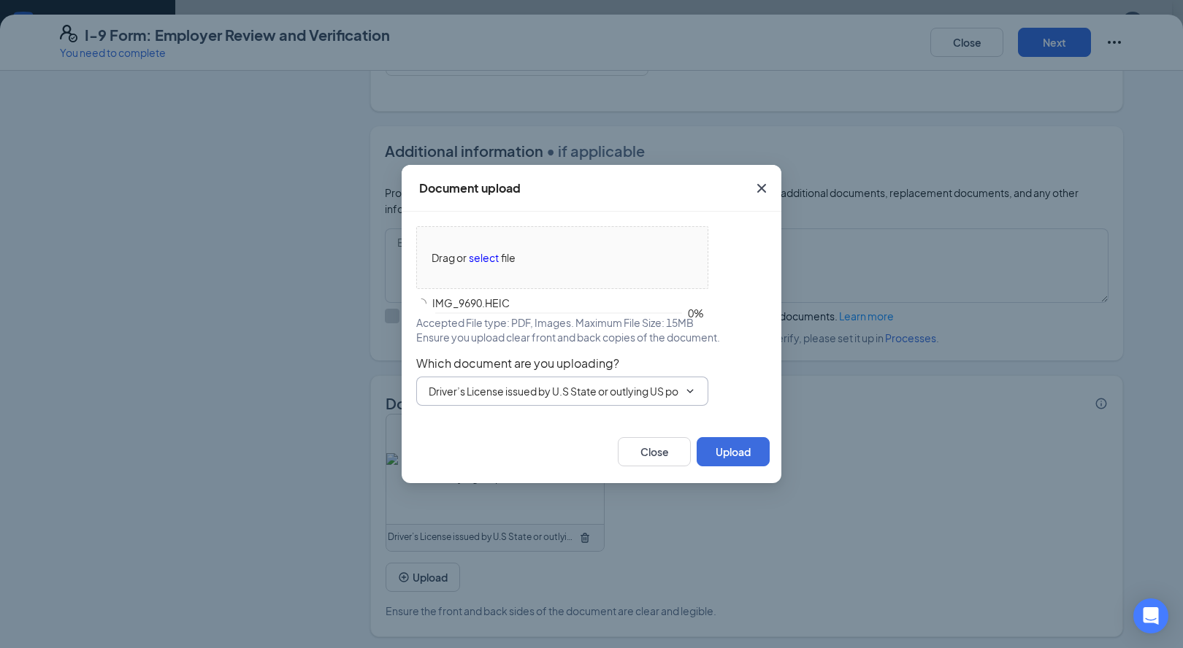
click at [619, 397] on input "Driver’s License issued by U.S State or outlying US possession" at bounding box center [554, 391] width 250 height 16
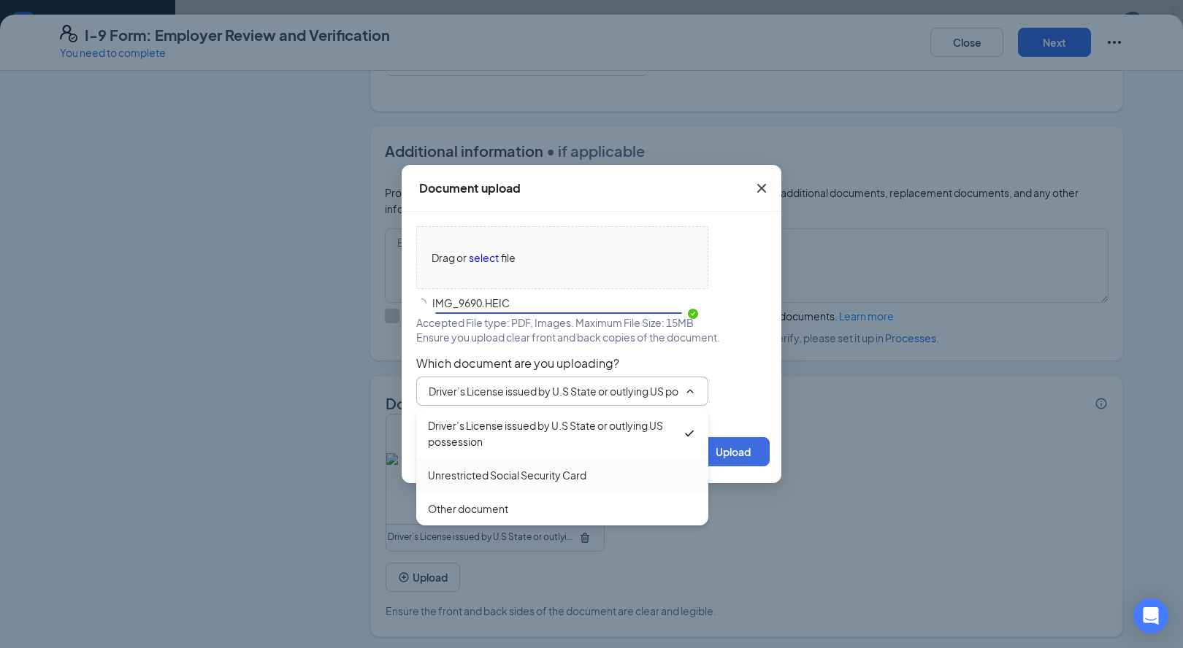
click at [565, 479] on div "Unrestricted Social Security Card" at bounding box center [507, 475] width 158 height 16
type input "Unrestricted Social Security Card"
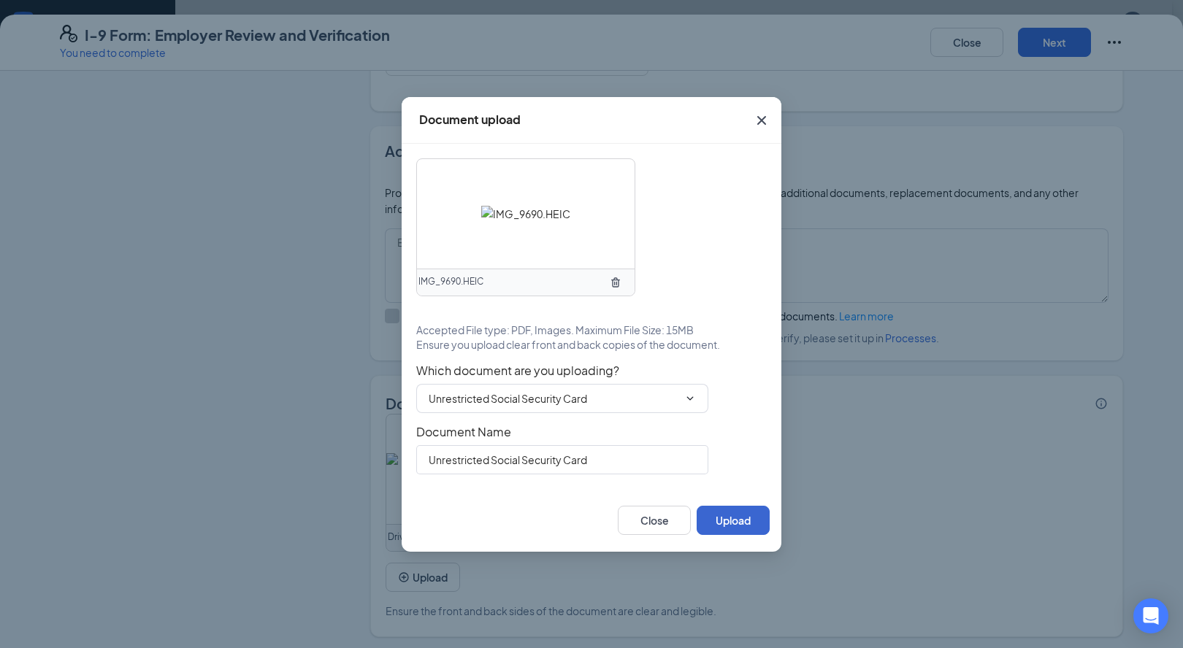
click at [726, 525] on button "Upload" at bounding box center [732, 520] width 73 height 29
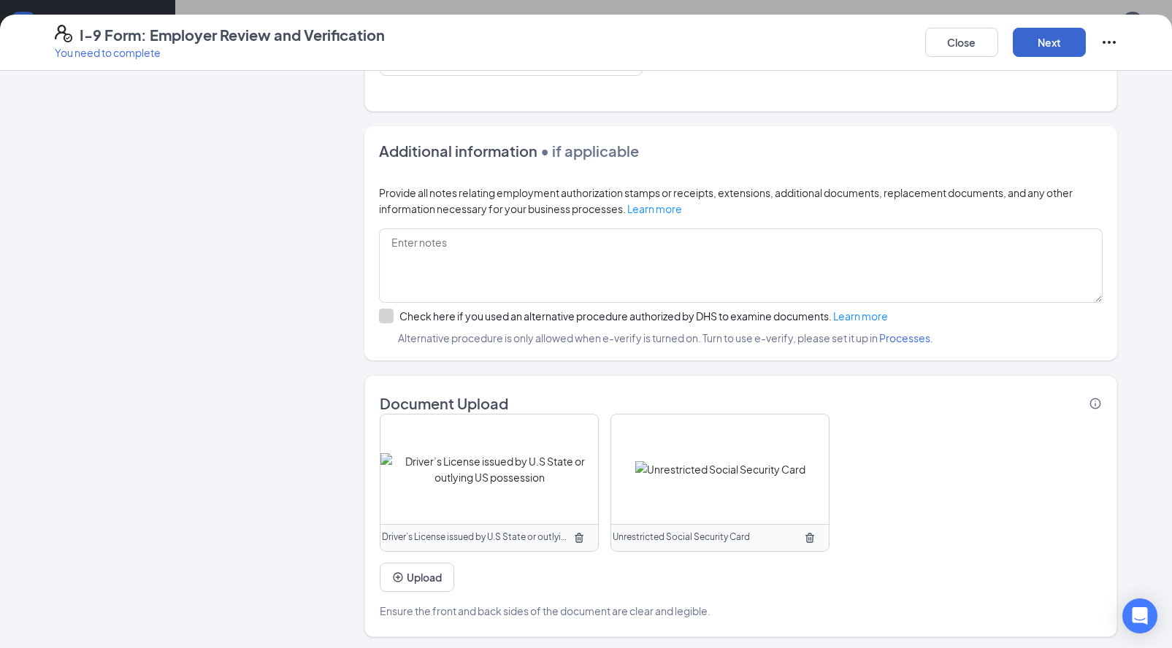
click at [1069, 39] on button "Next" at bounding box center [1049, 42] width 73 height 29
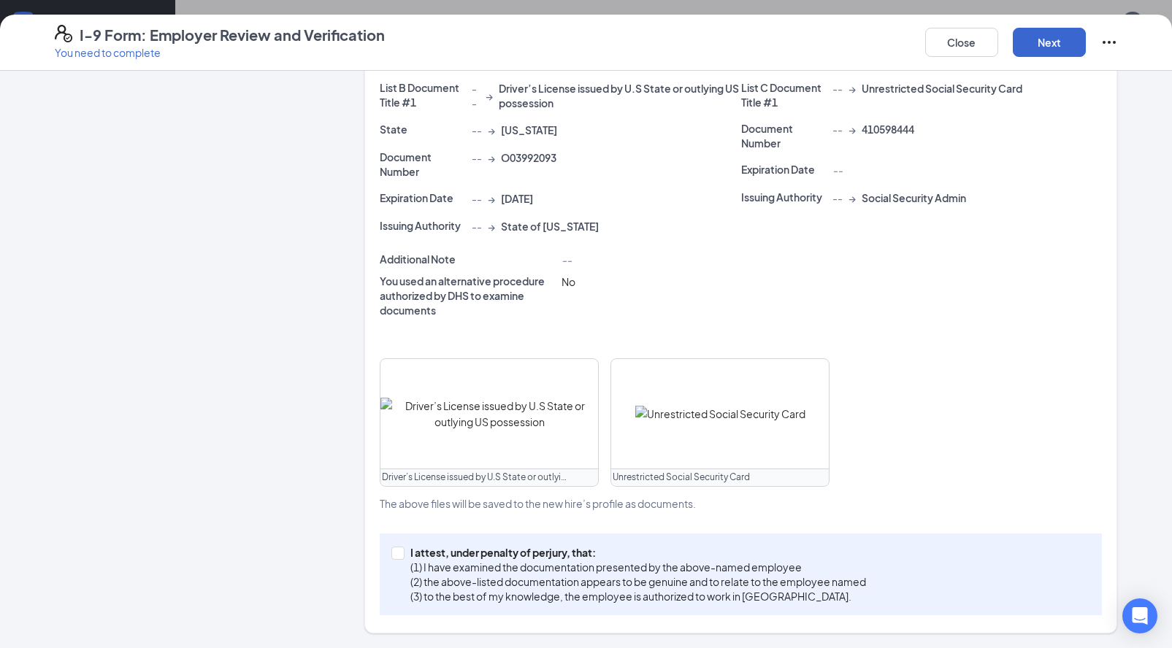
scroll to position [295, 0]
click at [392, 556] on input "I attest, under penalty of [PERSON_NAME], that: (1) I have examined the documen…" at bounding box center [396, 553] width 10 height 10
checkbox input "true"
click at [1031, 50] on button "Next" at bounding box center [1049, 42] width 73 height 29
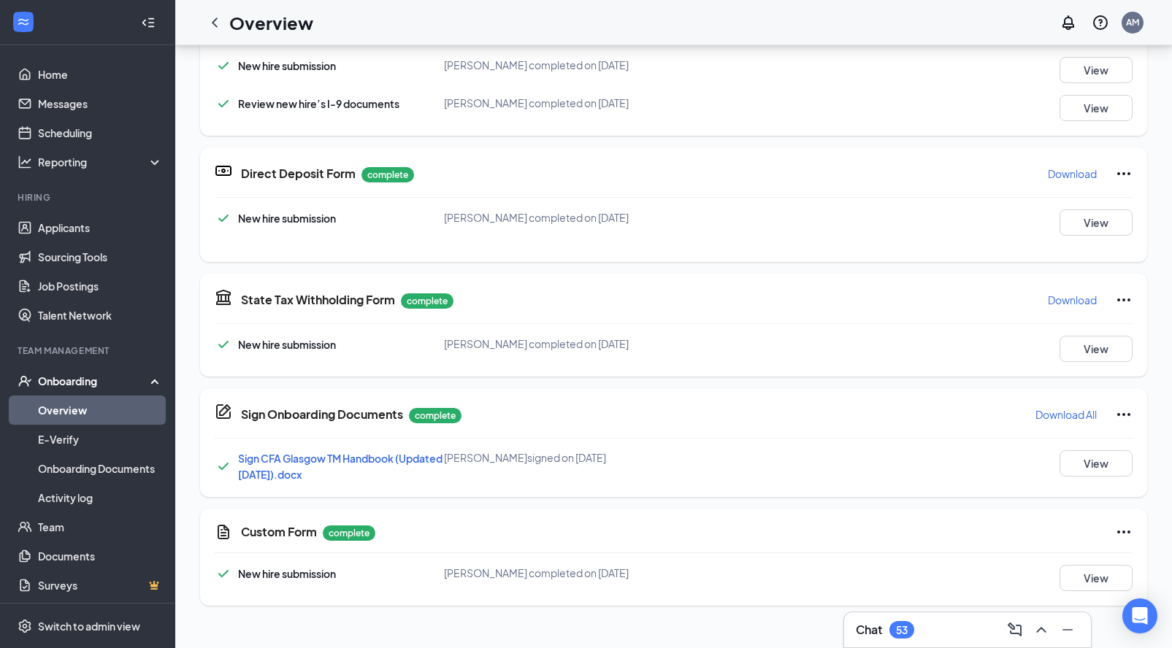
scroll to position [519, 0]
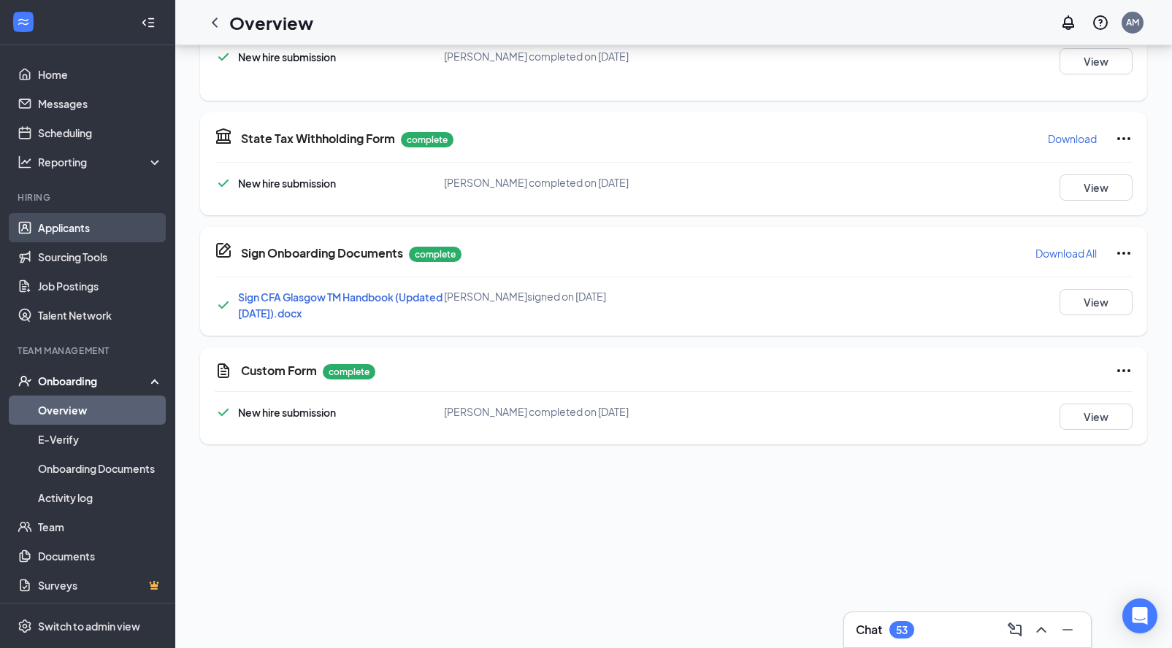
click at [73, 231] on link "Applicants" at bounding box center [100, 227] width 125 height 29
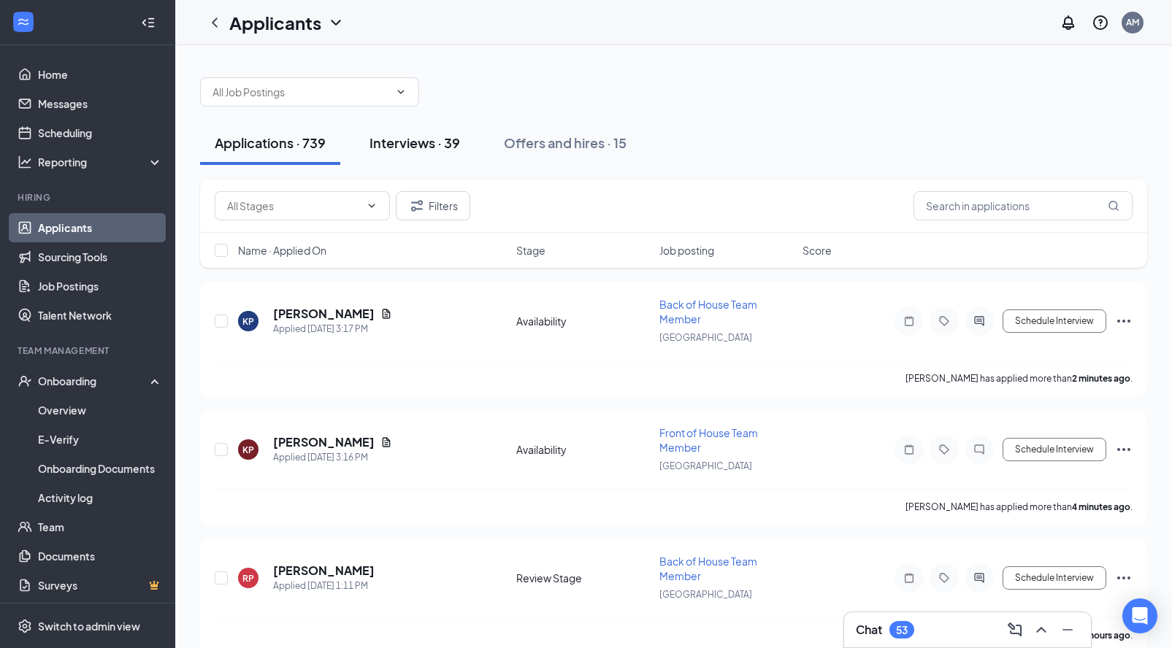
click at [409, 139] on div "Interviews · 39" at bounding box center [414, 143] width 91 height 18
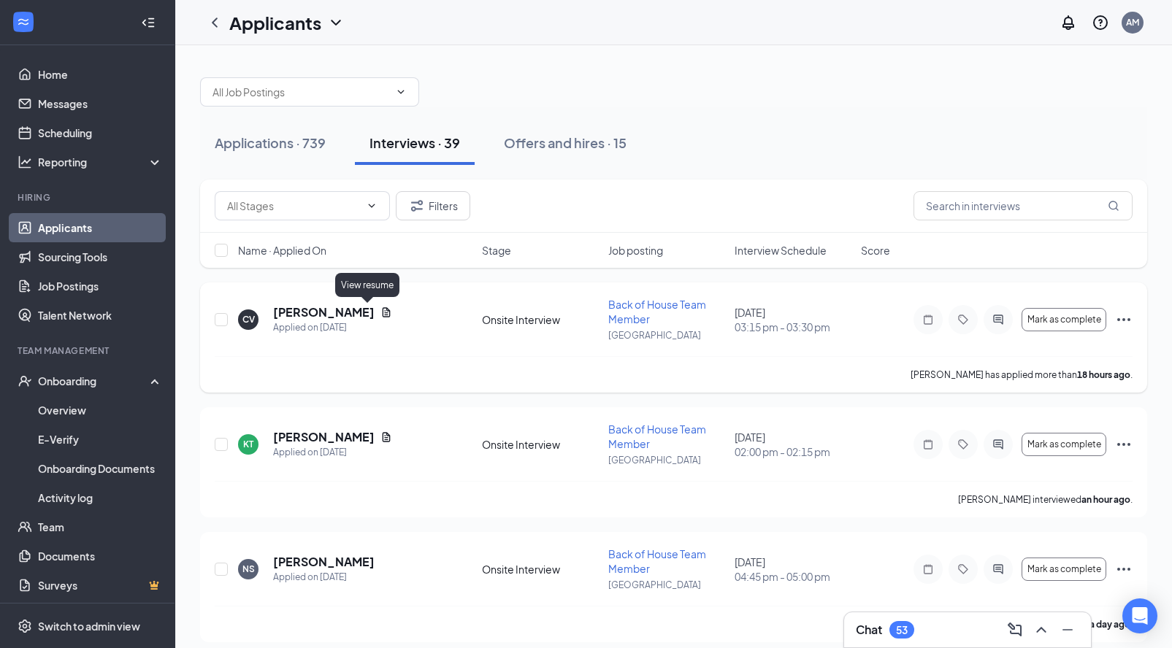
click at [383, 315] on icon "Document" at bounding box center [387, 311] width 8 height 9
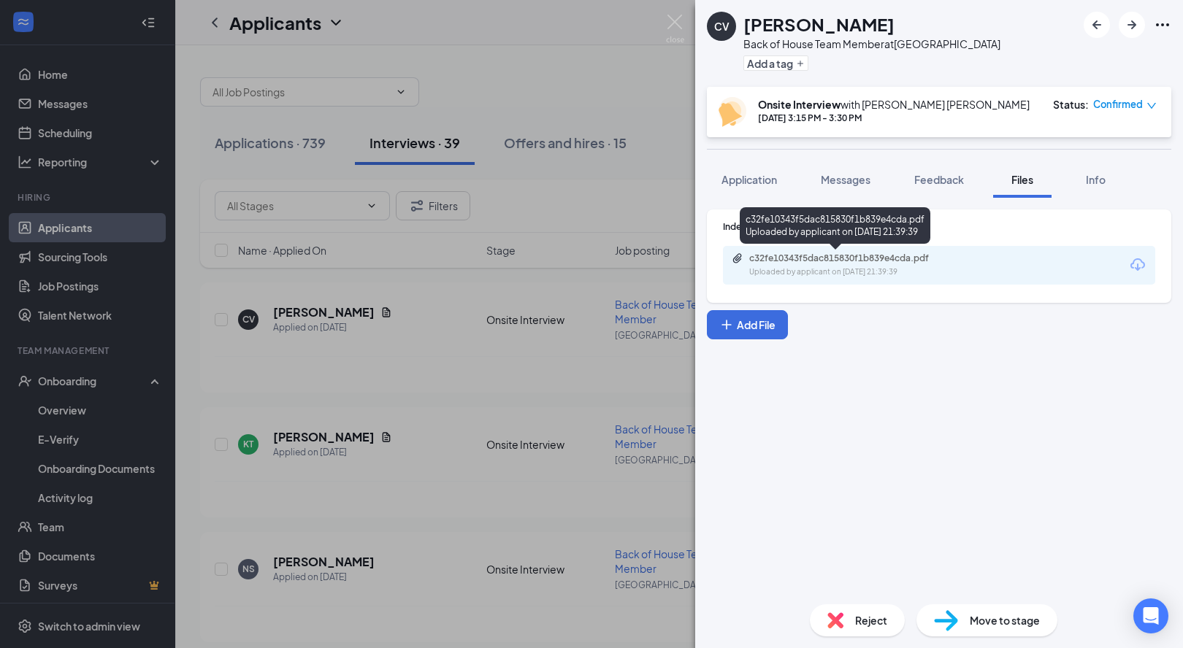
click at [798, 261] on div "c32fe10343f5dac815830f1b839e4cda.pdf" at bounding box center [851, 259] width 204 height 12
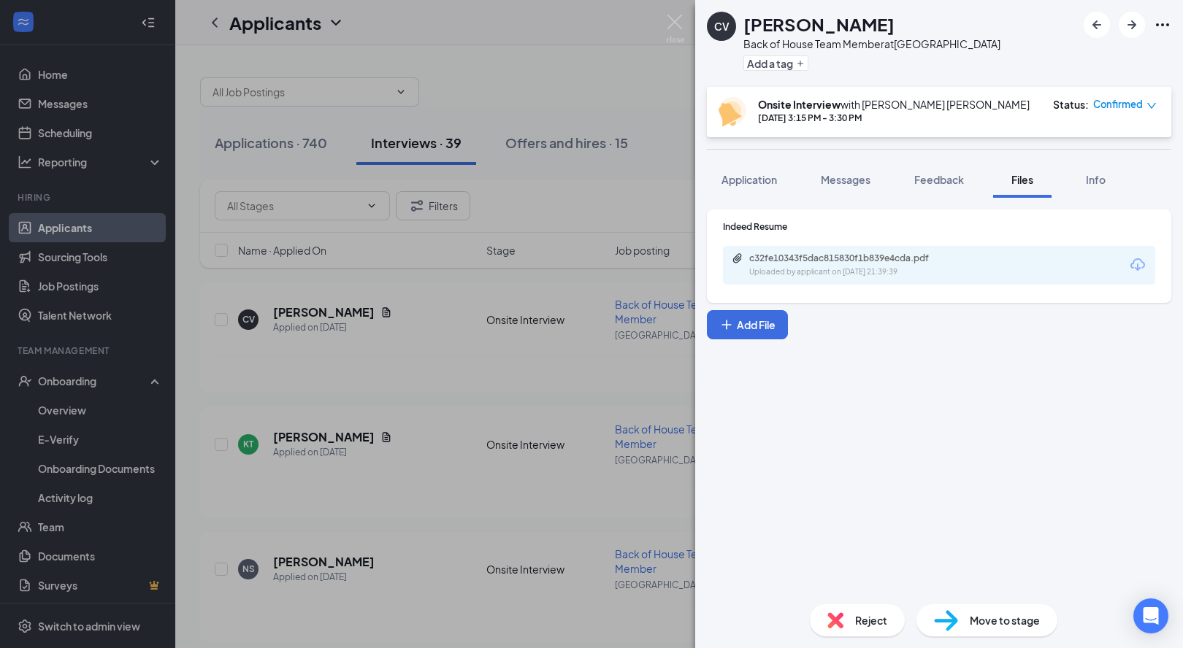
click at [1005, 624] on span "Move to stage" at bounding box center [1004, 620] width 70 height 16
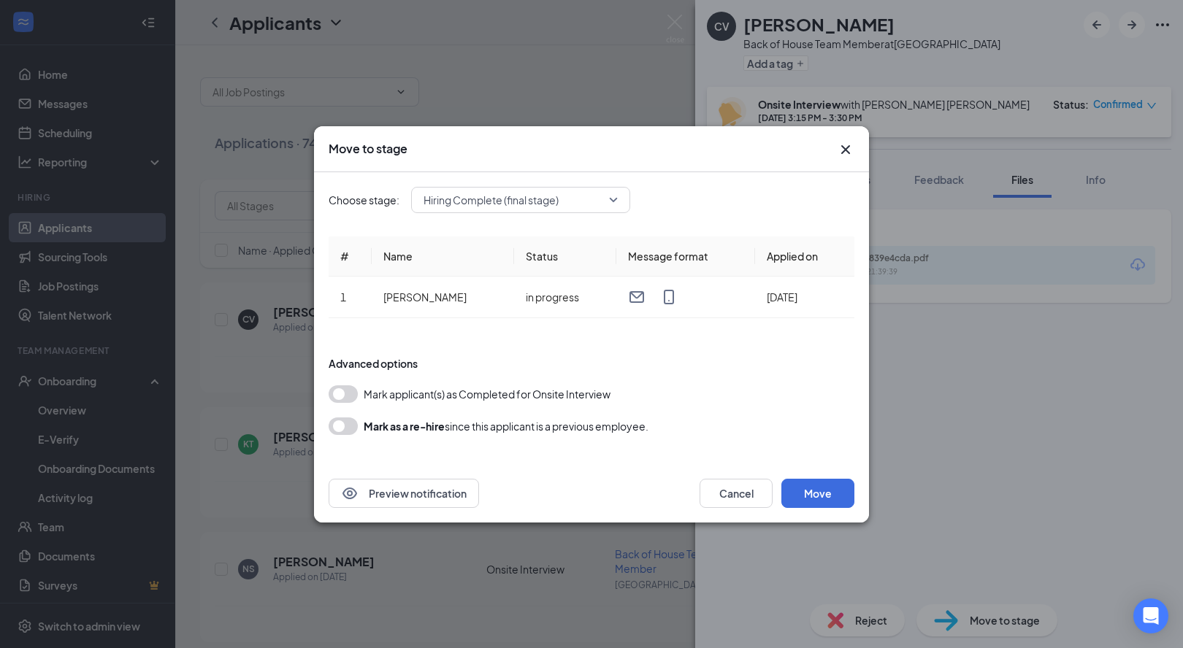
click at [342, 396] on button "button" at bounding box center [343, 394] width 29 height 18
click at [807, 489] on button "Move" at bounding box center [817, 493] width 73 height 29
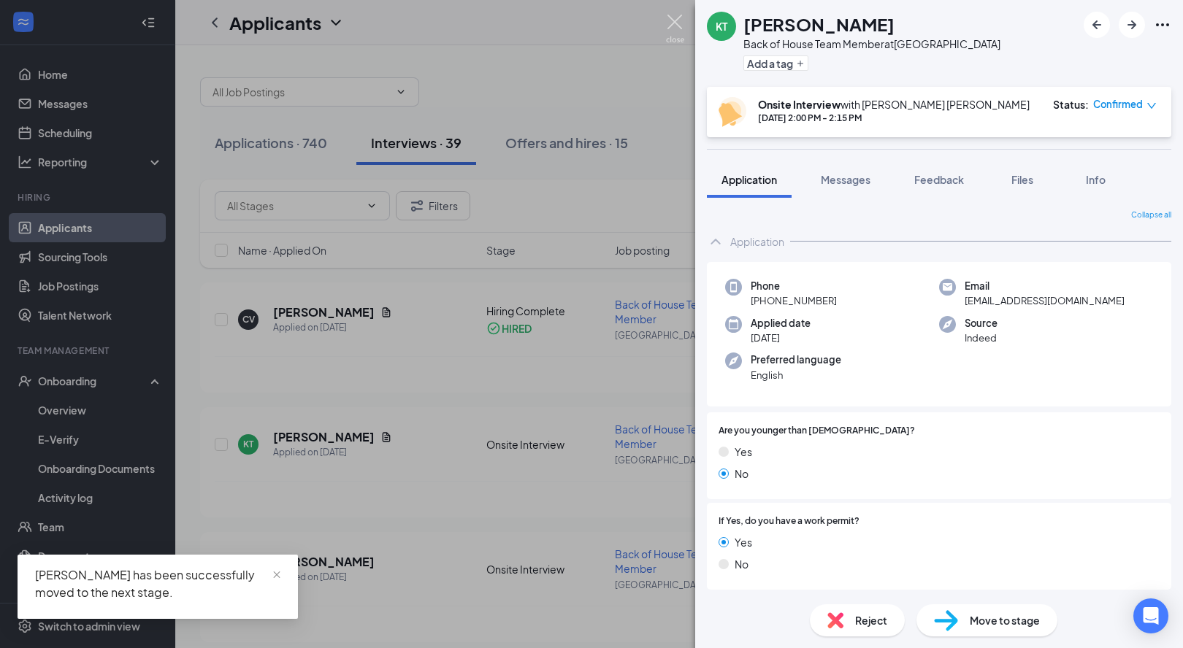
click at [679, 23] on img at bounding box center [675, 29] width 18 height 28
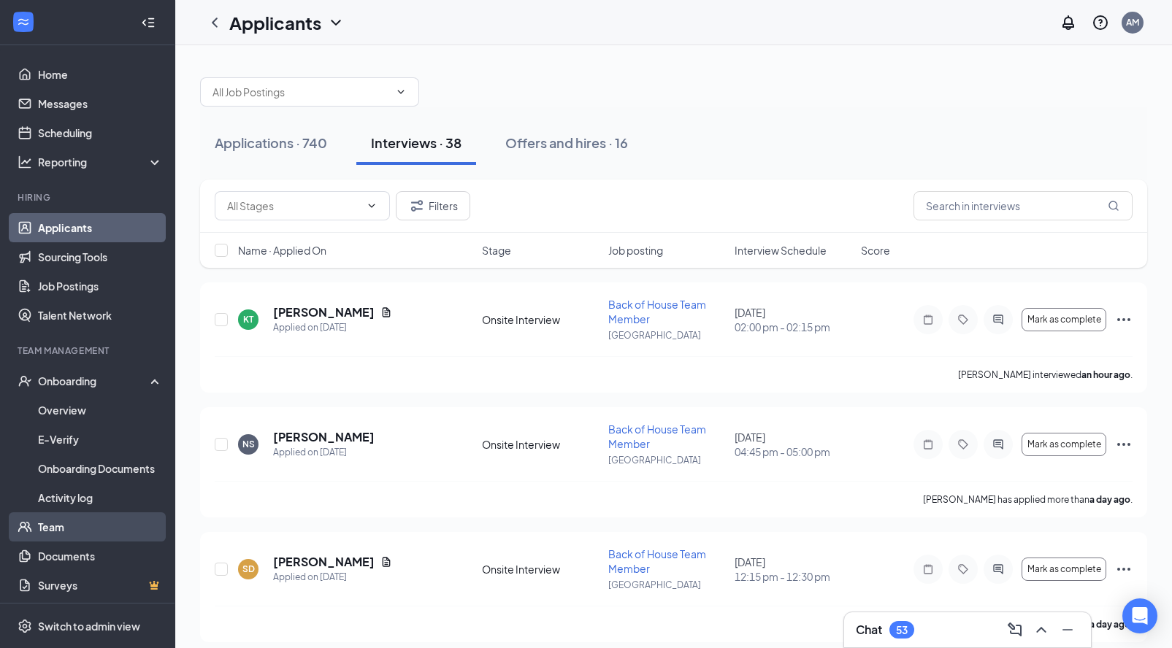
click at [55, 533] on link "Team" at bounding box center [100, 526] width 125 height 29
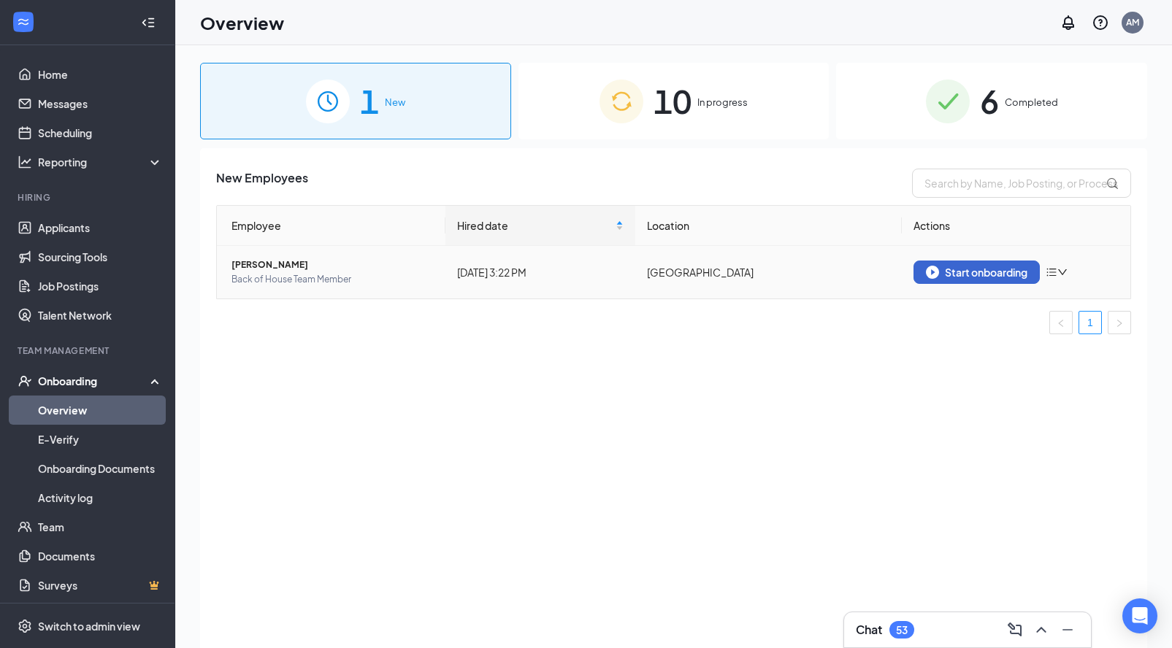
click at [979, 277] on div "Start onboarding" at bounding box center [976, 272] width 101 height 13
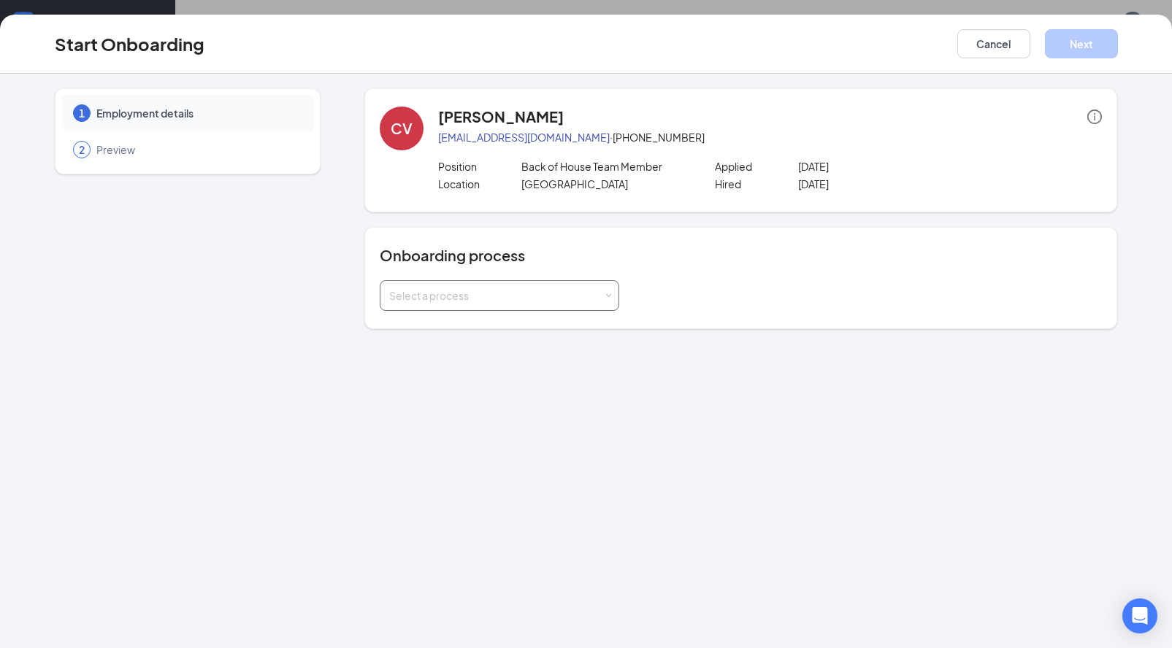
click at [566, 304] on div "Select a process" at bounding box center [499, 295] width 220 height 29
click at [529, 329] on li "Team Member Onboarding" at bounding box center [499, 327] width 239 height 26
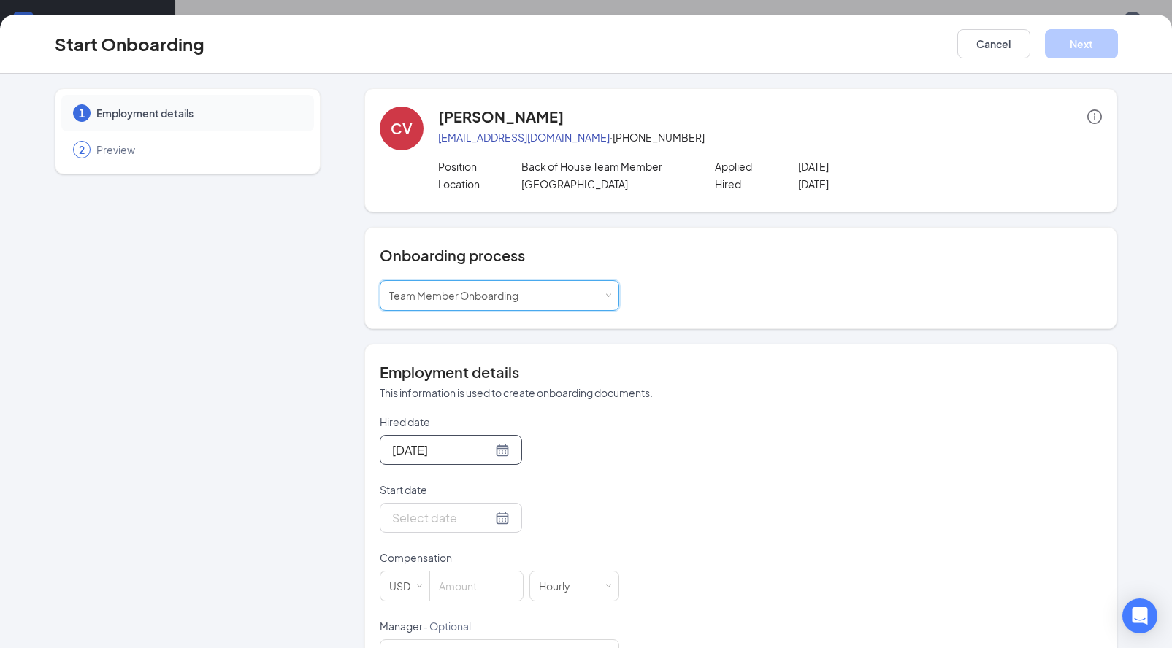
click at [502, 452] on div "[DATE]" at bounding box center [451, 450] width 142 height 30
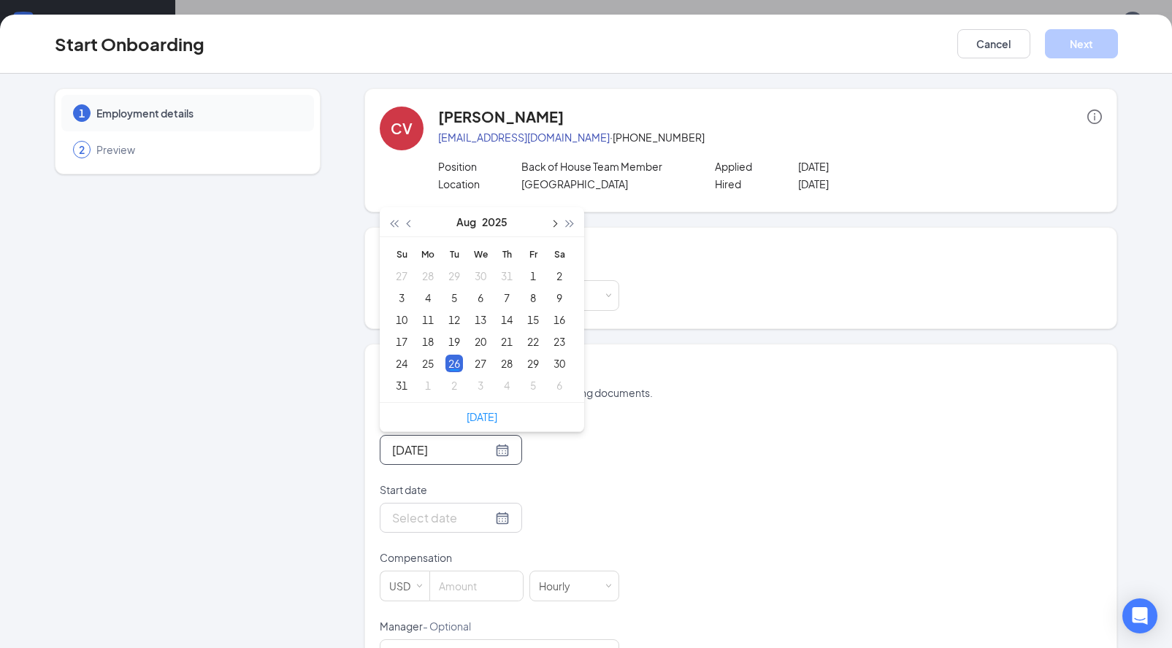
click at [551, 226] on button "button" at bounding box center [553, 221] width 16 height 29
type input "[DATE]"
click at [422, 366] on div "29" at bounding box center [428, 364] width 18 height 18
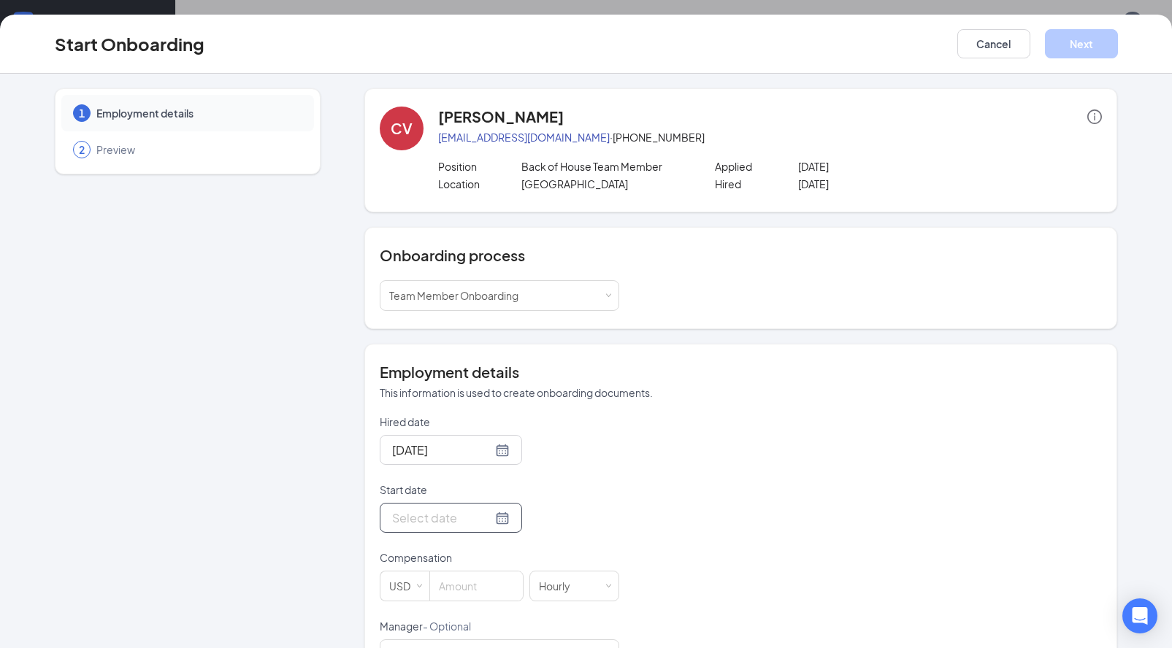
click at [487, 520] on div at bounding box center [451, 518] width 118 height 18
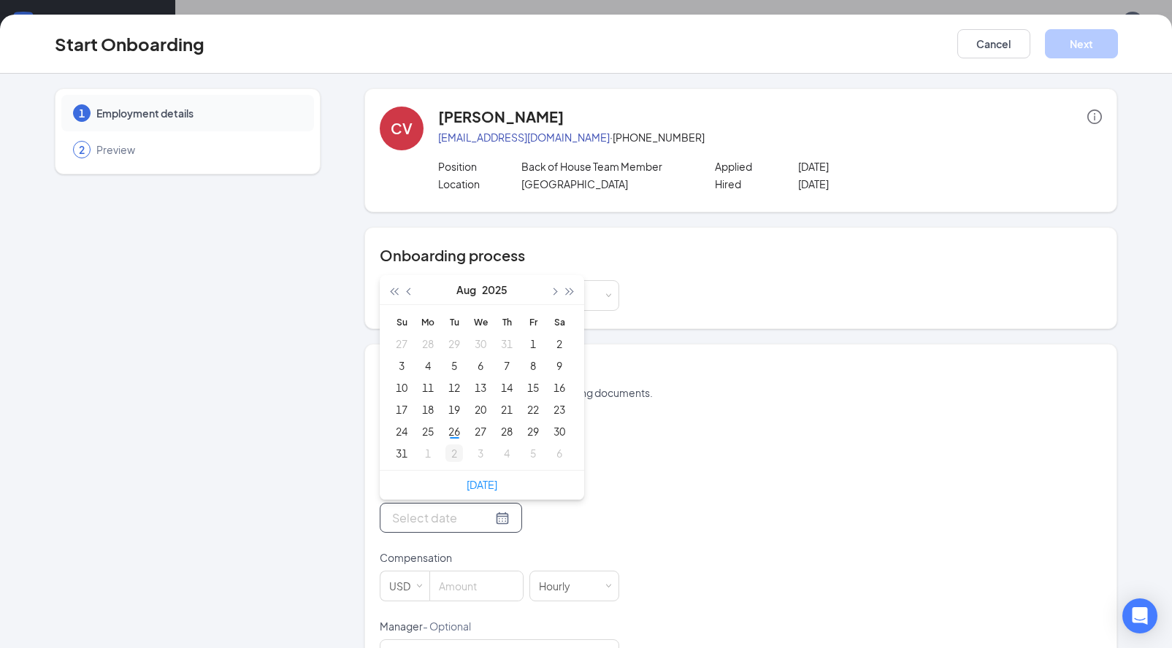
type input "Sep 2, 2025"
type input "Aug 26, 2025"
type input "Aug 25, 2025"
type input "Aug 19, 2025"
type input "Aug 1, 2025"
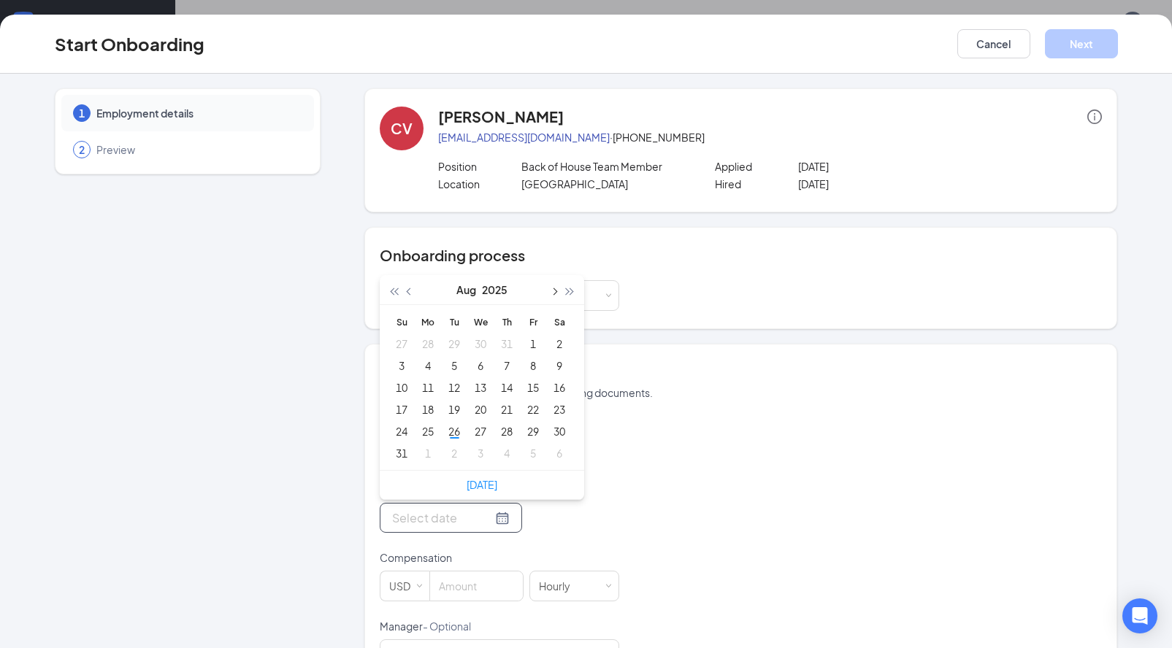
click at [545, 289] on button "button" at bounding box center [553, 289] width 16 height 29
type input "Sep 4, 2025"
type input "Sep 17, 2025"
type input "Sep 23, 2025"
type input "Sep 30, 2025"
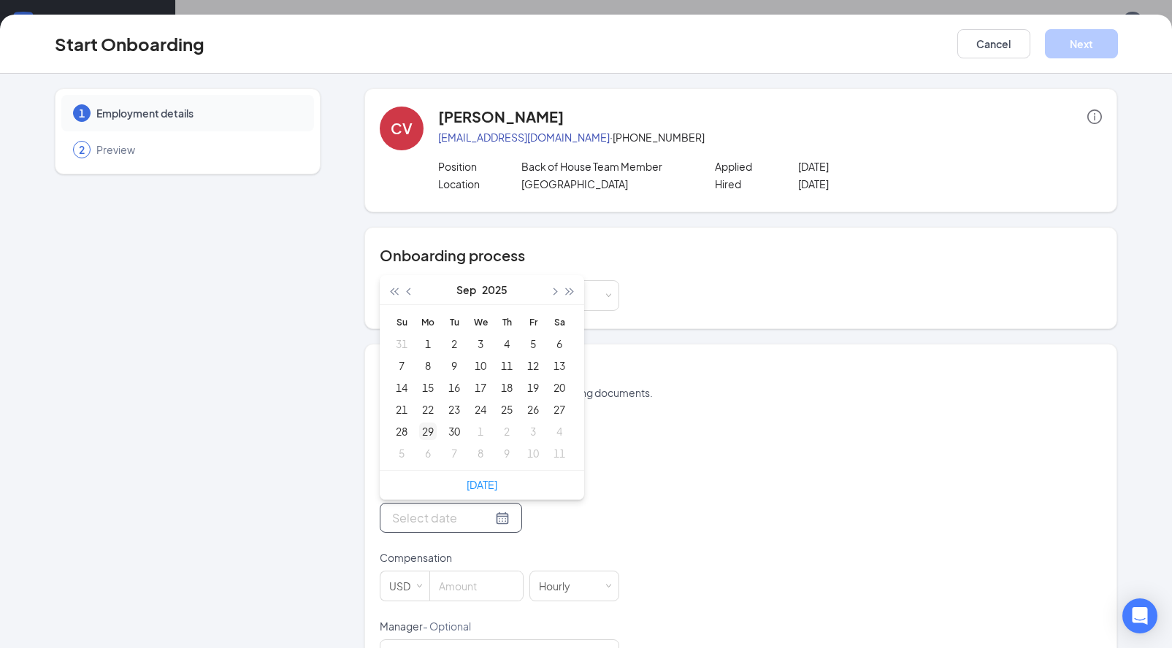
type input "Sep 29, 2025"
click at [428, 432] on div "29" at bounding box center [428, 432] width 18 height 18
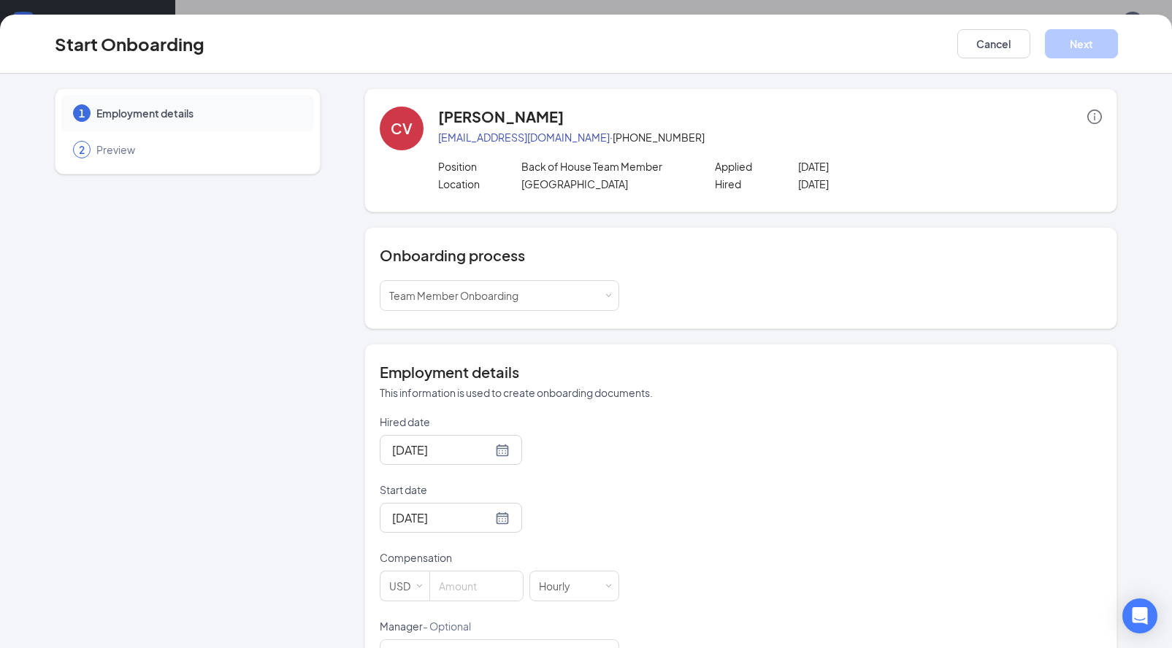
click at [610, 499] on div "Start date" at bounding box center [499, 493] width 239 height 20
click at [476, 585] on input at bounding box center [476, 586] width 93 height 29
type input "11"
click at [743, 514] on div "Hired date Sep 29, 2025 Sep 2025 Su Mo Tu We Th Fr Sa 31 1 2 3 4 5 6 7 8 9 10 1…" at bounding box center [741, 543] width 722 height 256
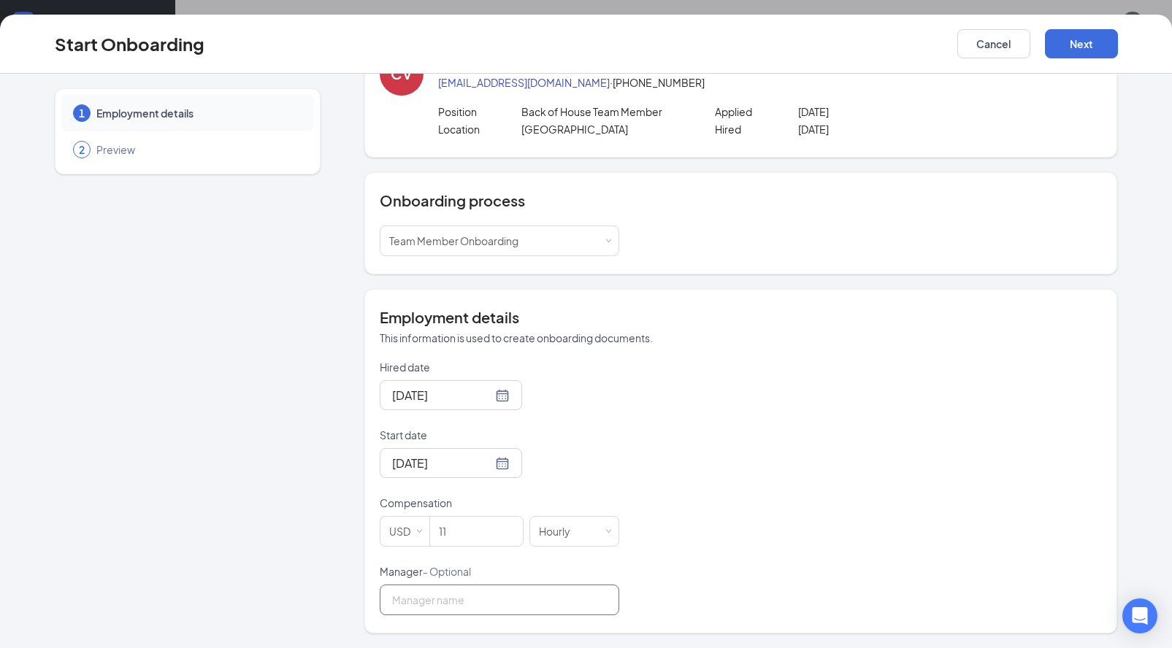
click at [575, 603] on input "Manager - Optional" at bounding box center [499, 600] width 239 height 31
type input "Sarah Jane Cobb"
click at [696, 558] on div "Hired date Sep 29, 2025 Sep 2025 Su Mo Tu We Th Fr Sa 31 1 2 3 4 5 6 7 8 9 10 1…" at bounding box center [741, 488] width 722 height 256
click at [1082, 41] on button "Next" at bounding box center [1081, 43] width 73 height 29
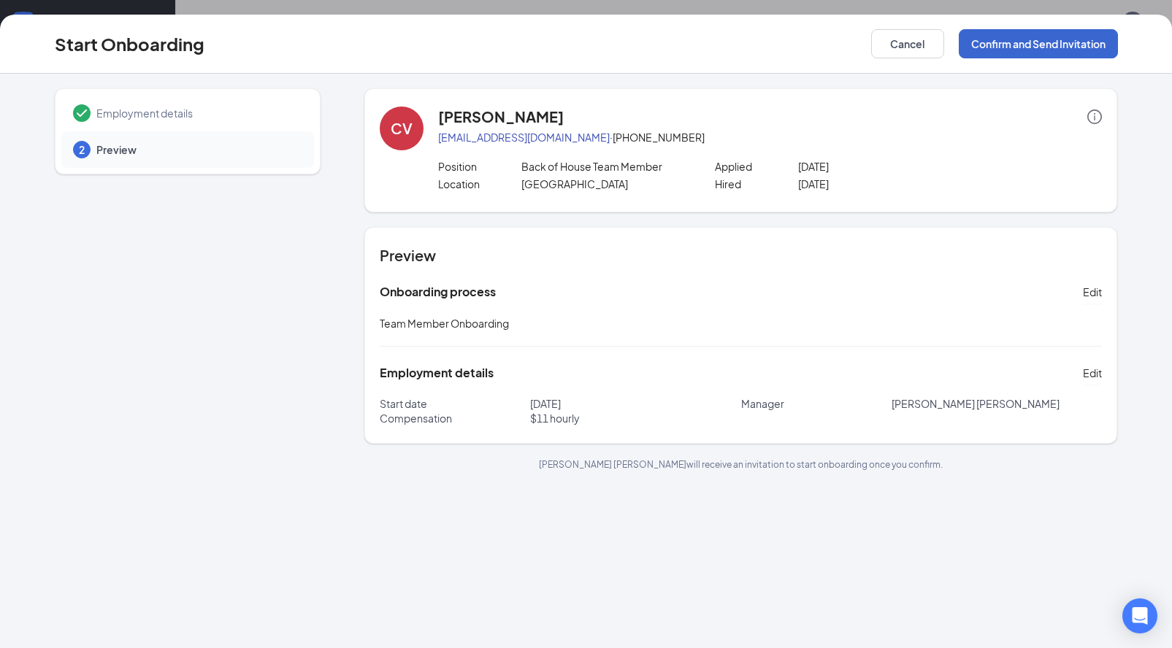
click at [1019, 48] on button "Confirm and Send Invitation" at bounding box center [1037, 43] width 159 height 29
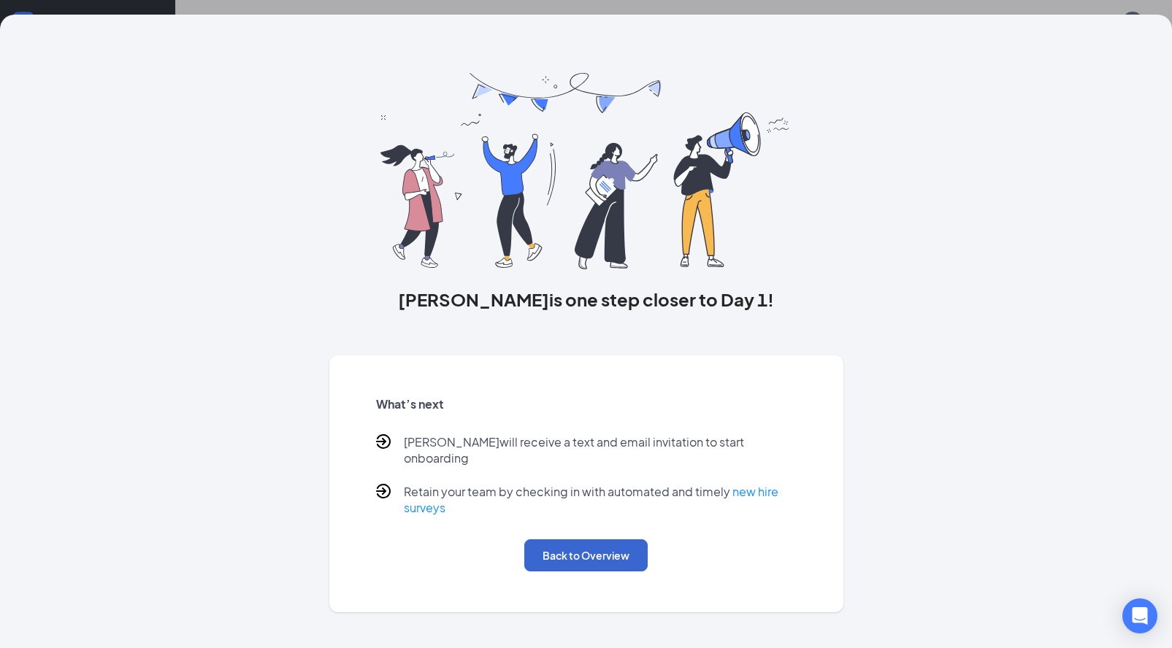
click at [586, 548] on button "Back to Overview" at bounding box center [585, 555] width 123 height 32
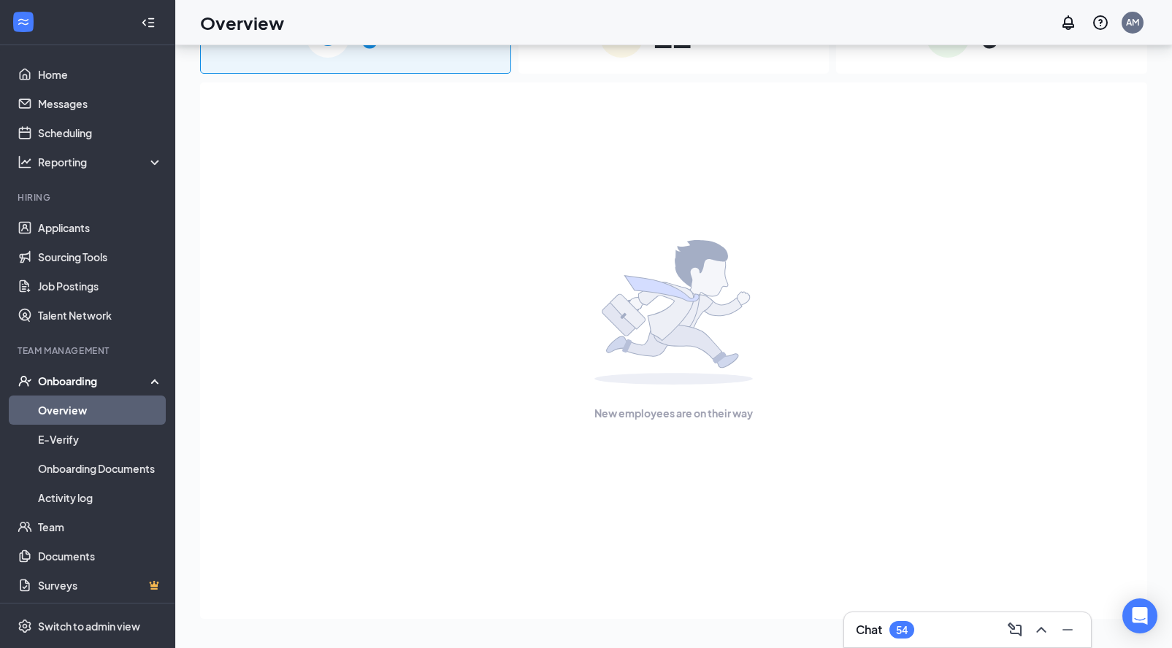
click at [53, 415] on link "Overview" at bounding box center [100, 410] width 125 height 29
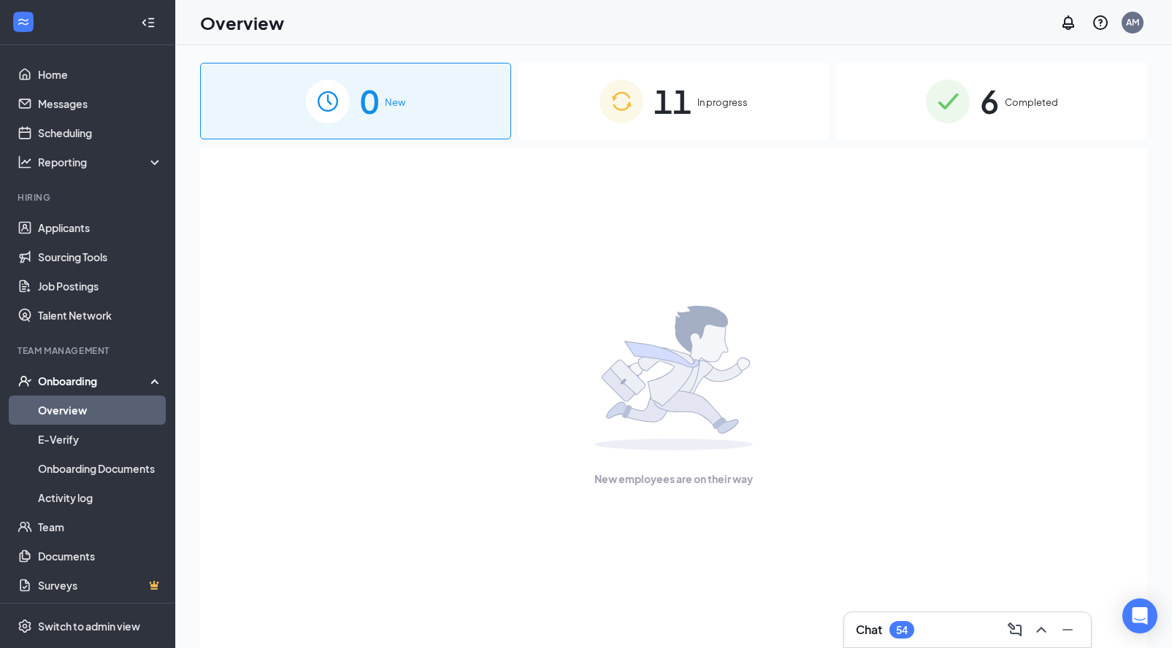
click at [696, 107] on div "11 In progress" at bounding box center [673, 101] width 311 height 77
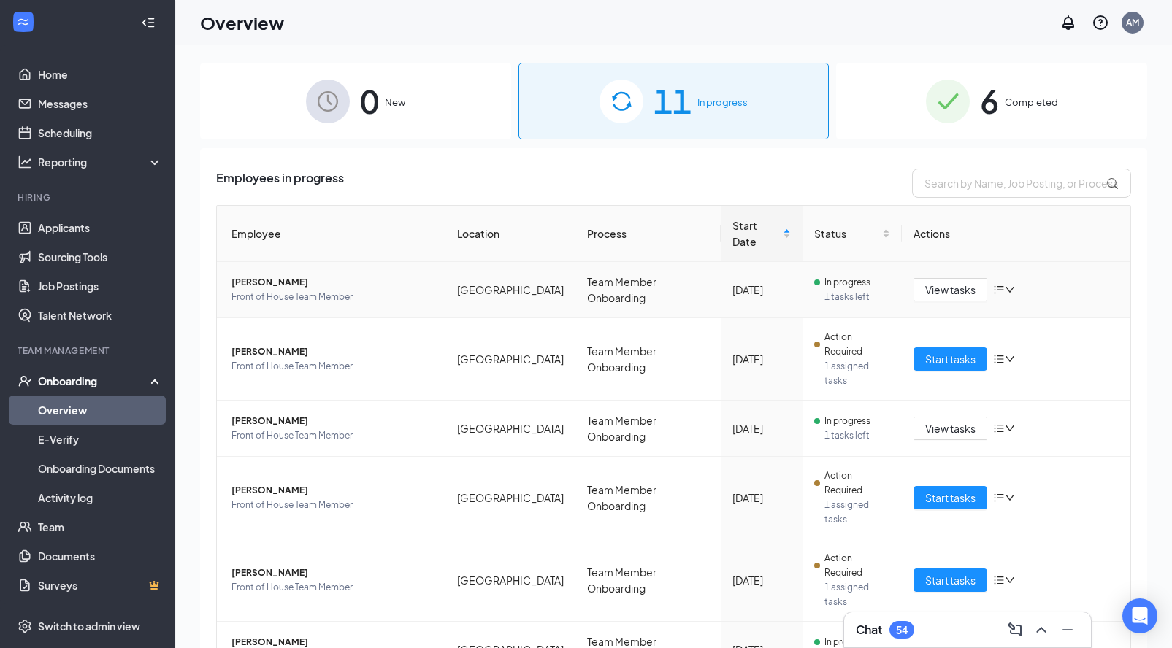
scroll to position [8, 0]
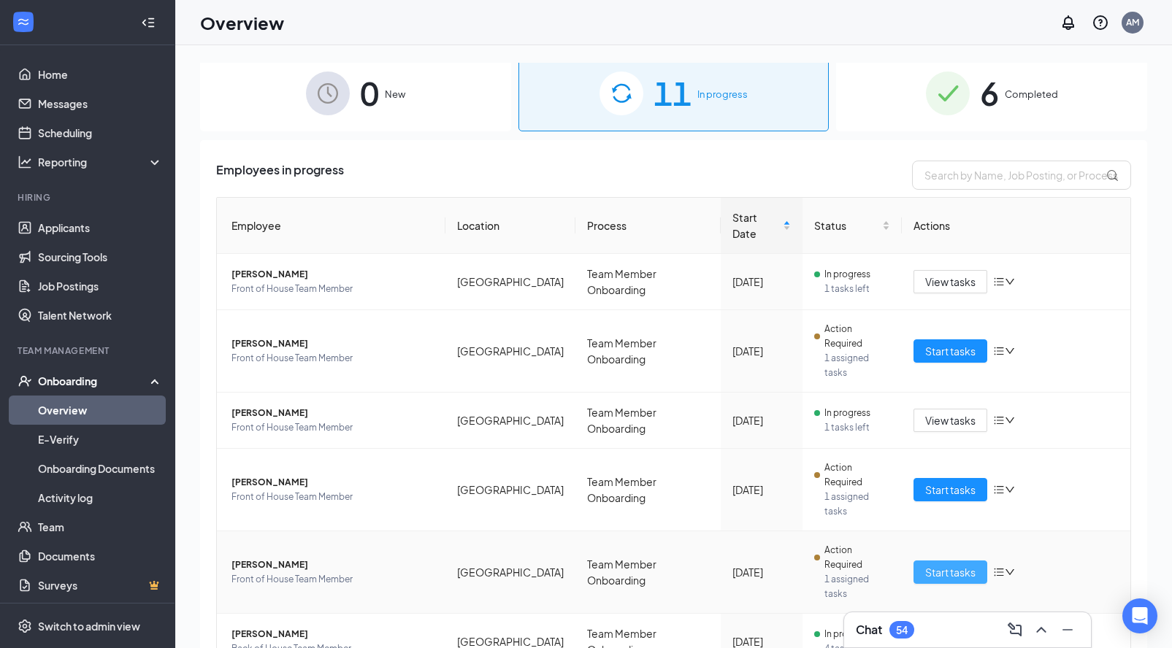
click at [949, 564] on span "Start tasks" at bounding box center [950, 572] width 50 height 16
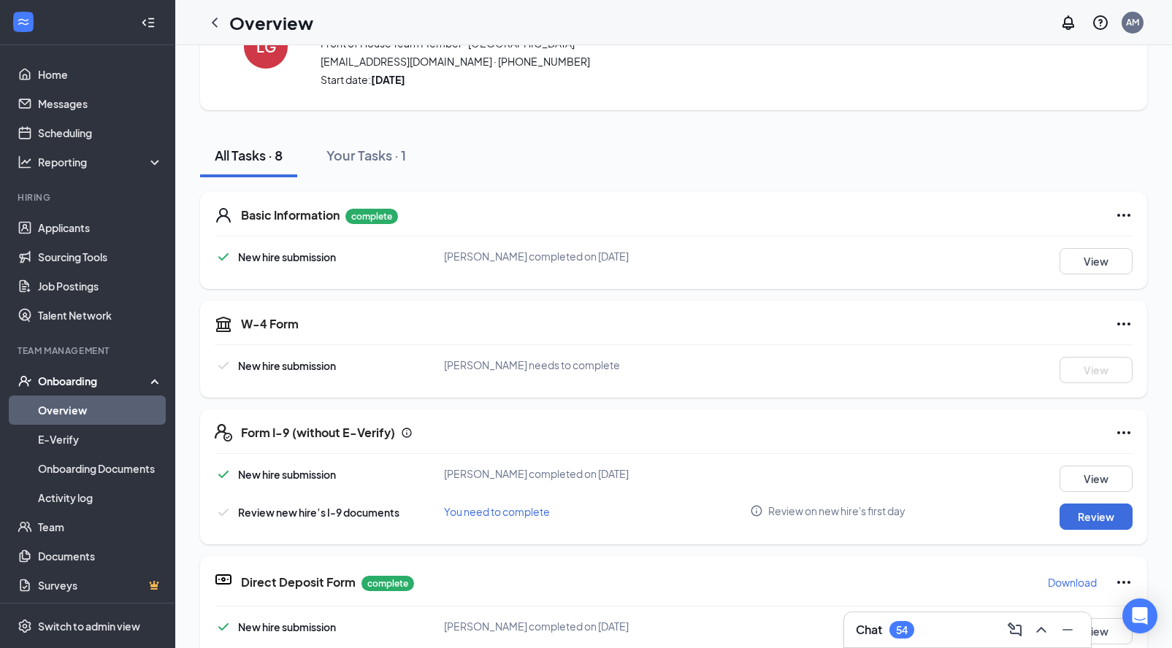
scroll to position [217, 0]
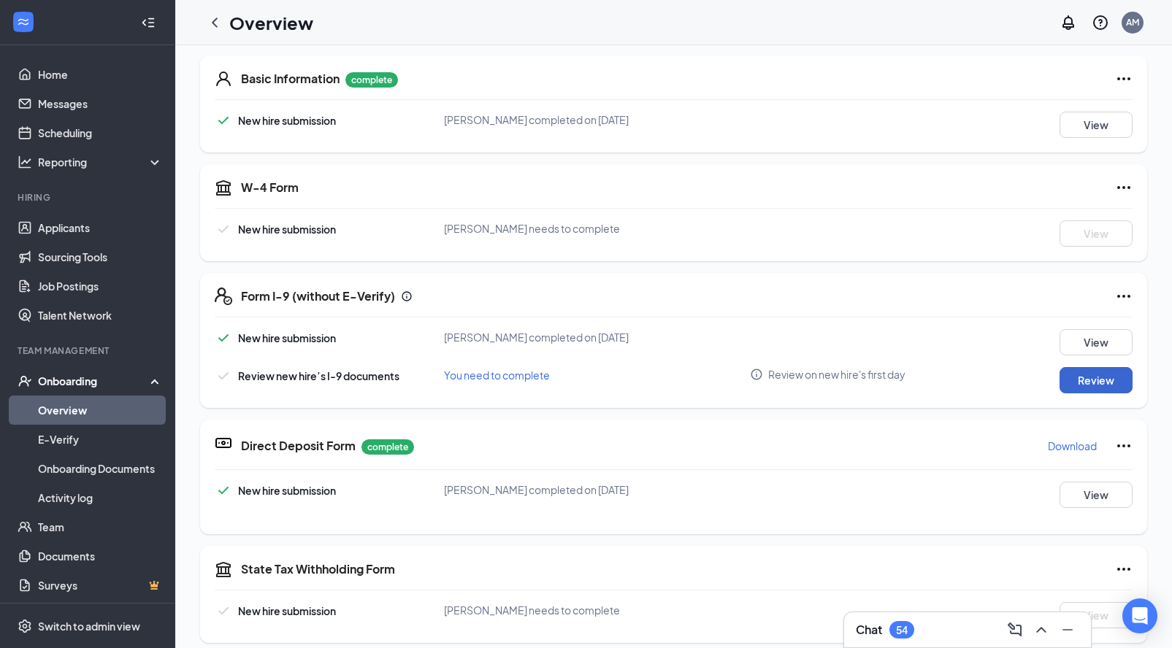
click at [1068, 381] on button "Review" at bounding box center [1095, 380] width 73 height 26
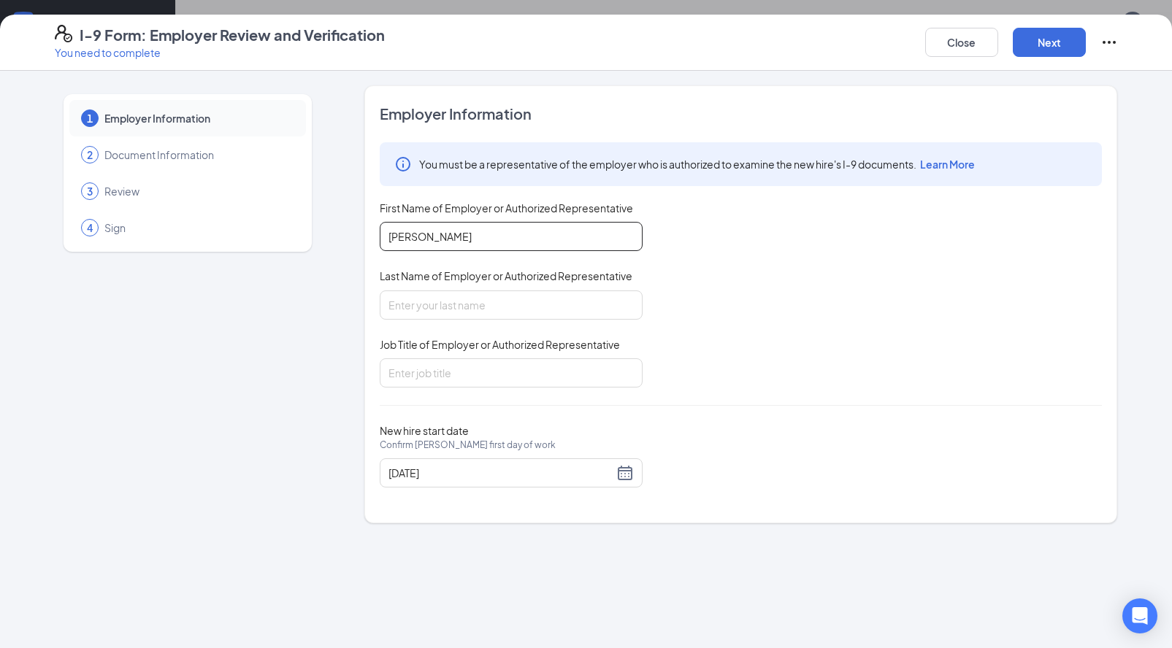
type input "Amy"
type input "m"
type input "Morris"
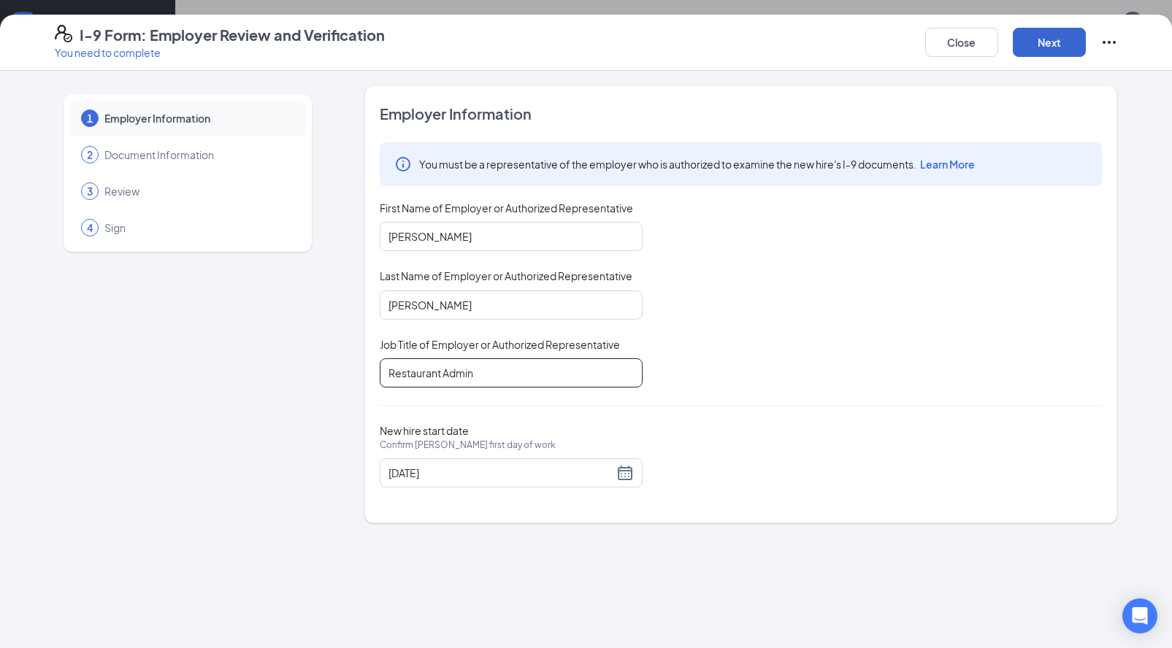
type input "Restaurant Admin"
click at [1028, 50] on button "Next" at bounding box center [1049, 42] width 73 height 29
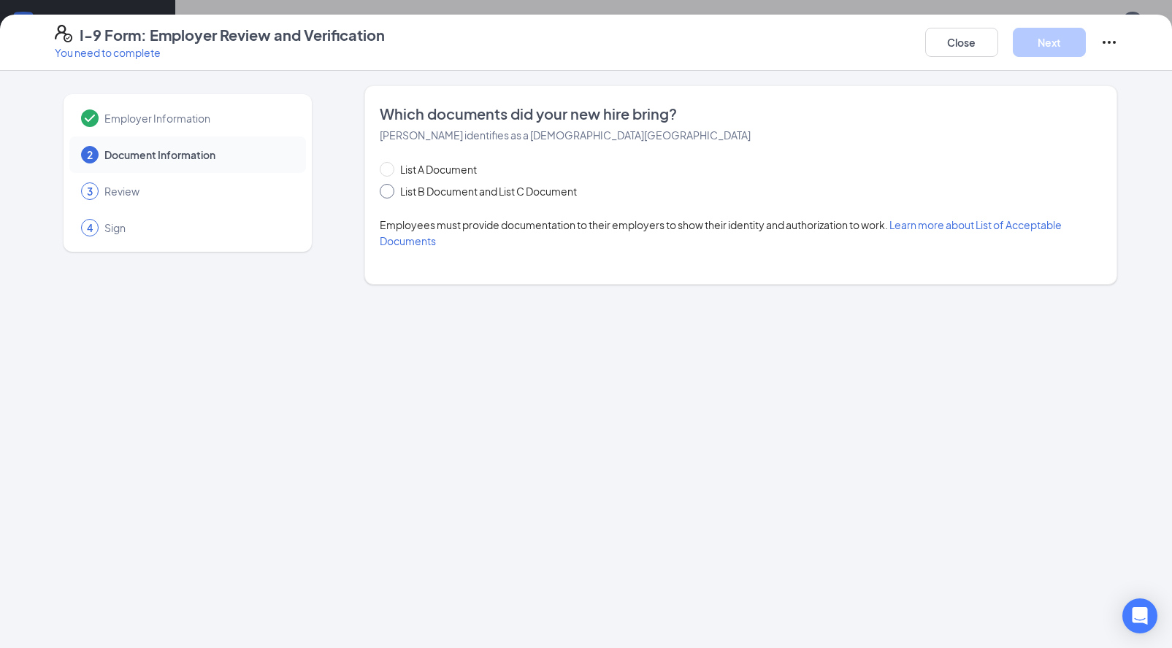
click at [453, 195] on span "List B Document and List C Document" at bounding box center [488, 191] width 188 height 16
click at [390, 194] on input "List B Document and List C Document" at bounding box center [385, 189] width 10 height 10
radio input "true"
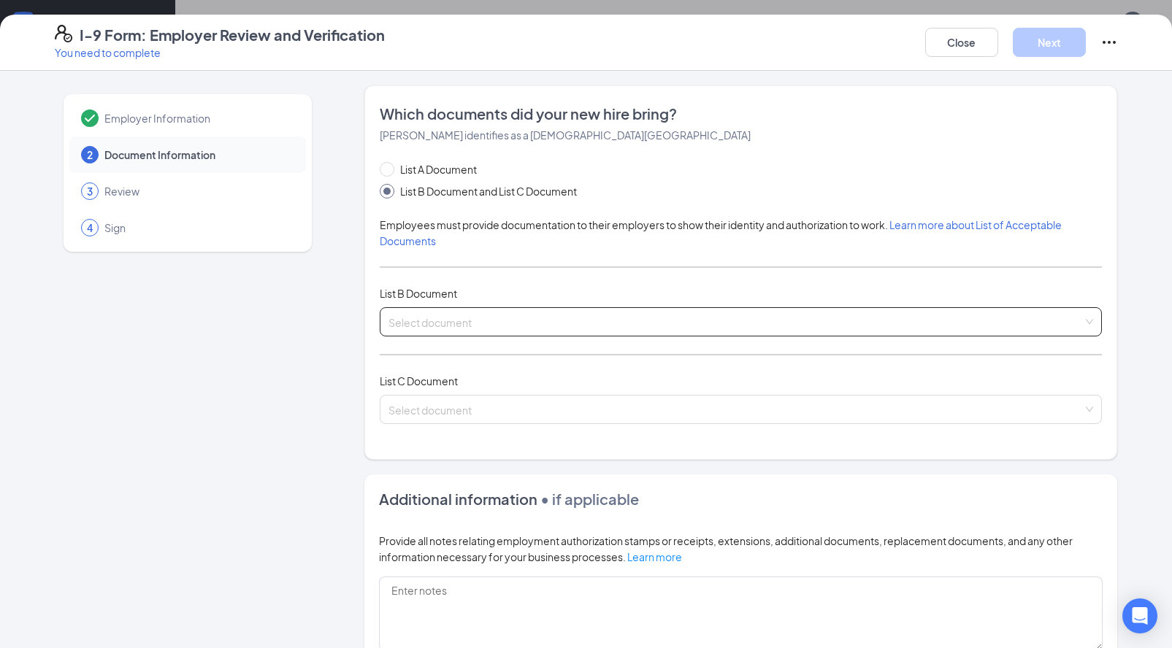
click at [420, 314] on input "search" at bounding box center [735, 319] width 694 height 22
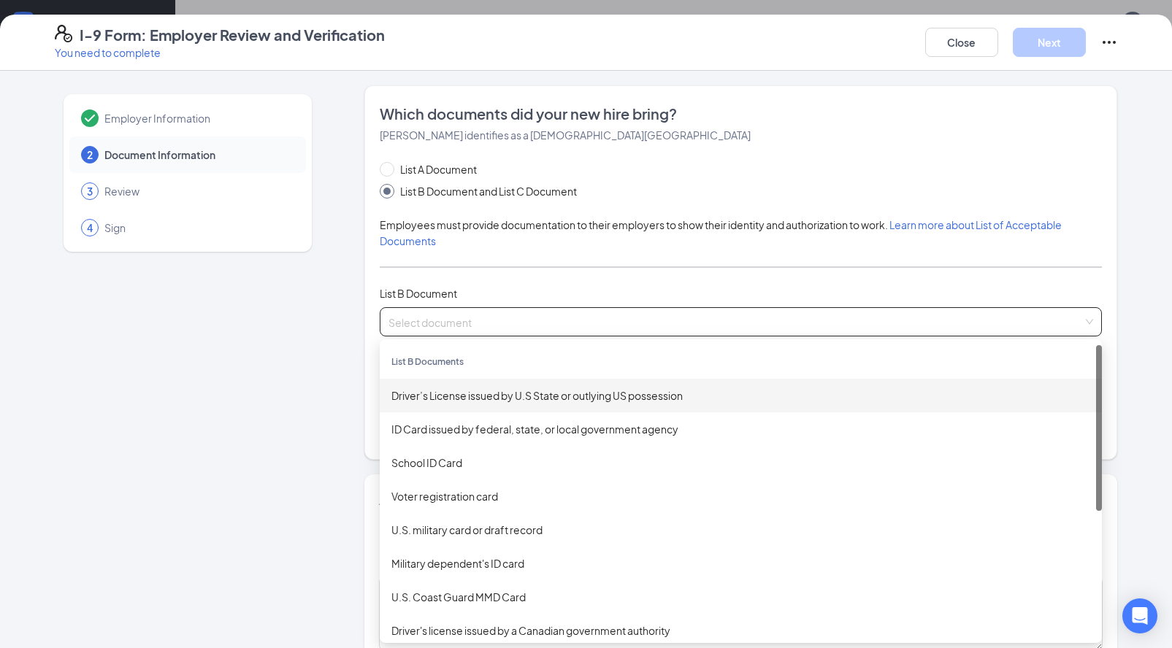
click at [414, 396] on div "Driver’s License issued by U.S State or outlying US possession" at bounding box center [740, 396] width 699 height 16
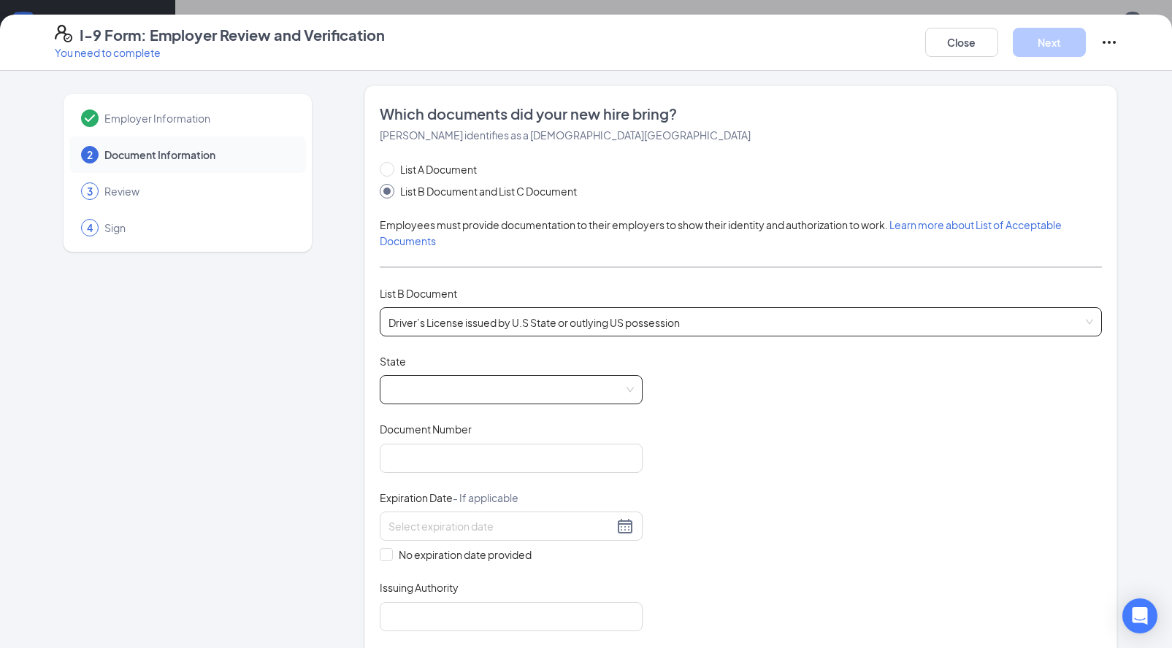
click at [414, 396] on span at bounding box center [510, 390] width 245 height 28
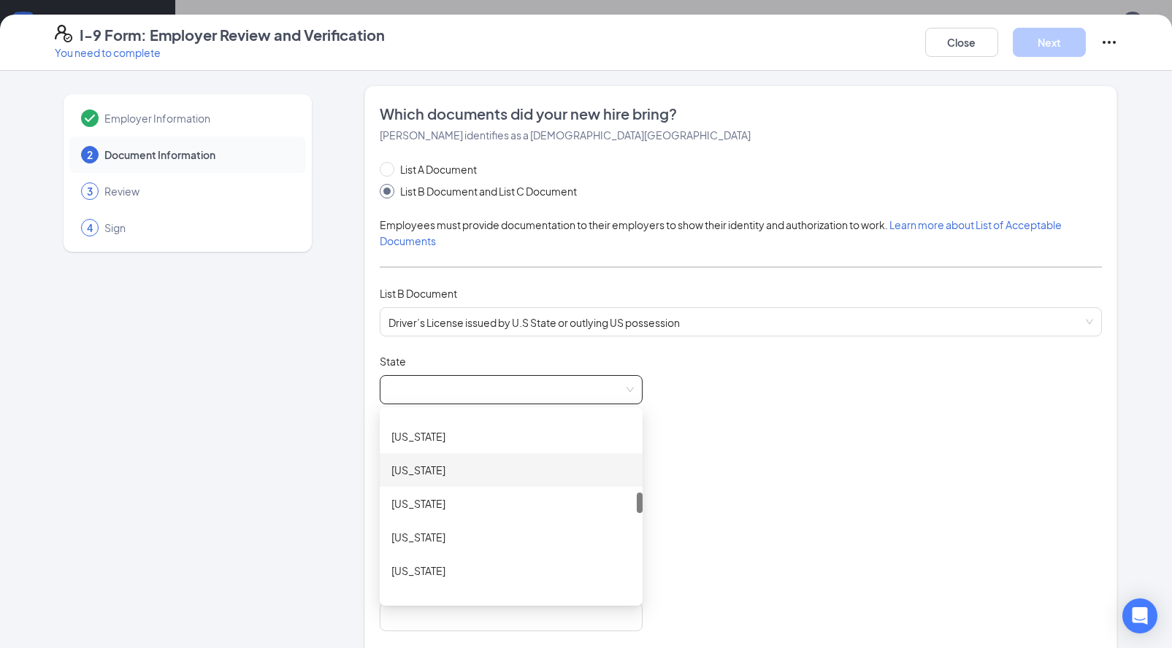
scroll to position [562, 0]
click at [424, 505] on div "Kentucky" at bounding box center [510, 506] width 239 height 16
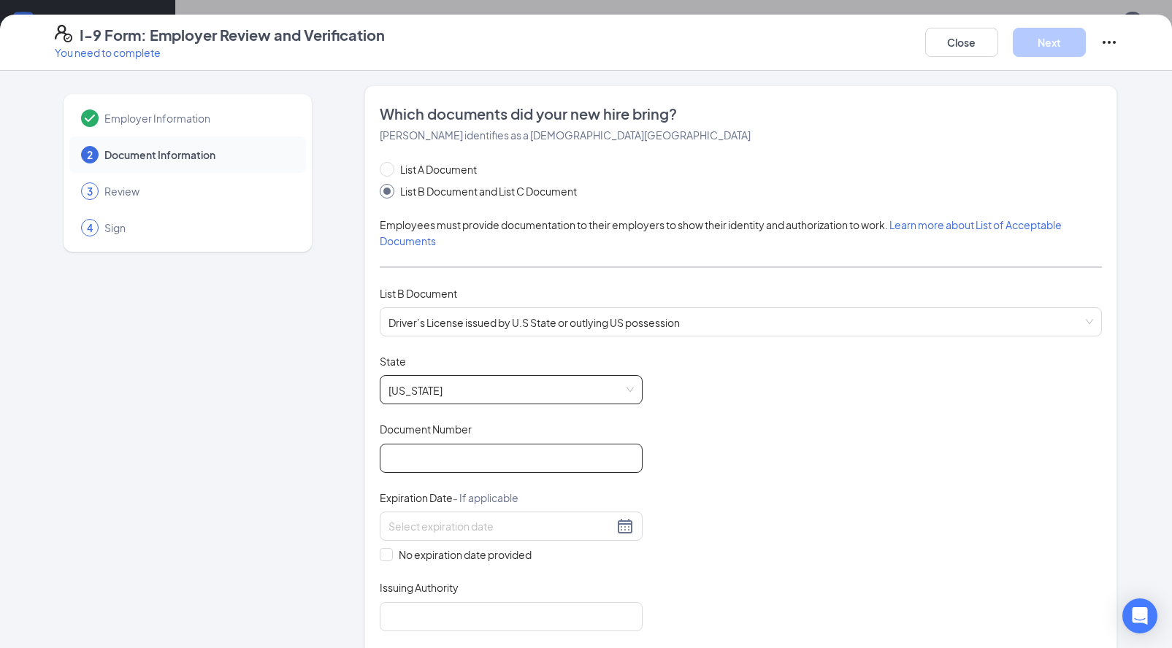
click at [430, 456] on input "Document Number" at bounding box center [511, 458] width 263 height 29
type input "G15671126"
click at [436, 528] on input at bounding box center [500, 526] width 225 height 16
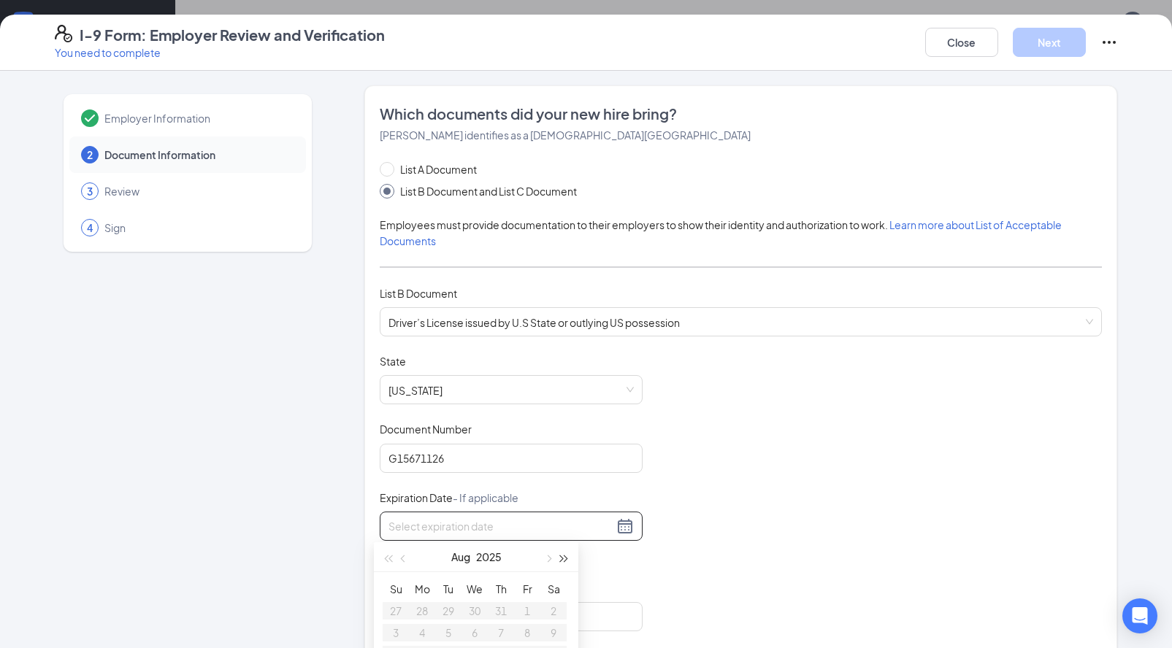
click at [564, 556] on span "button" at bounding box center [564, 559] width 7 height 7
click at [404, 564] on button "button" at bounding box center [404, 556] width 16 height 29
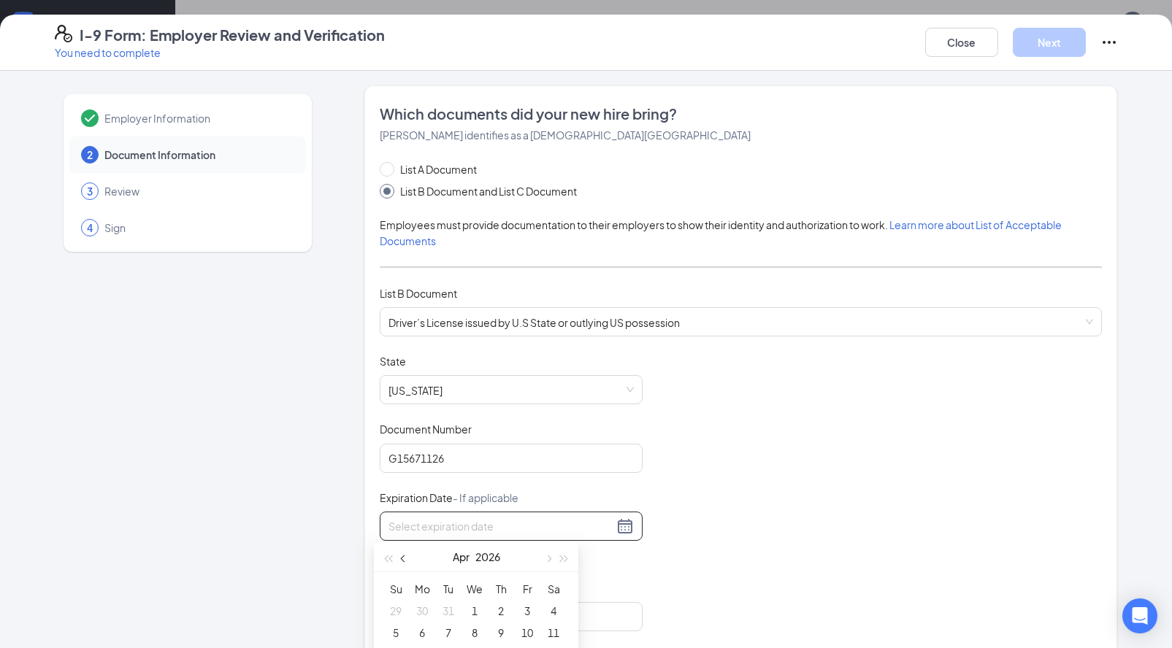
click at [404, 564] on button "button" at bounding box center [404, 556] width 16 height 29
click at [542, 560] on button "button" at bounding box center [547, 556] width 16 height 29
type input "02/11/2026"
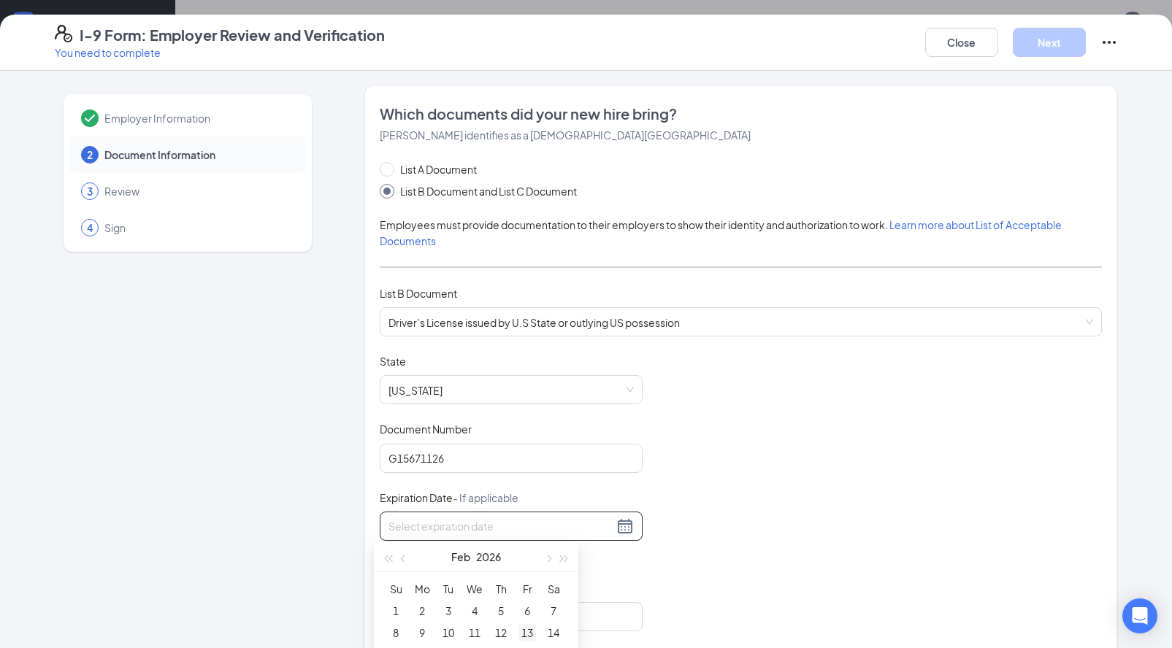
type input "02/12/2026"
type input "02/13/2026"
click at [526, 632] on div "13" at bounding box center [527, 633] width 18 height 18
click at [464, 605] on input "Issuing Authority" at bounding box center [511, 616] width 263 height 29
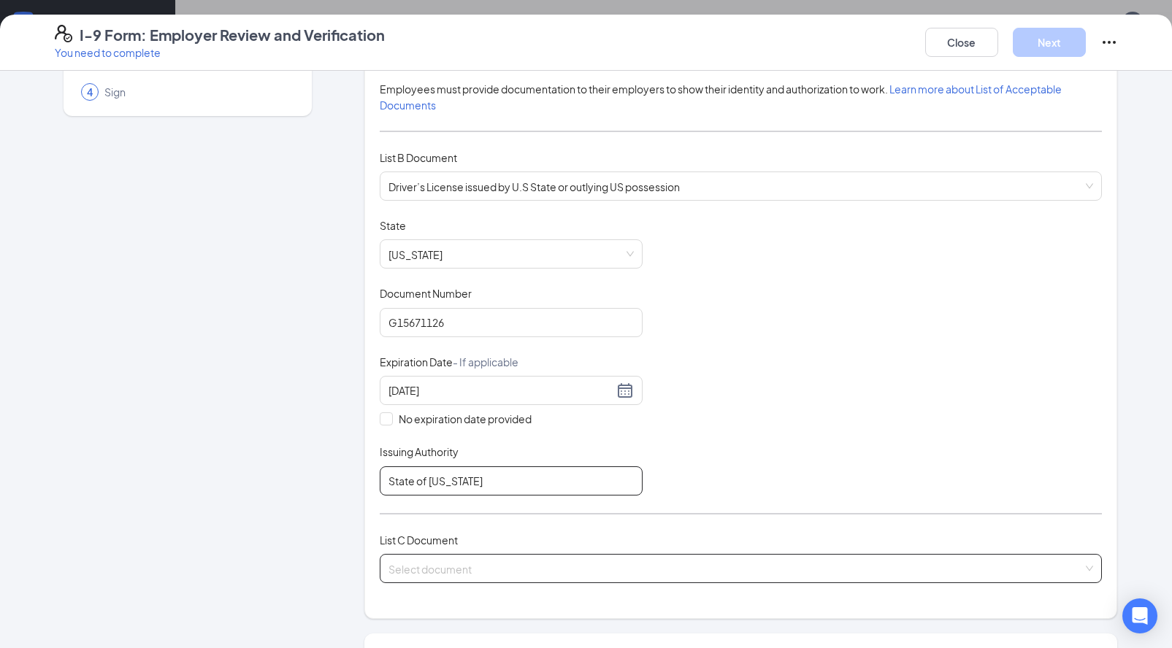
type input "State of Kentucky"
click at [412, 564] on input "search" at bounding box center [735, 566] width 694 height 22
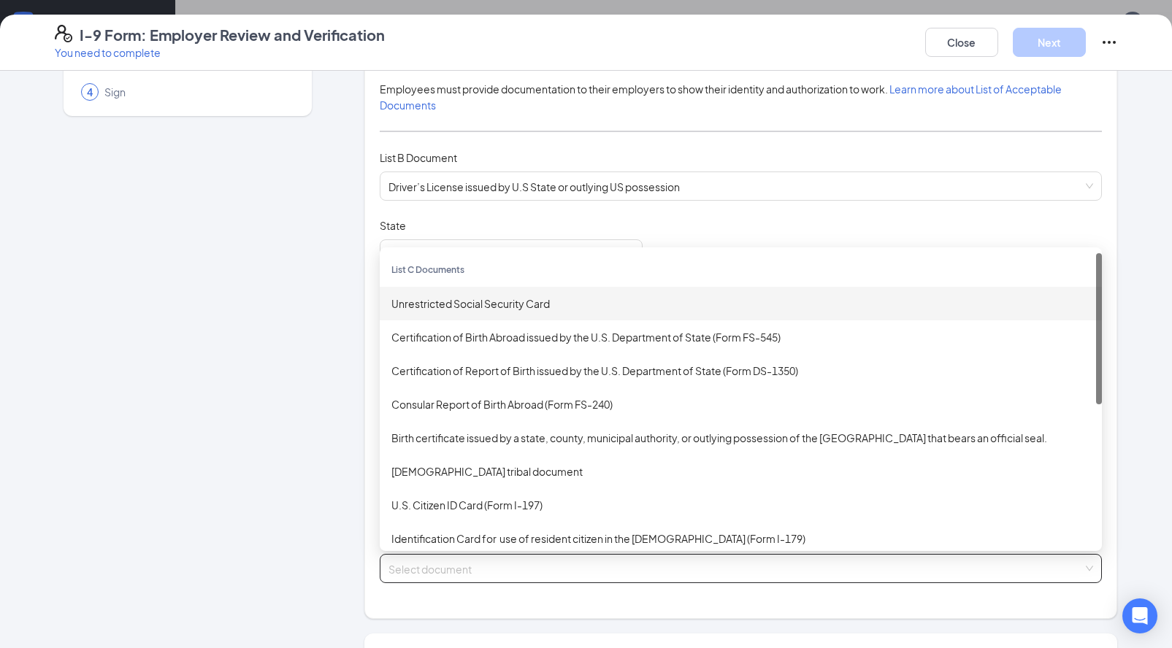
click at [466, 309] on div "Unrestricted Social Security Card" at bounding box center [741, 304] width 722 height 34
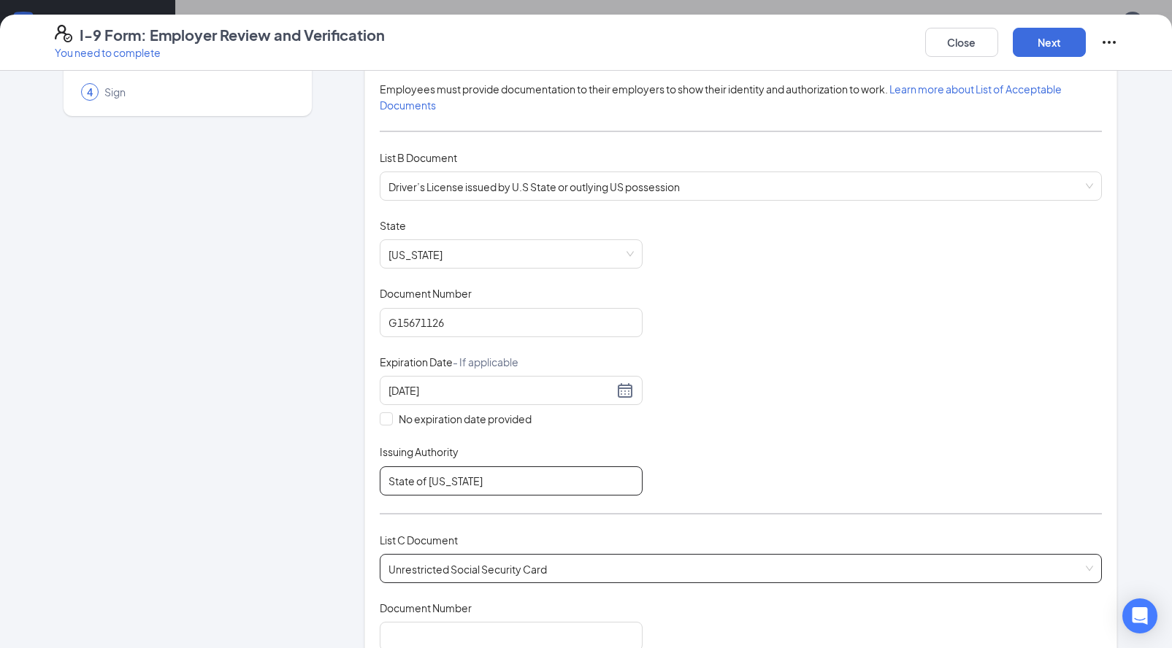
scroll to position [264, 0]
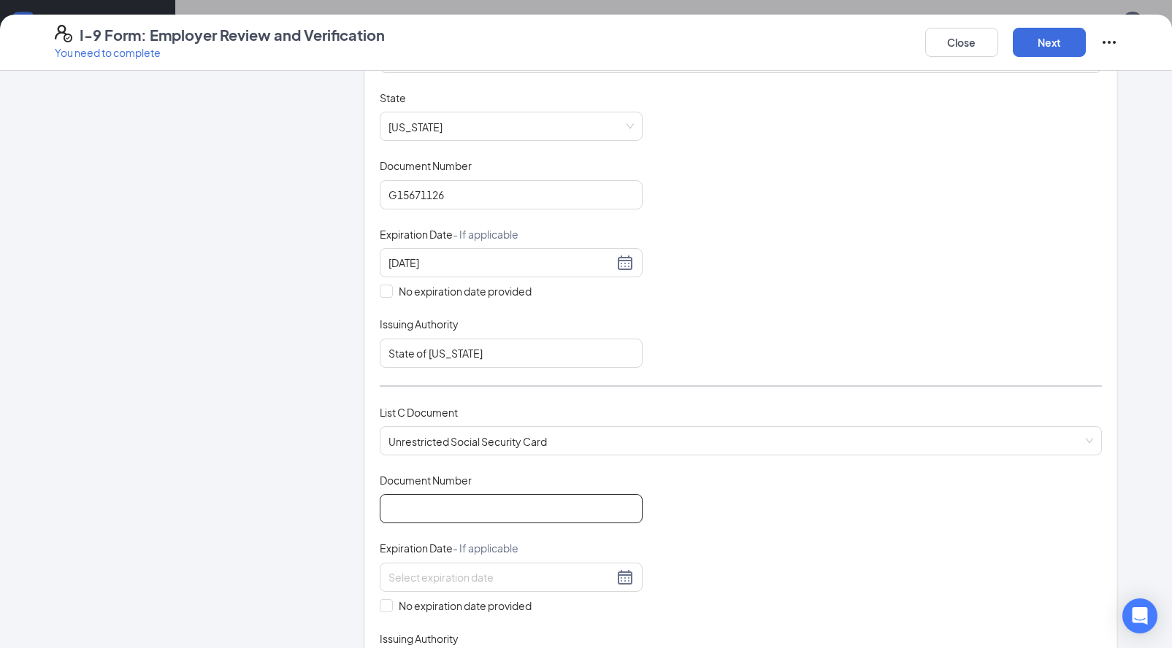
click at [427, 508] on input "Document Number" at bounding box center [511, 508] width 263 height 29
type input "402677519"
click at [383, 603] on input "No expiration date provided" at bounding box center [385, 604] width 10 height 10
checkbox input "true"
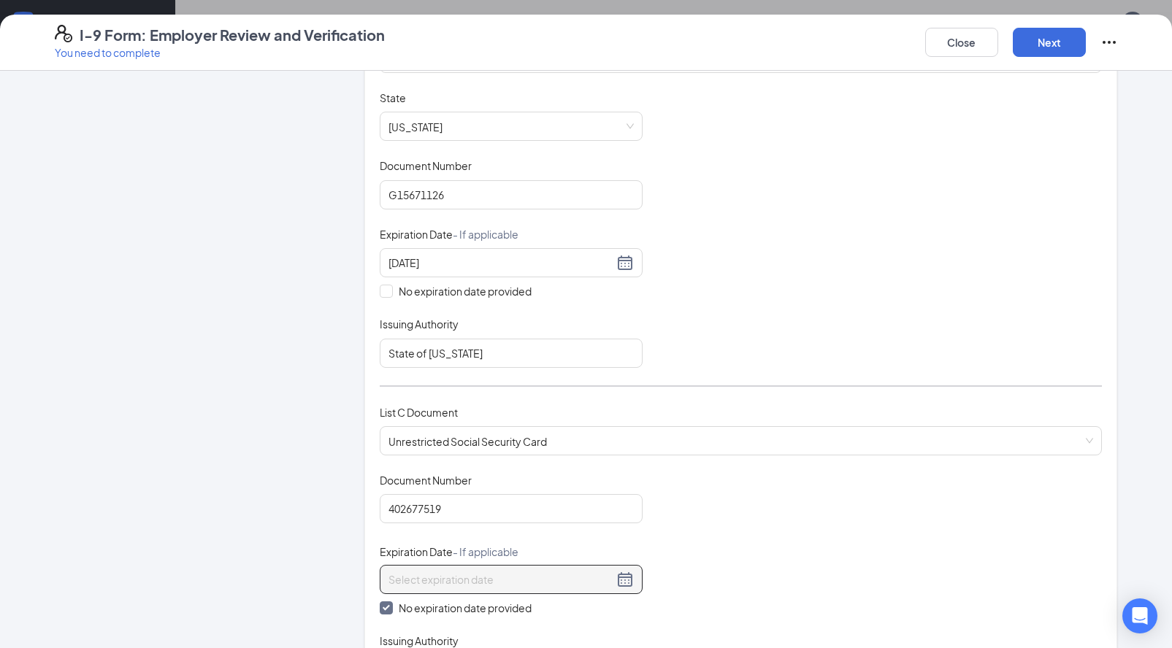
scroll to position [576, 0]
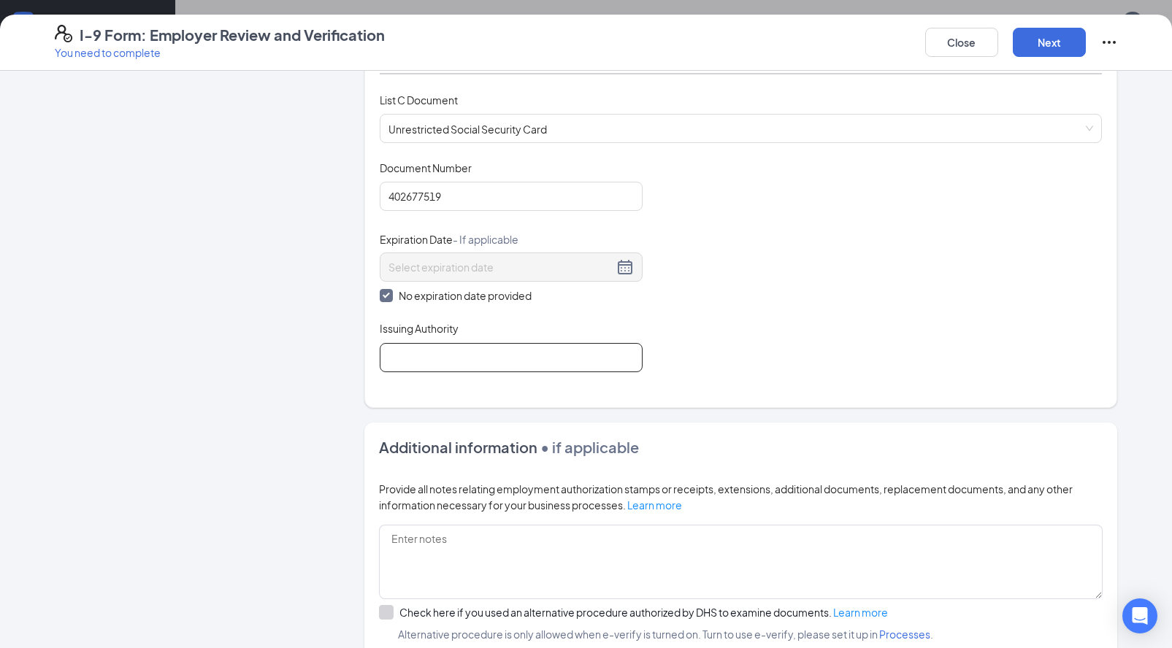
click at [410, 360] on input "Issuing Authority" at bounding box center [511, 357] width 263 height 29
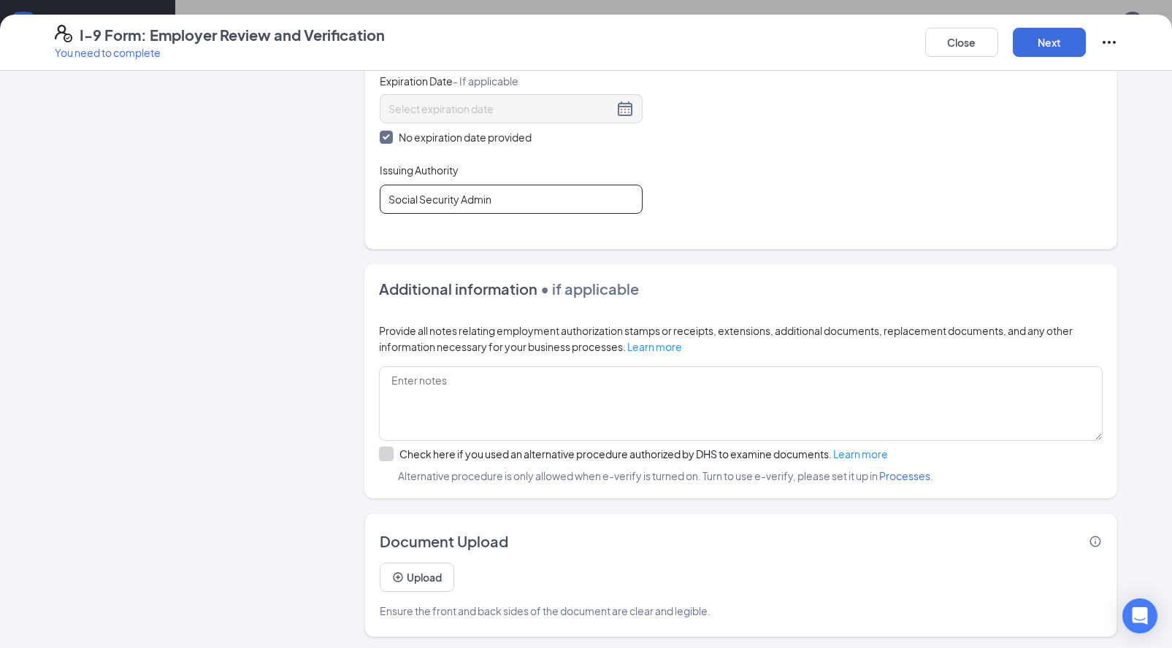
scroll to position [28, 0]
type input "Social Security Admin"
click at [410, 572] on button "Upload" at bounding box center [417, 577] width 74 height 29
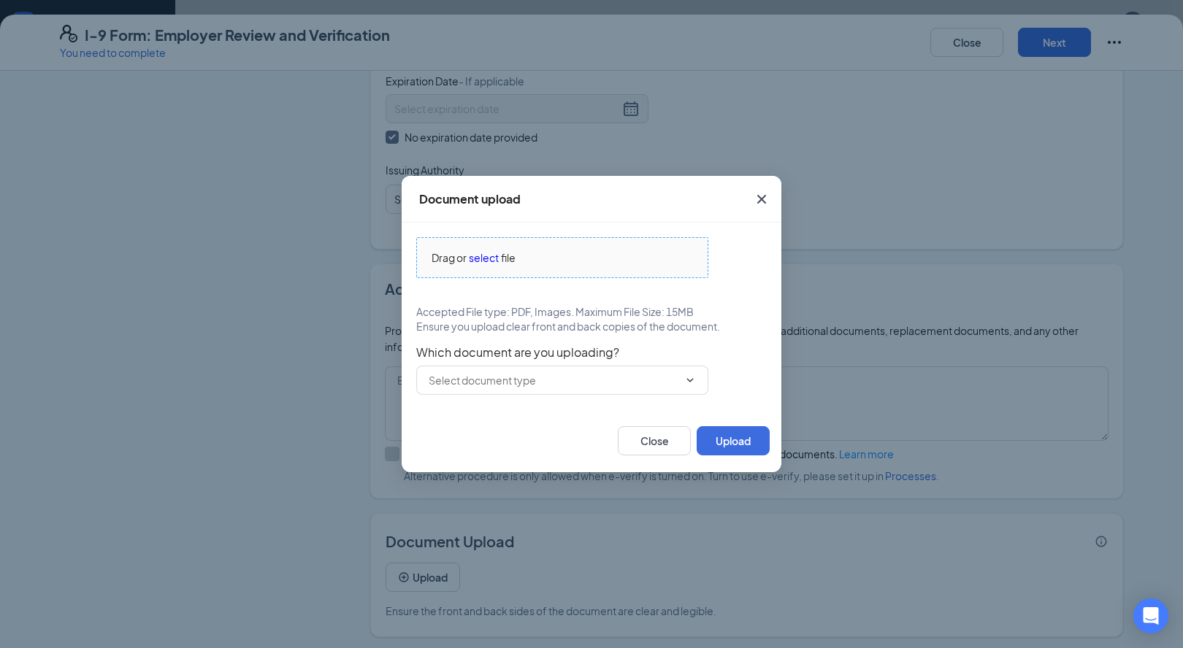
click at [488, 257] on span "select" at bounding box center [484, 258] width 30 height 16
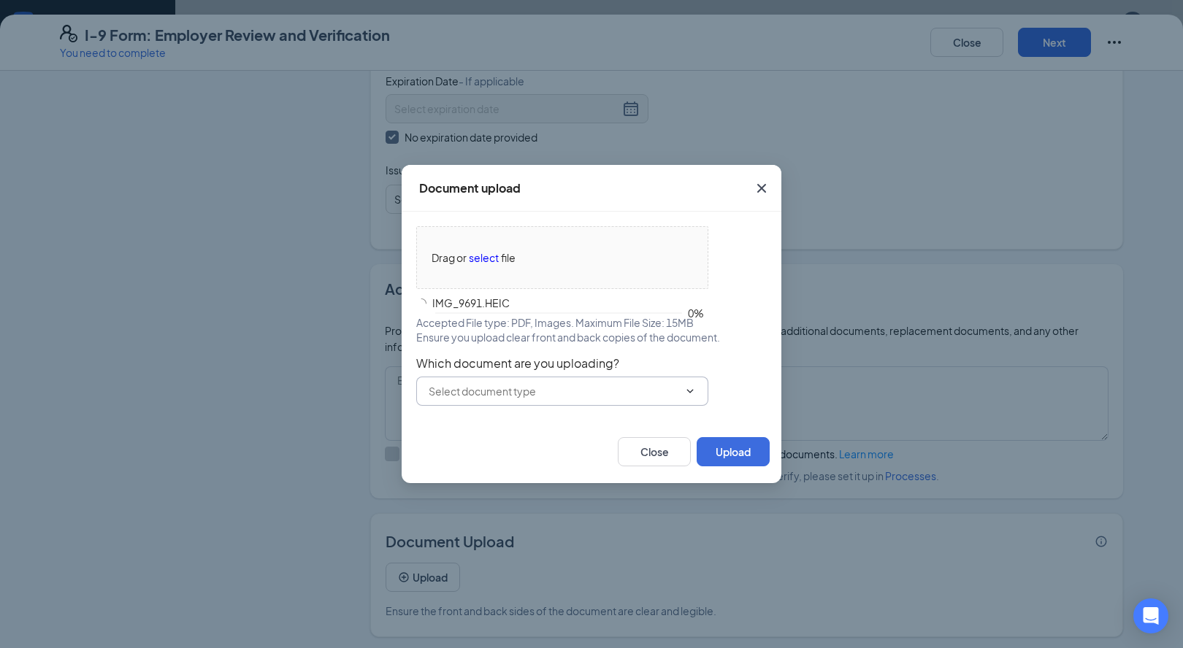
click at [532, 387] on input "text" at bounding box center [554, 391] width 250 height 16
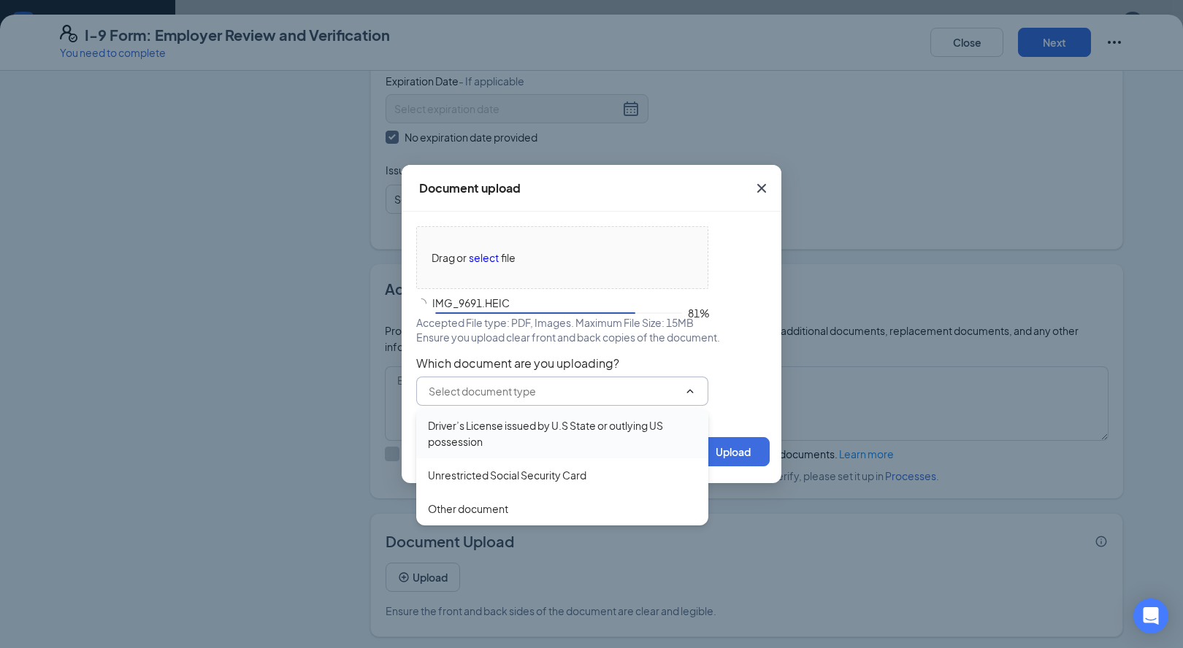
click at [511, 423] on div "Driver’s License issued by U.S State or outlying US possession" at bounding box center [562, 434] width 269 height 32
type input "Driver’s License issued by U.S State or outlying US possession"
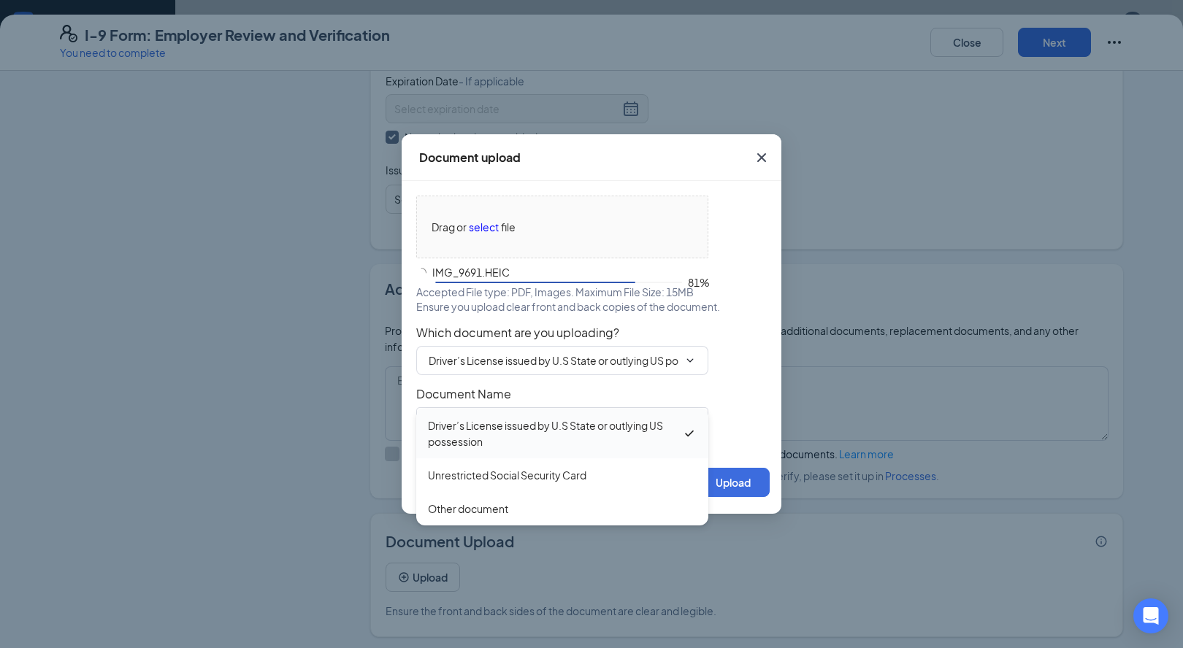
type input "Driver’s License issued by U.S State or outlying US possession"
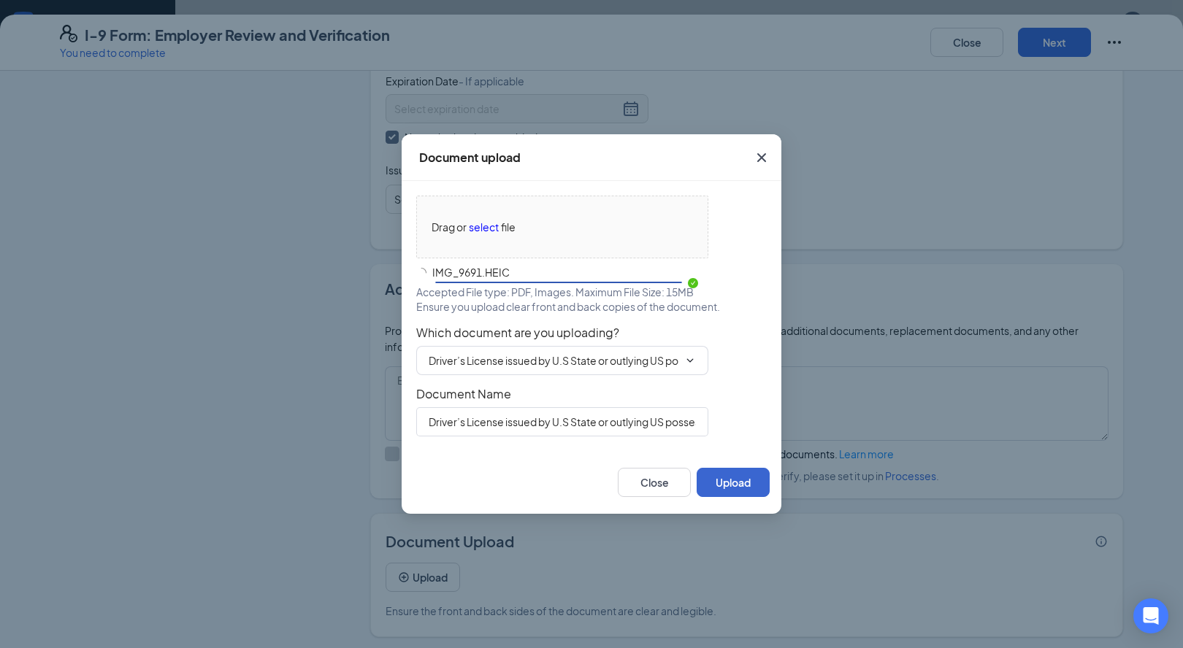
click at [713, 481] on button "Upload" at bounding box center [732, 482] width 73 height 29
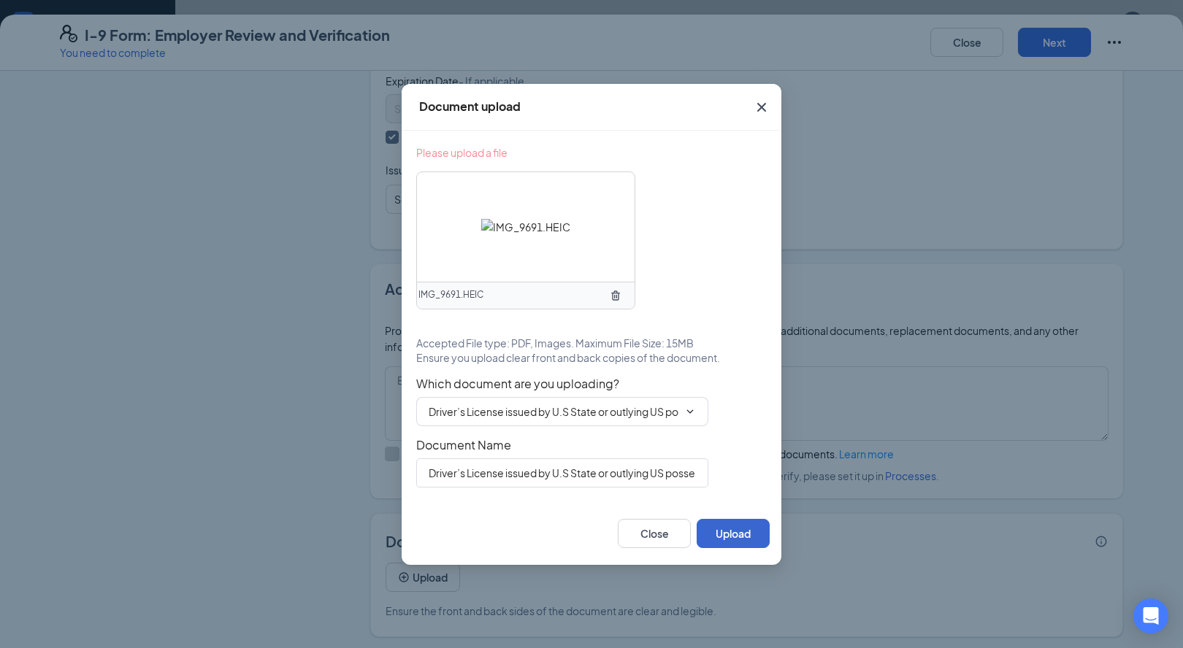
click at [739, 537] on button "Upload" at bounding box center [732, 533] width 73 height 29
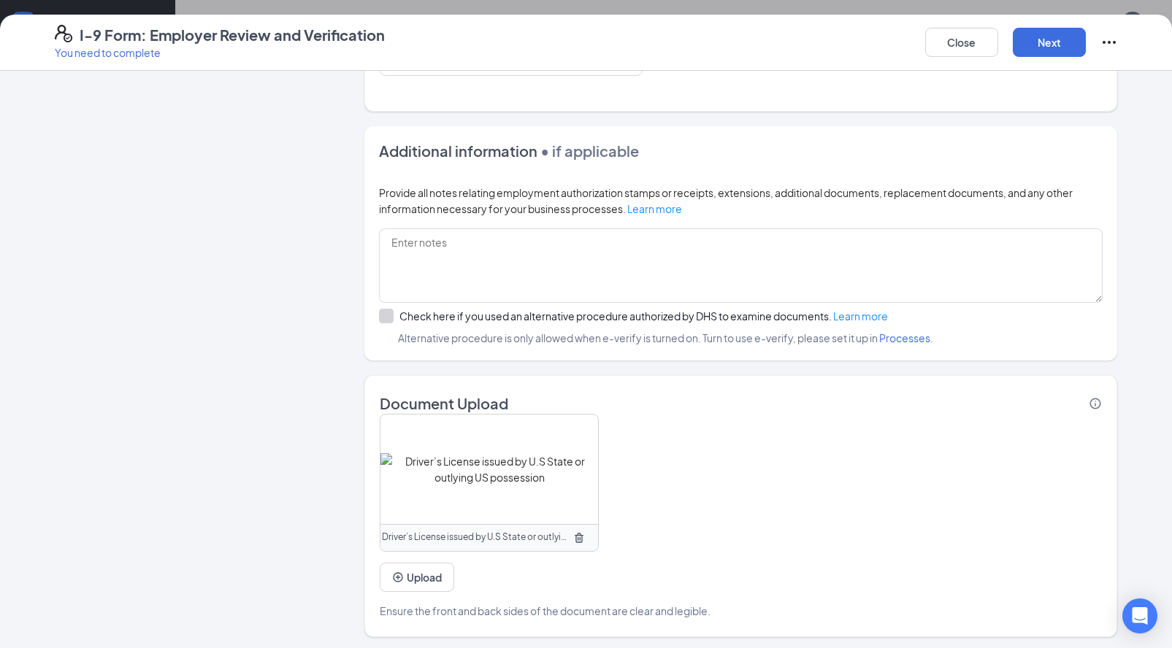
scroll to position [211, 0]
click at [400, 577] on button "Upload" at bounding box center [417, 577] width 74 height 29
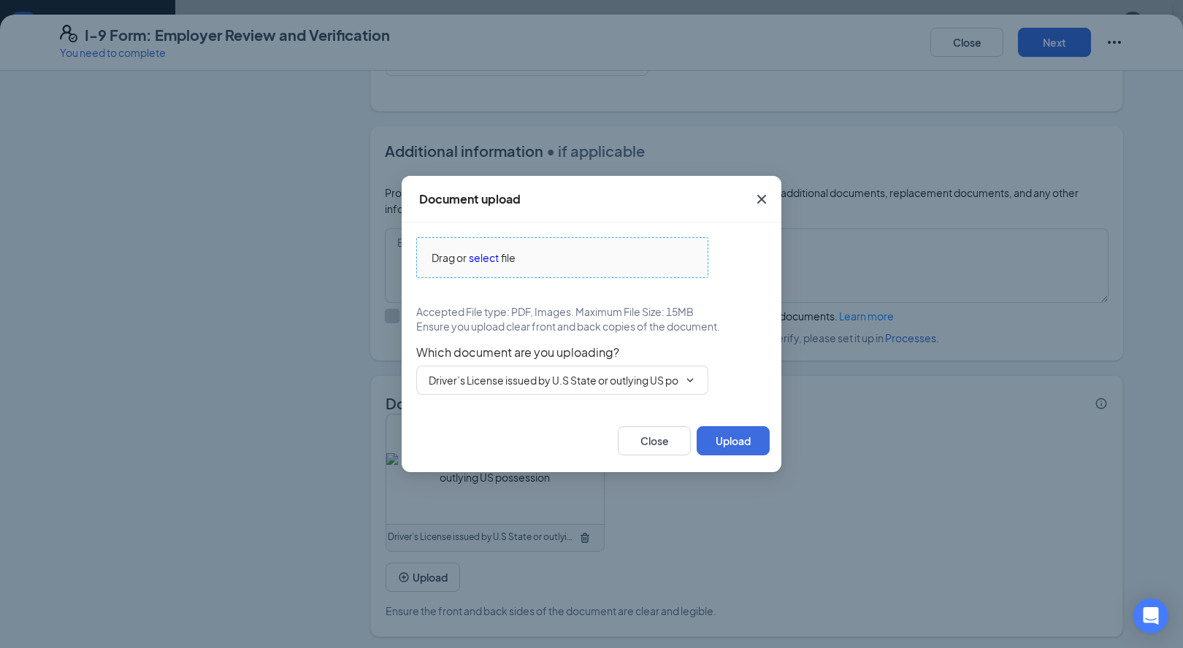
click at [534, 255] on div "Drag or select file" at bounding box center [562, 258] width 291 height 16
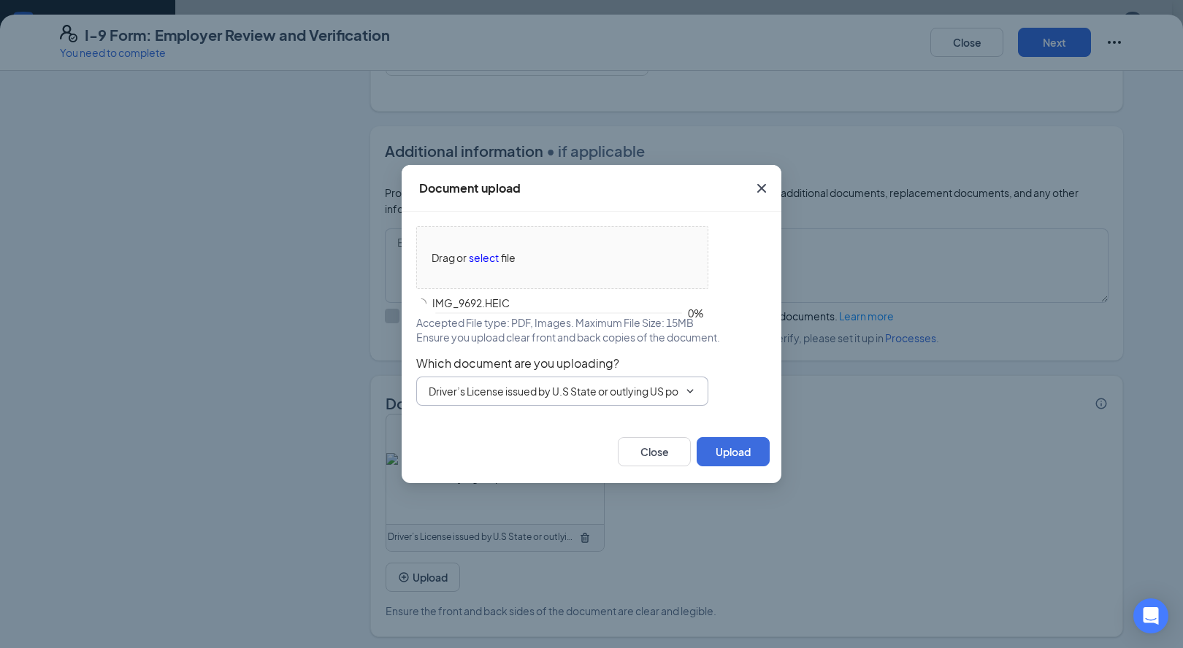
click at [491, 391] on input "Driver’s License issued by U.S State or outlying US possession" at bounding box center [554, 391] width 250 height 16
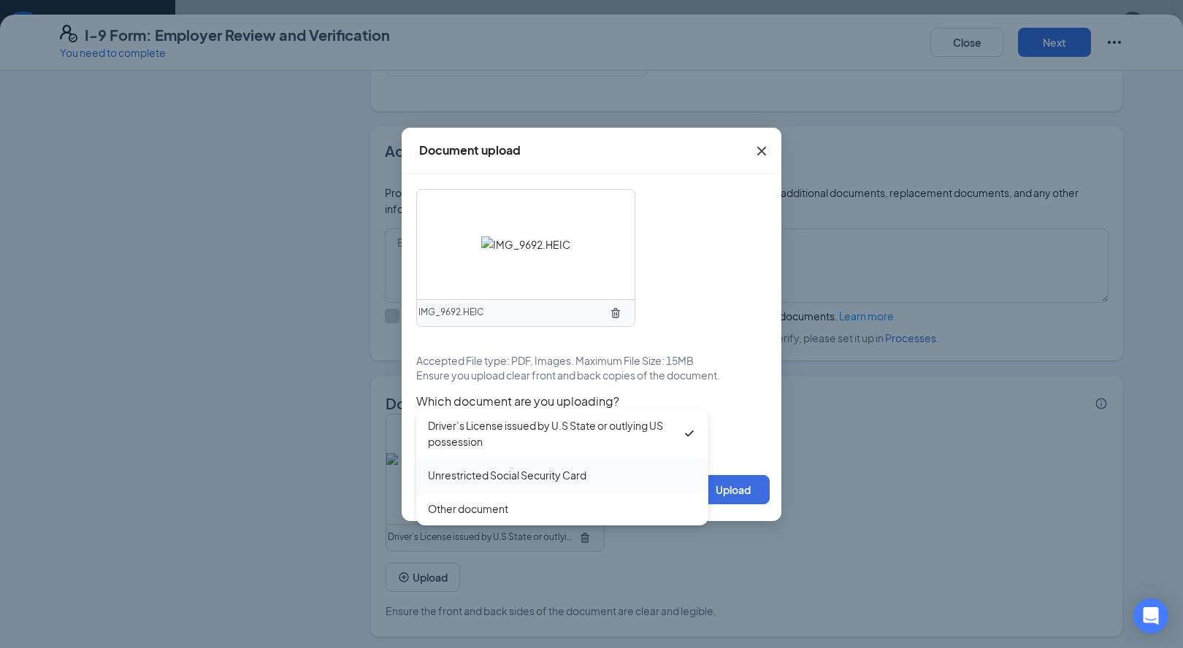
click at [466, 477] on div "Unrestricted Social Security Card" at bounding box center [507, 475] width 158 height 16
type input "Unrestricted Social Security Card"
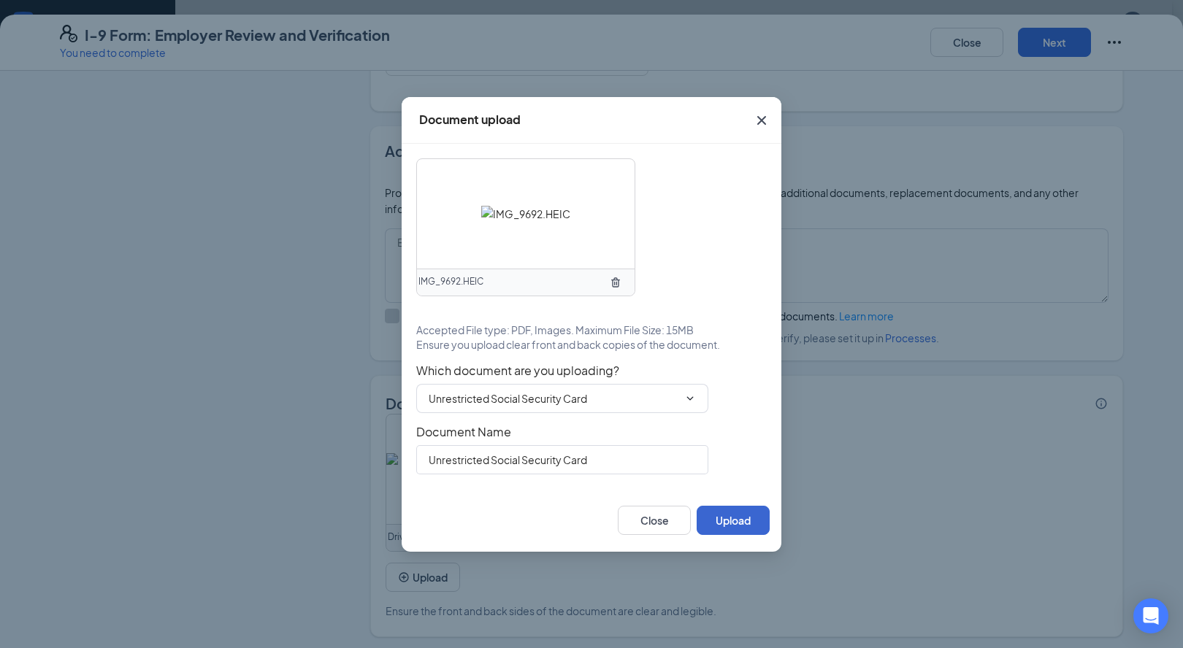
click at [715, 526] on button "Upload" at bounding box center [732, 520] width 73 height 29
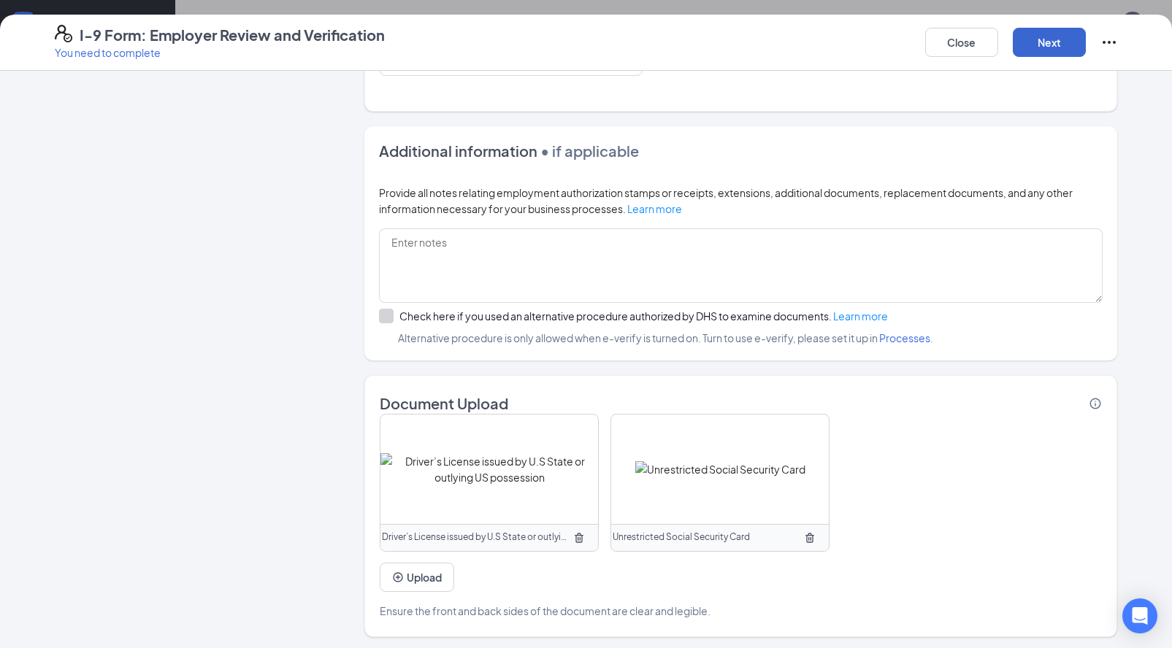
click at [1065, 45] on button "Next" at bounding box center [1049, 42] width 73 height 29
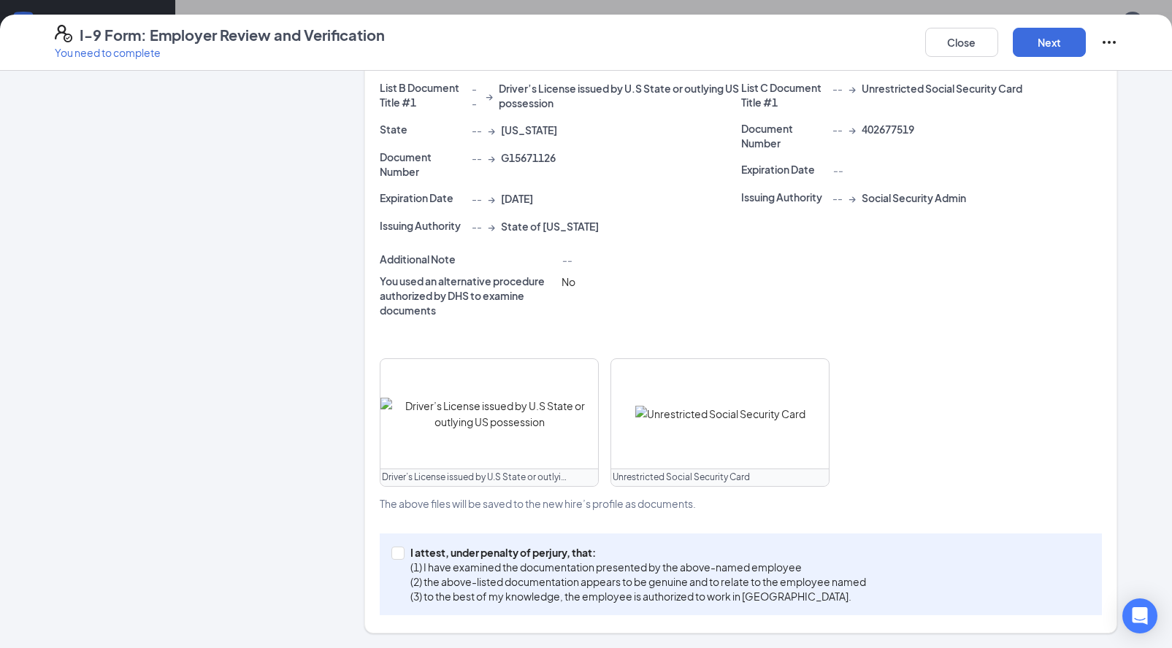
scroll to position [295, 0]
click at [391, 548] on input "I attest, under penalty of perjury, that: (1) I have examined the documentation…" at bounding box center [396, 553] width 10 height 10
checkbox input "true"
click at [1034, 52] on button "Next" at bounding box center [1049, 42] width 73 height 29
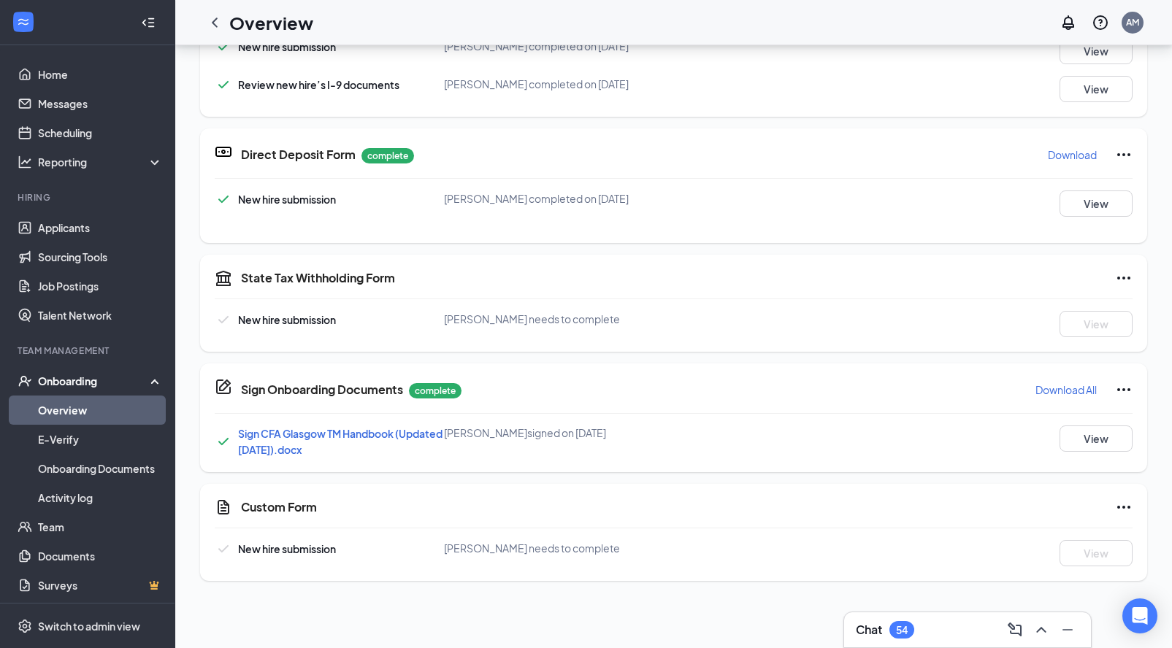
scroll to position [421, 0]
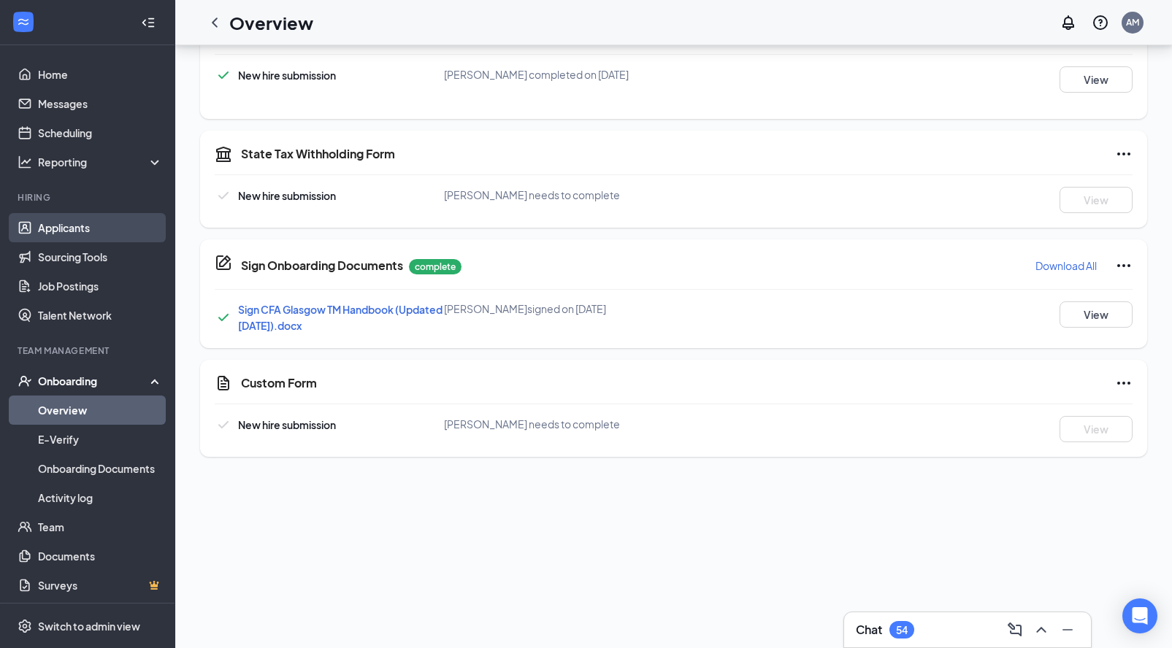
click at [67, 233] on link "Applicants" at bounding box center [100, 227] width 125 height 29
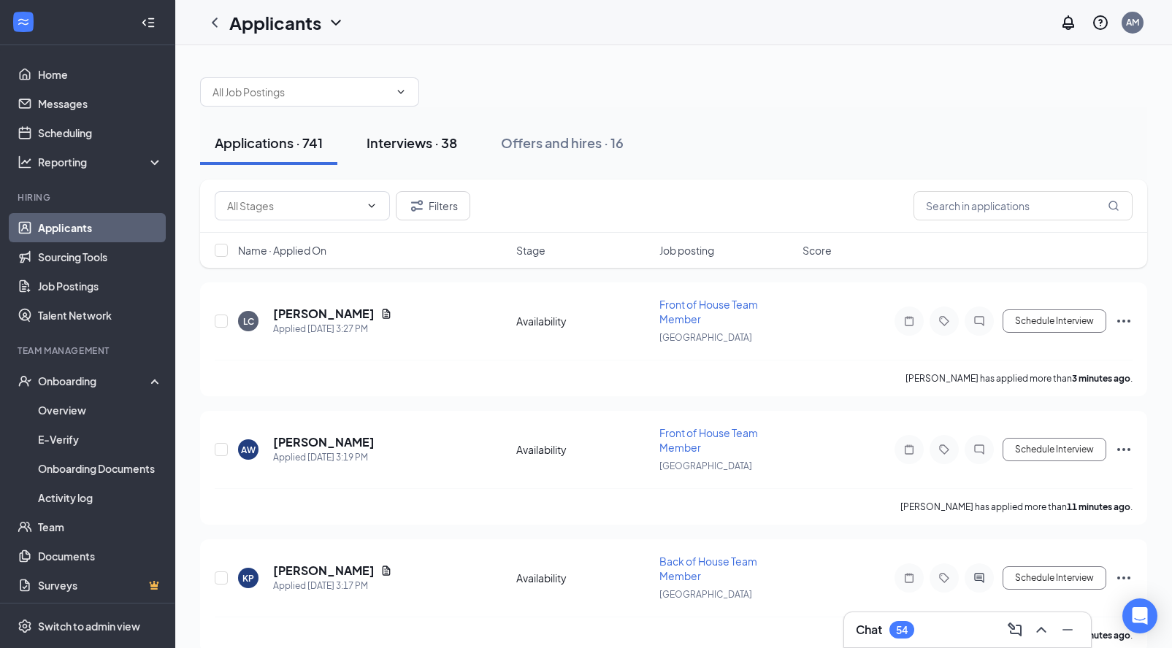
click at [429, 146] on div "Interviews · 38" at bounding box center [411, 143] width 91 height 18
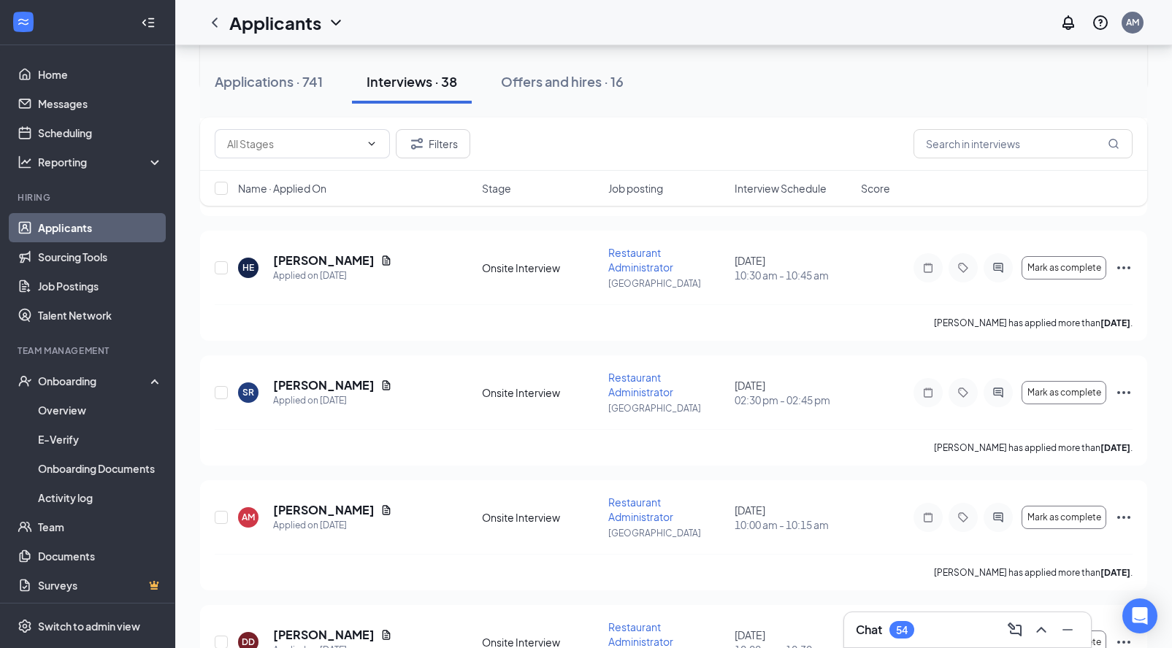
scroll to position [2676, 0]
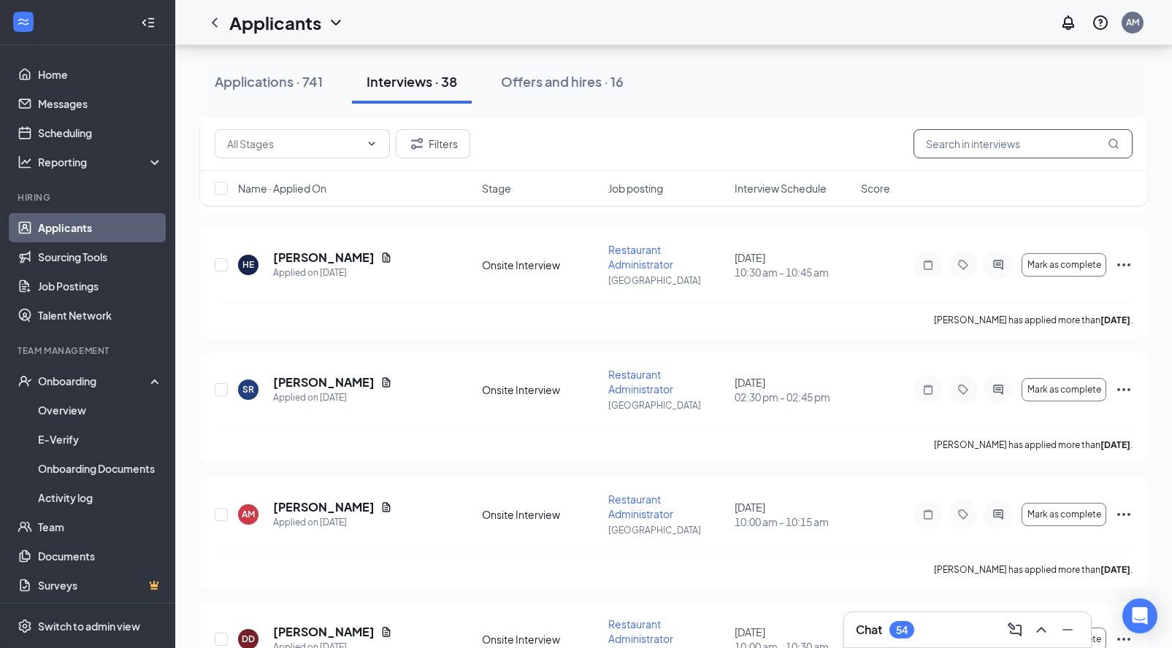
click at [975, 145] on input "text" at bounding box center [1022, 143] width 219 height 29
type input "[PERSON_NAME]"
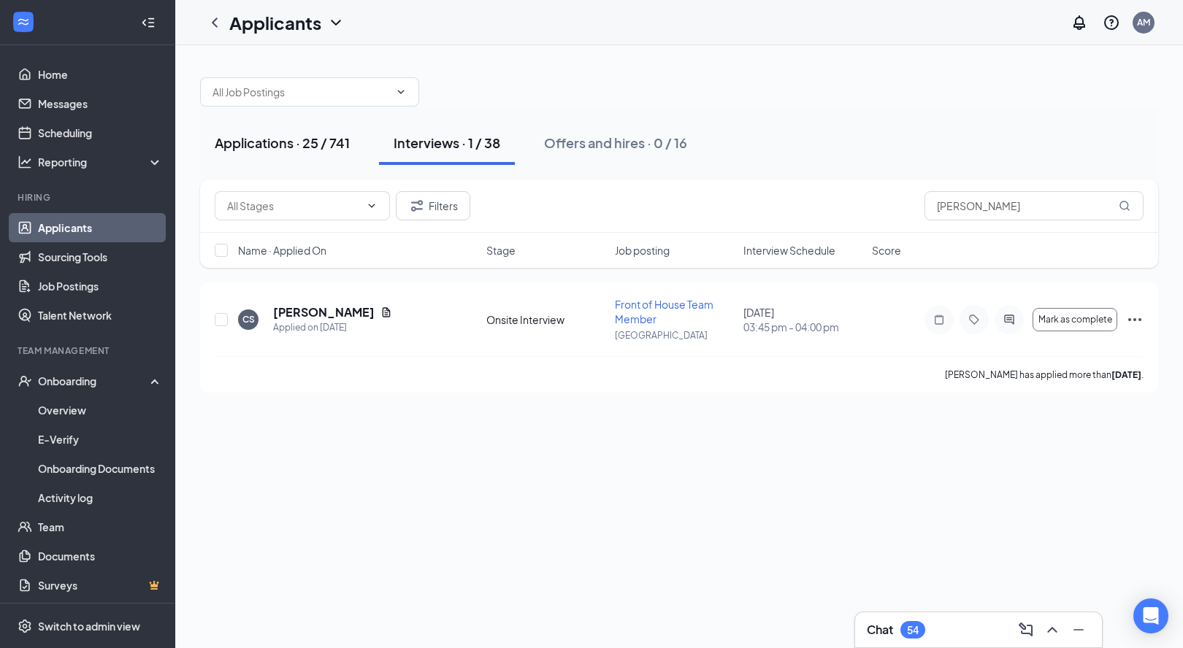
click at [294, 153] on button "Applications · 25 / 741" at bounding box center [282, 143] width 164 height 44
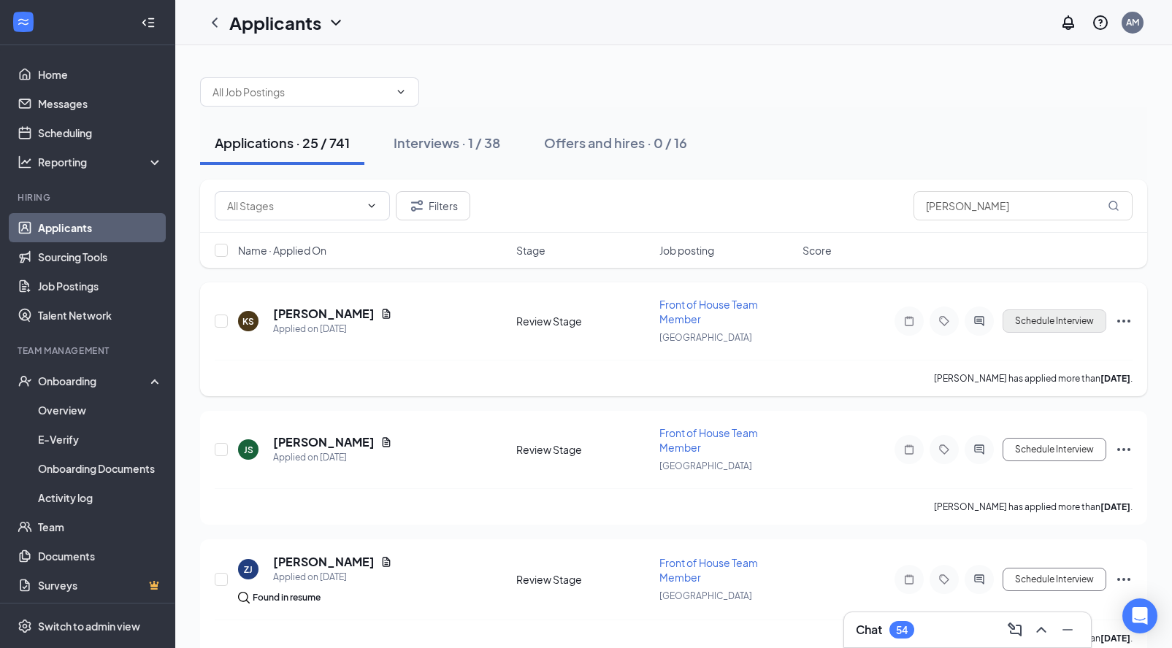
click at [1060, 326] on button "Schedule Interview" at bounding box center [1054, 321] width 104 height 23
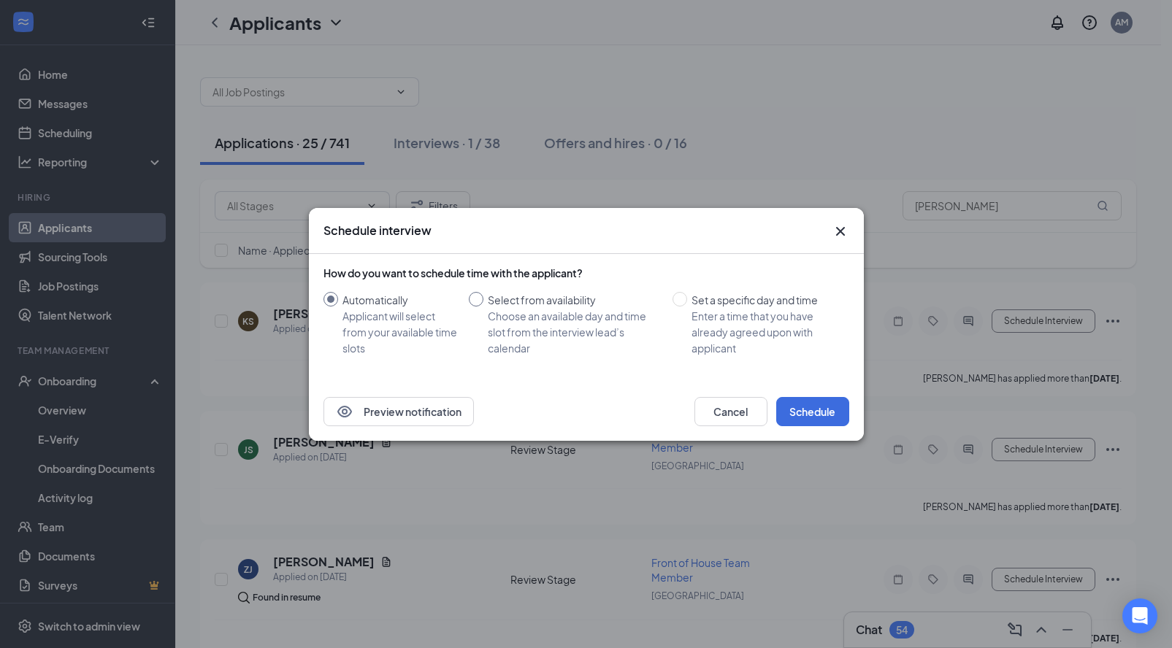
click at [470, 307] on label "Select from availability Choose an available day and time slot from the intervi…" at bounding box center [568, 324] width 198 height 64
click at [470, 307] on input "Select from availability Choose an available day and time slot from the intervi…" at bounding box center [476, 299] width 15 height 15
radio input "true"
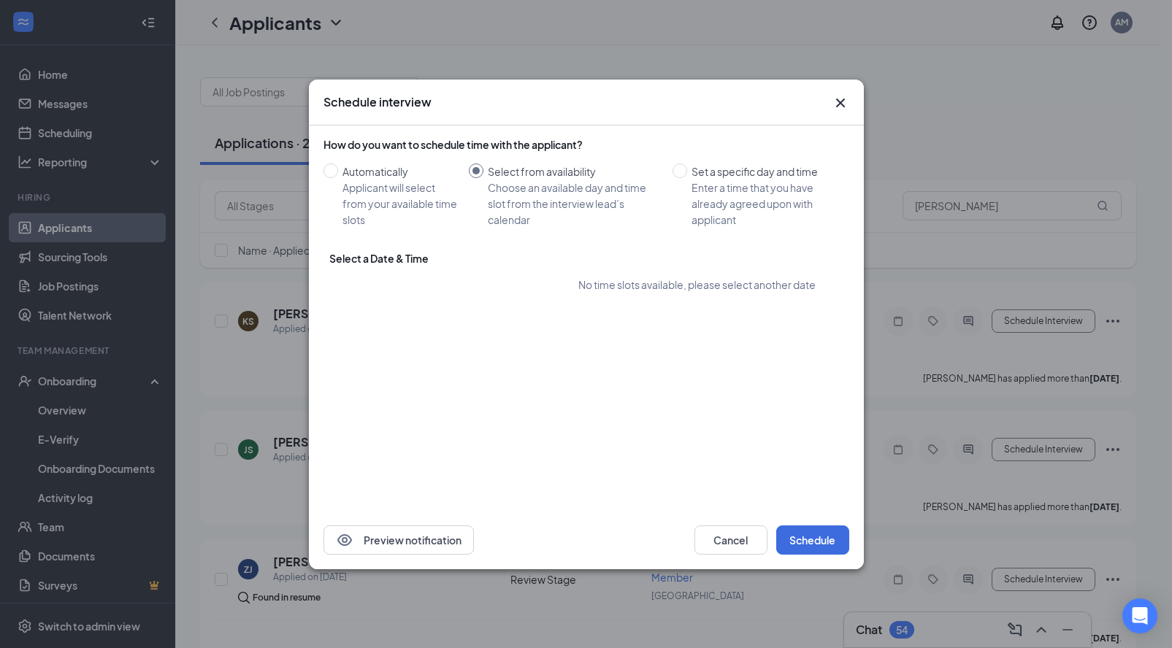
radio input "false"
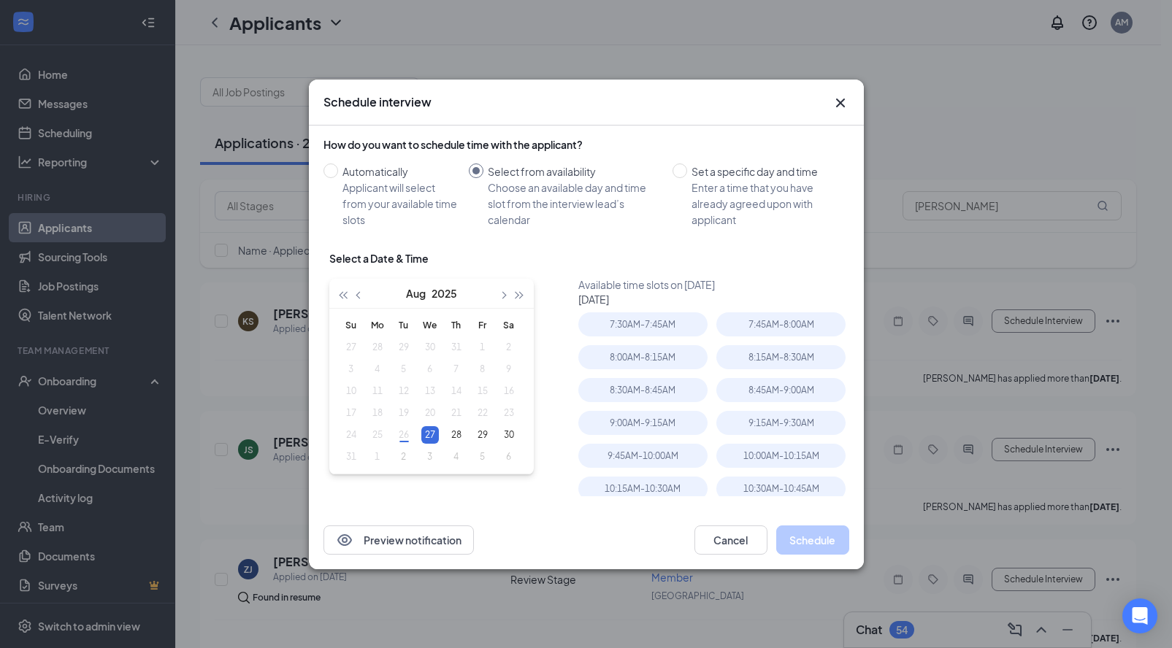
type input "[DATE]"
click at [719, 543] on button "Cancel" at bounding box center [730, 540] width 73 height 29
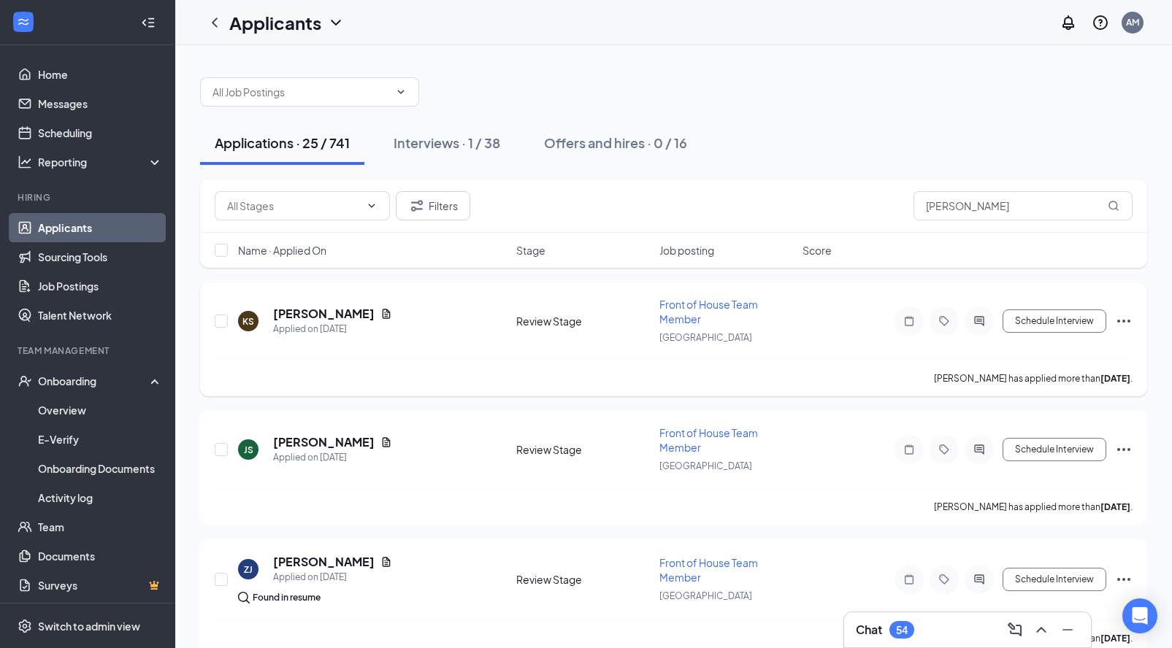
click at [1120, 320] on icon "Ellipses" at bounding box center [1124, 321] width 18 height 18
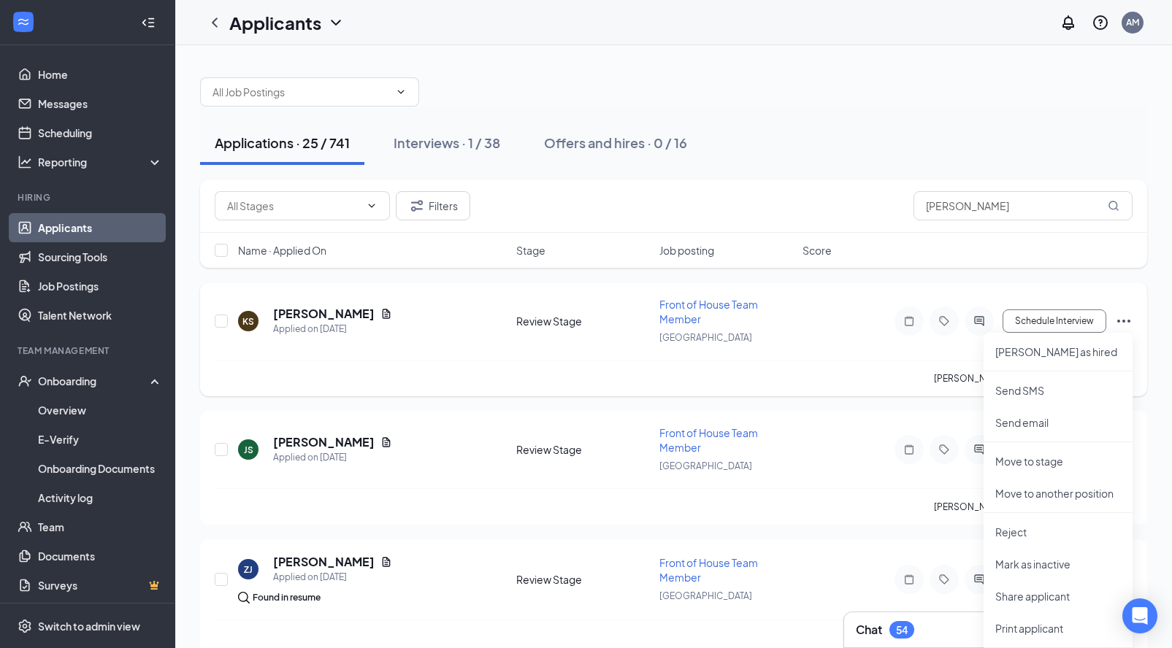
click at [918, 384] on div "khloe smith has applied more than 3 days ago ." at bounding box center [674, 378] width 918 height 37
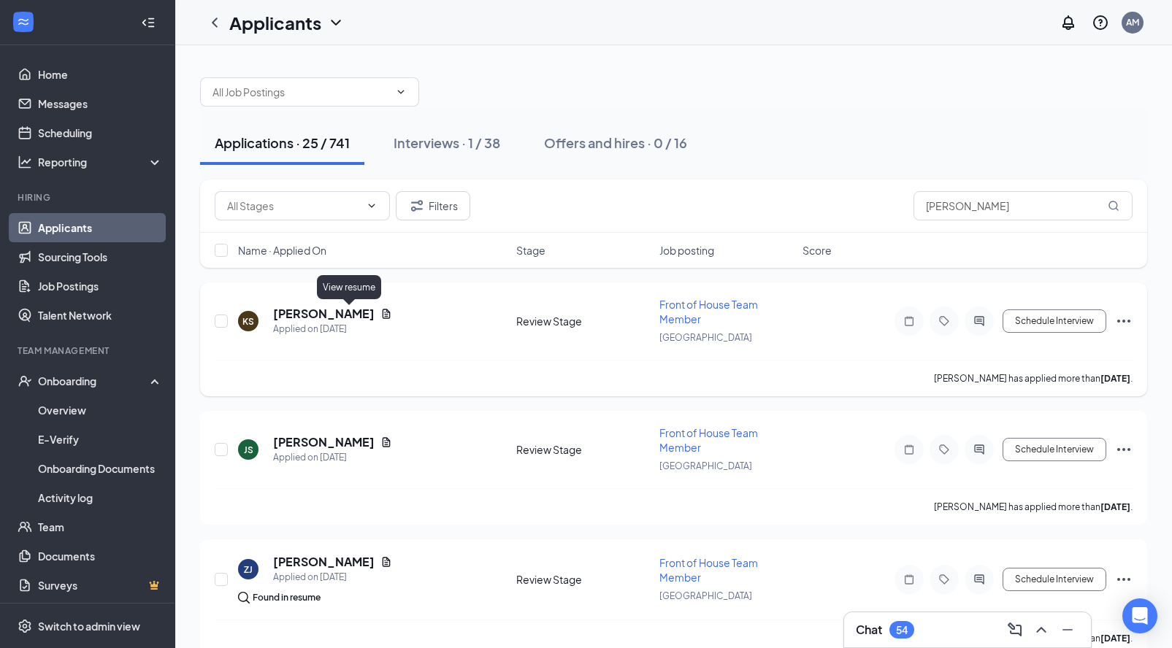
click at [383, 314] on icon "Document" at bounding box center [387, 313] width 8 height 9
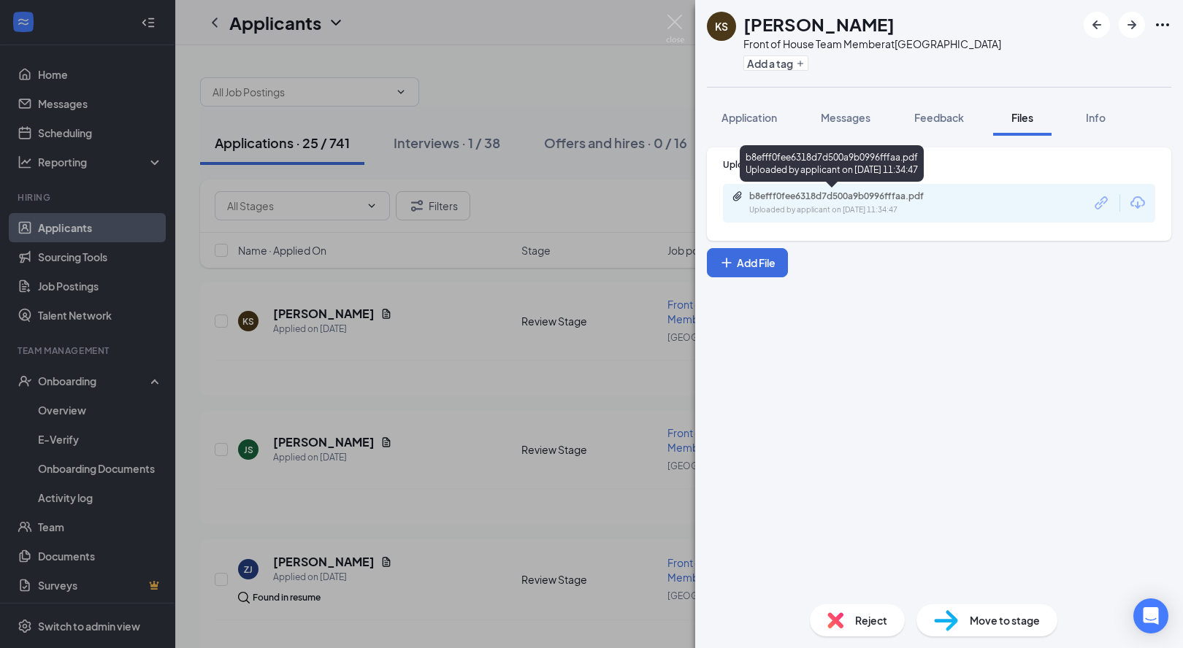
click at [836, 201] on div "b8efff0fee6318d7d500a9b0996fffaa.pdf" at bounding box center [851, 197] width 204 height 12
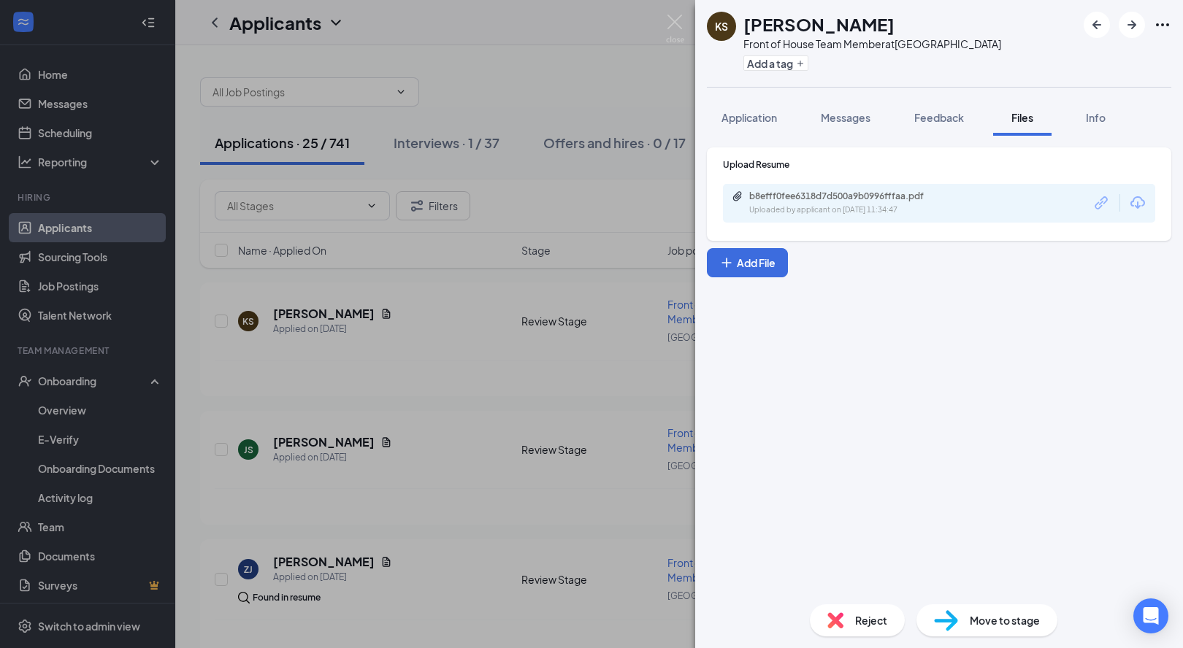
click at [994, 620] on span "Move to stage" at bounding box center [1004, 620] width 70 height 16
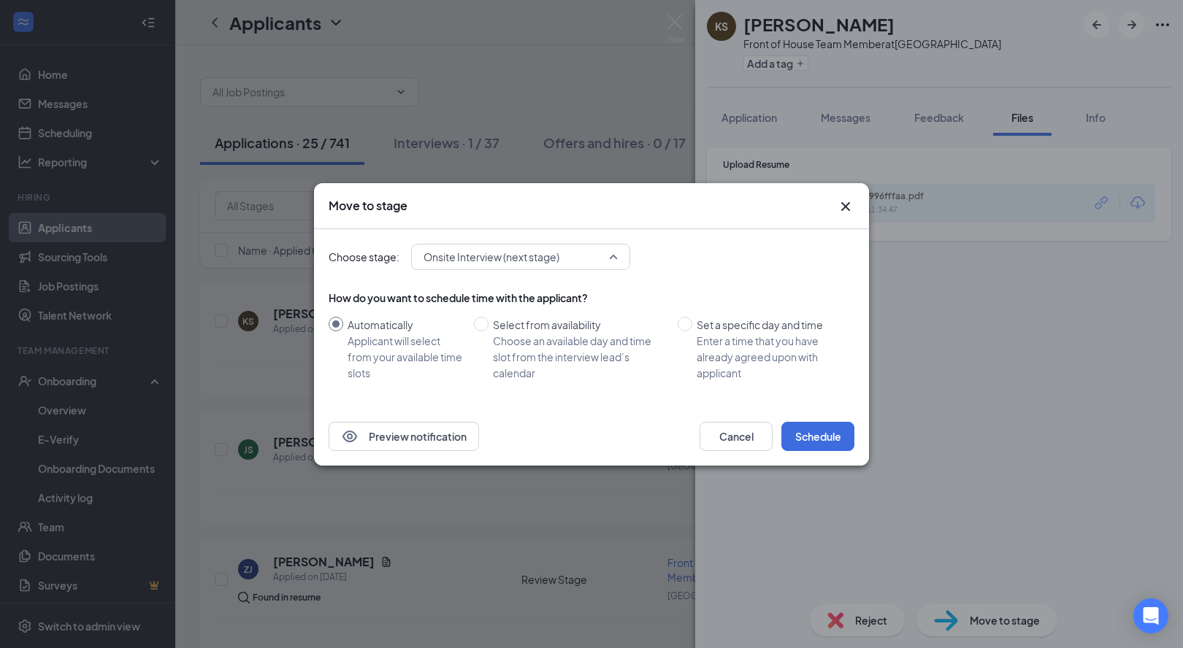
click at [517, 266] on span "Onsite Interview (next stage)" at bounding box center [491, 257] width 136 height 22
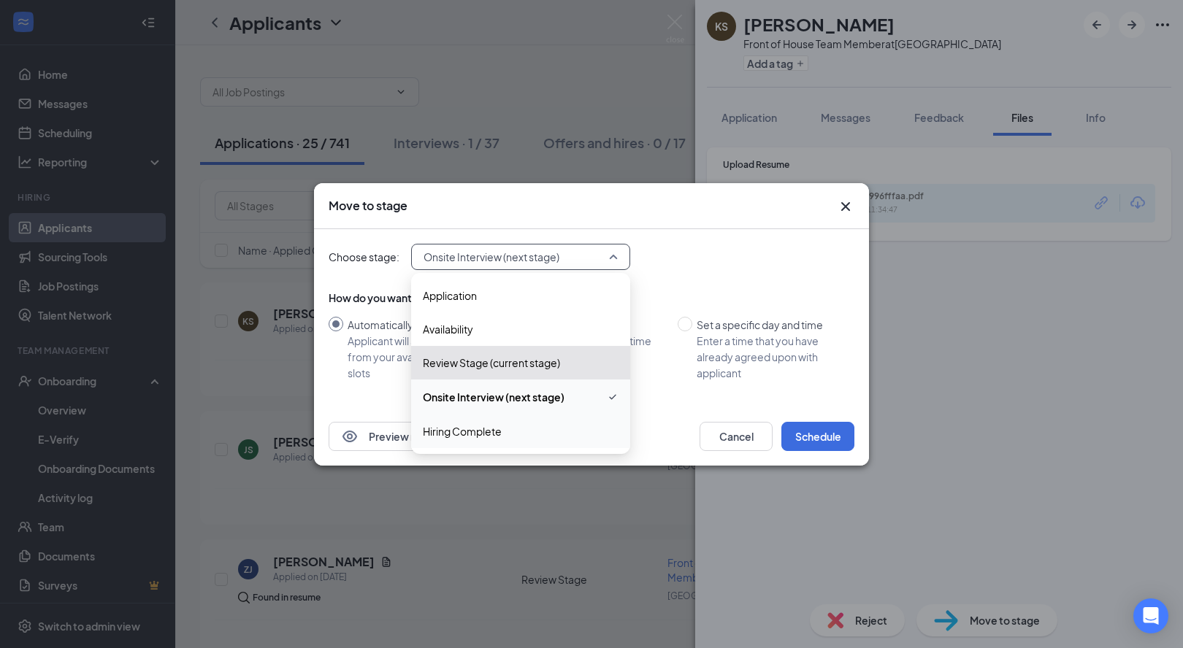
click at [481, 434] on span "Hiring Complete" at bounding box center [462, 431] width 79 height 16
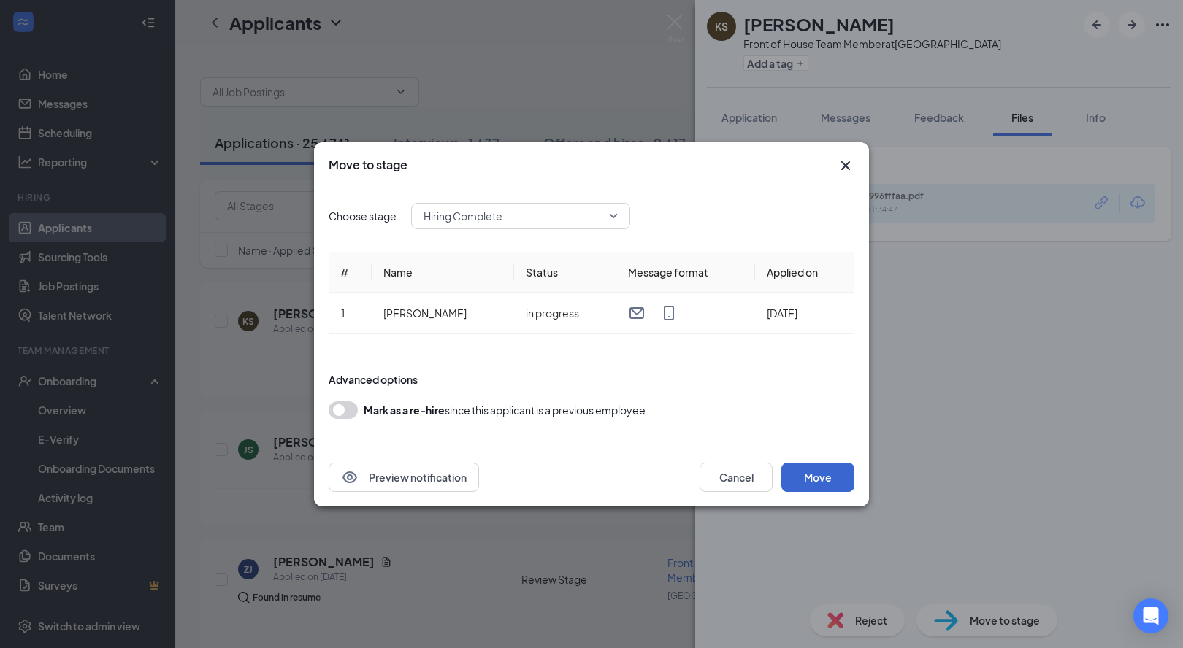
click at [836, 474] on button "Move" at bounding box center [817, 477] width 73 height 29
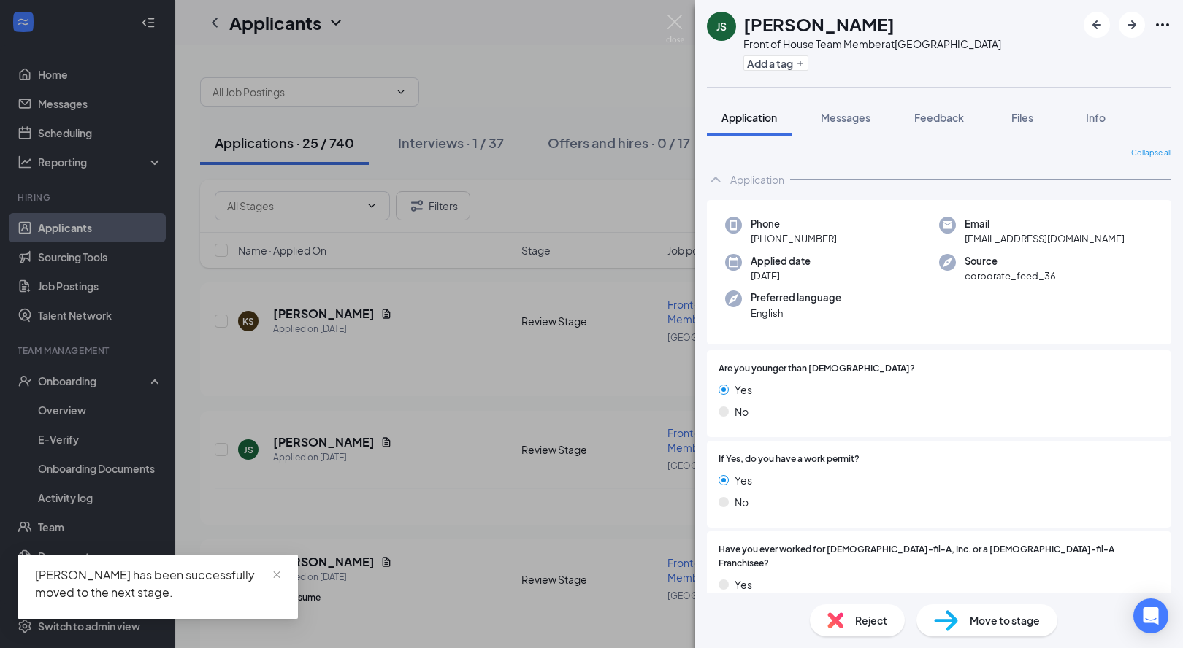
click at [599, 91] on div "JS Jonah Smith Front of House Team Member at Glasgow Add a tag Application Mess…" at bounding box center [591, 324] width 1183 height 648
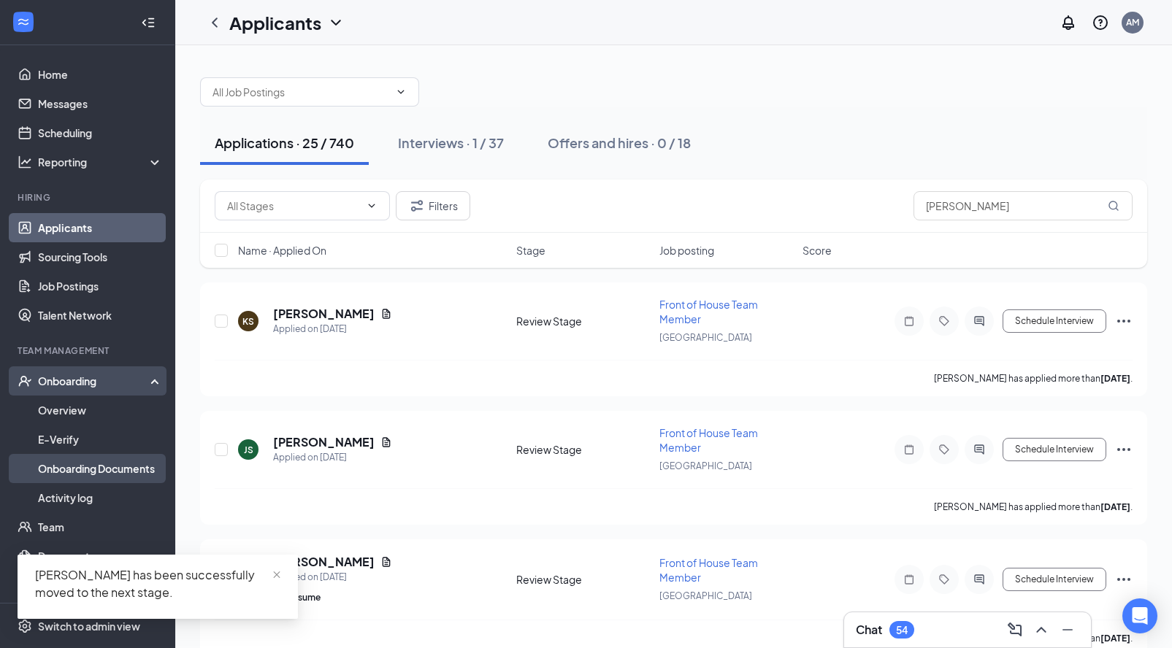
click at [87, 469] on link "Onboarding Documents" at bounding box center [100, 468] width 125 height 29
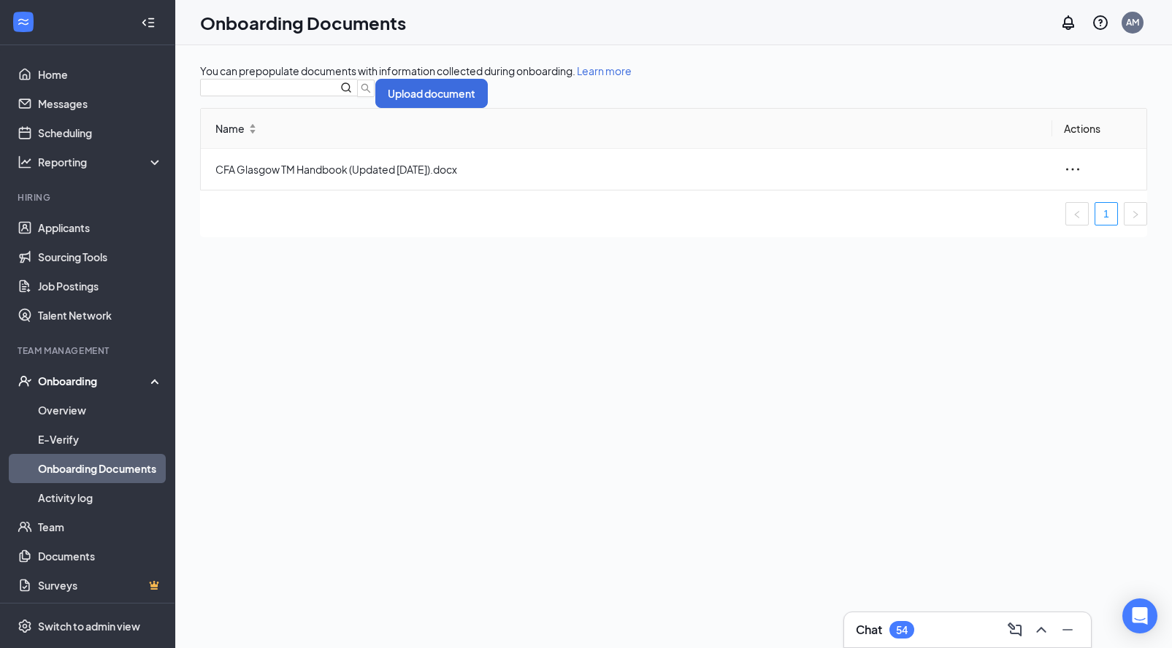
click at [66, 376] on div "Onboarding" at bounding box center [94, 381] width 112 height 15
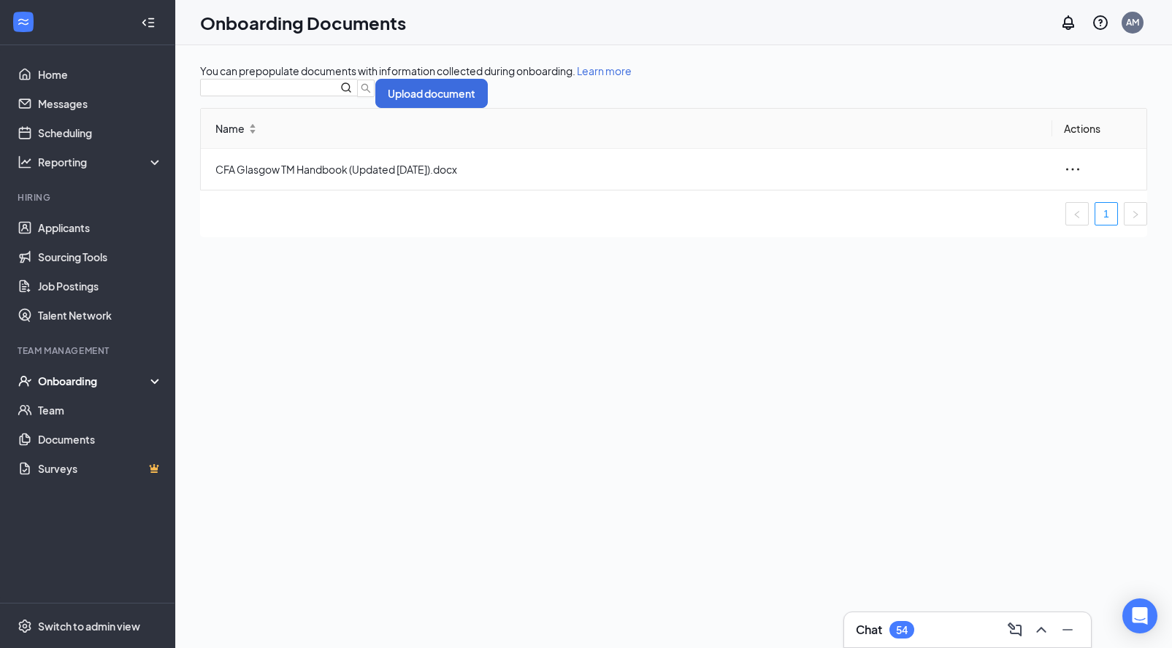
click at [67, 378] on div "Onboarding" at bounding box center [94, 381] width 112 height 15
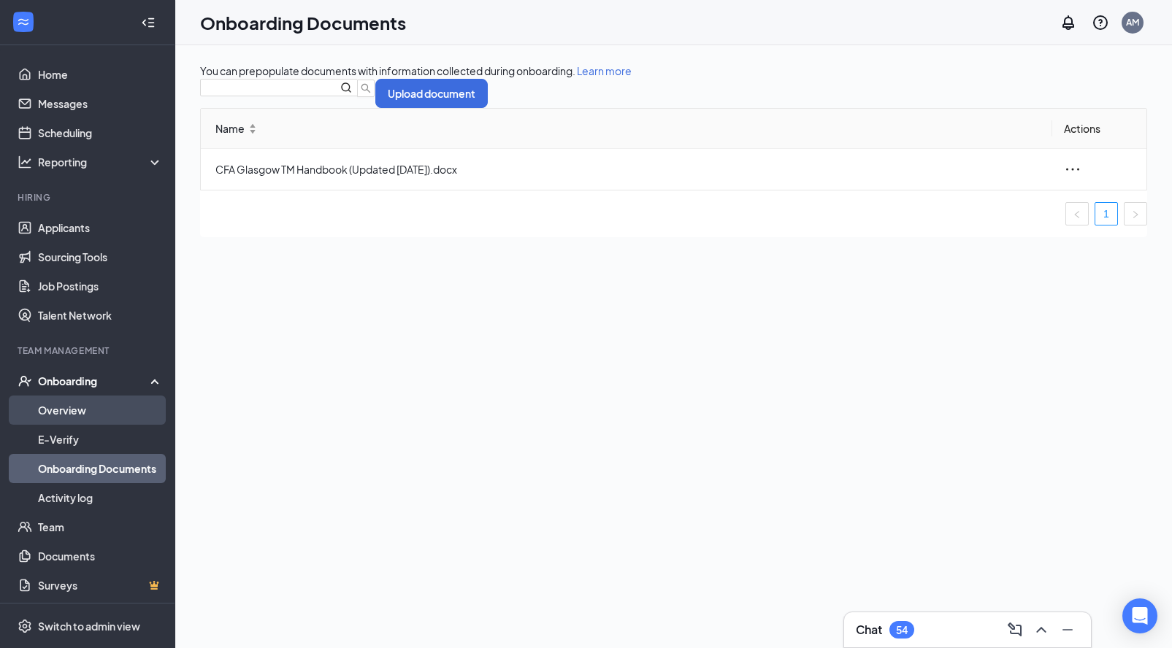
click at [66, 423] on link "Overview" at bounding box center [100, 410] width 125 height 29
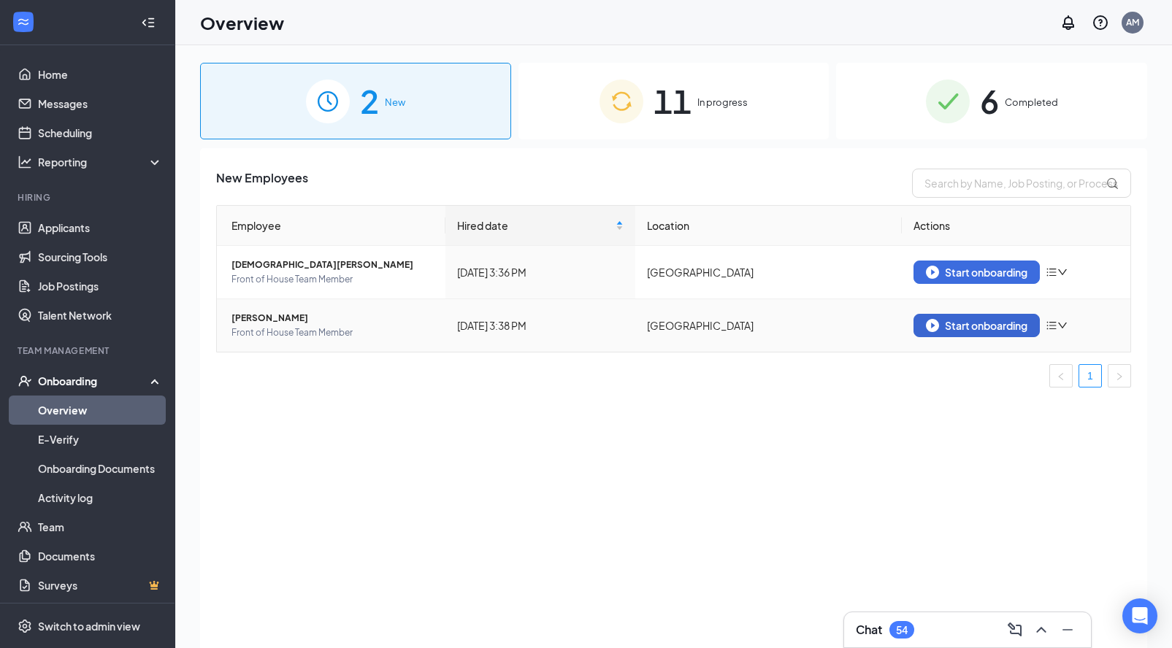
click at [965, 323] on div "Start onboarding" at bounding box center [976, 325] width 101 height 13
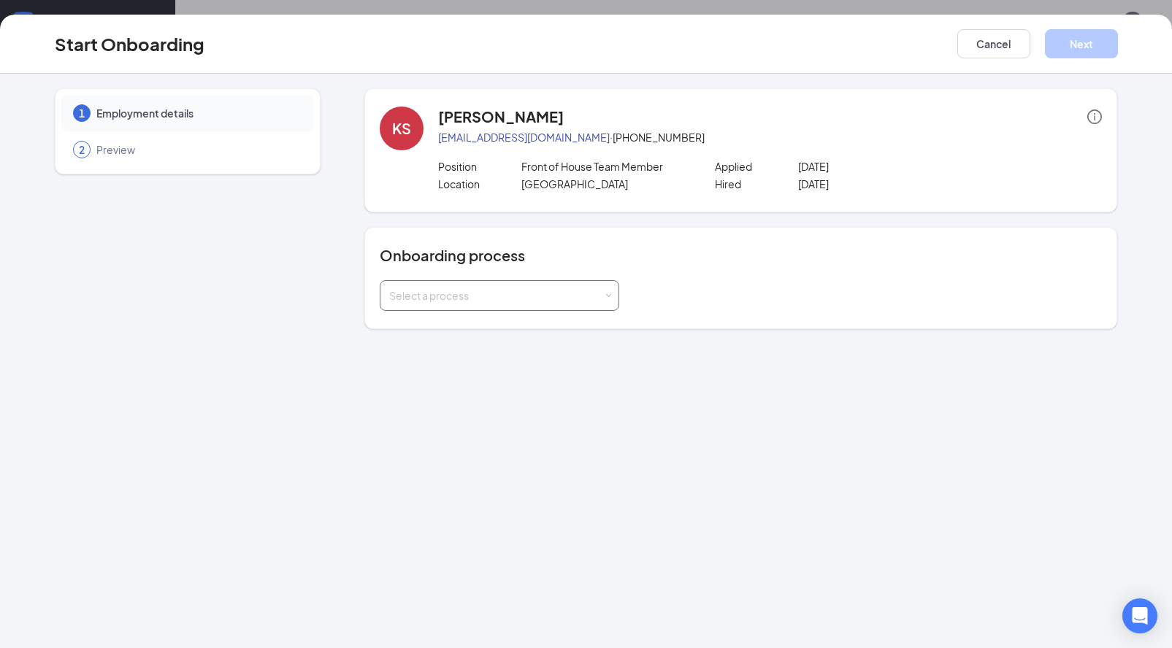
click at [542, 305] on div "Select a process" at bounding box center [499, 295] width 220 height 29
click at [508, 301] on input at bounding box center [499, 295] width 220 height 29
click at [475, 366] on div "1 Employment details 2 Preview KS khloe smith khloe0567@gmail.com · (270) 308-6…" at bounding box center [586, 361] width 1172 height 575
click at [126, 152] on span "Preview" at bounding box center [197, 149] width 203 height 15
click at [996, 40] on button "Cancel" at bounding box center [993, 43] width 73 height 29
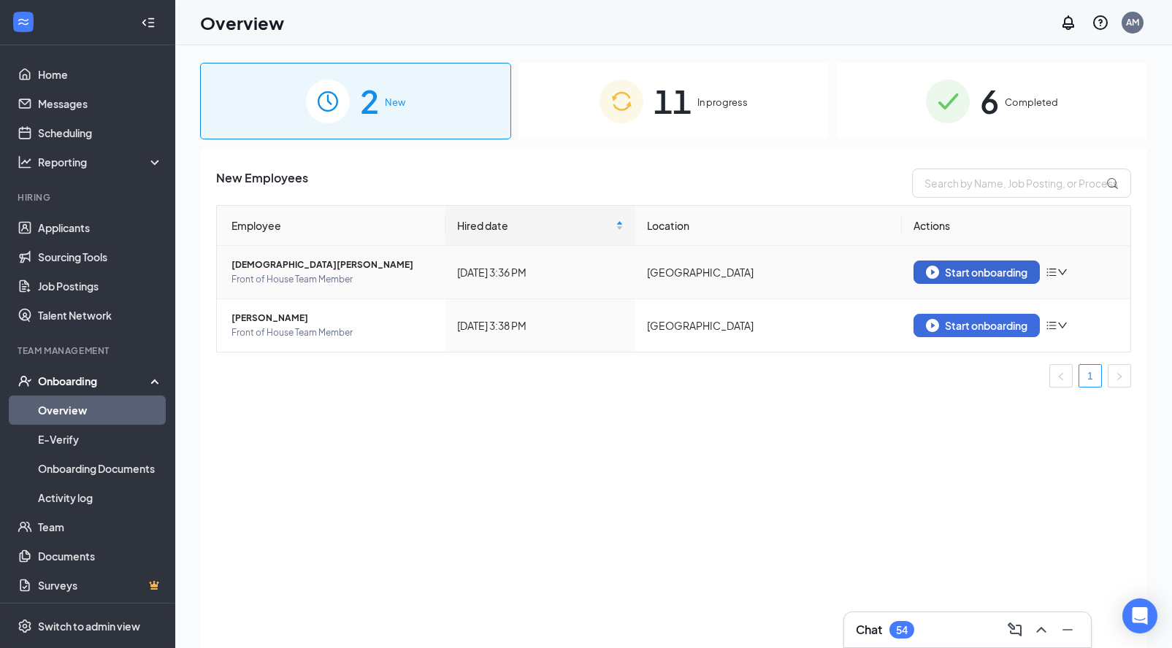
click at [937, 275] on img "button" at bounding box center [932, 272] width 13 height 13
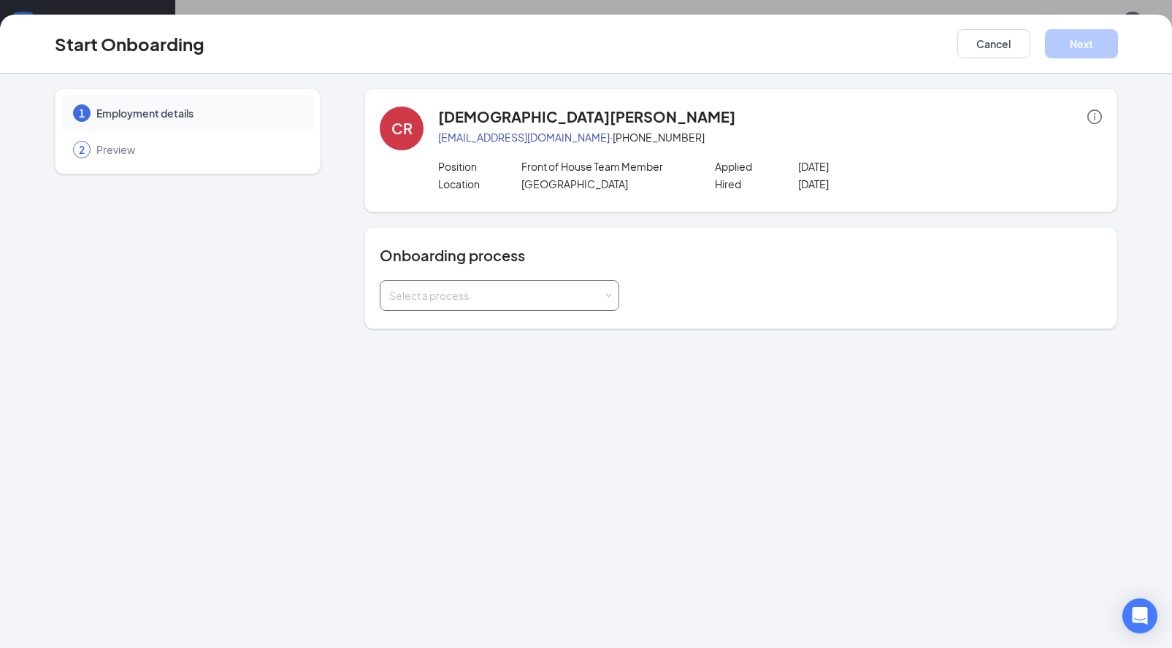
click at [448, 310] on div "Select a process" at bounding box center [499, 295] width 220 height 29
click at [442, 332] on span "Team Member Onboarding (not ready)" at bounding box center [476, 326] width 183 height 13
click at [990, 47] on button "Cancel" at bounding box center [993, 43] width 73 height 29
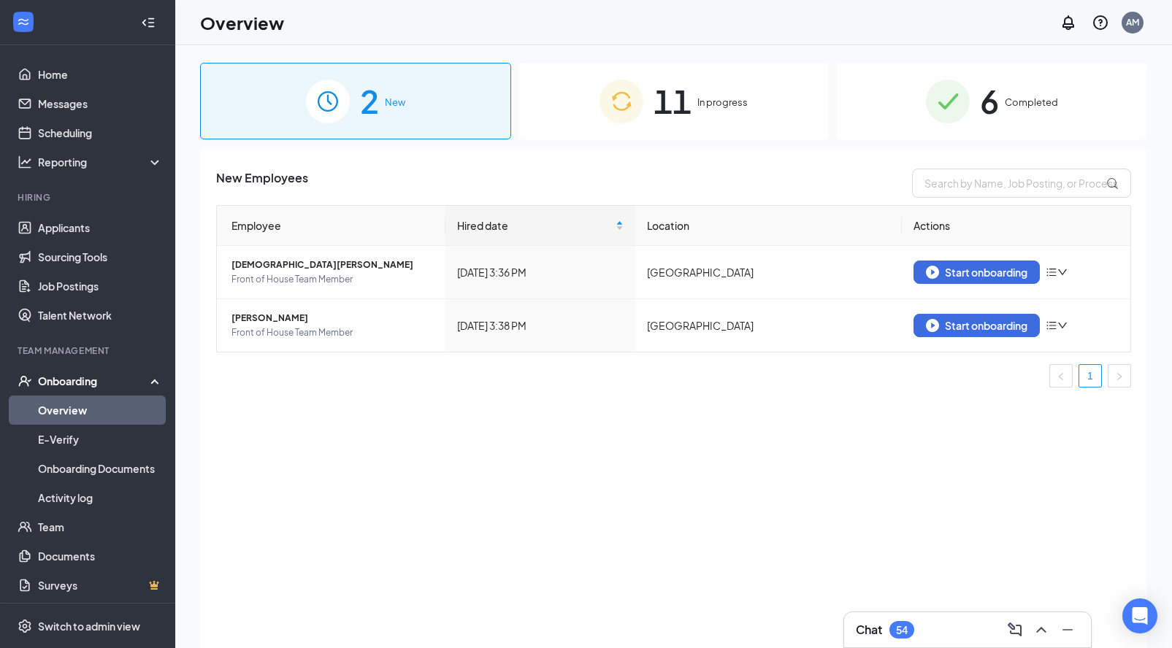
click at [407, 111] on div "2 New" at bounding box center [355, 101] width 311 height 77
click at [687, 110] on span "11" at bounding box center [672, 101] width 38 height 50
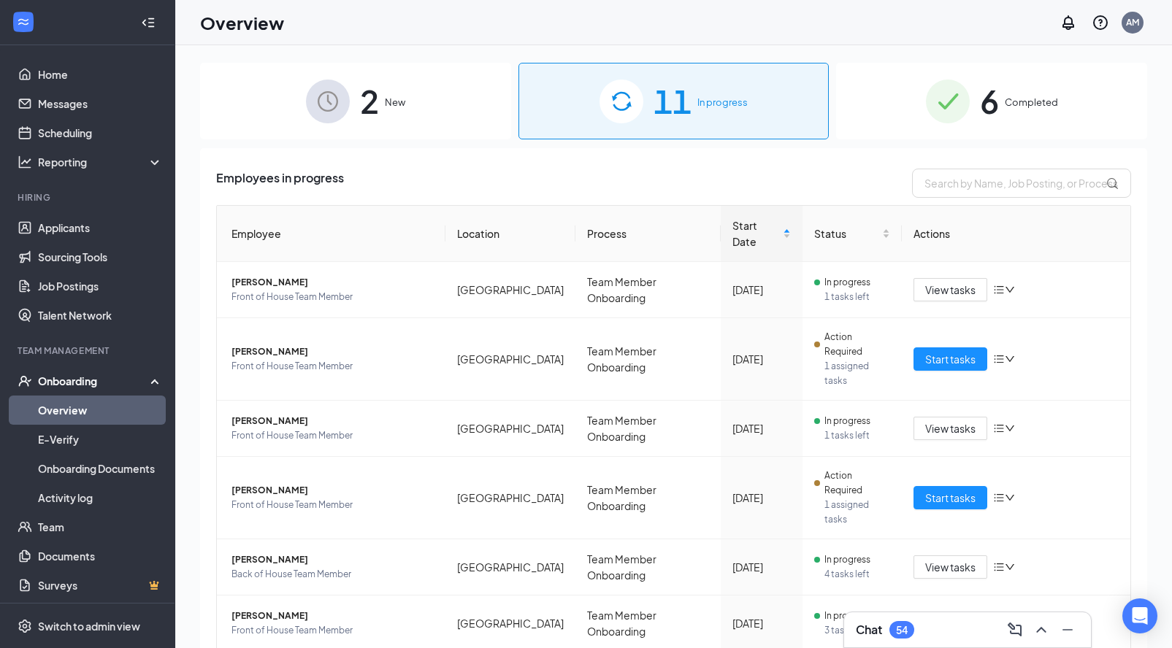
click at [1016, 110] on div "6 Completed" at bounding box center [991, 101] width 311 height 77
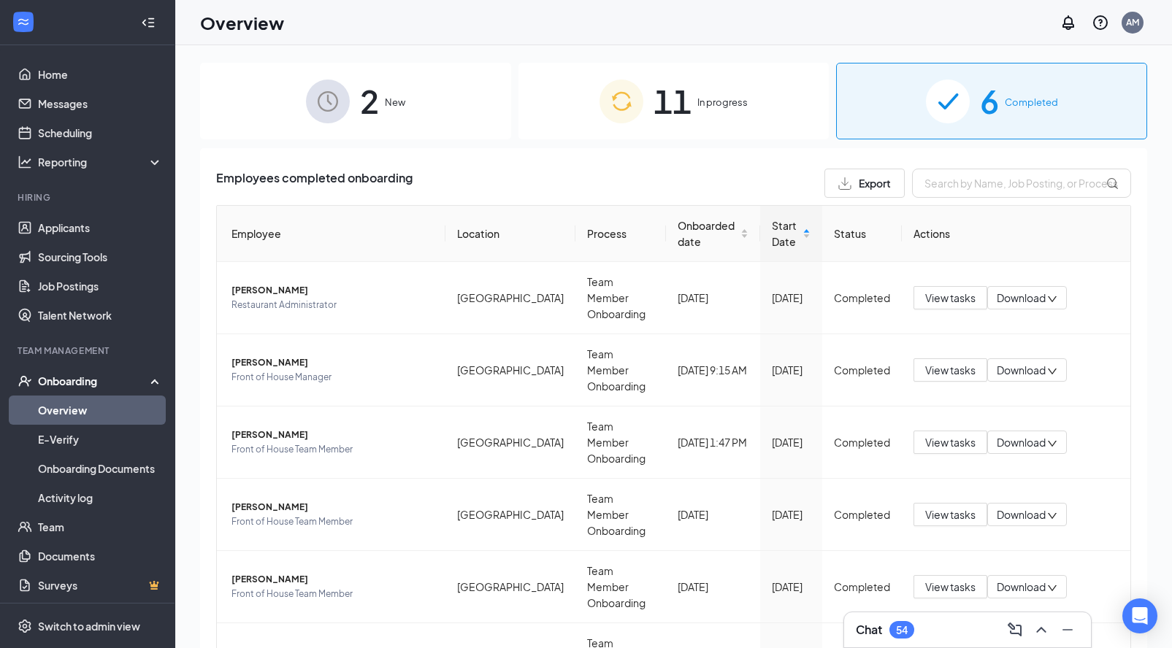
click at [660, 107] on span "11" at bounding box center [672, 101] width 38 height 50
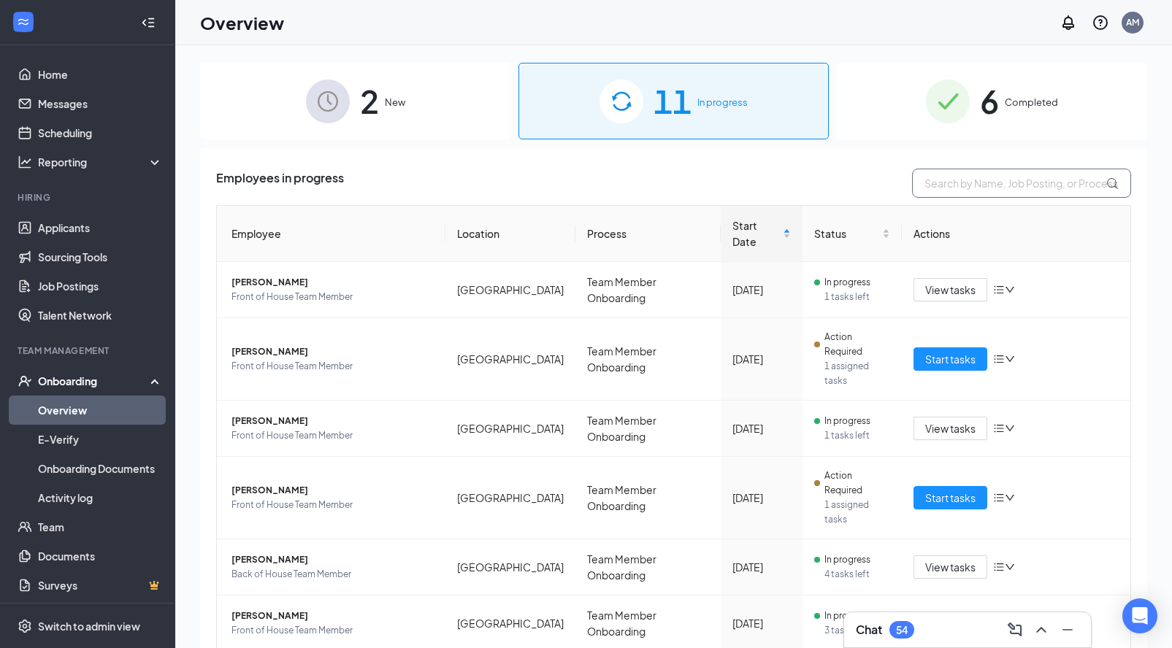
click at [928, 183] on input "text" at bounding box center [1021, 183] width 219 height 29
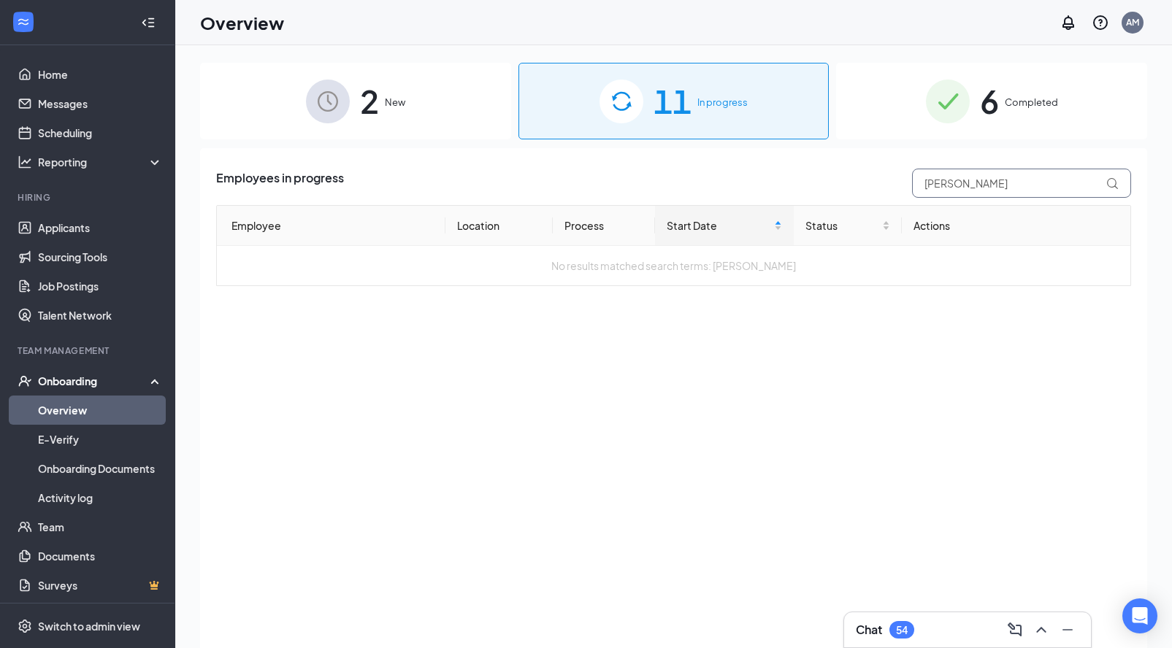
type input "[PERSON_NAME]"
click at [394, 99] on span "New" at bounding box center [395, 102] width 20 height 15
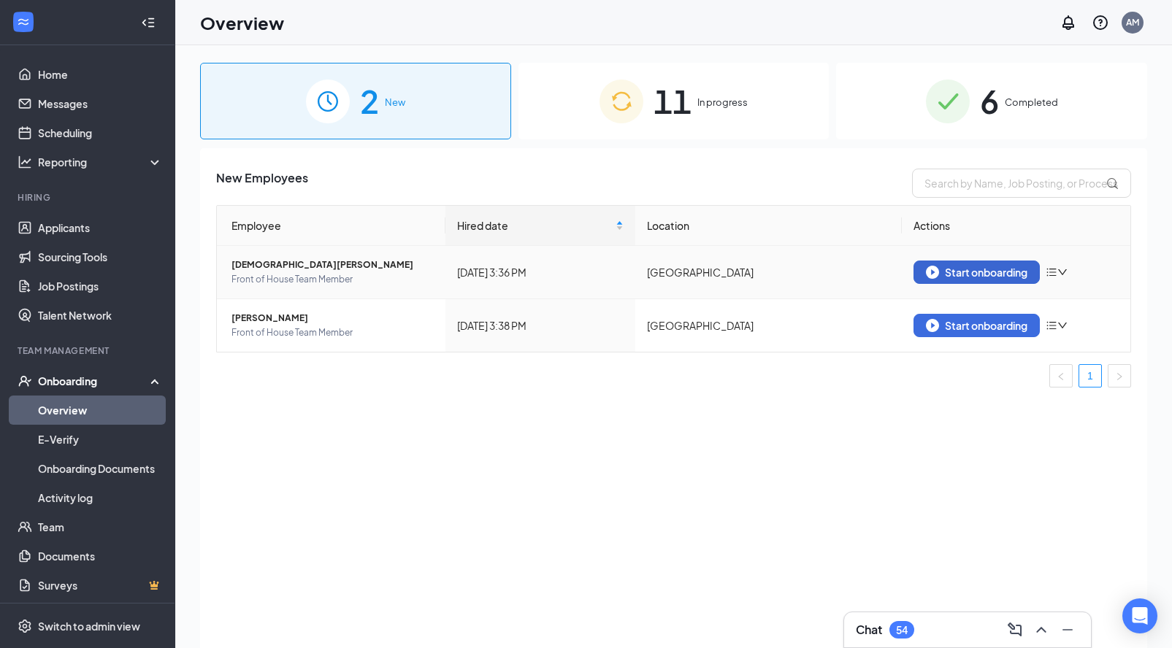
click at [959, 274] on div "Start onboarding" at bounding box center [976, 272] width 101 height 13
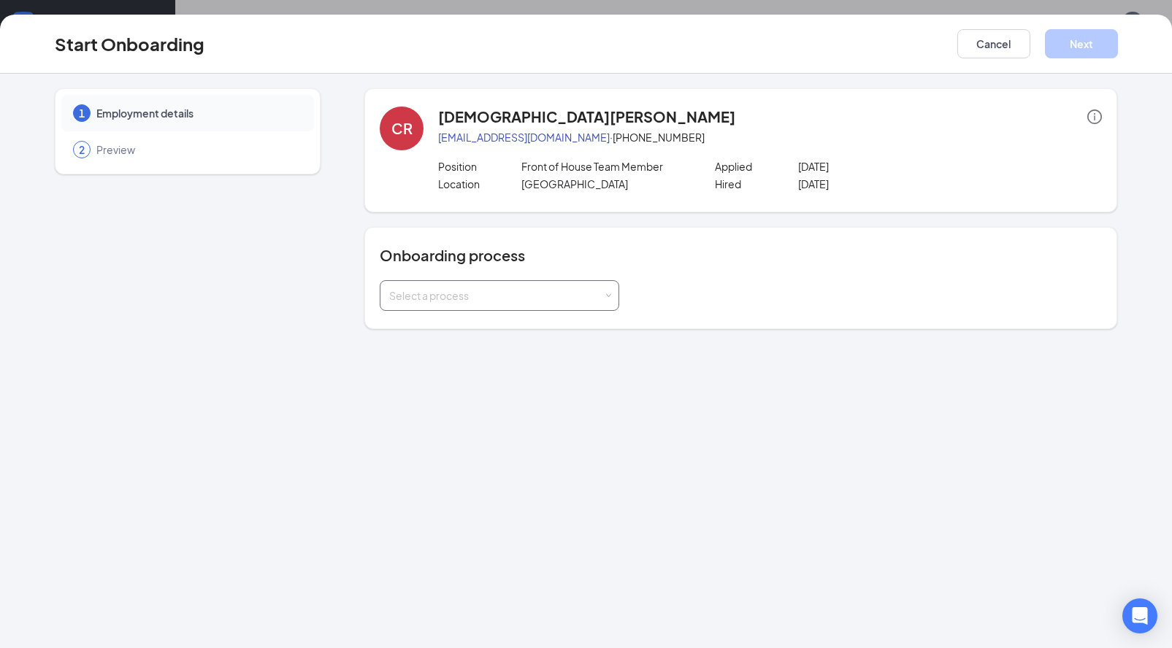
click at [518, 299] on div "Select a process" at bounding box center [496, 295] width 214 height 15
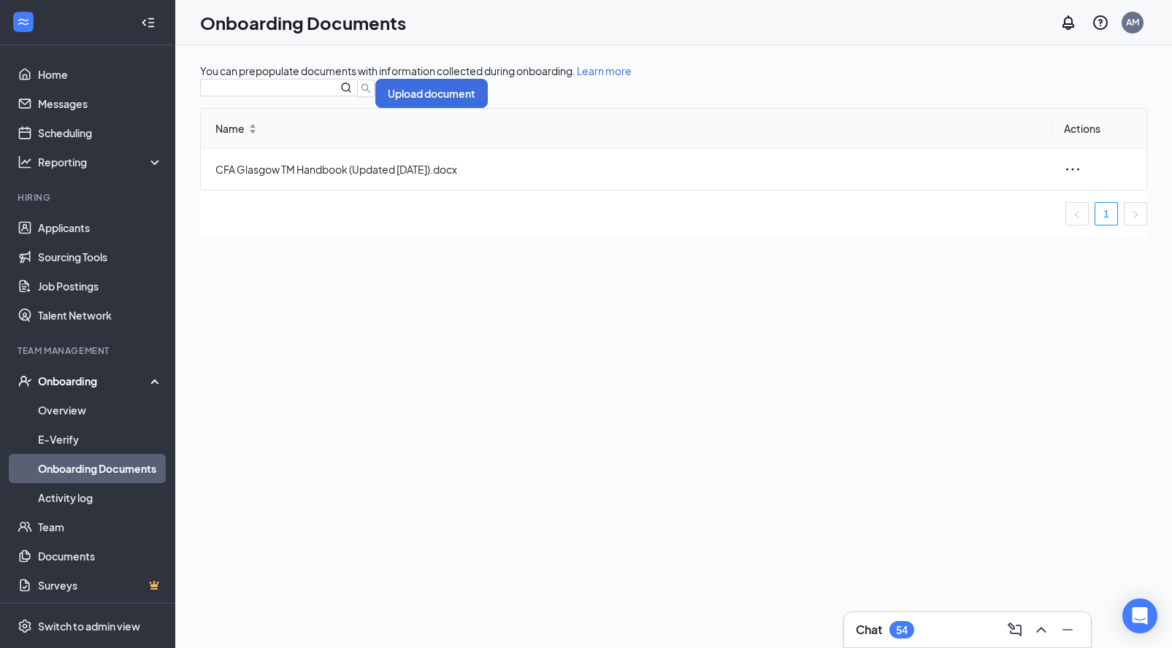
click at [87, 475] on link "Onboarding Documents" at bounding box center [100, 468] width 125 height 29
click at [84, 411] on link "Overview" at bounding box center [100, 410] width 125 height 29
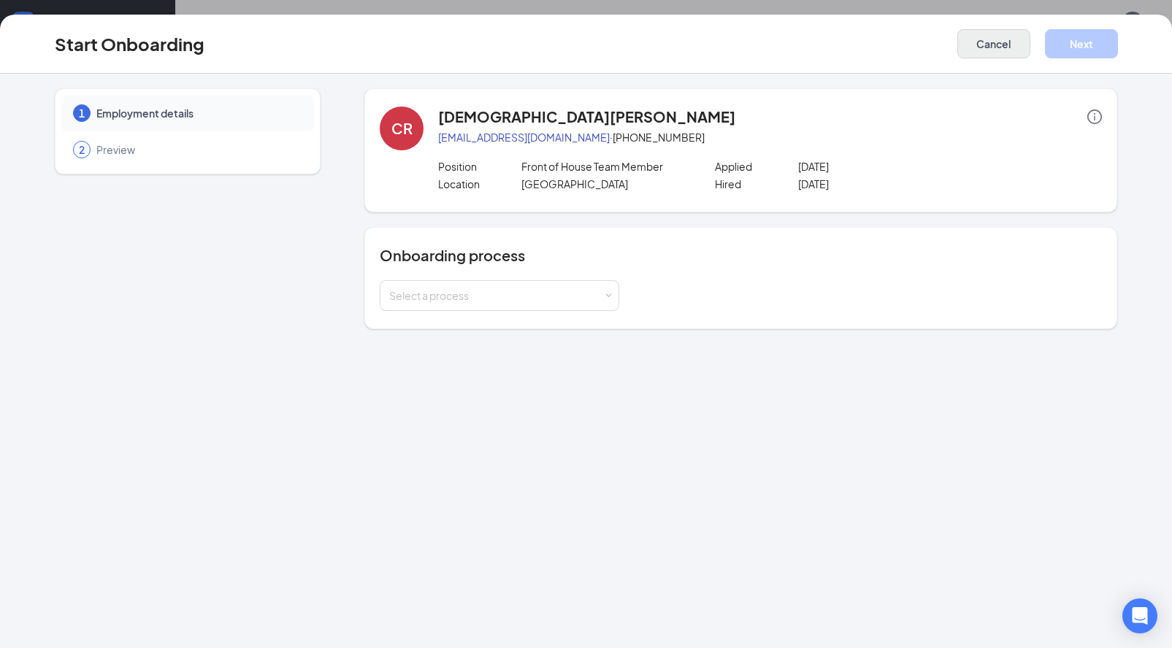
click at [999, 30] on button "Cancel" at bounding box center [993, 43] width 73 height 29
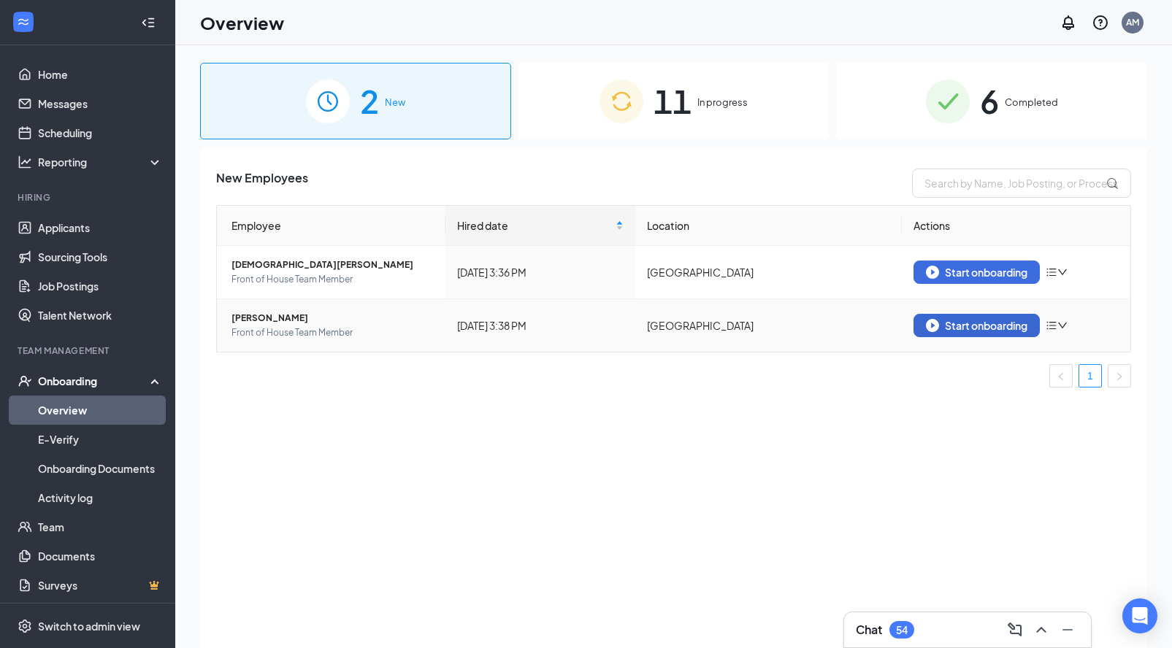
click at [958, 324] on div "Start onboarding" at bounding box center [976, 325] width 101 height 13
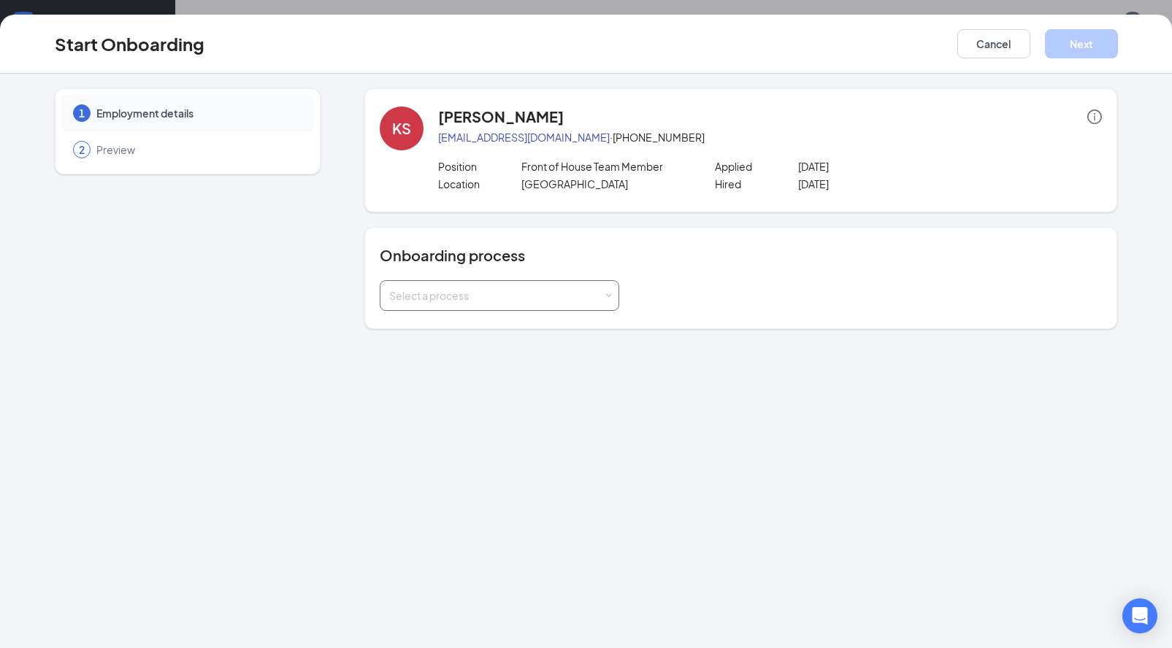
click at [570, 287] on div "Select a process" at bounding box center [499, 295] width 220 height 29
click at [307, 155] on div "2 Preview" at bounding box center [187, 149] width 253 height 37
click at [1007, 50] on button "Cancel" at bounding box center [993, 43] width 73 height 29
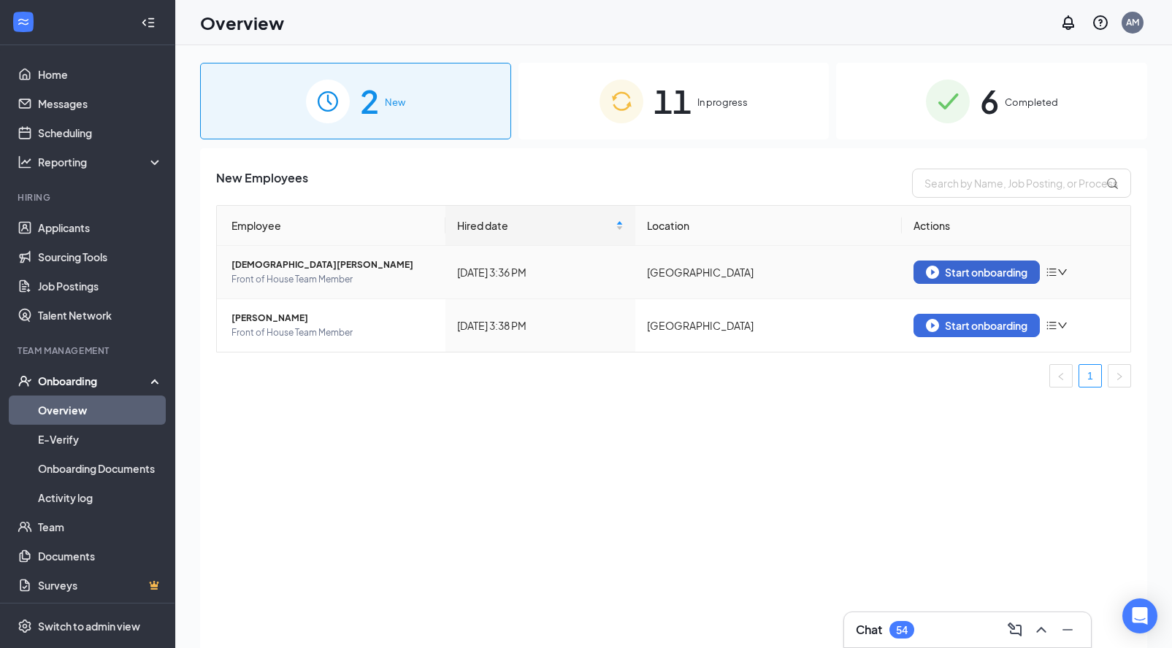
click at [997, 276] on div "Start onboarding" at bounding box center [976, 272] width 101 height 13
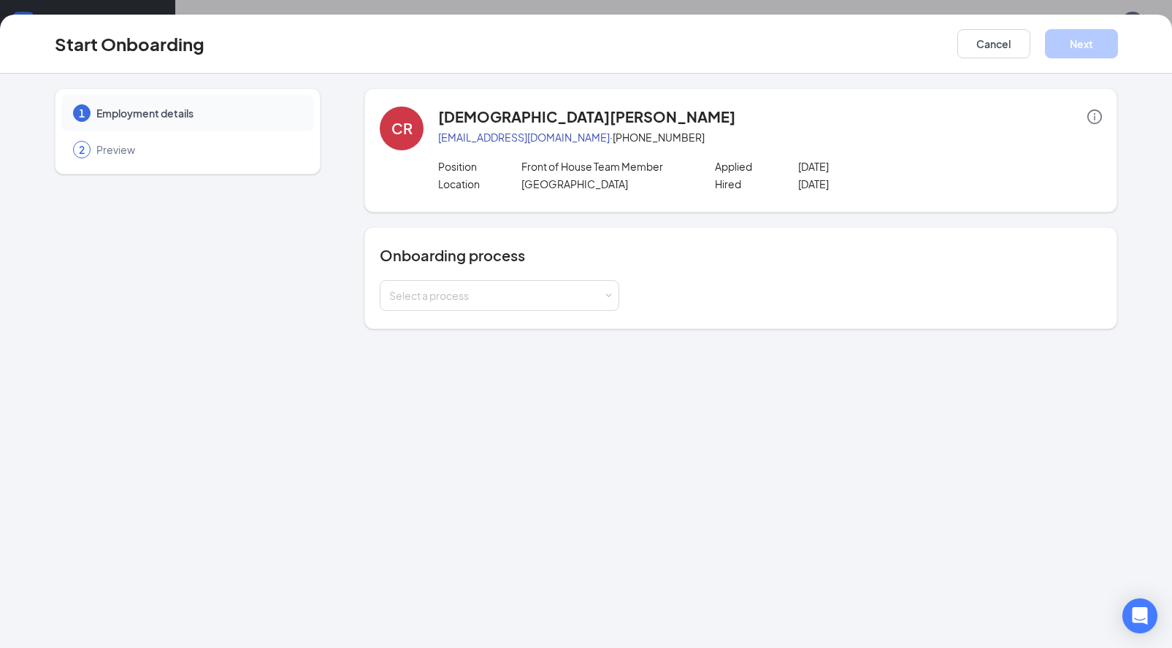
click at [623, 294] on div "Select a process" at bounding box center [741, 295] width 722 height 31
click at [595, 299] on div "Select a process" at bounding box center [496, 295] width 214 height 15
click at [339, 331] on div "1 Employment details 2 Preview CR Christian Riddle cgr110907@gmail.com · (270) …" at bounding box center [586, 361] width 1172 height 575
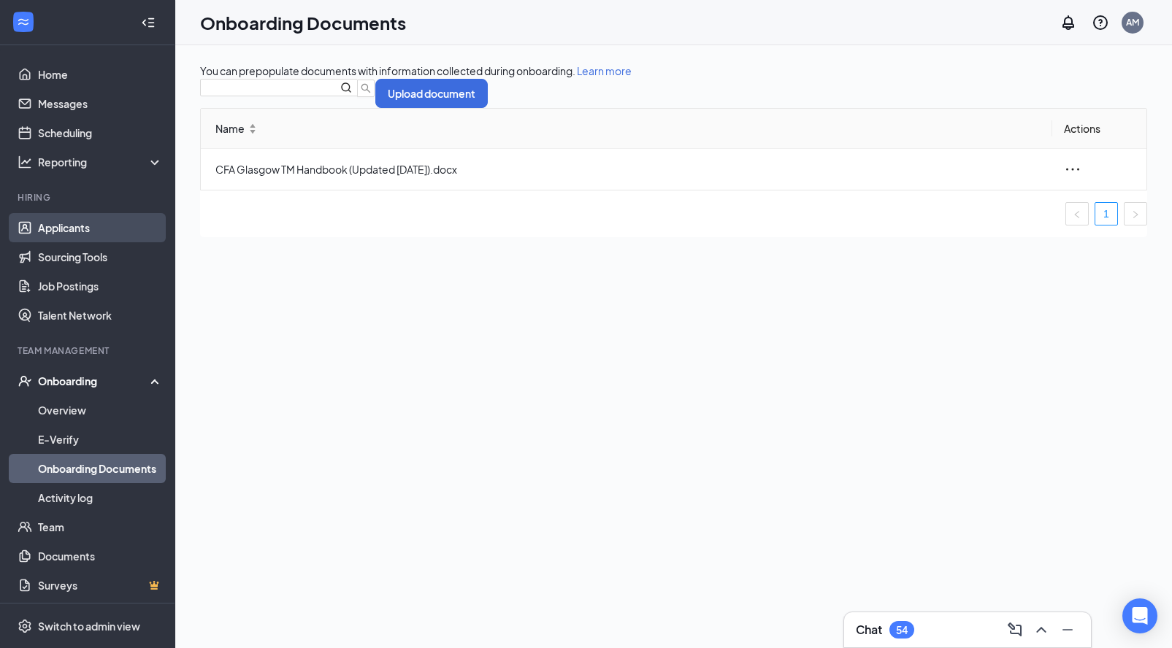
click at [61, 235] on link "Applicants" at bounding box center [100, 227] width 125 height 29
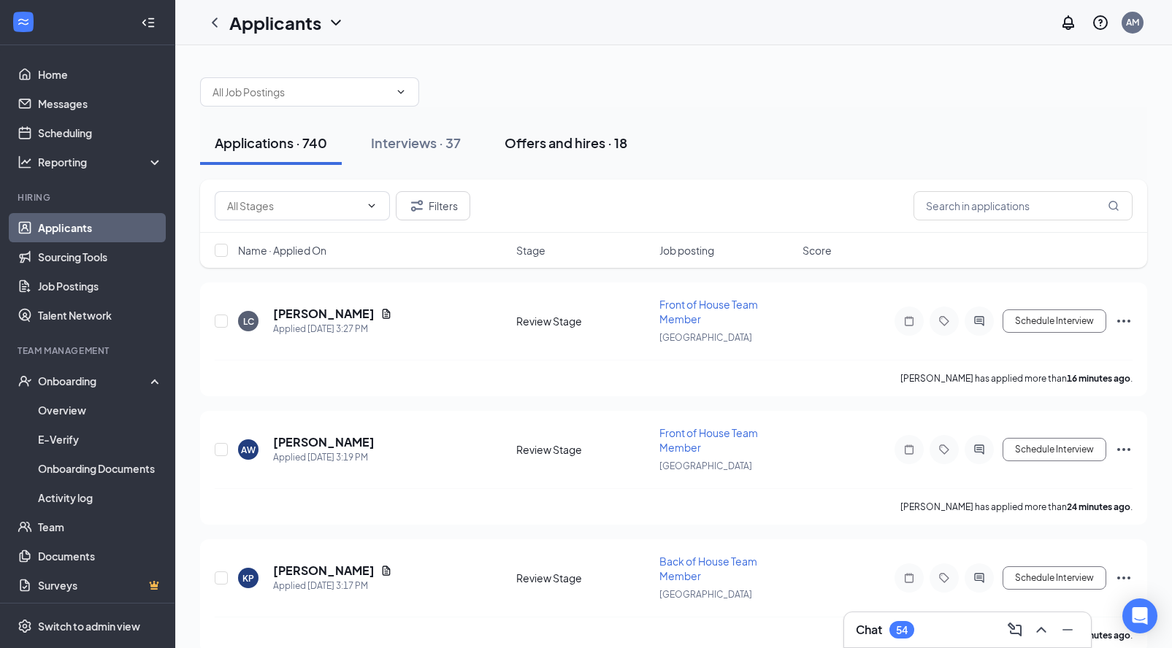
click at [548, 152] on button "Offers and hires · 18" at bounding box center [566, 143] width 152 height 44
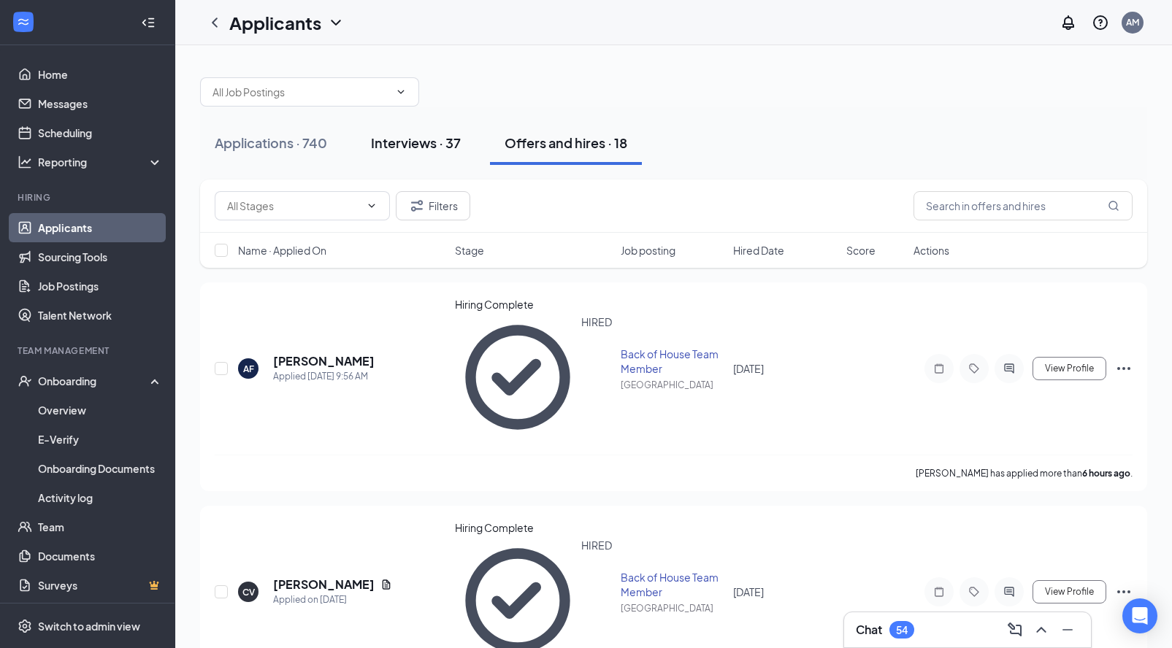
click at [424, 147] on div "Interviews · 37" at bounding box center [416, 143] width 90 height 18
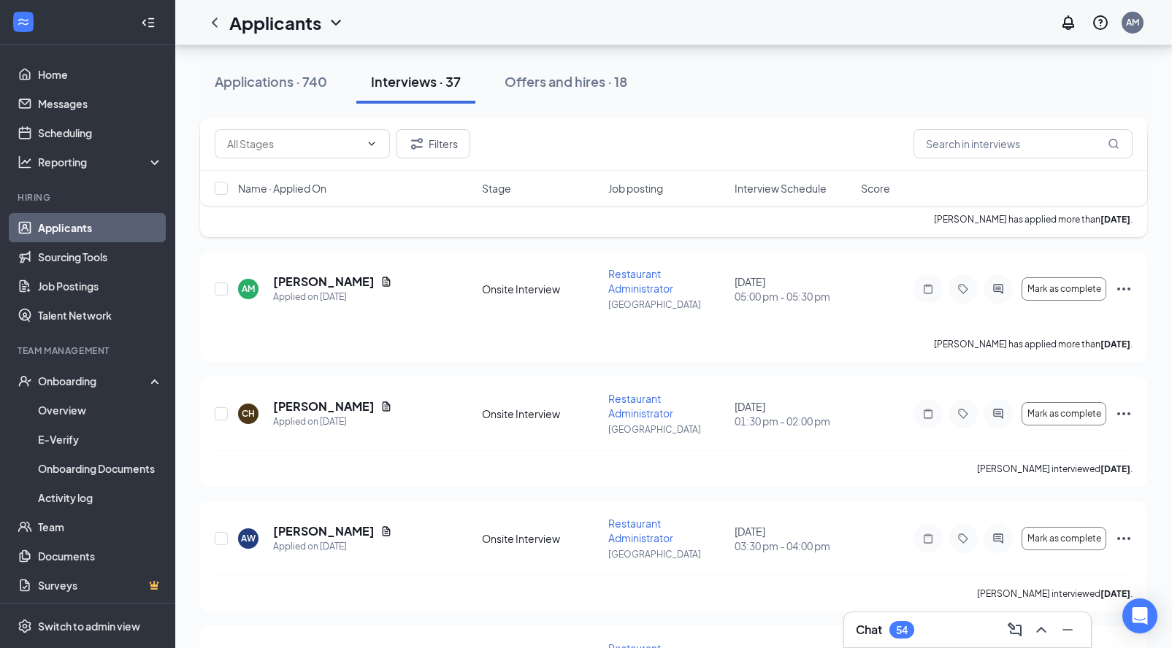
scroll to position [4038, 0]
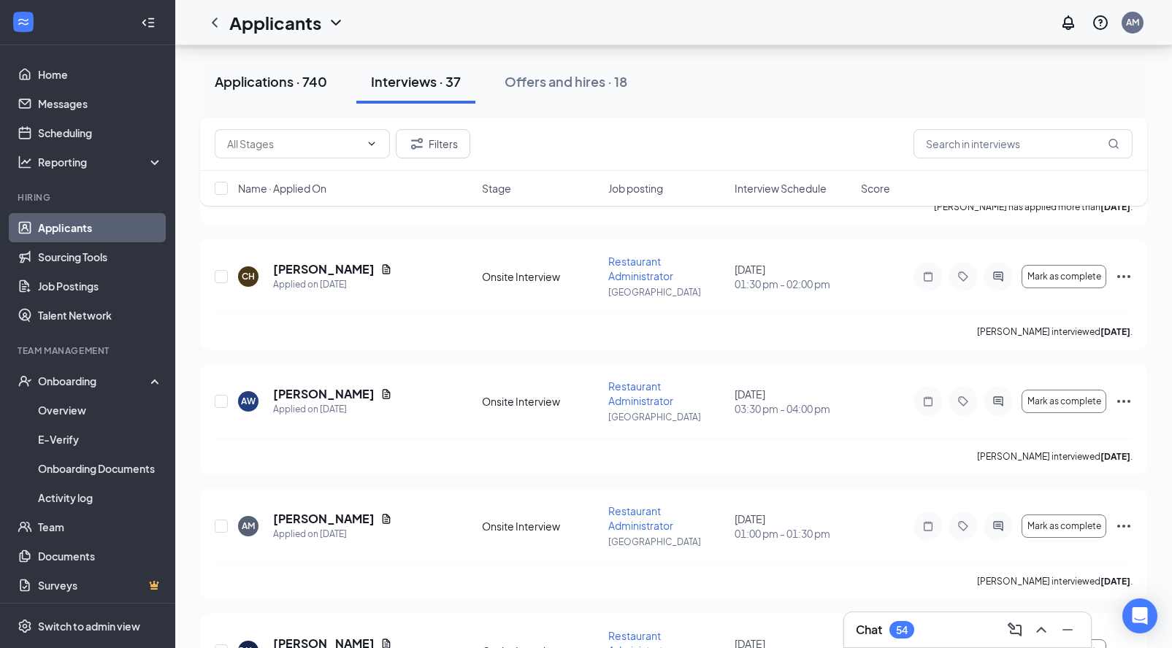
click at [294, 85] on div "Applications · 740" at bounding box center [271, 81] width 112 height 18
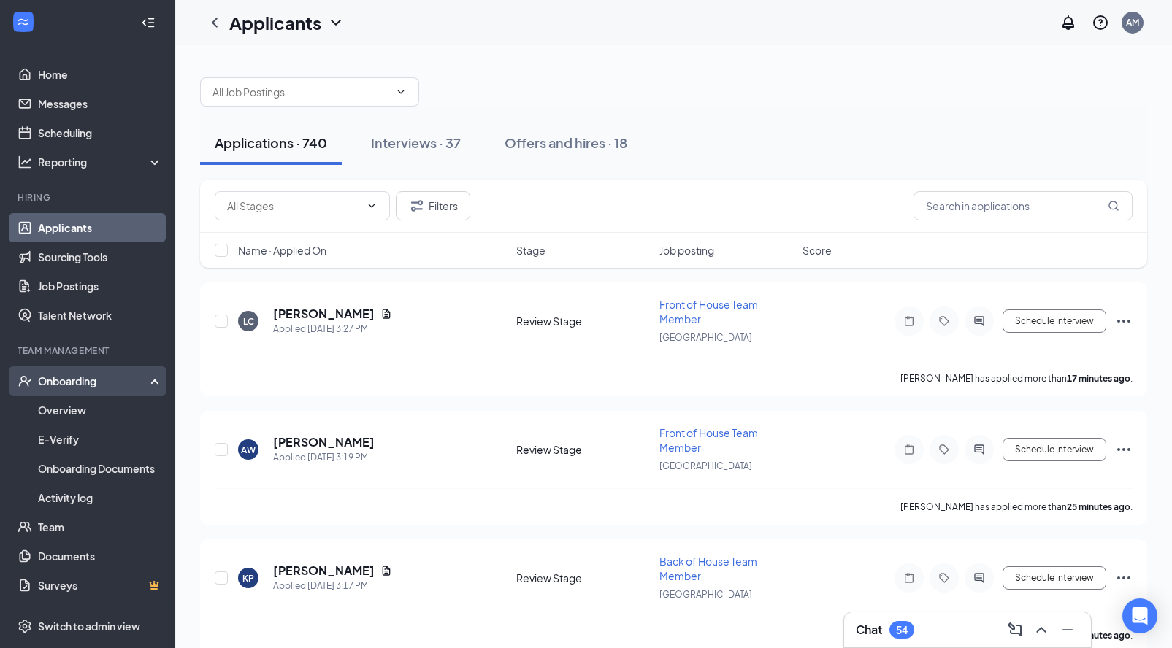
click at [100, 385] on div "Onboarding" at bounding box center [94, 381] width 112 height 15
click at [58, 390] on div "Onboarding" at bounding box center [87, 380] width 175 height 29
click at [60, 417] on link "Overview" at bounding box center [100, 410] width 125 height 29
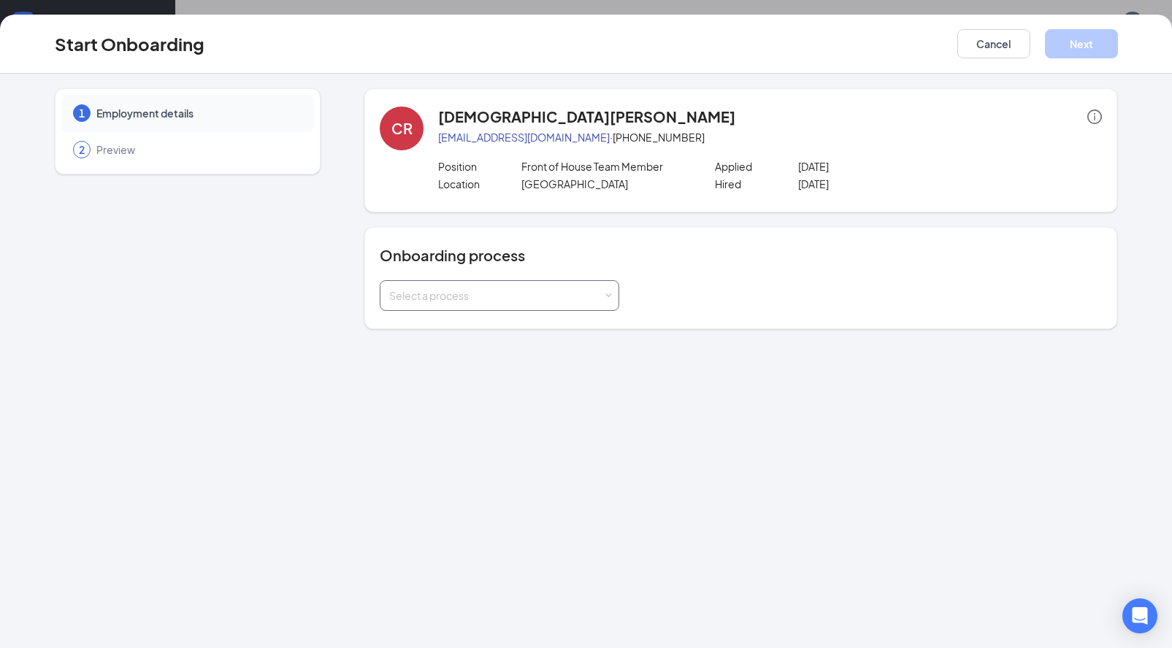
click at [407, 291] on div "Select a process" at bounding box center [496, 295] width 214 height 15
click at [971, 52] on button "Cancel" at bounding box center [993, 43] width 73 height 29
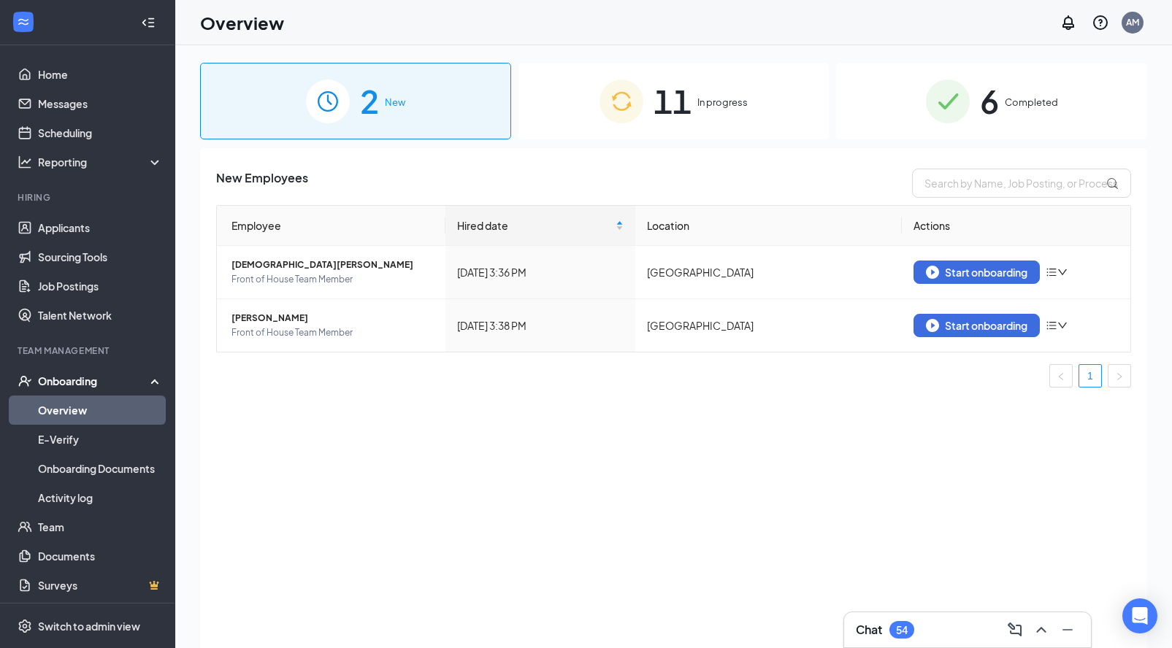
click at [697, 117] on div "11 In progress" at bounding box center [673, 101] width 311 height 77
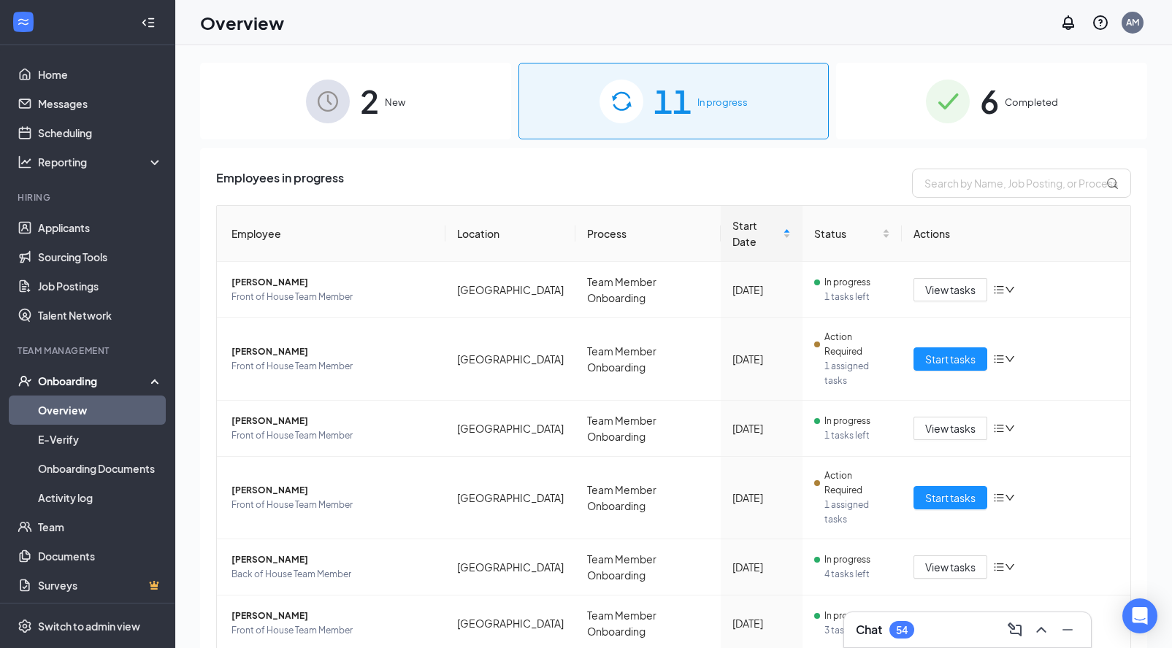
click at [404, 109] on div "2 New" at bounding box center [355, 101] width 311 height 77
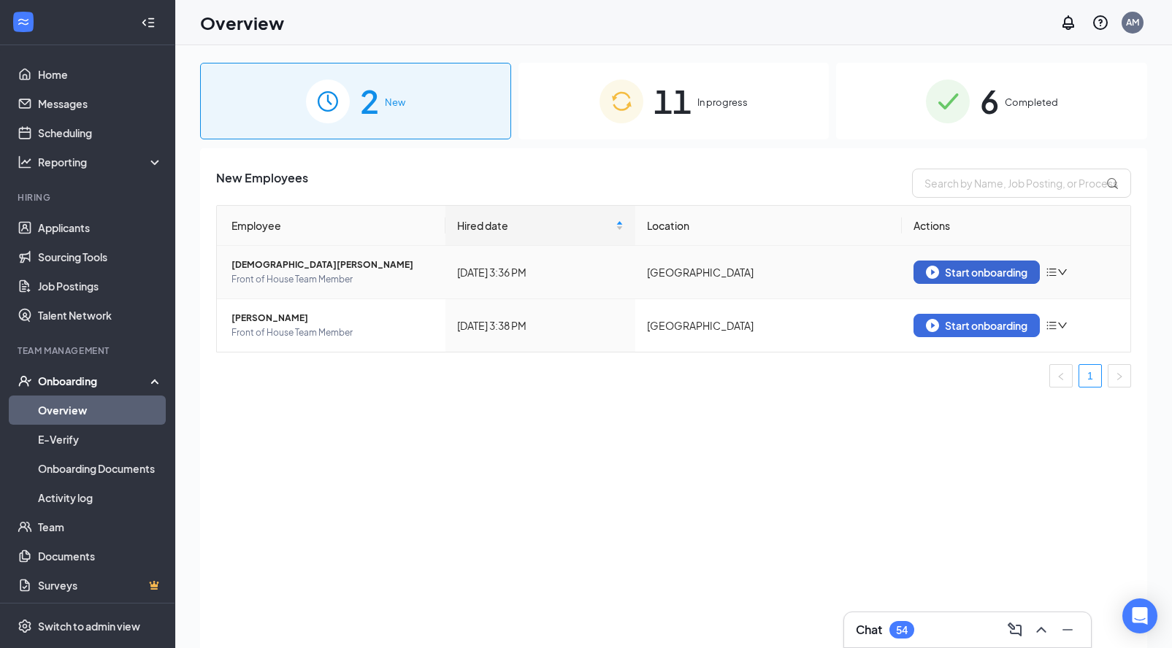
click at [996, 276] on div "Start onboarding" at bounding box center [976, 272] width 101 height 13
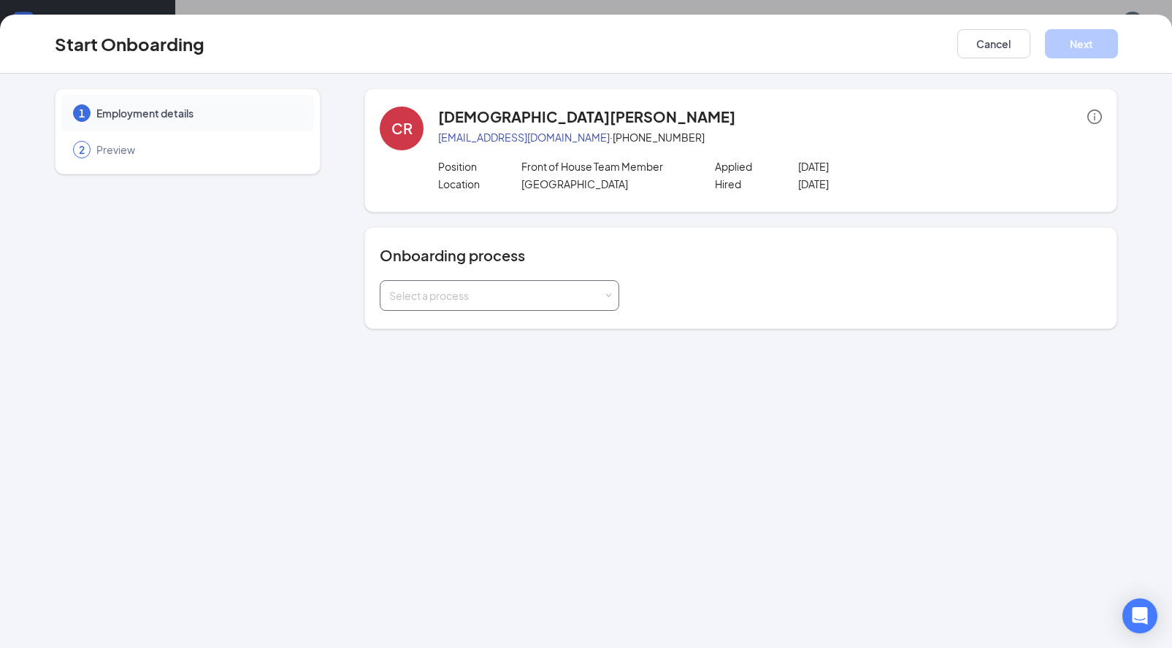
click at [485, 292] on div "Select a process" at bounding box center [496, 295] width 214 height 15
click at [989, 42] on button "Cancel" at bounding box center [993, 43] width 73 height 29
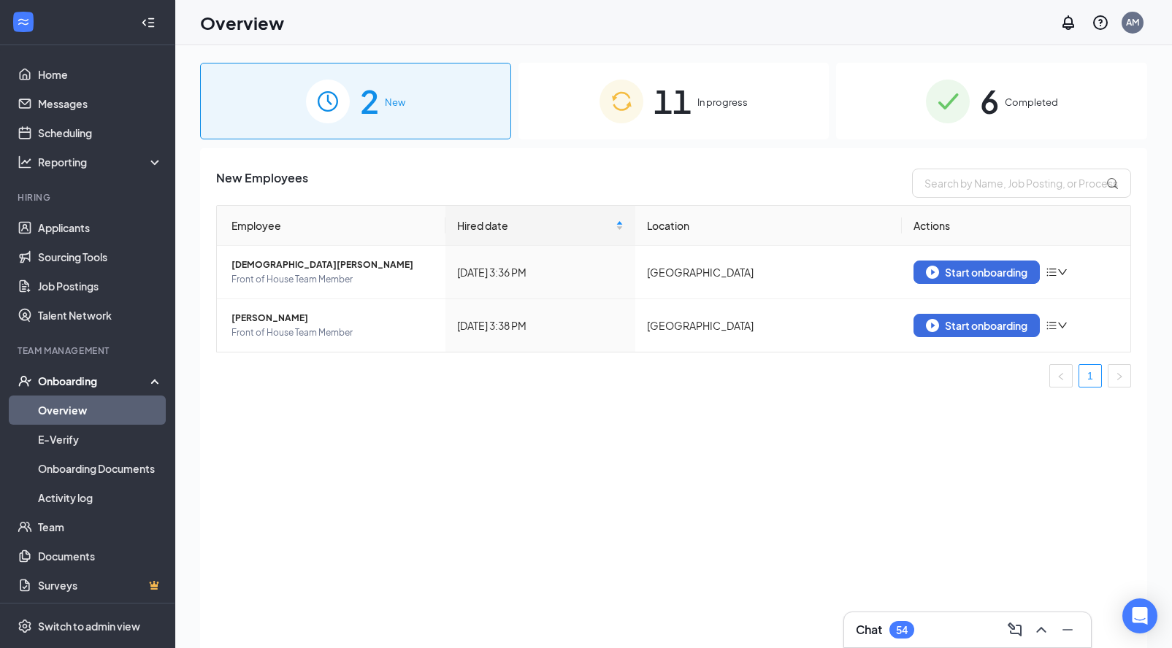
click at [672, 122] on span "11" at bounding box center [672, 101] width 38 height 50
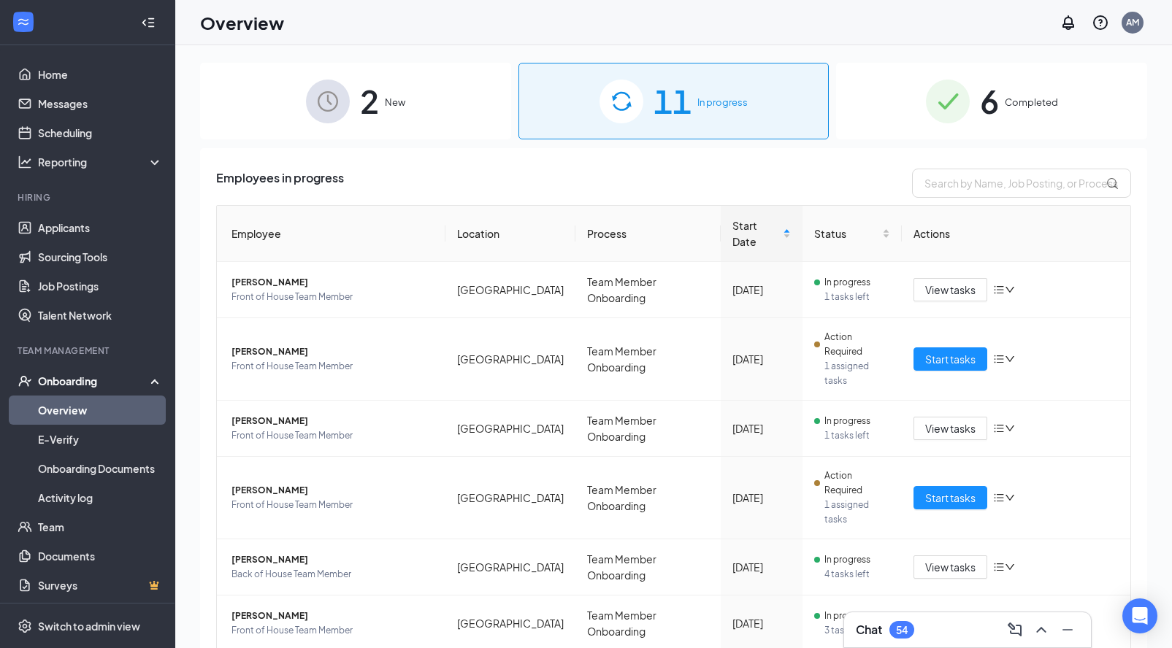
click at [380, 107] on div "2 New" at bounding box center [355, 101] width 311 height 77
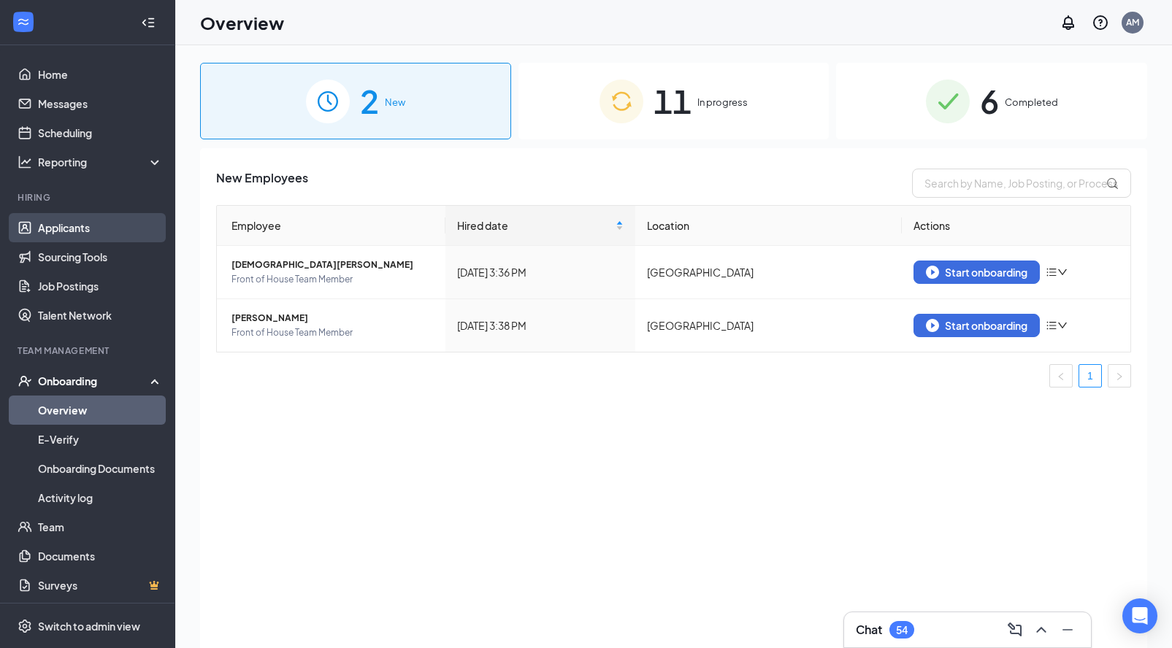
click at [72, 229] on link "Applicants" at bounding box center [100, 227] width 125 height 29
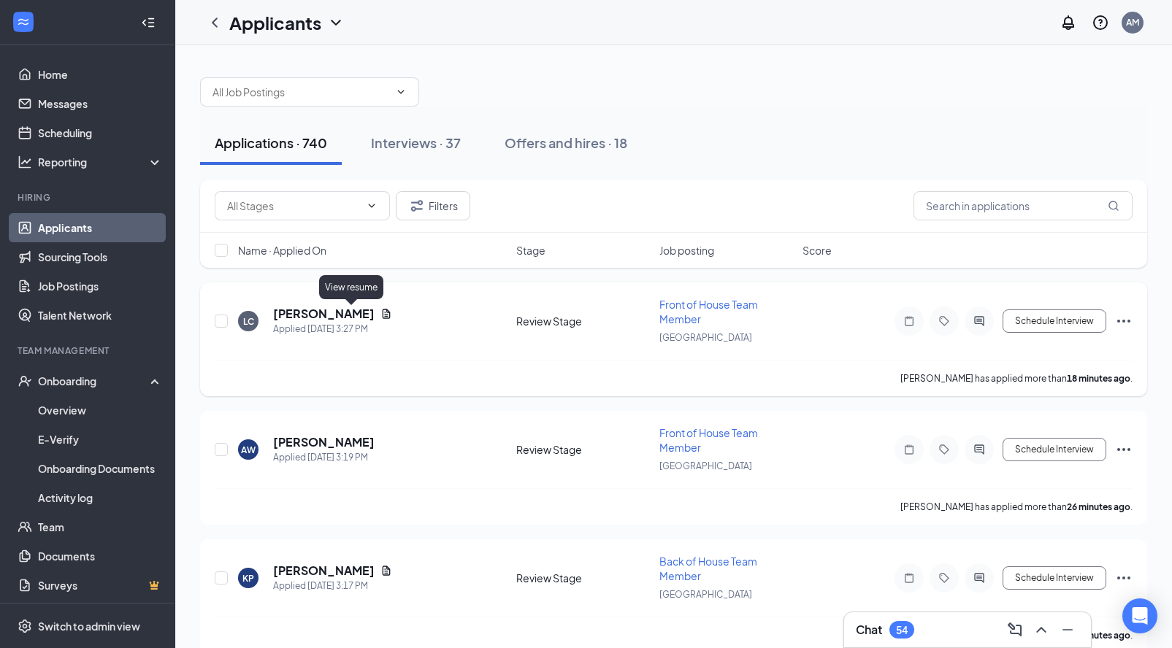
click at [383, 318] on icon "Document" at bounding box center [387, 313] width 8 height 9
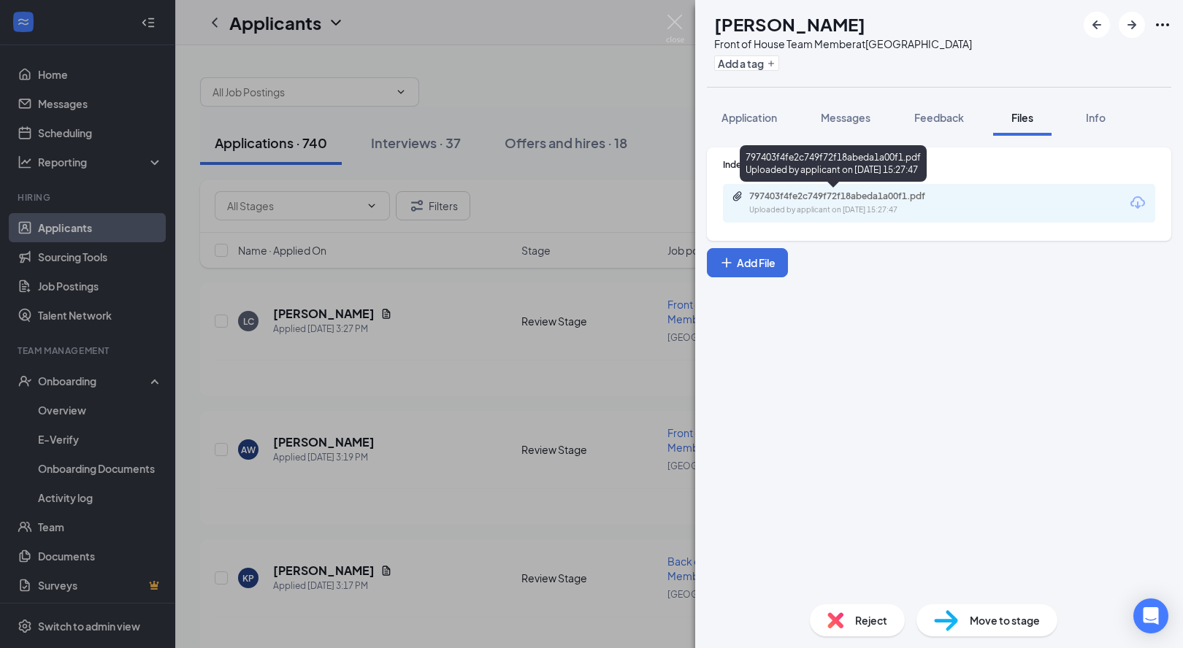
click at [828, 200] on div "797403f4fe2c749f72f18abeda1a00f1.pdf" at bounding box center [851, 197] width 204 height 12
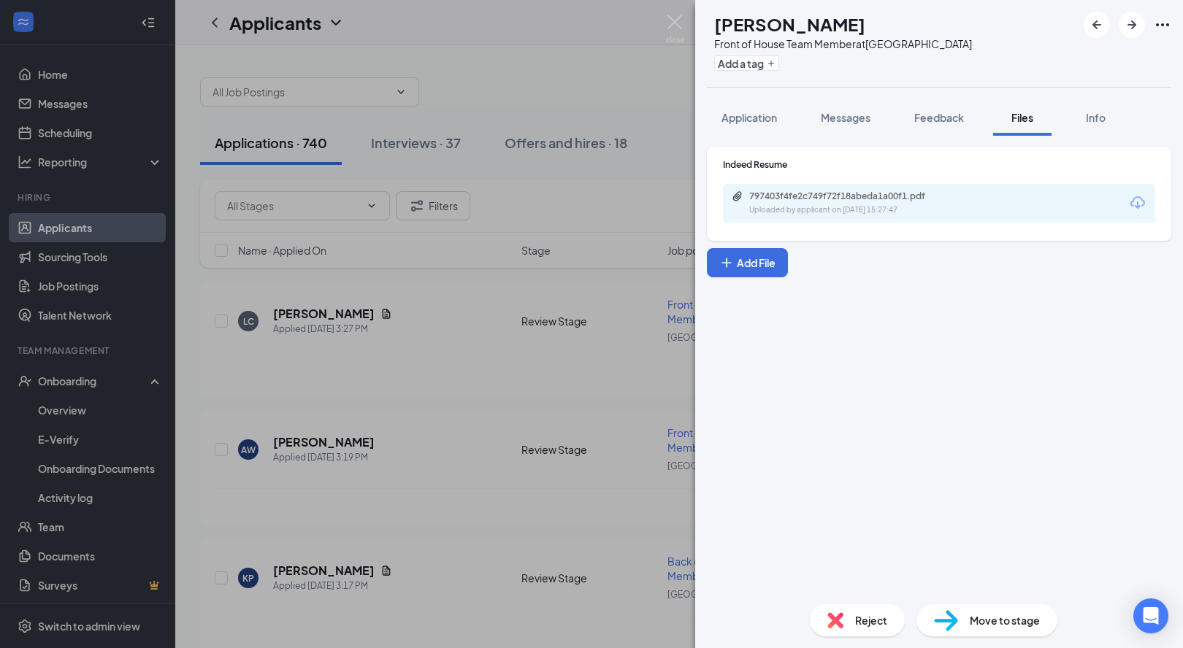
click at [464, 76] on div "LC Lillie Coffey Front of House Team Member at Glasgow Add a tag Application Me…" at bounding box center [591, 324] width 1183 height 648
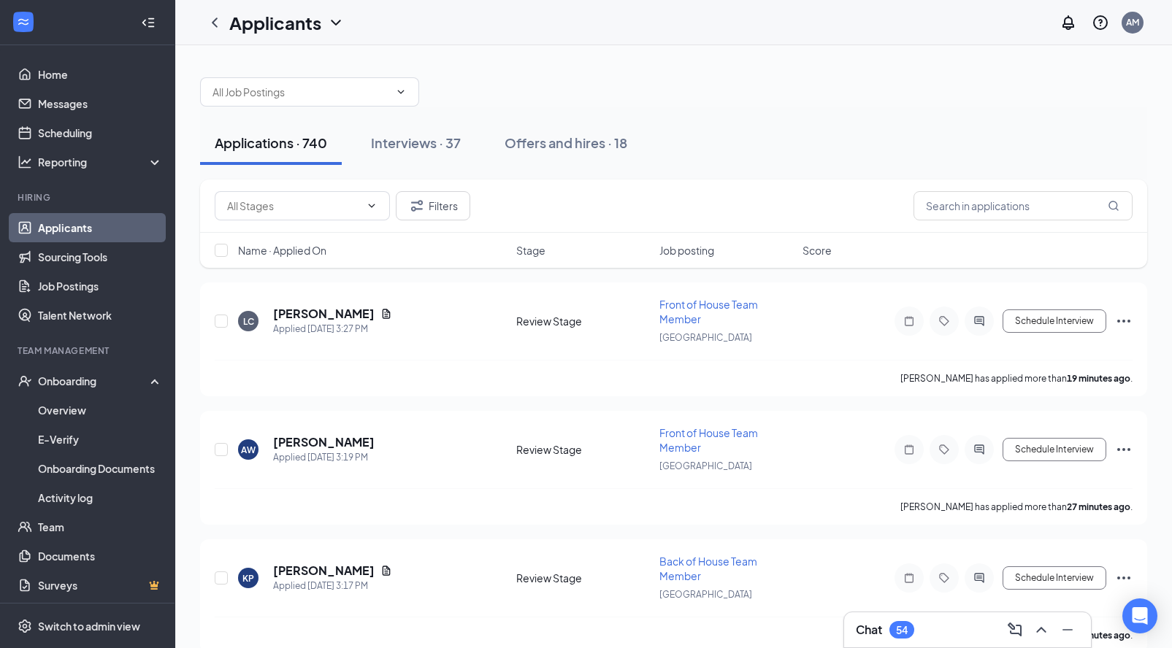
click at [679, 255] on span "Job posting" at bounding box center [686, 250] width 55 height 15
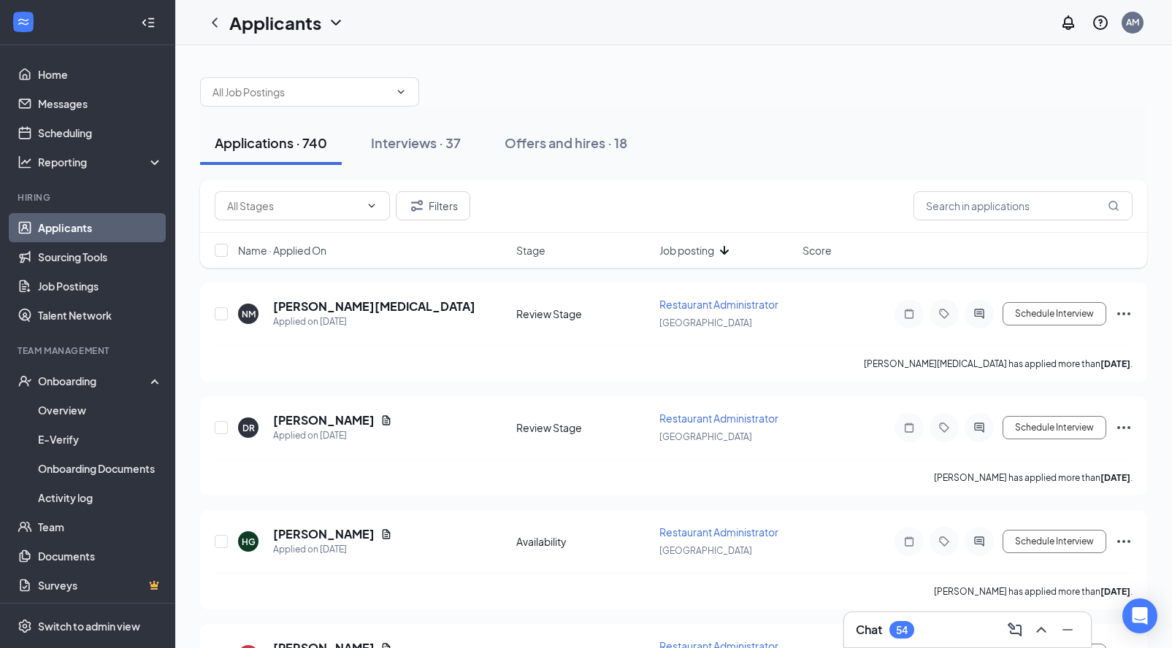
click at [679, 255] on span "Job posting" at bounding box center [686, 250] width 55 height 15
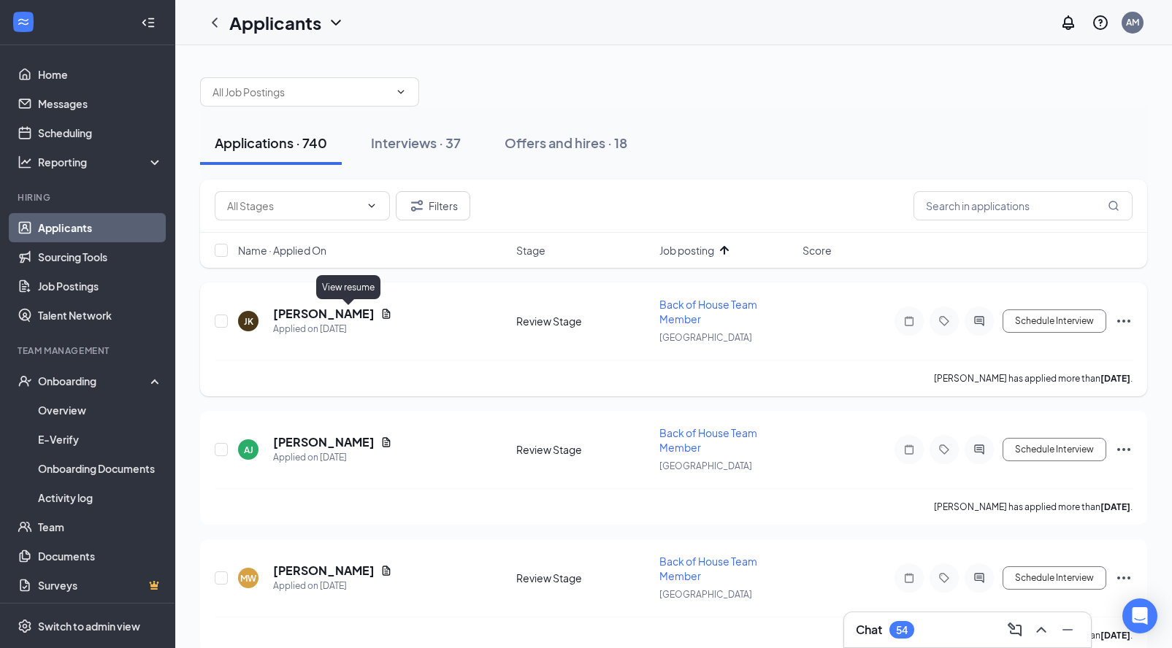
click at [383, 315] on icon "Document" at bounding box center [387, 313] width 8 height 9
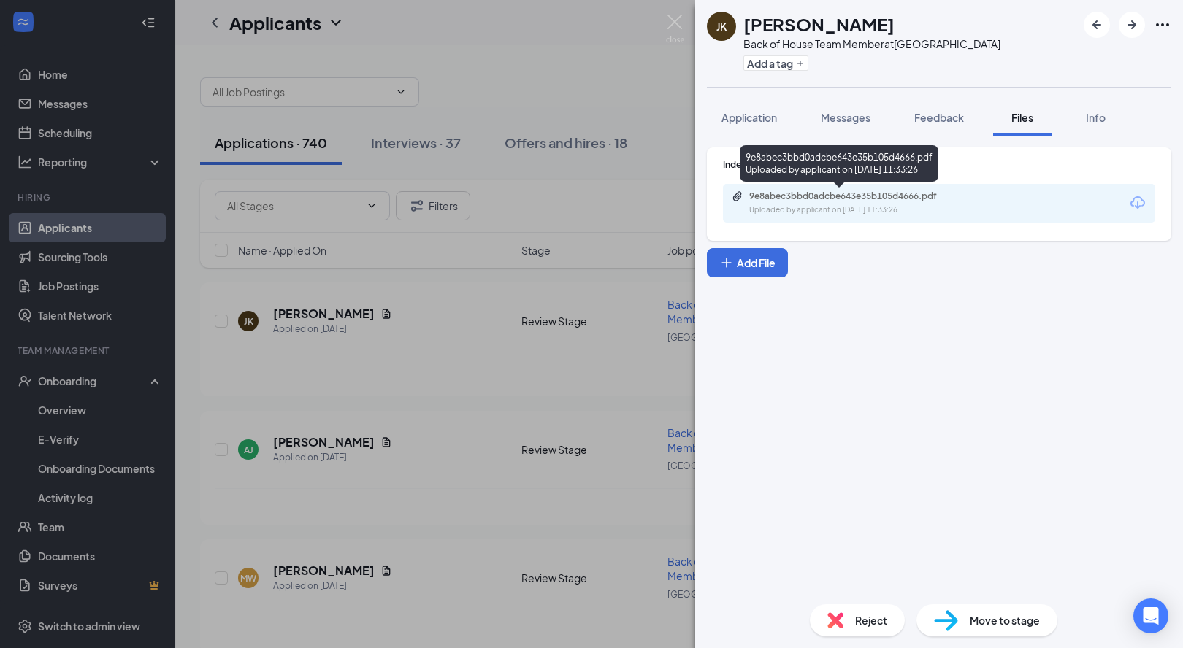
click at [848, 197] on div "9e8abec3bbd0adcbe643e35b105d4666.pdf" at bounding box center [851, 197] width 204 height 12
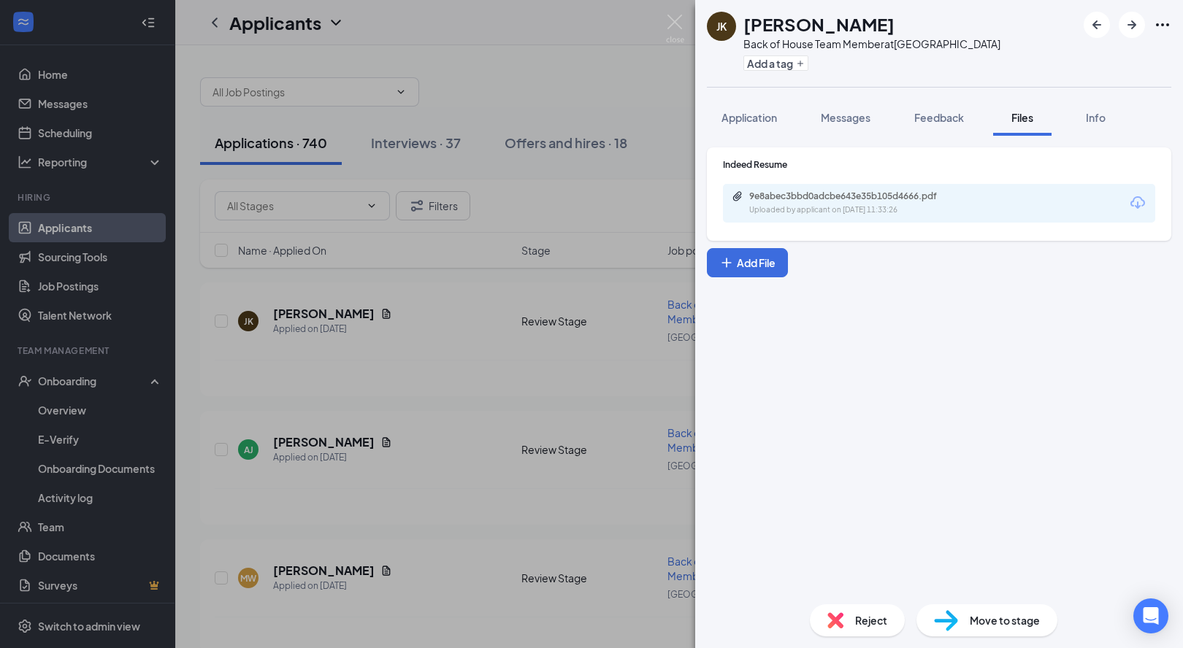
click at [983, 628] on span "Move to stage" at bounding box center [1004, 620] width 70 height 16
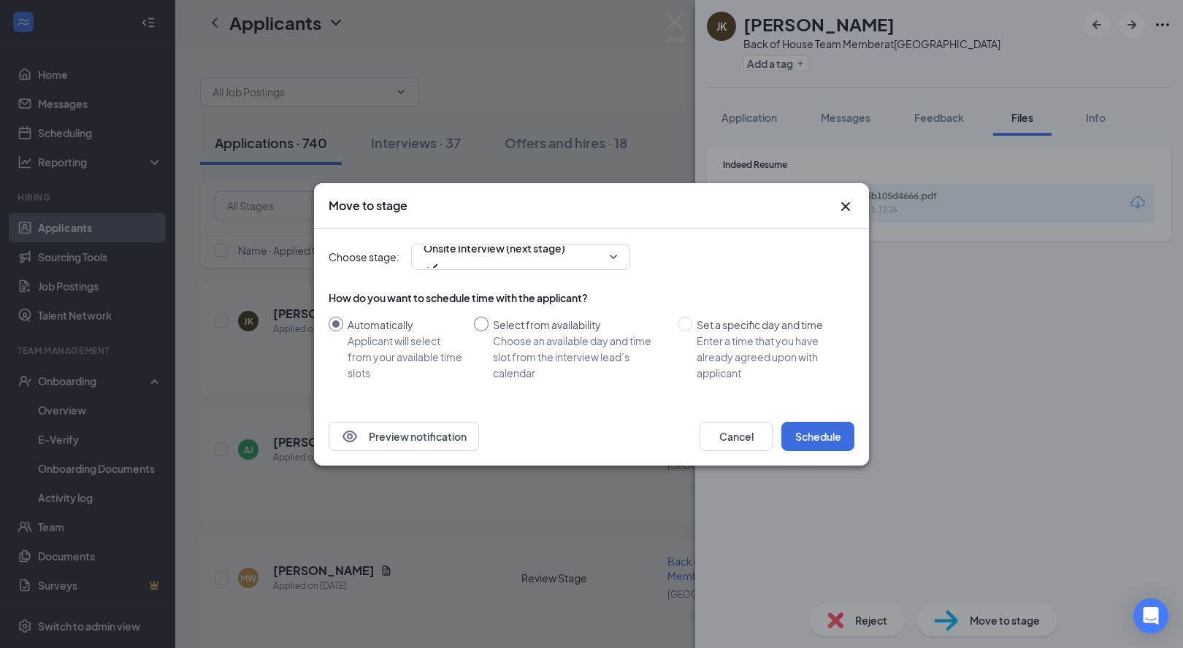
click at [489, 326] on span "Select from availability Choose an available day and time slot from the intervi…" at bounding box center [579, 349] width 183 height 64
click at [488, 326] on input "Select from availability Choose an available day and time slot from the intervi…" at bounding box center [481, 324] width 15 height 15
radio input "true"
radio input "false"
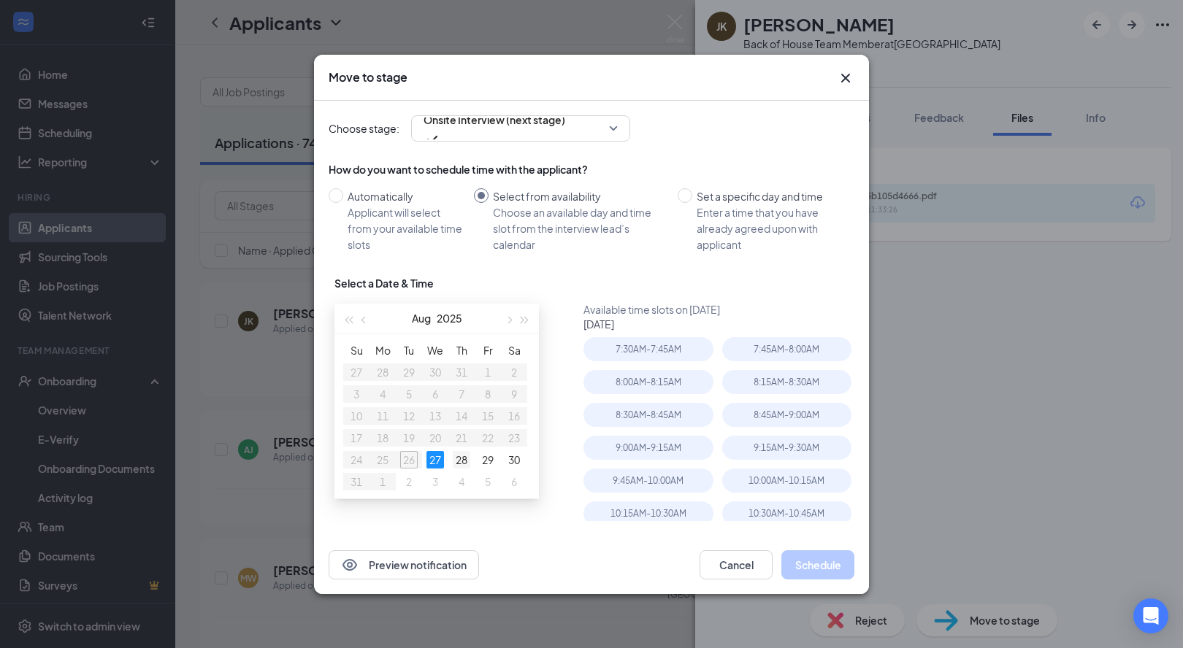
type input "[DATE]"
click at [465, 465] on div "28" at bounding box center [462, 460] width 18 height 18
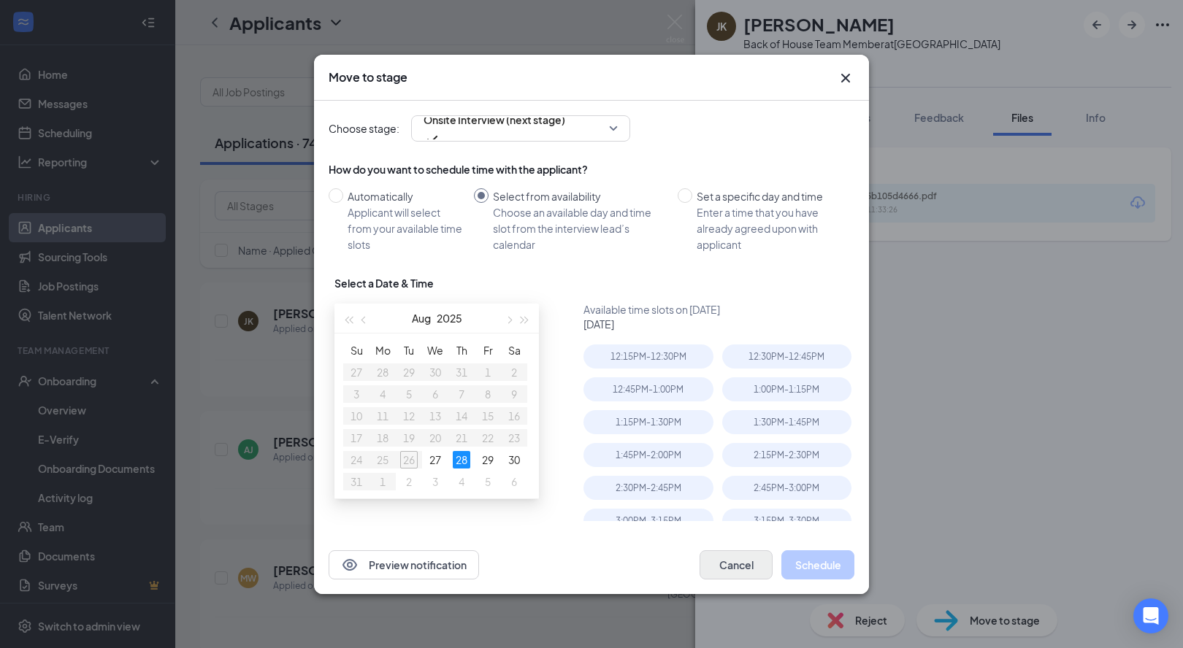
click at [728, 569] on button "Cancel" at bounding box center [735, 564] width 73 height 29
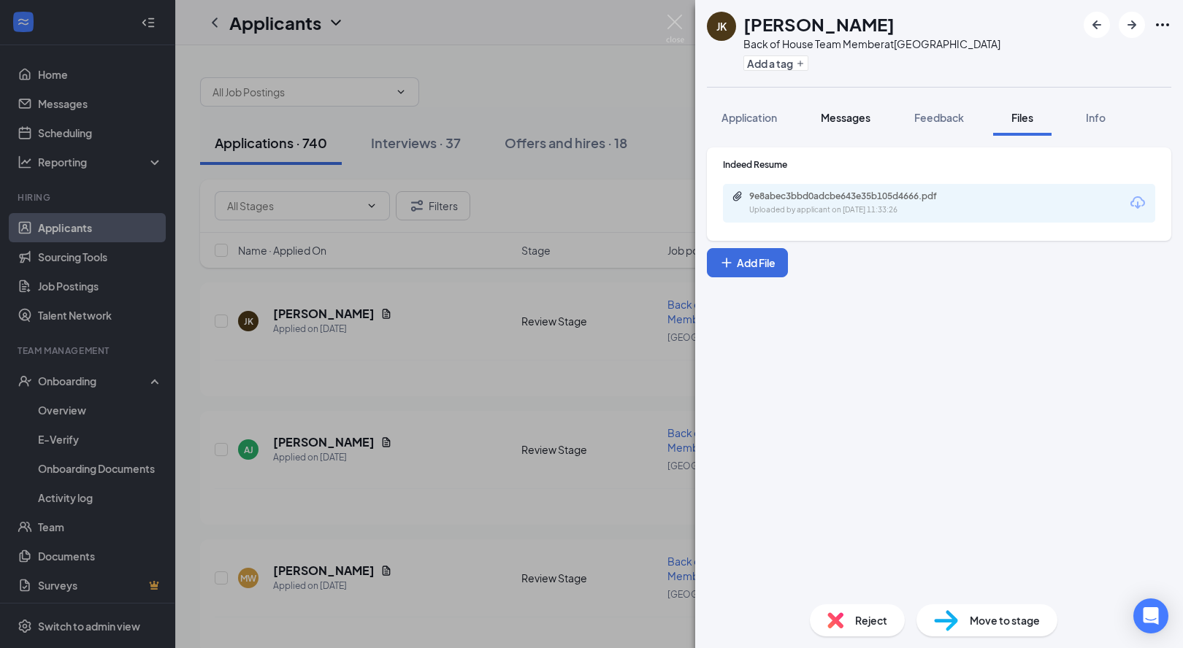
click at [847, 113] on span "Messages" at bounding box center [846, 117] width 50 height 13
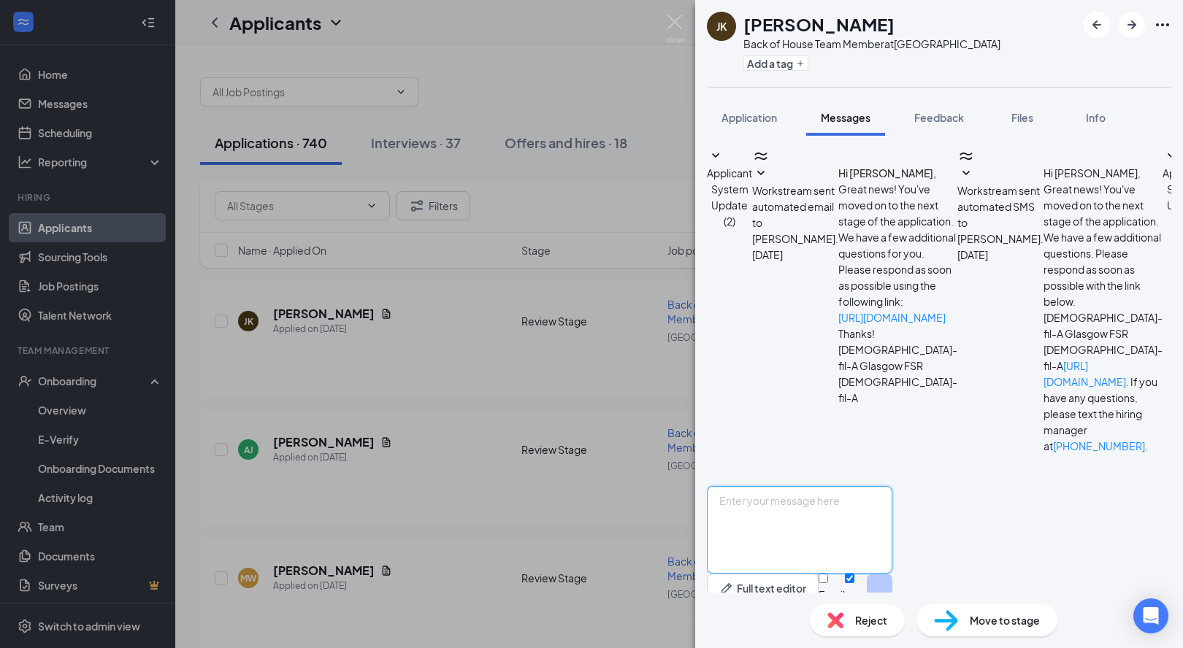
click at [823, 510] on textarea at bounding box center [799, 530] width 185 height 88
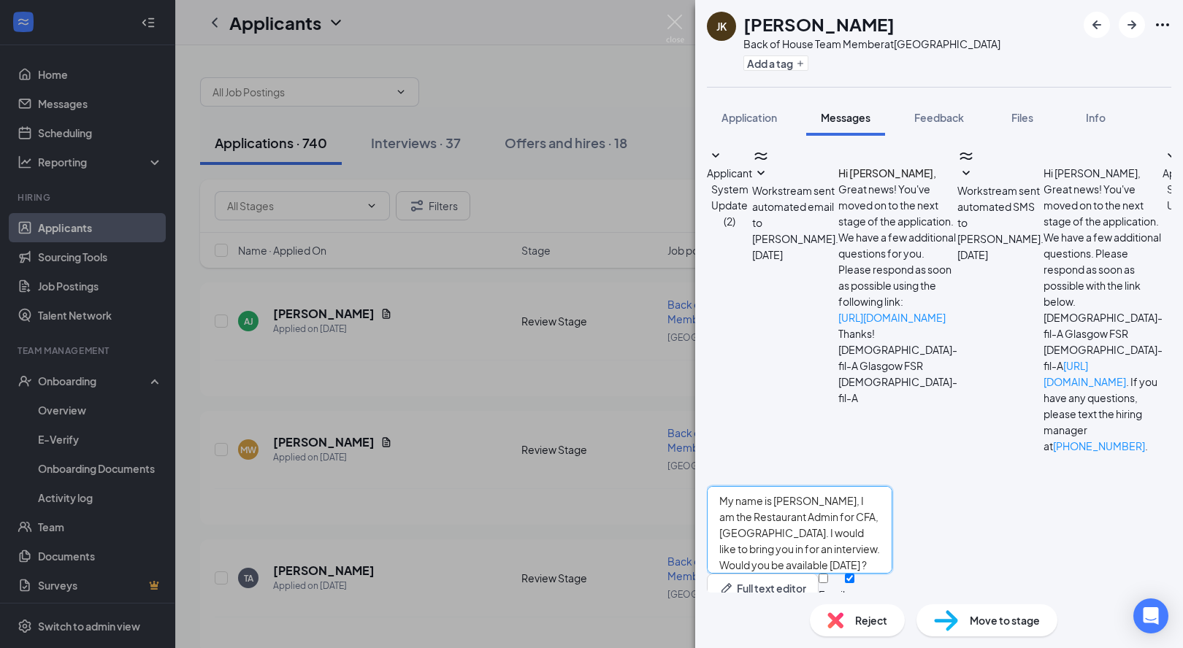
scroll to position [48, 0]
type textarea "Hello, James: My name is Amy Morris, I am the Restaurant Admin for CFA, Glasgow…"
click at [892, 574] on button "Send" at bounding box center [880, 599] width 26 height 50
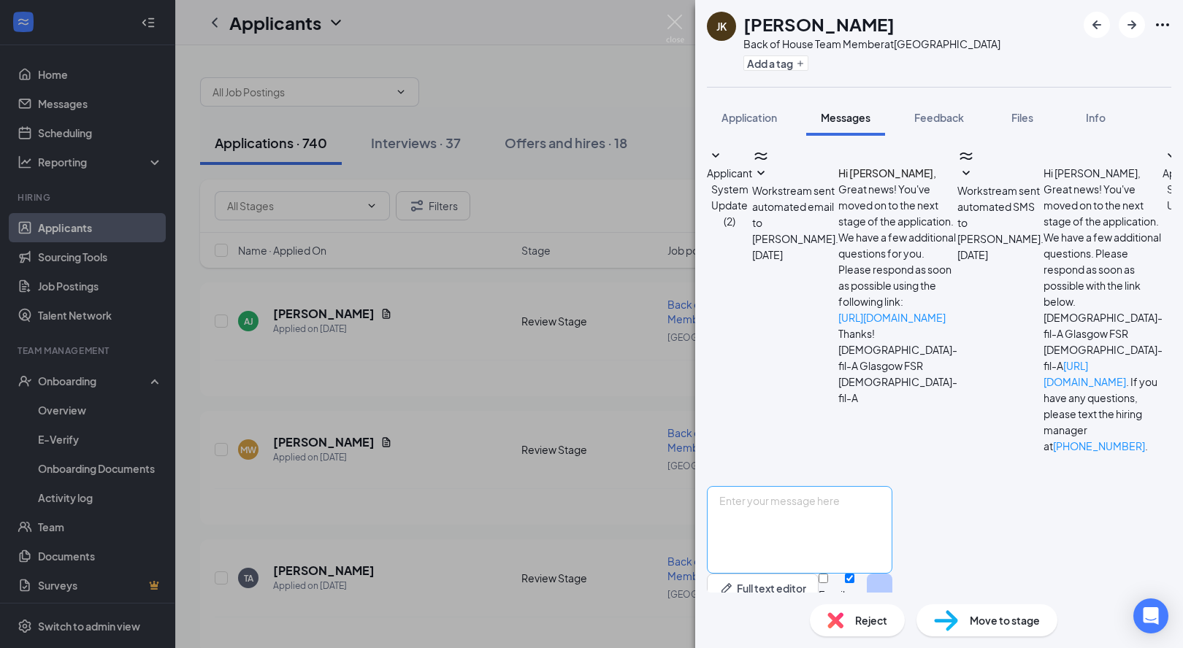
scroll to position [271, 0]
drag, startPoint x: 803, startPoint y: 283, endPoint x: 902, endPoint y: 421, distance: 169.6
copy span "Hello, James: My name is Amy Morris, I am the Restaurant Admin for CFA, Glasgow…"
click at [643, 85] on div "JK James Kent Back of House Team Member at Glasgow Add a tag Application Messag…" at bounding box center [591, 324] width 1183 height 648
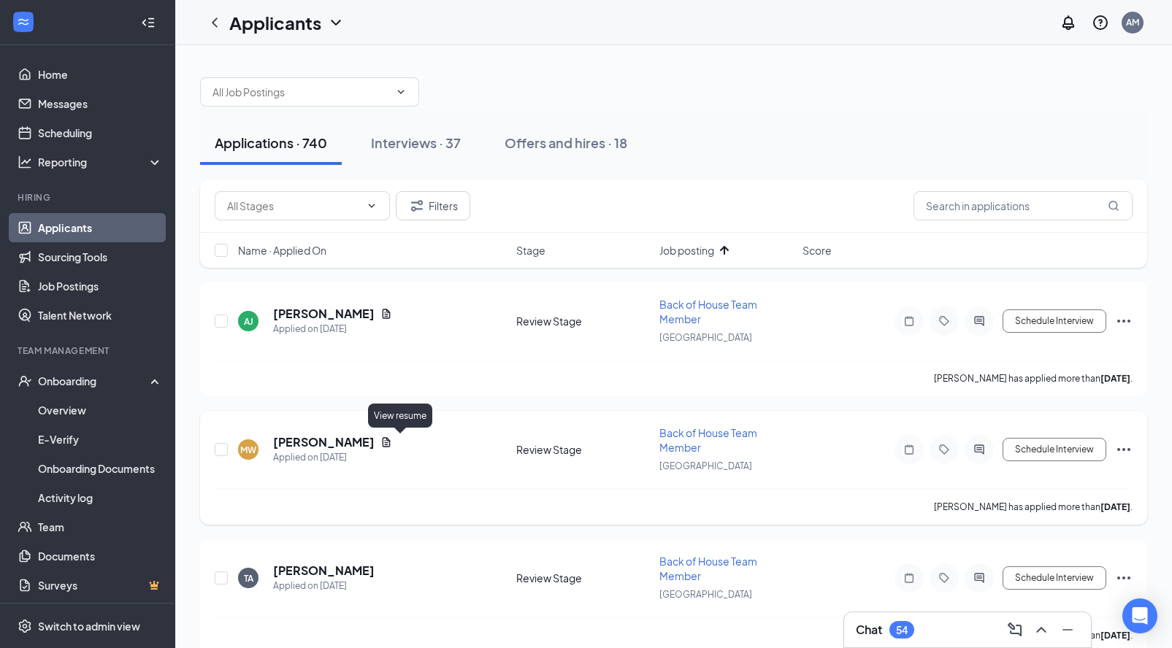
click at [391, 444] on icon "Document" at bounding box center [387, 441] width 8 height 9
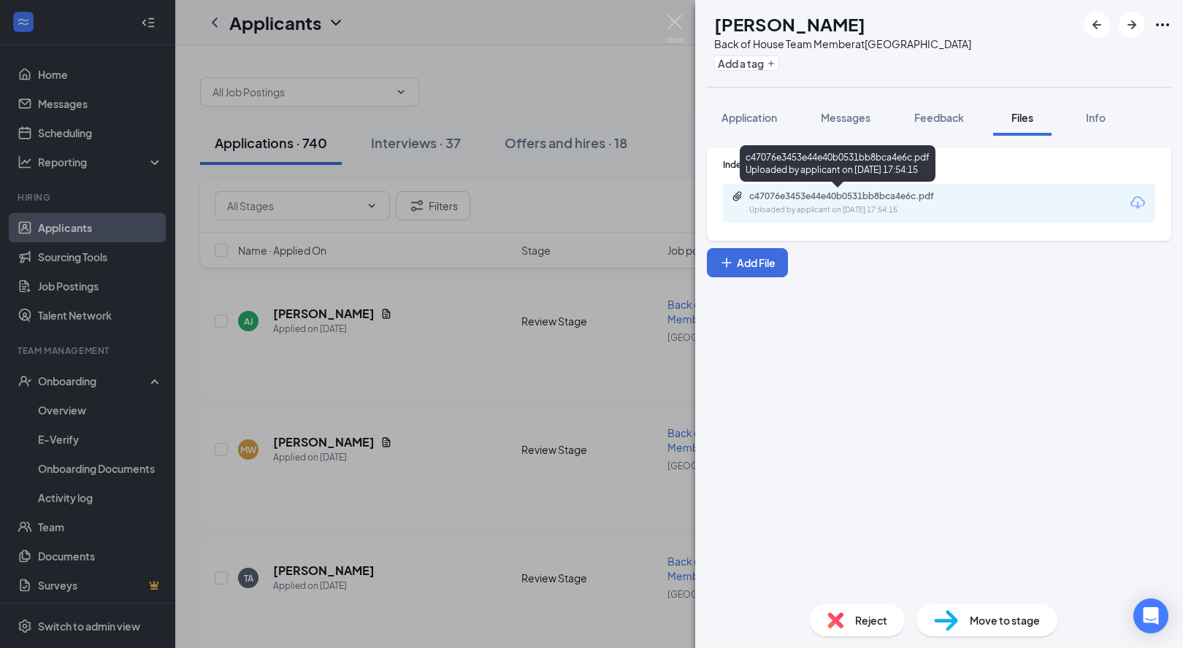
click at [793, 188] on div "c47076e3453e44e40b0531bb8bca4e6c.pdf Uploaded by applicant on Aug 20, 2025 at 1…" at bounding box center [939, 203] width 432 height 39
click at [793, 191] on div "c47076e3453e44e40b0531bb8bca4e6c.pdf" at bounding box center [851, 197] width 204 height 12
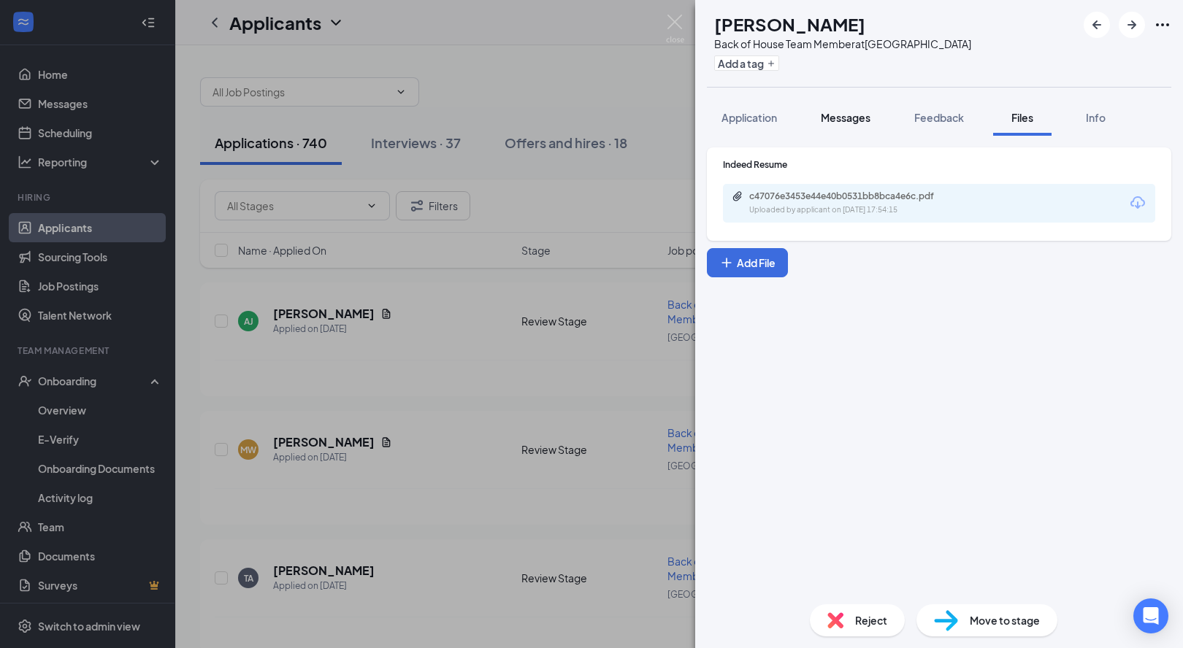
click at [853, 119] on span "Messages" at bounding box center [846, 117] width 50 height 13
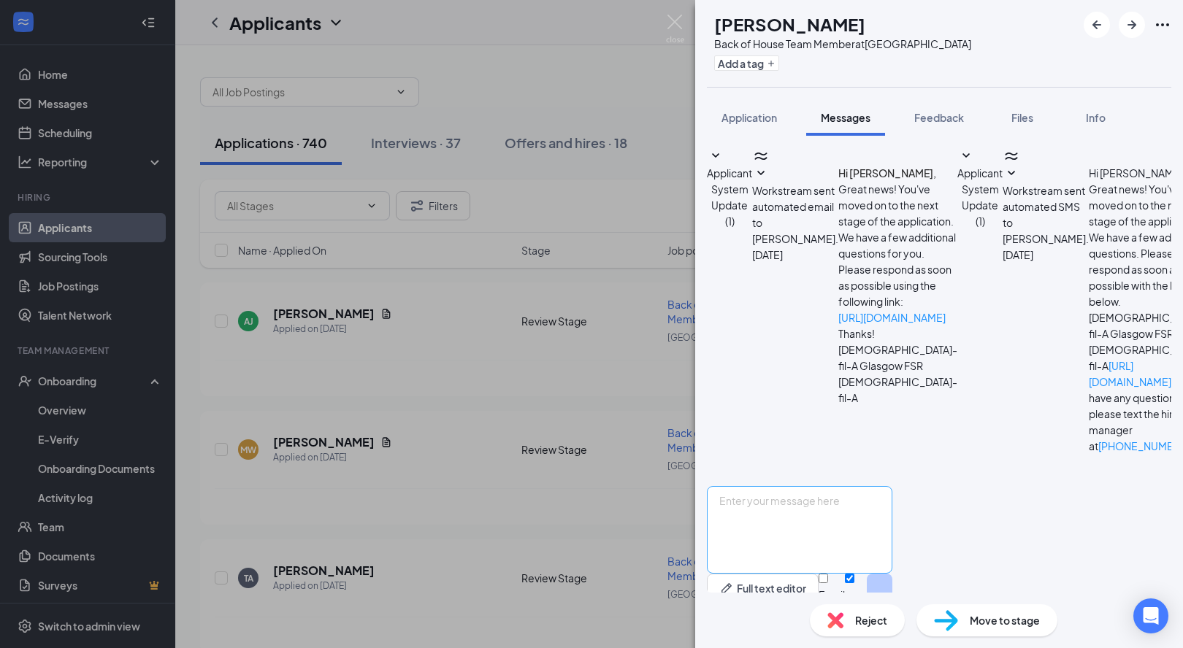
scroll to position [106, 0]
click at [842, 494] on textarea at bounding box center [799, 530] width 185 height 88
paste textarea "Hello, James: My name is Amy Morris, I am the Restaurant Admin for CFA, Glasgow…"
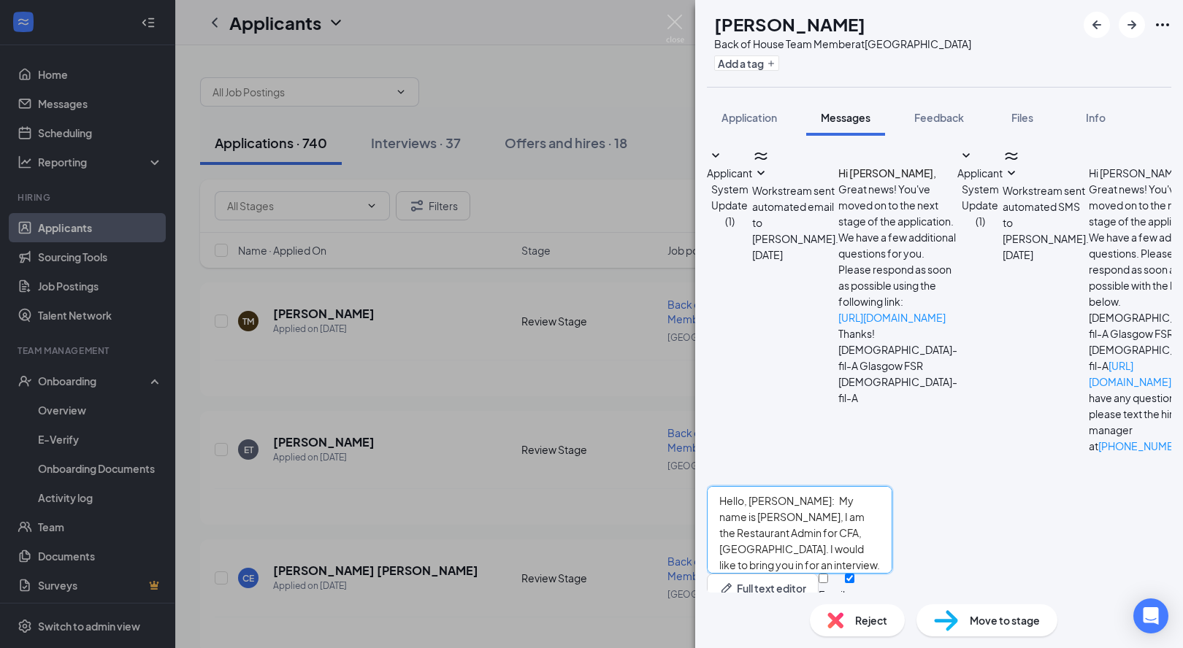
click at [814, 486] on textarea "Hello, James: My name is Amy Morris, I am the Restaurant Admin for CFA, Glasgow…" at bounding box center [799, 530] width 185 height 88
drag, startPoint x: 815, startPoint y: 477, endPoint x: 729, endPoint y: 475, distance: 86.9
click at [729, 486] on div "Hello, James: My name is Amy Morris, I am the Restaurant Admin for CFA, Glasgow…" at bounding box center [799, 555] width 185 height 138
click at [892, 512] on textarea "Hello: My name is Amy Morris, I am the Restaurant Admin for CFA, Glasgow. I wou…" at bounding box center [799, 530] width 185 height 88
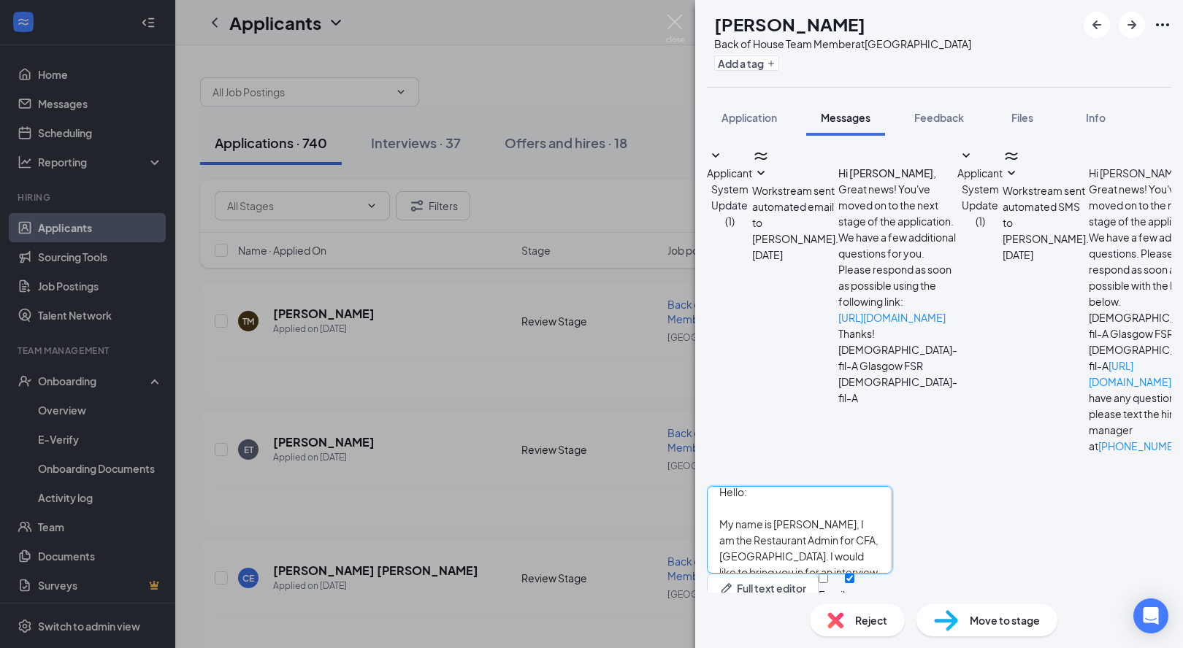
scroll to position [16, 0]
click at [892, 537] on textarea "Hello: My name is Amy Morris, I am the Restaurant Admin for CFA, Glasgow. I wou…" at bounding box center [799, 530] width 185 height 88
drag, startPoint x: 852, startPoint y: 535, endPoint x: 718, endPoint y: 435, distance: 166.9
click at [718, 435] on div "Applicant System Update (1) Workstream sent automated email to Matthew Whitehea…" at bounding box center [939, 385] width 464 height 477
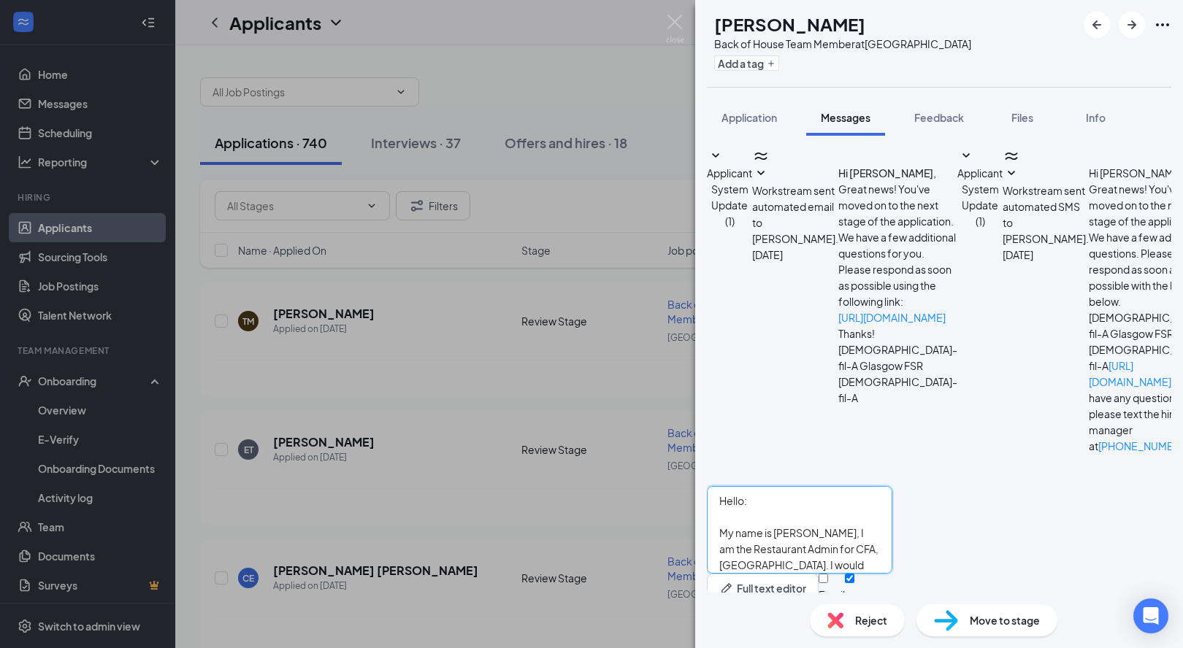
click at [796, 488] on textarea "Hello: My name is Amy Morris, I am the Restaurant Admin for CFA, Glasgow. I wou…" at bounding box center [799, 530] width 185 height 88
type textarea "Hello: My name is Amy Morris, I am the Restaurant Admin for CFA, Glasgow. I wou…"
click at [892, 574] on button "Send" at bounding box center [880, 599] width 26 height 50
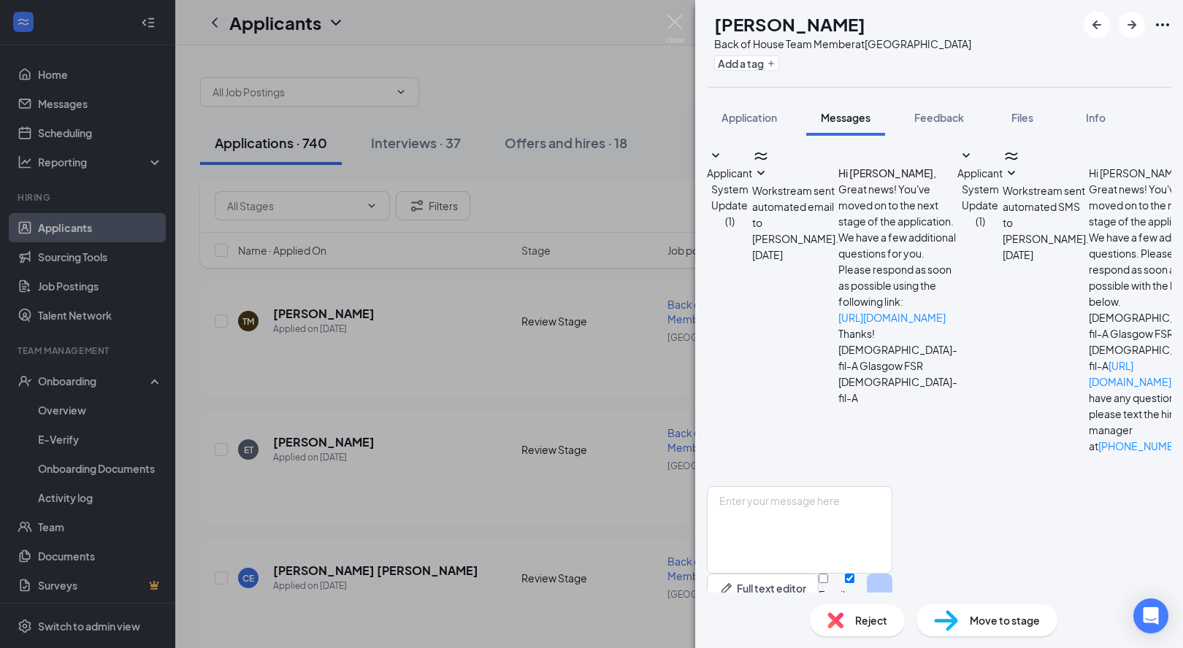
click at [443, 266] on div "MW Matthew Whitehead Back of House Team Member at Glasgow Add a tag Application…" at bounding box center [591, 324] width 1183 height 648
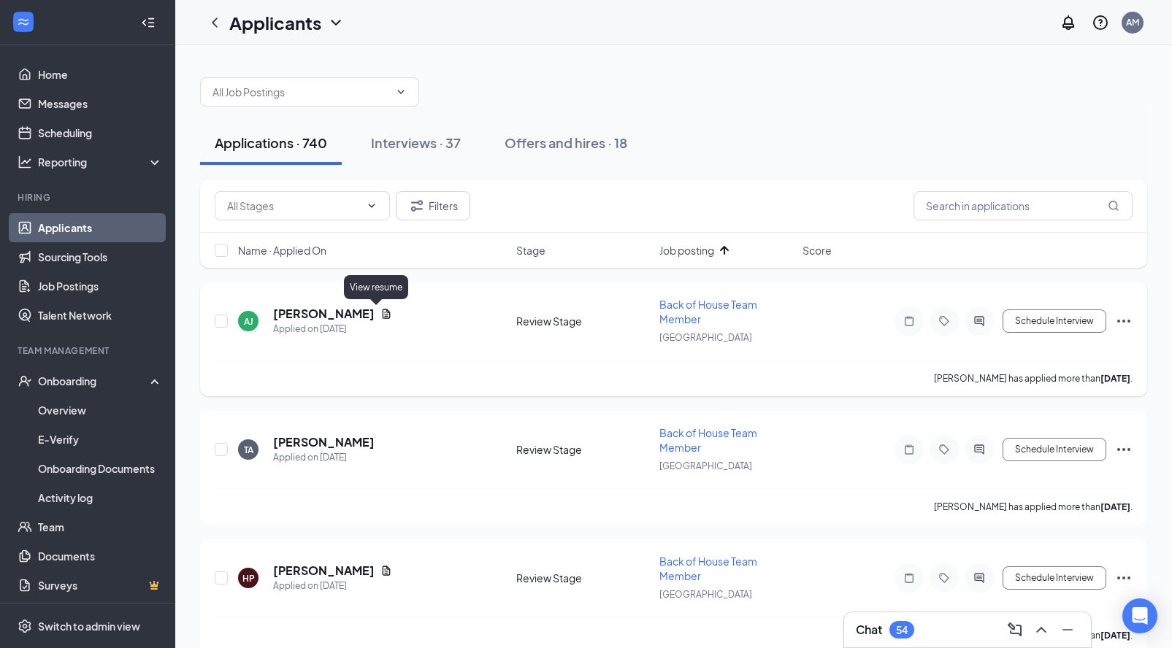
click at [383, 317] on icon "Document" at bounding box center [387, 313] width 8 height 9
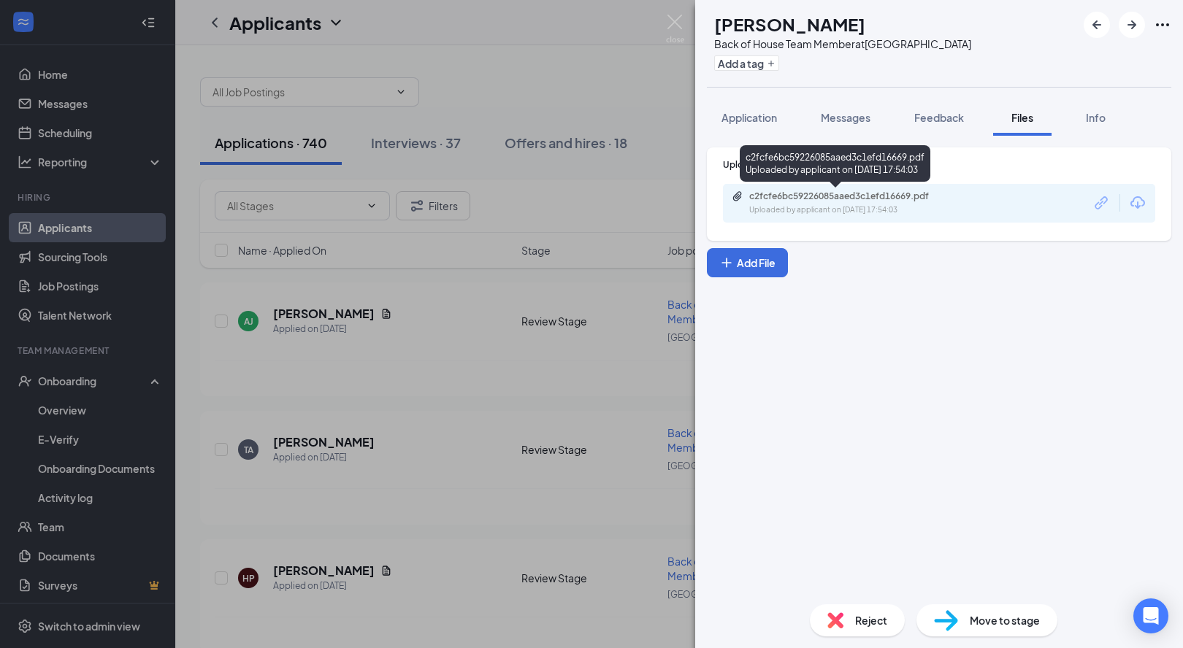
click at [810, 206] on div "Uploaded by applicant on Aug 20, 2025 at 17:54:03" at bounding box center [858, 210] width 219 height 12
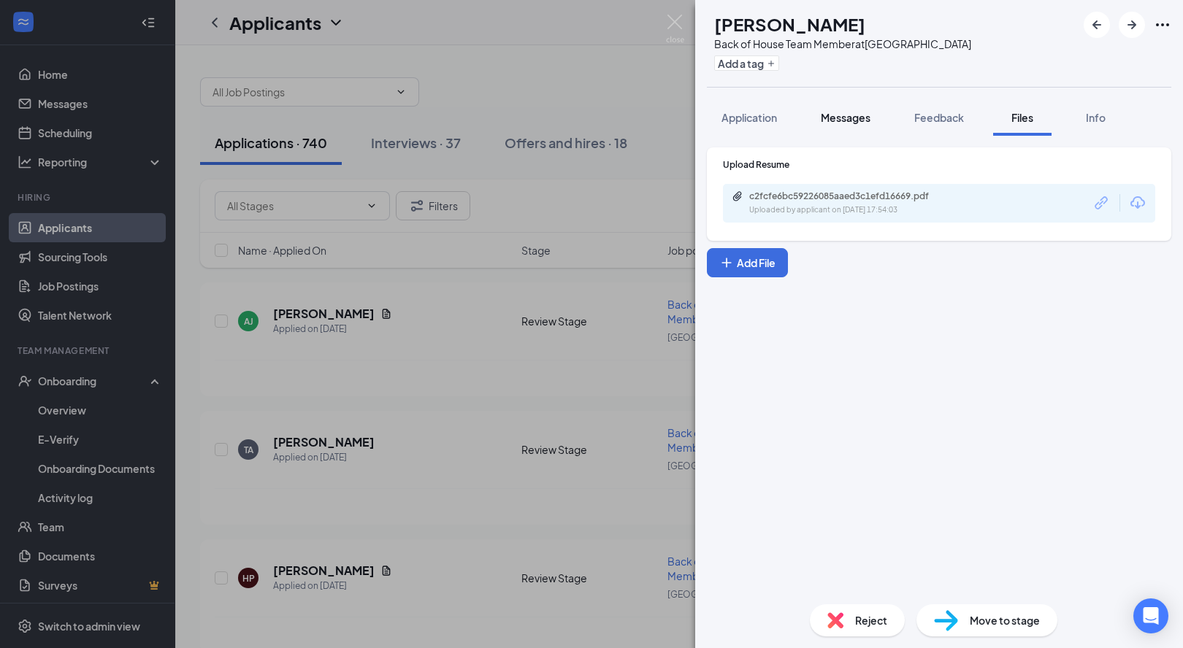
click at [835, 124] on div "Messages" at bounding box center [846, 117] width 50 height 15
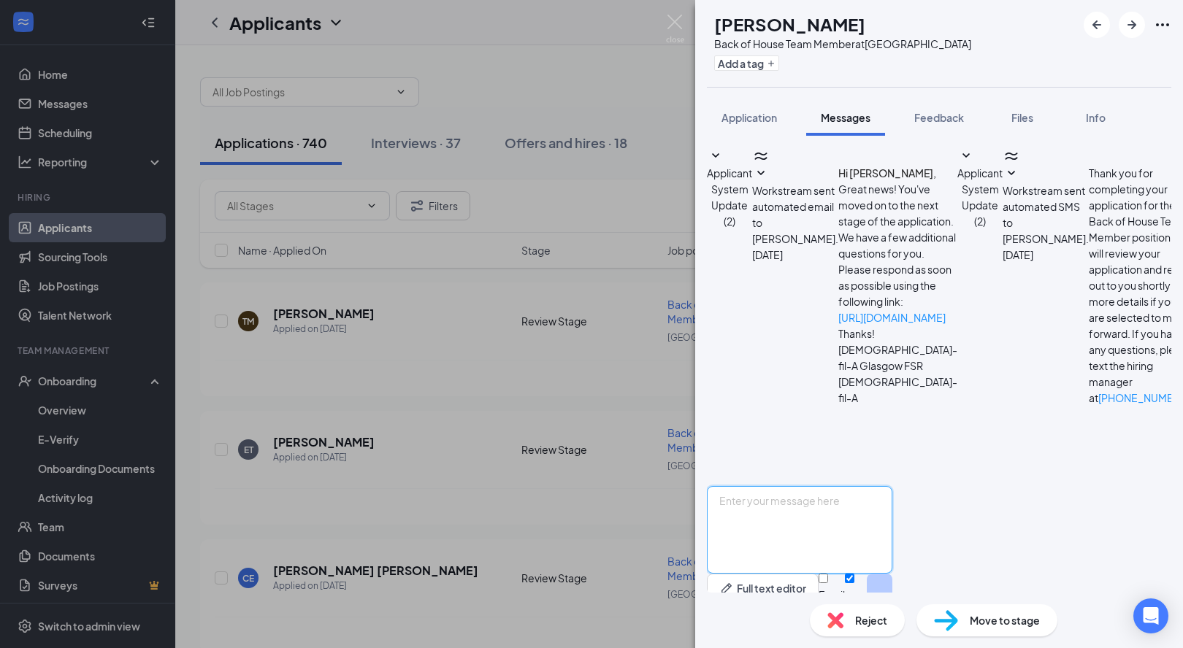
click at [818, 486] on textarea at bounding box center [799, 530] width 185 height 88
paste textarea "Hello: My name is Amy Morris, I am the Restaurant Admin for CFA, Glasgow. I wou…"
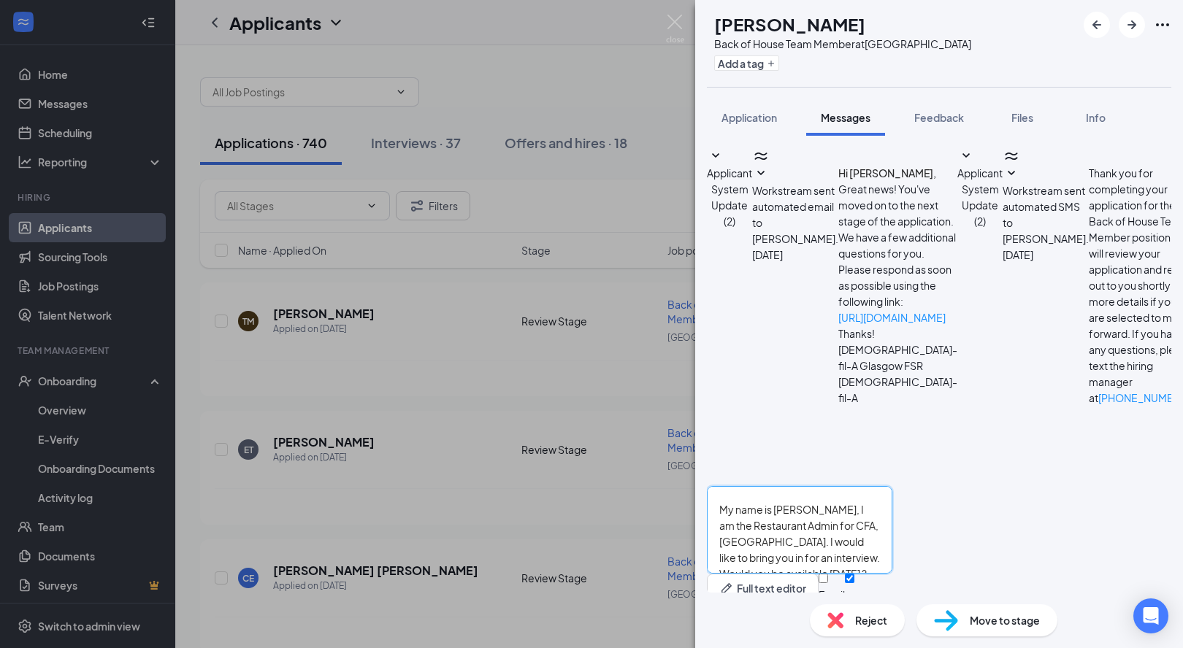
scroll to position [41, 0]
type textarea "Hello: My name is Amy Morris, I am the Restaurant Admin for CFA, Glasgow. I wou…"
click at [892, 574] on button "Send" at bounding box center [880, 599] width 26 height 50
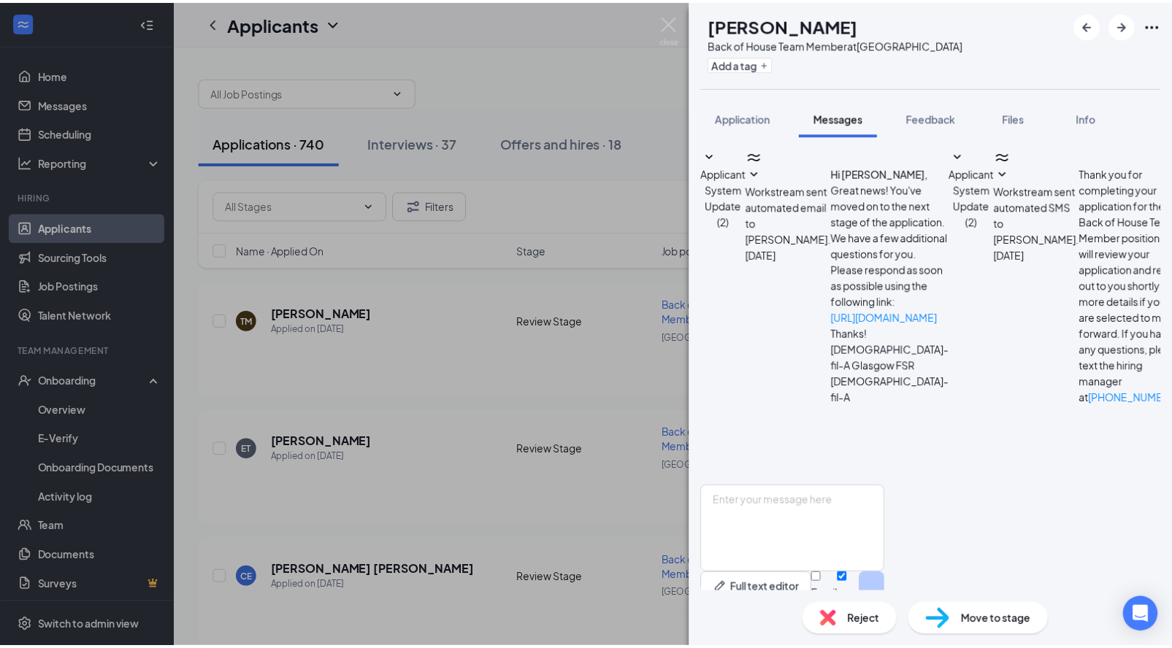
scroll to position [201, 0]
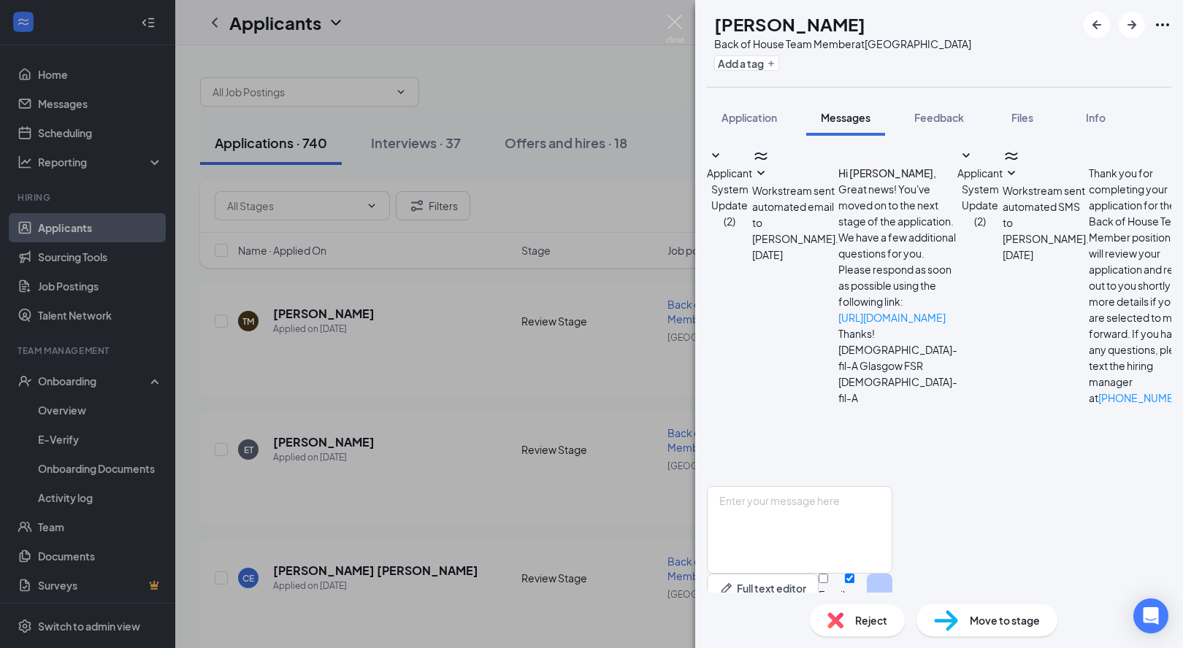
click at [424, 107] on div "AJ Albanie Johnson Back of House Team Member at Glasgow Add a tag Application M…" at bounding box center [591, 324] width 1183 height 648
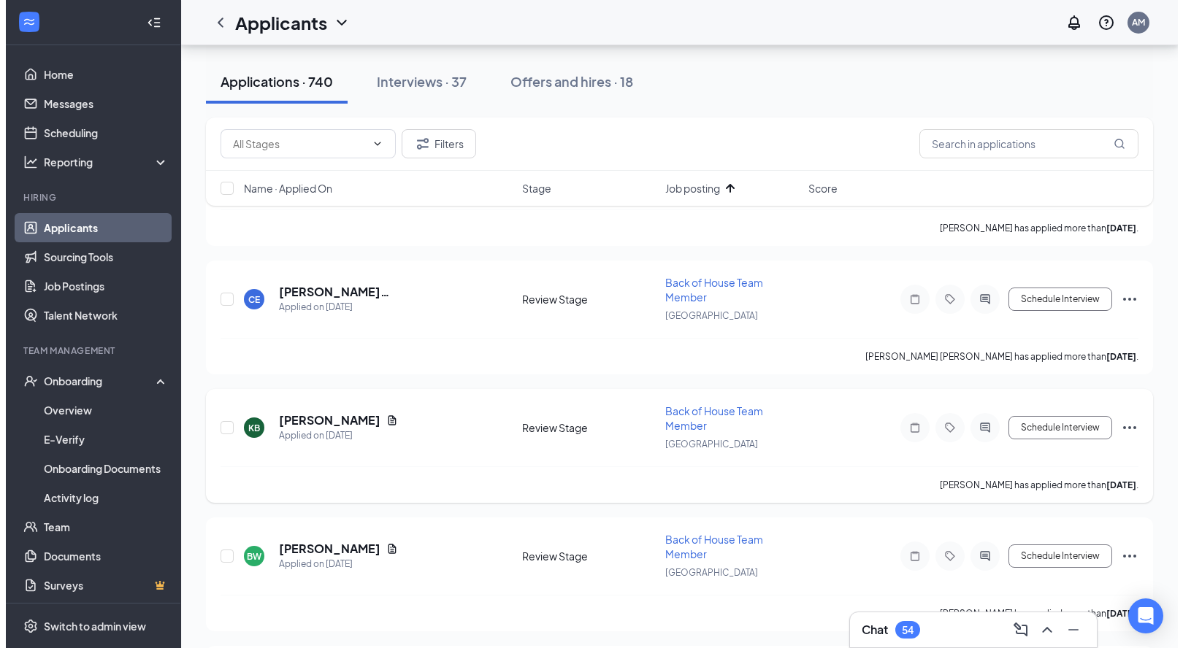
scroll to position [399, 0]
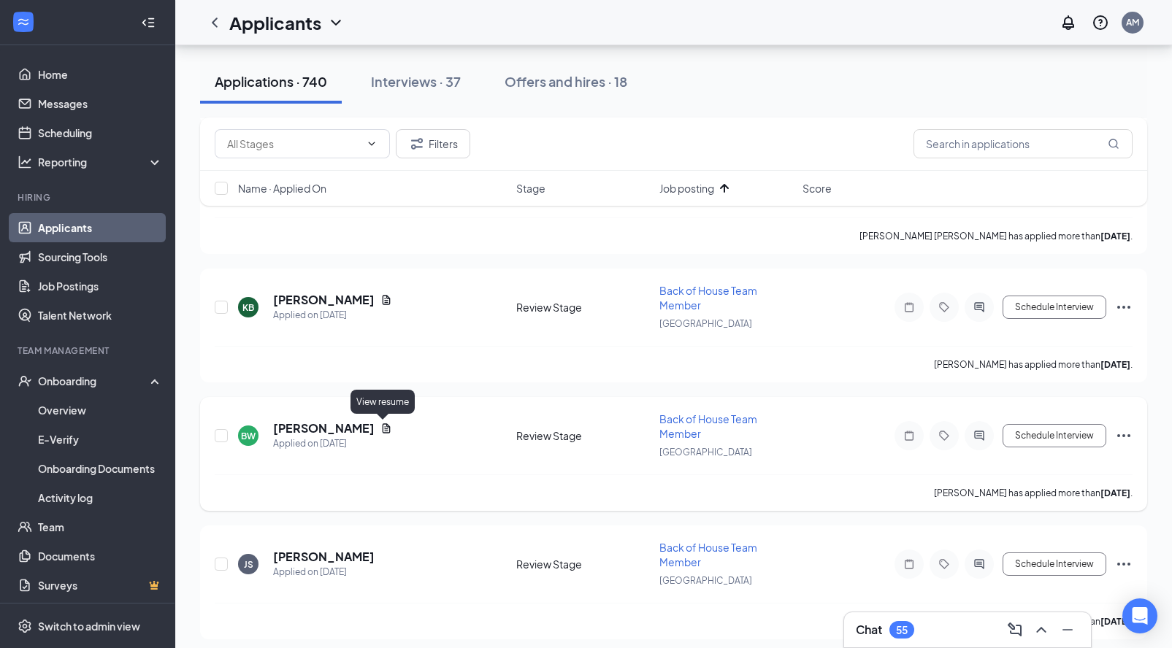
click at [381, 426] on icon "Document" at bounding box center [386, 429] width 12 height 12
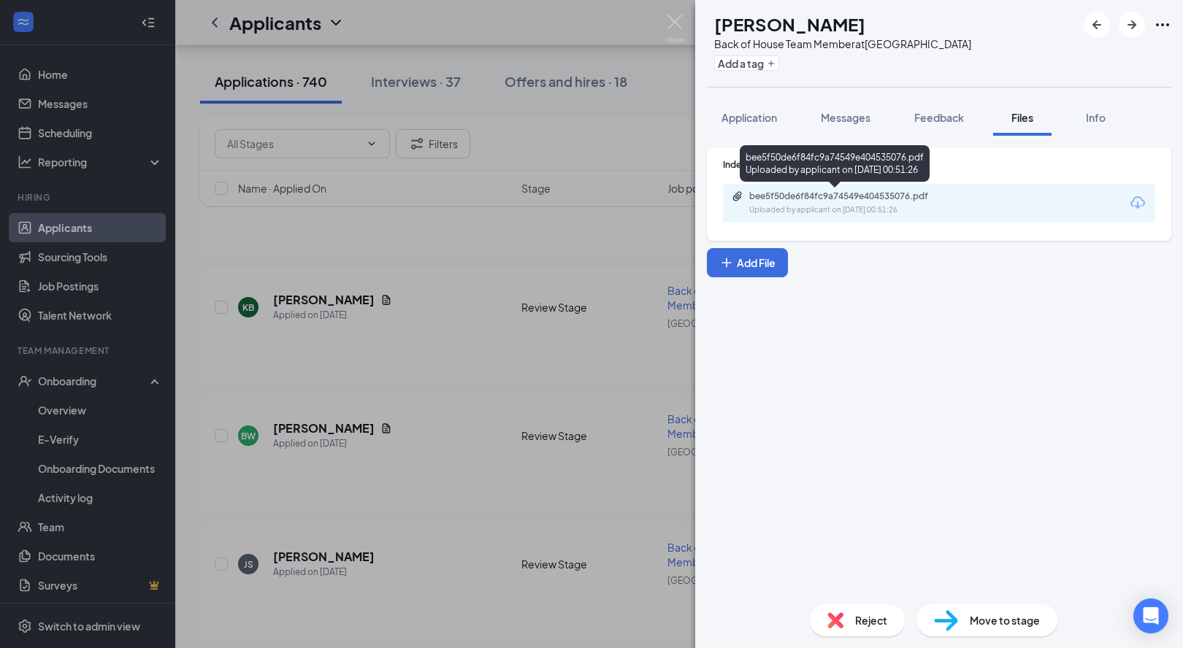
click at [776, 192] on div "bee5f50de6f84fc9a74549e404535076.pdf" at bounding box center [851, 197] width 204 height 12
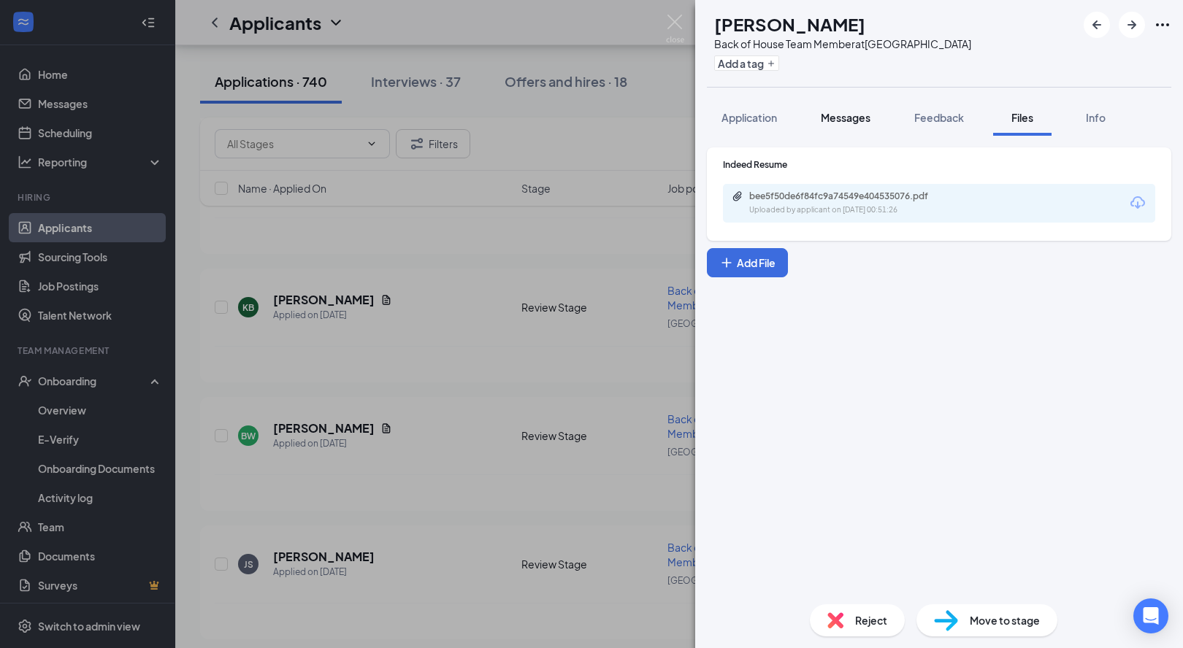
click at [853, 125] on button "Messages" at bounding box center [845, 117] width 79 height 37
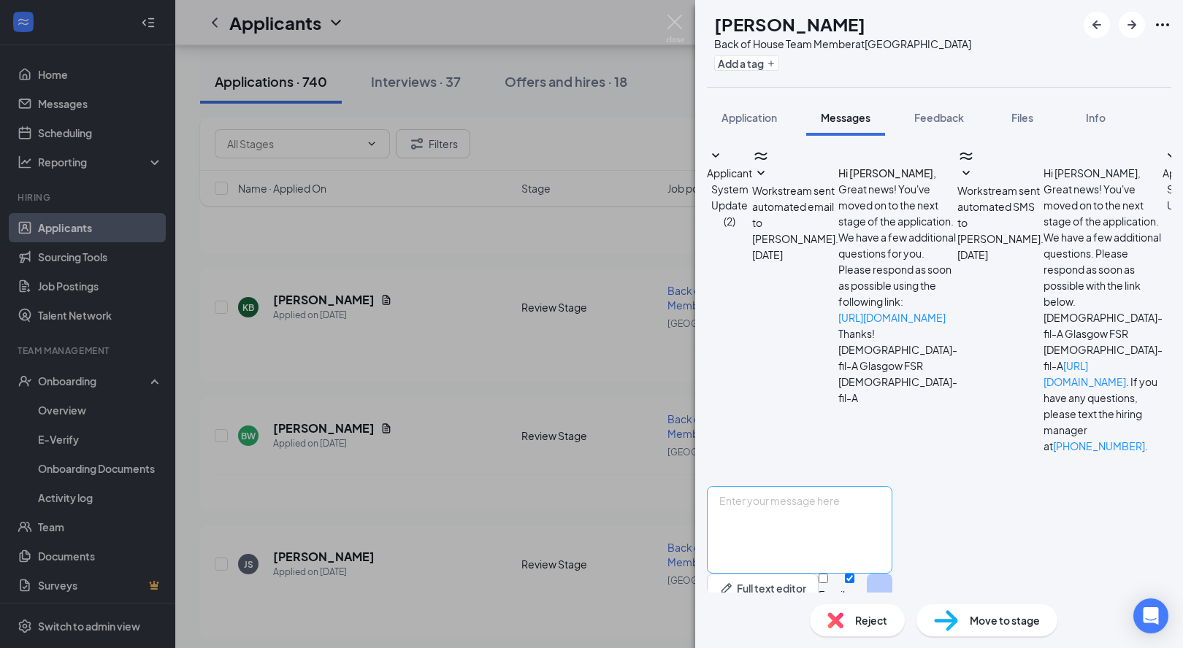
scroll to position [64, 0]
click at [861, 497] on textarea at bounding box center [799, 530] width 185 height 88
paste textarea "Hello: My name is Amy Morris, I am the Restaurant Admin for CFA, Glasgow. I wou…"
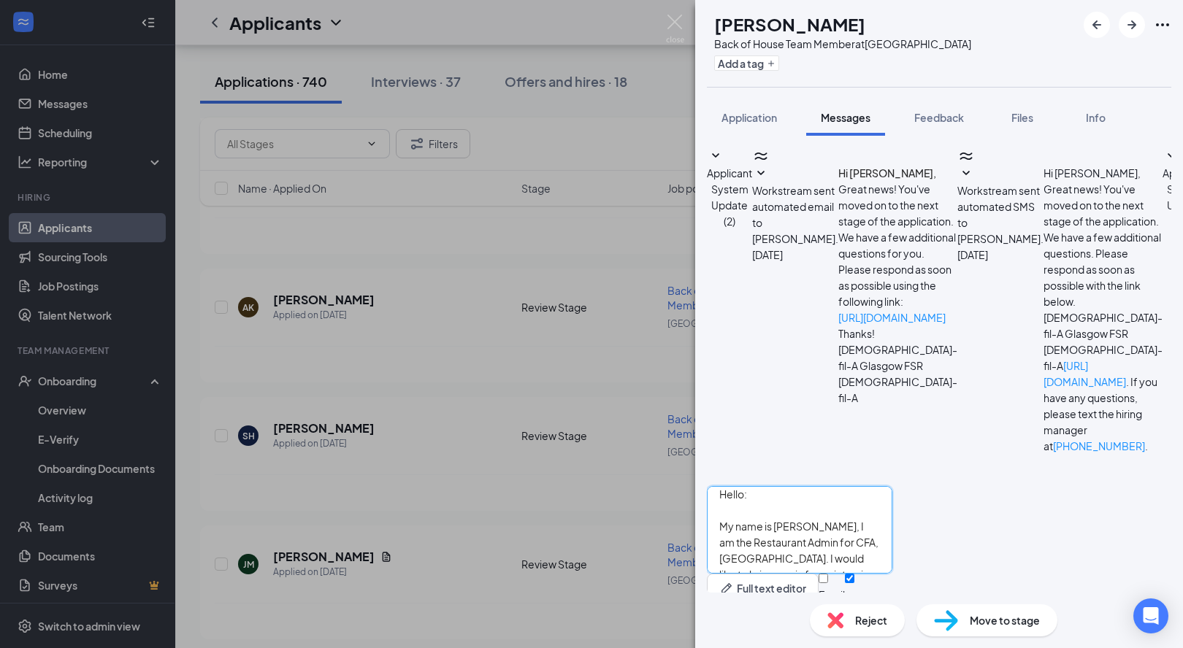
scroll to position [0, 0]
drag, startPoint x: 859, startPoint y: 529, endPoint x: 727, endPoint y: 431, distance: 164.4
click at [727, 431] on div "Applicant System Update (2) Workstream sent automated email to Benjamin Watson.…" at bounding box center [939, 385] width 464 height 477
type textarea "Hello: My name is Amy Morris, I am the Restaurant Admin for CFA, Glasgow. I wou…"
click at [892, 574] on div "Full text editor Email SMS Send" at bounding box center [799, 599] width 185 height 50
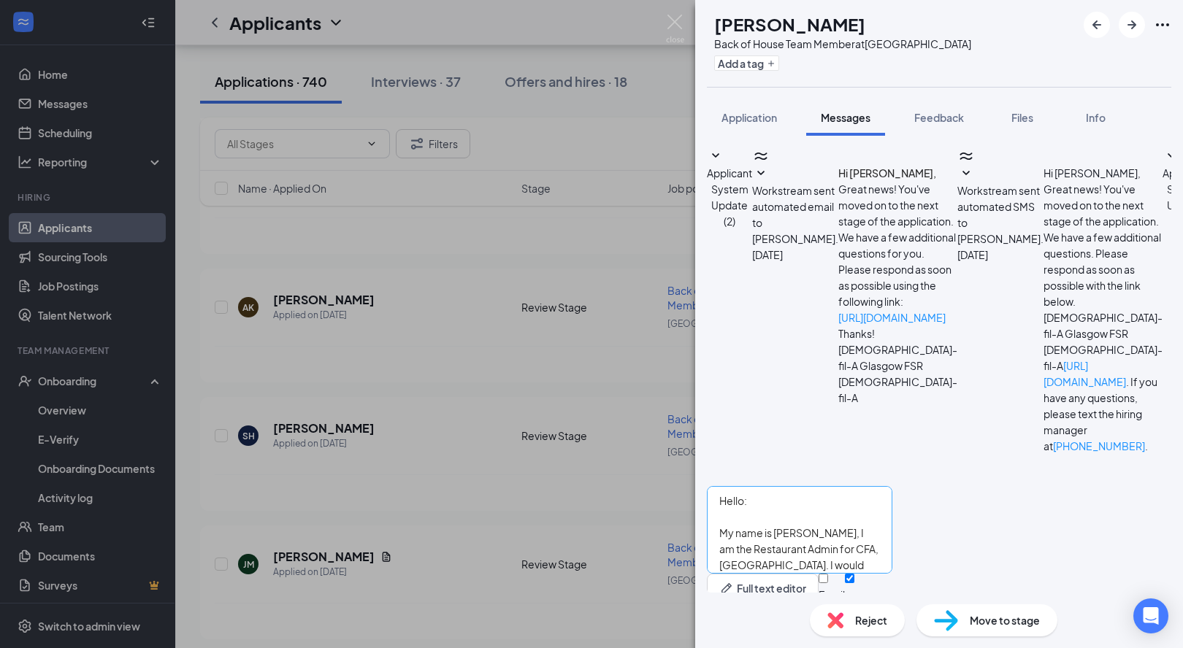
scroll to position [41, 0]
click at [892, 575] on button "Send" at bounding box center [880, 599] width 26 height 50
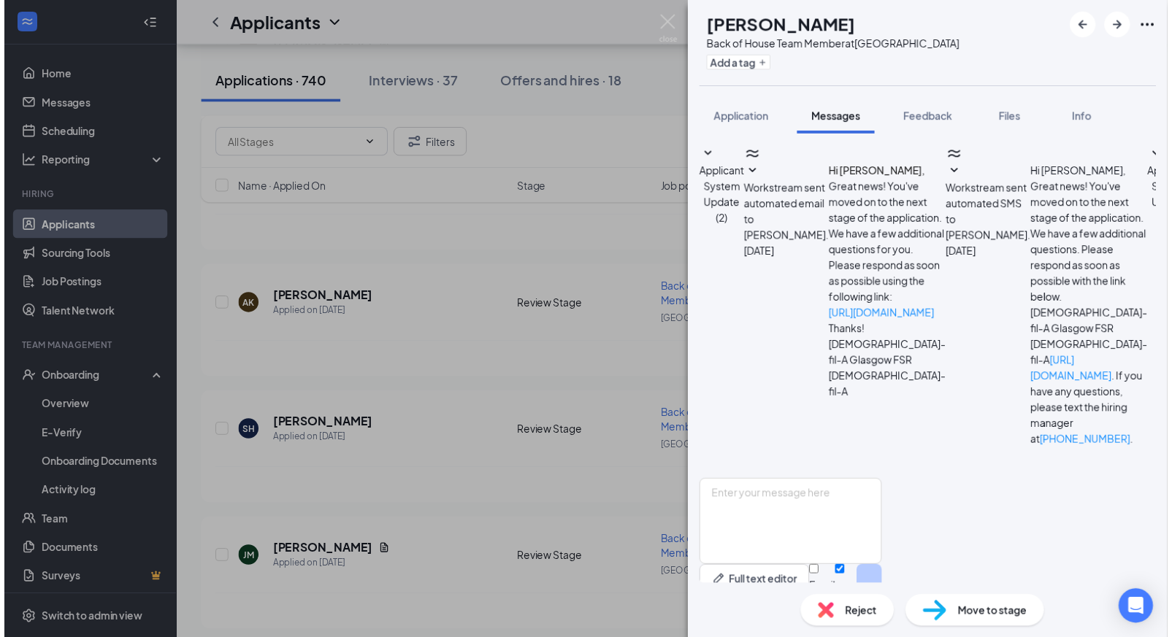
scroll to position [269, 0]
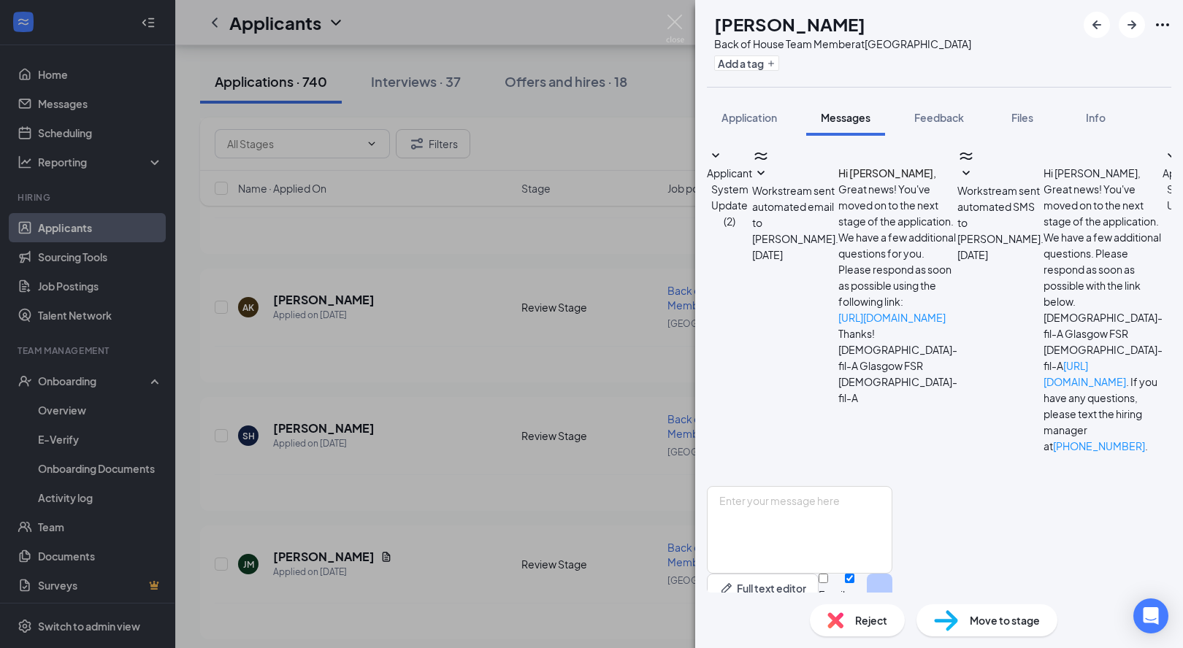
click at [297, 377] on div "BW Benjamin Watson Back of House Team Member at Glasgow Add a tag Application M…" at bounding box center [591, 324] width 1183 height 648
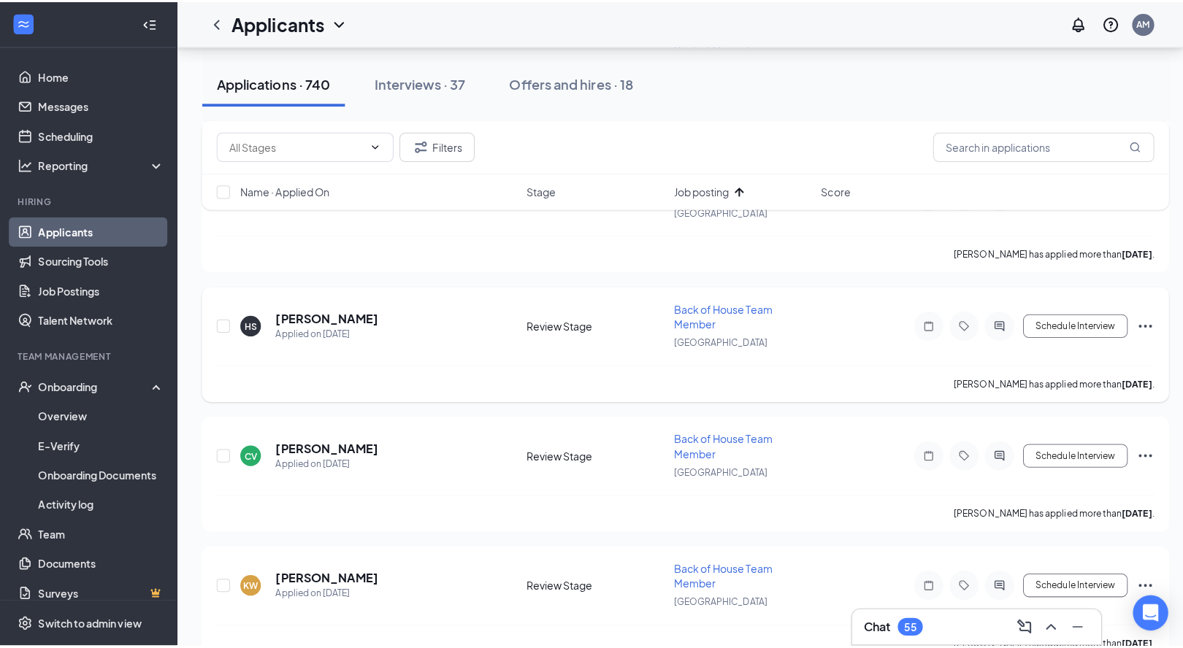
scroll to position [3236, 0]
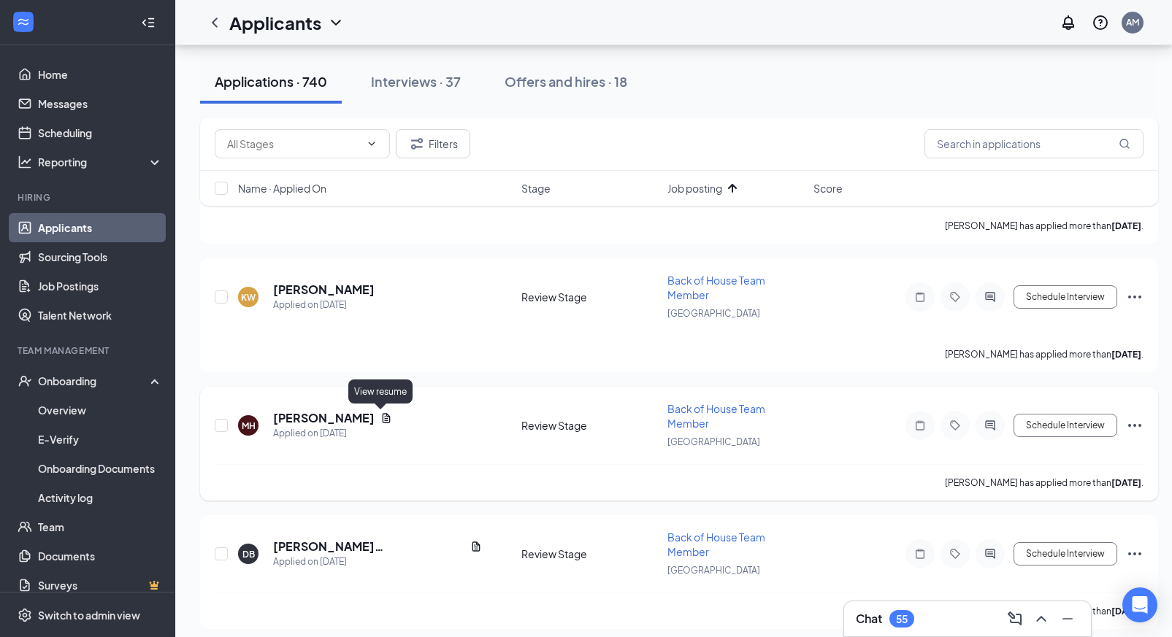
click at [383, 414] on icon "Document" at bounding box center [387, 417] width 8 height 9
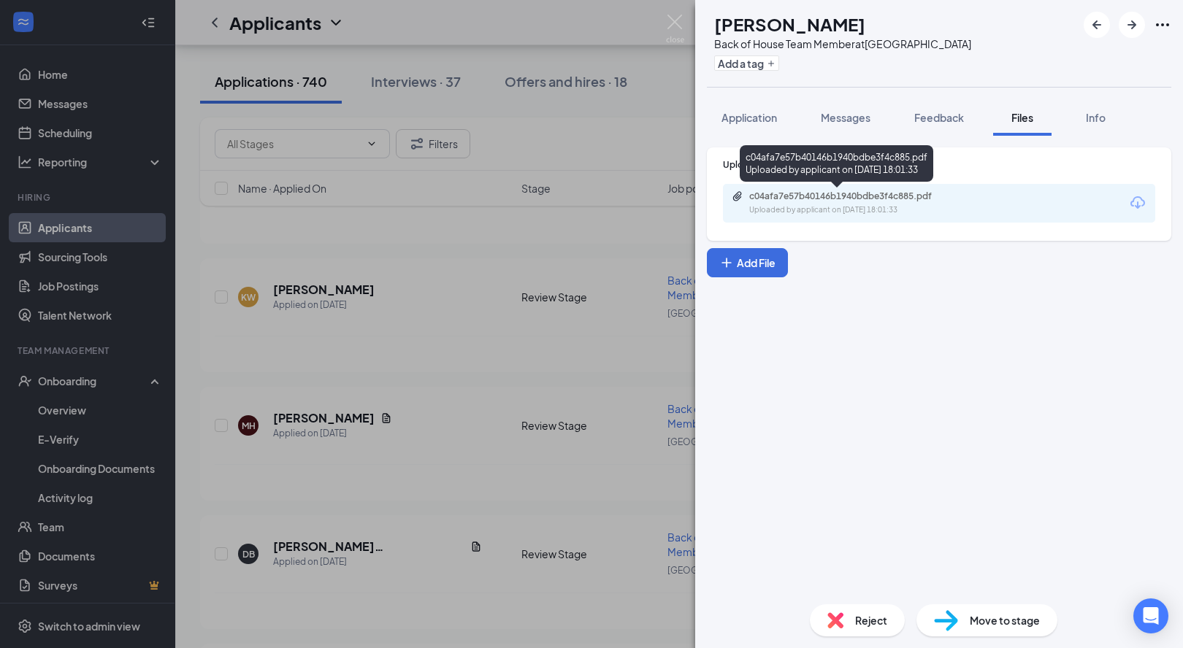
click at [784, 204] on div "Uploaded by applicant on Aug 19, 2025 at 18:01:33" at bounding box center [858, 210] width 219 height 12
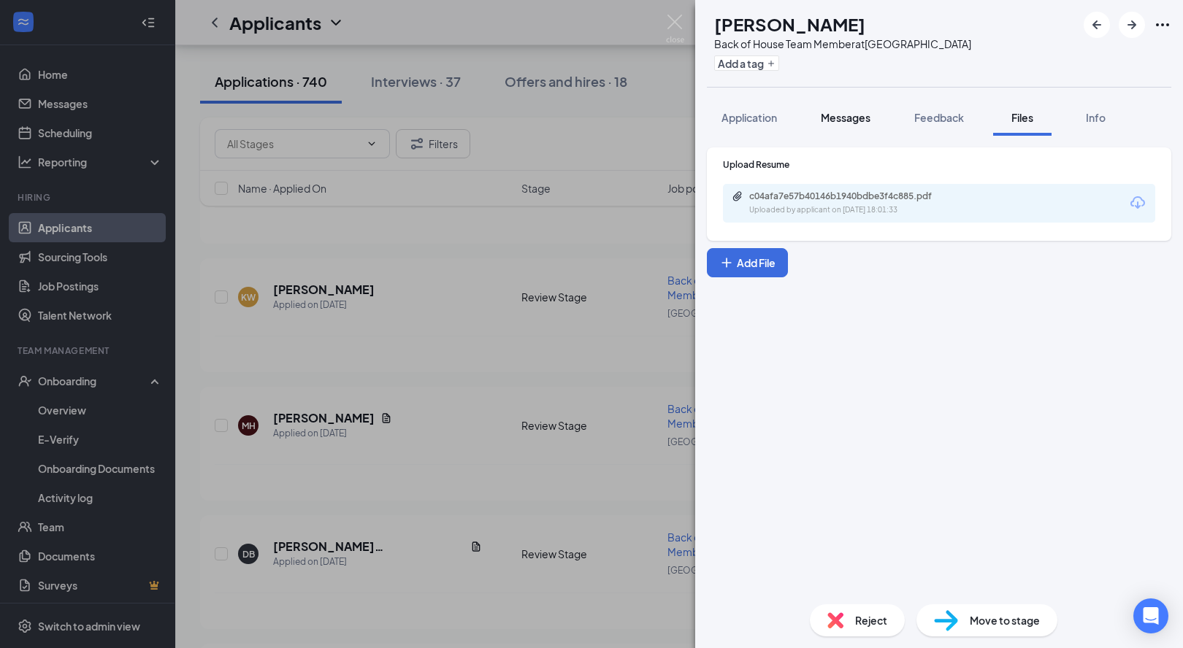
click at [845, 121] on span "Messages" at bounding box center [846, 117] width 50 height 13
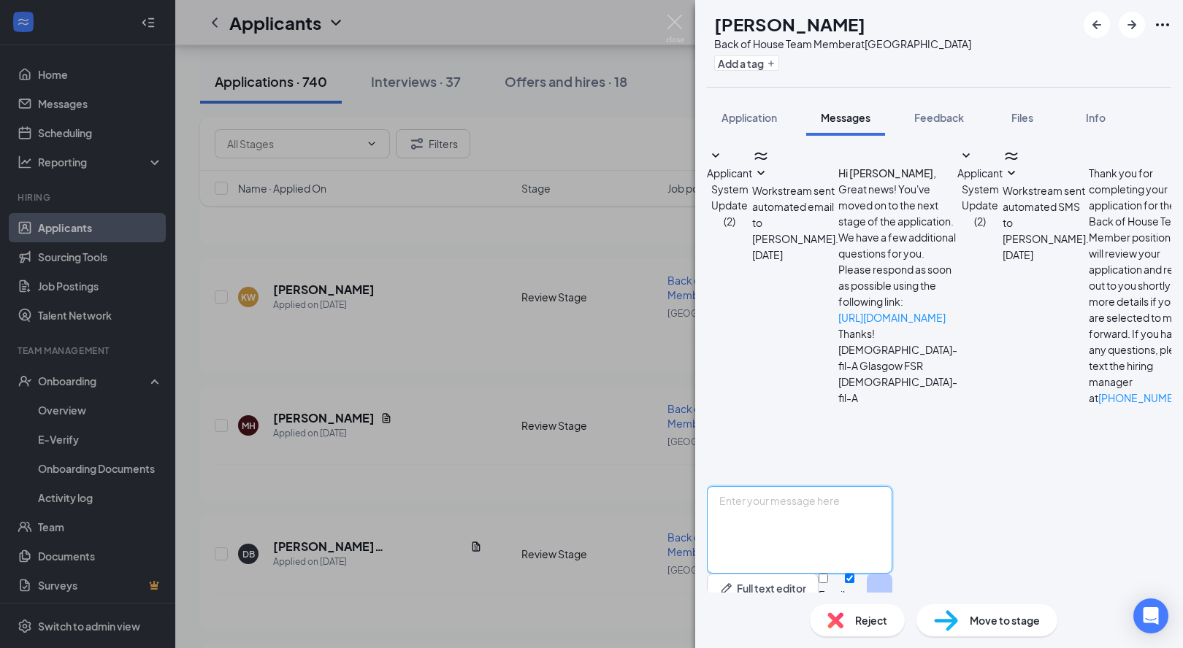
click at [826, 489] on textarea at bounding box center [799, 530] width 185 height 88
paste textarea "Hello: My name is Amy Morris, I am the Restaurant Admin for CFA, Glasgow. I wou…"
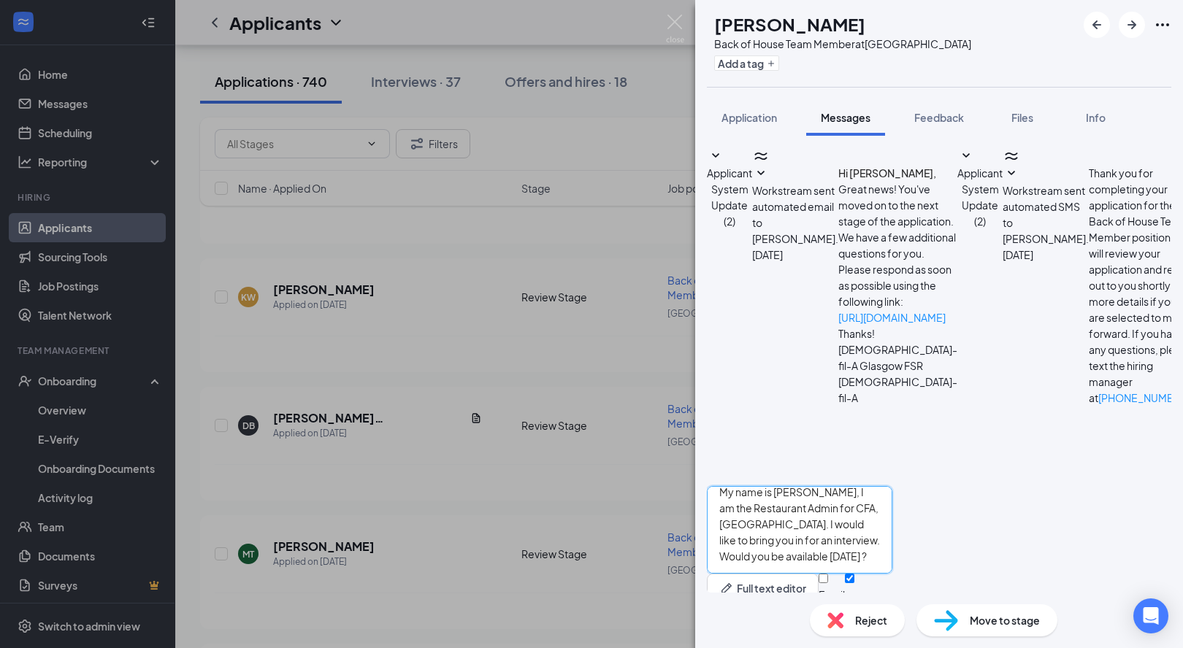
click at [745, 512] on textarea "Hello: My name is Amy Morris, I am the Restaurant Admin for CFA, Glasgow. I wou…" at bounding box center [799, 530] width 185 height 88
type textarea "Hello: My name is Amy Morris, I am the Restaurant Admin for CFA, Glasgow. I wou…"
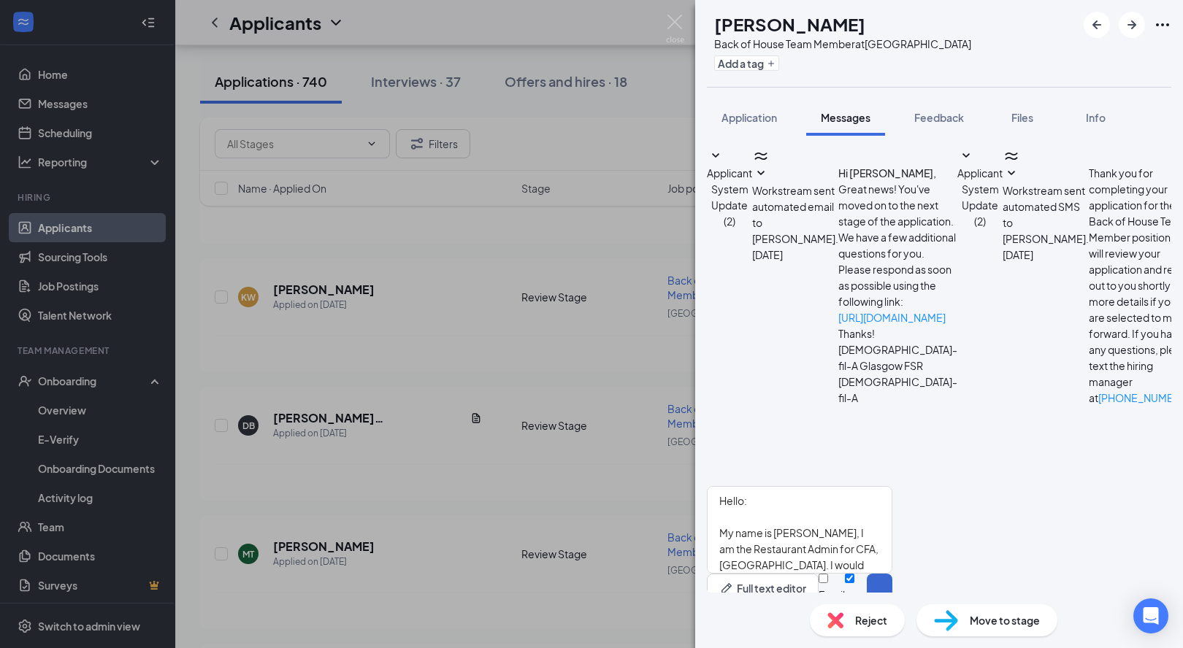
click at [892, 574] on button "Send" at bounding box center [880, 599] width 26 height 50
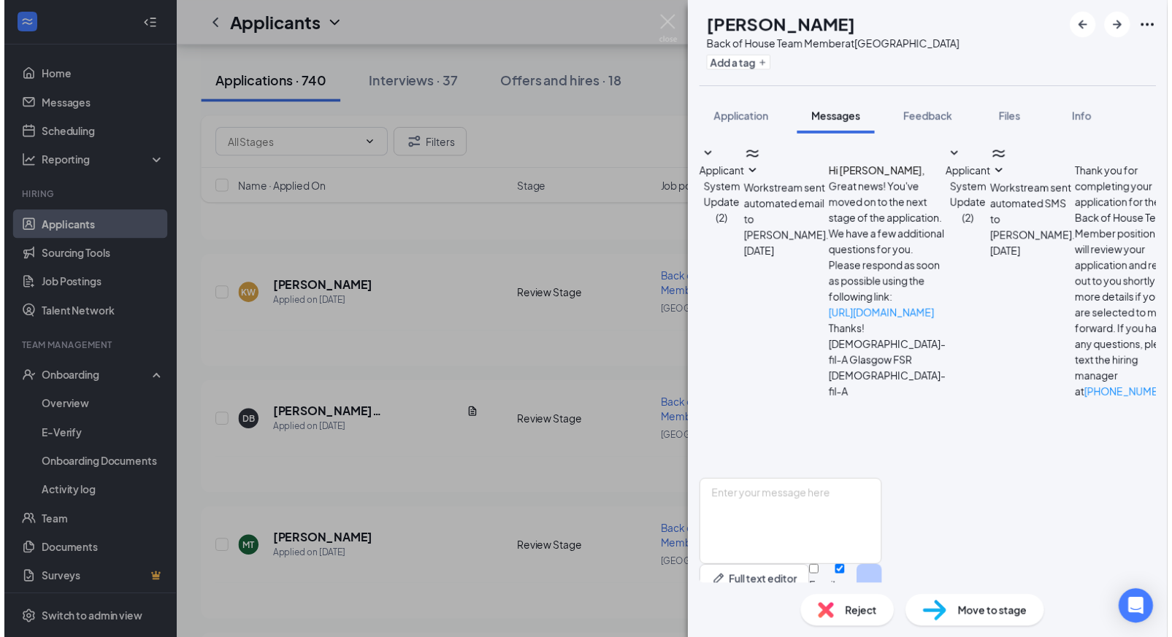
scroll to position [201, 0]
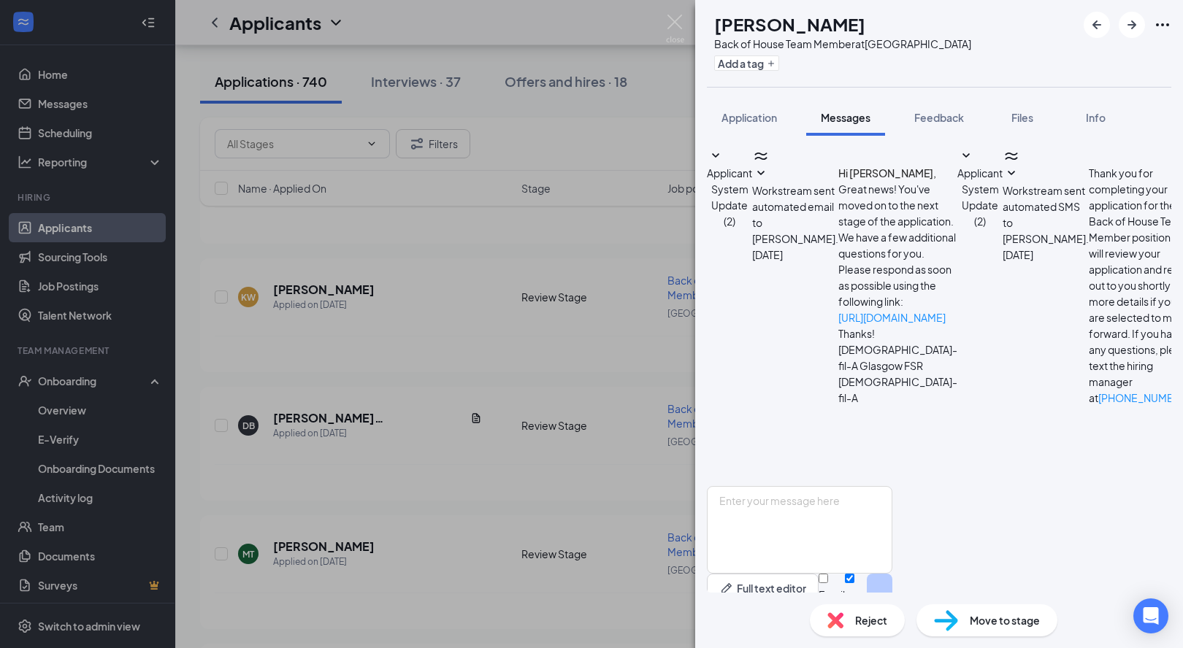
click at [537, 228] on div "MH Michael Hoffman Back of House Team Member at Glasgow Add a tag Application M…" at bounding box center [591, 324] width 1183 height 648
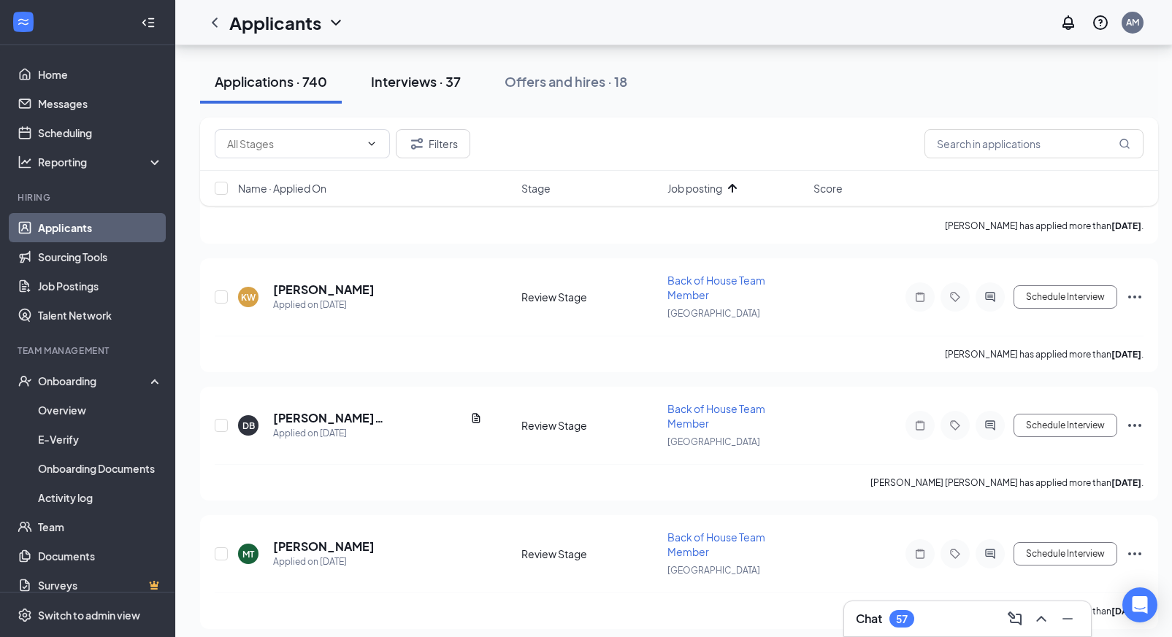
click at [406, 82] on div "Interviews · 37" at bounding box center [416, 81] width 90 height 18
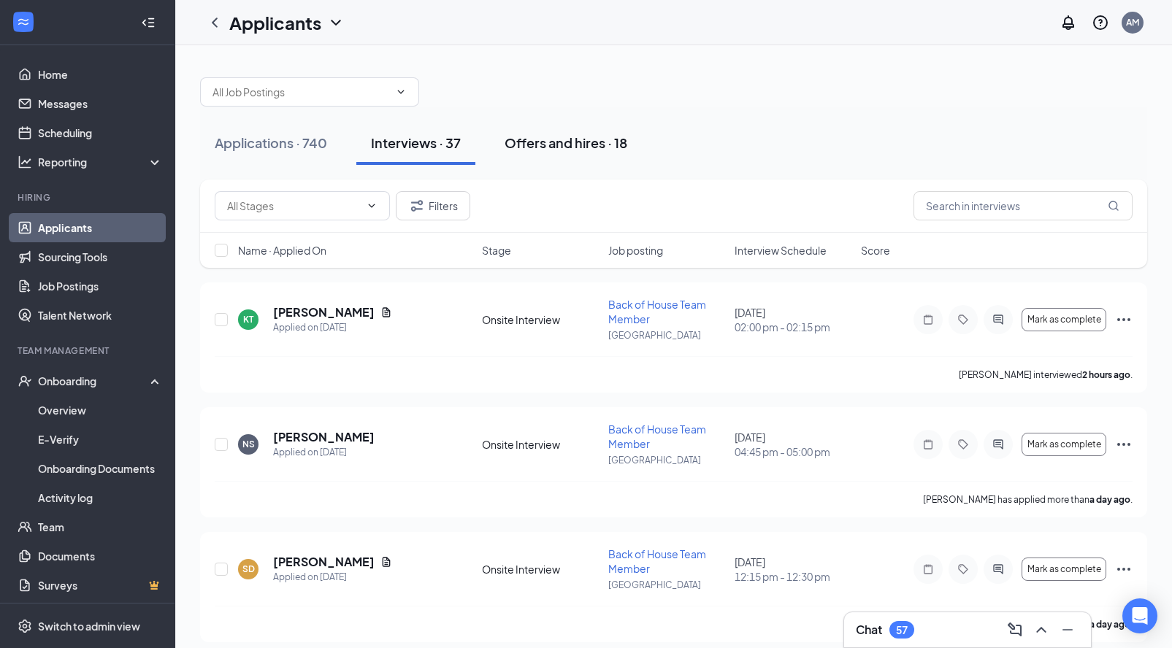
click at [539, 153] on button "Offers and hires · 18" at bounding box center [566, 143] width 152 height 44
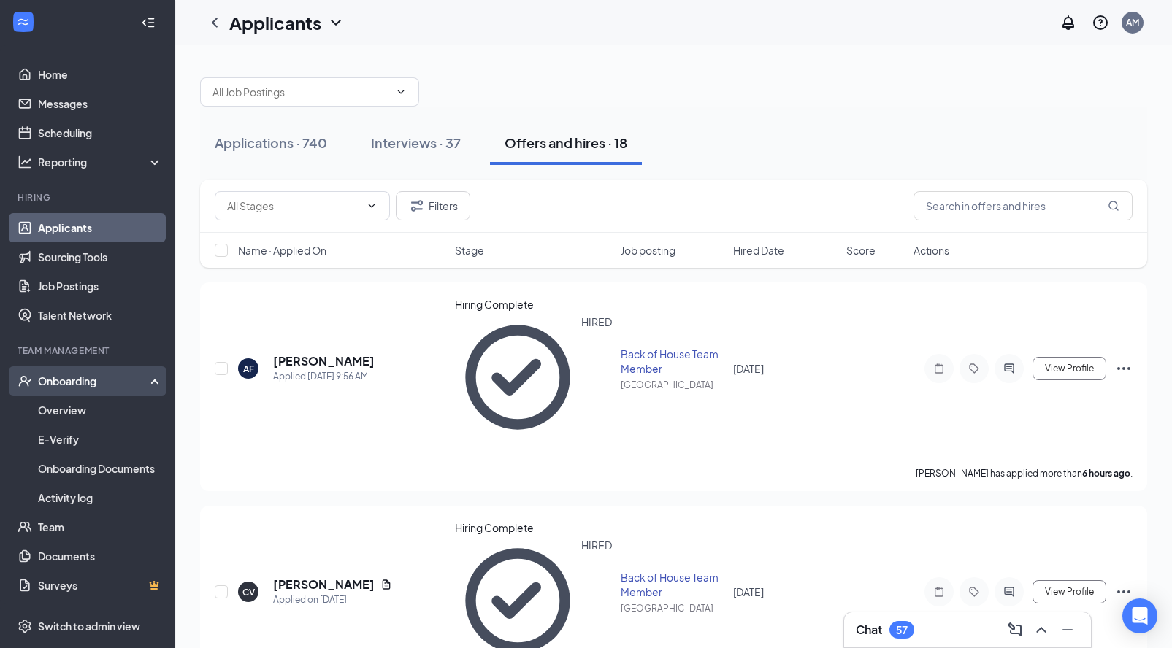
click at [57, 388] on div "Onboarding" at bounding box center [94, 381] width 112 height 15
click at [53, 389] on div "Onboarding" at bounding box center [87, 380] width 175 height 29
click at [73, 405] on link "Overview" at bounding box center [100, 410] width 125 height 29
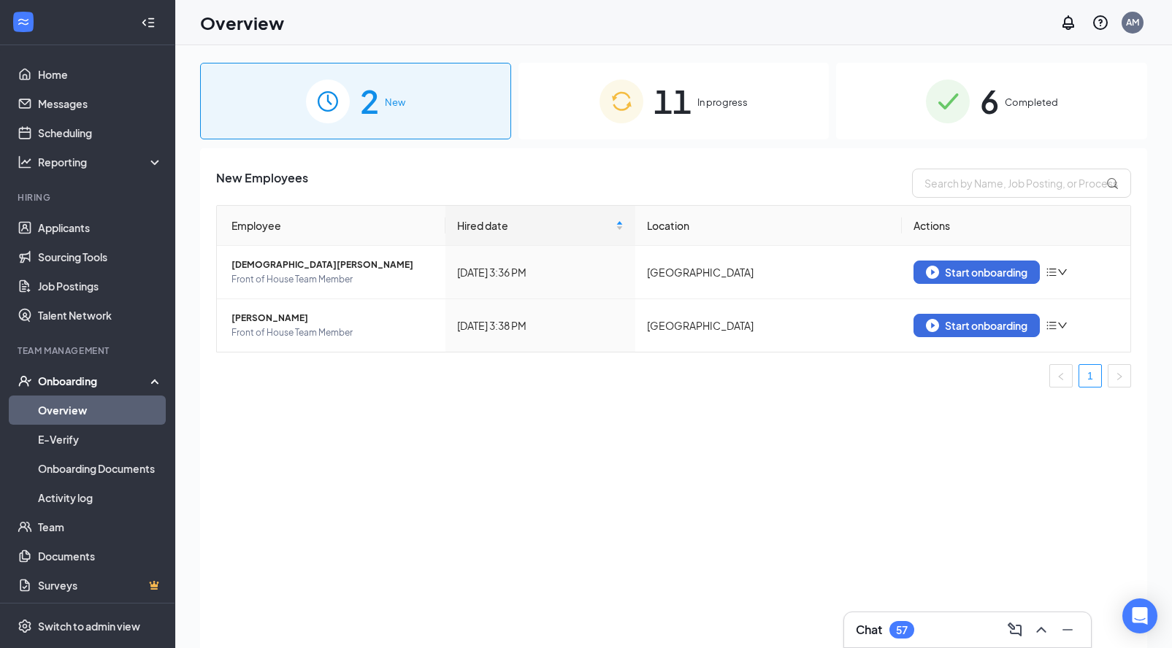
click at [689, 110] on span "11" at bounding box center [672, 101] width 38 height 50
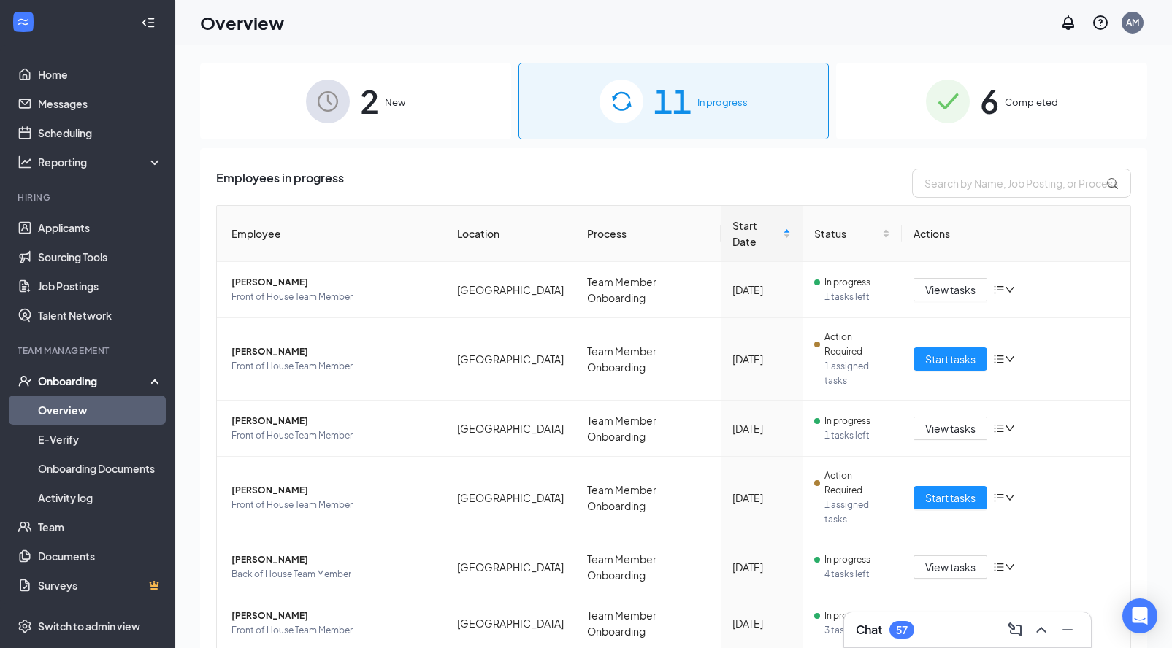
click at [981, 103] on span "6" at bounding box center [989, 101] width 19 height 50
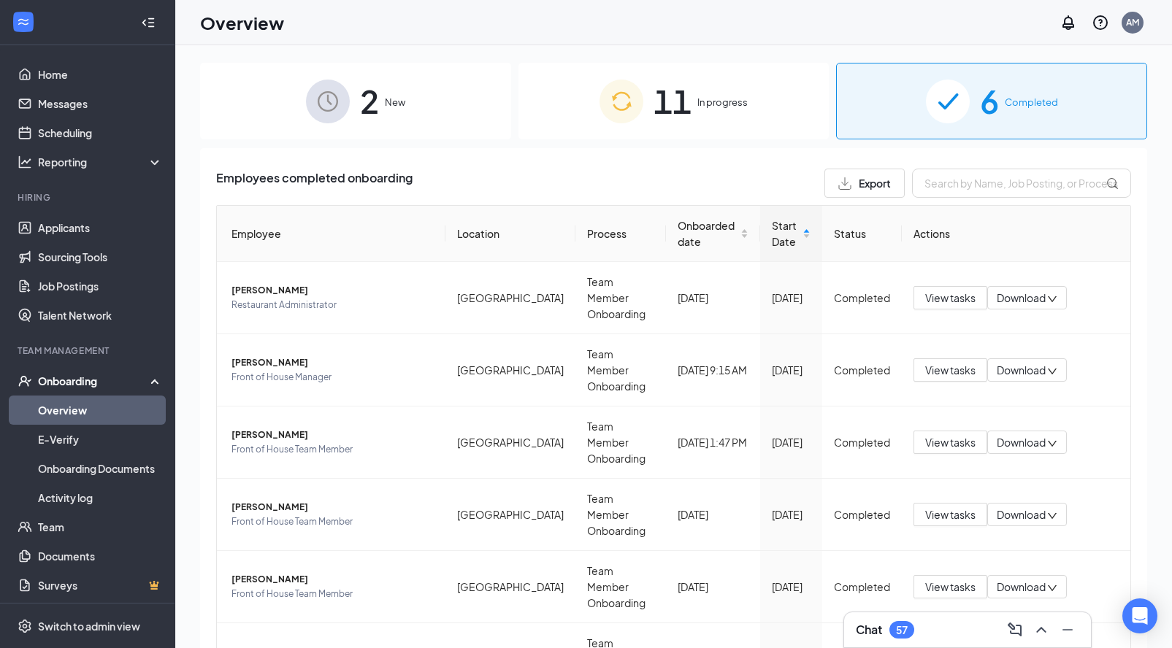
click at [623, 119] on img at bounding box center [621, 102] width 44 height 44
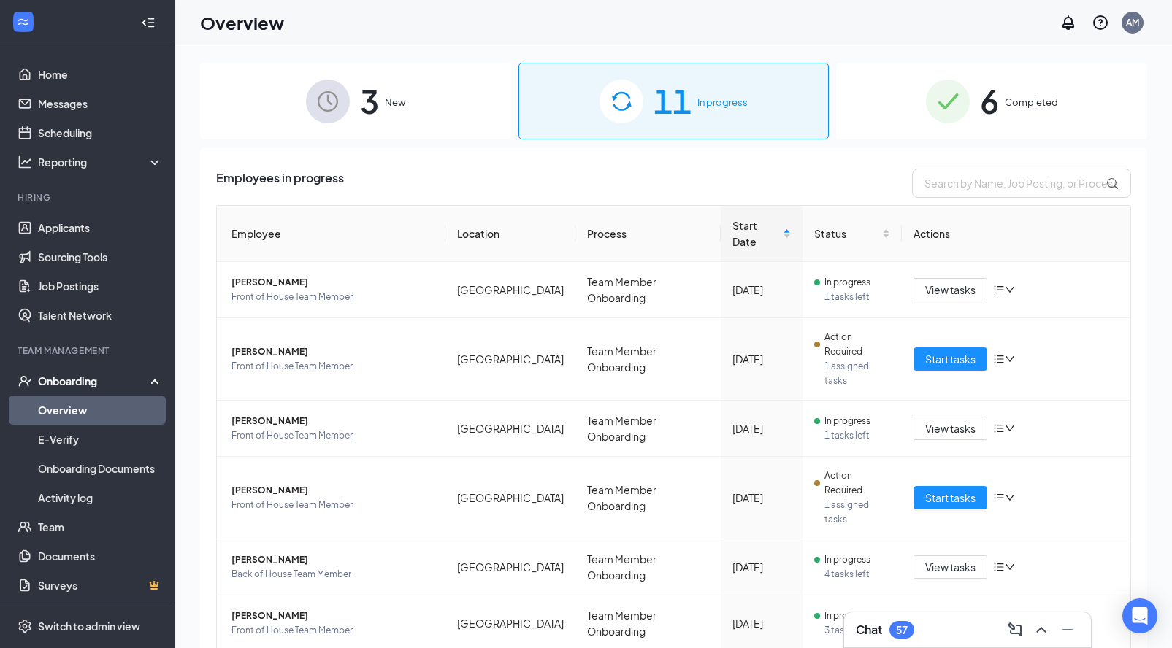
click at [407, 114] on div "3 New" at bounding box center [355, 101] width 311 height 77
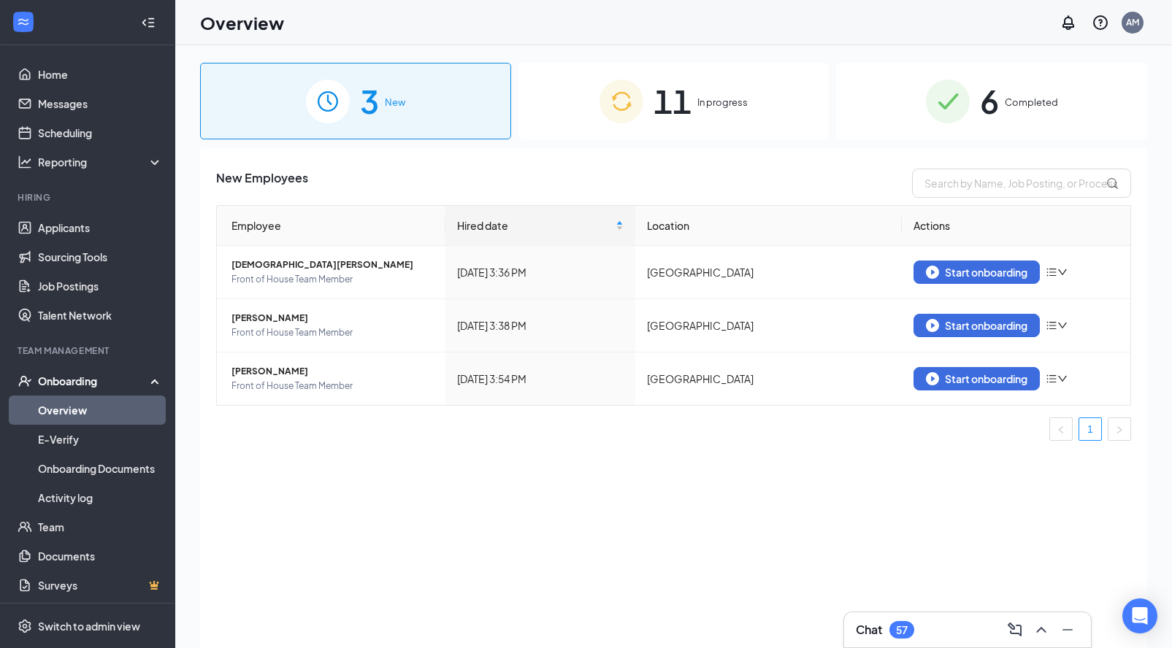
click at [721, 107] on span "In progress" at bounding box center [722, 102] width 50 height 15
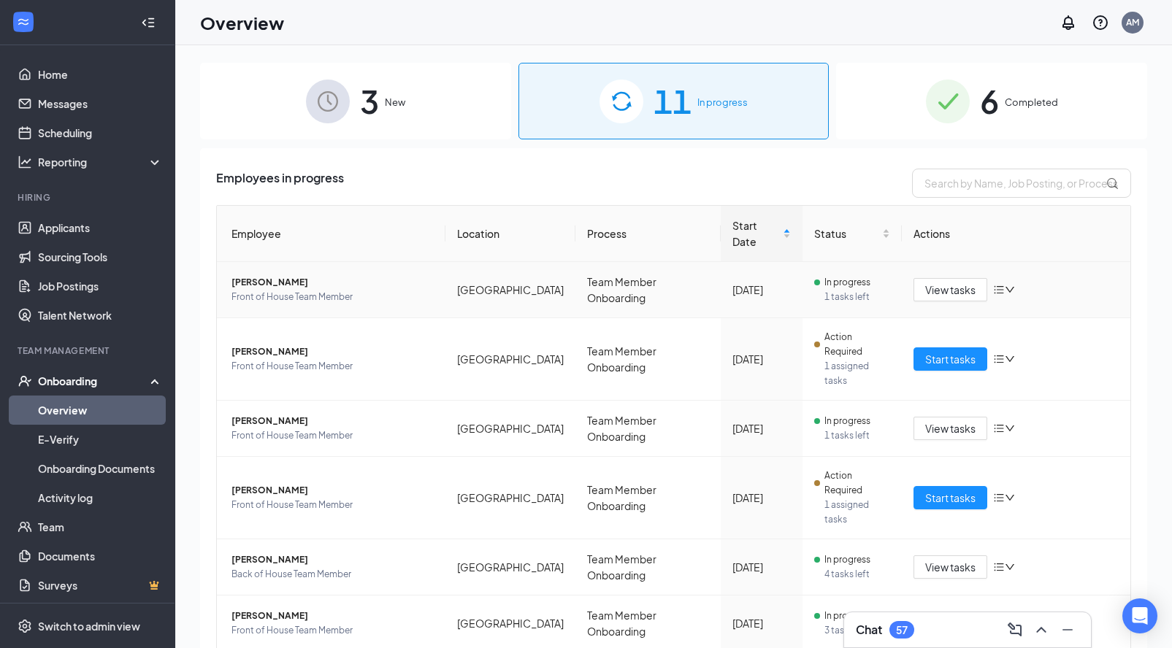
click at [1004, 285] on icon "down" at bounding box center [1009, 290] width 10 height 10
click at [1003, 262] on td "View tasks" at bounding box center [1016, 290] width 228 height 56
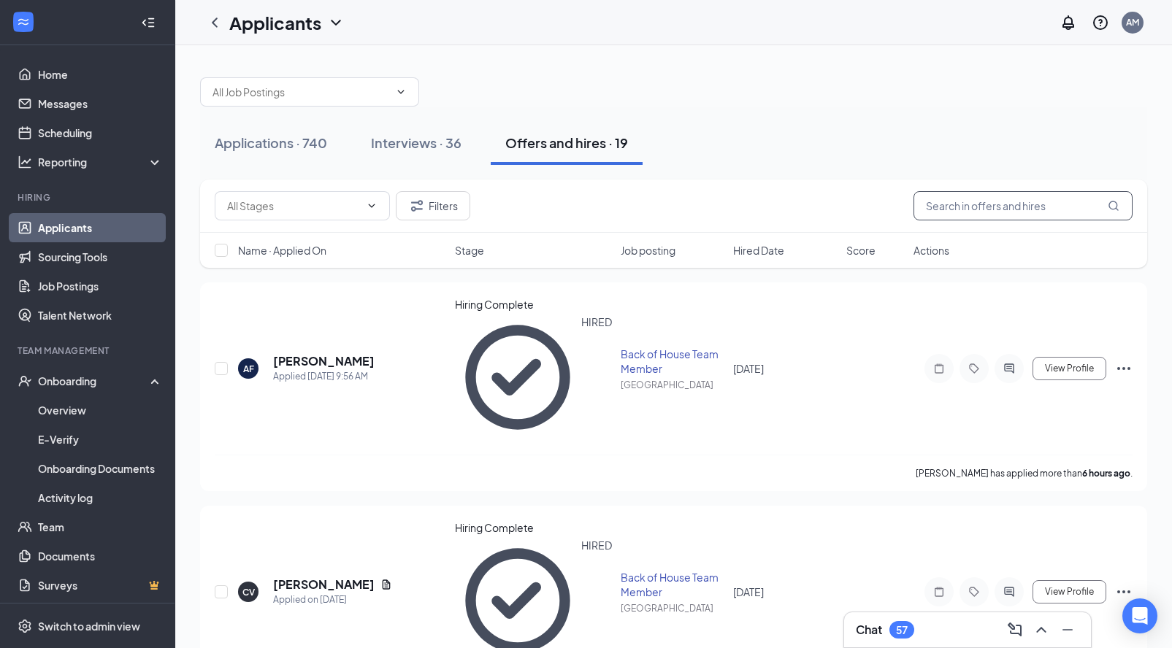
click at [982, 206] on input "text" at bounding box center [1022, 205] width 219 height 29
click at [259, 137] on div "Applications · 740" at bounding box center [271, 143] width 112 height 18
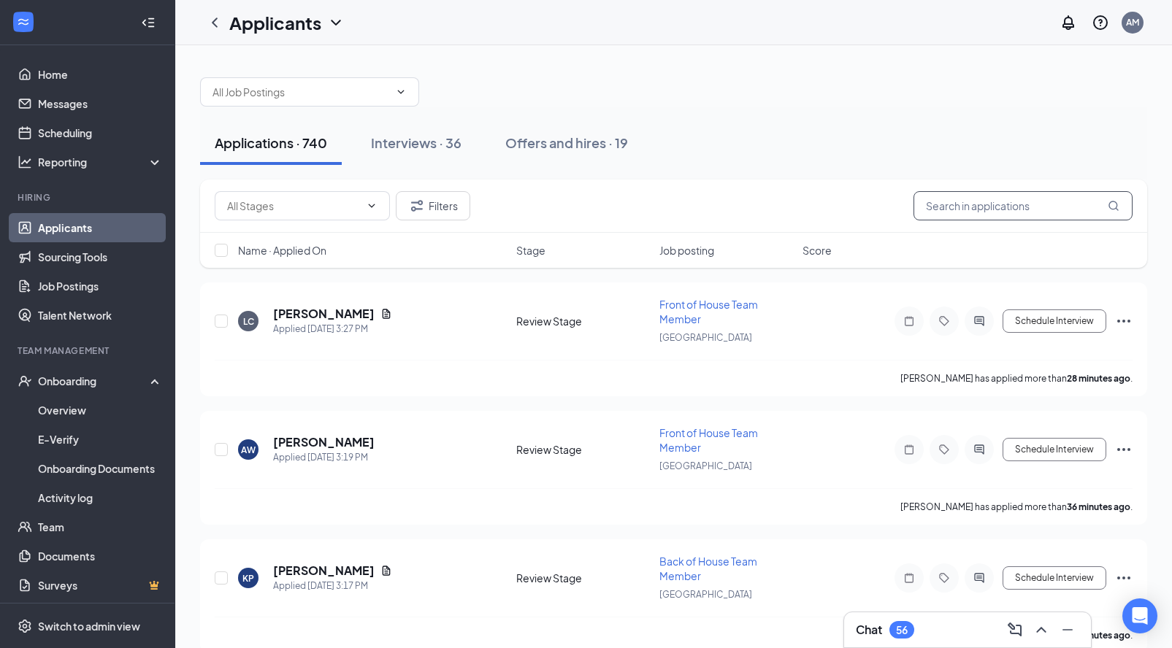
click at [1015, 214] on input "text" at bounding box center [1022, 205] width 219 height 29
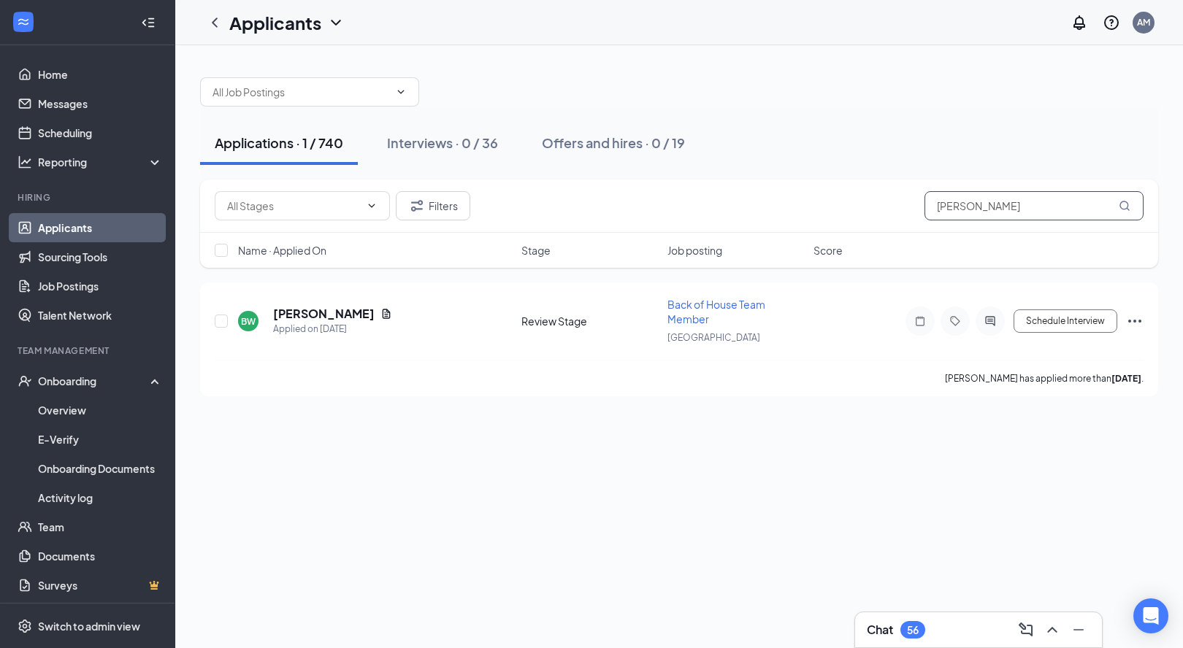
type input "Watson"
drag, startPoint x: 1015, startPoint y: 214, endPoint x: 1047, endPoint y: 323, distance: 114.1
click at [1047, 323] on button "Schedule Interview" at bounding box center [1065, 321] width 104 height 23
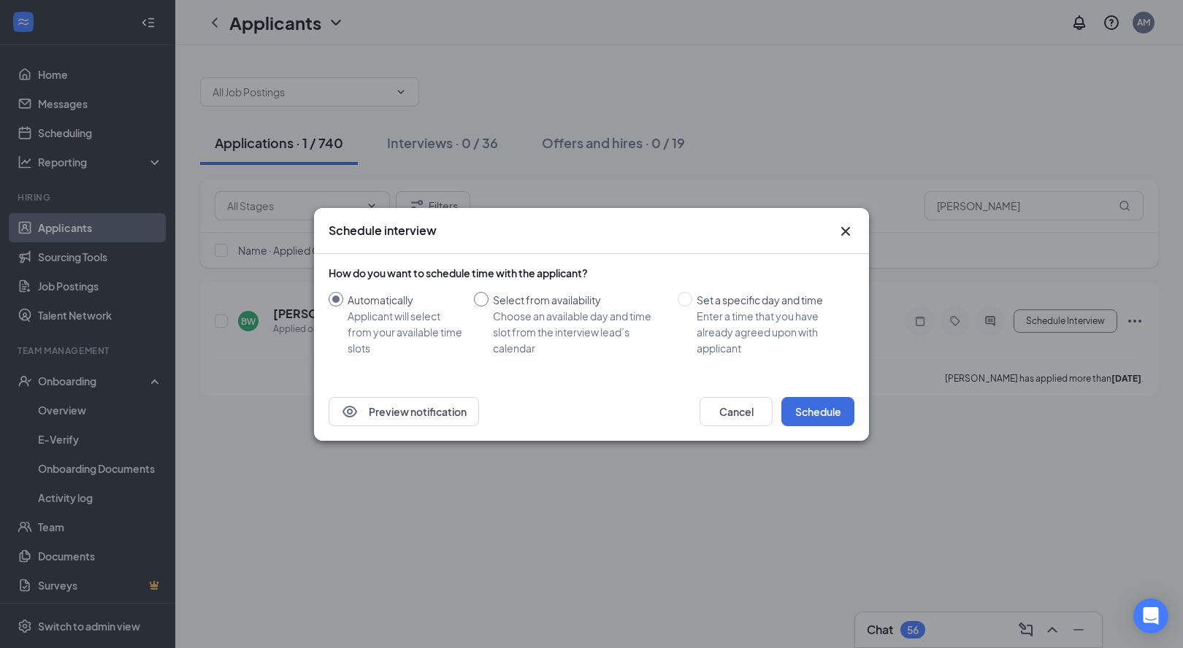
click at [487, 299] on span at bounding box center [481, 299] width 15 height 15
click at [487, 299] on input "Select from availability Choose an available day and time slot from the intervi…" at bounding box center [481, 299] width 15 height 15
radio input "true"
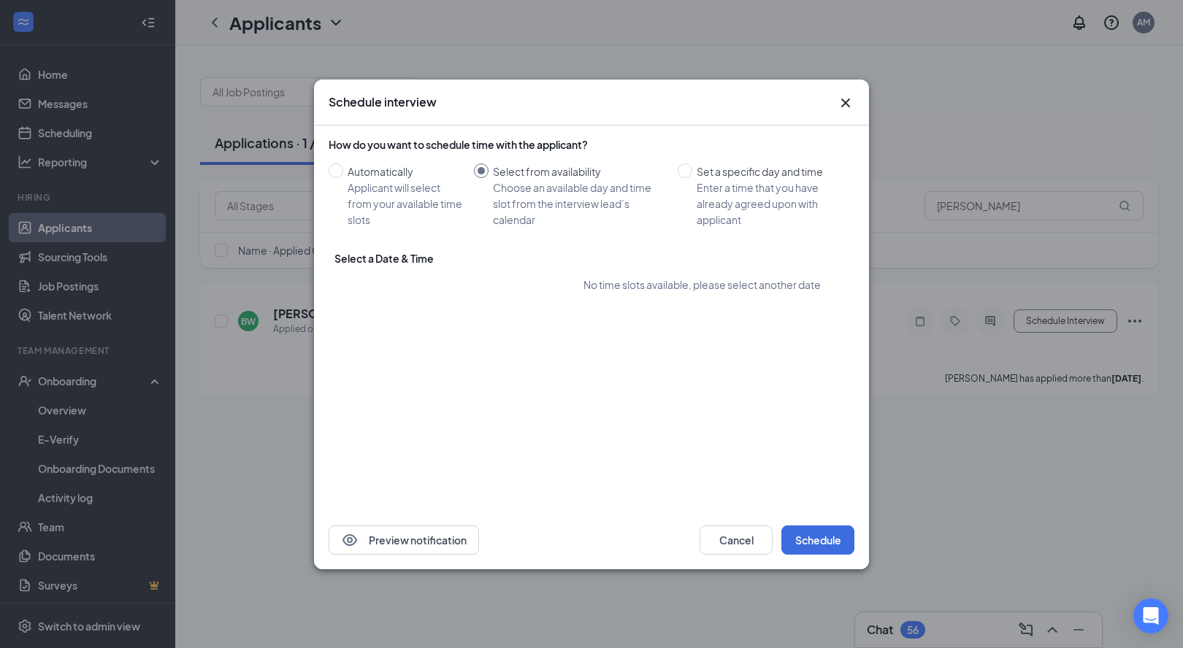
radio input "false"
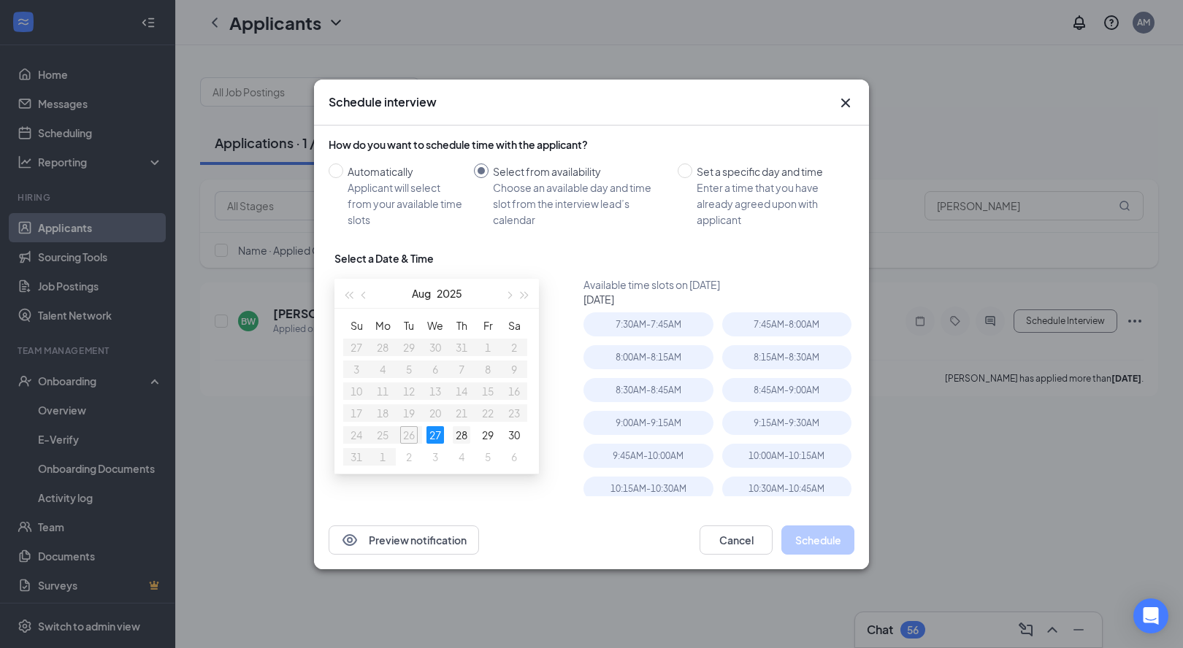
click at [469, 436] on div "28" at bounding box center [462, 435] width 18 height 18
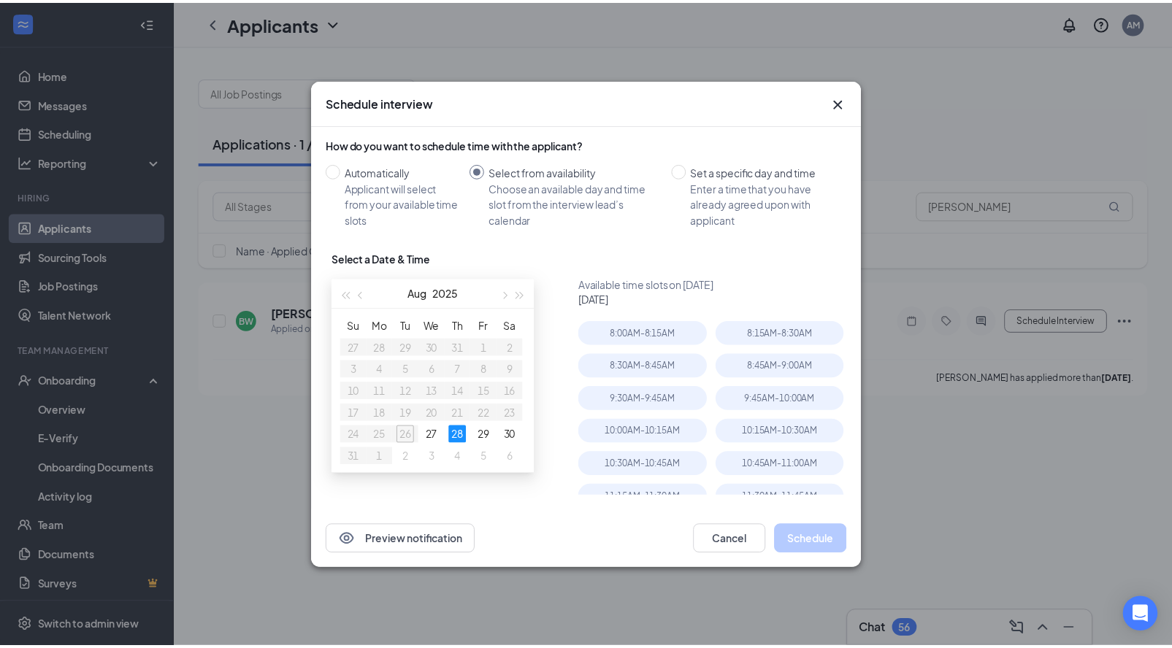
scroll to position [312, 0]
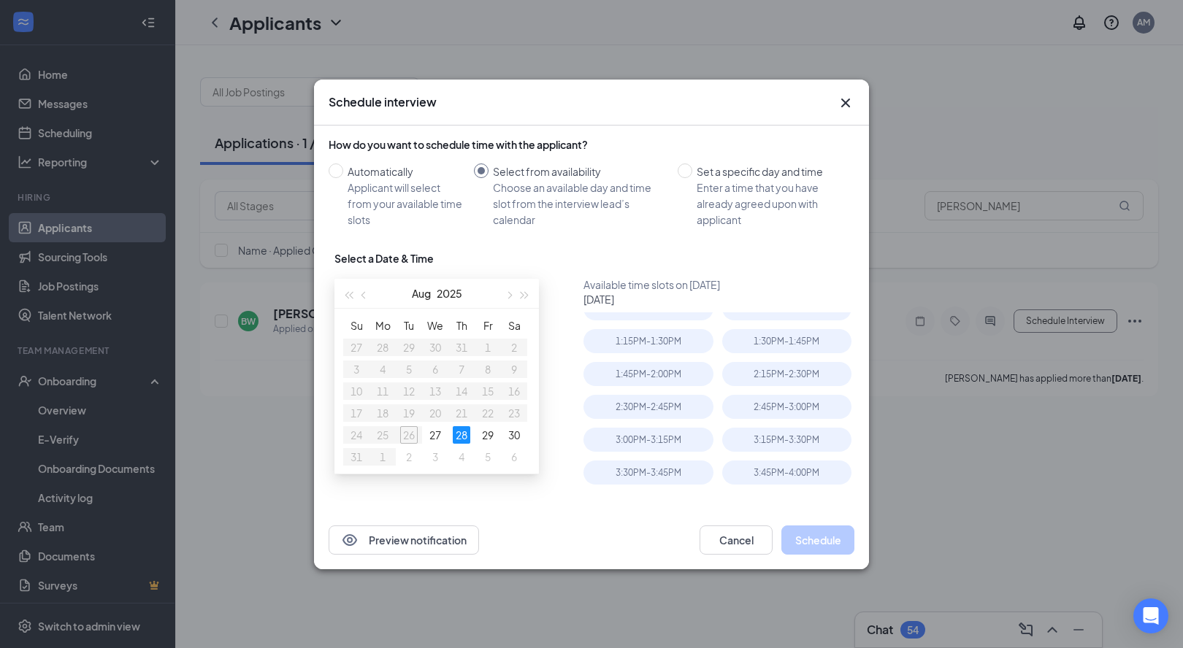
drag, startPoint x: 576, startPoint y: 110, endPoint x: 587, endPoint y: 94, distance: 18.8
click at [587, 94] on div "Schedule interview" at bounding box center [578, 102] width 499 height 16
type input "[DATE]"
click at [744, 477] on div "3:45PM - 4:00PM" at bounding box center [786, 473] width 129 height 24
click at [798, 545] on button "Schedule" at bounding box center [817, 540] width 73 height 29
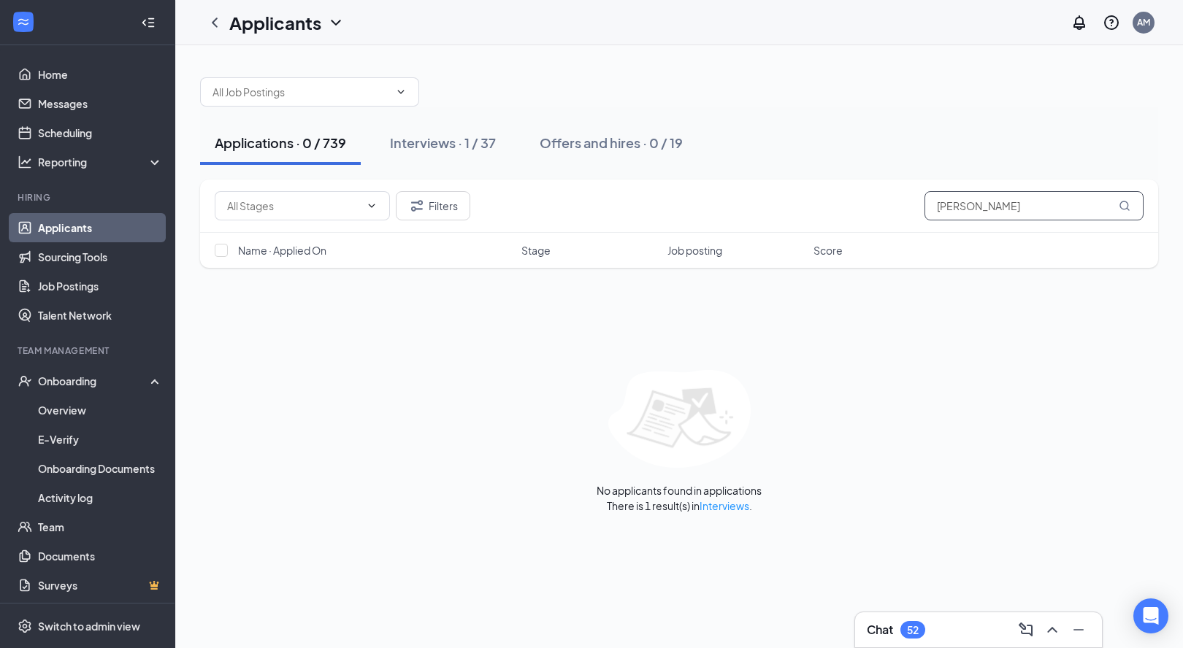
click at [1013, 218] on input "Watson" at bounding box center [1033, 205] width 219 height 29
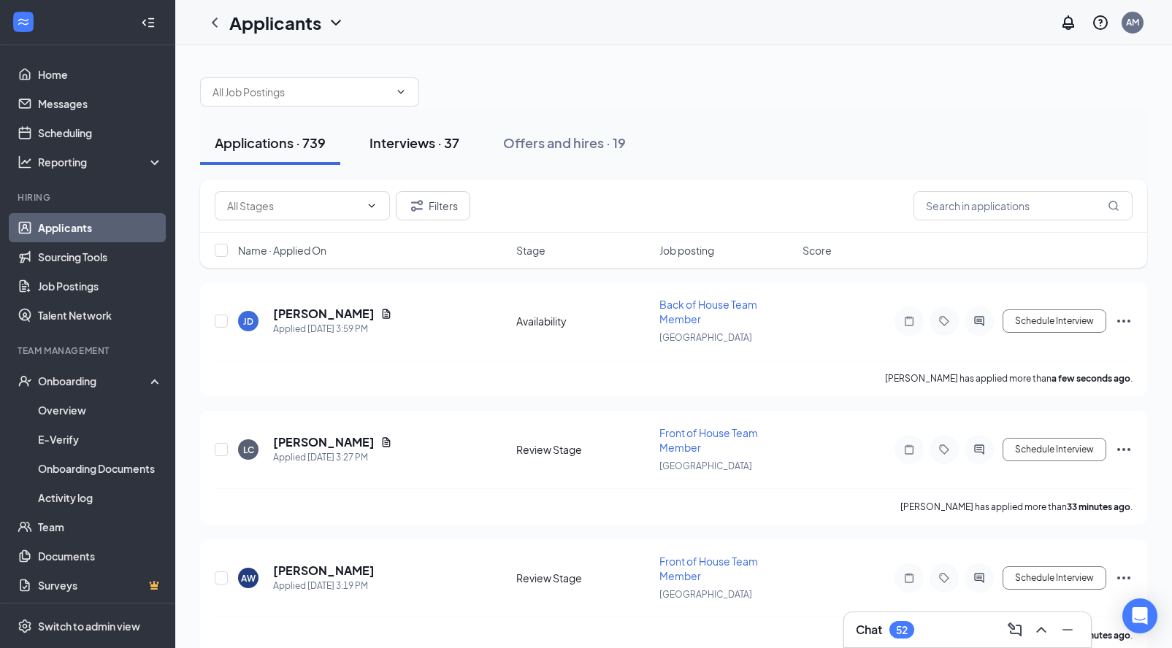
click at [412, 142] on div "Interviews · 37" at bounding box center [414, 143] width 90 height 18
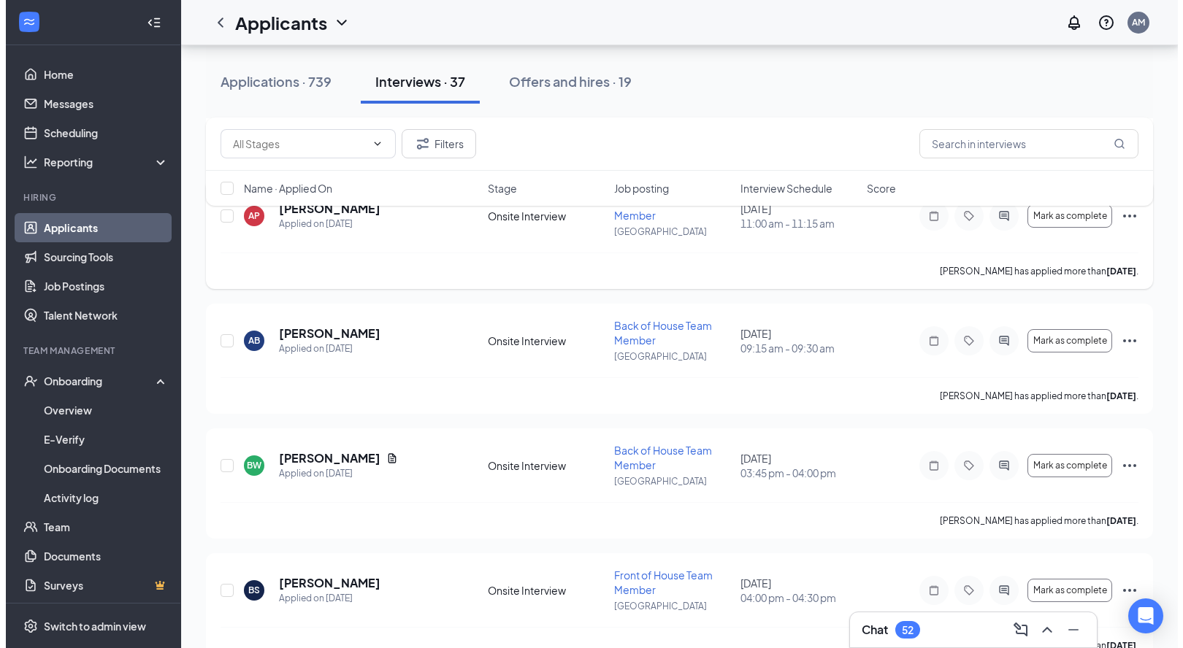
scroll to position [1002, 0]
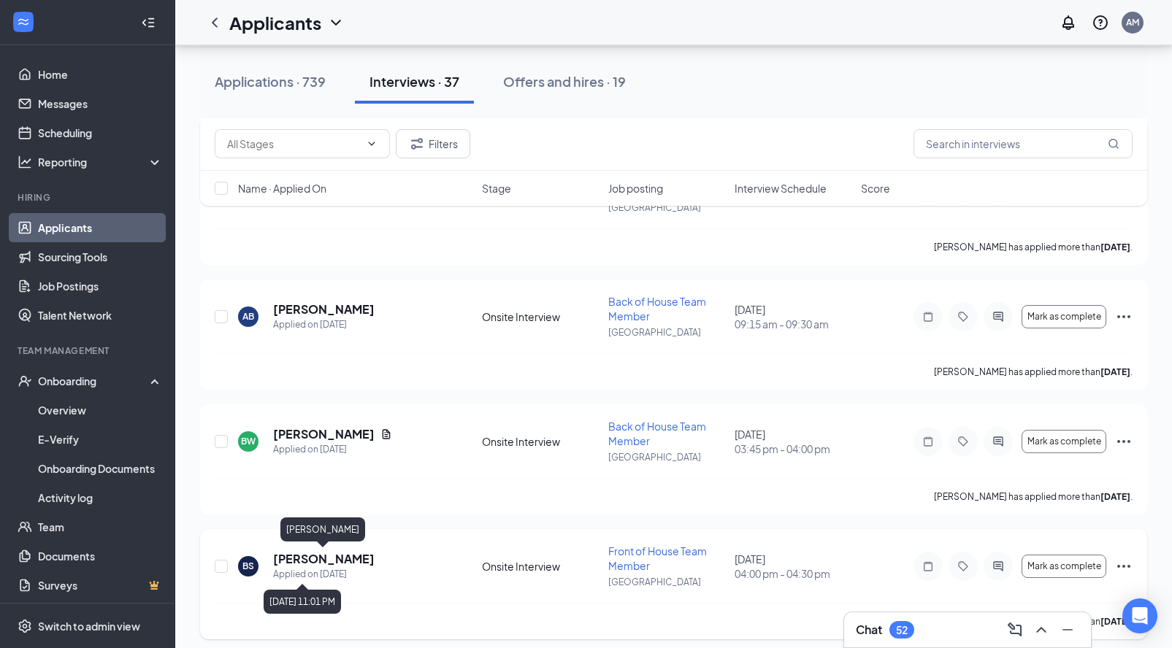
click at [298, 561] on h5 "[PERSON_NAME]" at bounding box center [323, 559] width 101 height 16
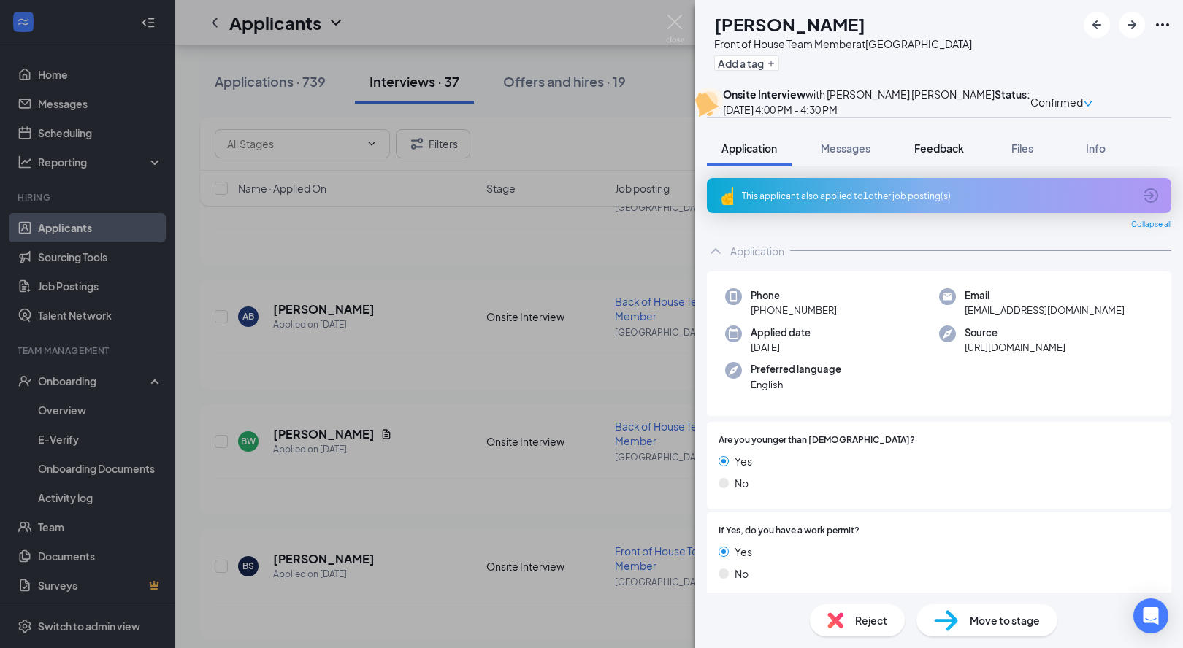
click at [951, 155] on span "Feedback" at bounding box center [939, 148] width 50 height 13
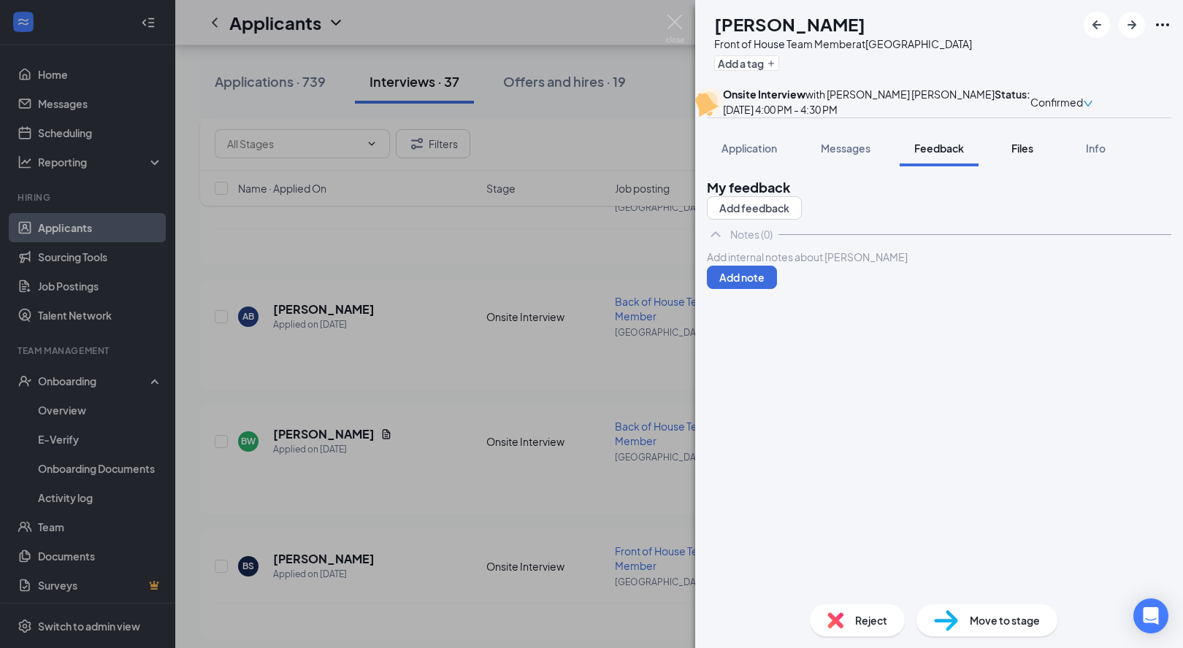
click at [1012, 155] on div "Files" at bounding box center [1021, 148] width 29 height 15
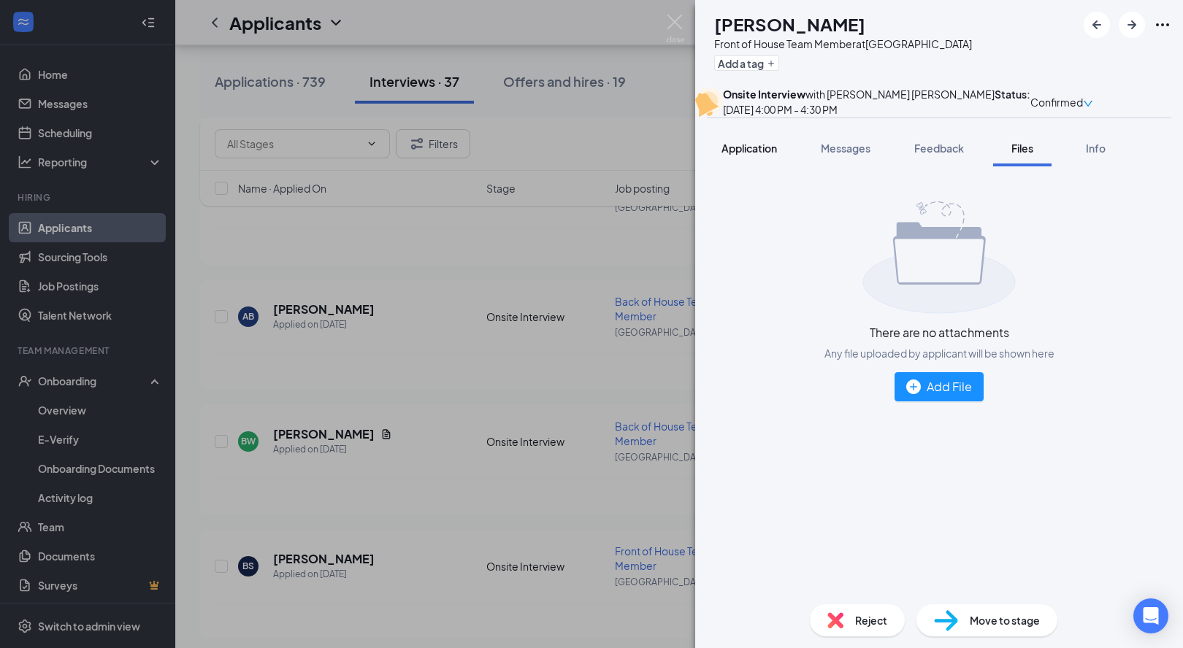
click at [772, 166] on button "Application" at bounding box center [749, 148] width 85 height 37
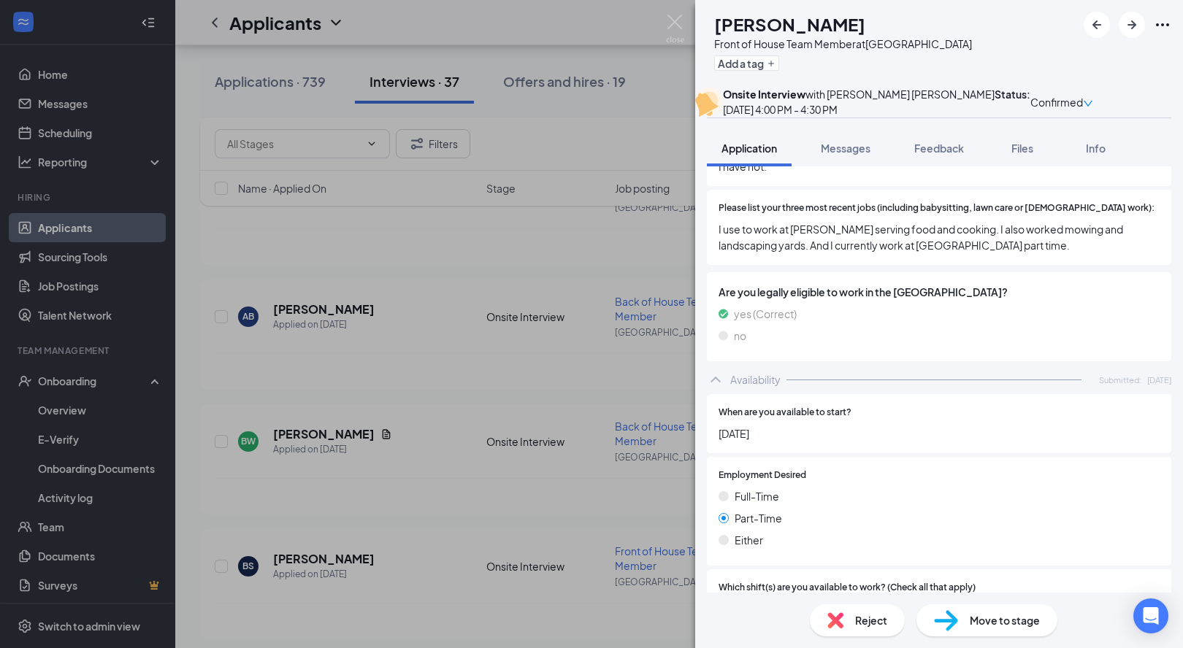
scroll to position [847, 0]
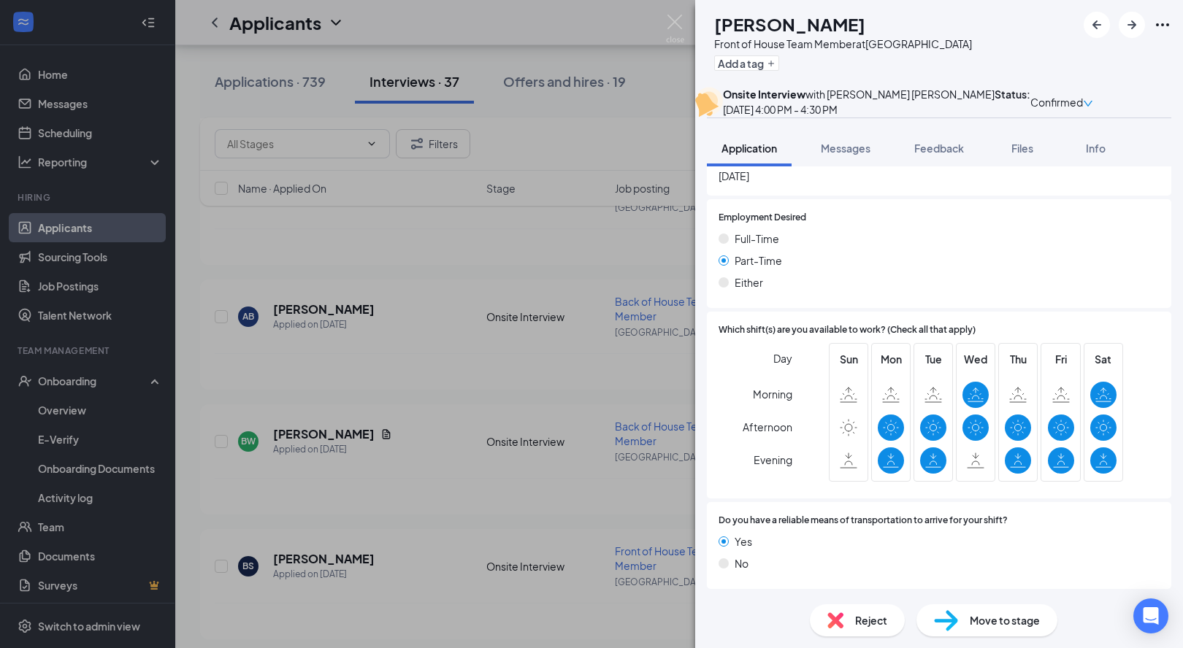
click at [985, 626] on span "Move to stage" at bounding box center [1004, 620] width 70 height 16
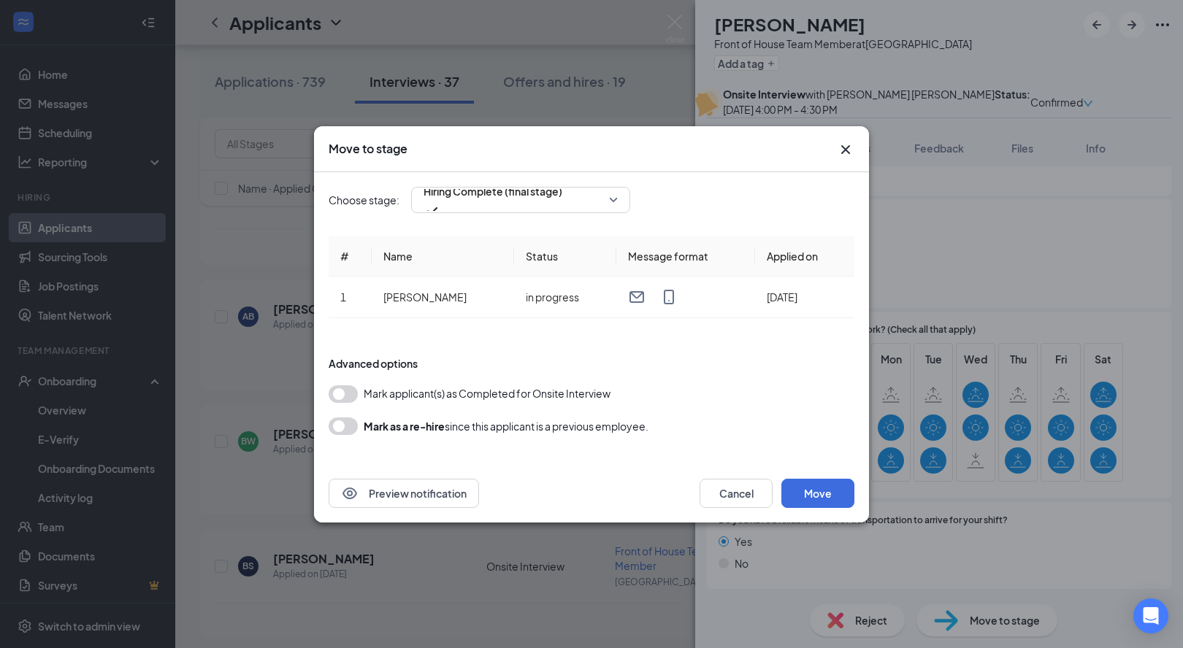
click at [349, 399] on button "button" at bounding box center [343, 394] width 29 height 18
click at [826, 496] on button "Move" at bounding box center [817, 493] width 73 height 29
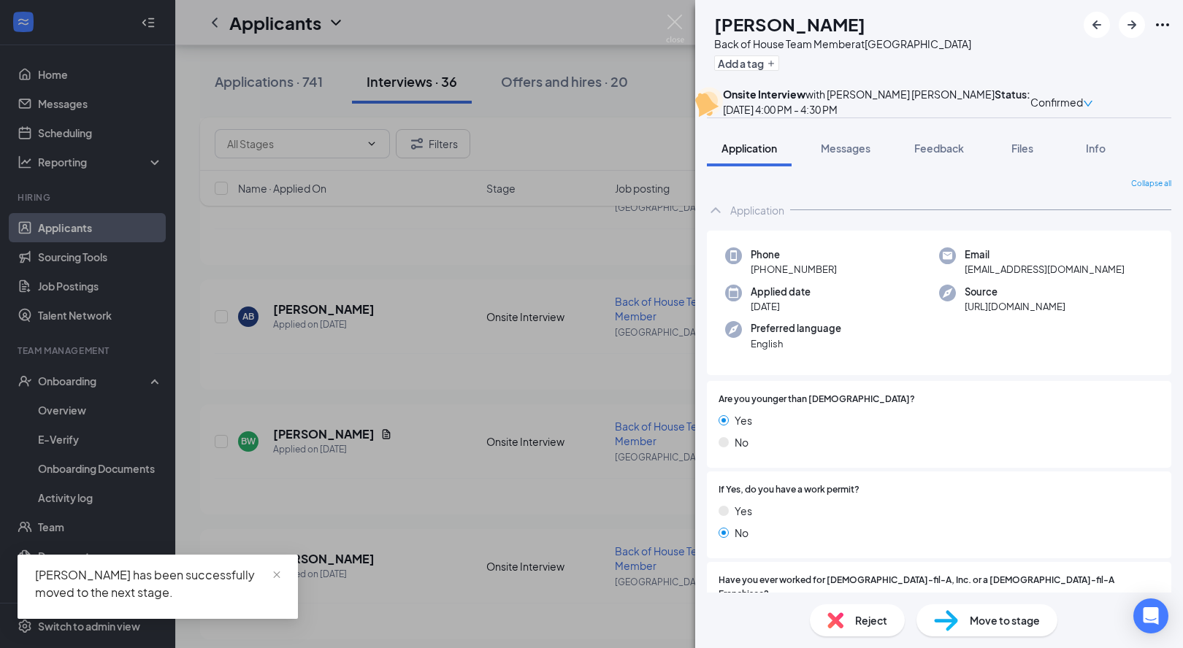
click at [46, 228] on div "CT Connor Thomas Back of House Team Member at Glasgow Add a tag Onsite Intervie…" at bounding box center [591, 324] width 1183 height 648
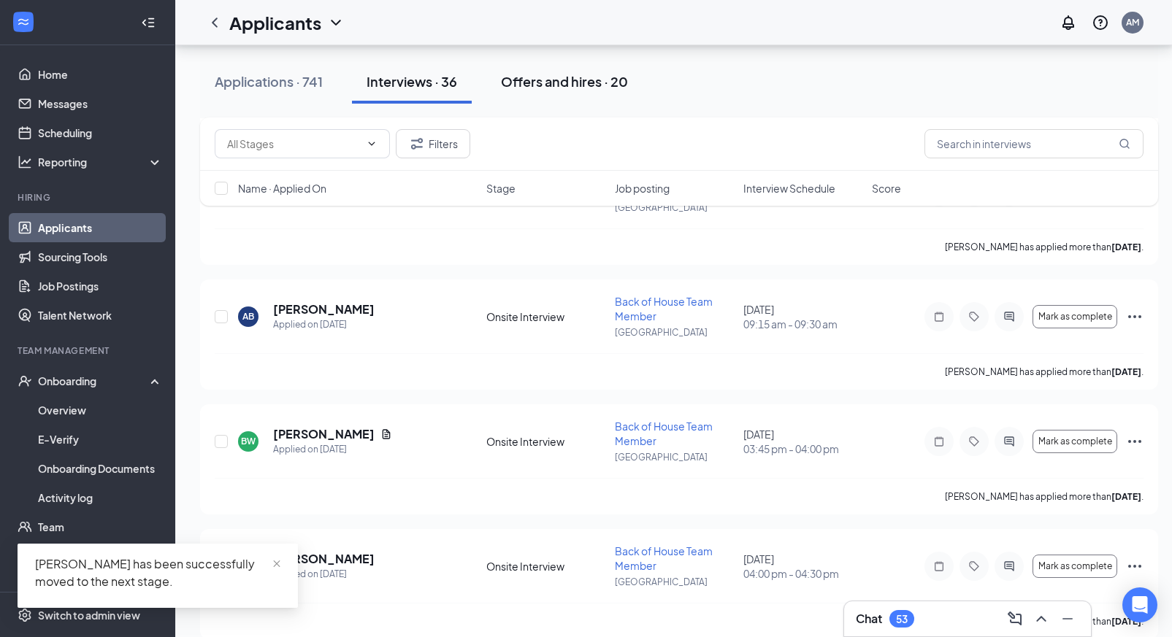
click at [525, 83] on div "Offers and hires · 20" at bounding box center [564, 81] width 127 height 18
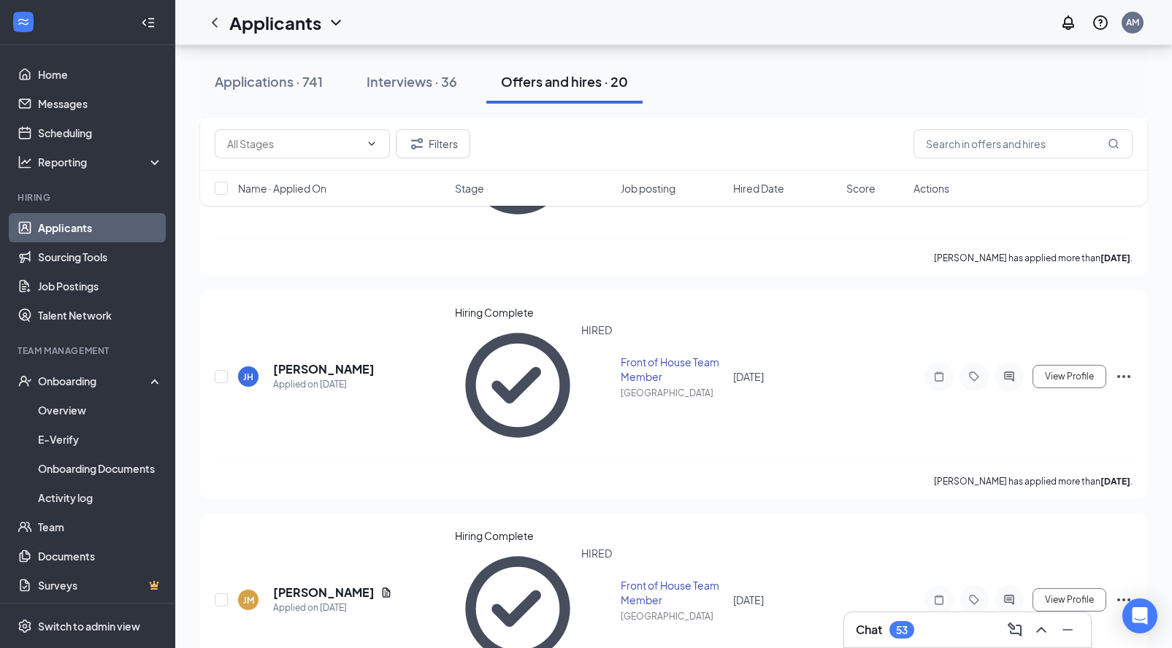
scroll to position [1167, 0]
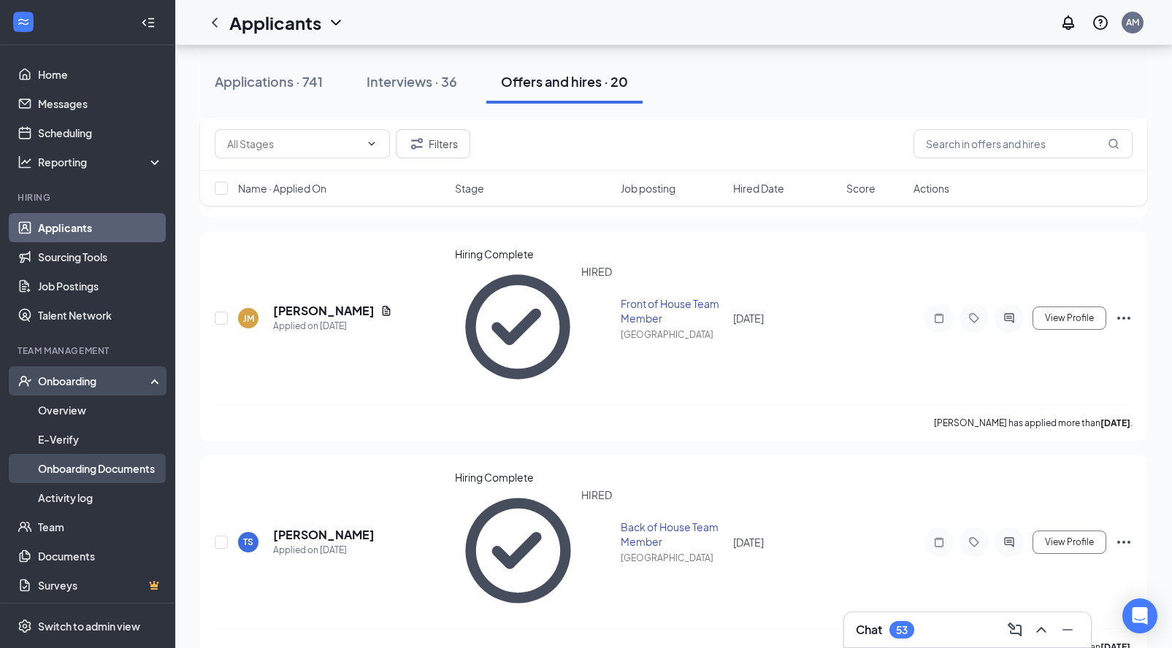
click at [56, 466] on link "Onboarding Documents" at bounding box center [100, 468] width 125 height 29
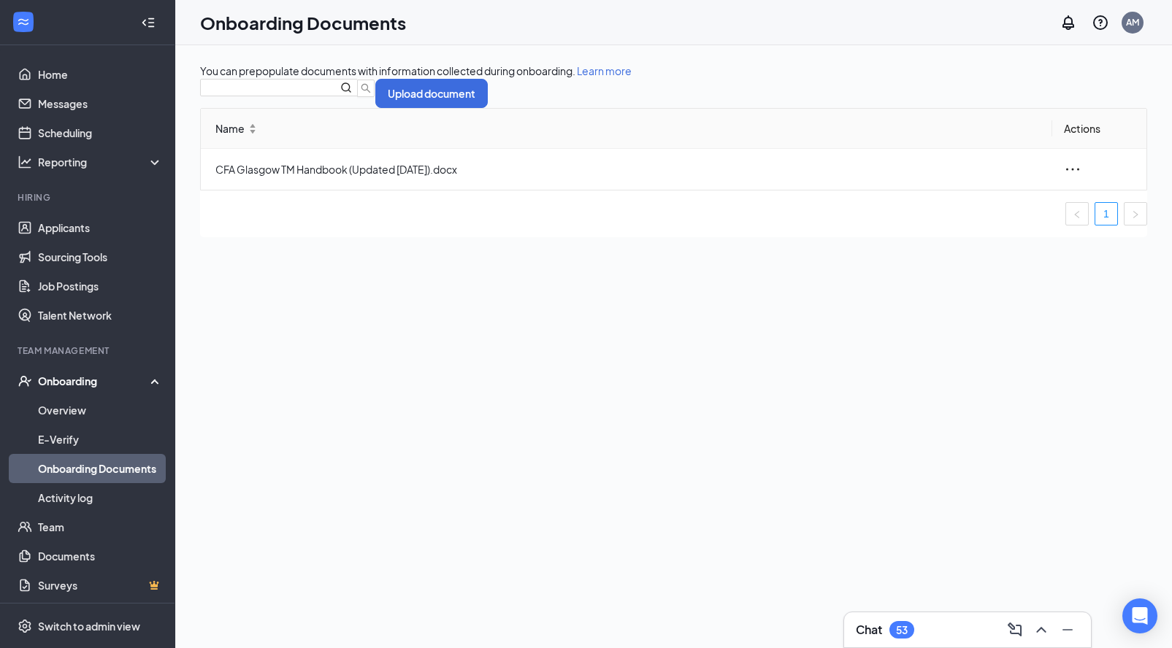
click at [105, 464] on link "Onboarding Documents" at bounding box center [100, 468] width 125 height 29
click at [71, 386] on div "Onboarding" at bounding box center [94, 381] width 112 height 15
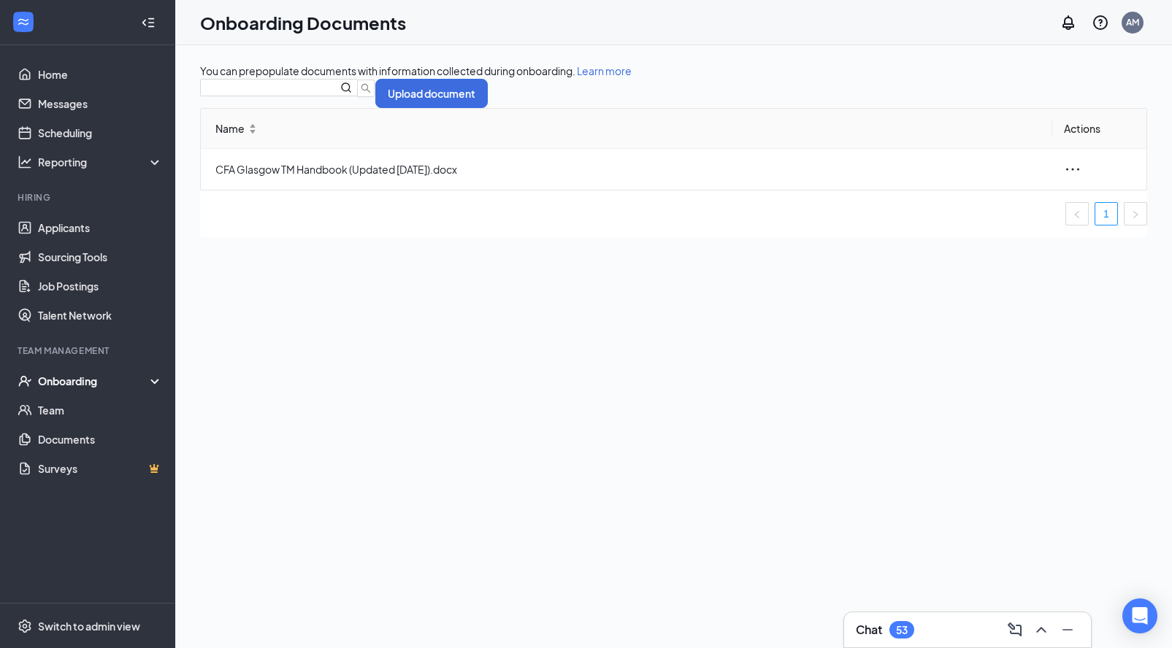
click at [67, 392] on div "Onboarding" at bounding box center [87, 380] width 175 height 29
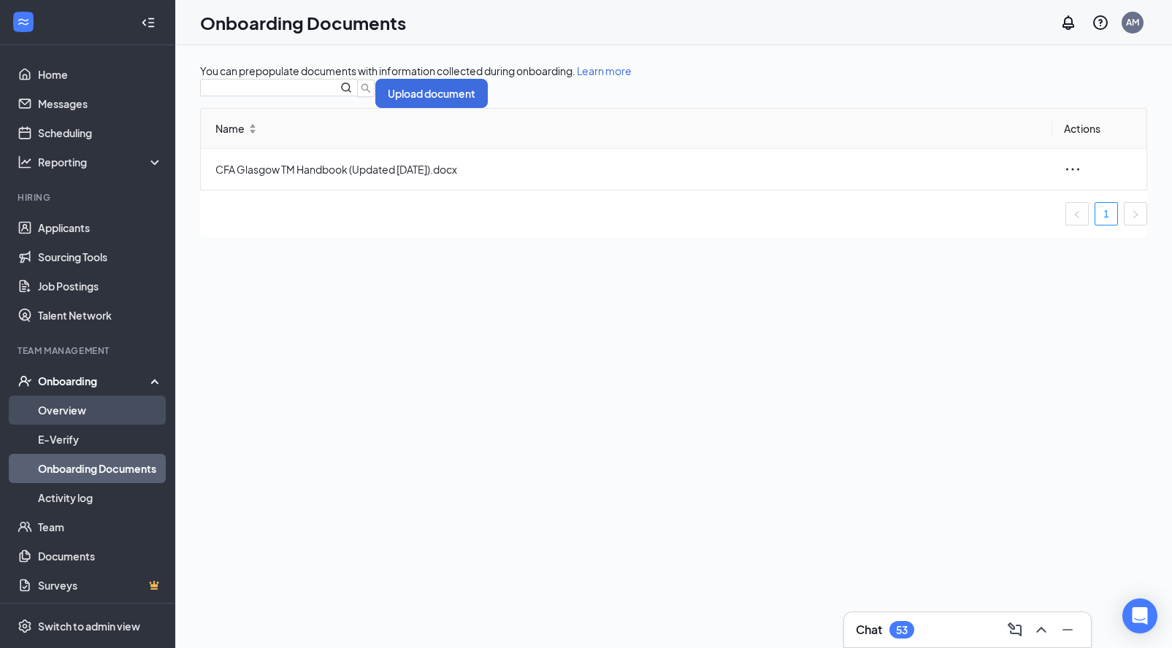
click at [62, 413] on link "Overview" at bounding box center [100, 410] width 125 height 29
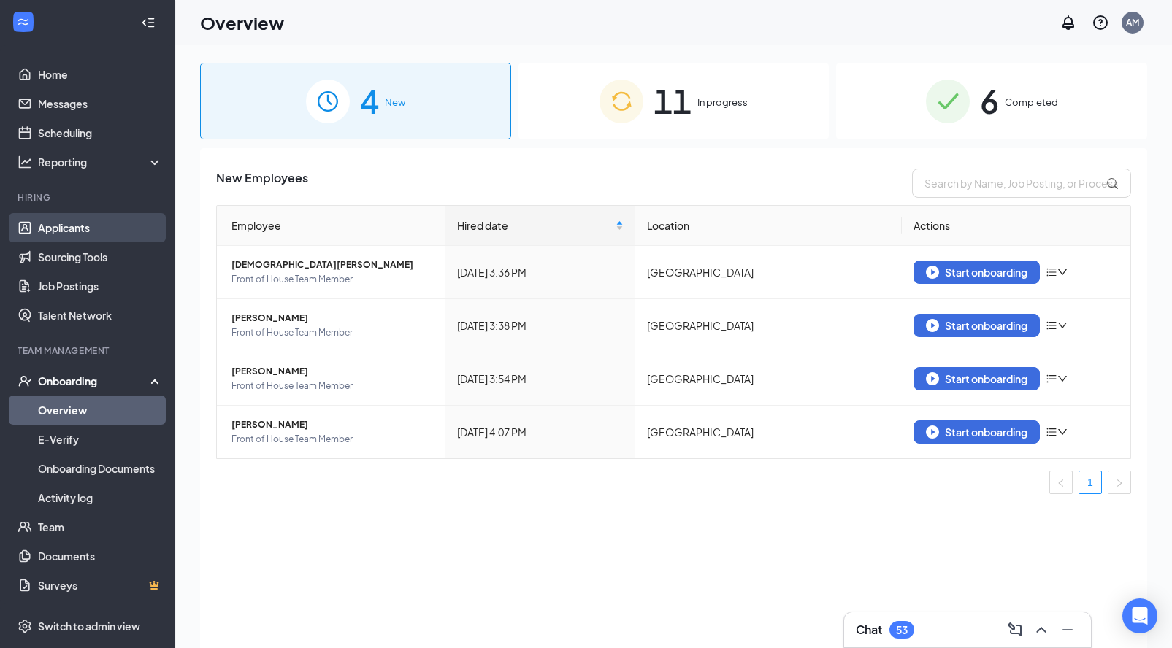
click at [49, 229] on link "Applicants" at bounding box center [100, 227] width 125 height 29
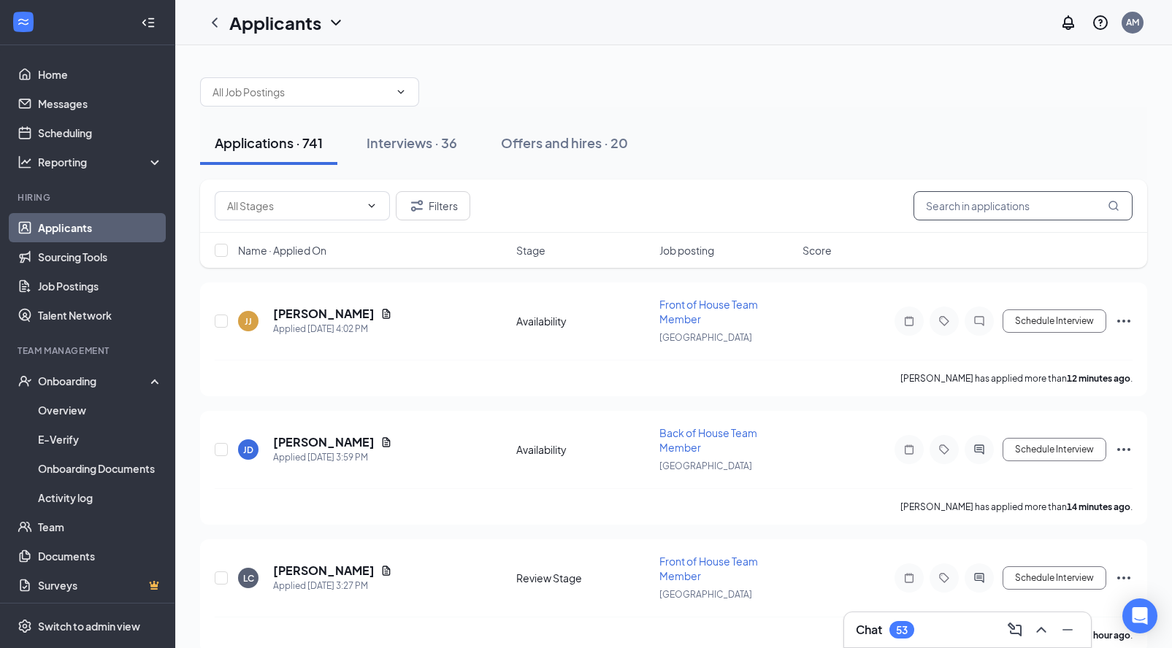
click at [977, 210] on input "text" at bounding box center [1022, 205] width 219 height 29
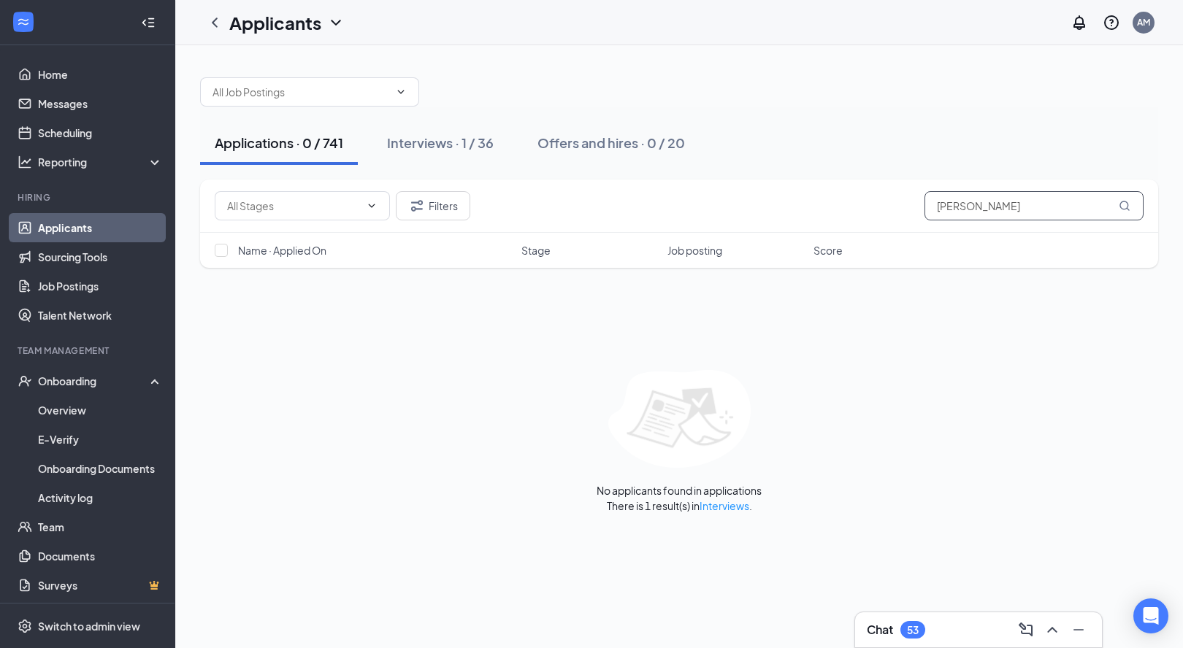
type input "Kendall"
drag, startPoint x: 920, startPoint y: 227, endPoint x: 415, endPoint y: 154, distance: 509.7
click at [415, 155] on button "Interviews · 1 / 36" at bounding box center [440, 143] width 136 height 44
click at [722, 508] on link "Interviews" at bounding box center [724, 505] width 50 height 13
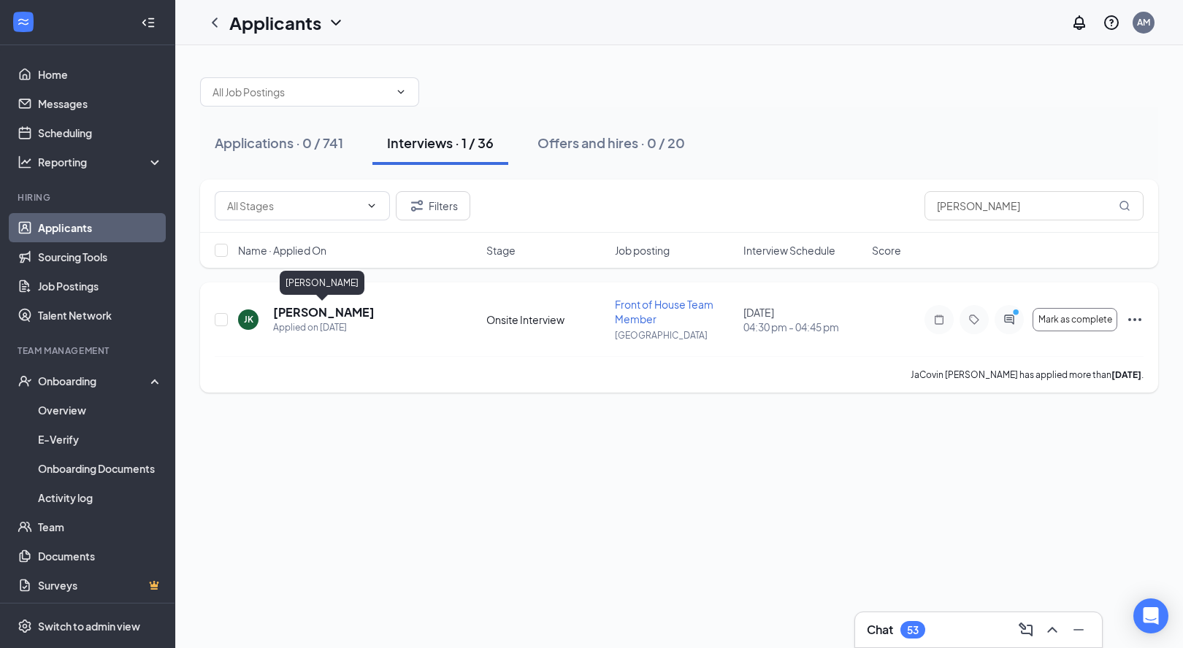
click at [296, 316] on h5 "JaCovin Kendall" at bounding box center [323, 312] width 101 height 16
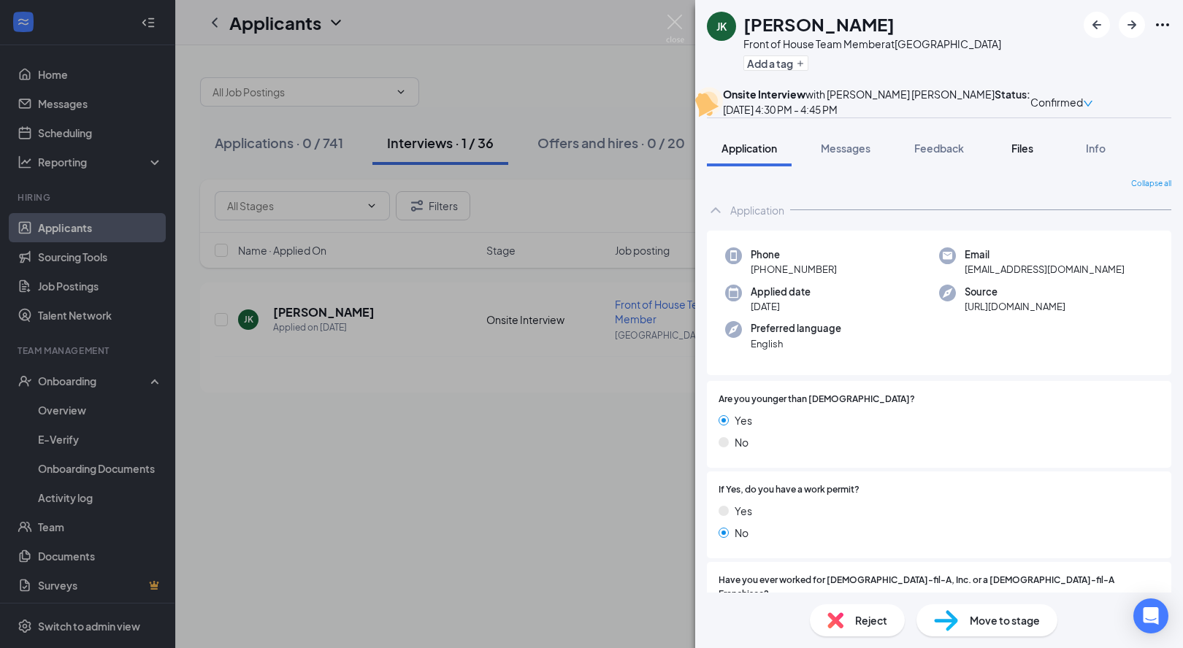
click at [1033, 155] on span "Files" at bounding box center [1022, 148] width 22 height 13
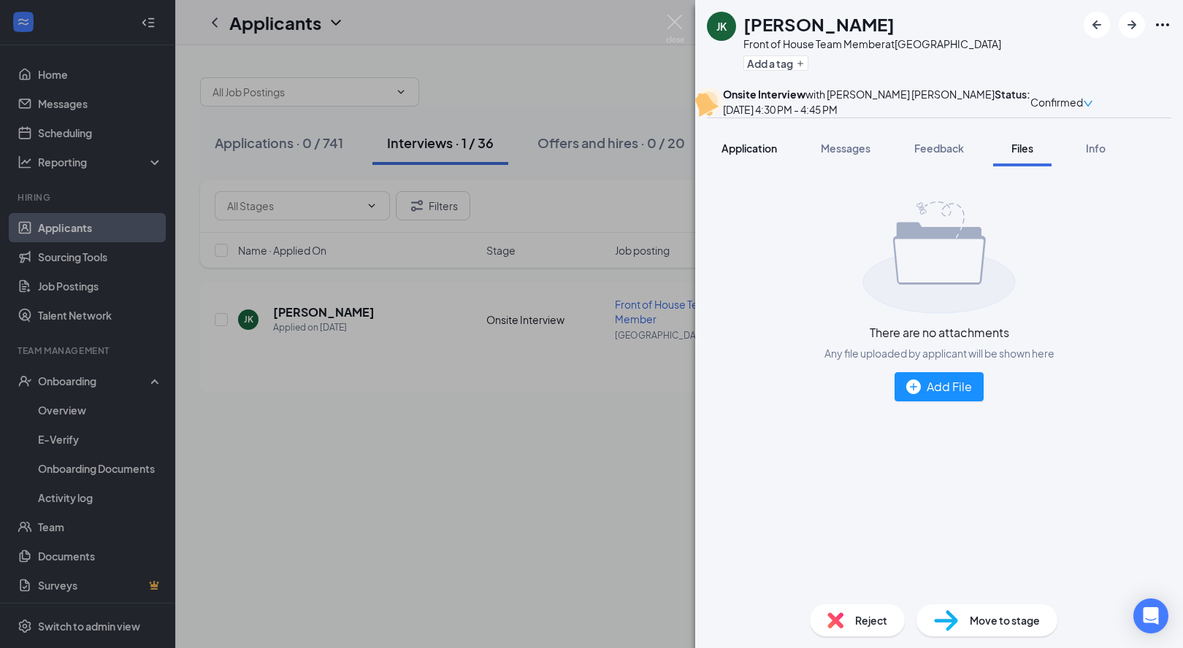
click at [749, 166] on button "Application" at bounding box center [749, 148] width 85 height 37
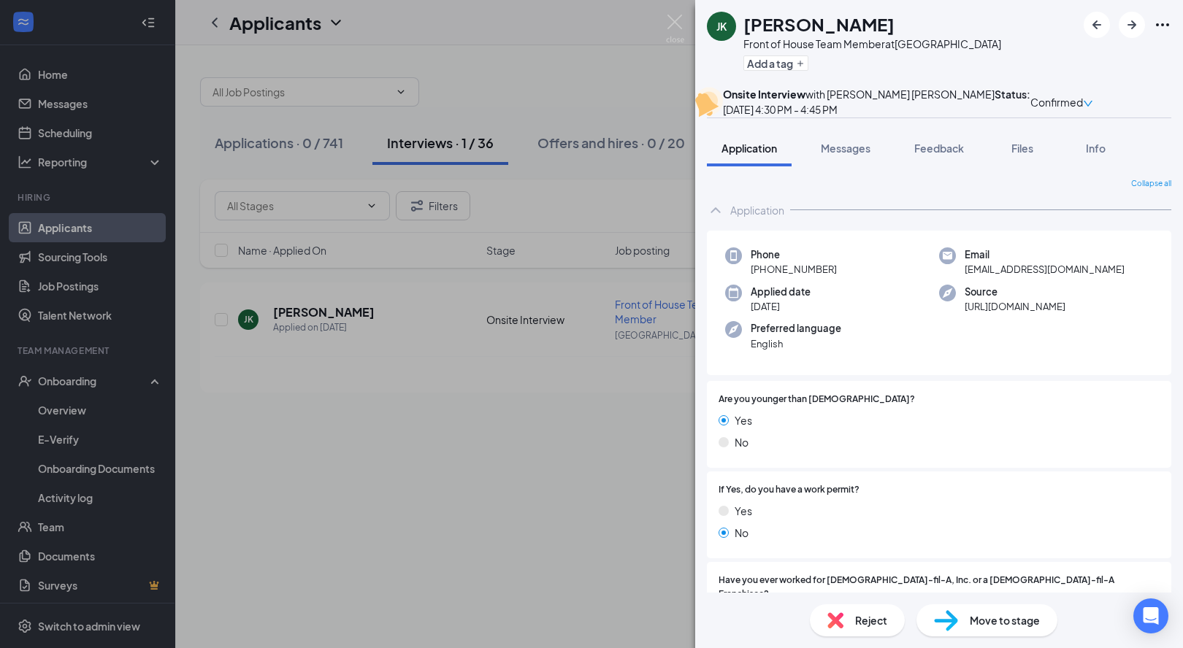
click at [750, 155] on span "Application" at bounding box center [748, 148] width 55 height 13
click at [247, 429] on div "JK JaCovin Kendall Front of House Team Member at Glasgow Add a tag Onsite Inter…" at bounding box center [591, 324] width 1183 height 648
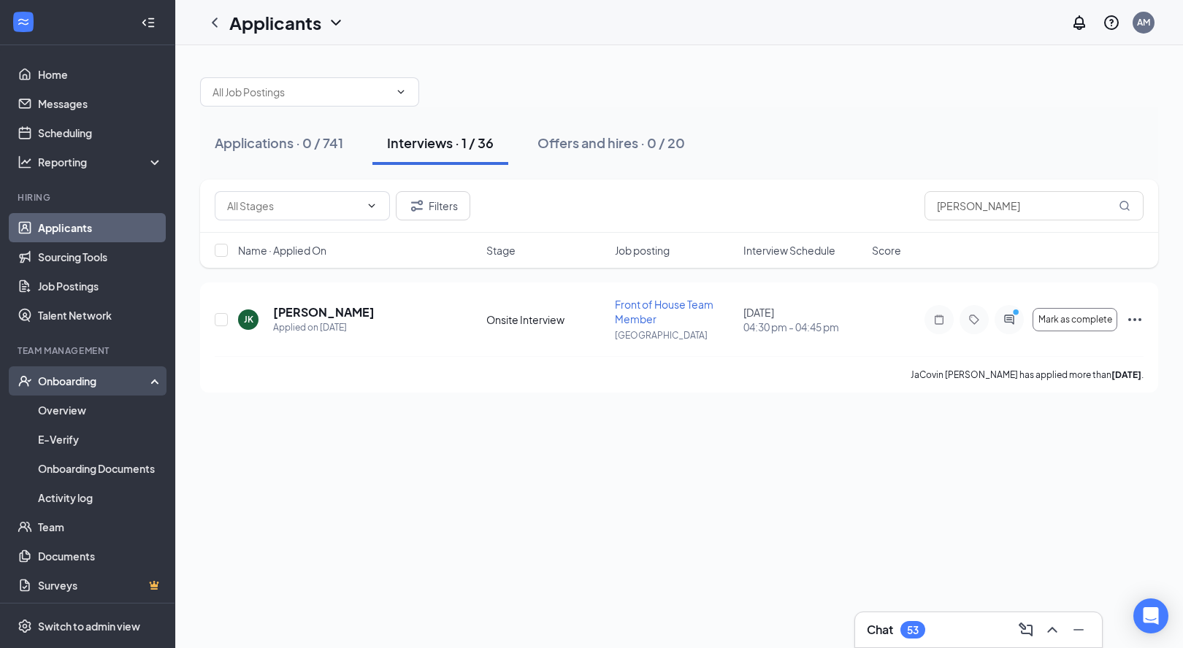
click at [81, 388] on div "Onboarding" at bounding box center [94, 381] width 112 height 15
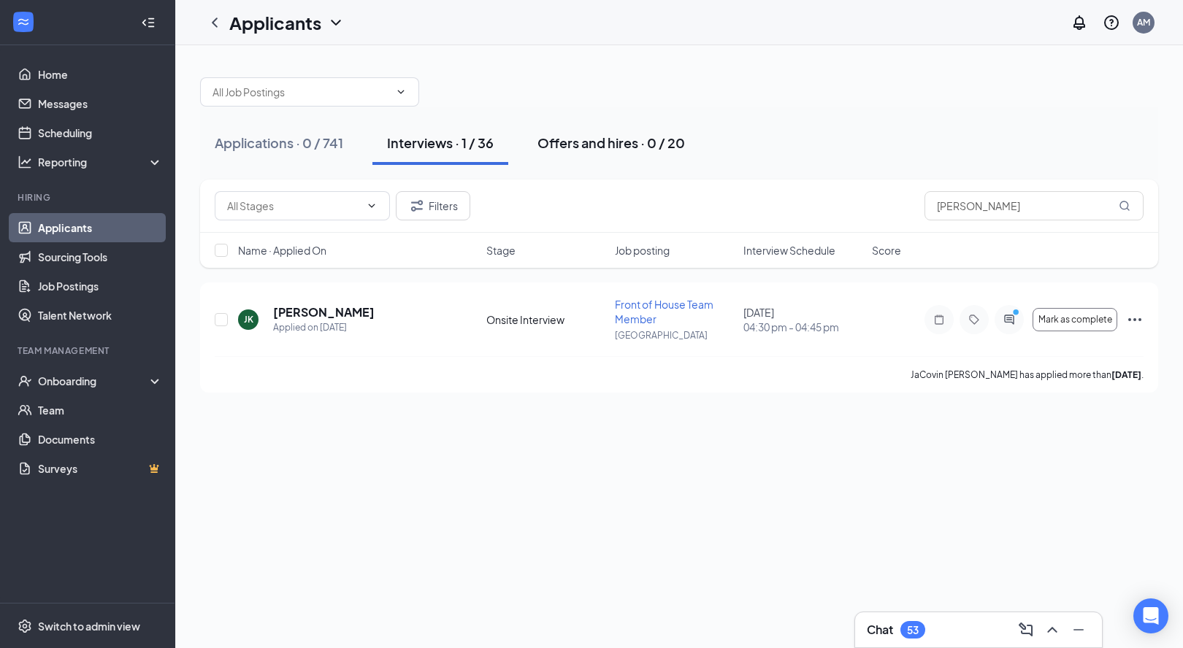
click at [573, 147] on div "Offers and hires · 0 / 20" at bounding box center [610, 143] width 147 height 18
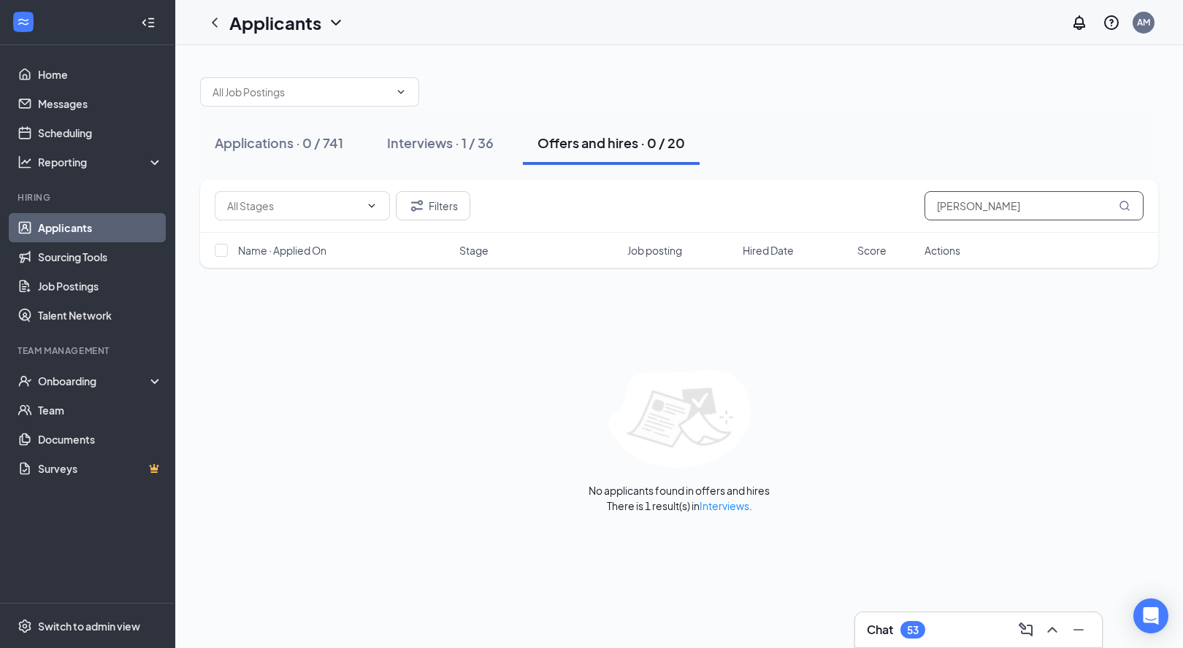
click at [1025, 217] on input "Kendall" at bounding box center [1033, 205] width 219 height 29
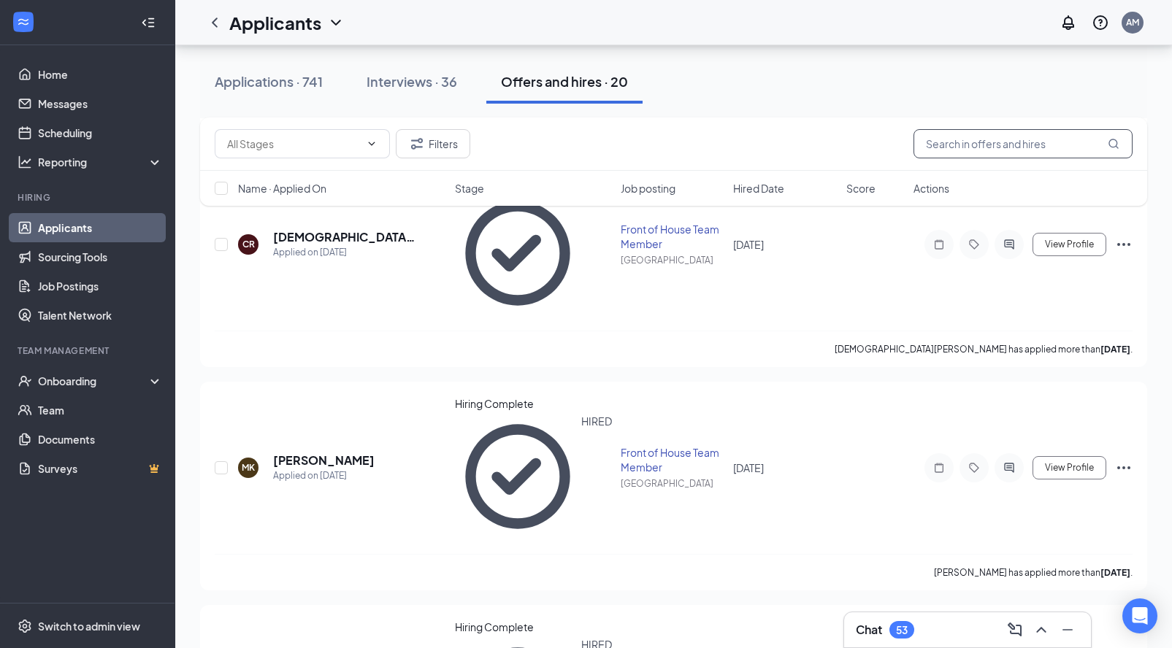
scroll to position [1970, 0]
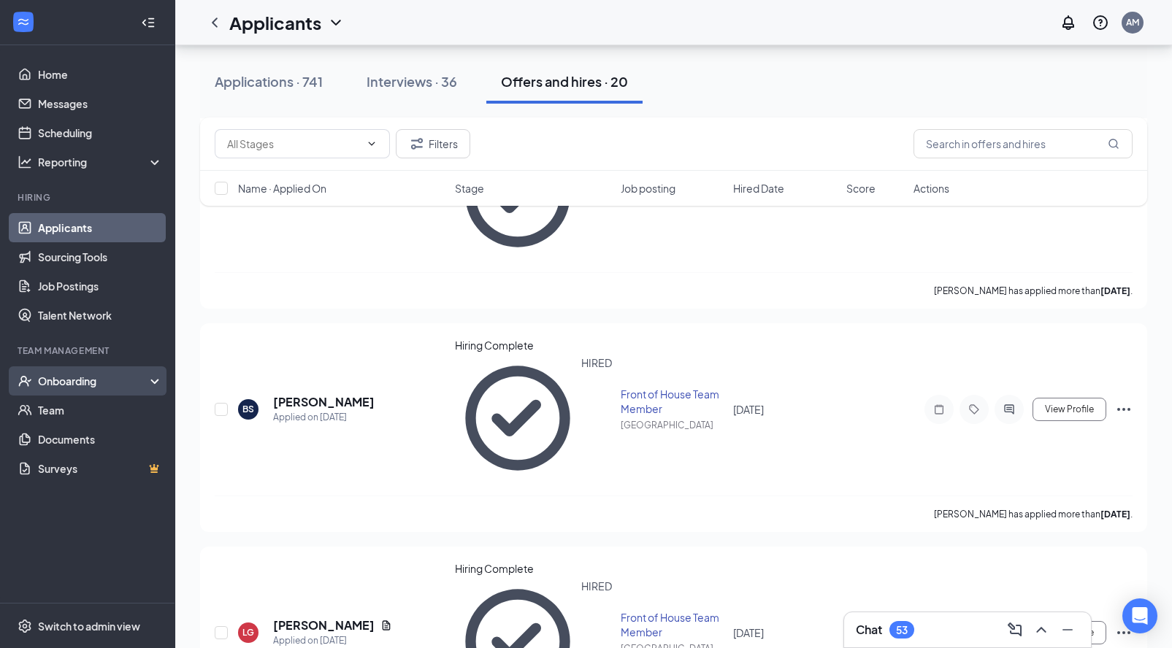
click at [52, 386] on div "Onboarding" at bounding box center [94, 381] width 112 height 15
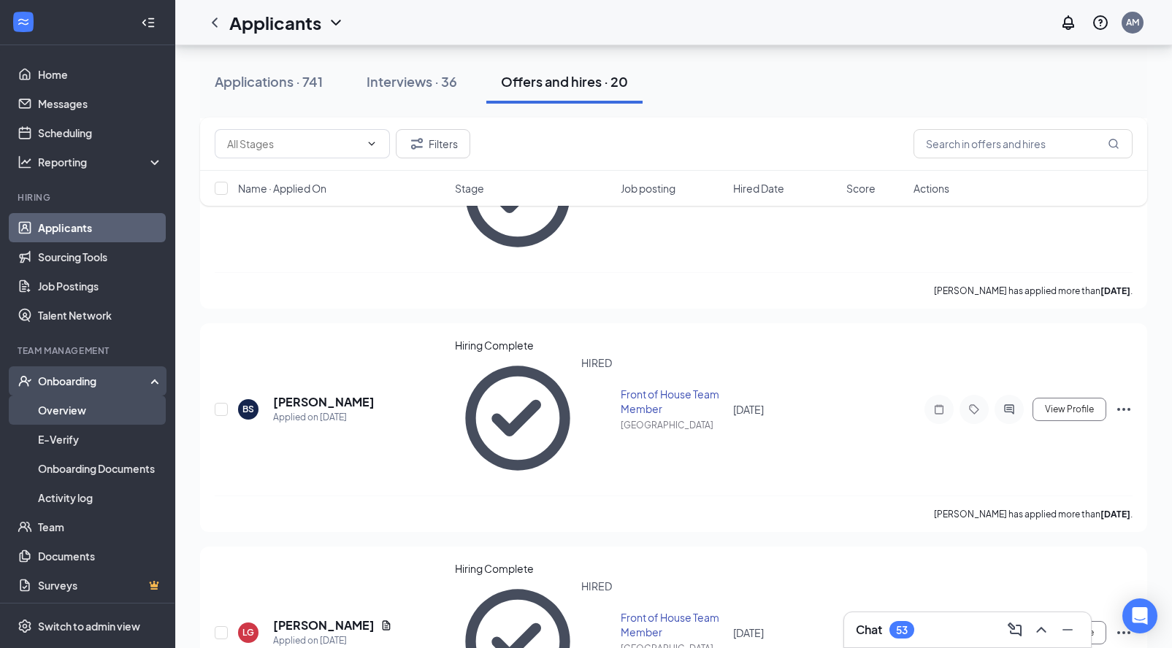
click at [66, 418] on link "Overview" at bounding box center [100, 410] width 125 height 29
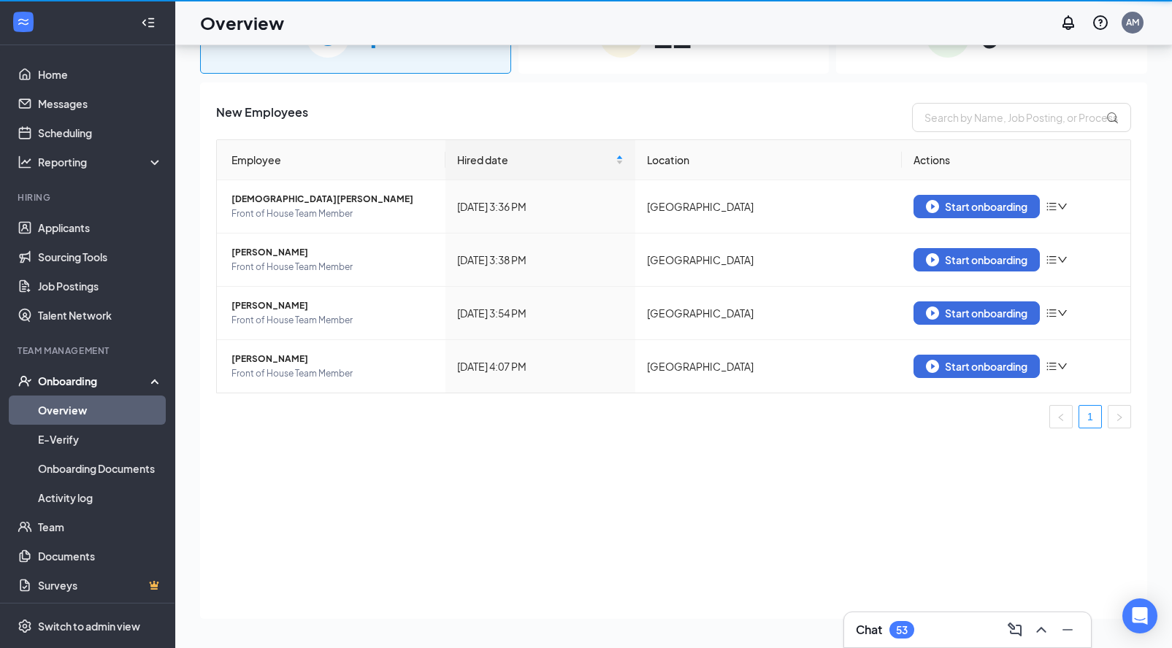
scroll to position [66, 0]
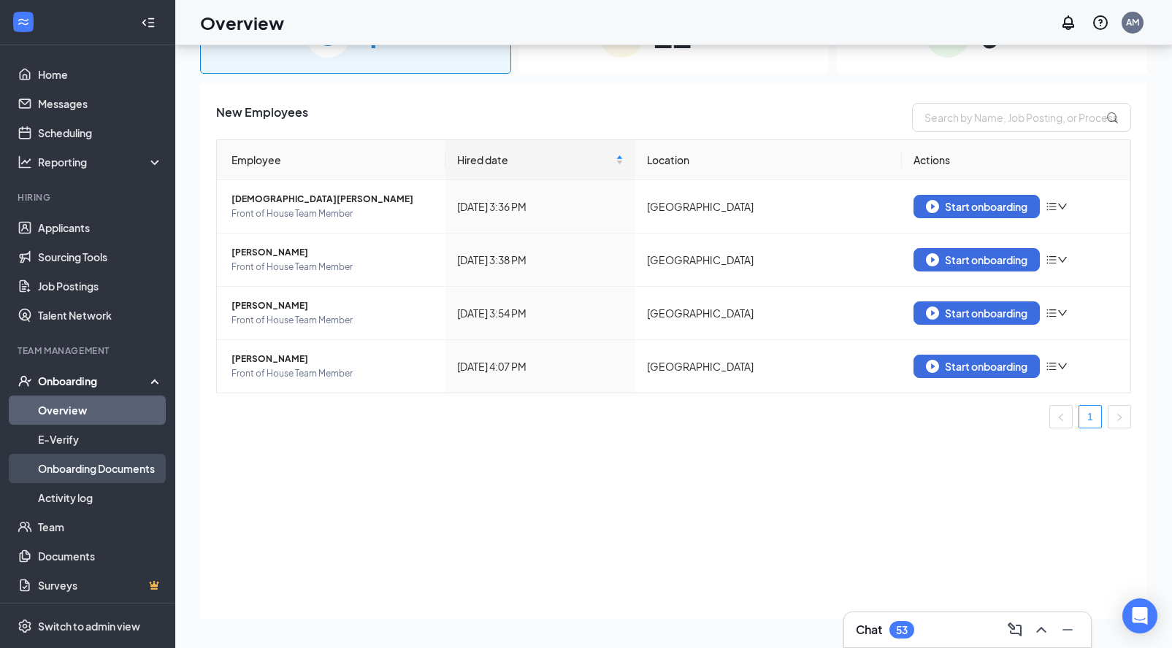
click at [84, 474] on link "Onboarding Documents" at bounding box center [100, 468] width 125 height 29
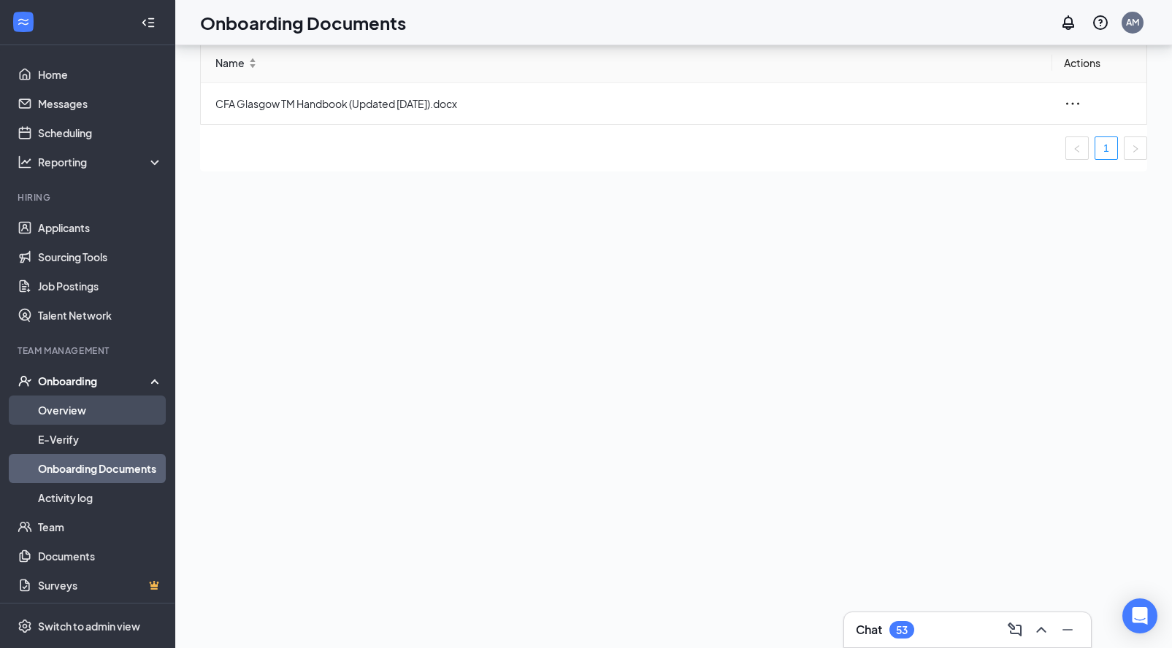
click at [74, 413] on link "Overview" at bounding box center [100, 410] width 125 height 29
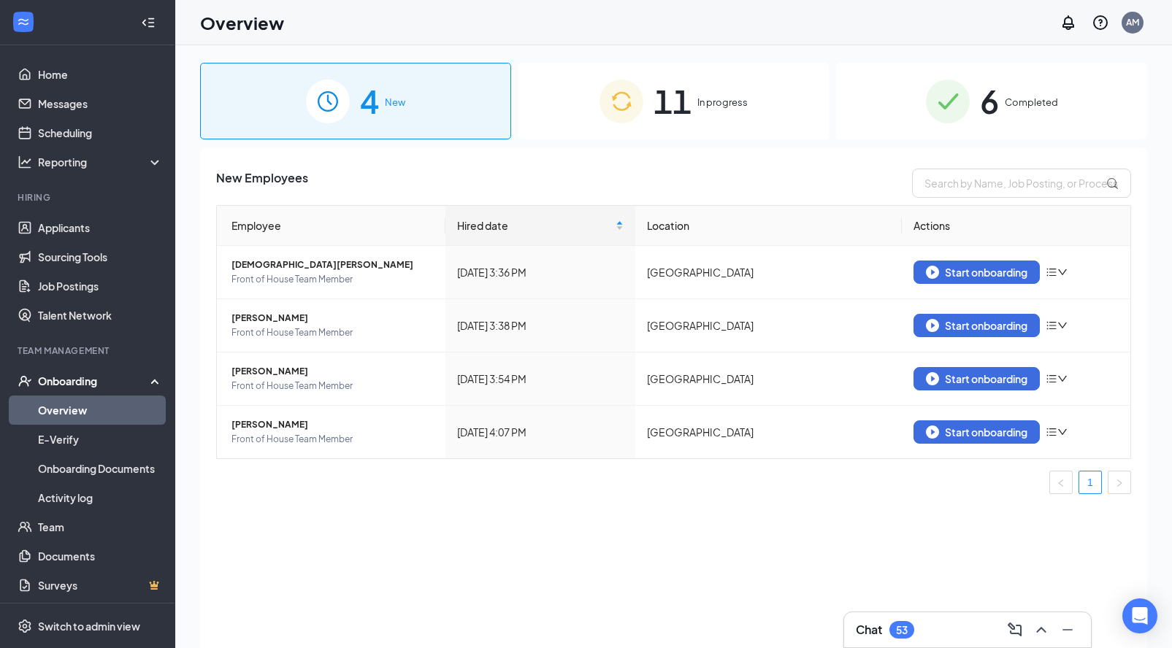
click at [645, 108] on div "11 In progress" at bounding box center [673, 101] width 311 height 77
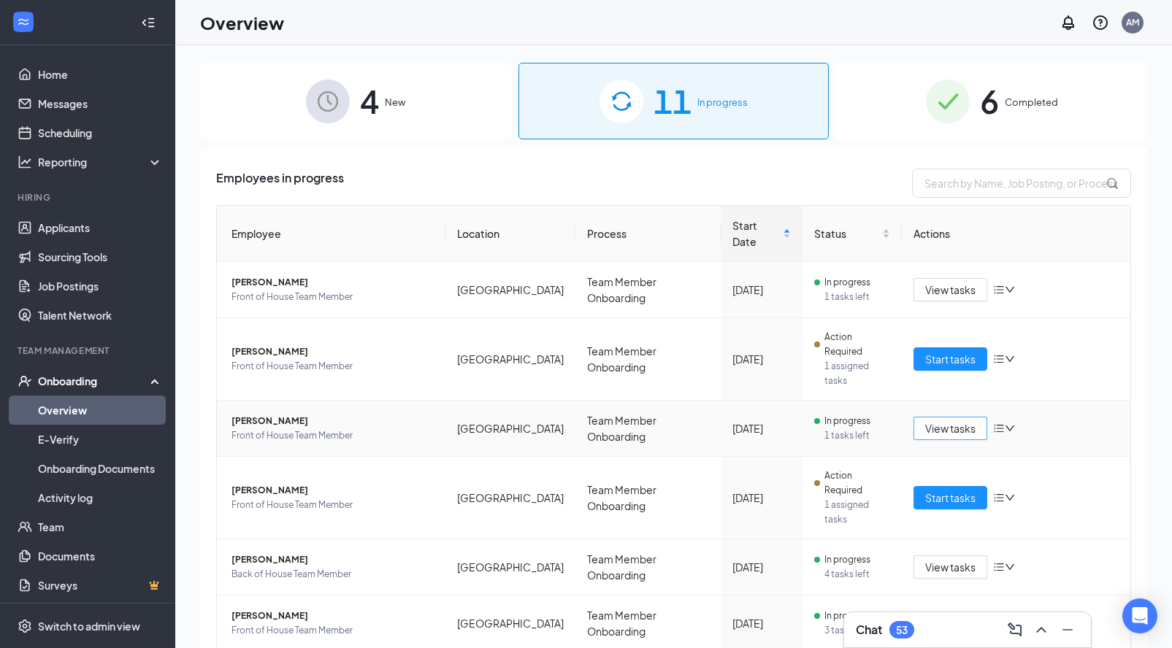
click at [951, 420] on span "View tasks" at bounding box center [950, 428] width 50 height 16
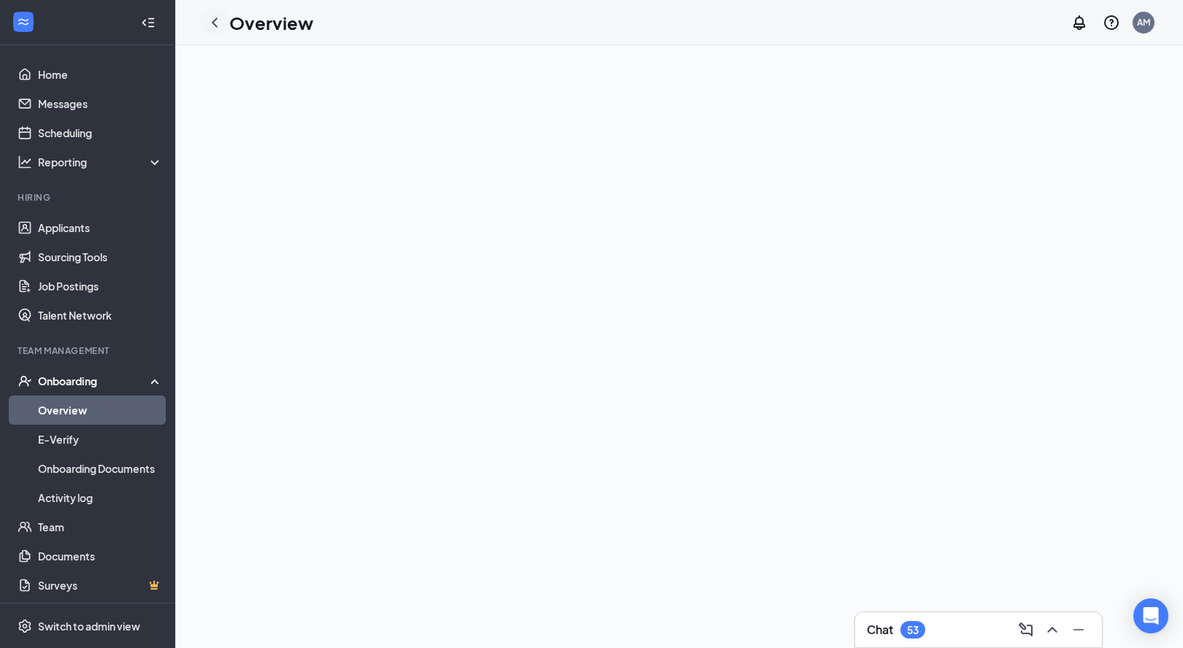
click at [221, 24] on icon "ChevronLeft" at bounding box center [215, 23] width 18 height 18
click at [68, 415] on link "Overview" at bounding box center [100, 410] width 125 height 29
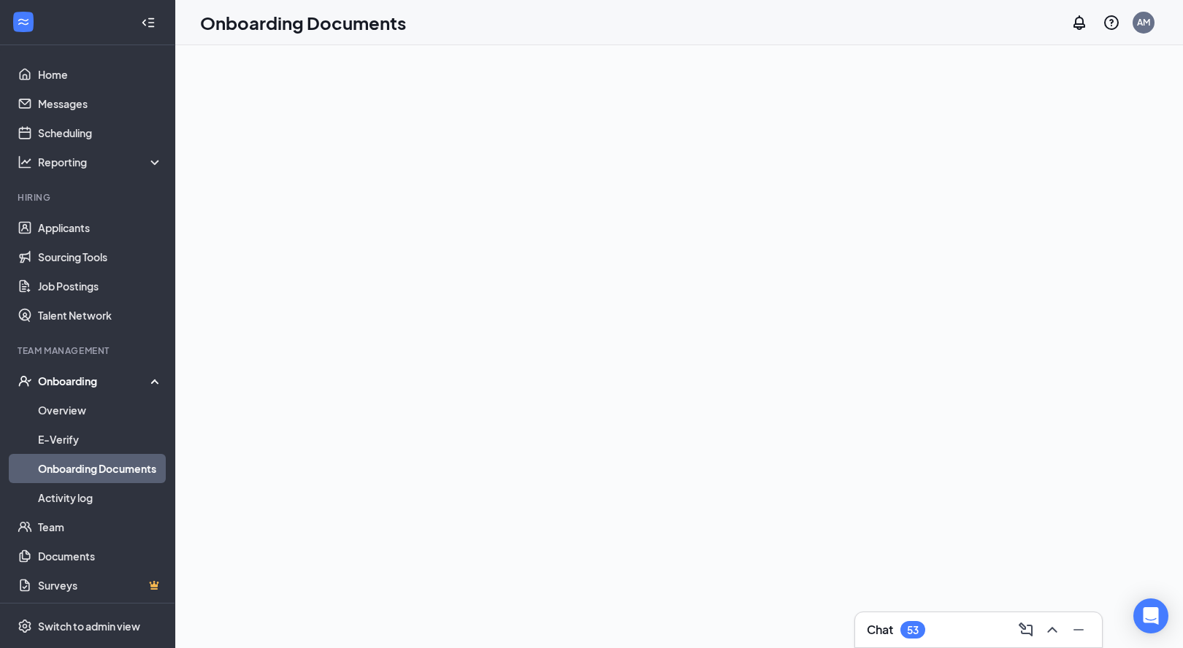
click at [112, 470] on link "Onboarding Documents" at bounding box center [100, 468] width 125 height 29
click at [66, 228] on link "Applicants" at bounding box center [100, 227] width 125 height 29
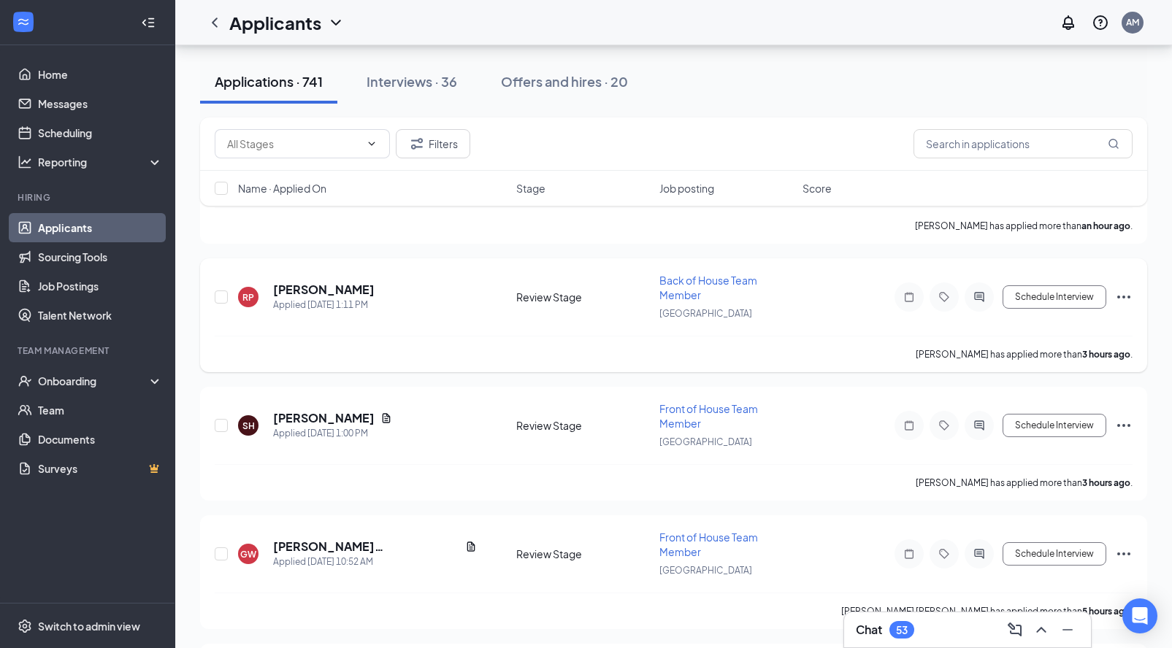
scroll to position [937, 0]
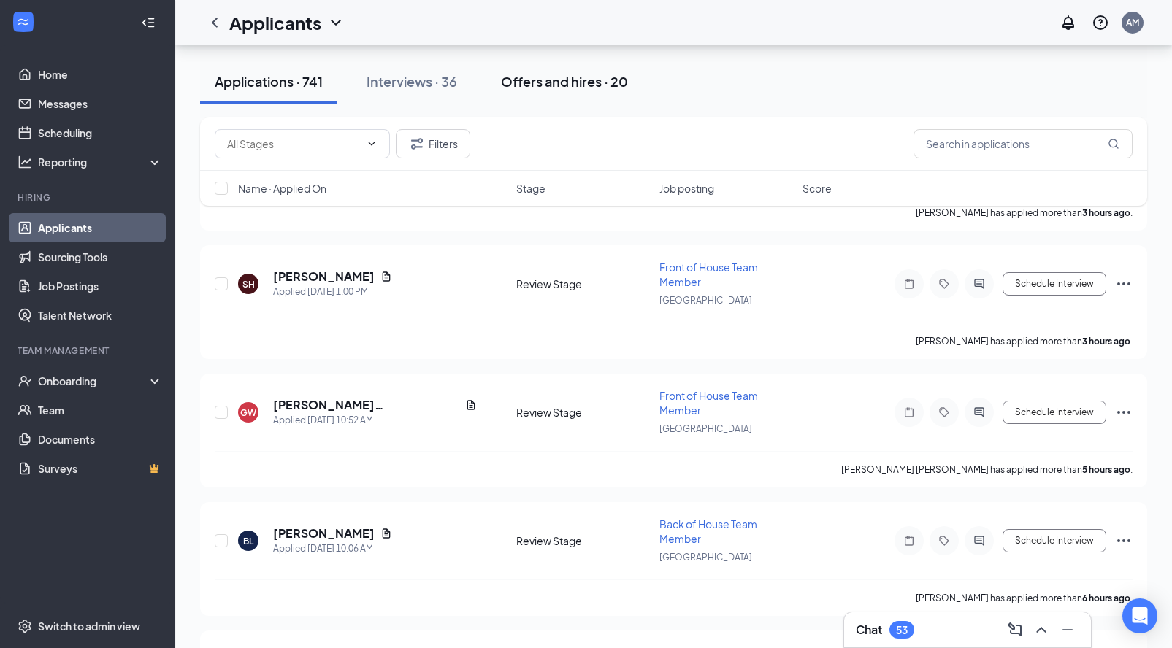
click at [529, 87] on div "Offers and hires · 20" at bounding box center [564, 81] width 127 height 18
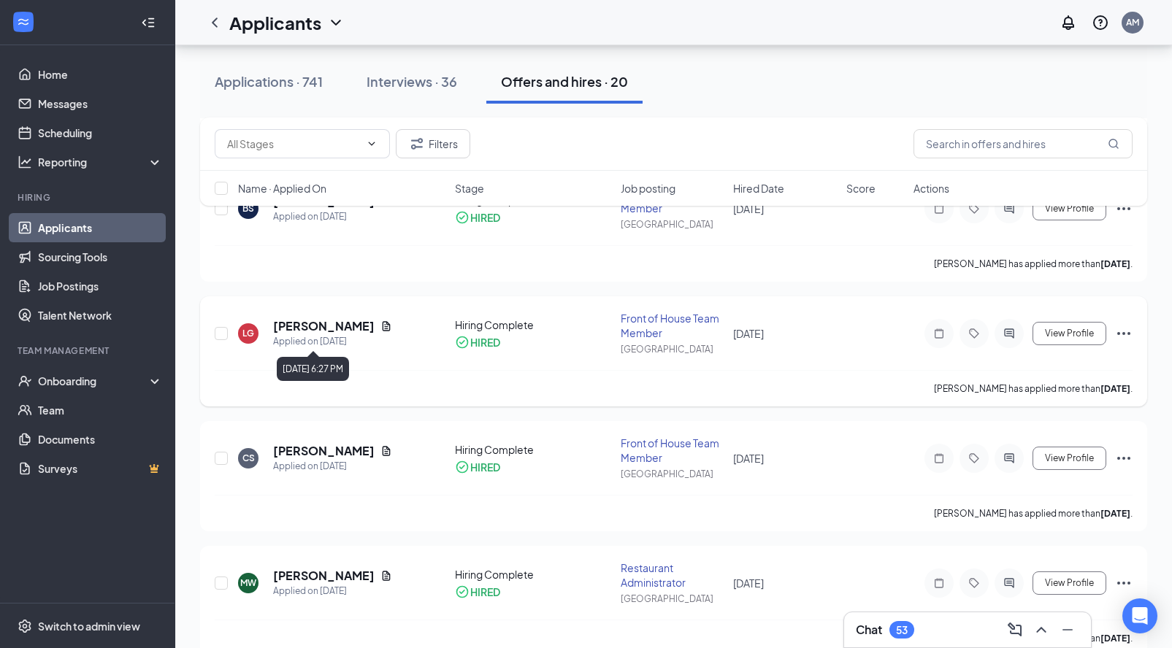
scroll to position [1521, 0]
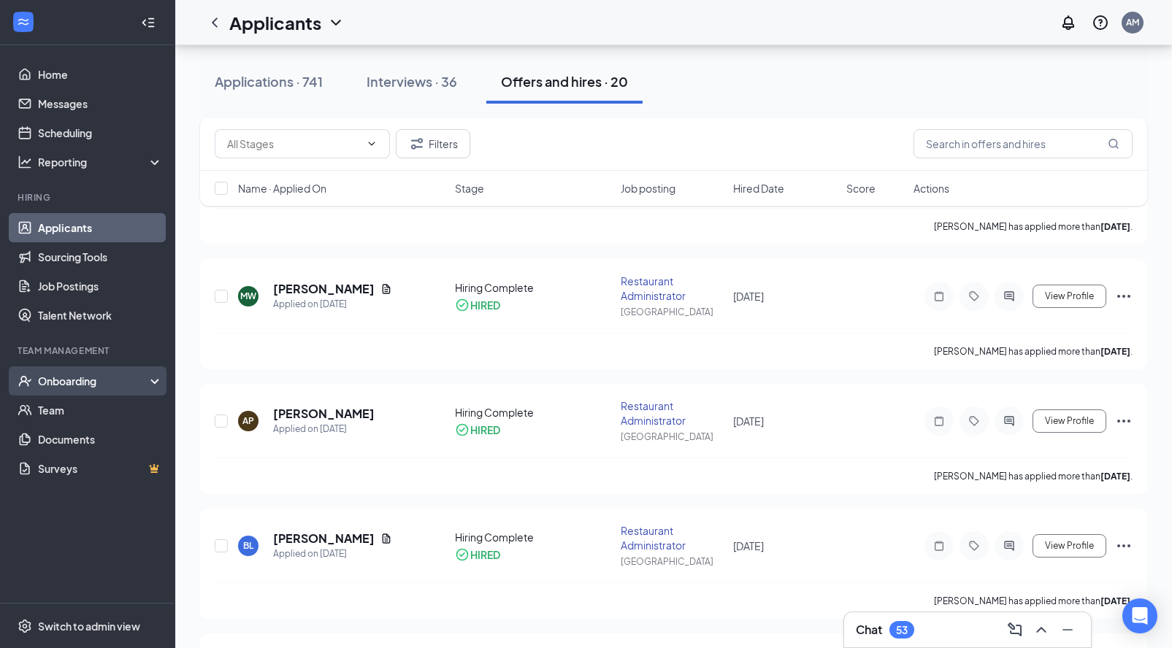
click at [78, 381] on div "Onboarding" at bounding box center [94, 381] width 112 height 15
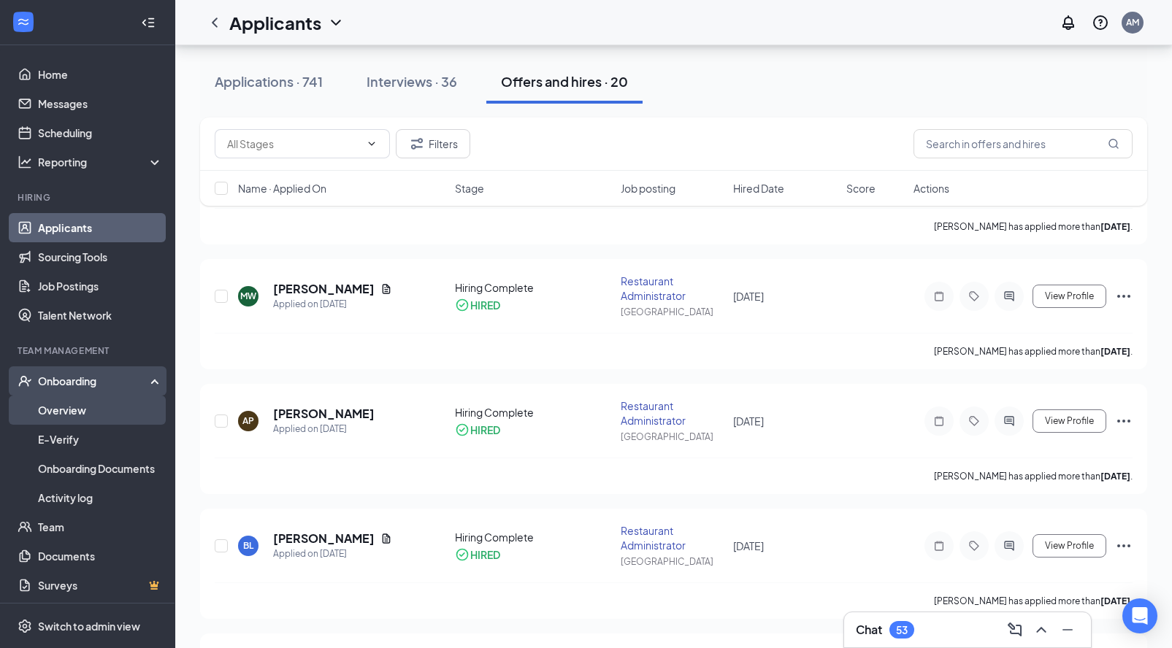
click at [80, 415] on link "Overview" at bounding box center [100, 410] width 125 height 29
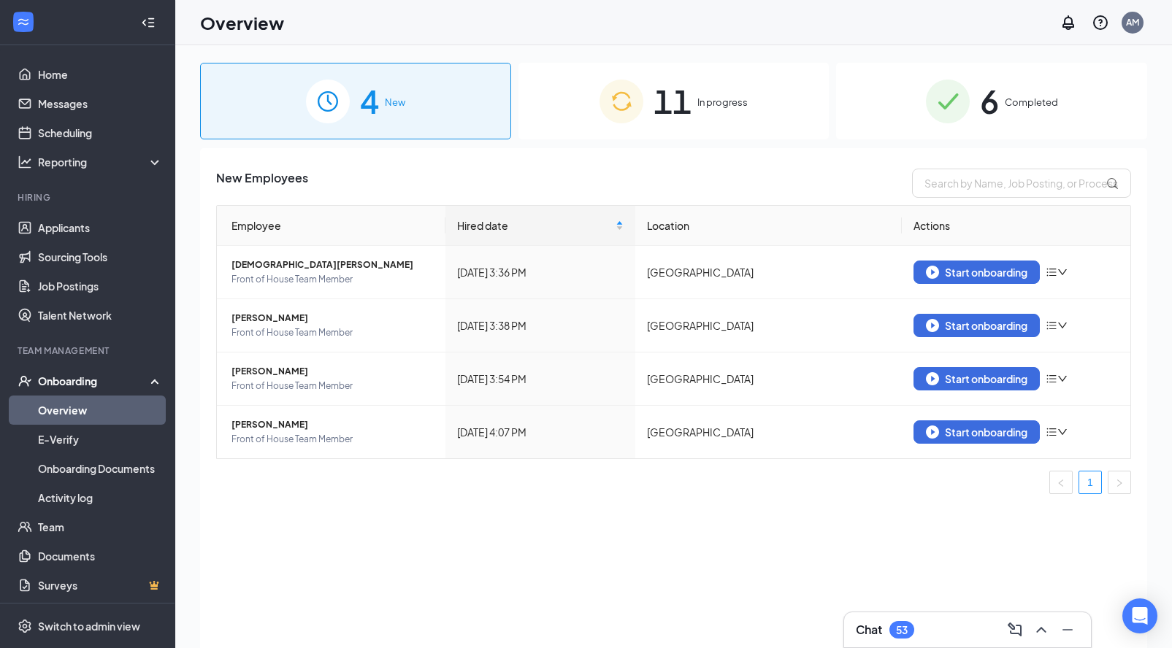
click at [632, 115] on img at bounding box center [621, 102] width 44 height 44
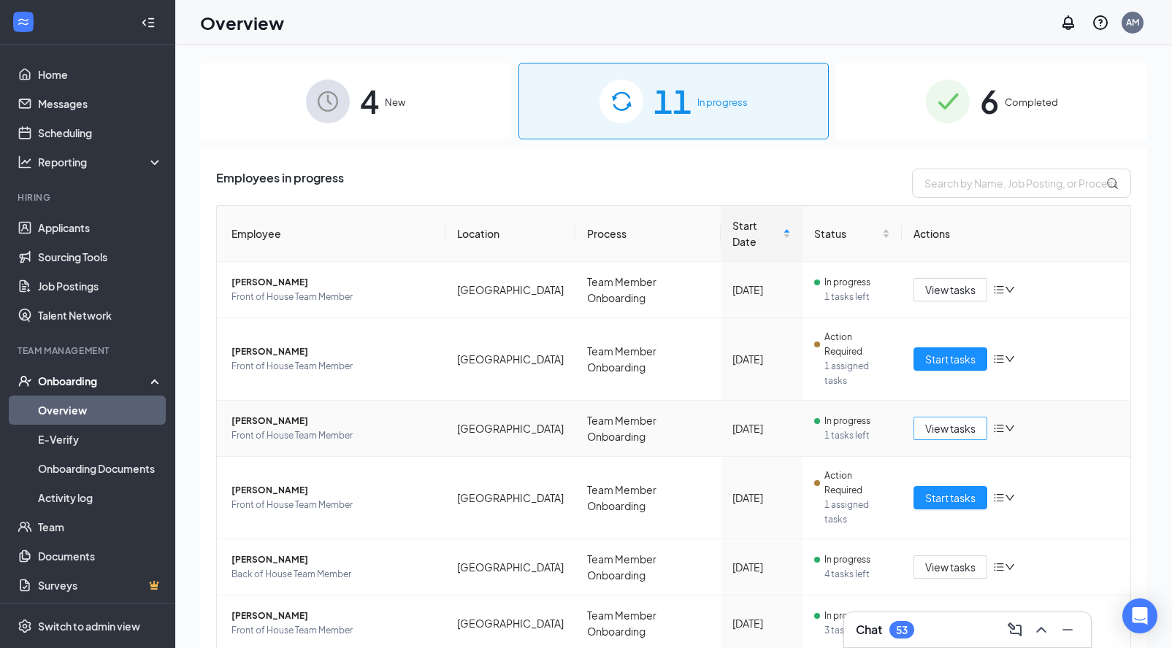
click at [942, 420] on span "View tasks" at bounding box center [950, 428] width 50 height 16
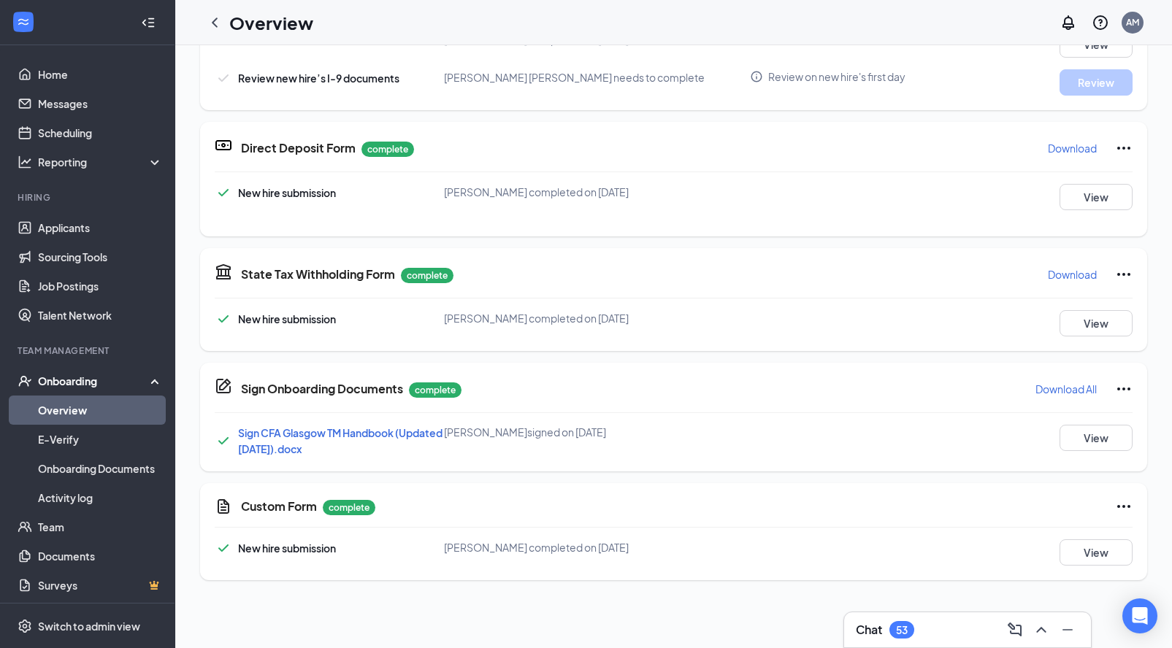
scroll to position [205, 0]
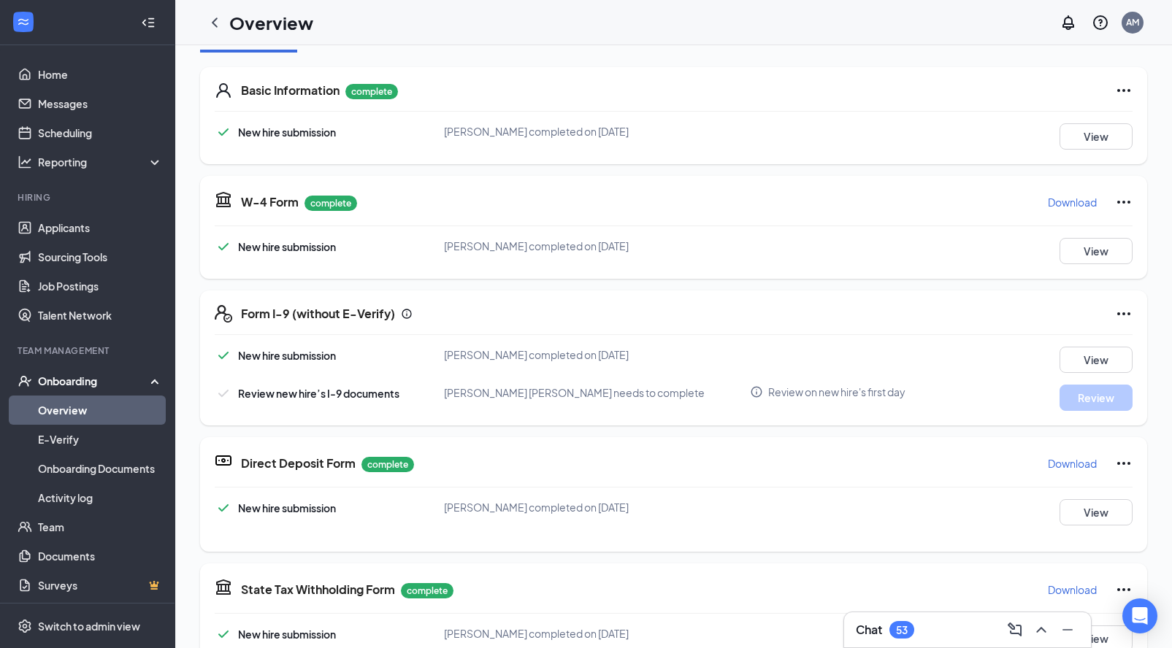
click at [629, 361] on span "[PERSON_NAME] completed on [DATE]" at bounding box center [536, 354] width 185 height 13
click at [1072, 361] on button "View" at bounding box center [1095, 360] width 73 height 26
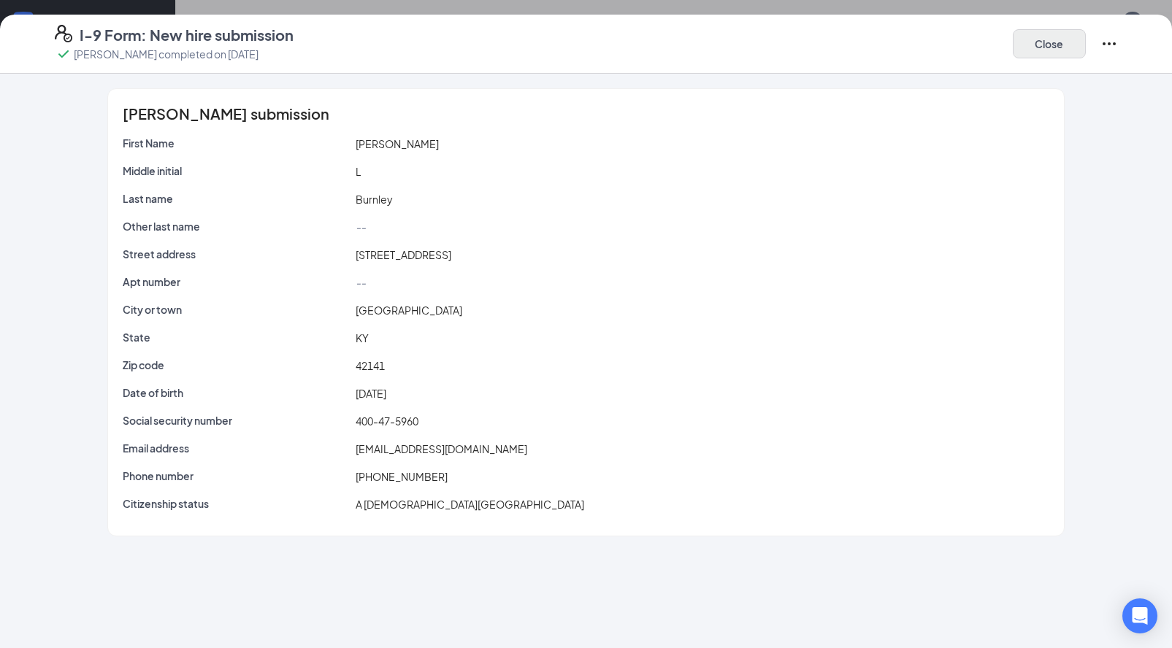
click at [1069, 52] on button "Close" at bounding box center [1049, 43] width 73 height 29
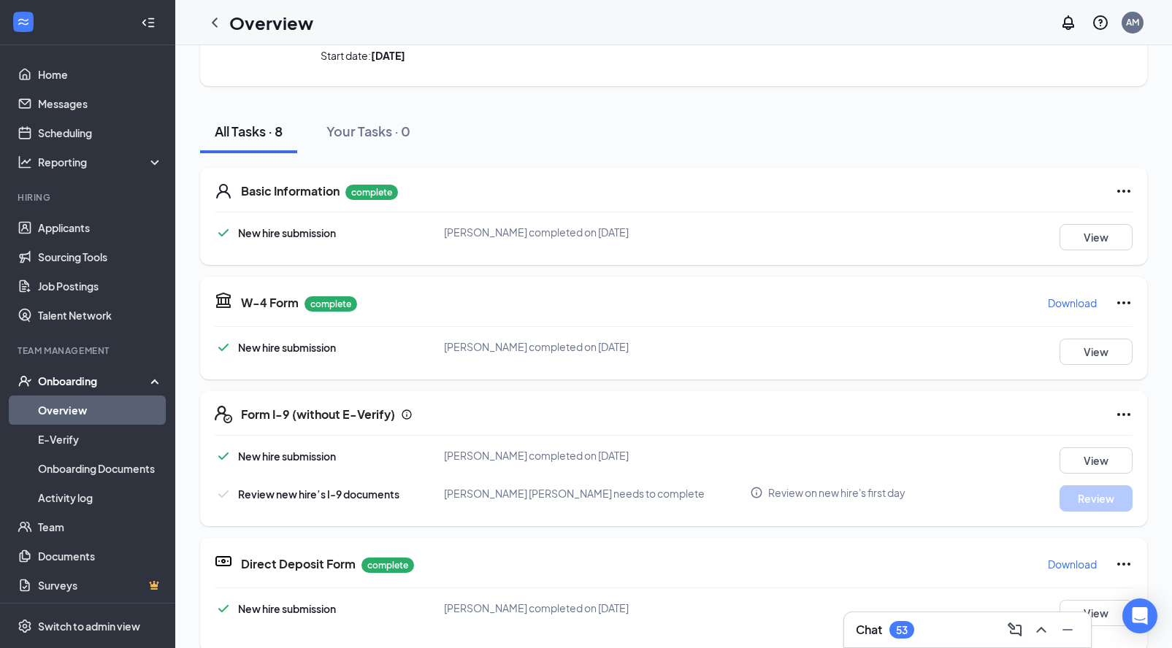
scroll to position [186, 0]
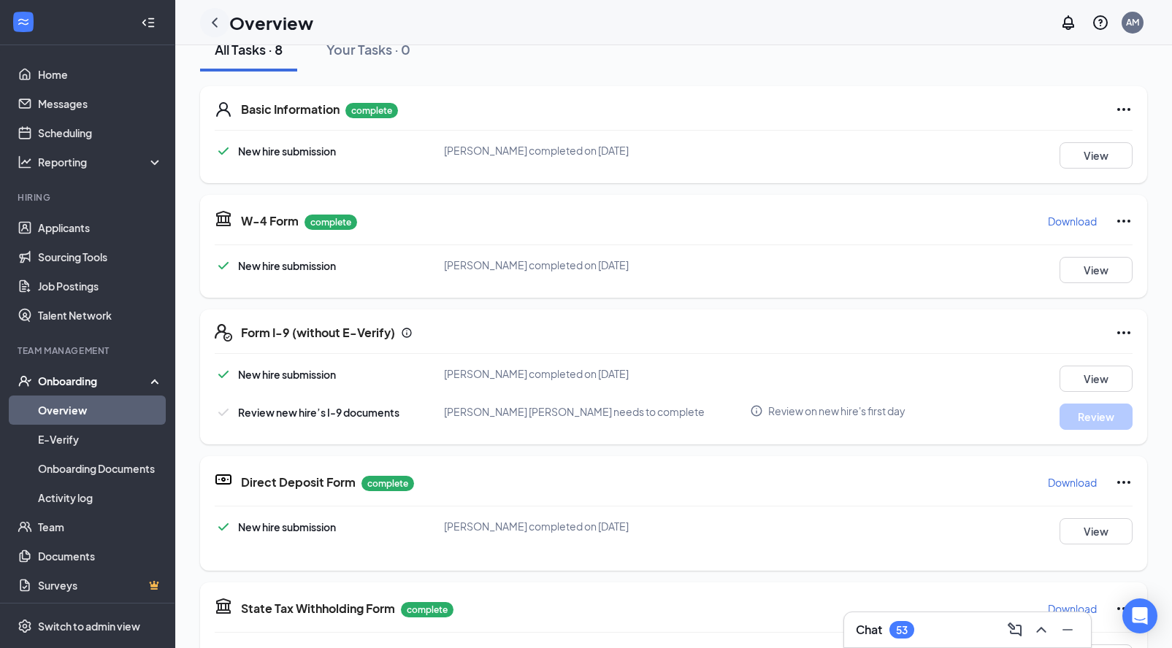
click at [215, 20] on icon "ChevronLeft" at bounding box center [215, 22] width 6 height 9
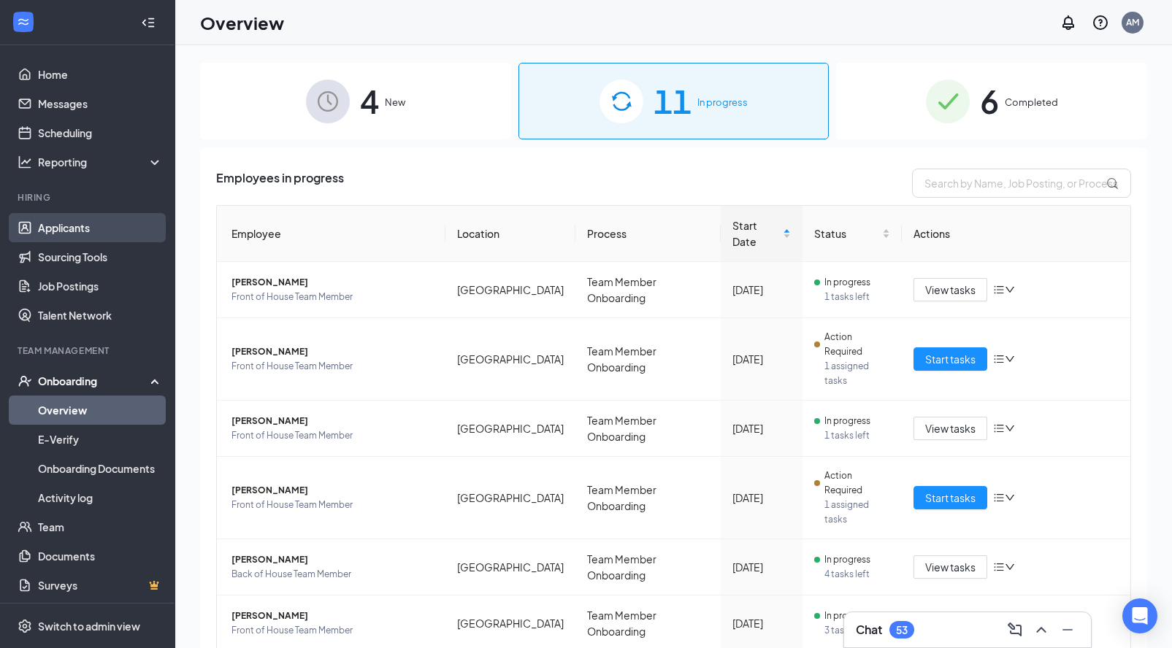
click at [88, 231] on link "Applicants" at bounding box center [100, 227] width 125 height 29
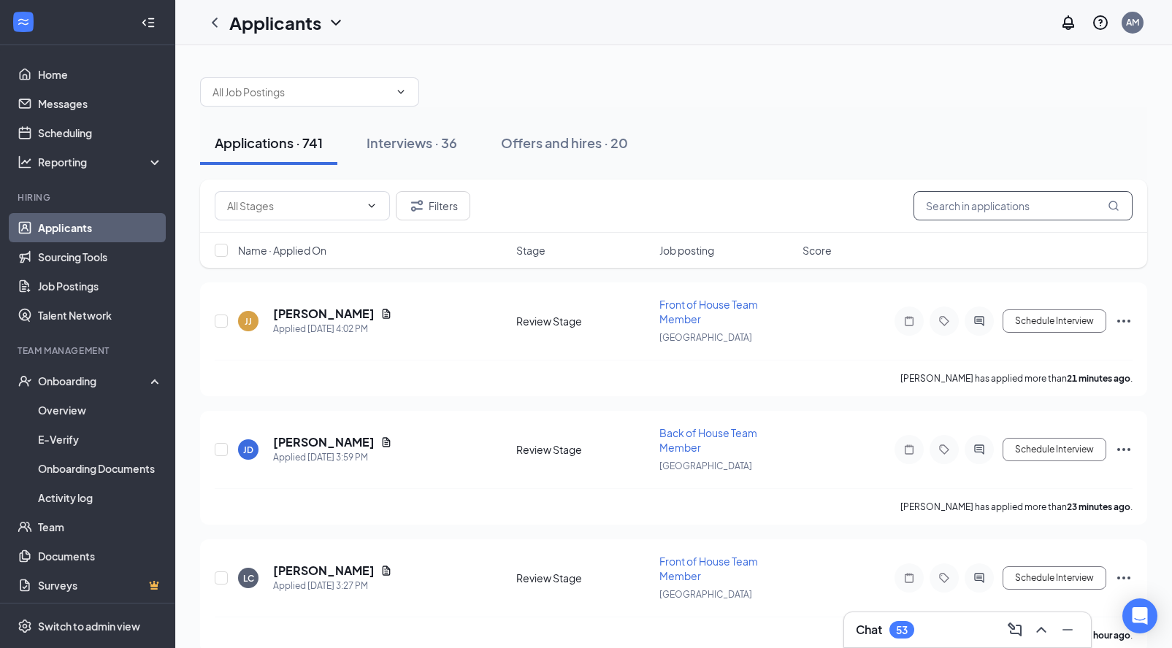
click at [1037, 209] on input "text" at bounding box center [1022, 205] width 219 height 29
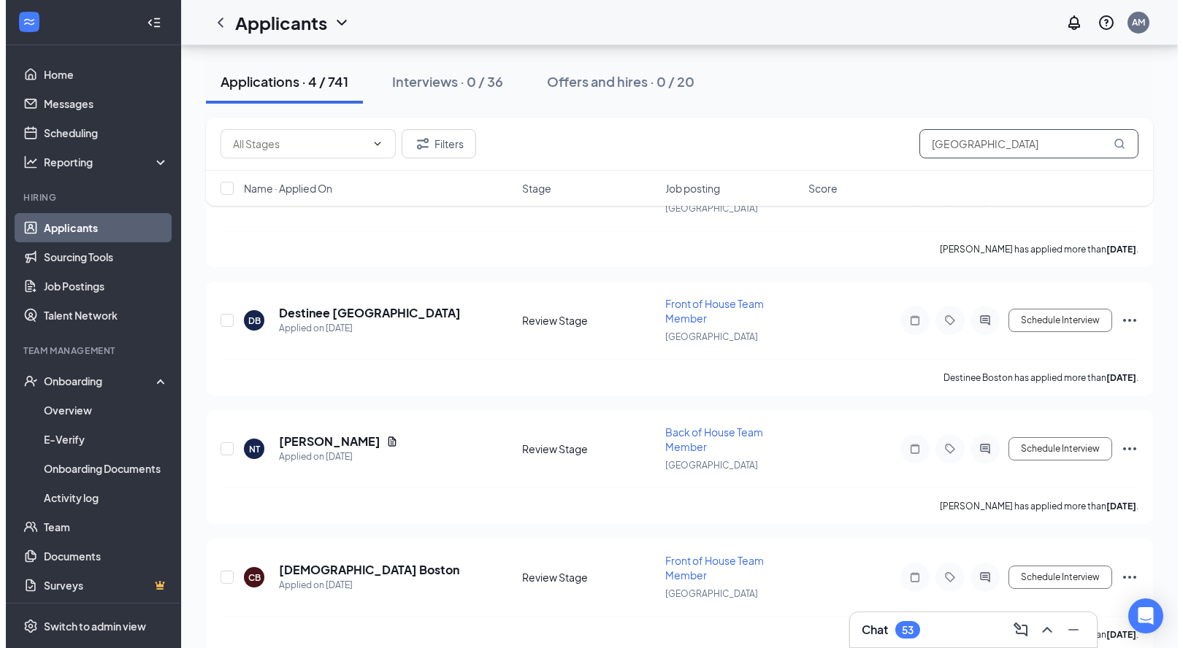
scroll to position [151, 0]
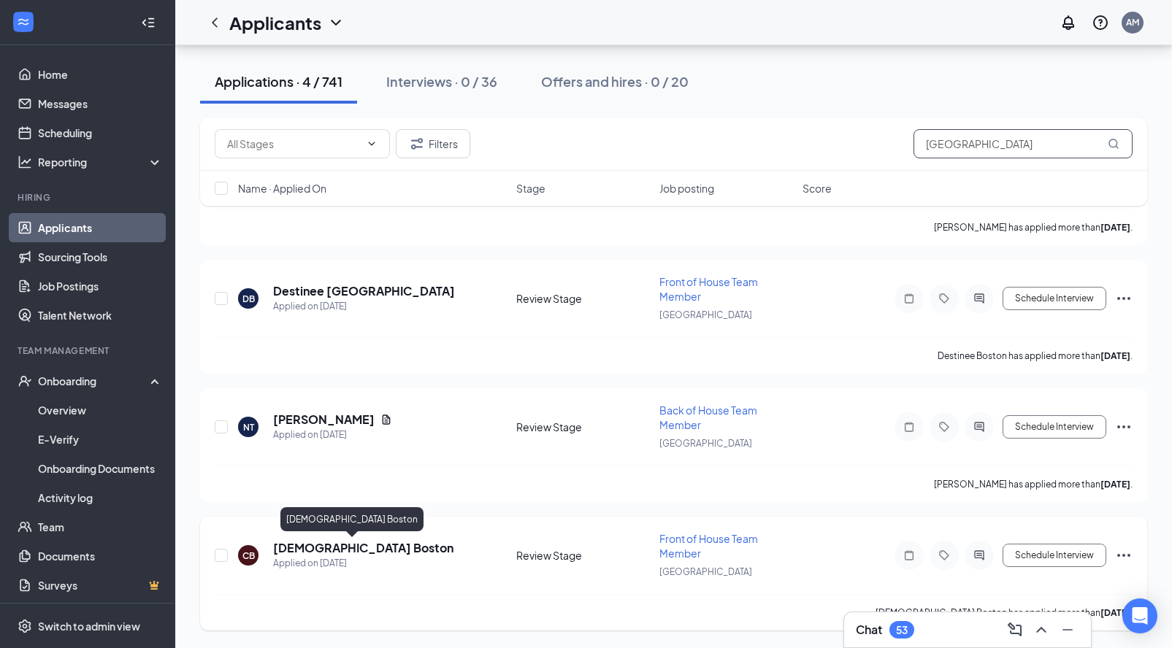
click at [305, 546] on h5 "[DEMOGRAPHIC_DATA] Boston" at bounding box center [363, 548] width 180 height 16
type input "[GEOGRAPHIC_DATA]"
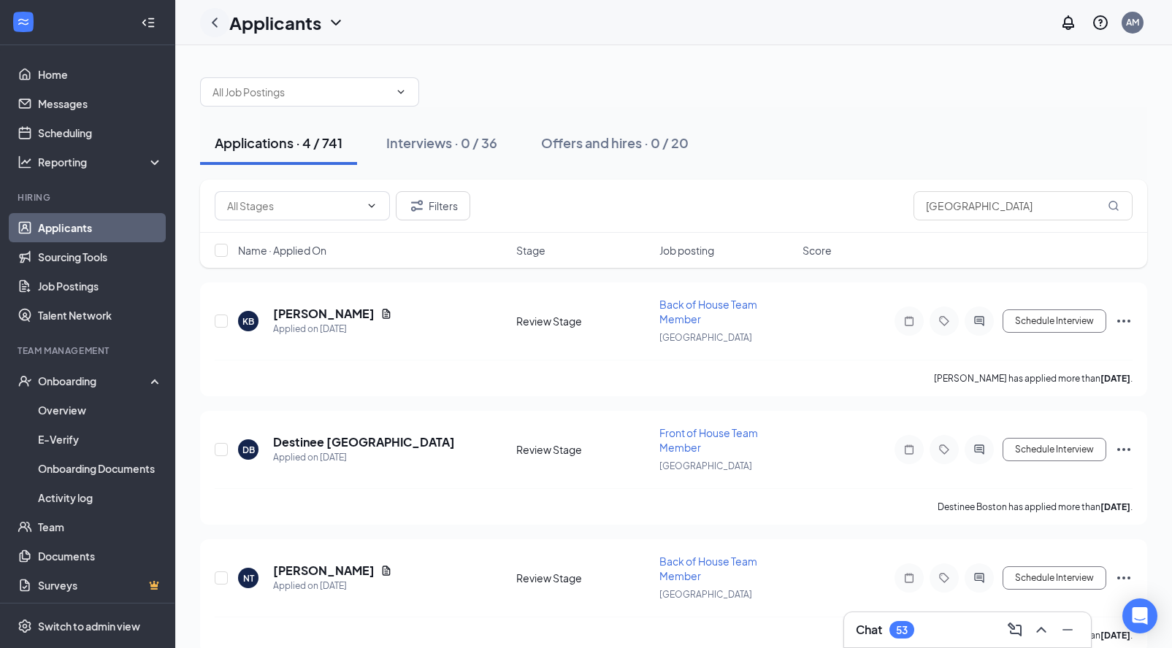
drag, startPoint x: 677, startPoint y: 267, endPoint x: 216, endPoint y: 23, distance: 521.8
click at [216, 23] on icon "ChevronLeft" at bounding box center [215, 23] width 18 height 18
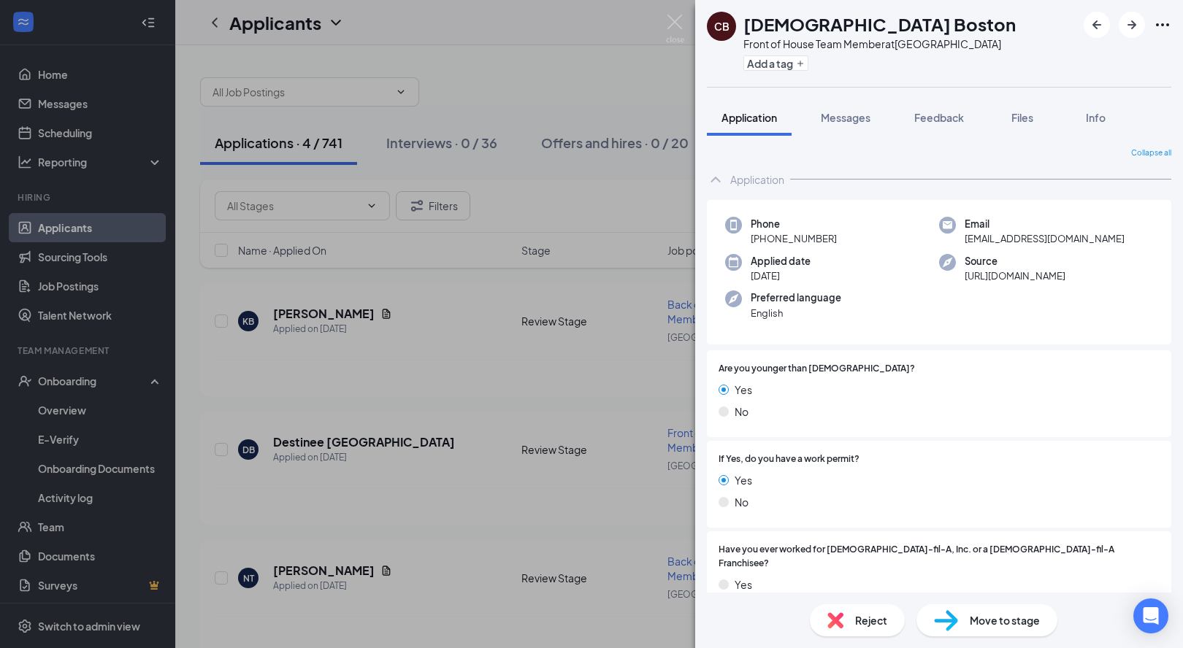
click at [422, 352] on div "[PERSON_NAME][DEMOGRAPHIC_DATA] Boston Front of House Team Member at [GEOGRAPHI…" at bounding box center [591, 324] width 1183 height 648
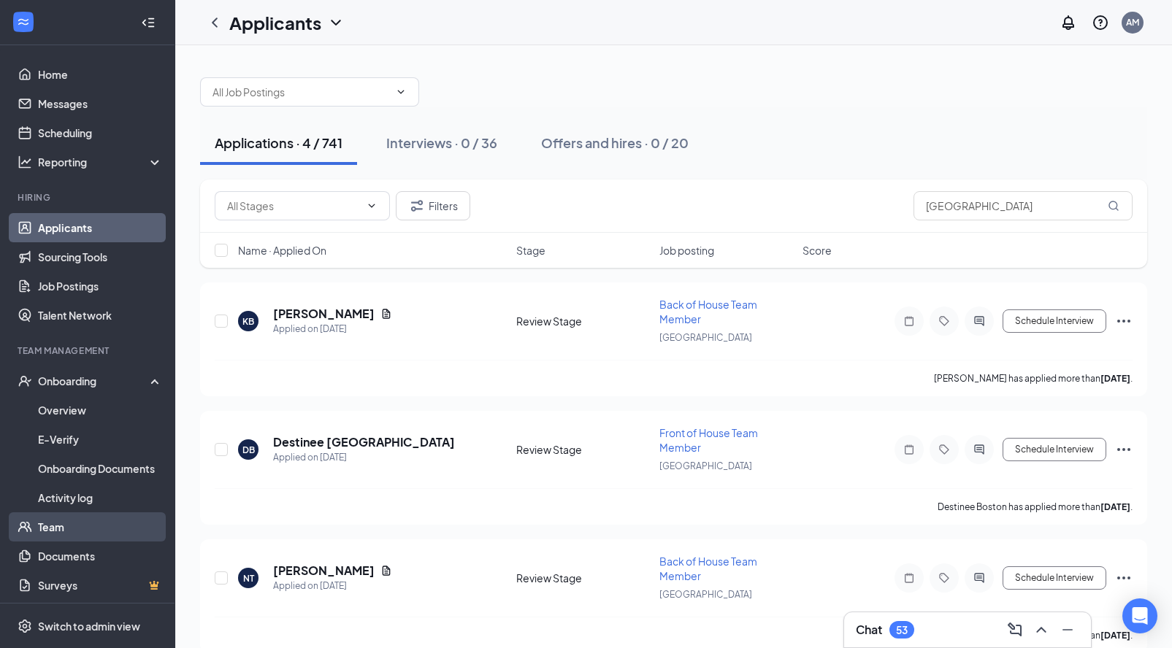
click at [62, 536] on link "Team" at bounding box center [100, 526] width 125 height 29
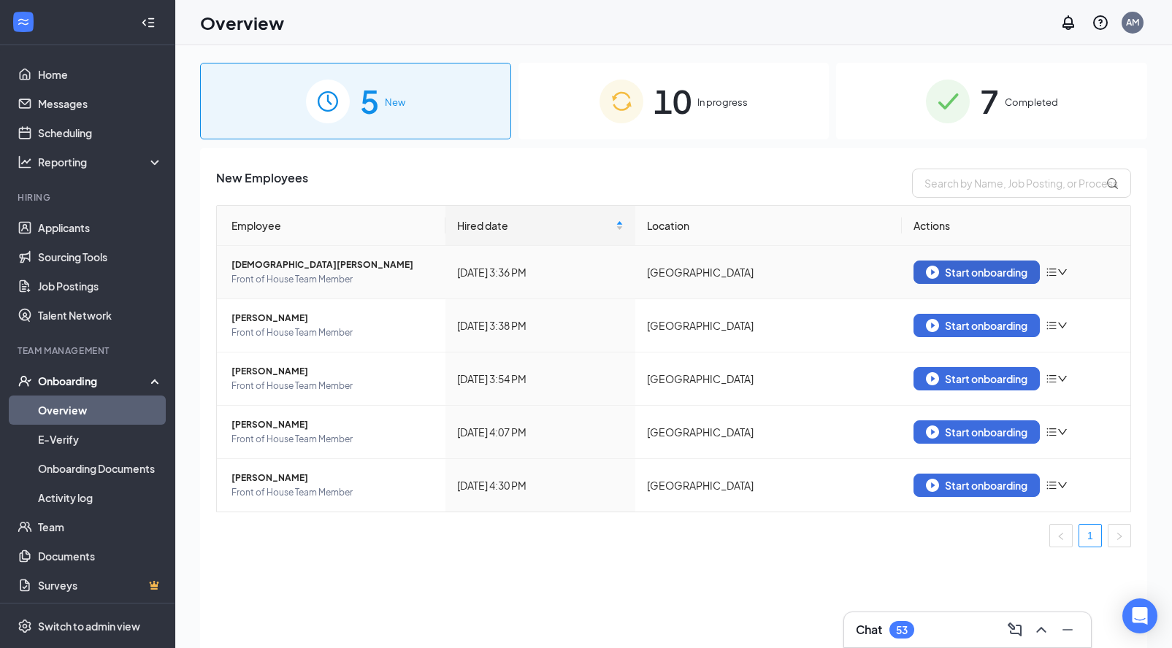
click at [991, 272] on div "Start onboarding" at bounding box center [976, 272] width 101 height 13
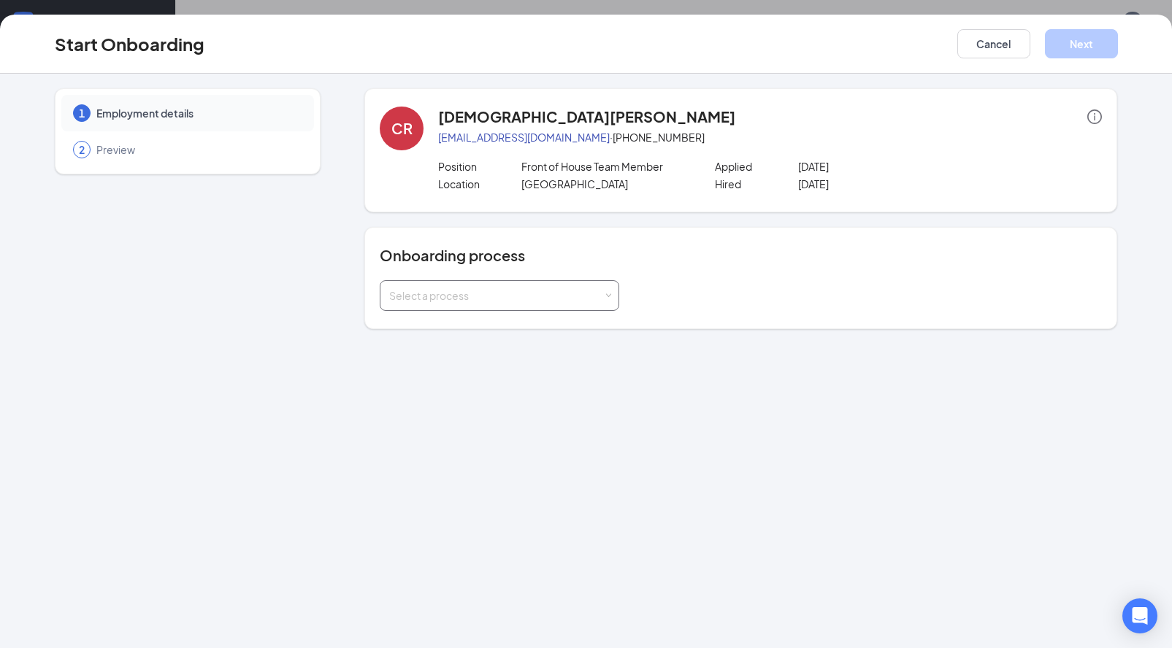
click at [523, 293] on div "Select a process" at bounding box center [496, 295] width 214 height 15
click at [960, 43] on button "Cancel" at bounding box center [993, 43] width 73 height 29
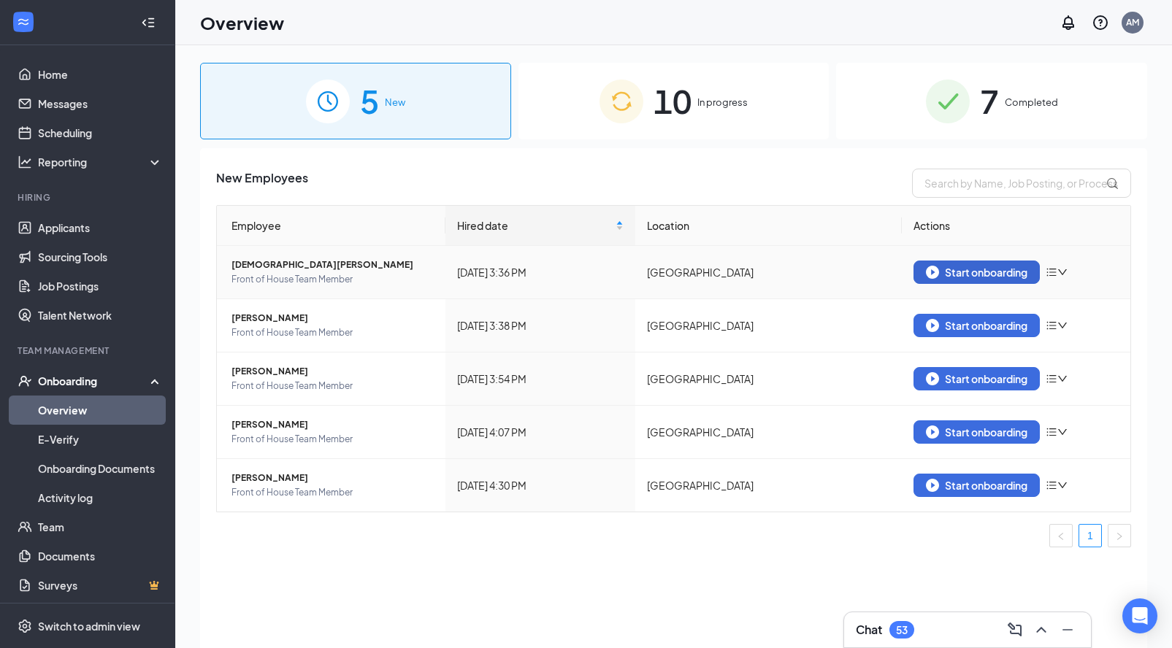
click at [969, 277] on div "Start onboarding" at bounding box center [976, 272] width 101 height 13
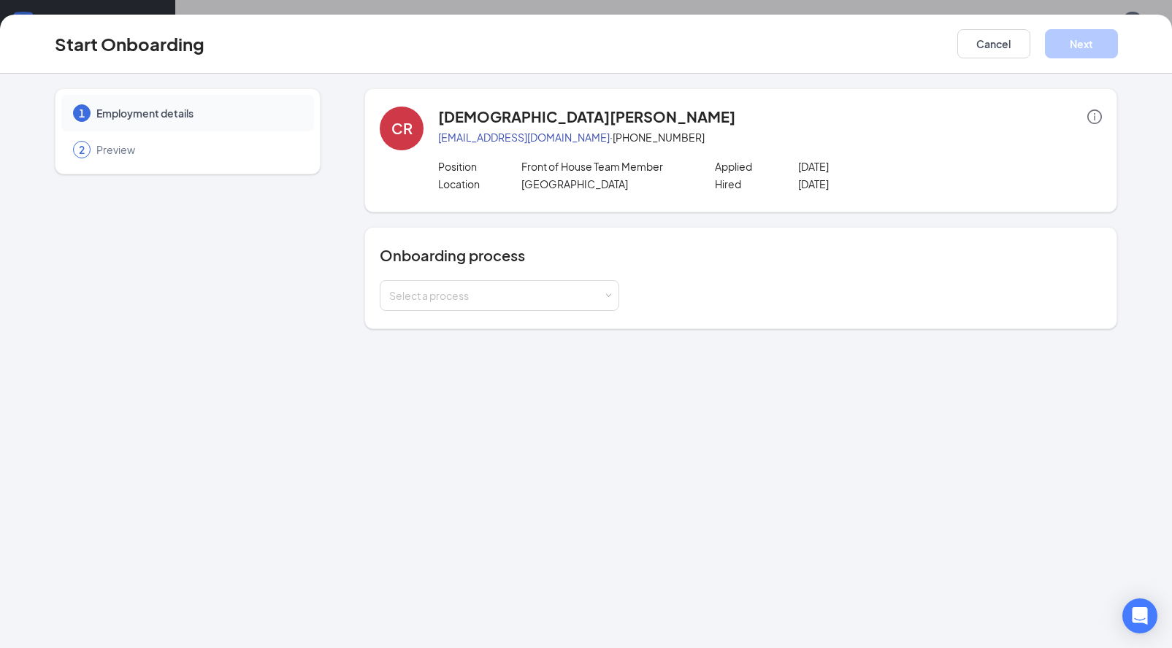
click at [526, 275] on div "Onboarding process Select a process" at bounding box center [741, 278] width 722 height 66
click at [527, 296] on div "Select a process" at bounding box center [496, 295] width 214 height 15
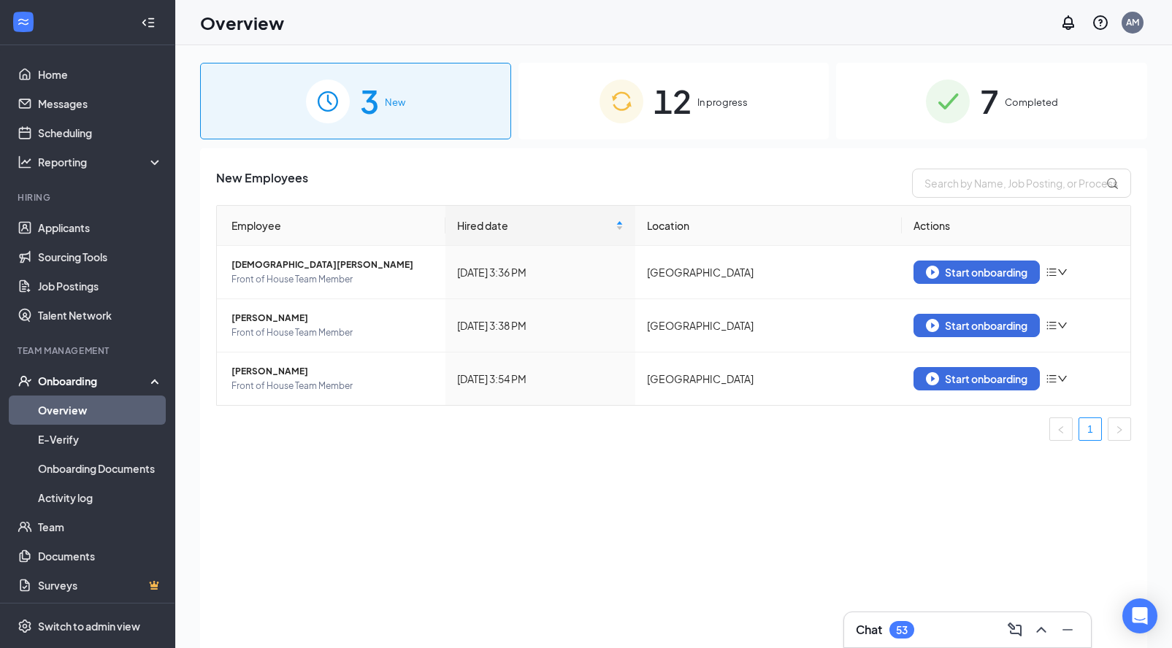
click at [640, 113] on img at bounding box center [621, 102] width 44 height 44
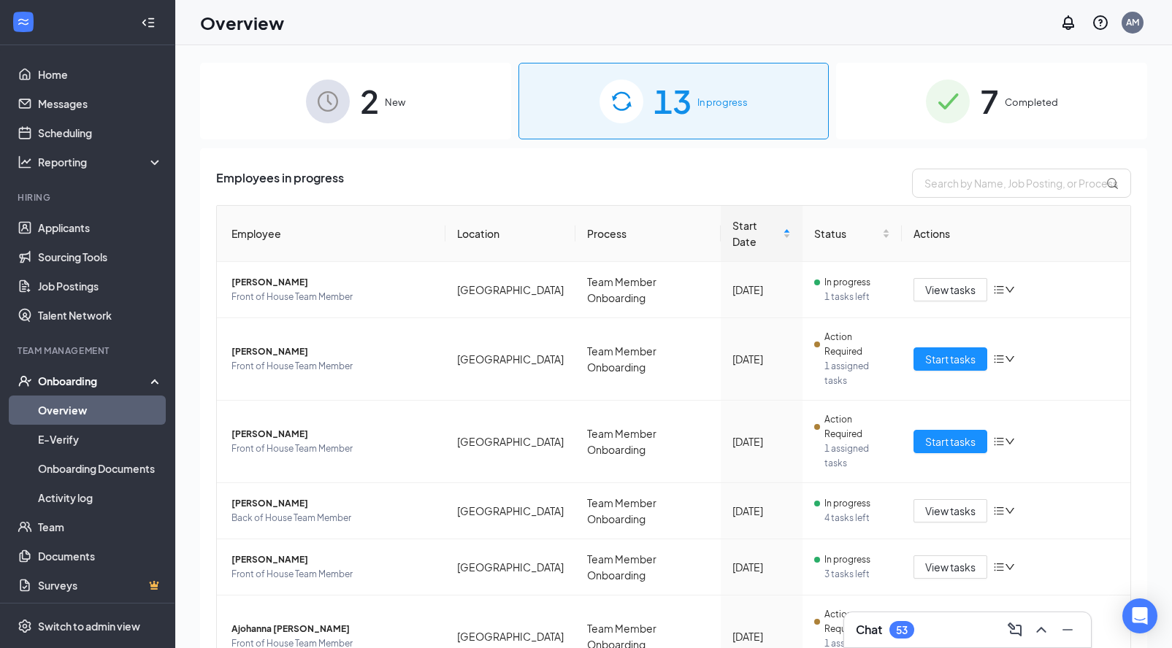
click at [447, 119] on div "2 New" at bounding box center [355, 101] width 311 height 77
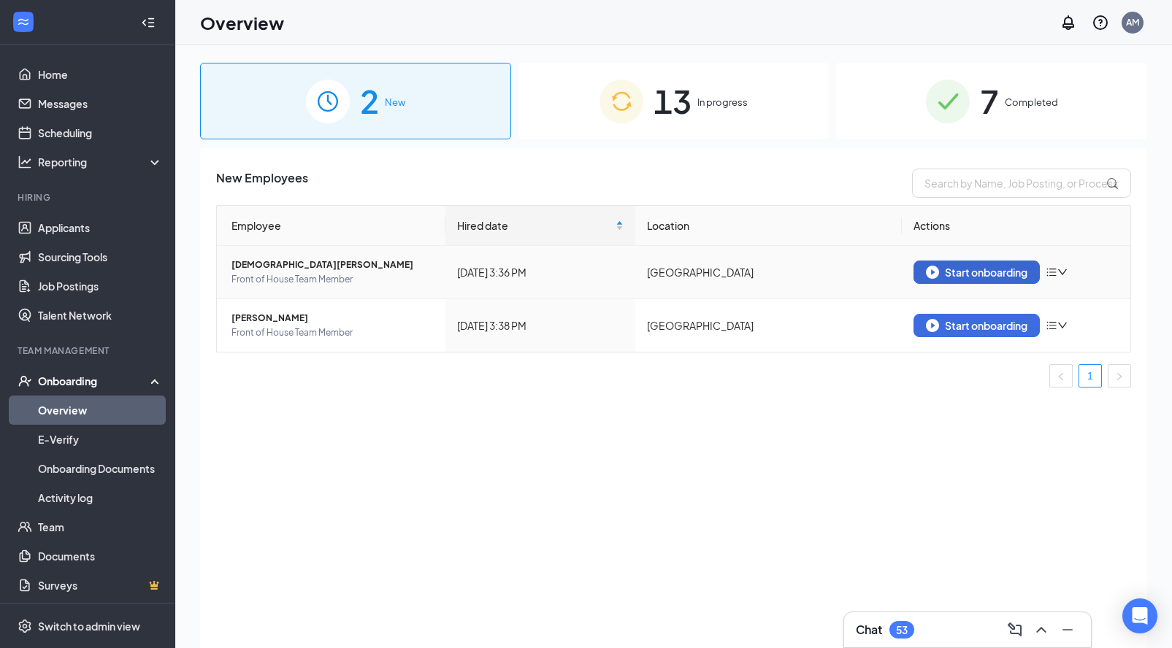
click at [929, 274] on img "button" at bounding box center [932, 272] width 13 height 13
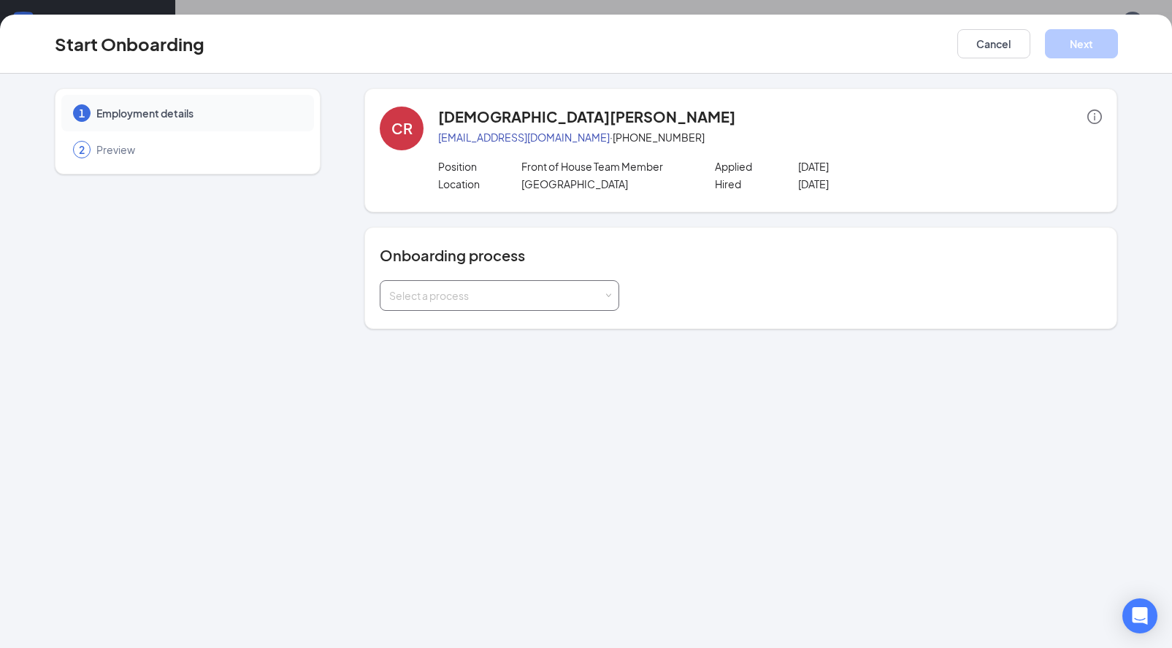
click at [505, 304] on div "Select a process" at bounding box center [499, 295] width 220 height 29
click at [490, 329] on span "Team Member Onboarding" at bounding box center [449, 326] width 129 height 13
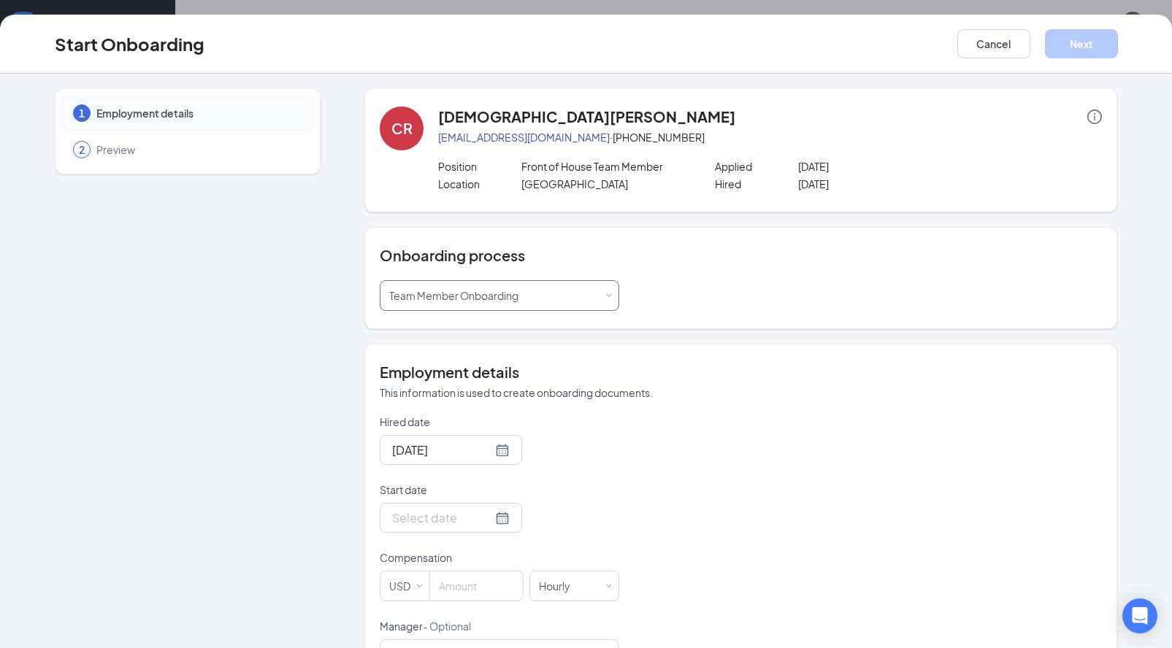
scroll to position [28, 0]
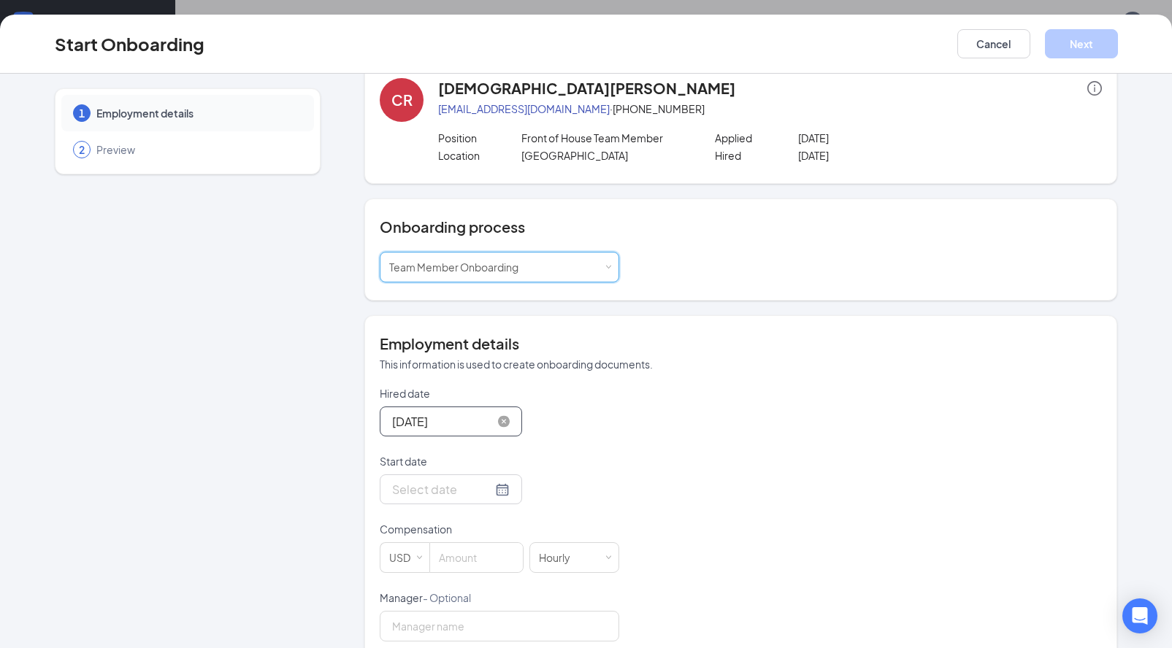
click at [483, 423] on input "[DATE]" at bounding box center [442, 421] width 100 height 18
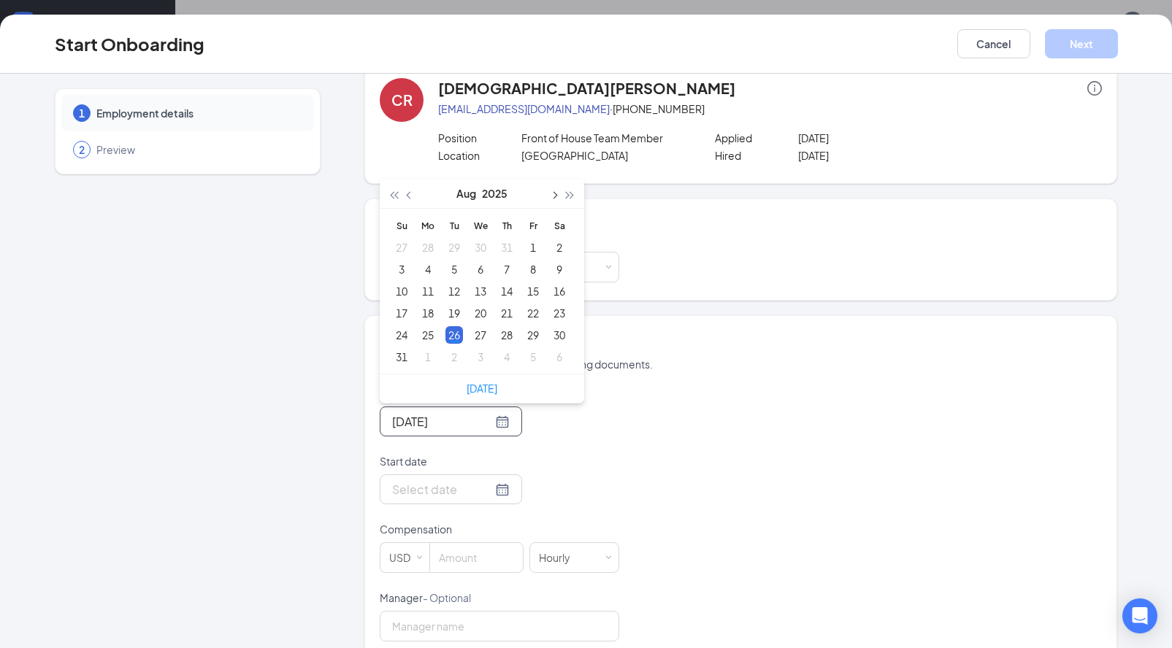
click at [550, 194] on button "button" at bounding box center [553, 193] width 16 height 29
type input "[DATE]"
click at [292, 295] on div "1 Employment details 2 Preview" at bounding box center [188, 360] width 266 height 600
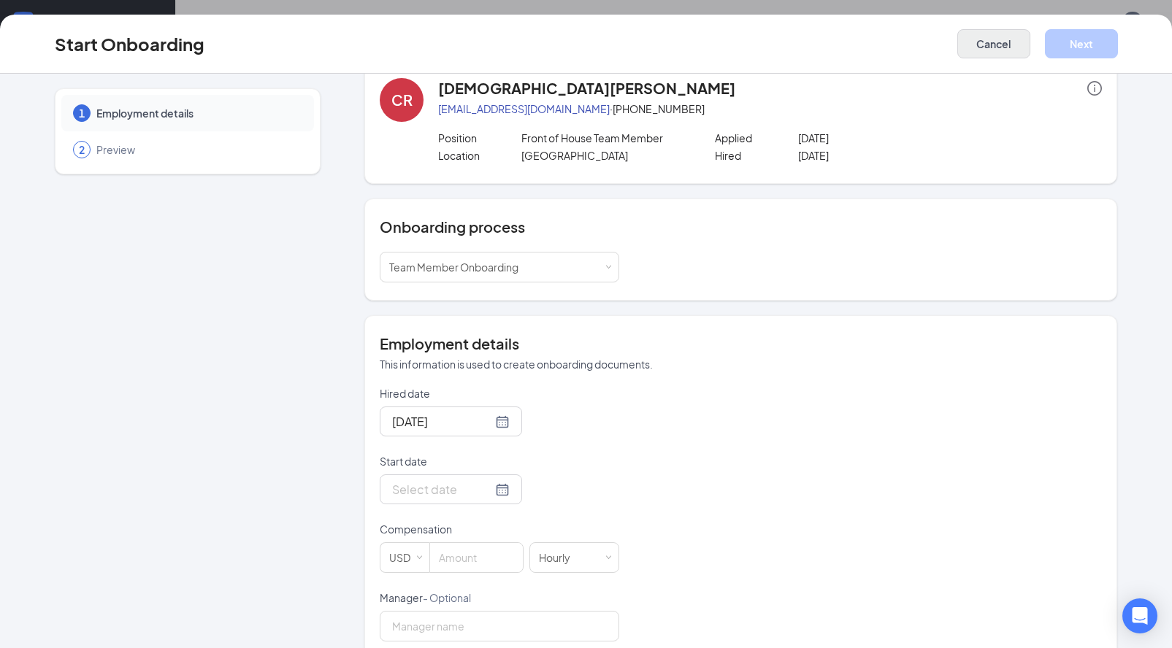
click at [1007, 51] on button "Cancel" at bounding box center [993, 43] width 73 height 29
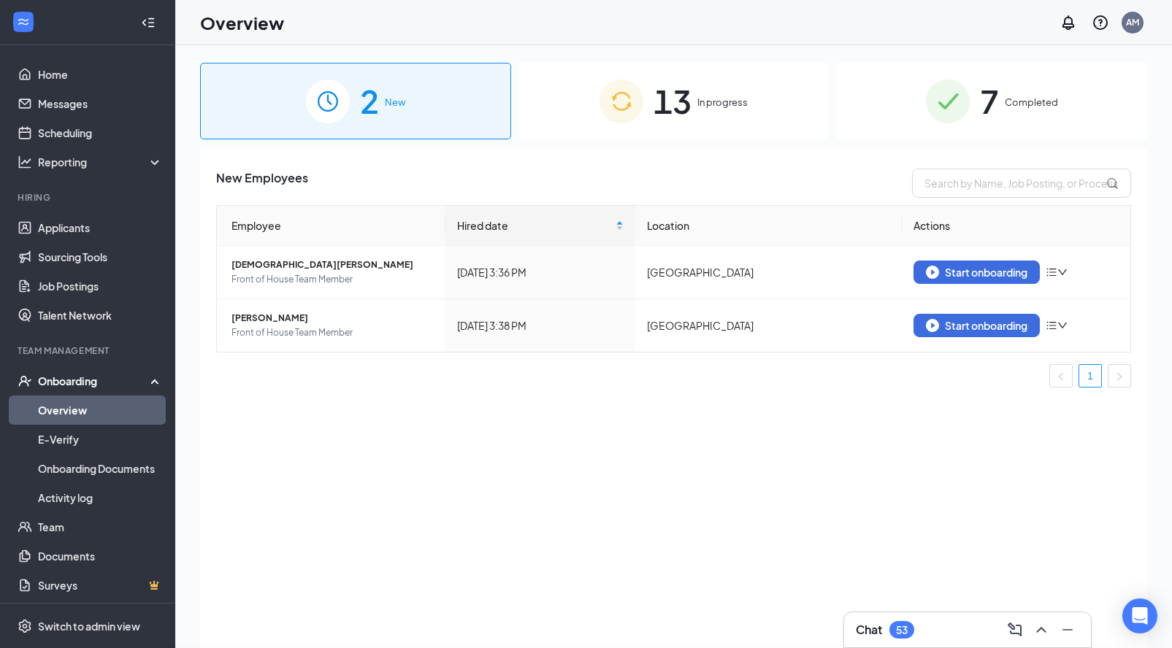
scroll to position [0, 0]
click at [982, 337] on button "Start onboarding" at bounding box center [976, 325] width 126 height 23
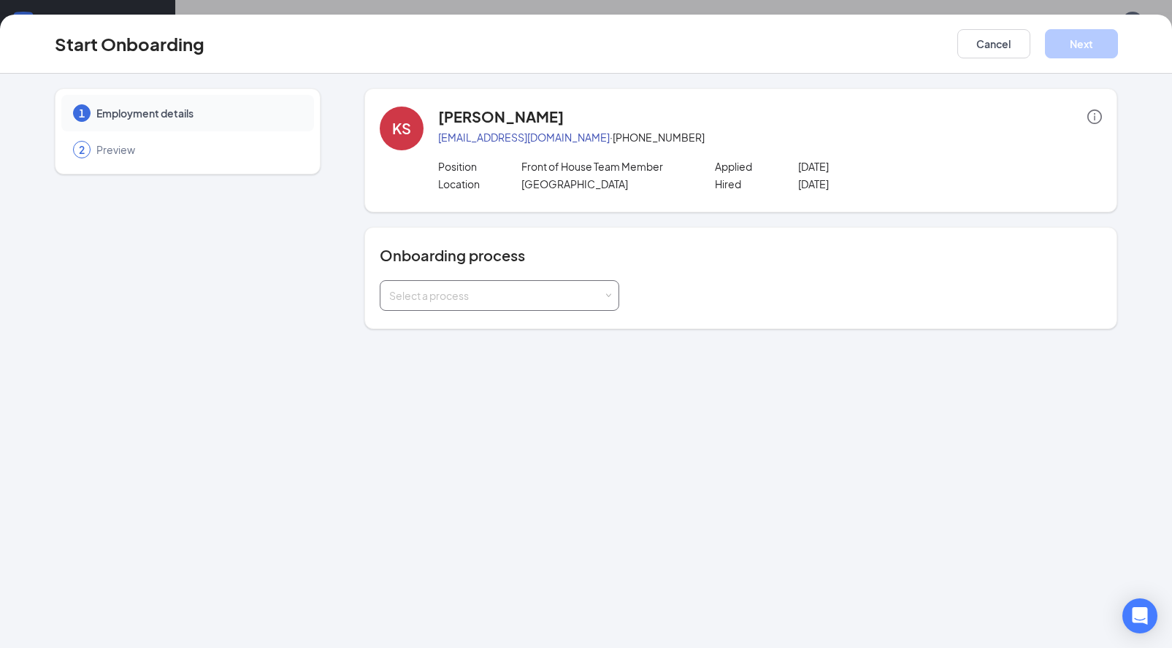
click at [458, 307] on div "Select a process" at bounding box center [499, 295] width 220 height 29
click at [448, 336] on li "Team Member Onboarding" at bounding box center [499, 327] width 239 height 26
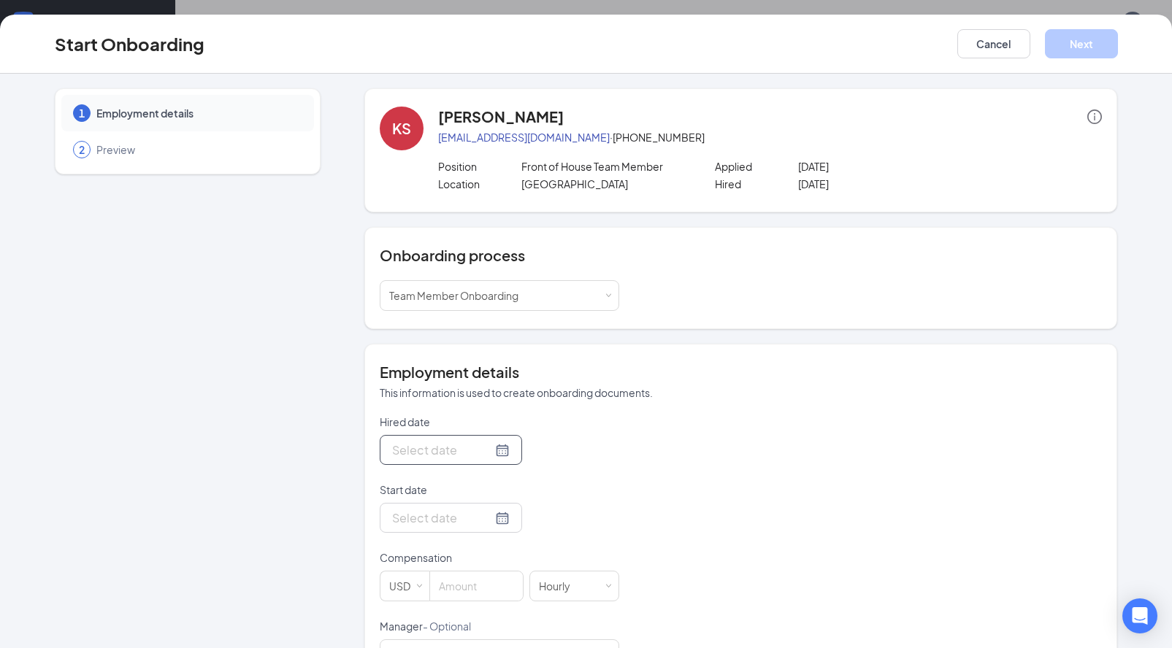
click at [491, 450] on div at bounding box center [451, 450] width 118 height 18
type input "[DATE]"
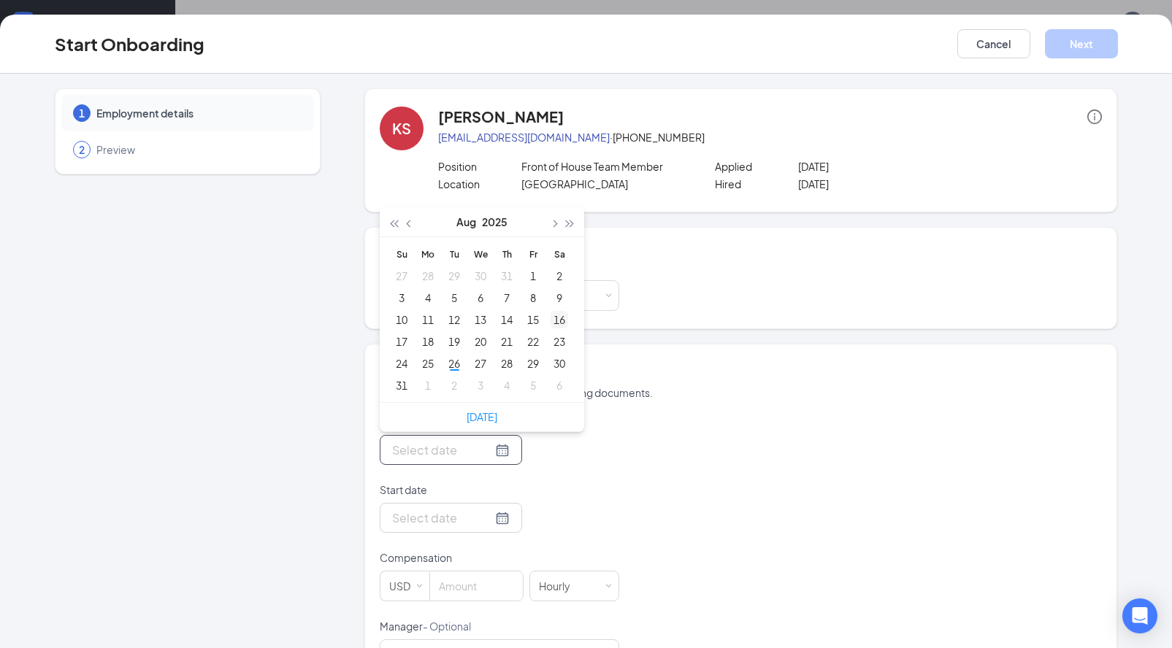
type input "[DATE]"
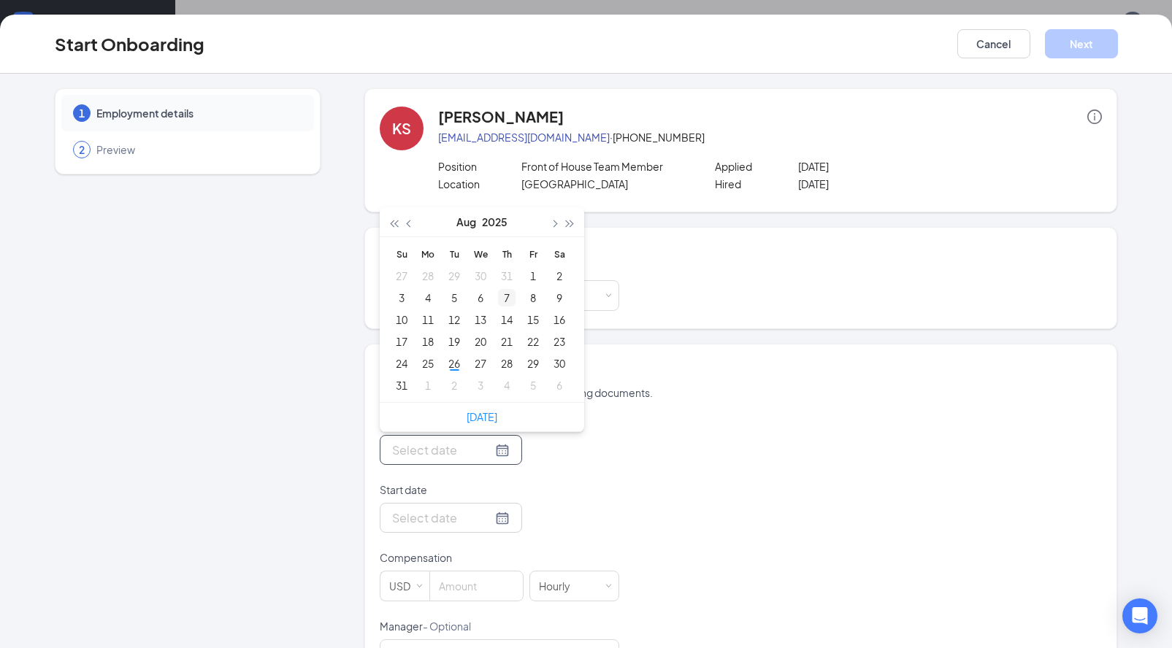
type input "[DATE]"
click at [550, 228] on button "button" at bounding box center [553, 221] width 16 height 29
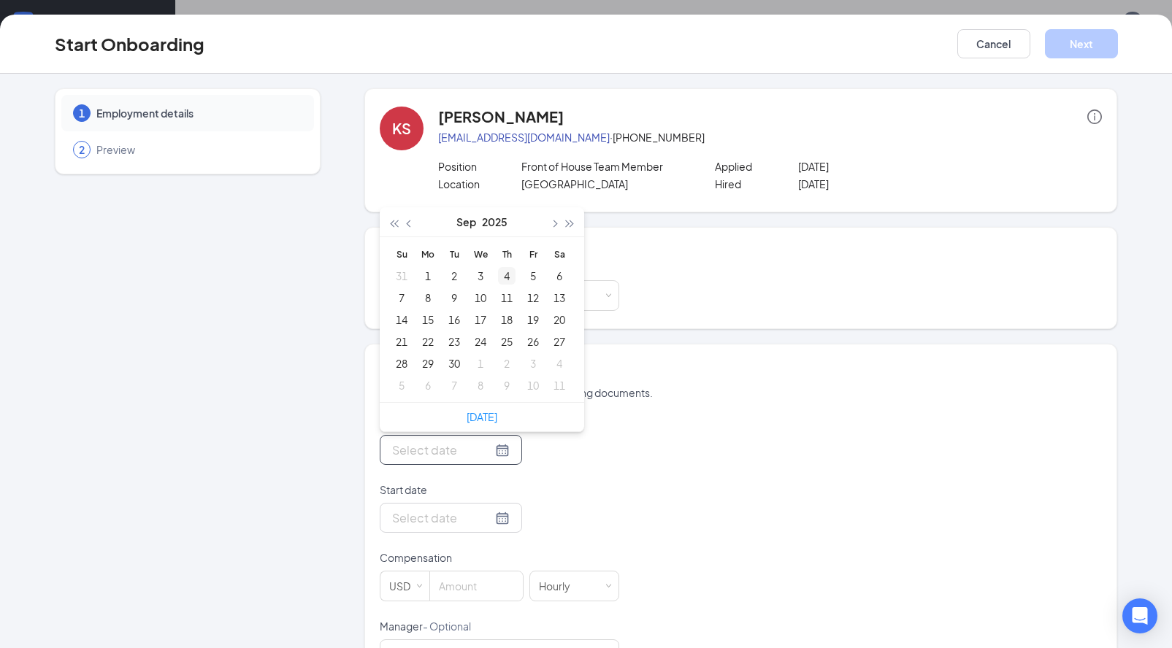
type input "[DATE]"
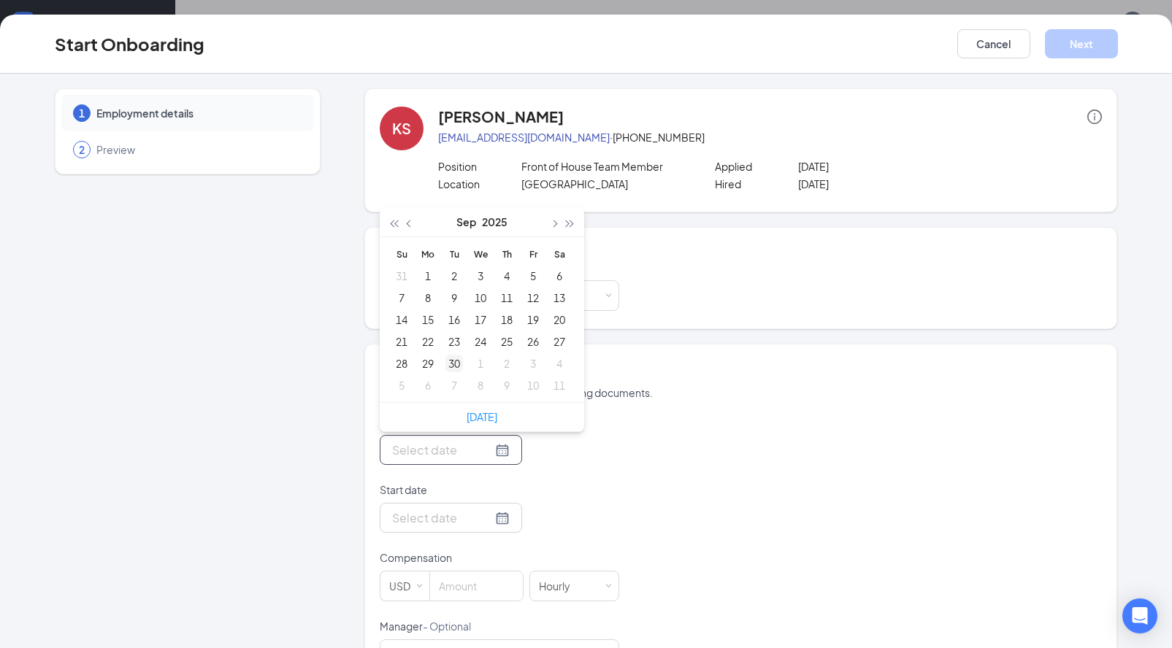
type input "[DATE]"
click at [431, 368] on div "29" at bounding box center [428, 364] width 18 height 18
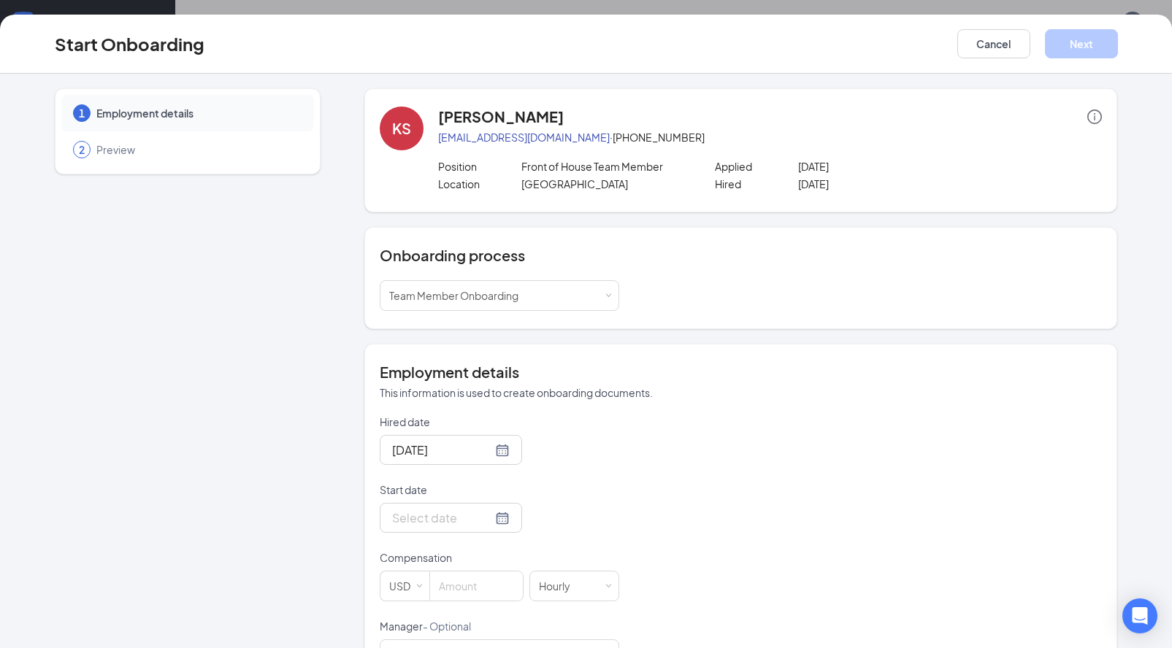
click at [635, 502] on div "Hired date [DATE] [DATE] Su Mo Tu We Th Fr Sa 31 1 2 3 4 5 6 7 8 9 10 11 12 13 …" at bounding box center [741, 543] width 722 height 256
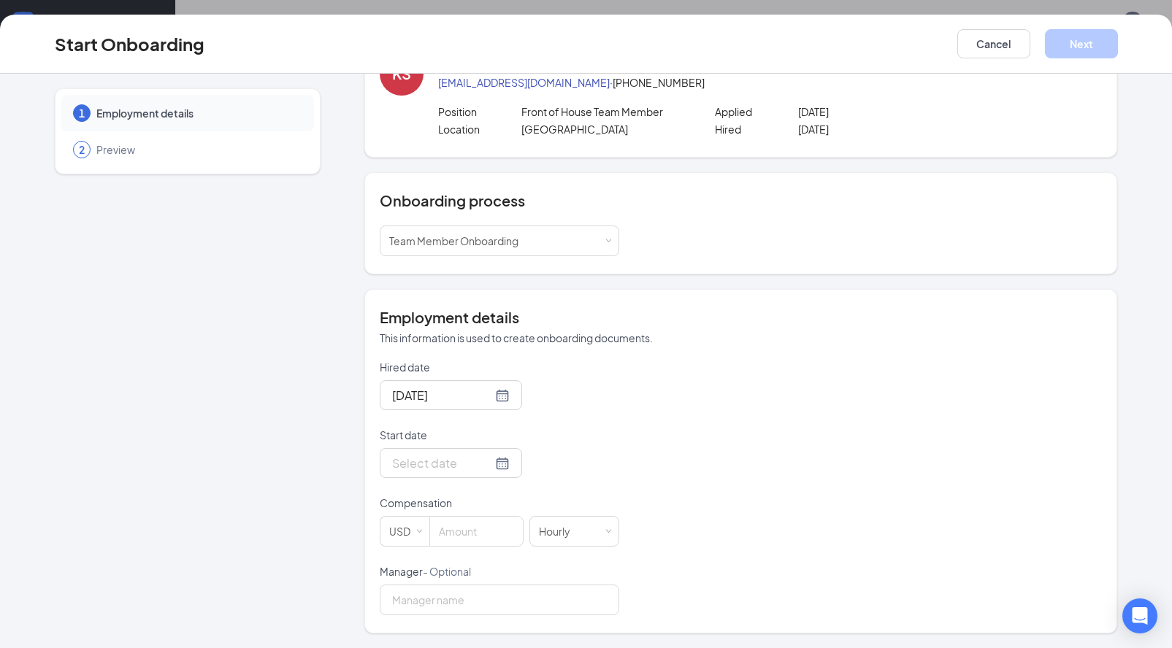
scroll to position [66, 0]
click at [498, 466] on div at bounding box center [451, 463] width 118 height 18
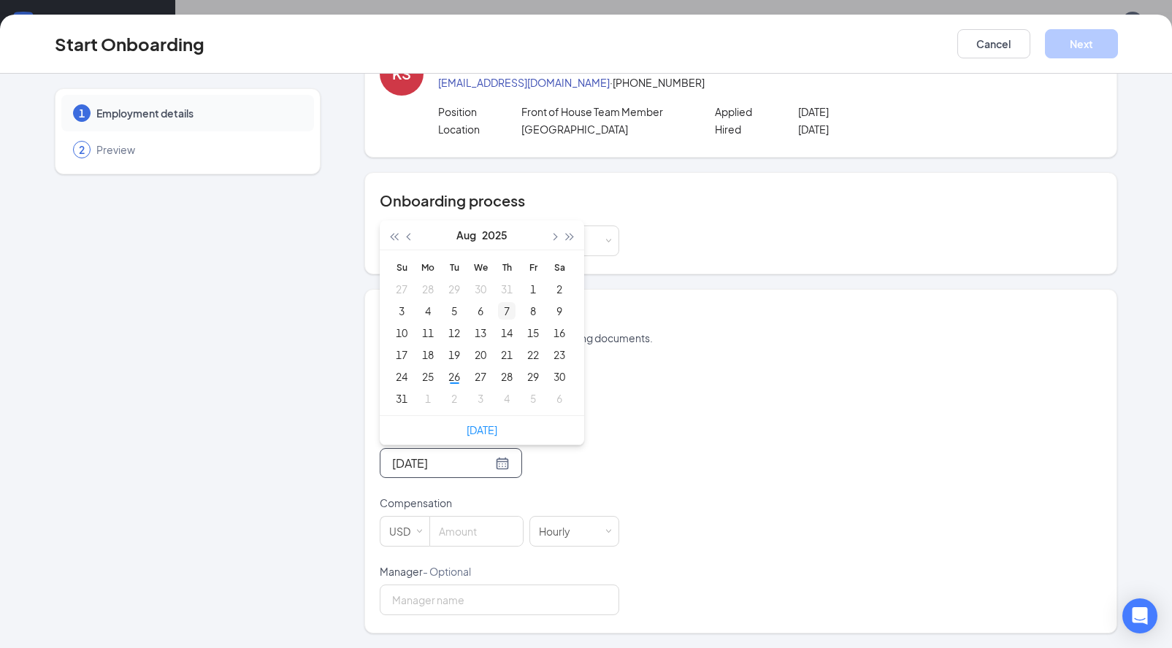
type input "[DATE]"
click at [550, 238] on span "button" at bounding box center [553, 237] width 7 height 7
type input "[DATE]"
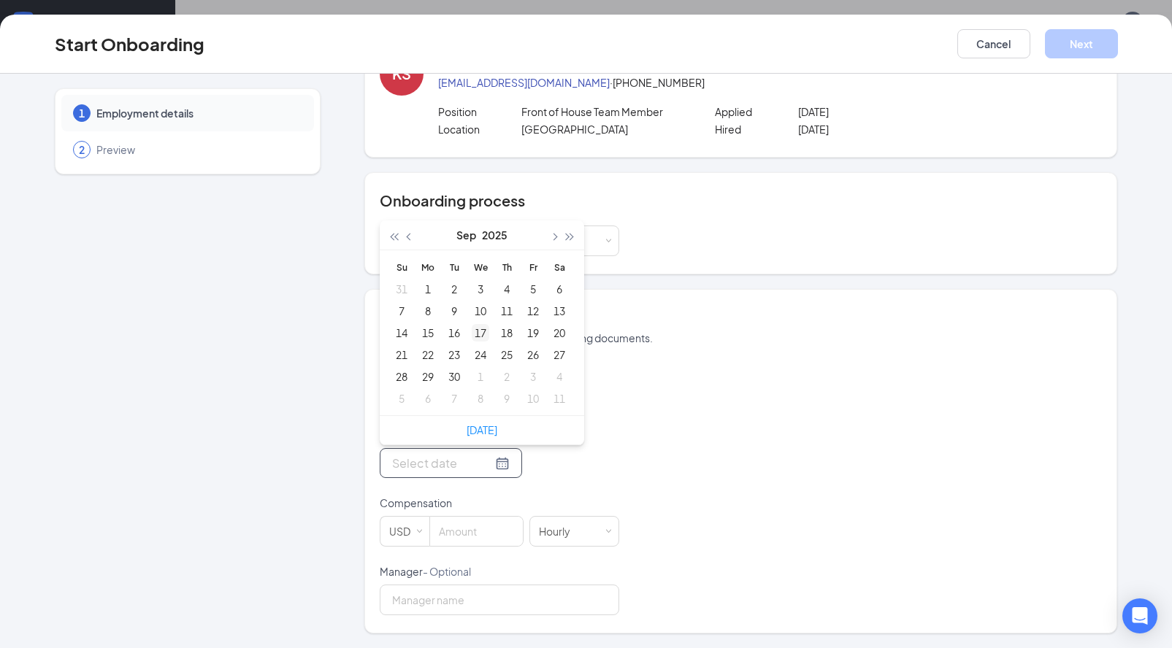
type input "[DATE]"
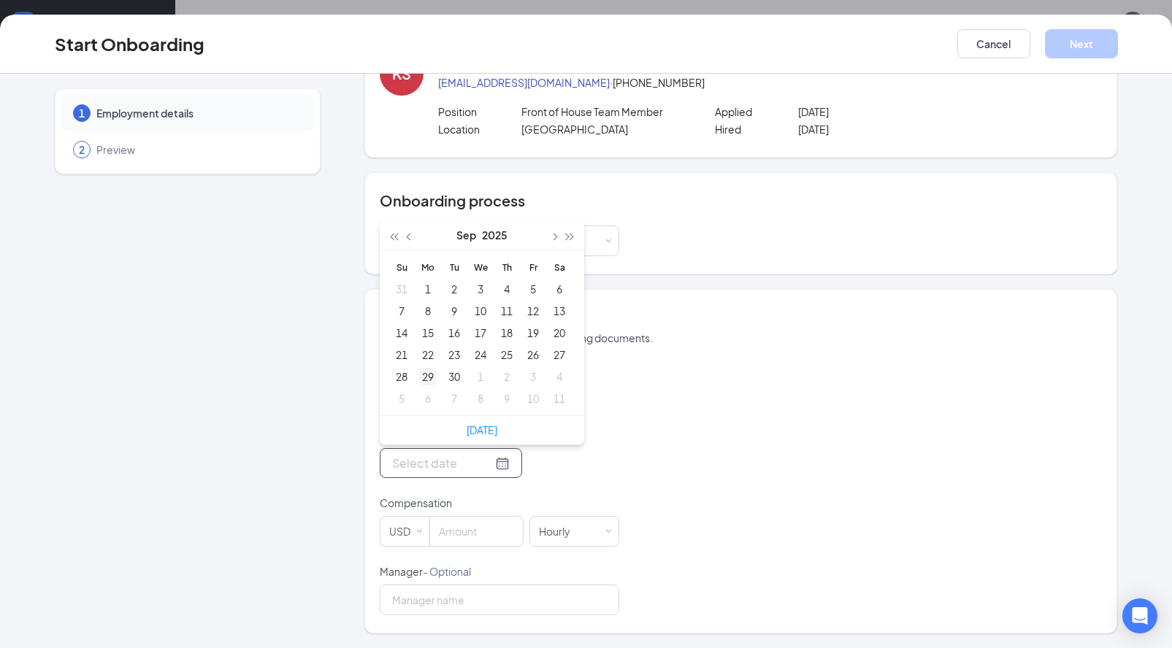
type input "[DATE]"
click at [424, 383] on div "29" at bounding box center [428, 377] width 18 height 18
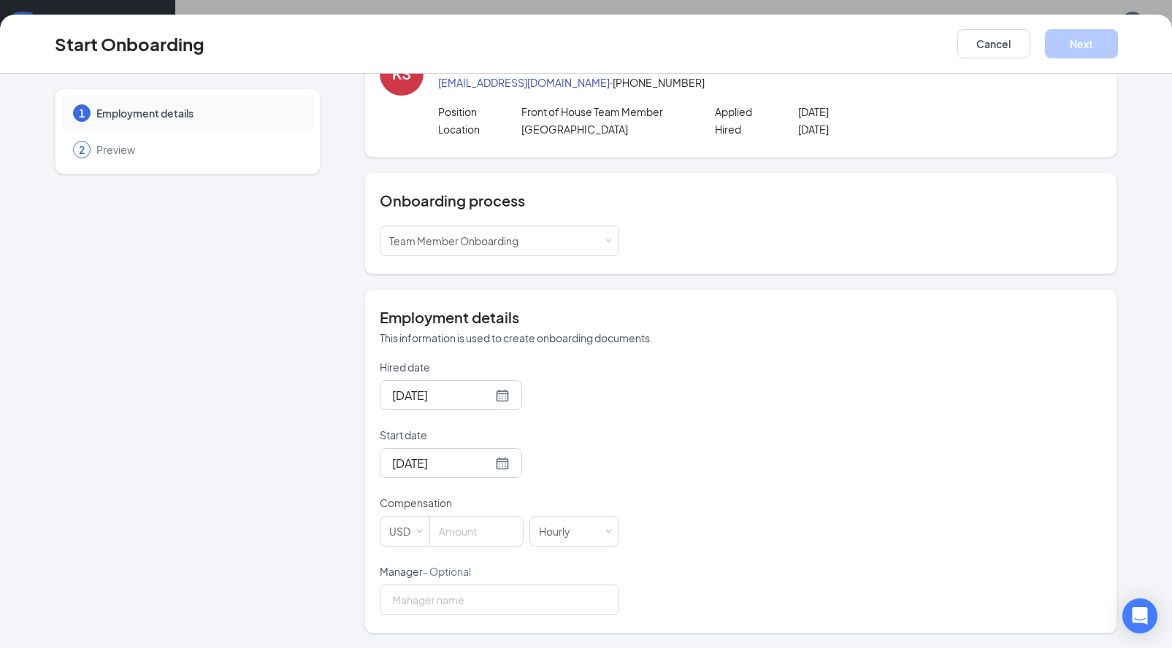
click at [707, 483] on div "Hired date [DATE] [DATE] Su Mo Tu We Th Fr Sa 31 1 2 3 4 5 6 7 8 9 10 11 12 13 …" at bounding box center [741, 488] width 722 height 256
click at [513, 529] on span "Increase Value" at bounding box center [514, 526] width 15 height 18
click at [447, 534] on input "1" at bounding box center [476, 531] width 93 height 29
type input "12"
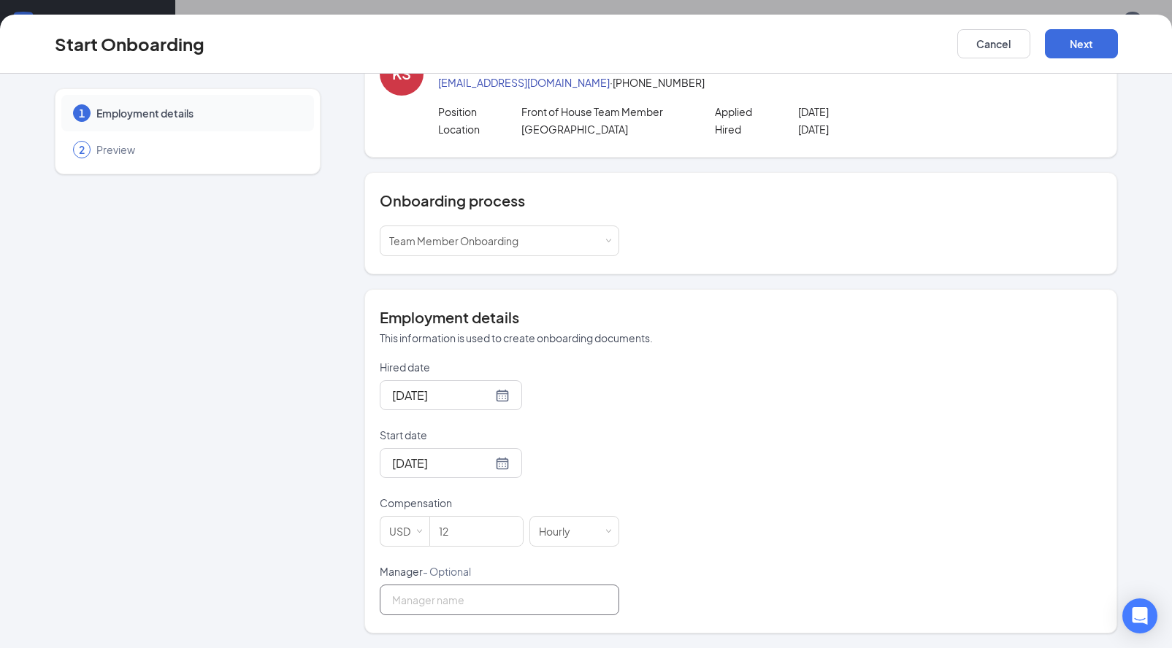
click at [445, 593] on input "Manager - Optional" at bounding box center [499, 600] width 239 height 31
type input "[PERSON_NAME] [PERSON_NAME]"
click at [240, 498] on div "1 Employment details 2 Preview" at bounding box center [188, 334] width 266 height 600
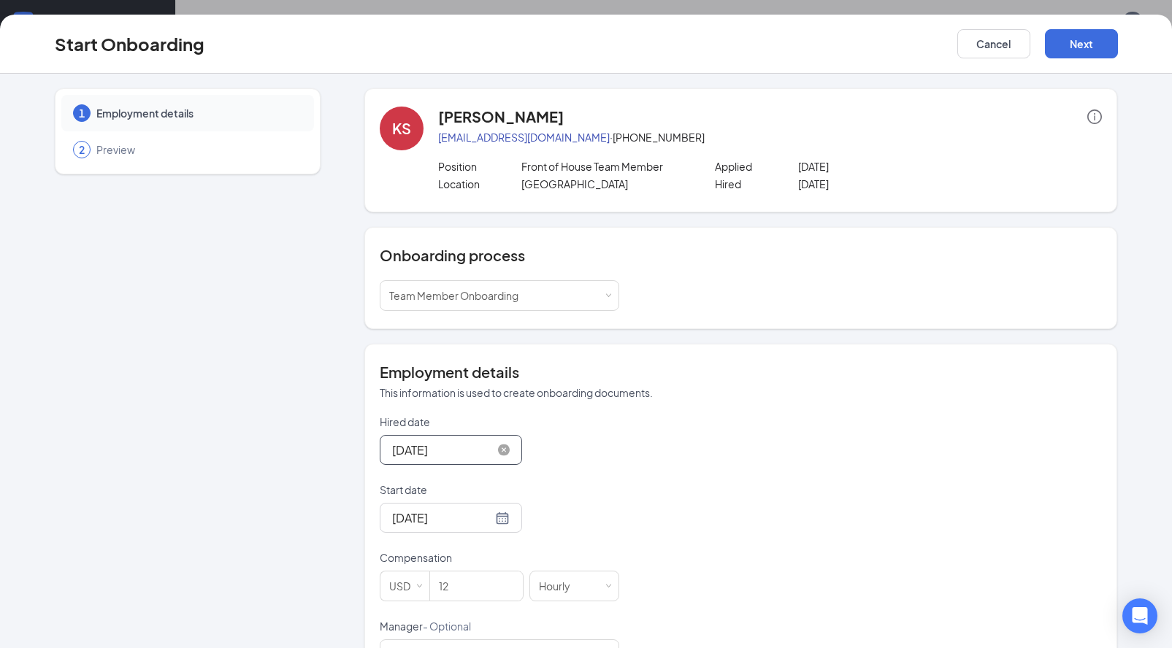
scroll to position [55, 0]
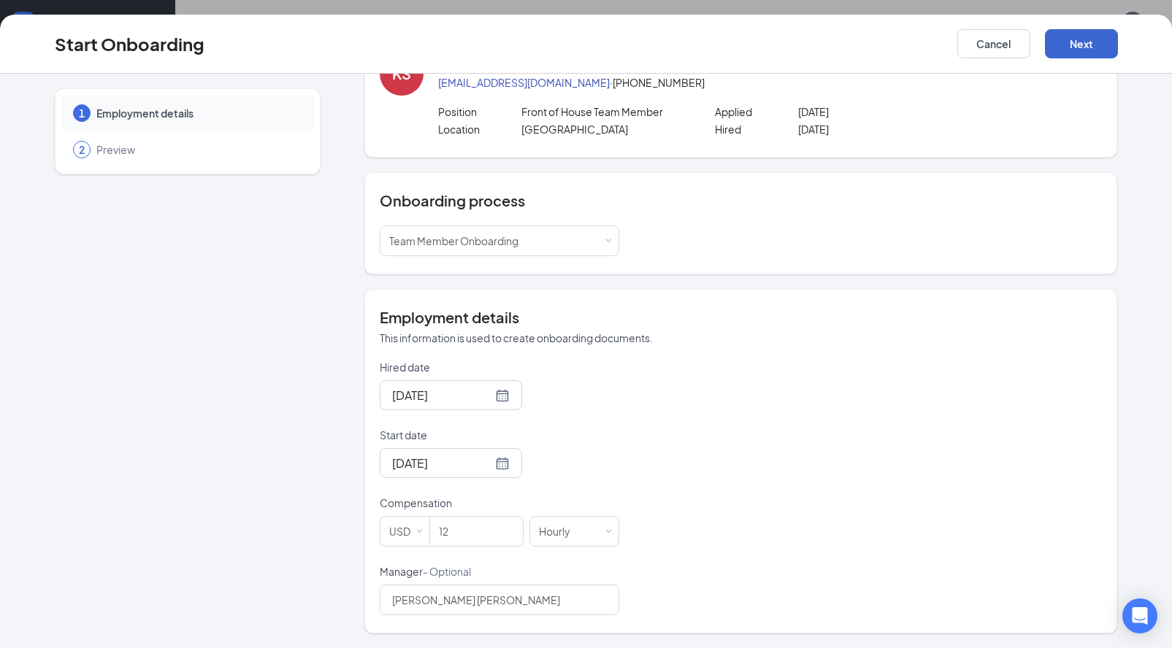
click at [1098, 49] on button "Next" at bounding box center [1081, 43] width 73 height 29
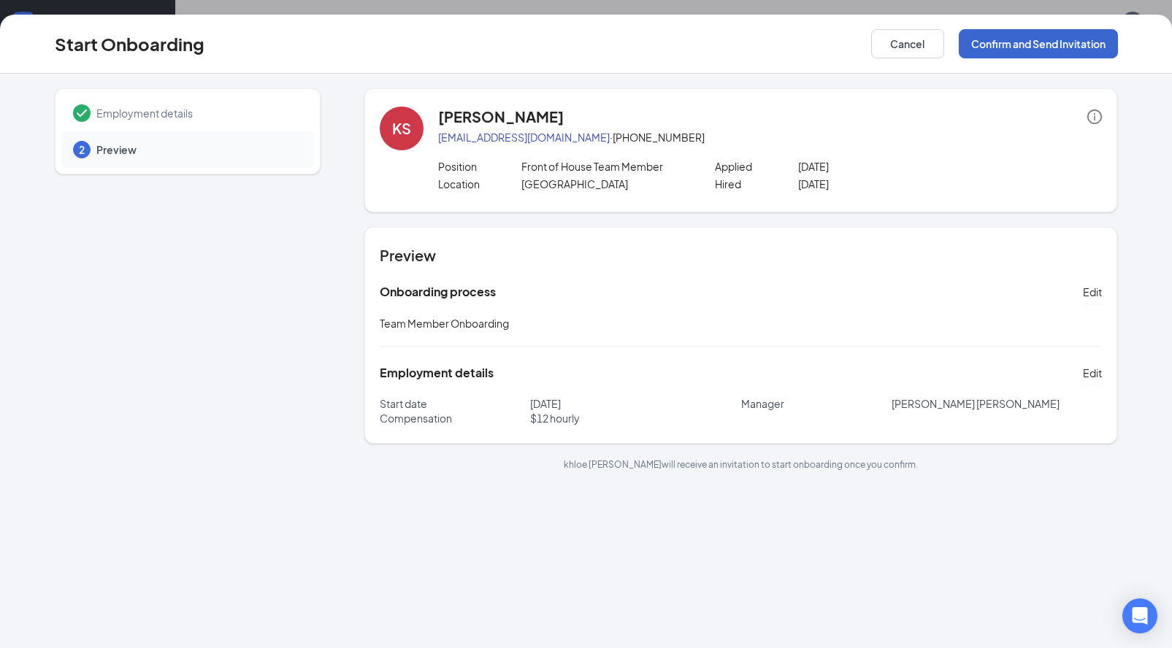
click at [996, 53] on button "Confirm and Send Invitation" at bounding box center [1037, 43] width 159 height 29
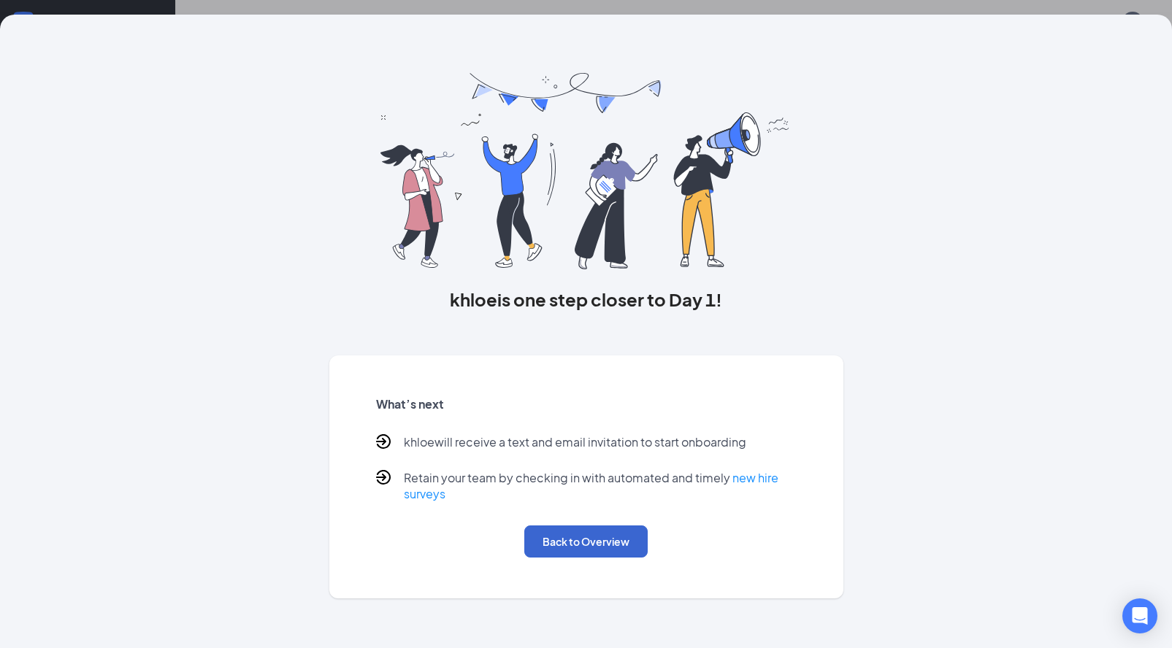
click at [568, 542] on button "Back to Overview" at bounding box center [585, 542] width 123 height 32
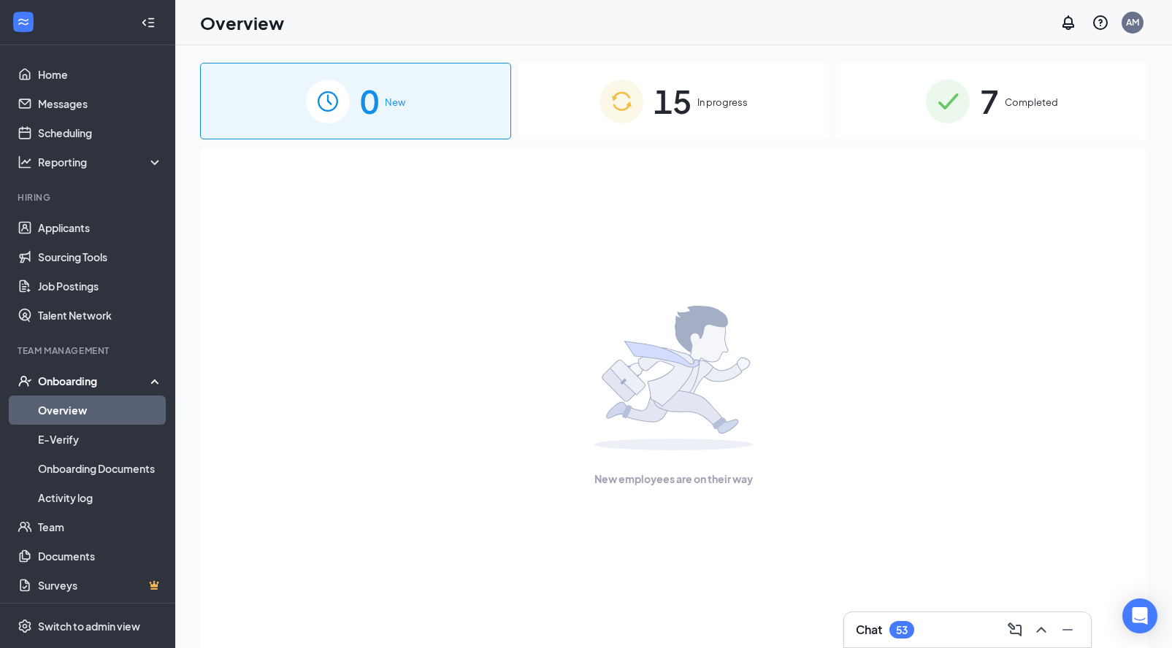
click at [660, 112] on span "15" at bounding box center [672, 101] width 38 height 50
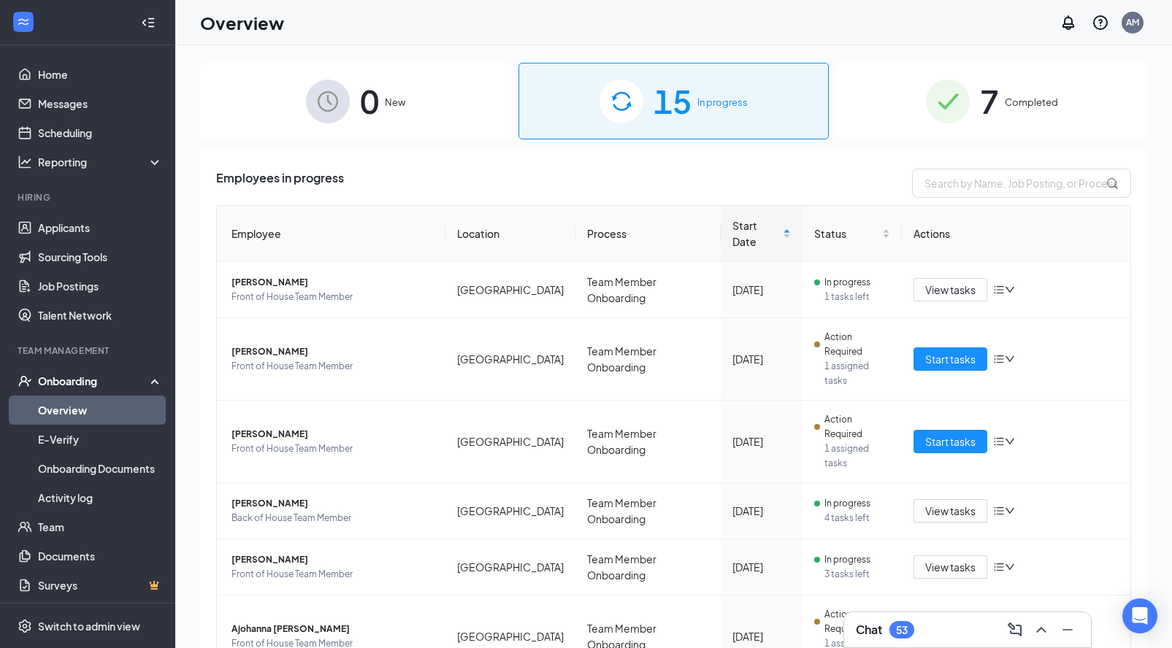
click at [985, 114] on span "7" at bounding box center [989, 101] width 19 height 50
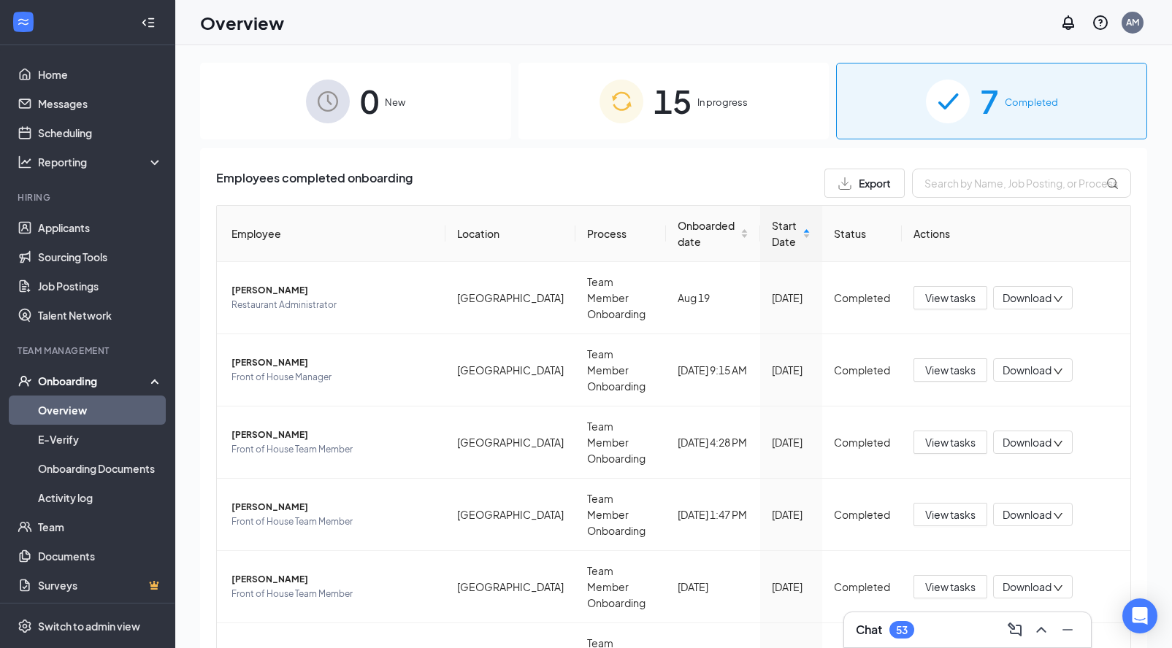
click at [661, 119] on span "15" at bounding box center [672, 101] width 38 height 50
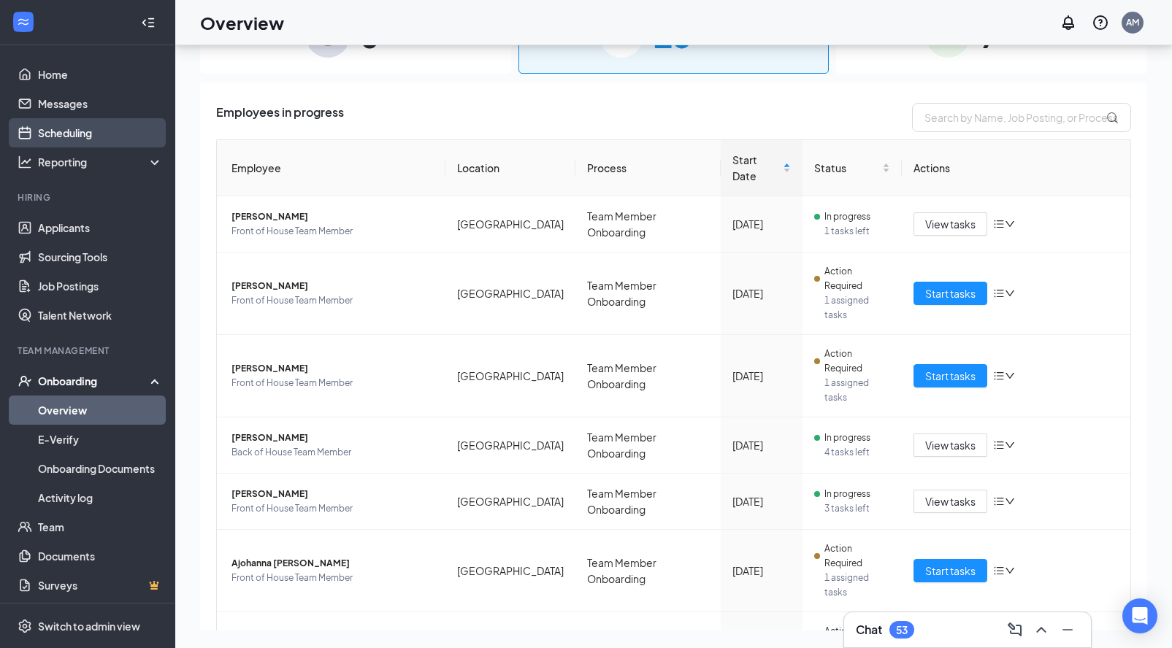
click at [80, 143] on link "Scheduling" at bounding box center [100, 132] width 125 height 29
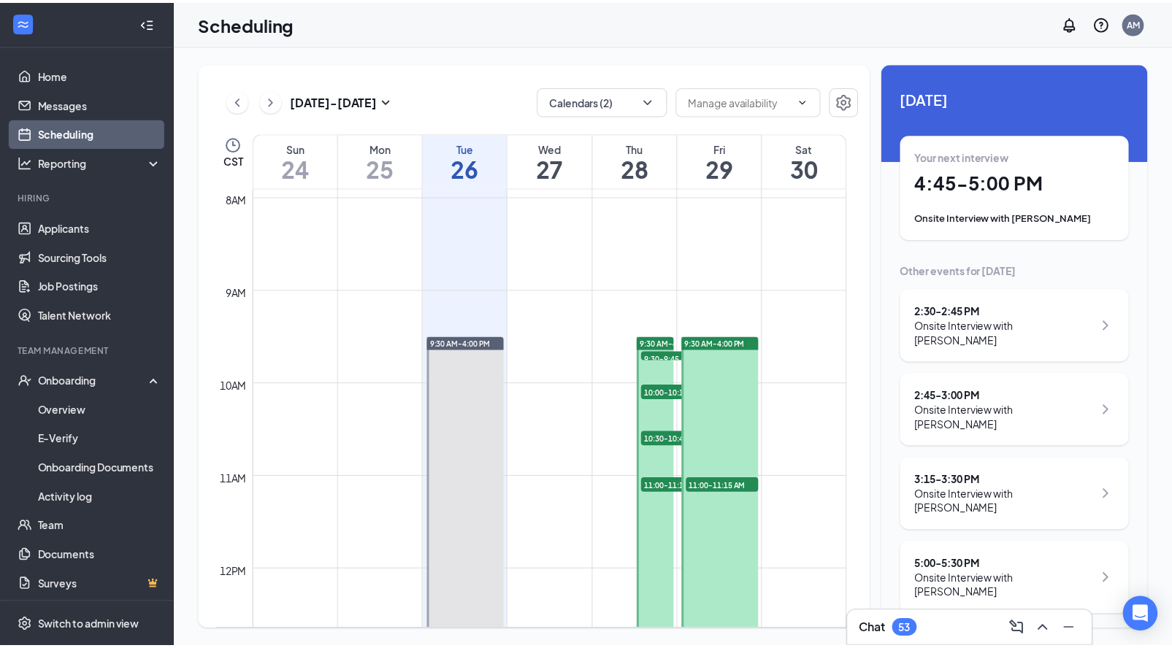
scroll to position [771, 0]
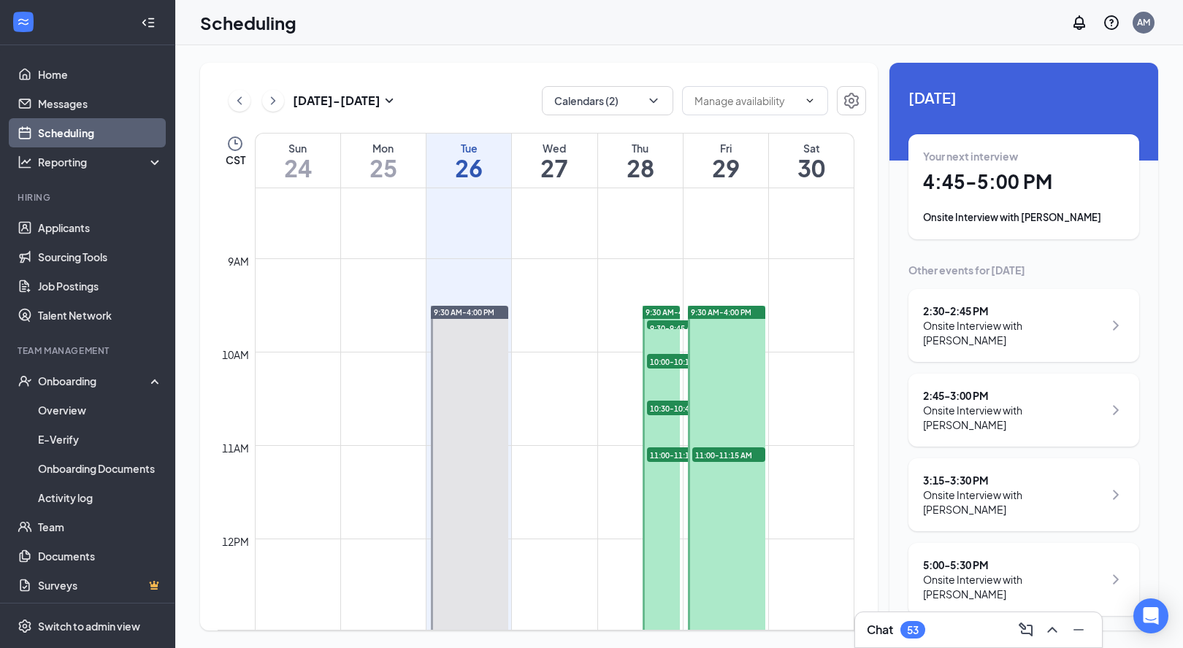
click at [723, 180] on h1 "29" at bounding box center [725, 167] width 85 height 25
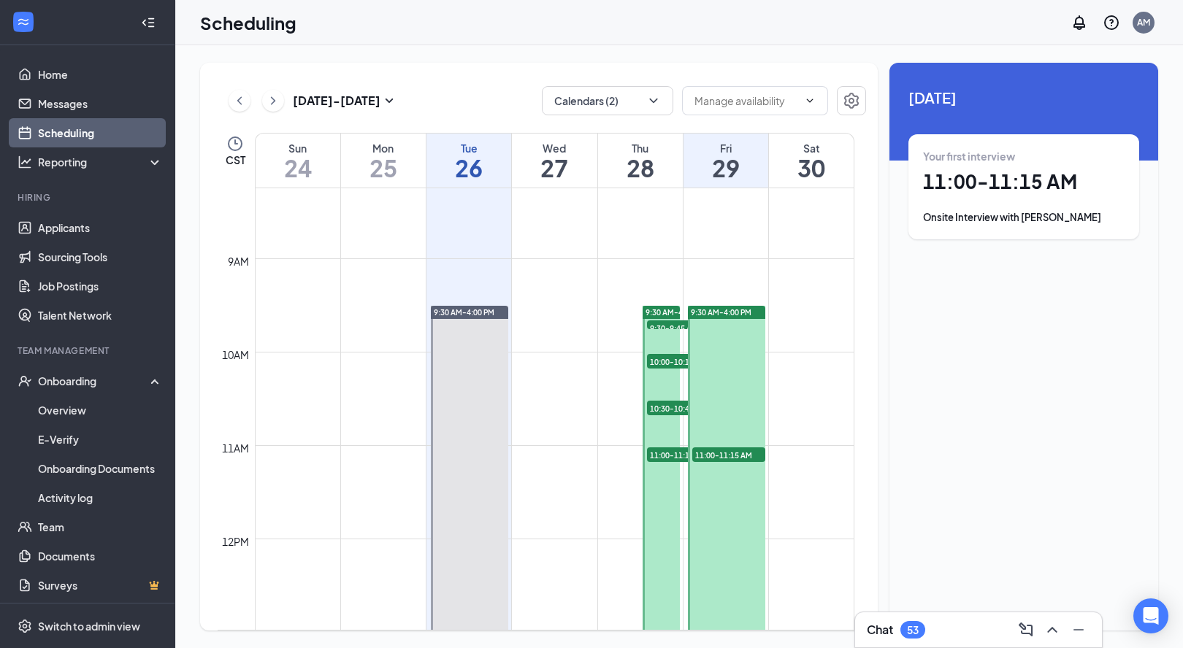
click at [925, 212] on div "Onsite Interview with [PERSON_NAME]" at bounding box center [1023, 217] width 201 height 15
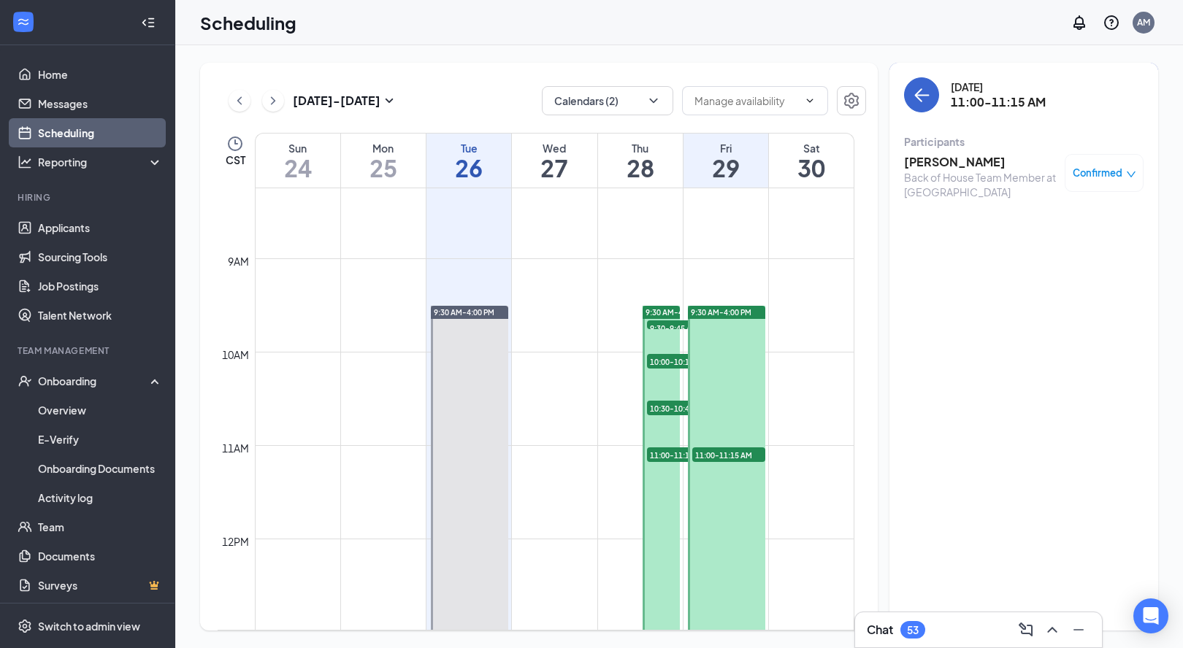
click at [924, 99] on icon "ArrowLeft" at bounding box center [922, 95] width 18 height 18
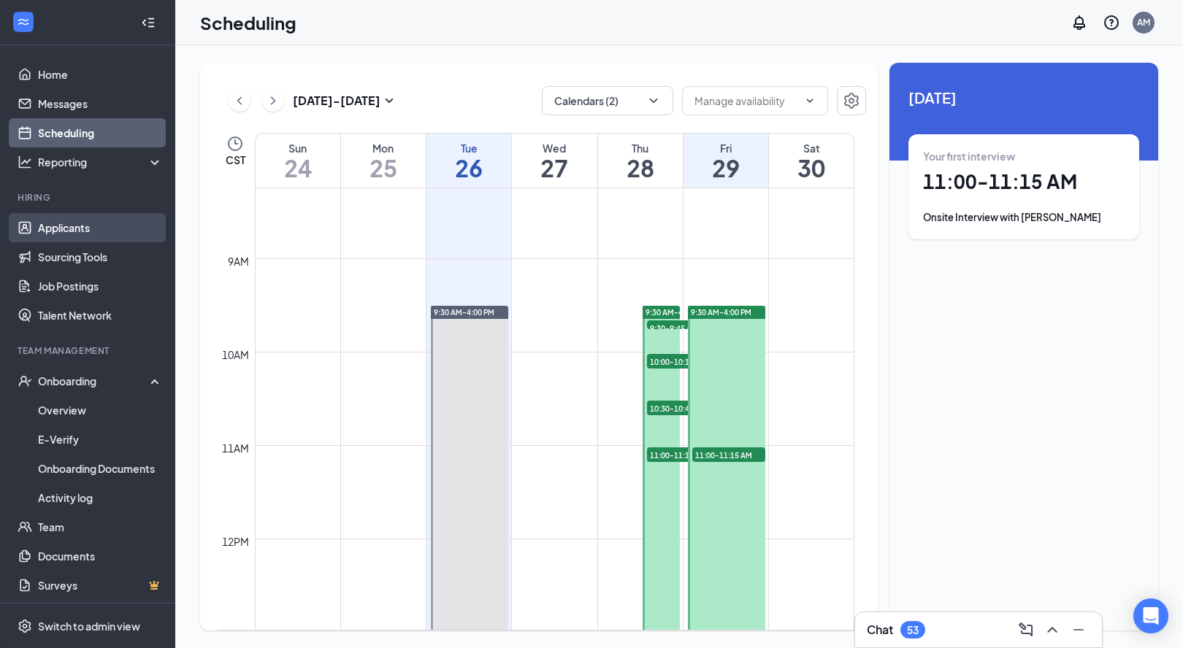
click at [89, 228] on link "Applicants" at bounding box center [100, 227] width 125 height 29
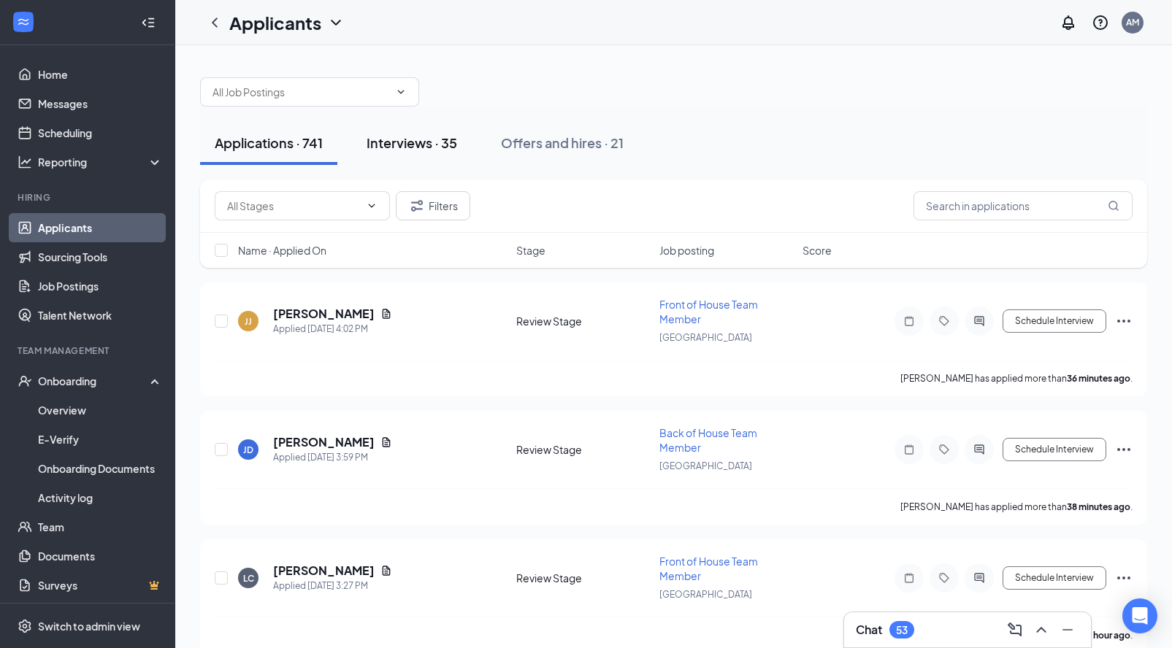
click at [420, 146] on div "Interviews · 35" at bounding box center [411, 143] width 91 height 18
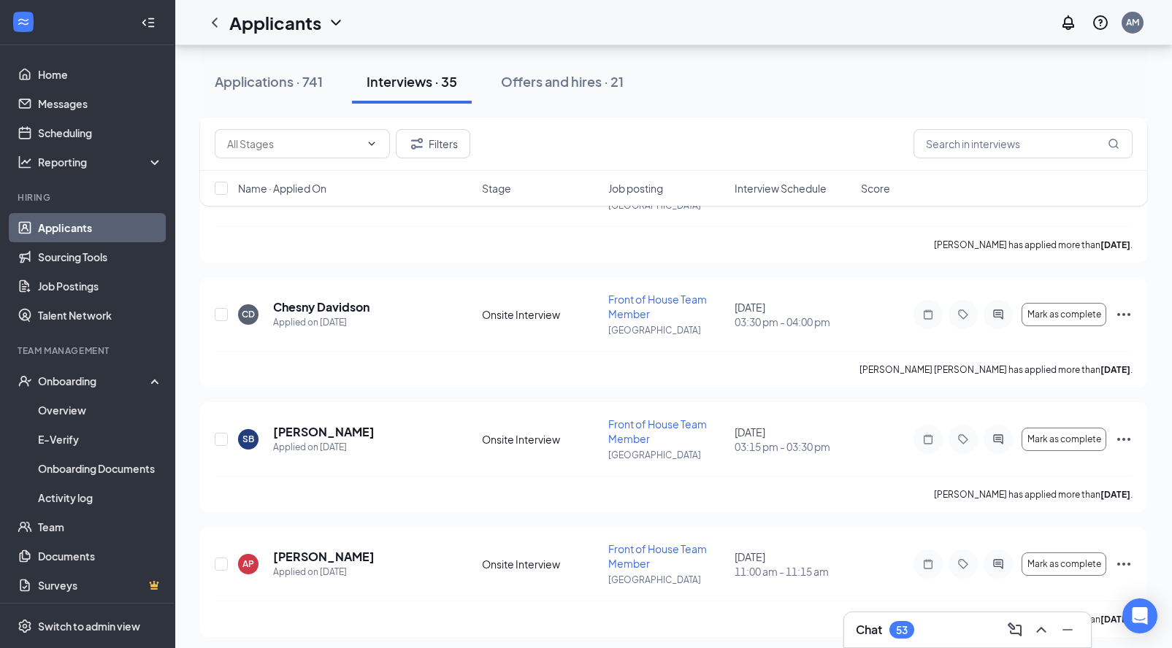
scroll to position [342, 0]
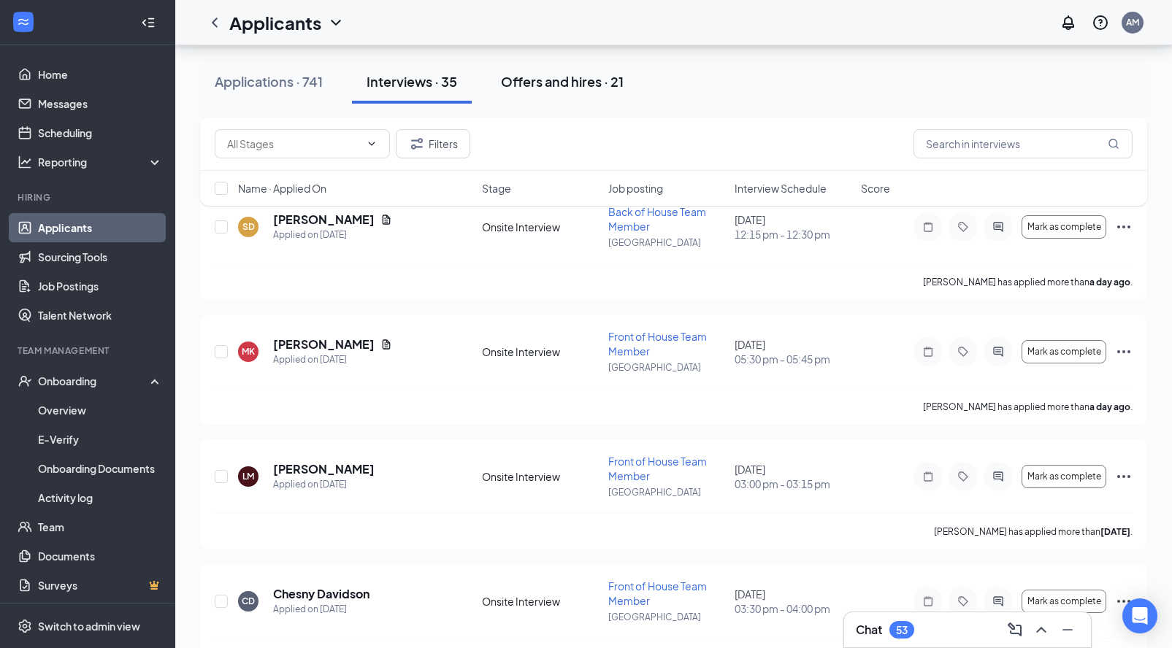
click at [567, 93] on button "Offers and hires · 21" at bounding box center [562, 82] width 152 height 44
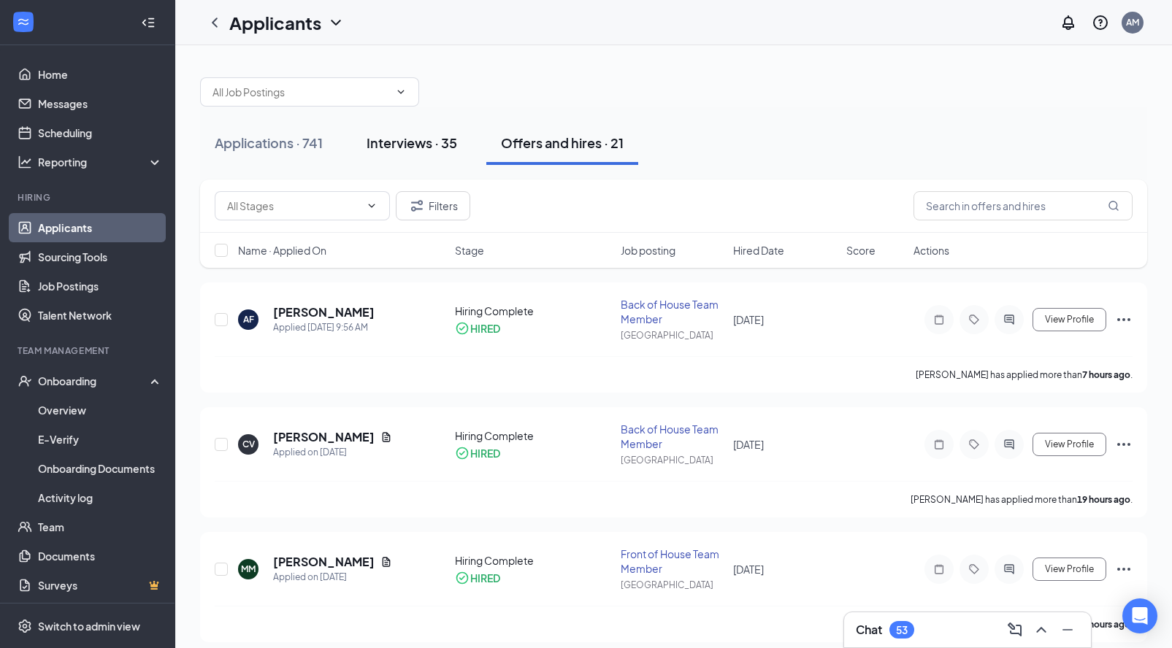
click at [390, 157] on button "Interviews · 35" at bounding box center [412, 143] width 120 height 44
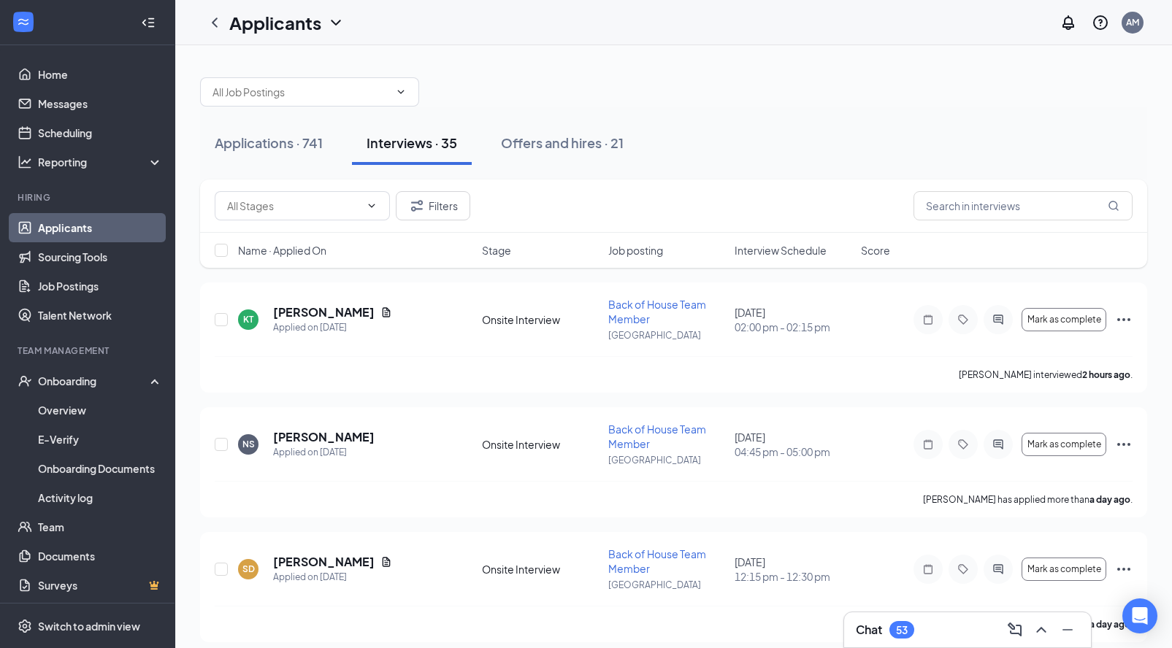
click at [757, 252] on span "Interview Schedule" at bounding box center [780, 250] width 92 height 15
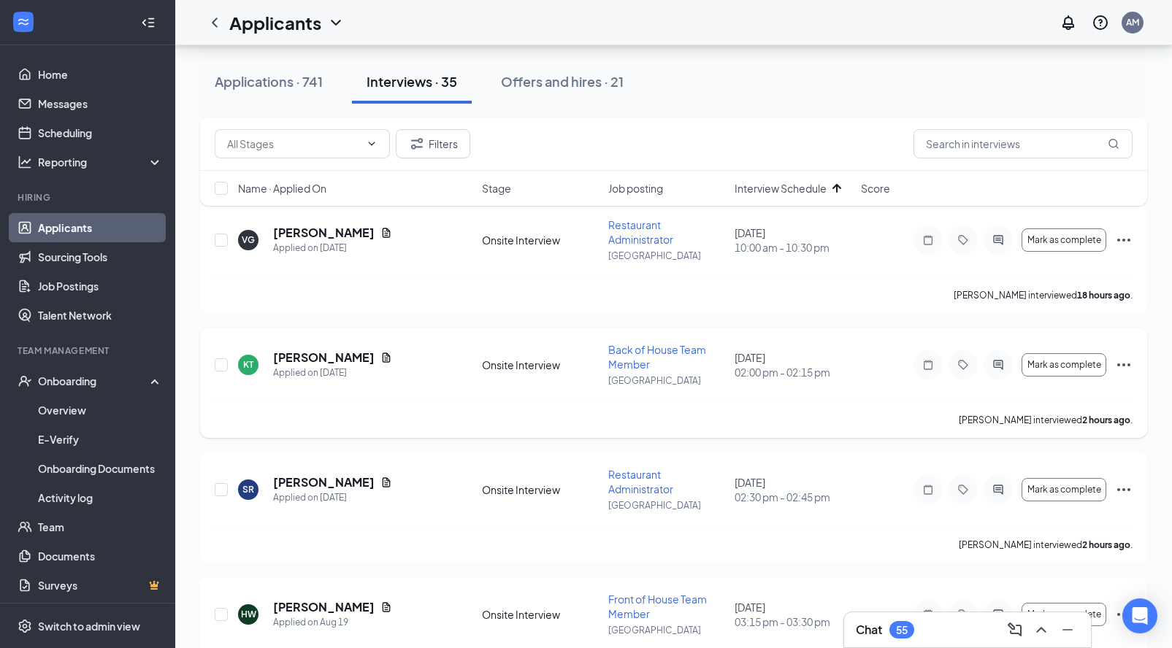
scroll to position [891, 0]
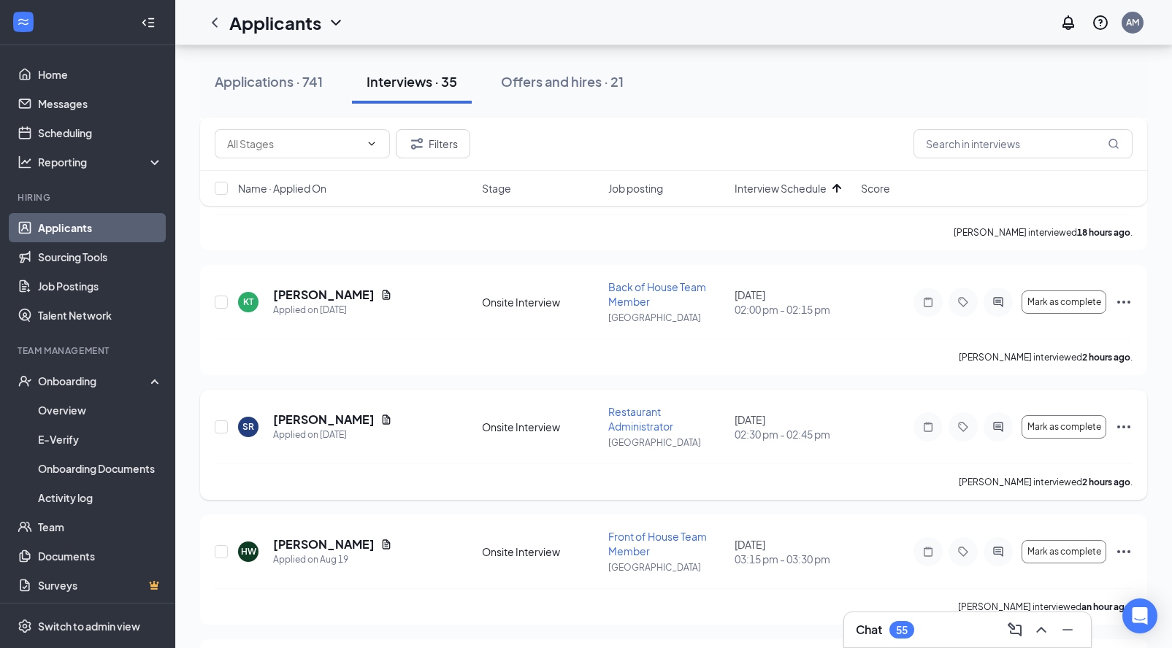
click at [1121, 426] on icon "Ellipses" at bounding box center [1124, 427] width 18 height 18
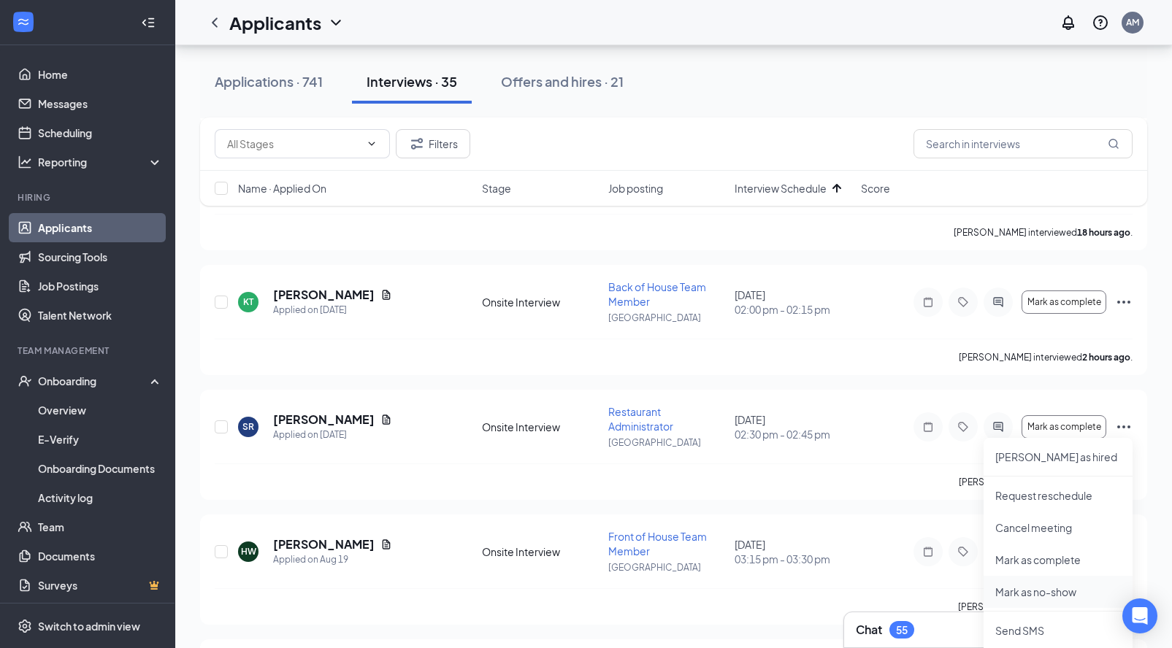
click at [1048, 596] on p "Mark as no-show" at bounding box center [1058, 592] width 126 height 15
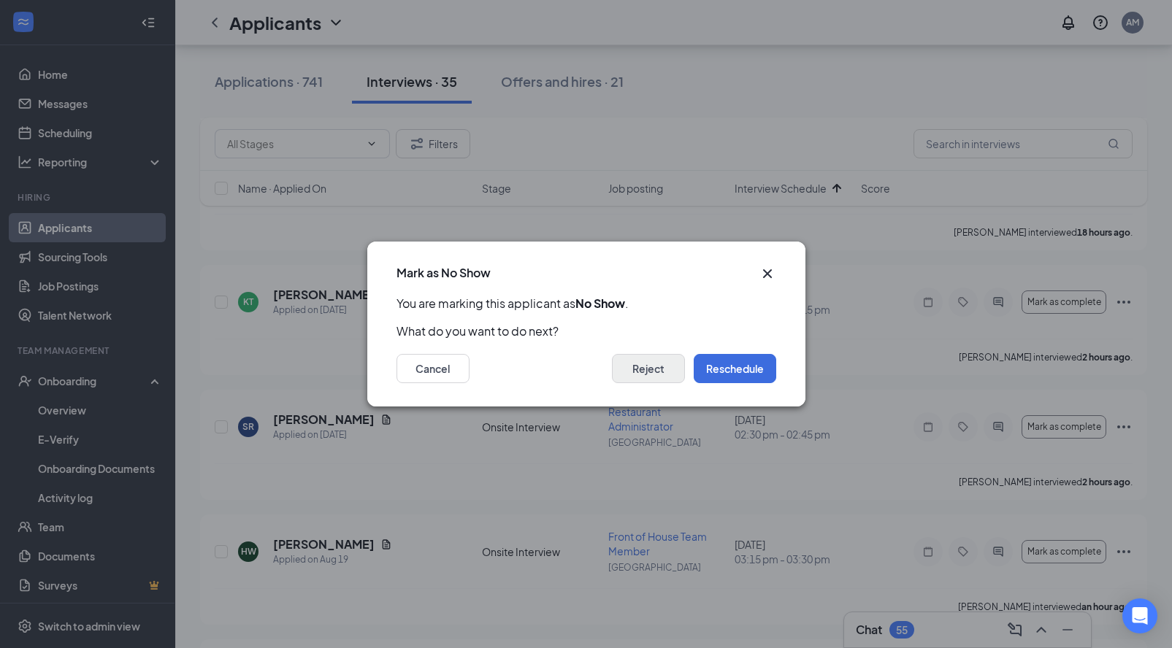
click at [635, 375] on button "Reject" at bounding box center [648, 368] width 73 height 29
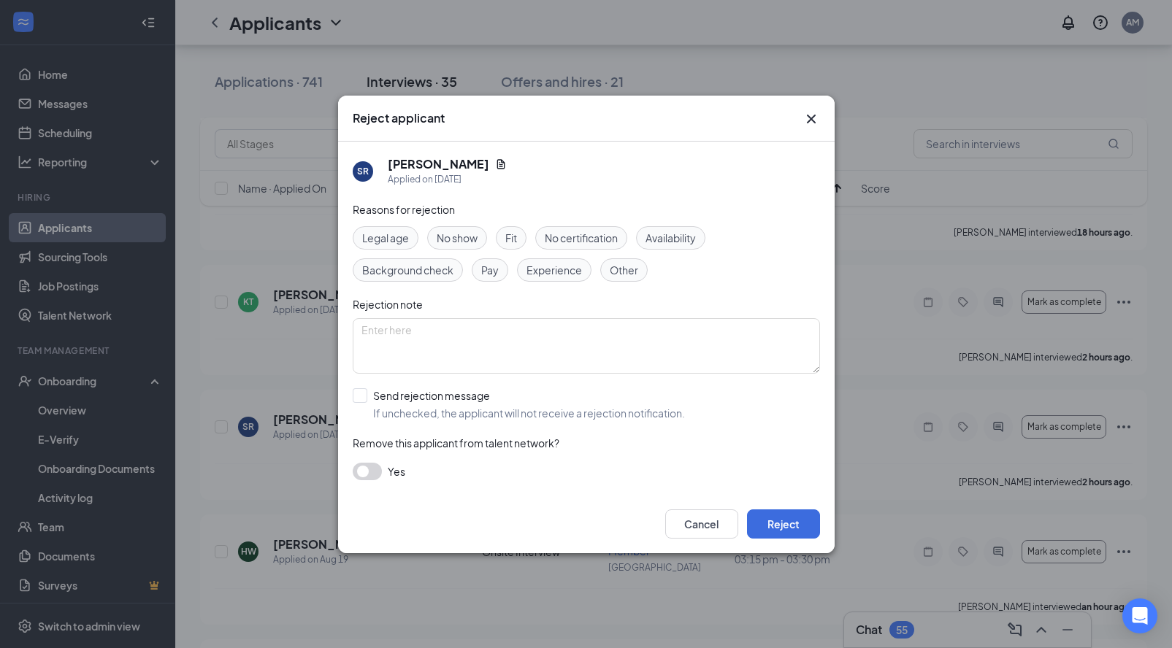
click at [621, 272] on span "Other" at bounding box center [624, 270] width 28 height 16
click at [542, 345] on textarea at bounding box center [586, 345] width 467 height 55
click at [466, 237] on span "No show" at bounding box center [457, 238] width 41 height 16
click at [369, 472] on button "button" at bounding box center [367, 472] width 29 height 18
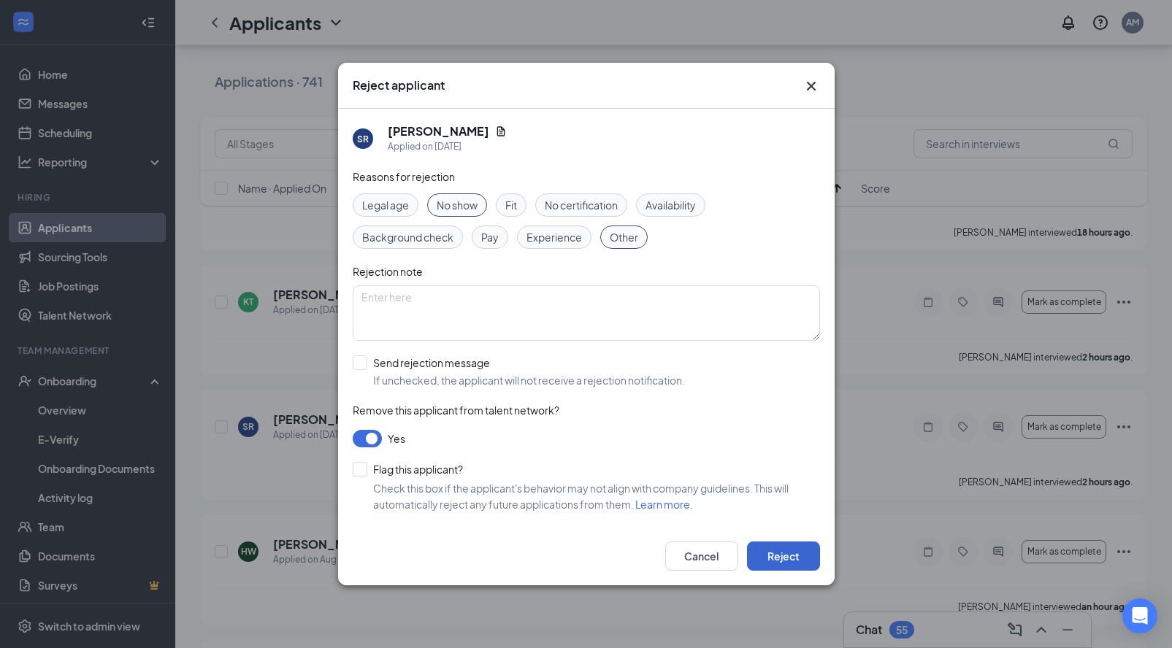
click at [794, 554] on button "Reject" at bounding box center [783, 556] width 73 height 29
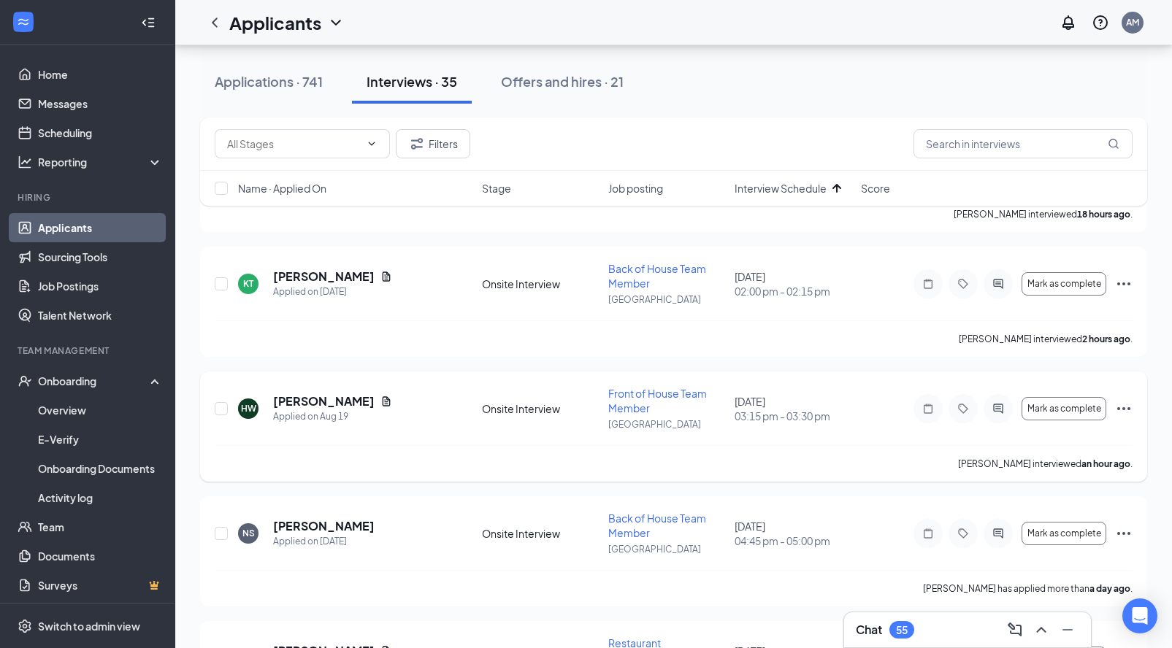
scroll to position [913, 0]
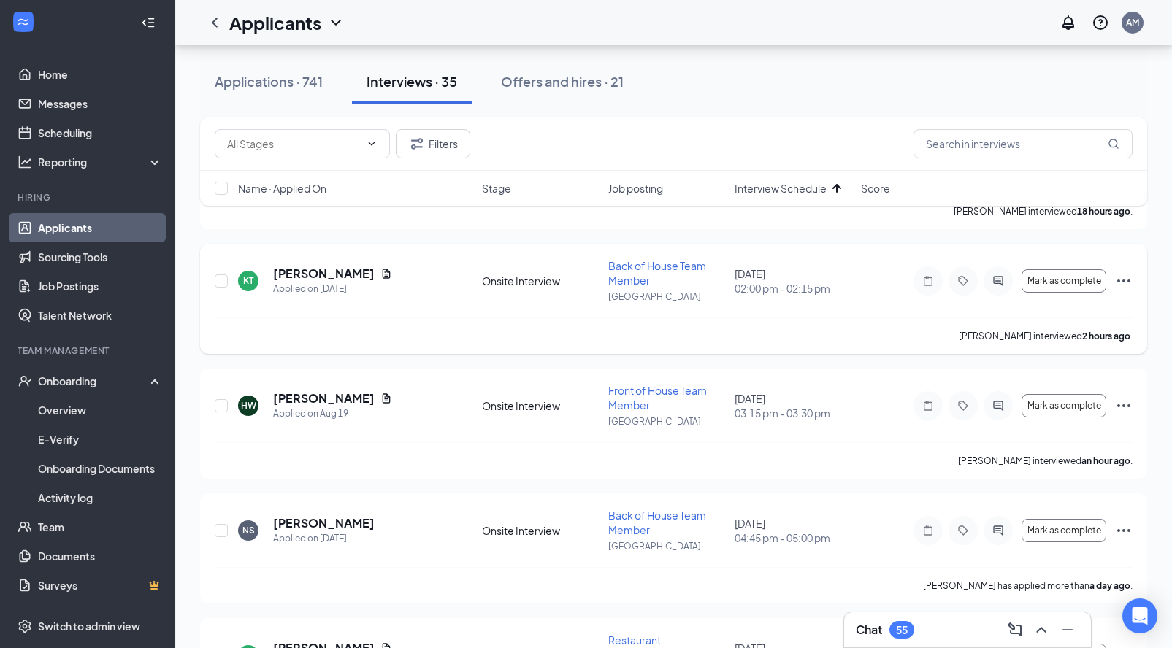
click at [1120, 276] on icon "Ellipses" at bounding box center [1124, 281] width 18 height 18
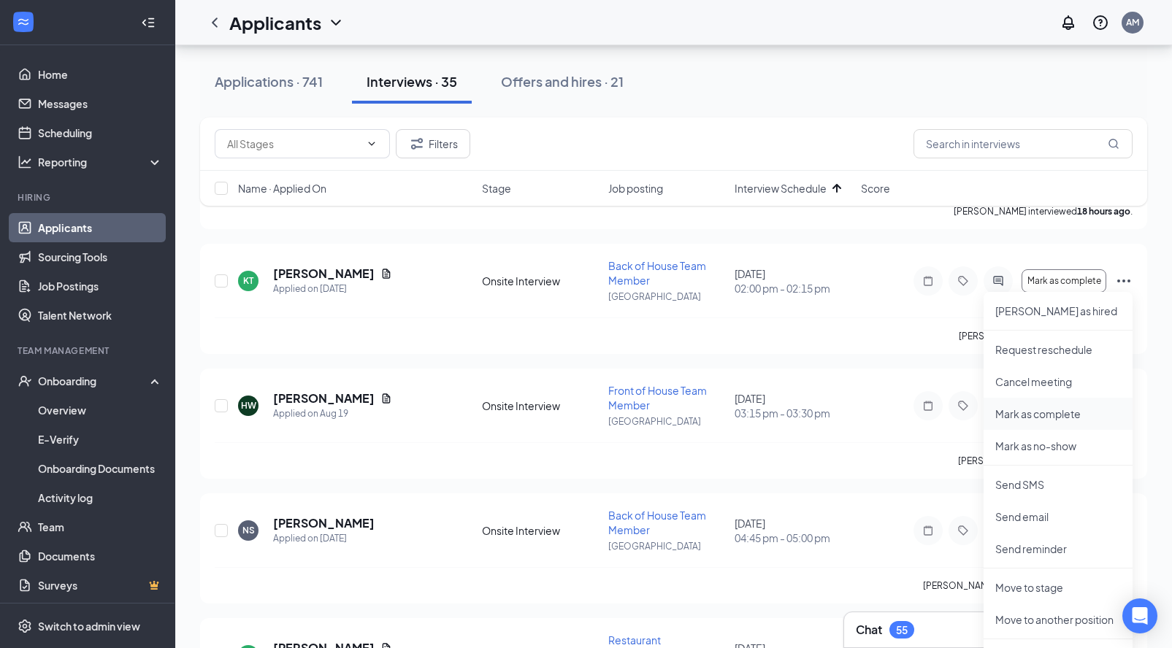
click at [1019, 414] on p "Mark as complete" at bounding box center [1058, 414] width 126 height 15
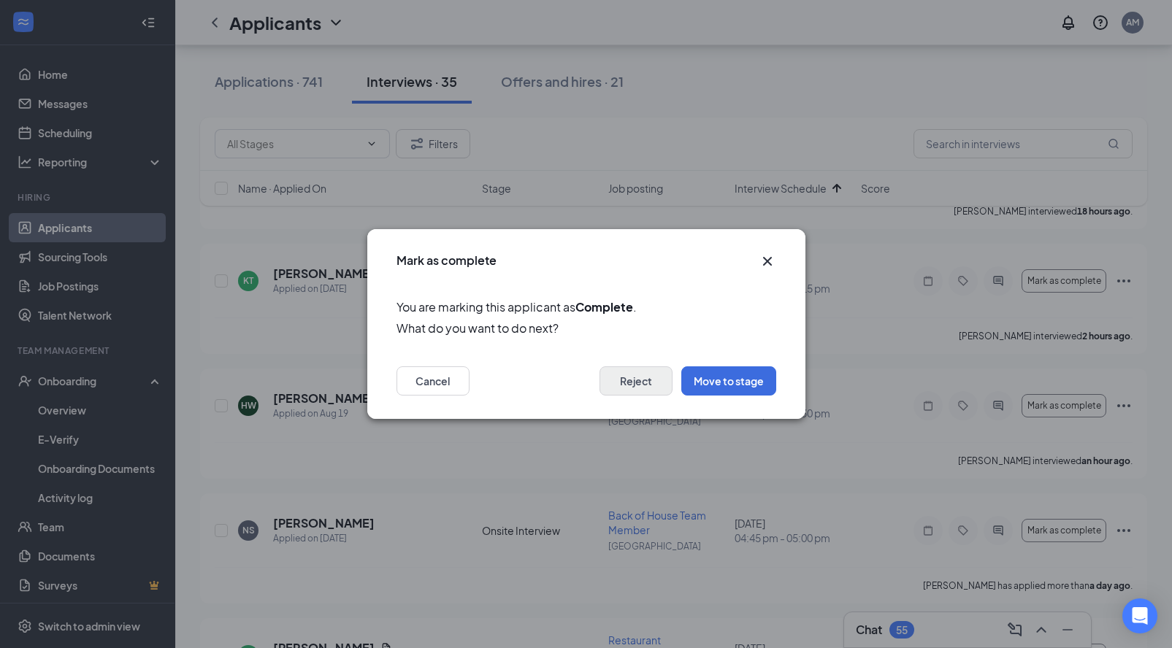
click at [648, 389] on button "Reject" at bounding box center [635, 380] width 73 height 29
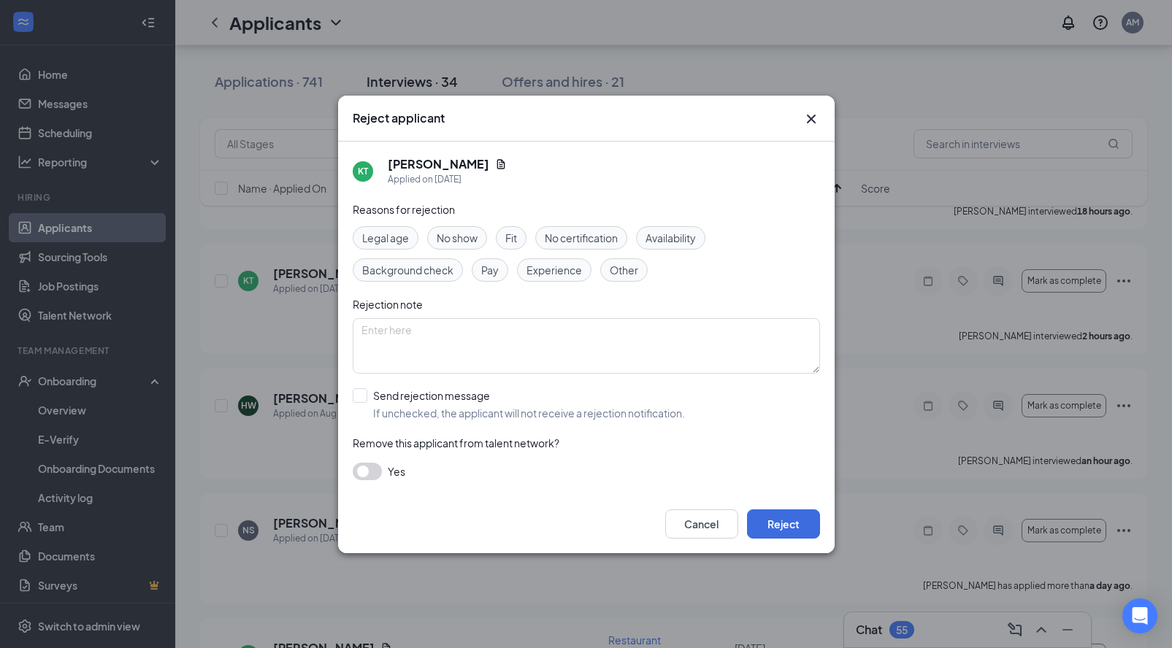
click at [402, 279] on div "Background check" at bounding box center [408, 269] width 110 height 23
click at [550, 277] on span "Experience" at bounding box center [553, 270] width 55 height 16
click at [513, 242] on span "Fit" at bounding box center [511, 238] width 12 height 16
click at [374, 473] on button "button" at bounding box center [367, 472] width 29 height 18
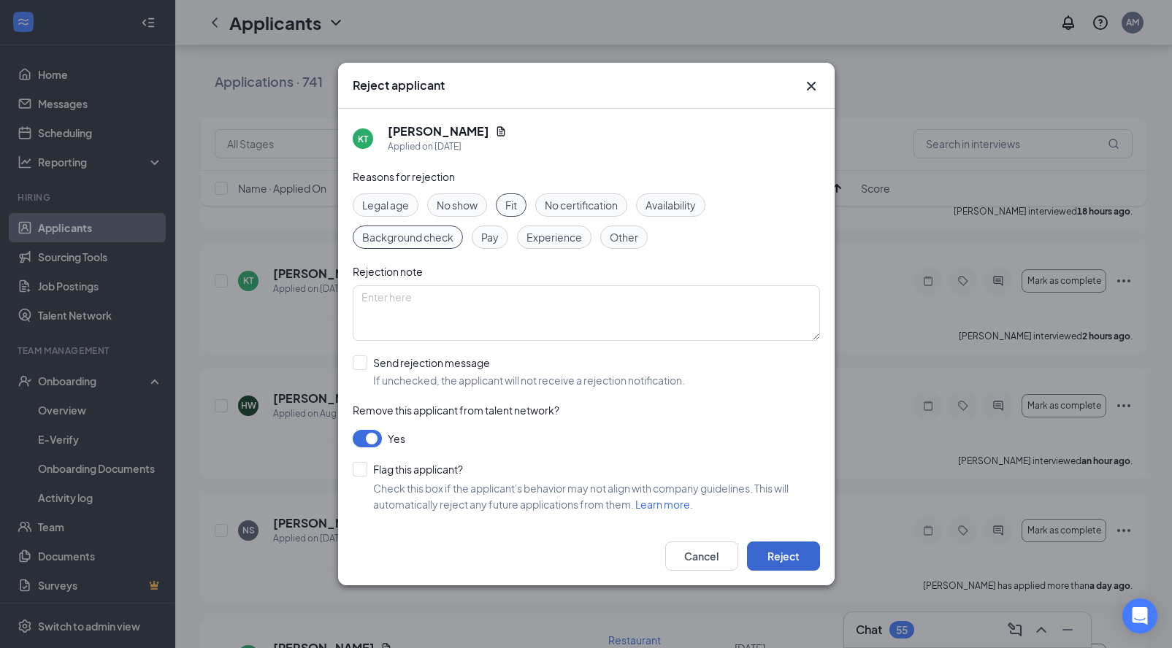
click at [769, 553] on button "Reject" at bounding box center [783, 556] width 73 height 29
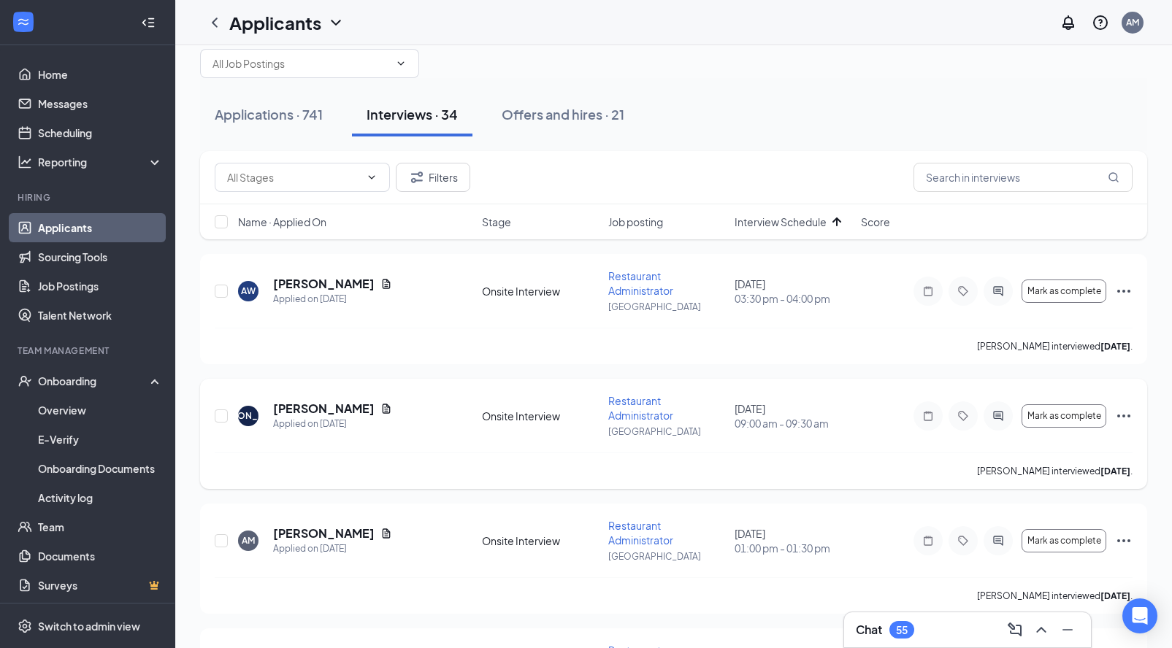
scroll to position [0, 0]
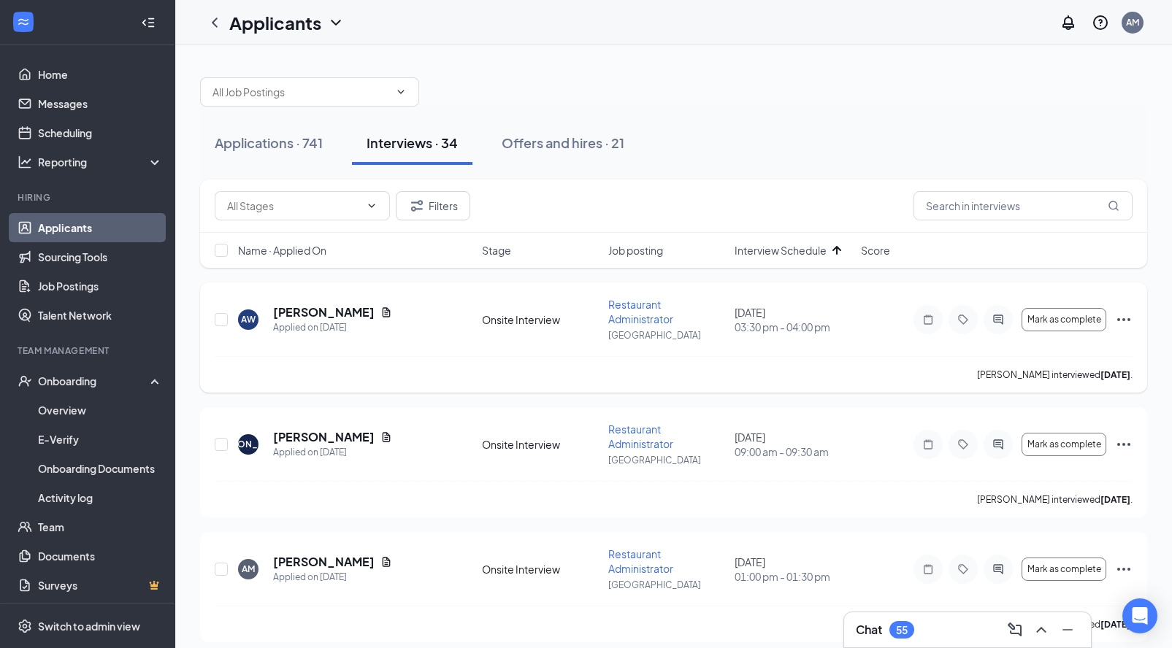
click at [1138, 318] on div "AW [PERSON_NAME] Applied on [DATE] Onsite Interview Restaurant Administrator [G…" at bounding box center [673, 338] width 947 height 110
click at [1129, 320] on icon "Ellipses" at bounding box center [1123, 319] width 13 height 3
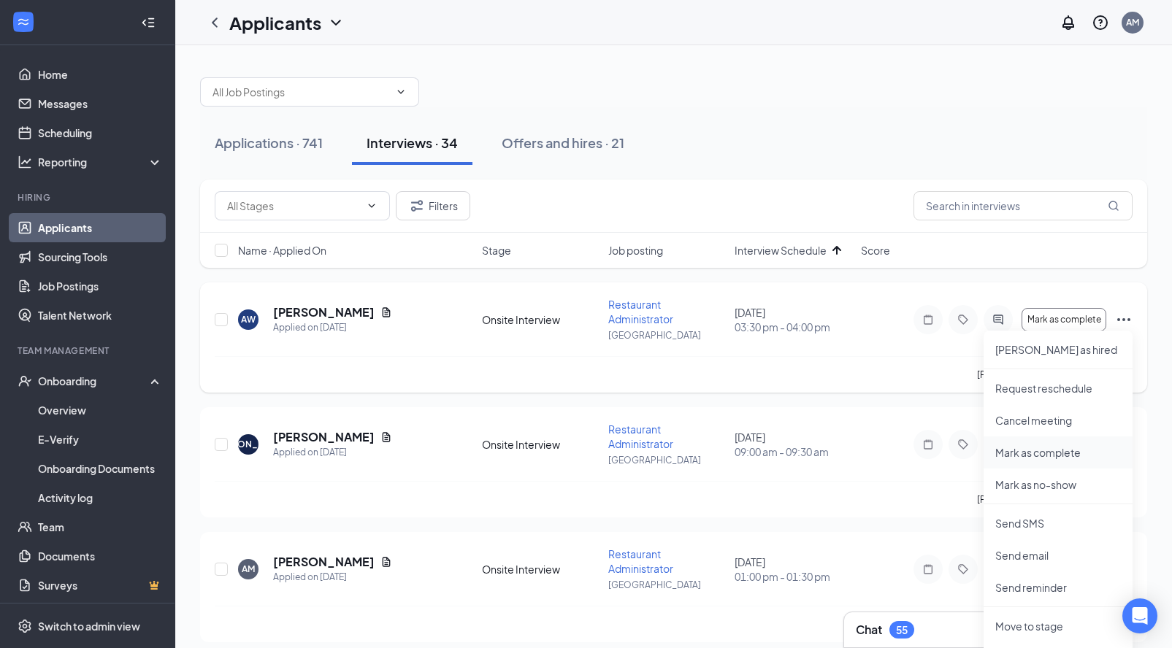
click at [1042, 456] on p "Mark as complete" at bounding box center [1058, 452] width 126 height 15
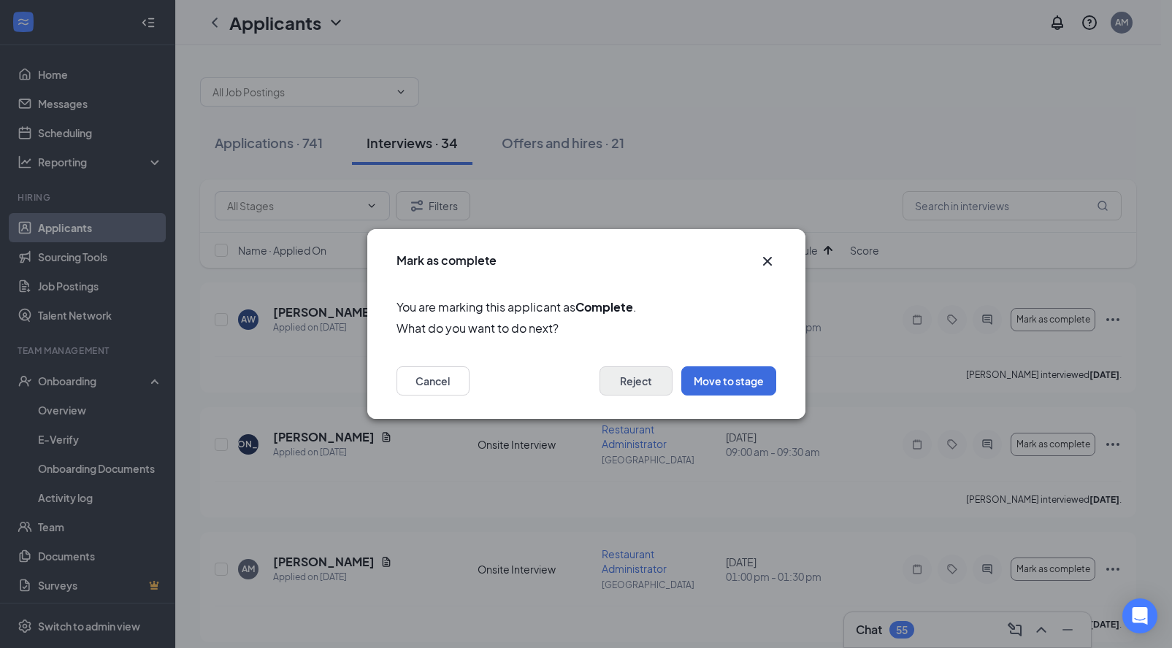
click at [623, 385] on button "Reject" at bounding box center [635, 380] width 73 height 29
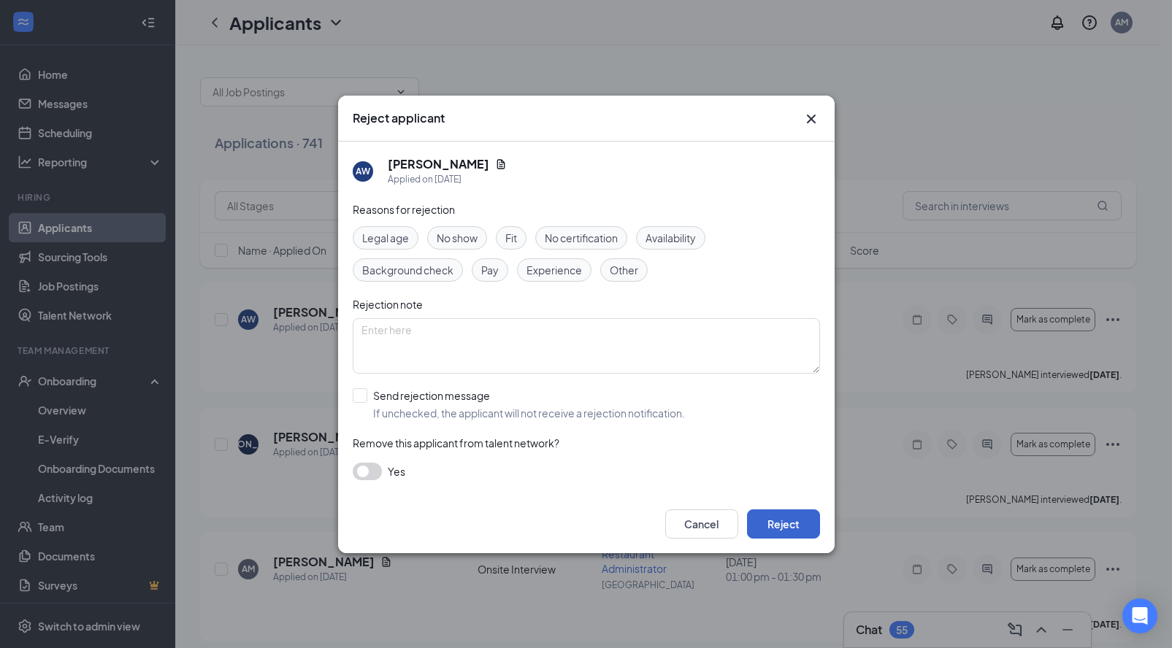
click at [769, 520] on button "Reject" at bounding box center [783, 524] width 73 height 29
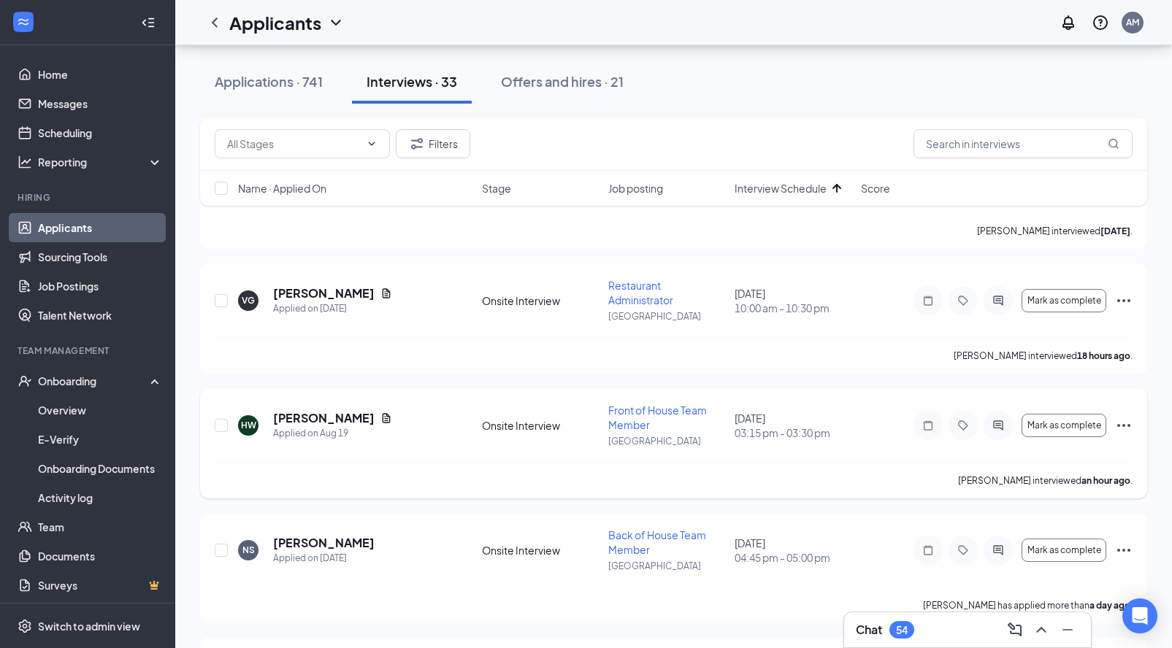
scroll to position [668, 0]
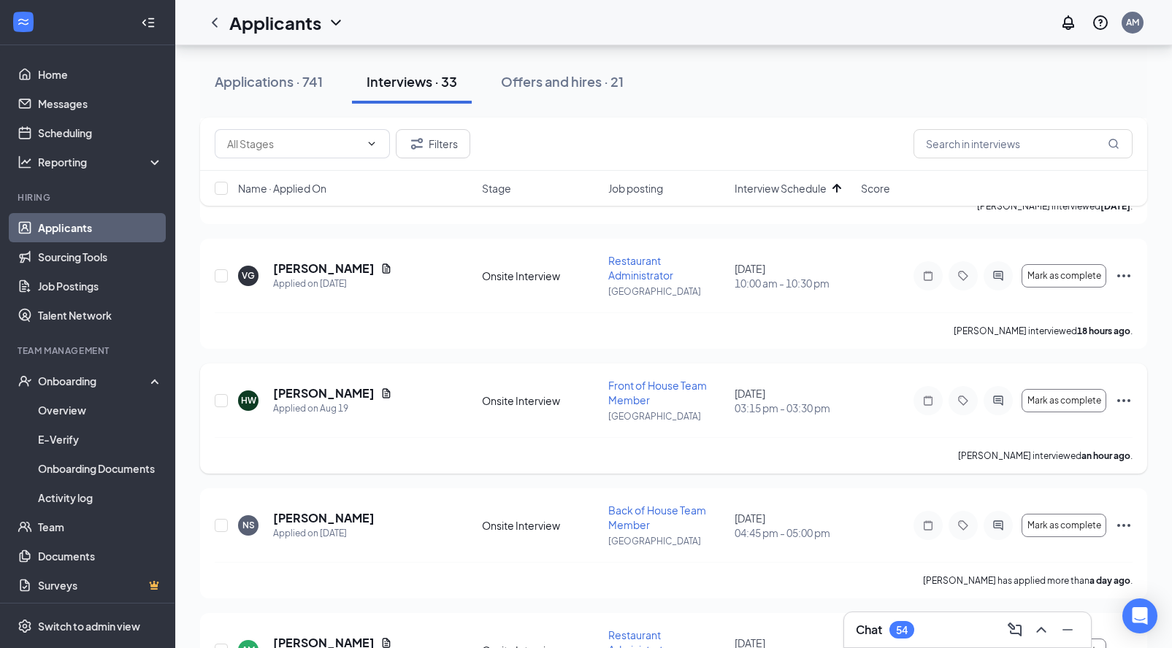
click at [1123, 402] on icon "Ellipses" at bounding box center [1124, 401] width 18 height 18
click at [856, 459] on div "[PERSON_NAME] interviewed an hour ago ." at bounding box center [674, 455] width 918 height 37
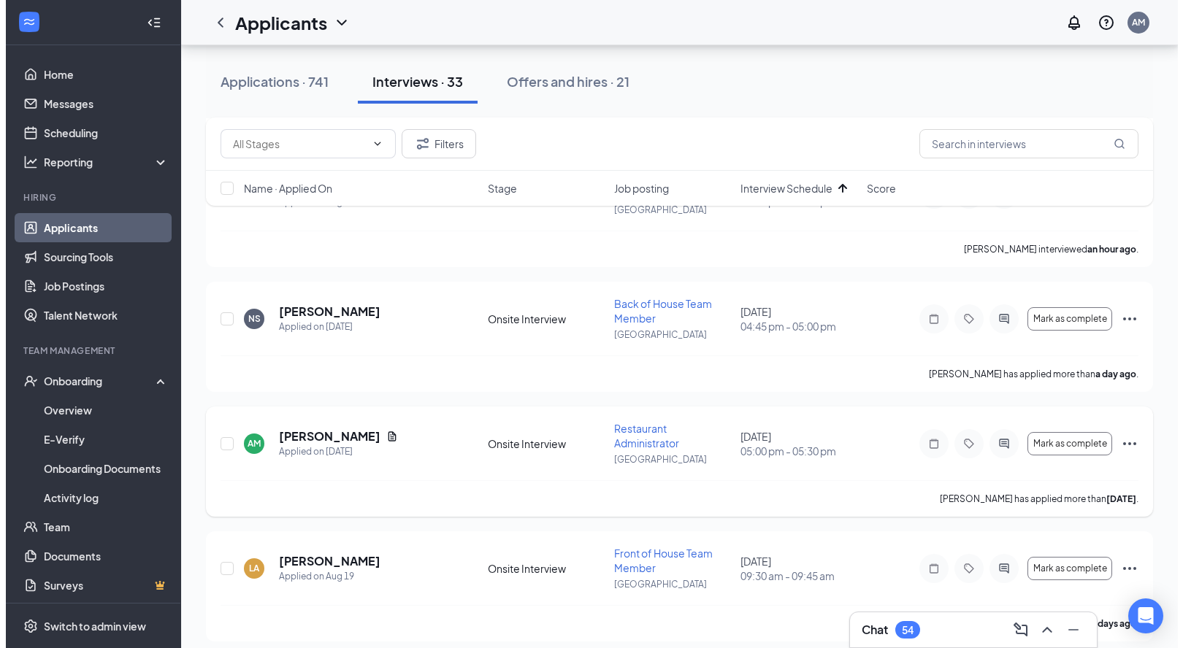
scroll to position [848, 0]
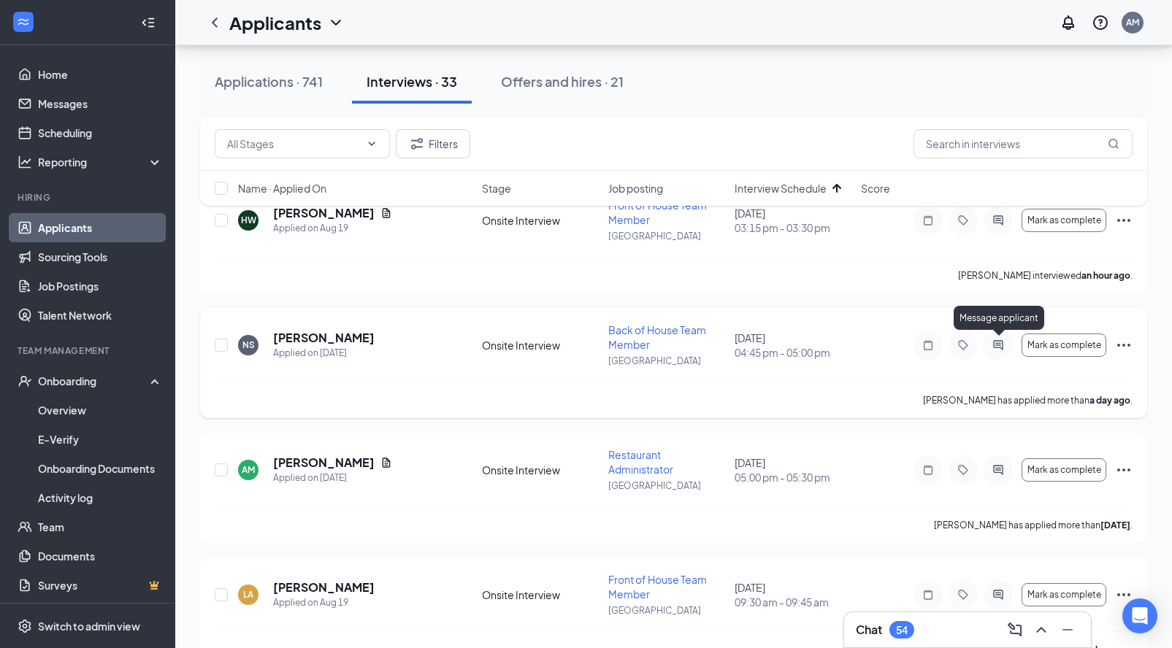
click at [998, 347] on icon "ActiveChat" at bounding box center [997, 344] width 9 height 9
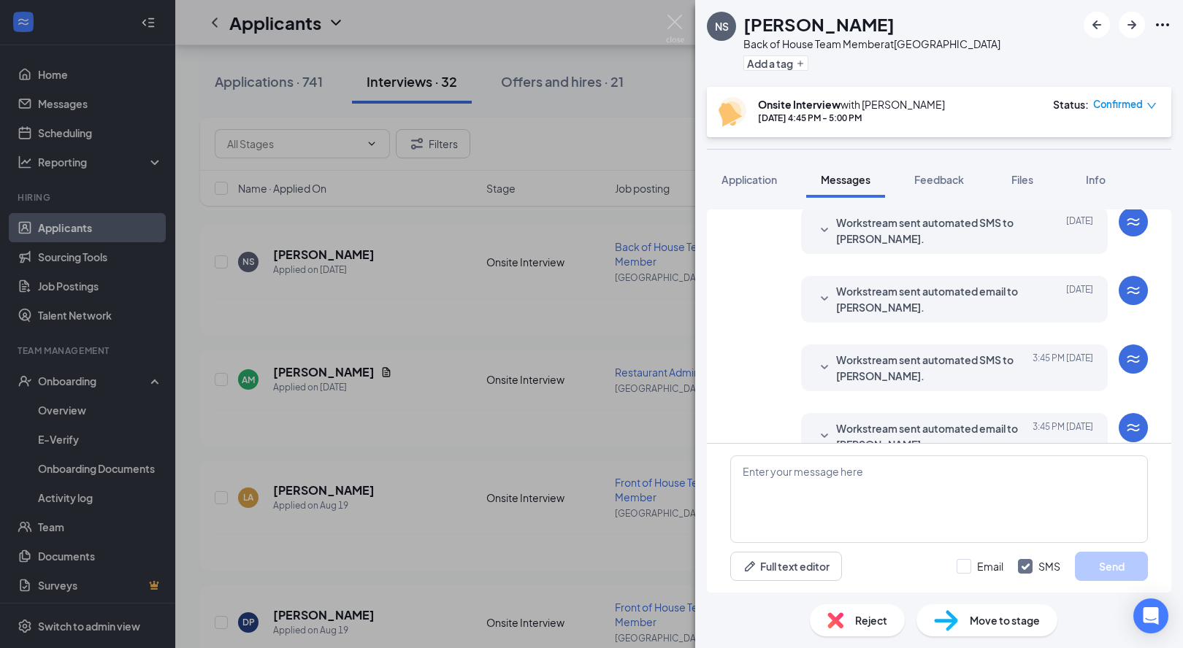
scroll to position [472, 0]
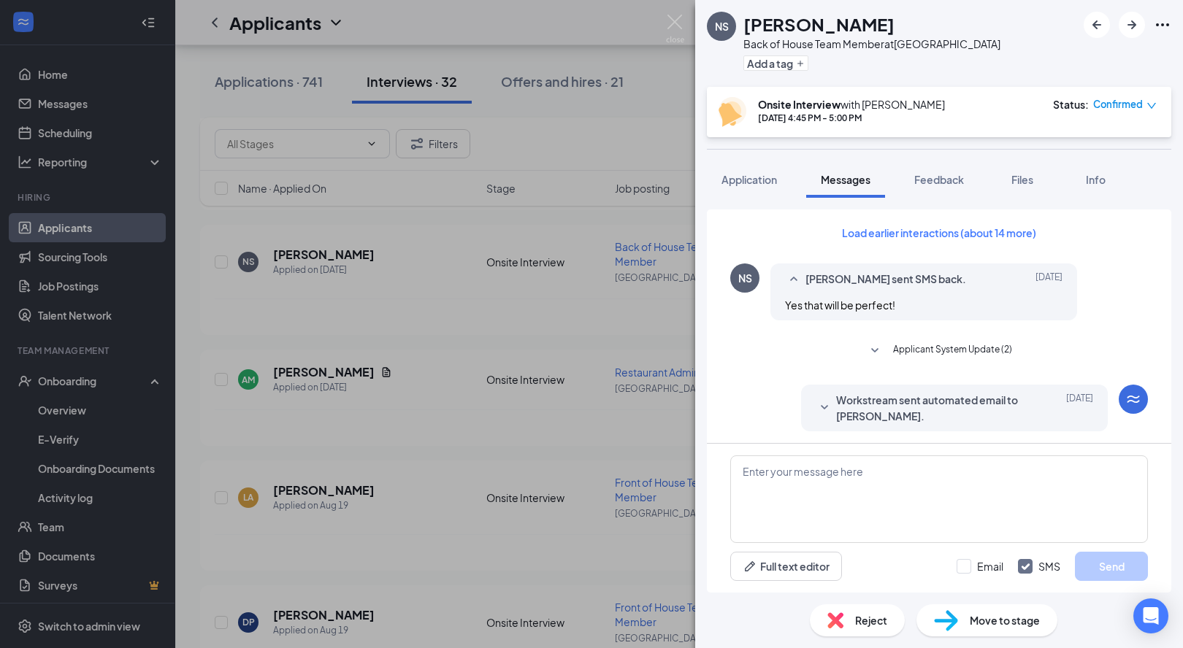
scroll to position [20, 0]
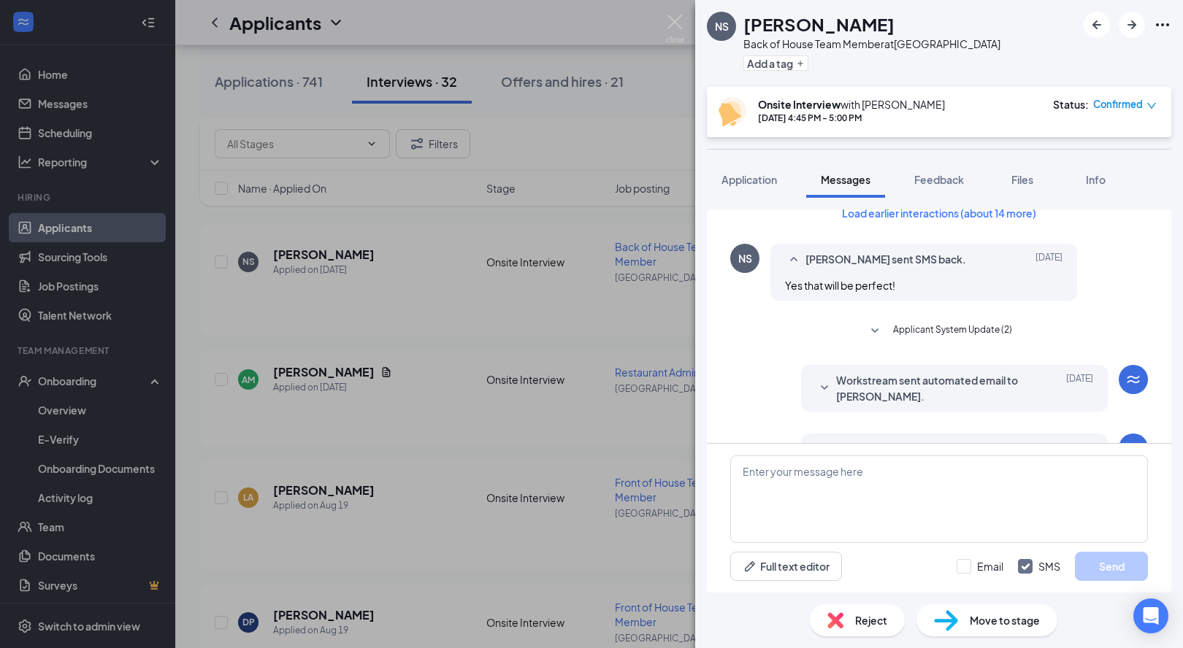
click at [676, 107] on div "NS [PERSON_NAME] Back of House Team Member at [GEOGRAPHIC_DATA] Add a tag Onsit…" at bounding box center [591, 324] width 1183 height 648
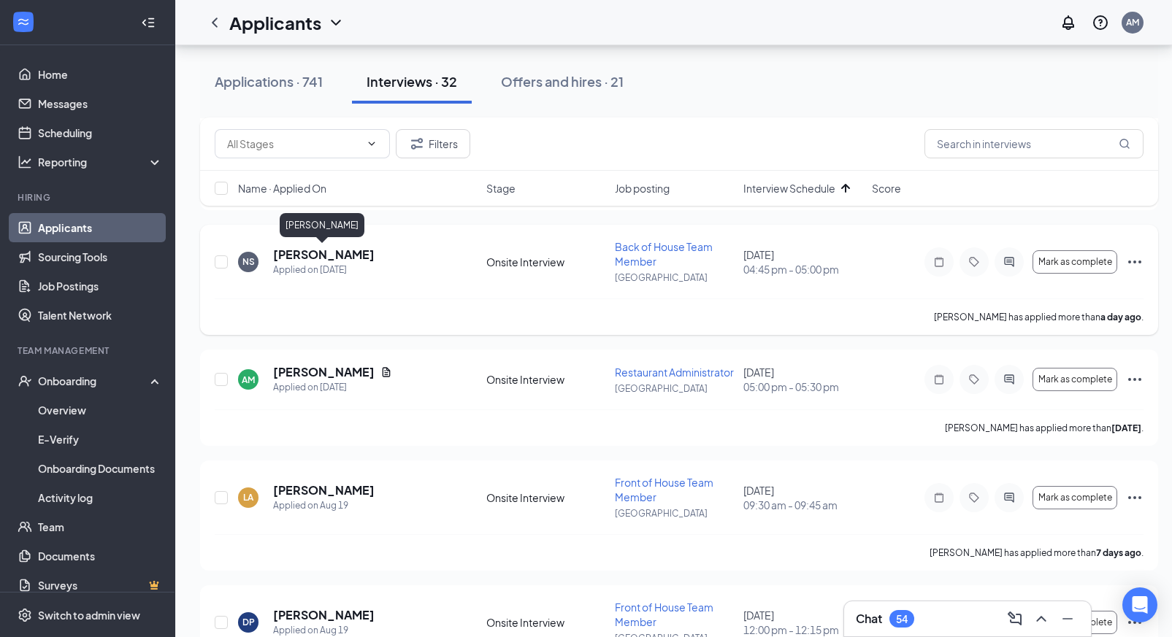
click at [343, 253] on h5 "[PERSON_NAME]" at bounding box center [323, 255] width 101 height 16
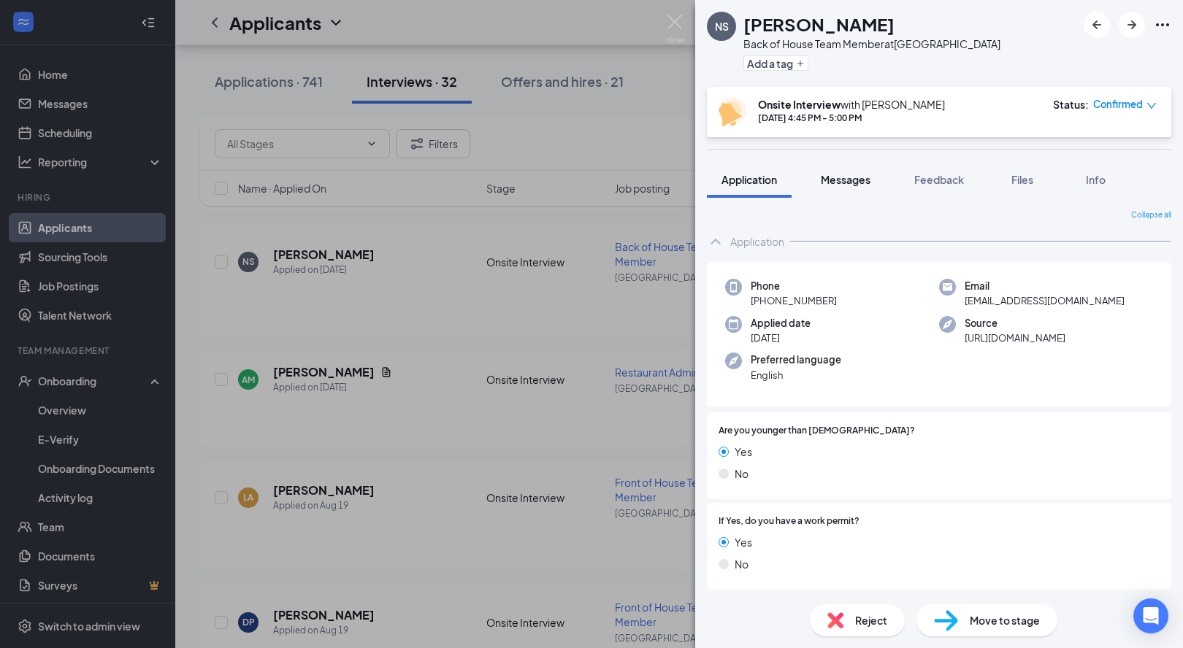
click at [848, 183] on span "Messages" at bounding box center [846, 179] width 50 height 13
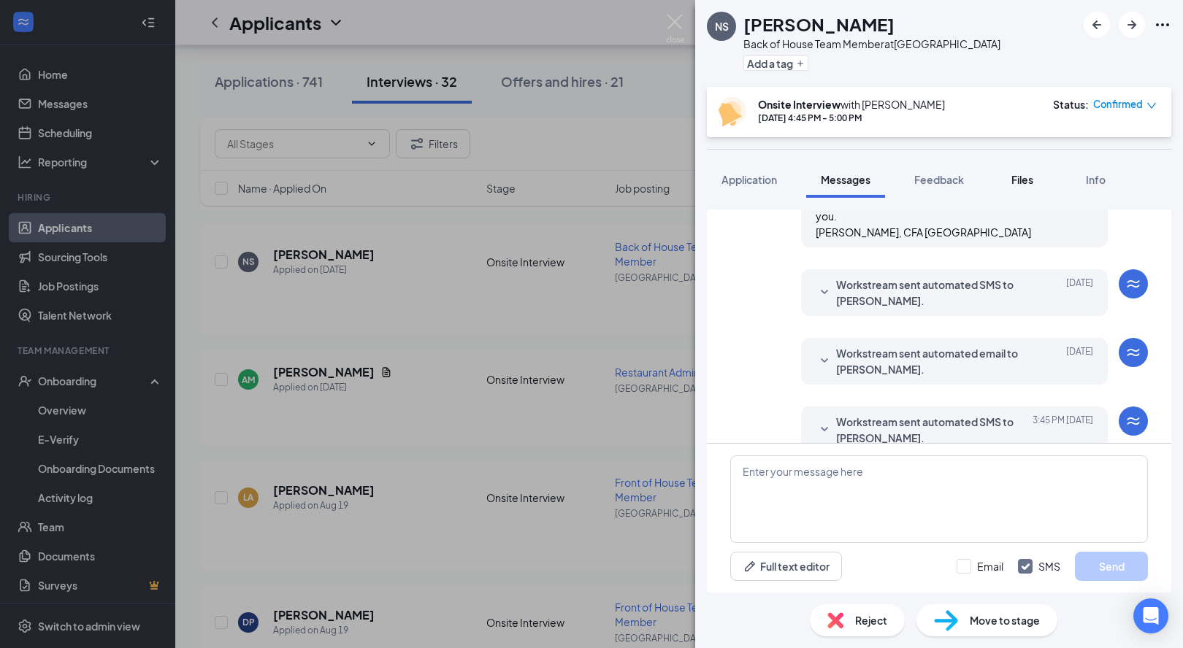
scroll to position [472, 0]
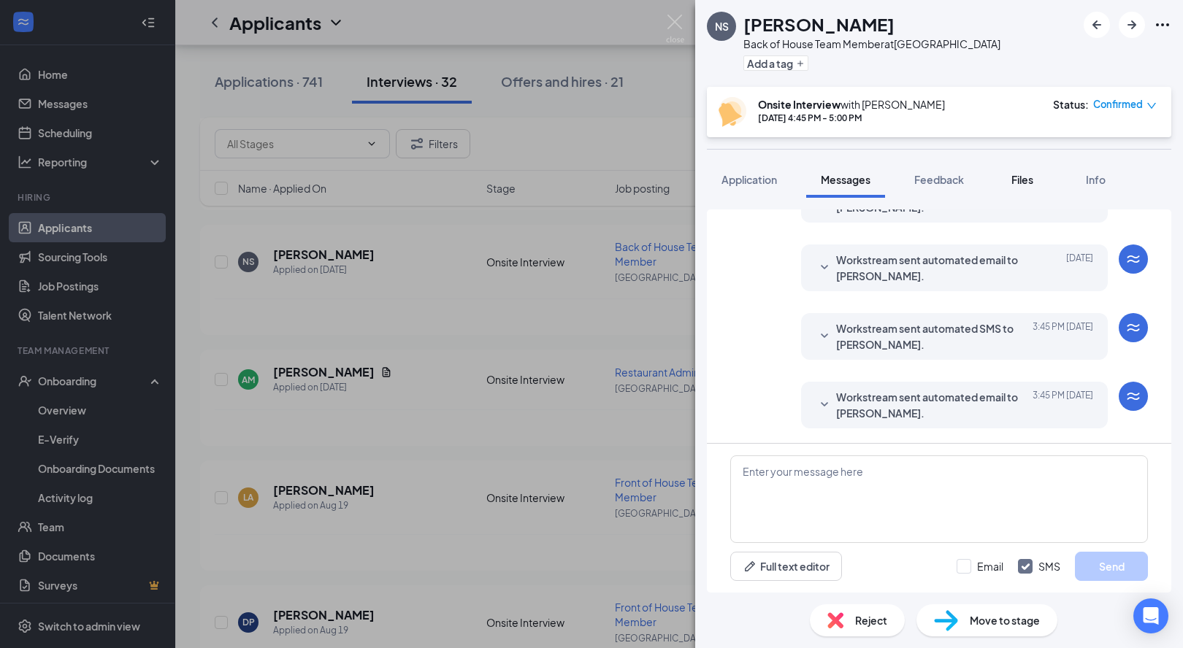
click at [1014, 184] on span "Files" at bounding box center [1022, 179] width 22 height 13
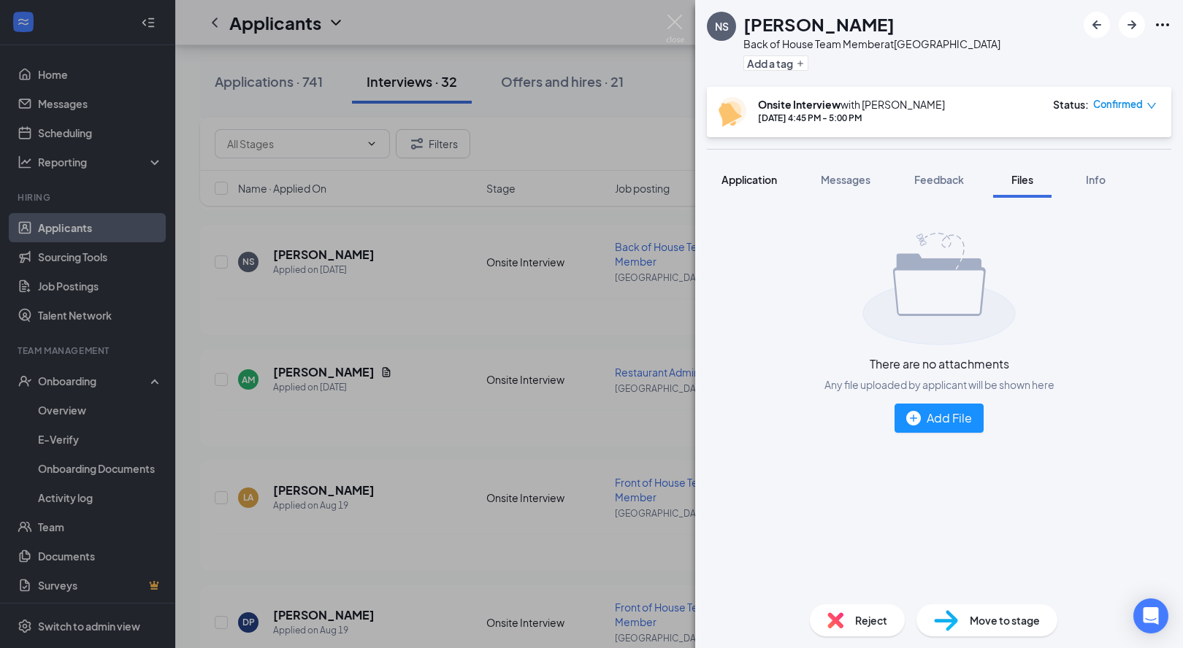
click at [764, 186] on div "Application" at bounding box center [748, 179] width 55 height 15
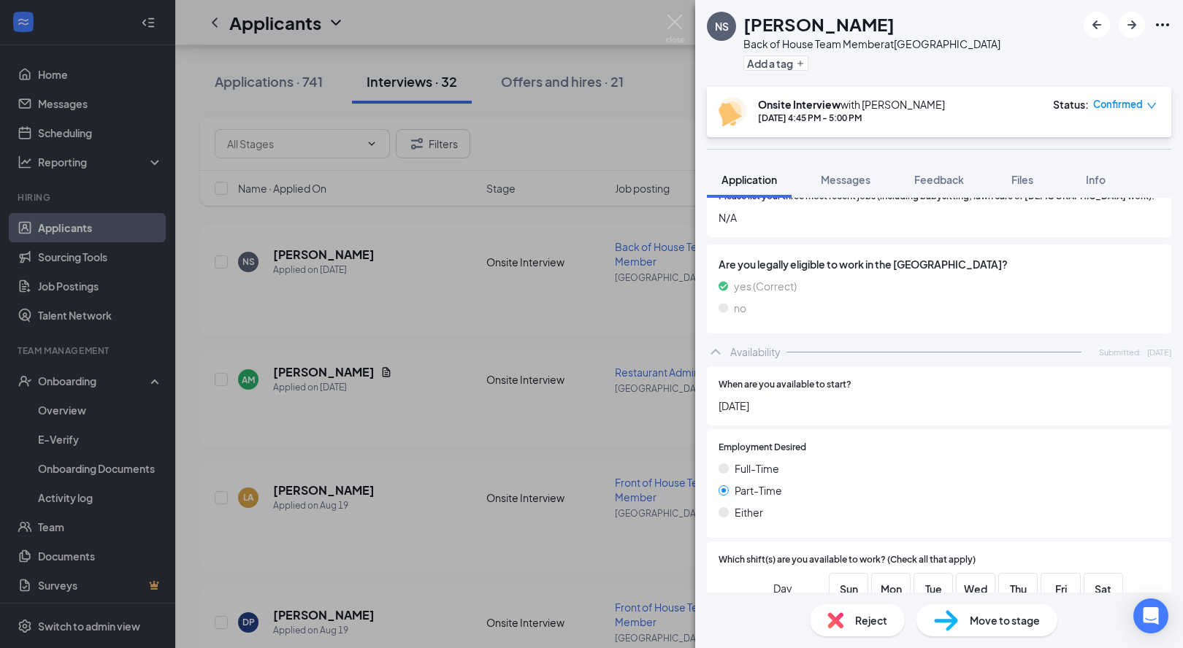
scroll to position [564, 0]
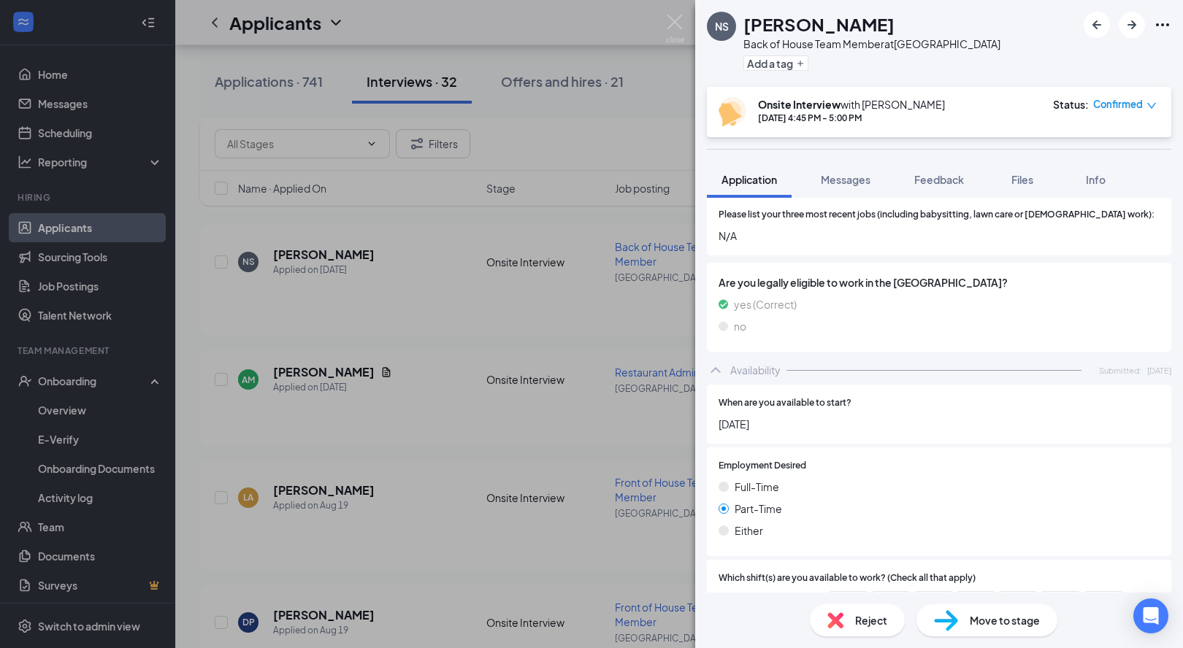
click at [602, 152] on div "NS [PERSON_NAME] Back of House Team Member at [GEOGRAPHIC_DATA] Add a tag Onsit…" at bounding box center [591, 324] width 1183 height 648
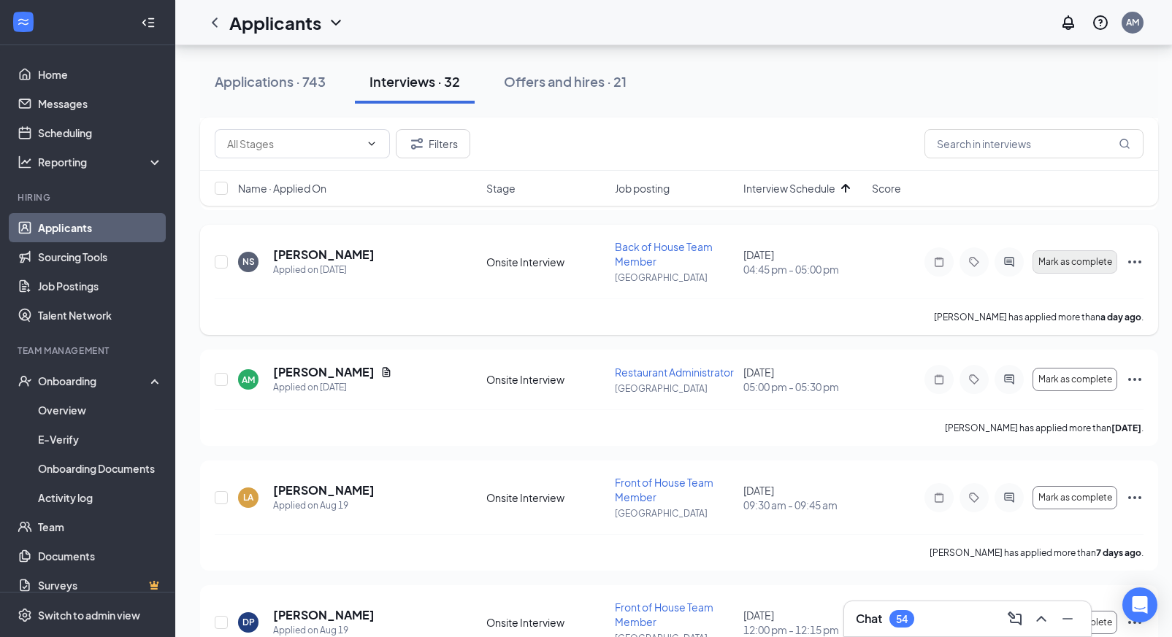
click at [1064, 265] on span "Mark as complete" at bounding box center [1075, 262] width 74 height 10
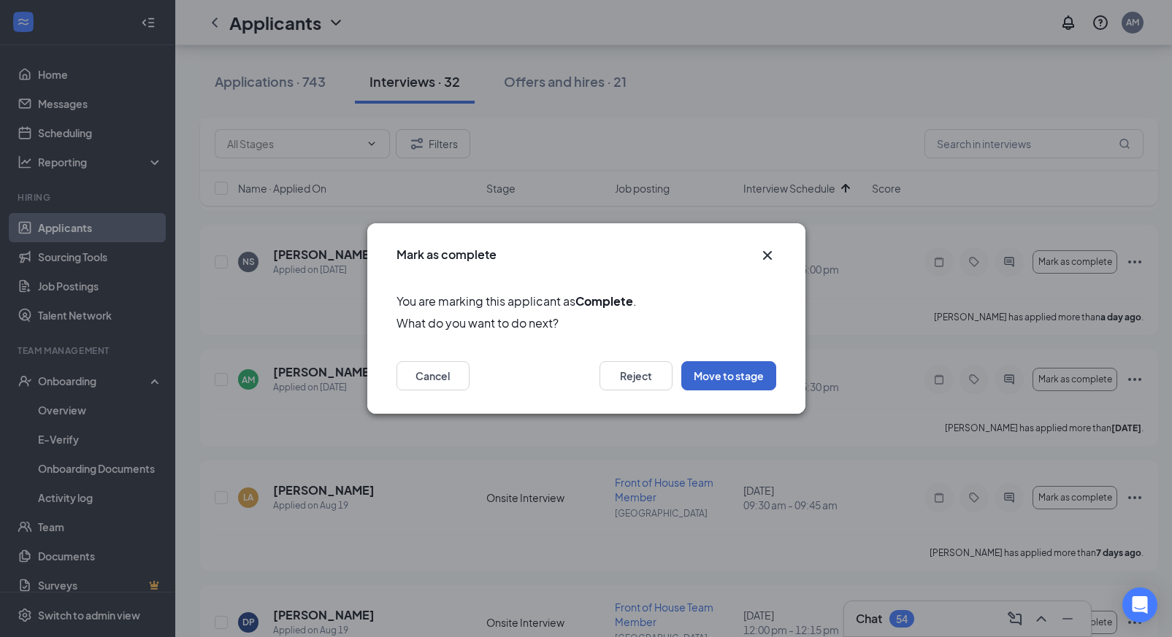
click at [745, 374] on button "Move to stage" at bounding box center [728, 375] width 95 height 29
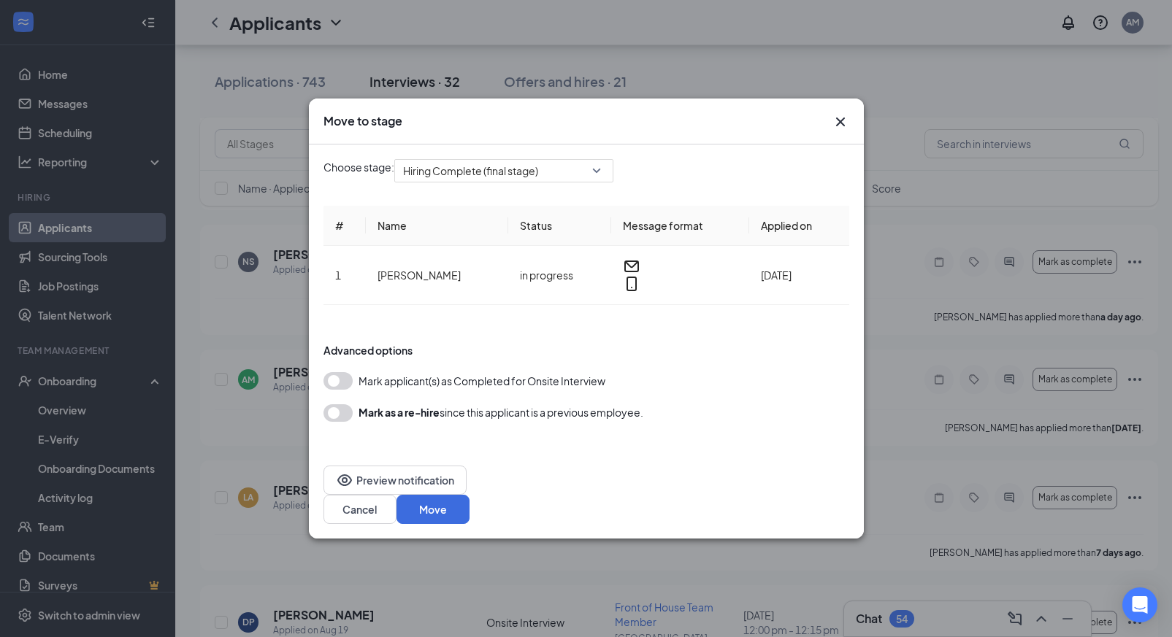
click at [345, 385] on button "button" at bounding box center [337, 381] width 29 height 18
click at [469, 495] on button "Move" at bounding box center [432, 509] width 73 height 29
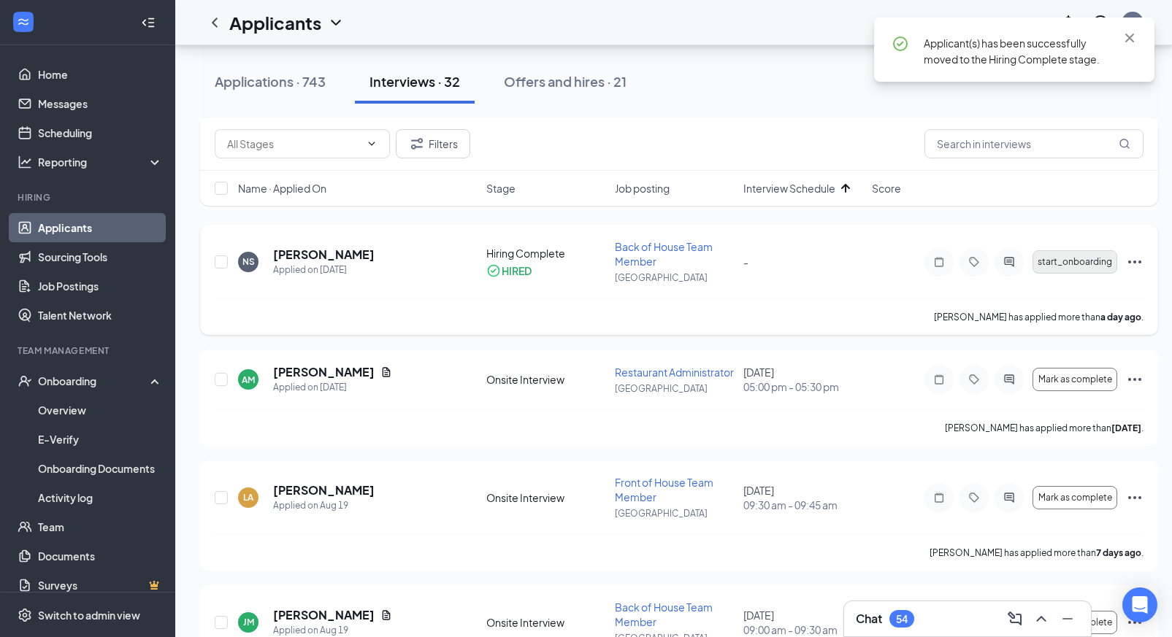
click at [1069, 265] on span "start_onboarding" at bounding box center [1074, 262] width 74 height 10
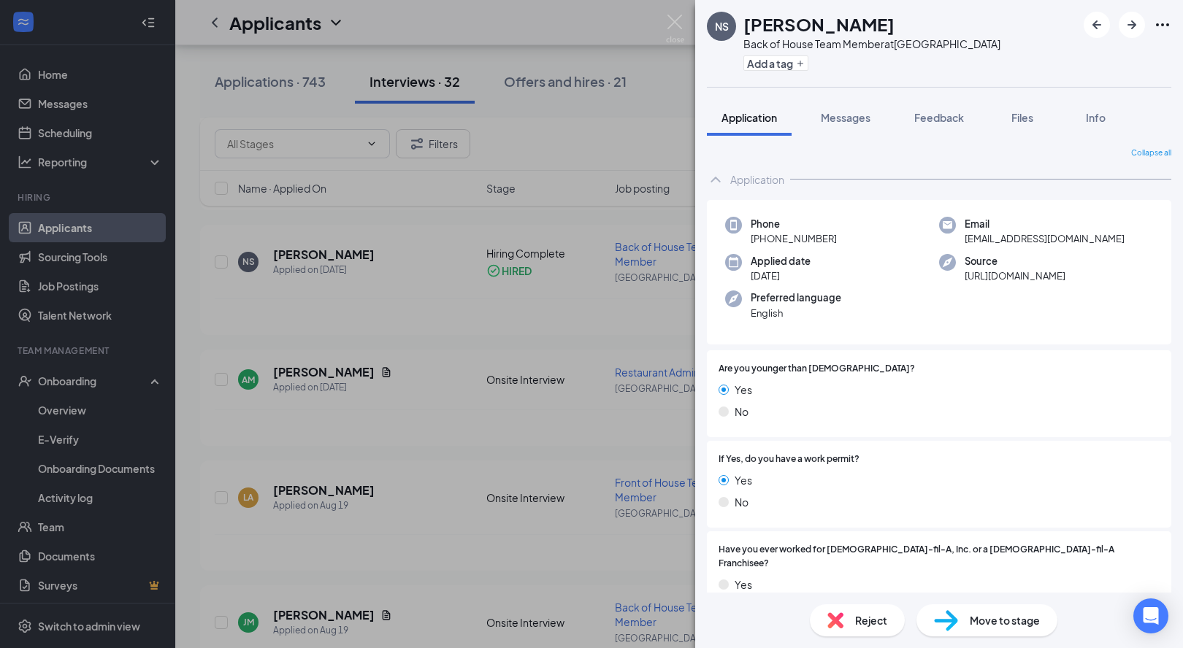
click at [510, 34] on div "NS [PERSON_NAME] Back of House Team Member at [GEOGRAPHIC_DATA] Add a tag Appli…" at bounding box center [591, 324] width 1183 height 648
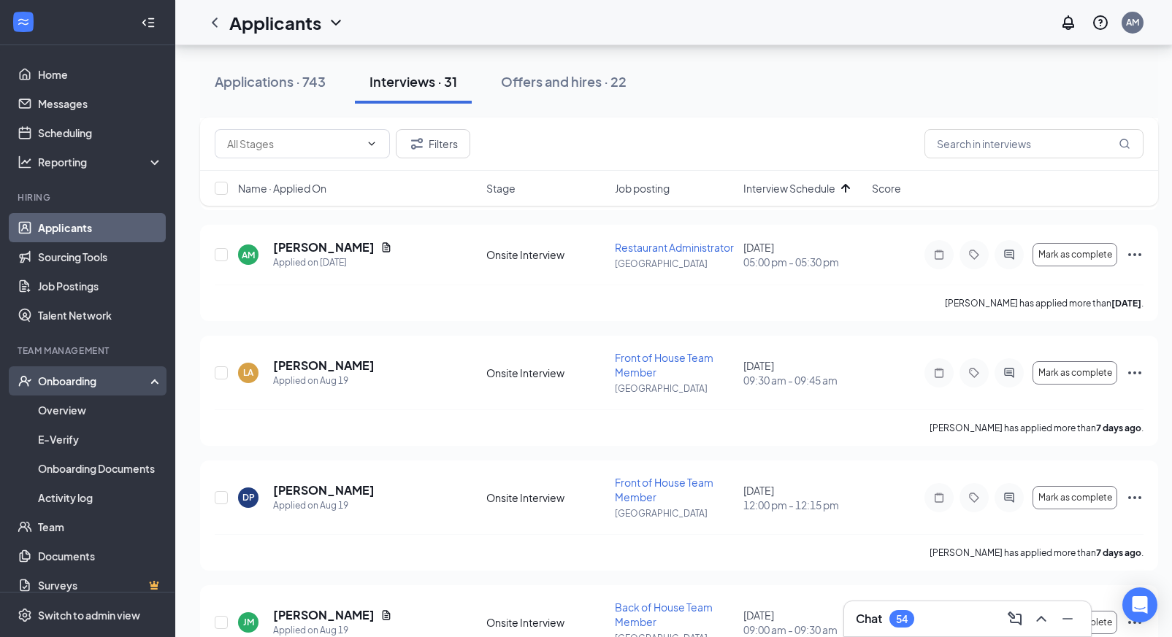
click at [75, 389] on div "Onboarding" at bounding box center [87, 380] width 175 height 29
click at [74, 376] on div "Onboarding" at bounding box center [94, 381] width 112 height 15
click at [64, 419] on link "Overview" at bounding box center [100, 410] width 125 height 29
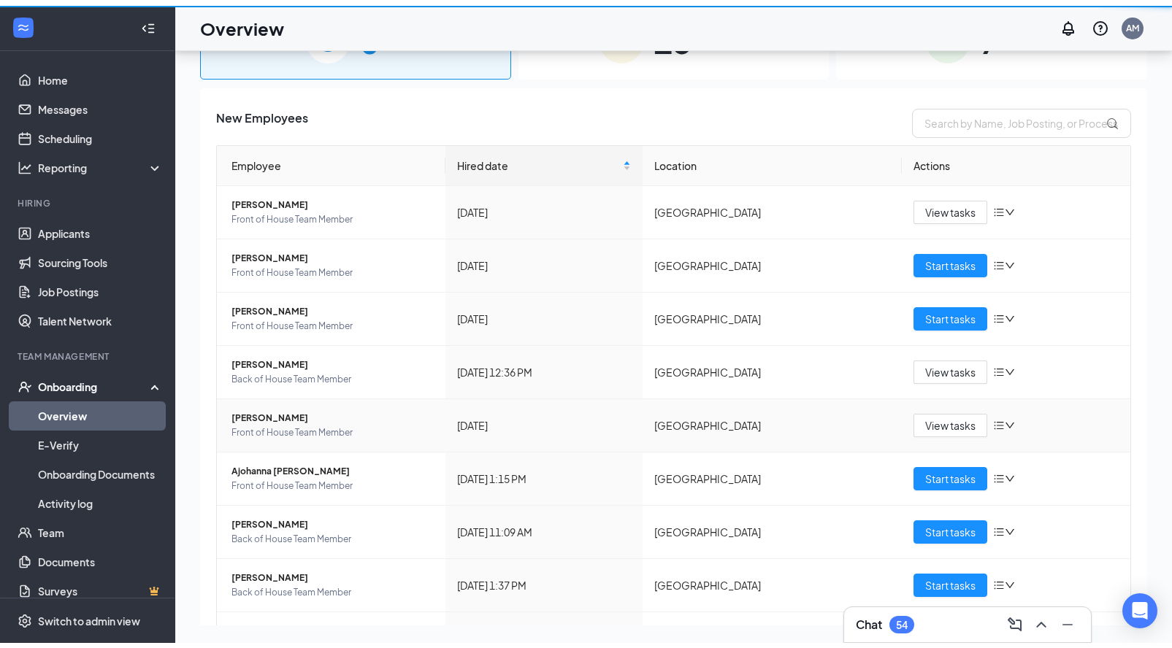
scroll to position [66, 0]
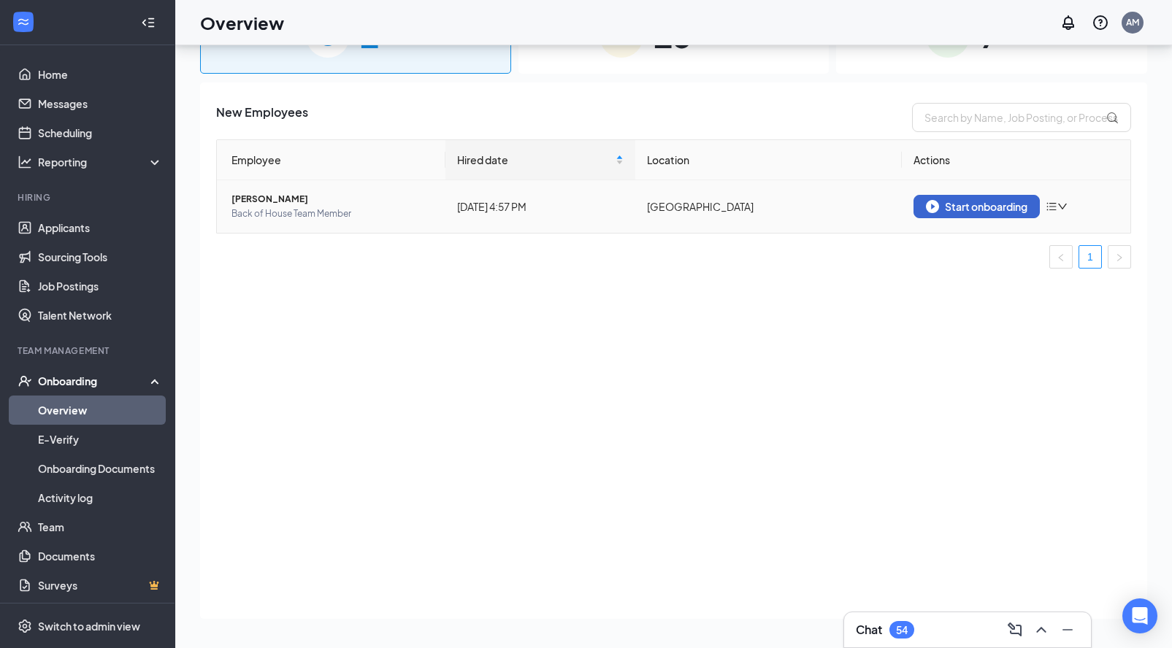
click at [945, 213] on button "Start onboarding" at bounding box center [976, 206] width 126 height 23
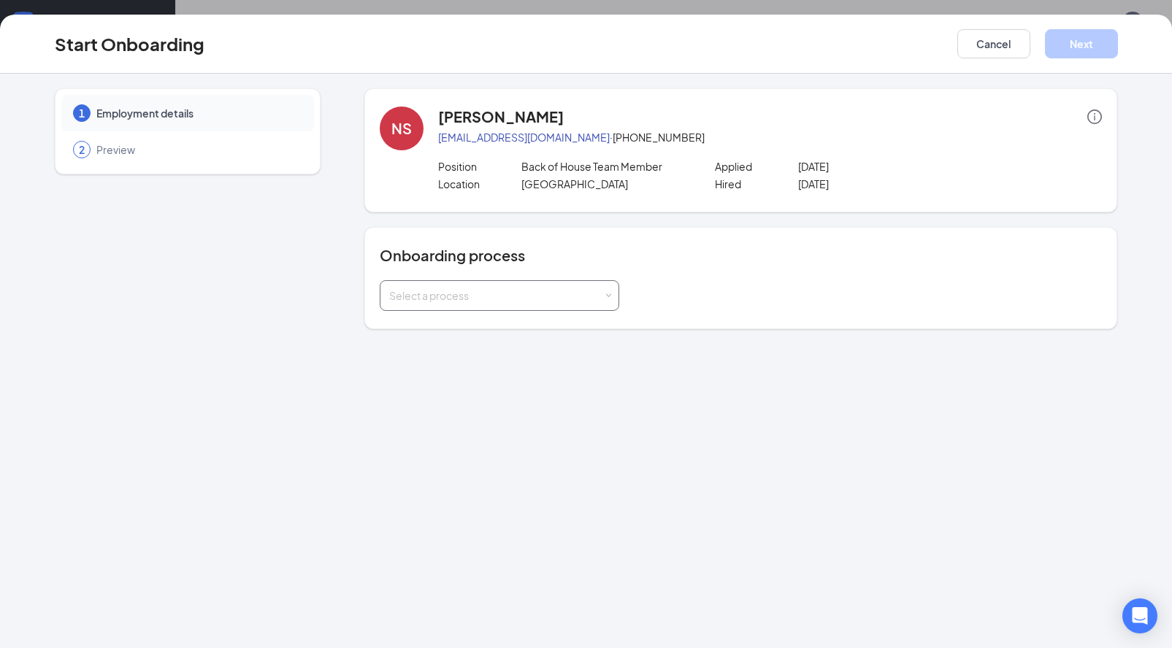
click at [543, 304] on div "Select a process" at bounding box center [499, 295] width 220 height 29
click at [521, 339] on li "Team Member Onboarding" at bounding box center [499, 327] width 239 height 26
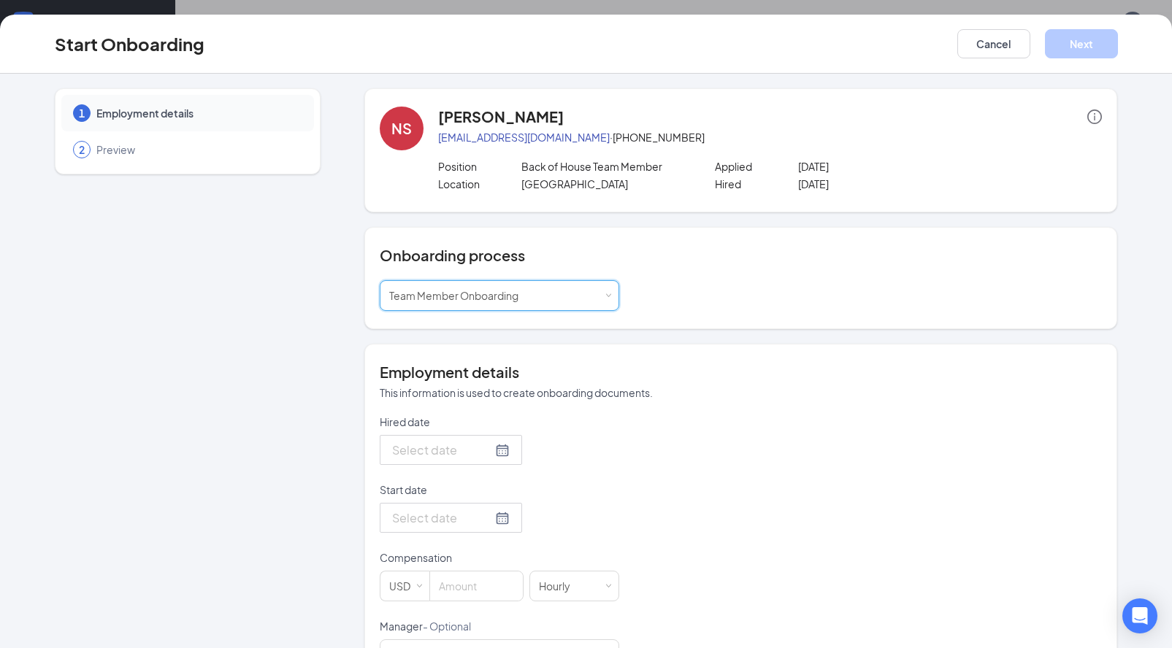
click at [500, 449] on div at bounding box center [451, 450] width 118 height 18
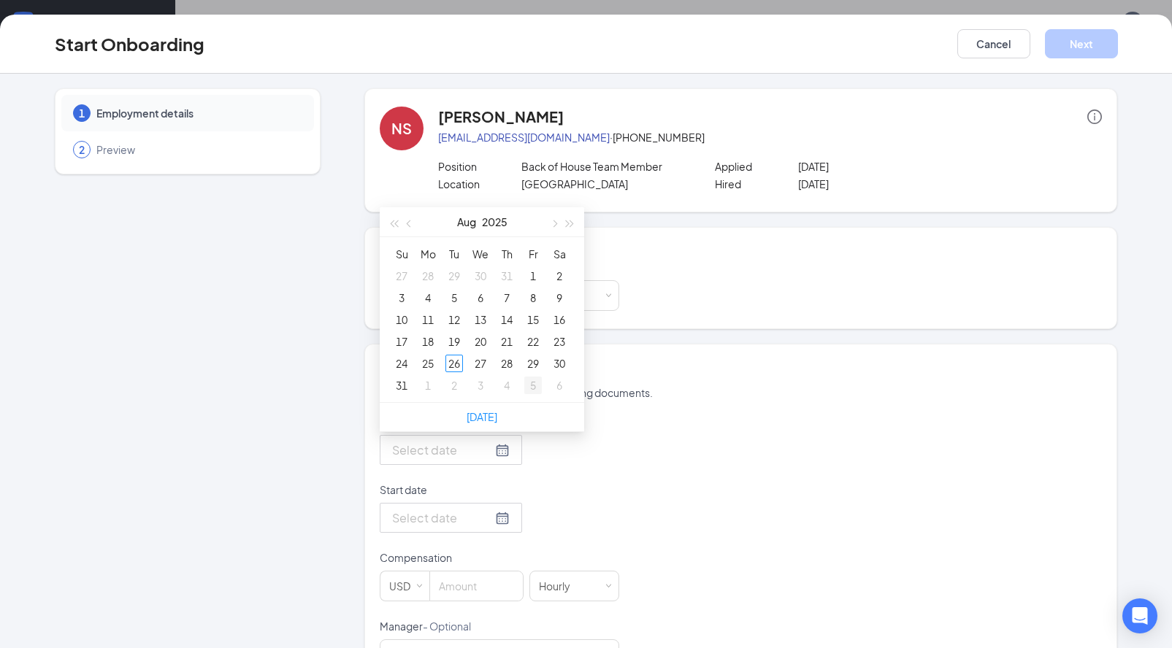
type input "[DATE]"
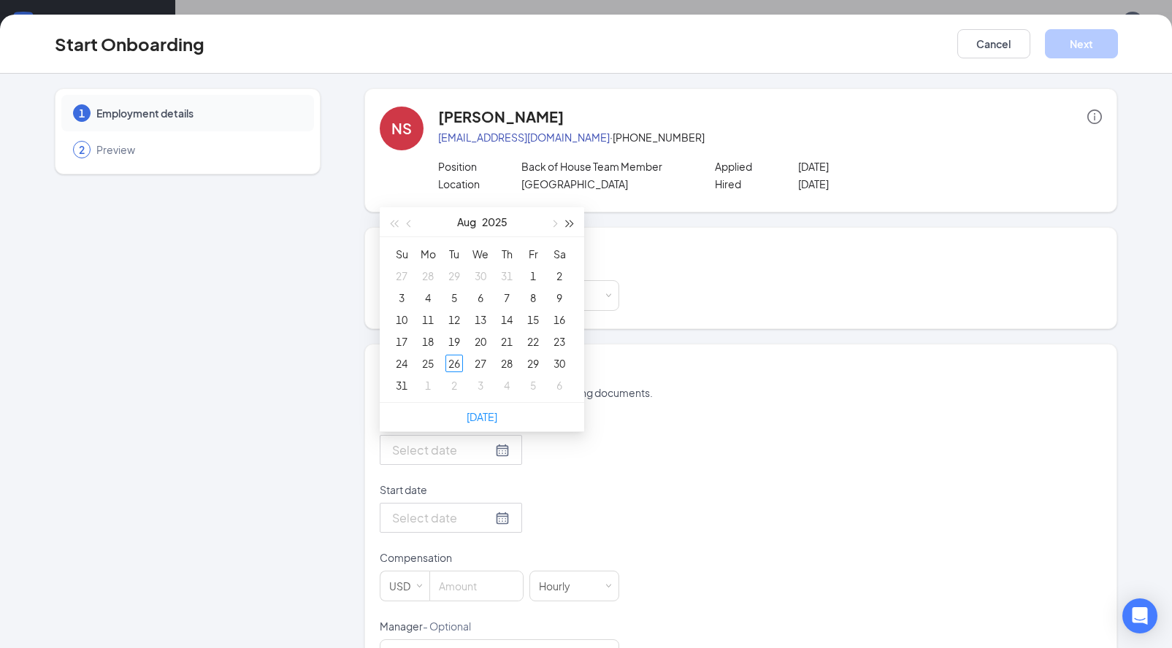
click at [568, 226] on button "button" at bounding box center [570, 221] width 16 height 29
click at [394, 223] on span "button" at bounding box center [393, 223] width 7 height 7
click at [550, 223] on span "button" at bounding box center [553, 223] width 7 height 7
type input "[DATE]"
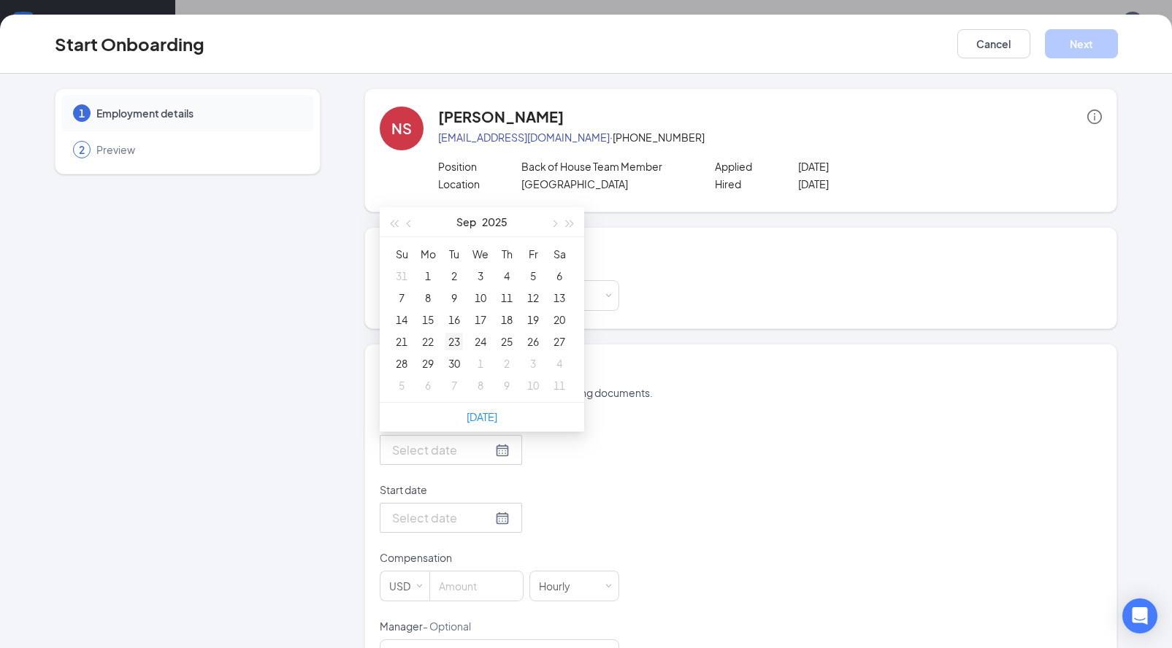
type input "[DATE]"
click at [429, 361] on div "29" at bounding box center [428, 364] width 18 height 18
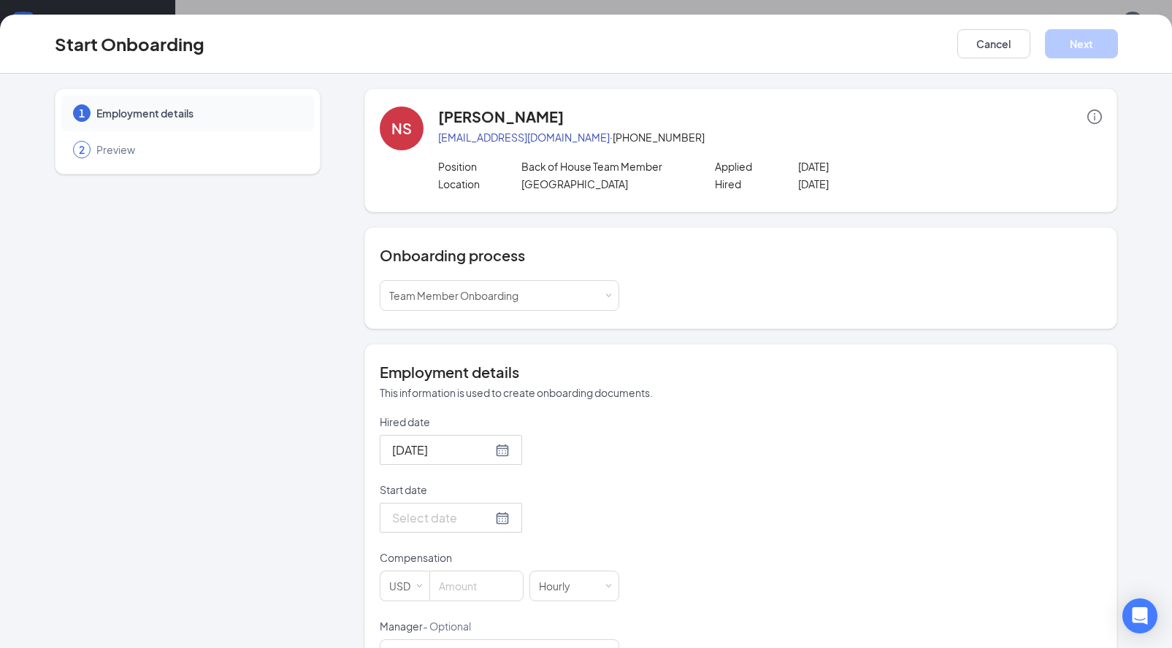
click at [683, 447] on div "Hired date [DATE] [DATE] Su Mo Tu We Th Fr Sa 31 1 2 3 4 5 6 7 8 9 10 11 12 13 …" at bounding box center [741, 543] width 722 height 256
click at [494, 512] on div at bounding box center [451, 518] width 118 height 18
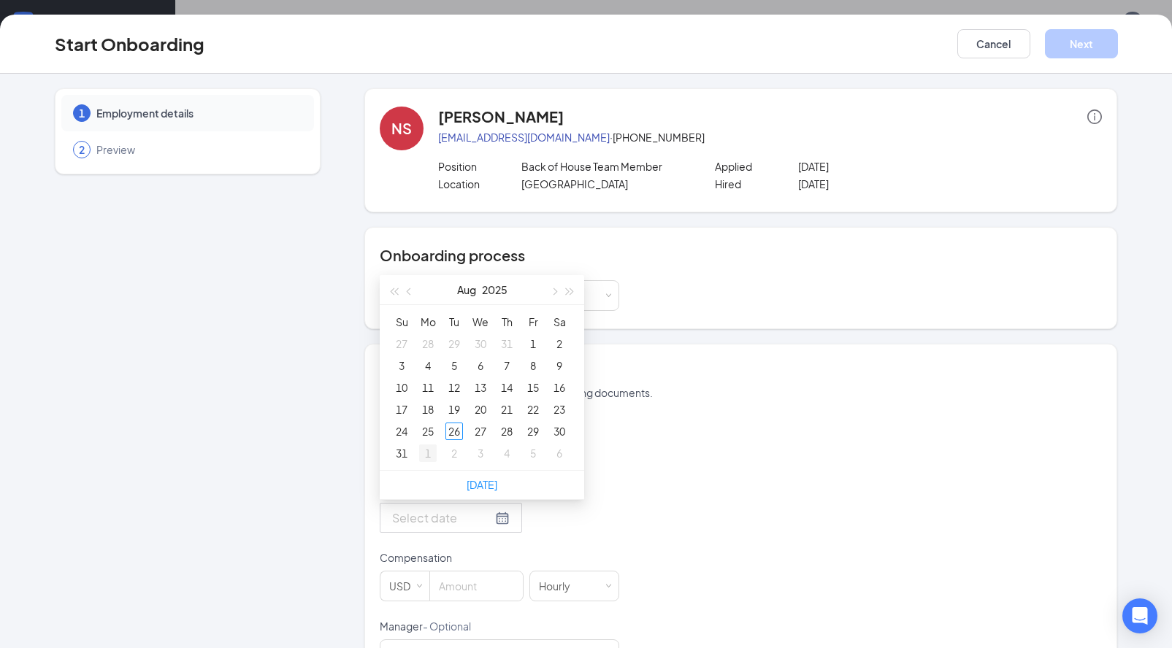
type input "[DATE]"
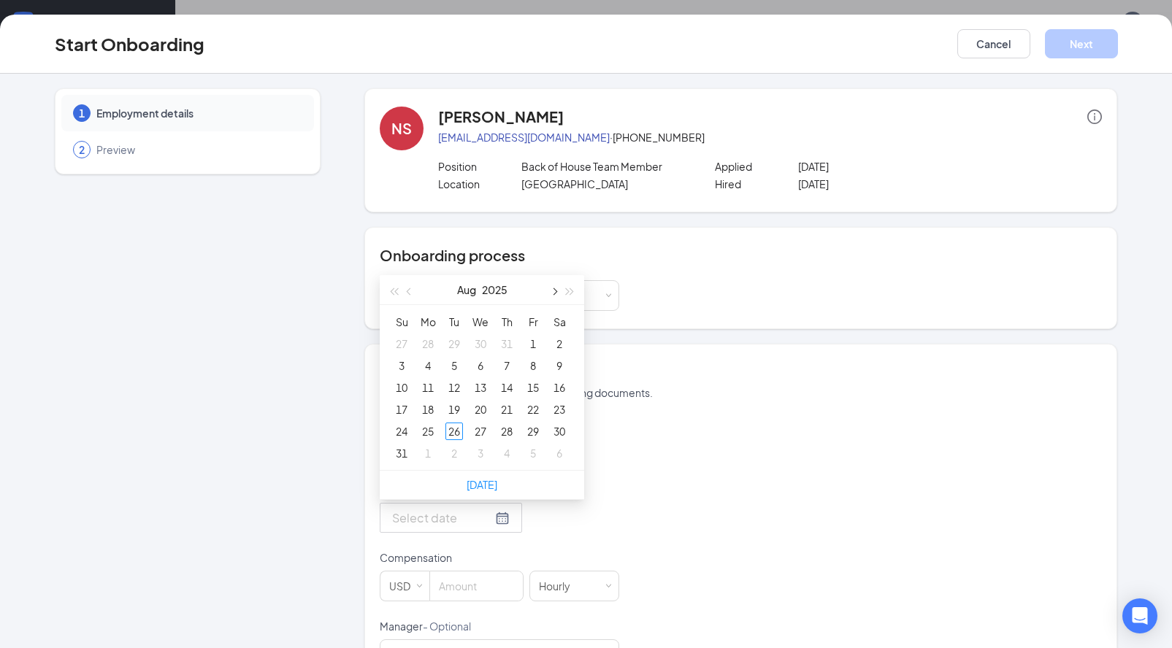
click at [550, 291] on span "button" at bounding box center [553, 291] width 7 height 7
type input "[DATE]"
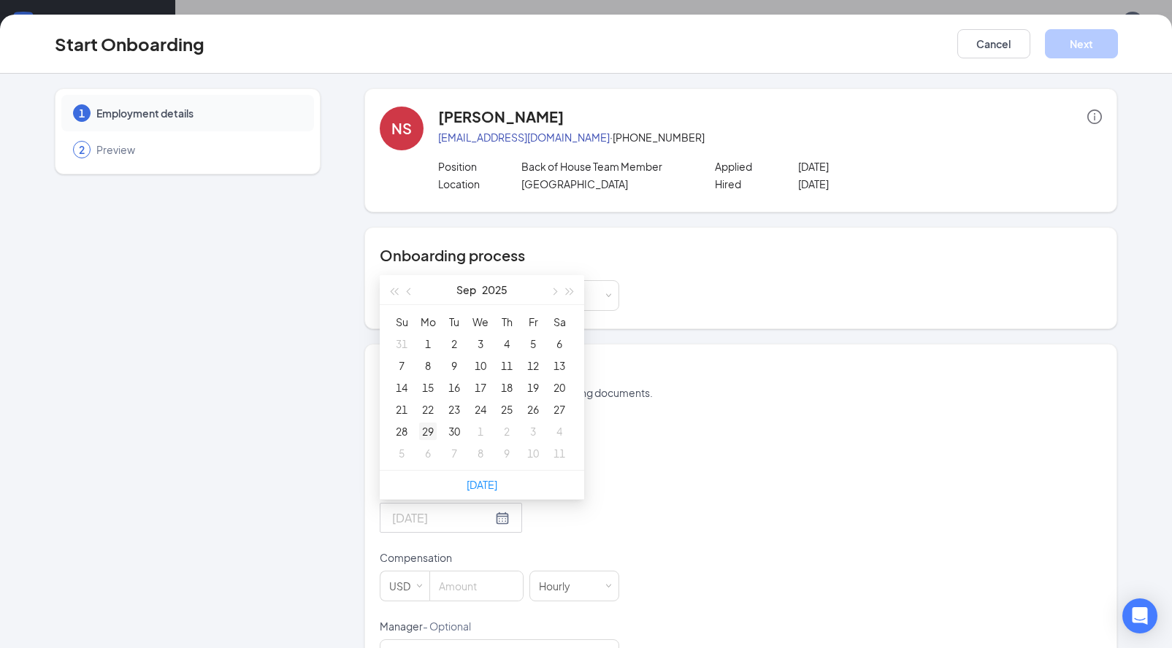
click at [429, 430] on div "29" at bounding box center [428, 432] width 18 height 18
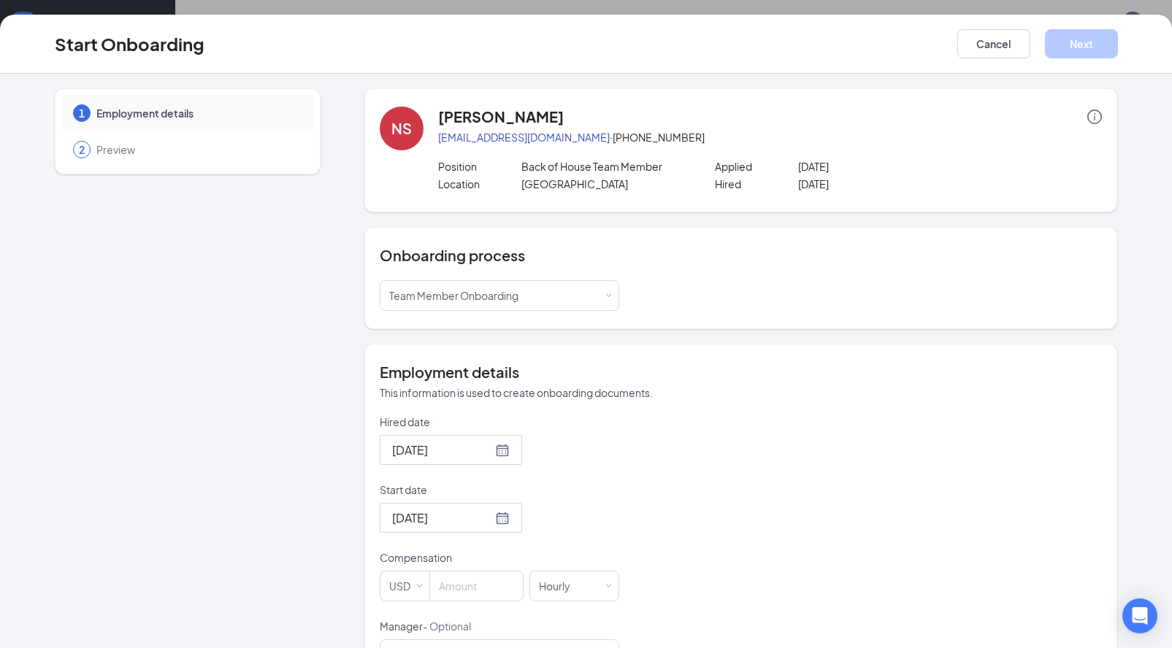
click at [722, 496] on div "Hired date [DATE] [DATE] Su Mo Tu We Th Fr Sa 31 1 2 3 4 5 6 7 8 9 10 11 12 13 …" at bounding box center [741, 543] width 722 height 256
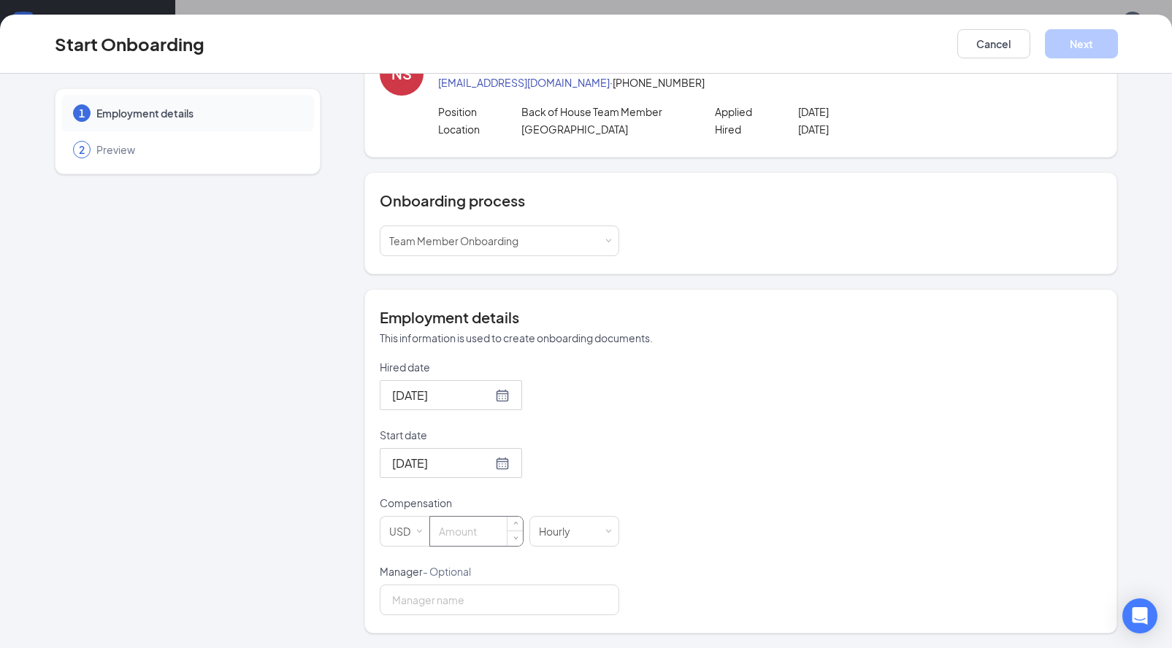
click at [465, 536] on input at bounding box center [476, 531] width 93 height 29
type input "10"
click at [816, 407] on div "Hired date [DATE] [DATE] Su Mo Tu We Th Fr Sa 31 1 2 3 4 5 6 7 8 9 10 11 12 13 …" at bounding box center [741, 488] width 722 height 256
click at [572, 591] on input "Manager - Optional" at bounding box center [499, 600] width 239 height 31
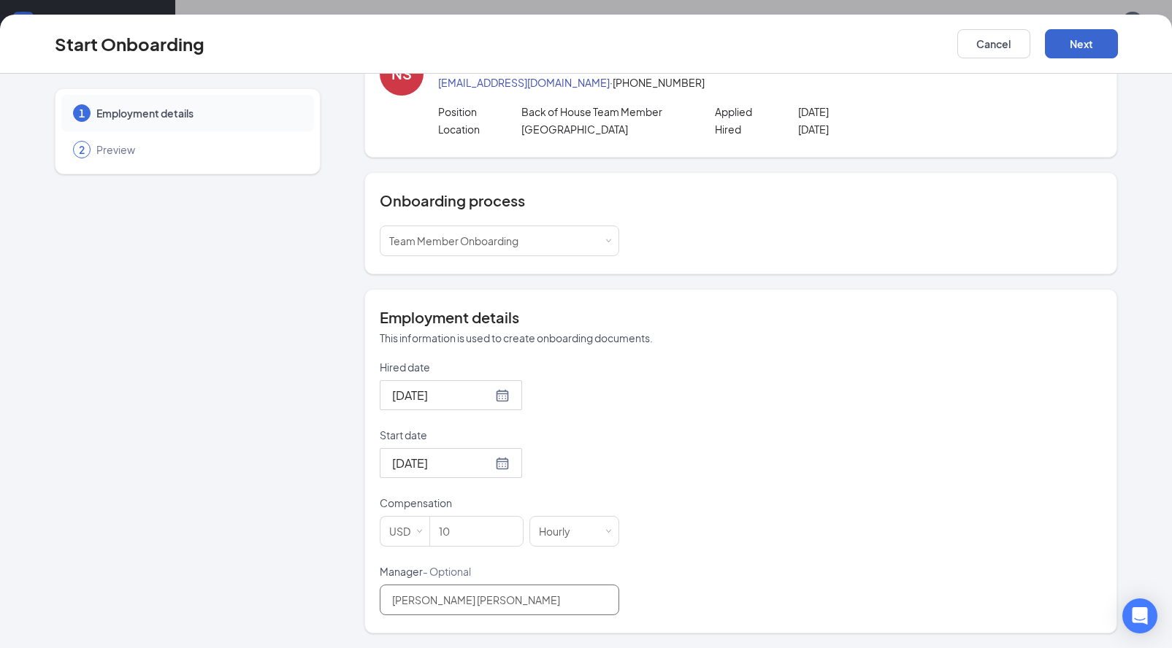
type input "[PERSON_NAME] [PERSON_NAME]"
click at [1069, 46] on button "Next" at bounding box center [1081, 43] width 73 height 29
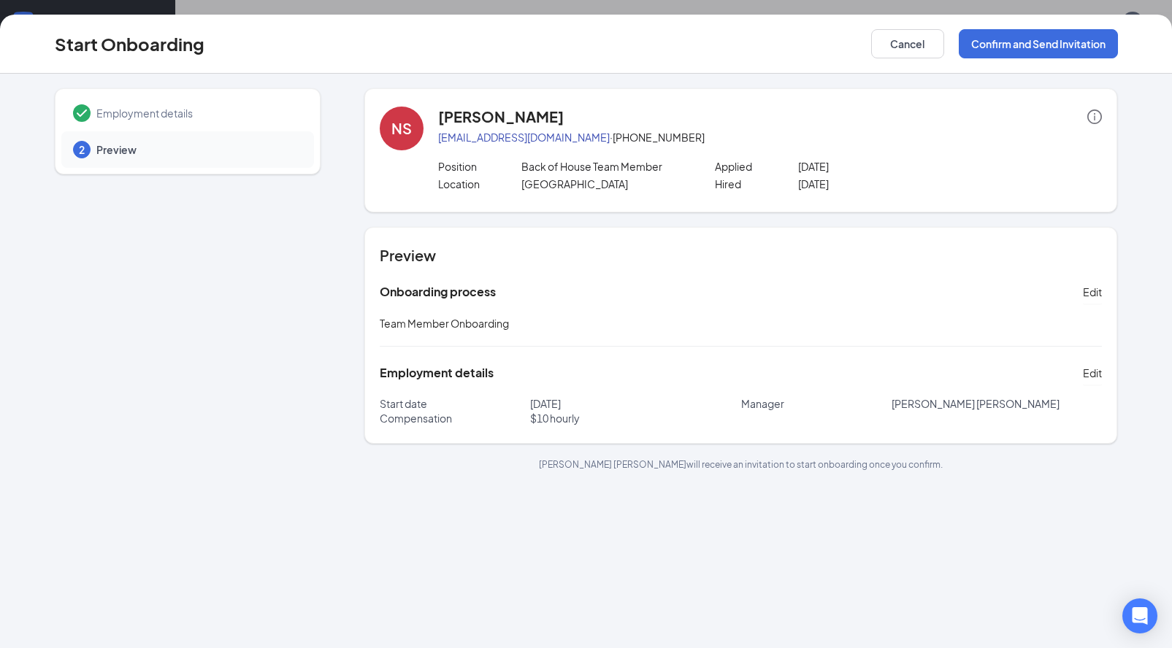
scroll to position [0, 0]
click at [990, 42] on button "Confirm and Send Invitation" at bounding box center [1037, 43] width 159 height 29
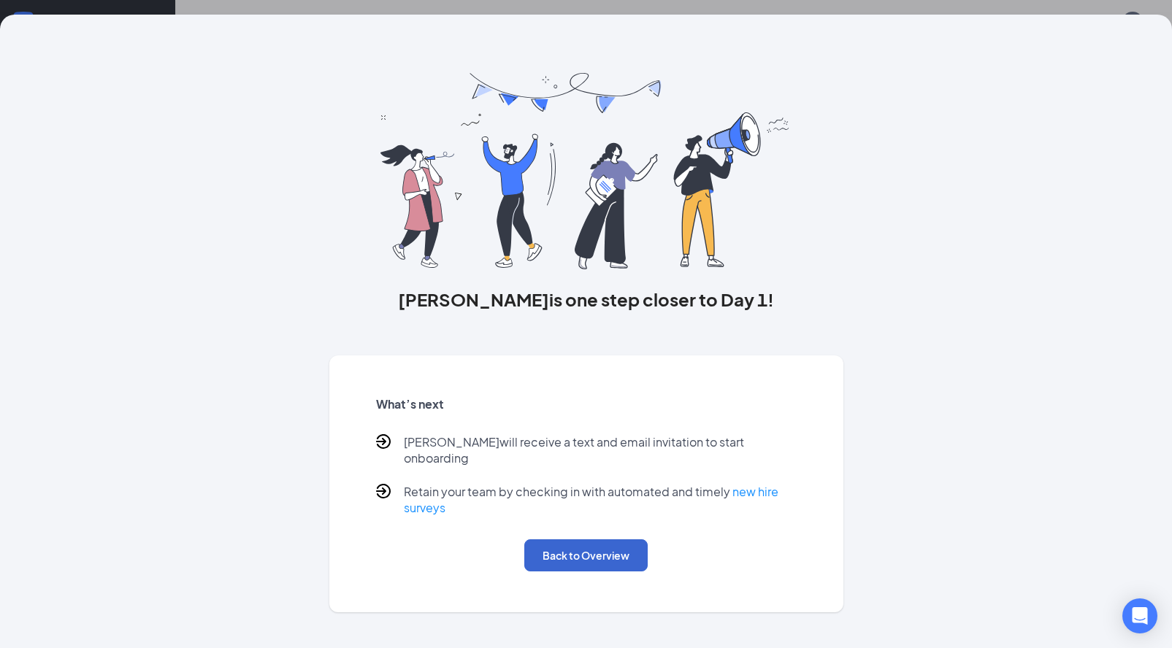
click at [590, 549] on button "Back to Overview" at bounding box center [585, 555] width 123 height 32
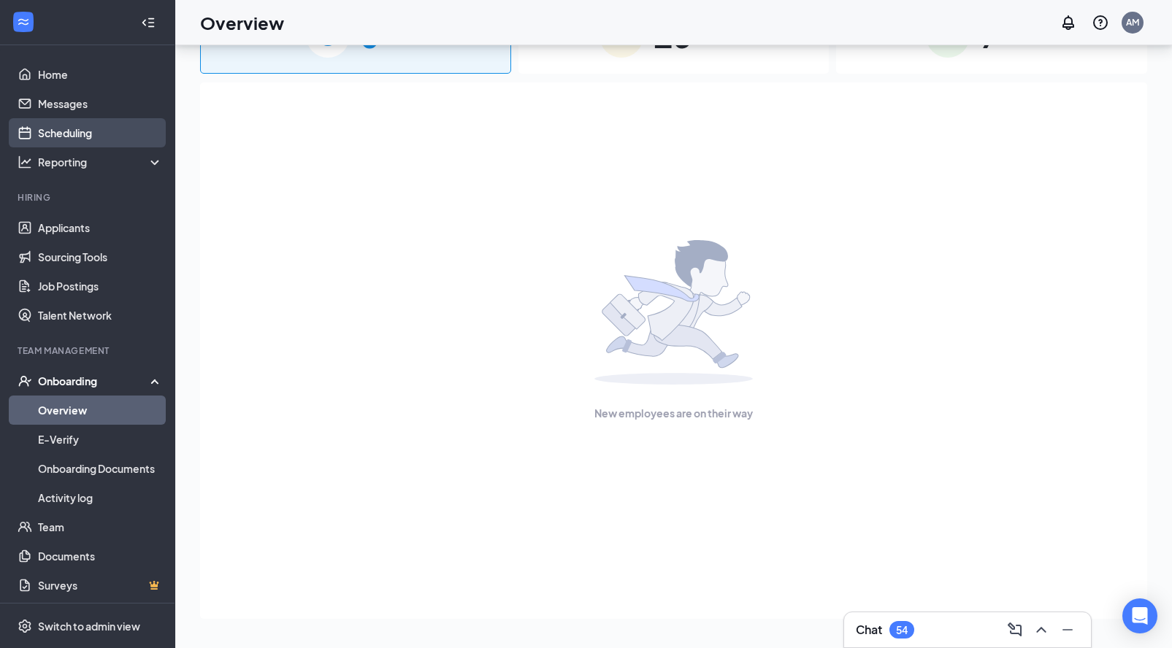
click at [55, 137] on link "Scheduling" at bounding box center [100, 132] width 125 height 29
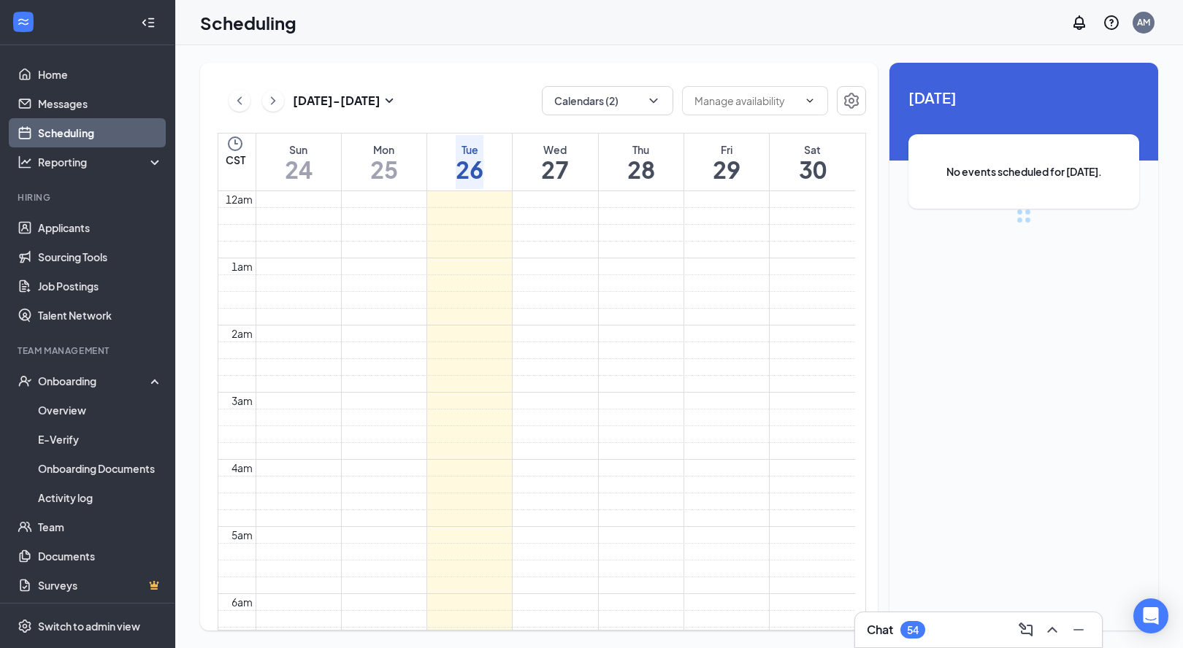
scroll to position [718, 0]
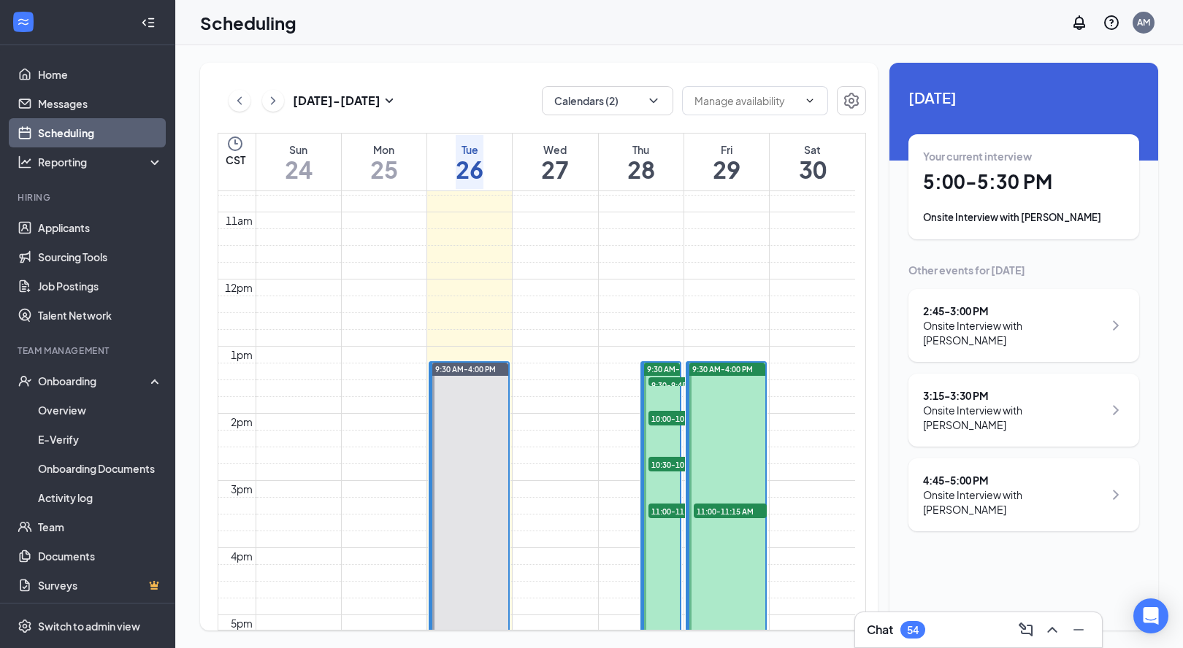
click at [946, 223] on div "Onsite Interview with [PERSON_NAME]" at bounding box center [1023, 217] width 201 height 15
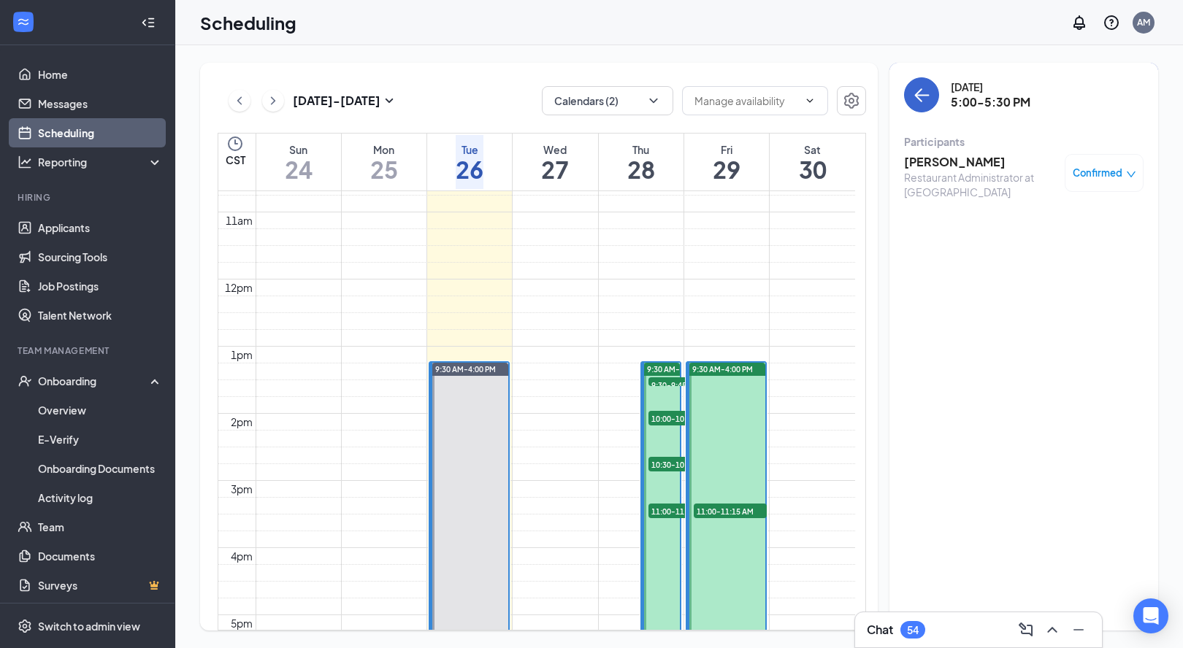
click at [922, 101] on icon "ArrowLeft" at bounding box center [922, 95] width 18 height 18
